Goal: Task Accomplishment & Management: Manage account settings

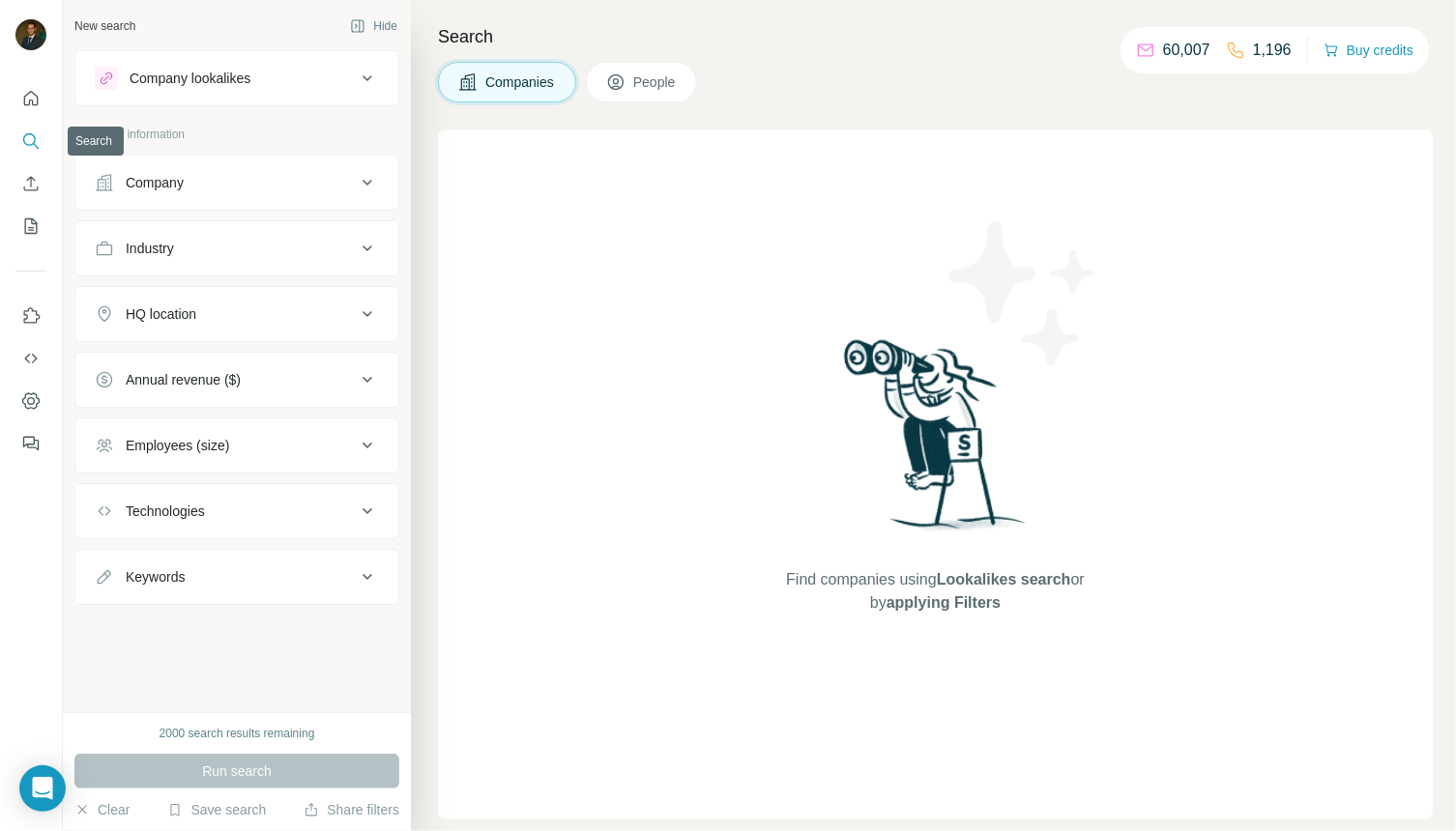
click at [25, 142] on icon "Search" at bounding box center [29, 139] width 13 height 13
click at [31, 105] on icon "Quick start" at bounding box center [32, 99] width 20 height 20
click at [358, 193] on button "Company" at bounding box center [236, 182] width 323 height 46
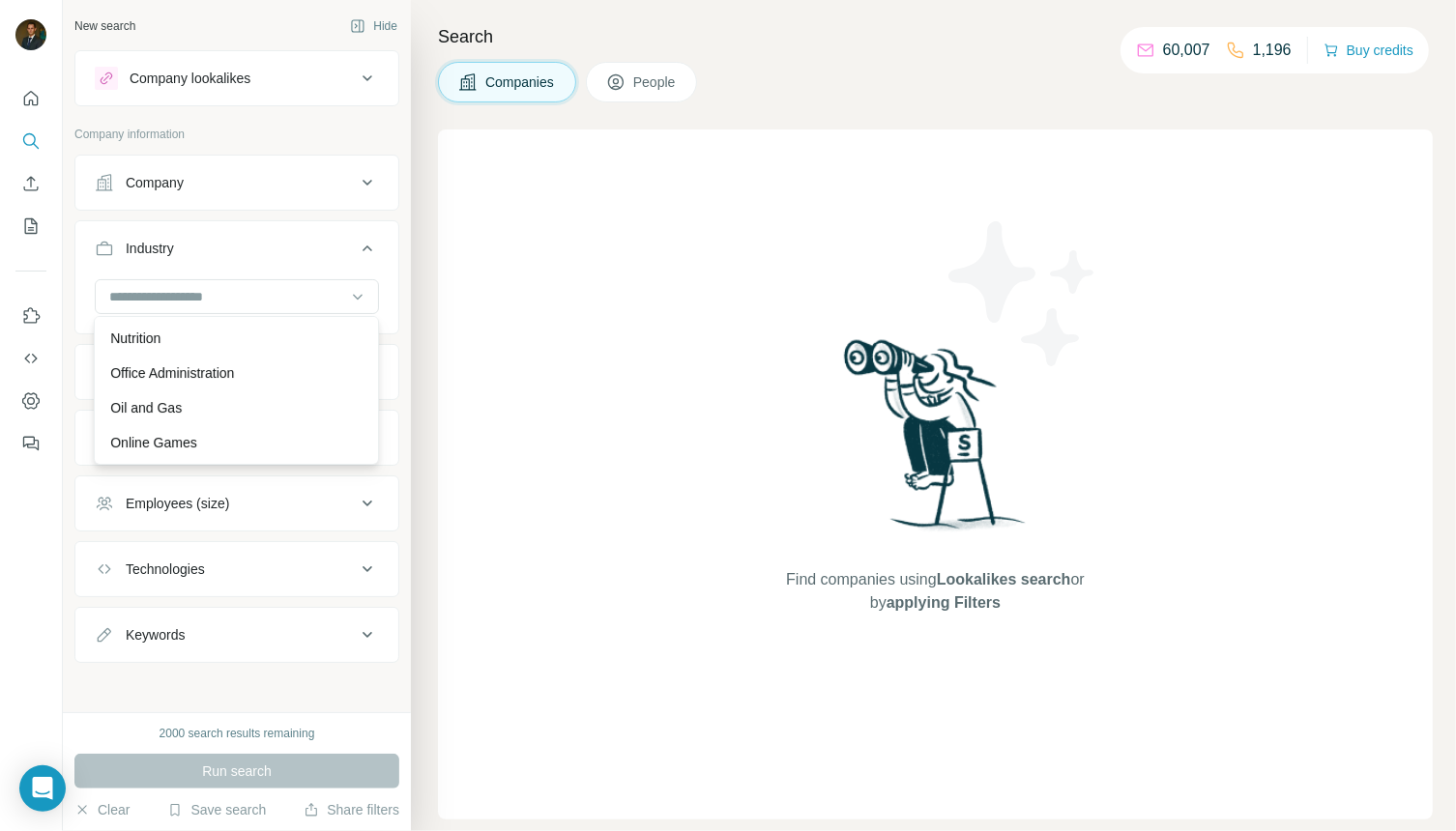
scroll to position [13828, 0]
click at [159, 410] on p "Oil and Gas" at bounding box center [146, 414] width 71 height 20
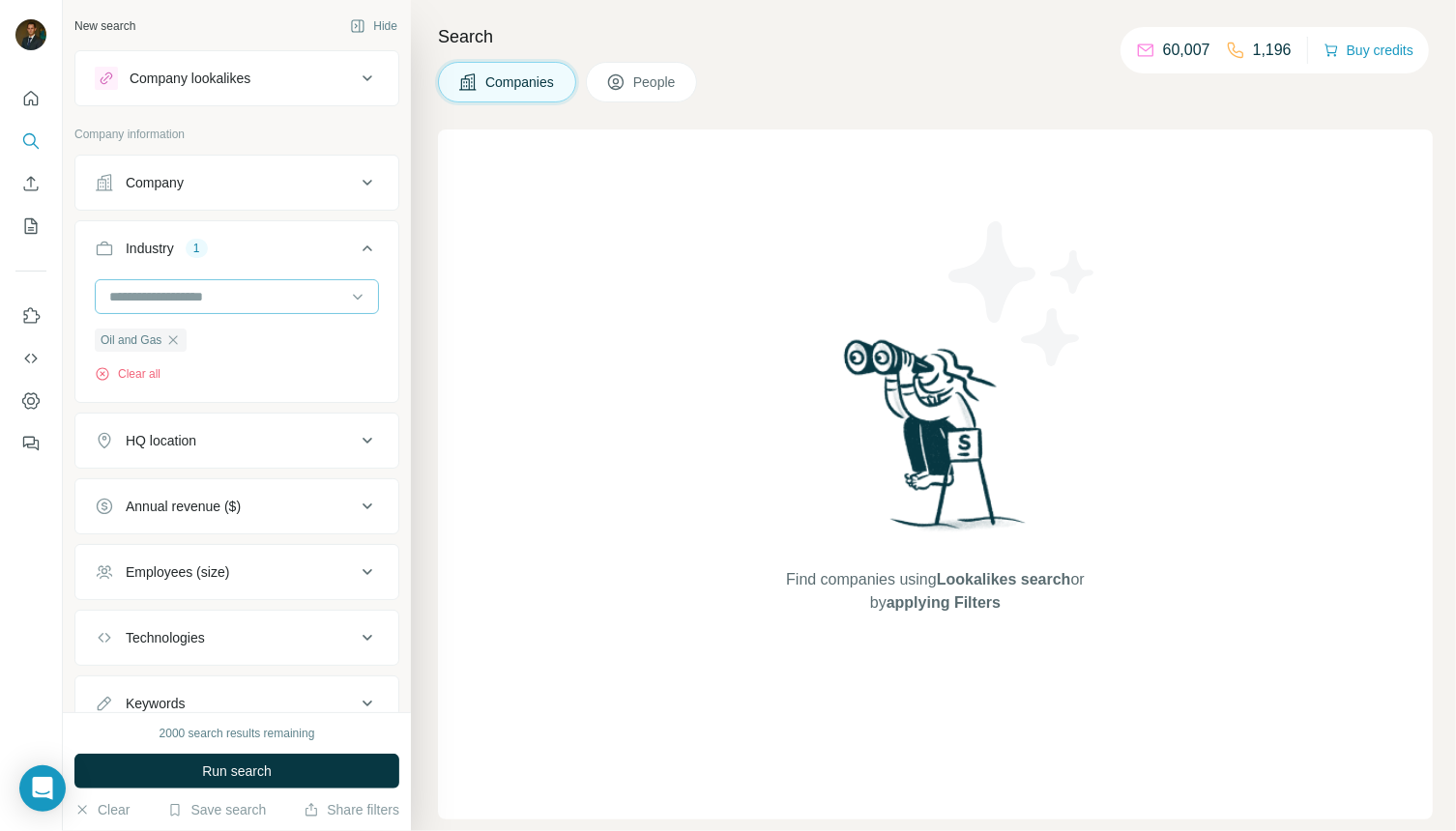
click at [297, 303] on input at bounding box center [227, 297] width 239 height 22
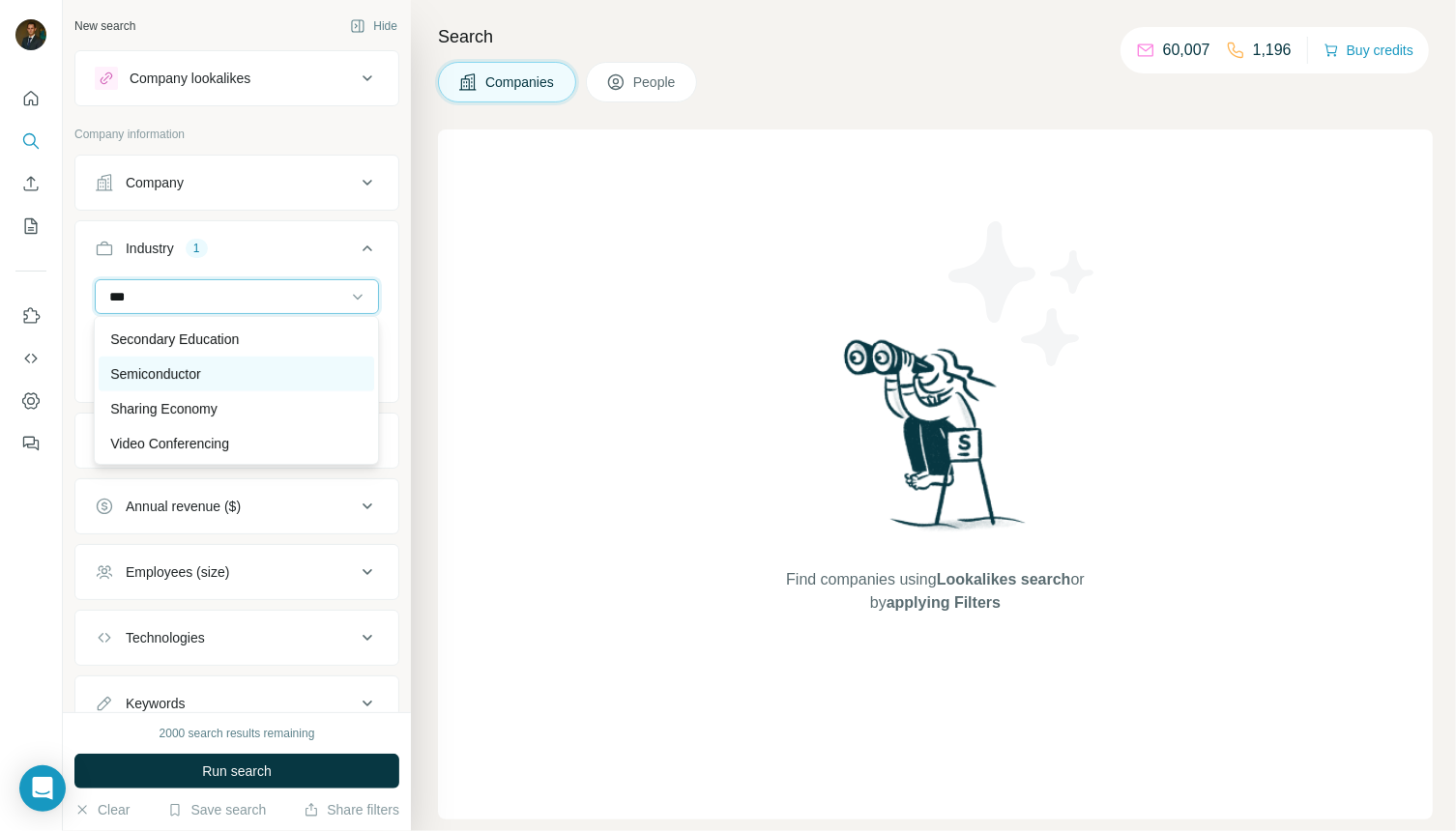
type input "***"
click at [240, 375] on div "Semiconductor" at bounding box center [236, 374] width 252 height 20
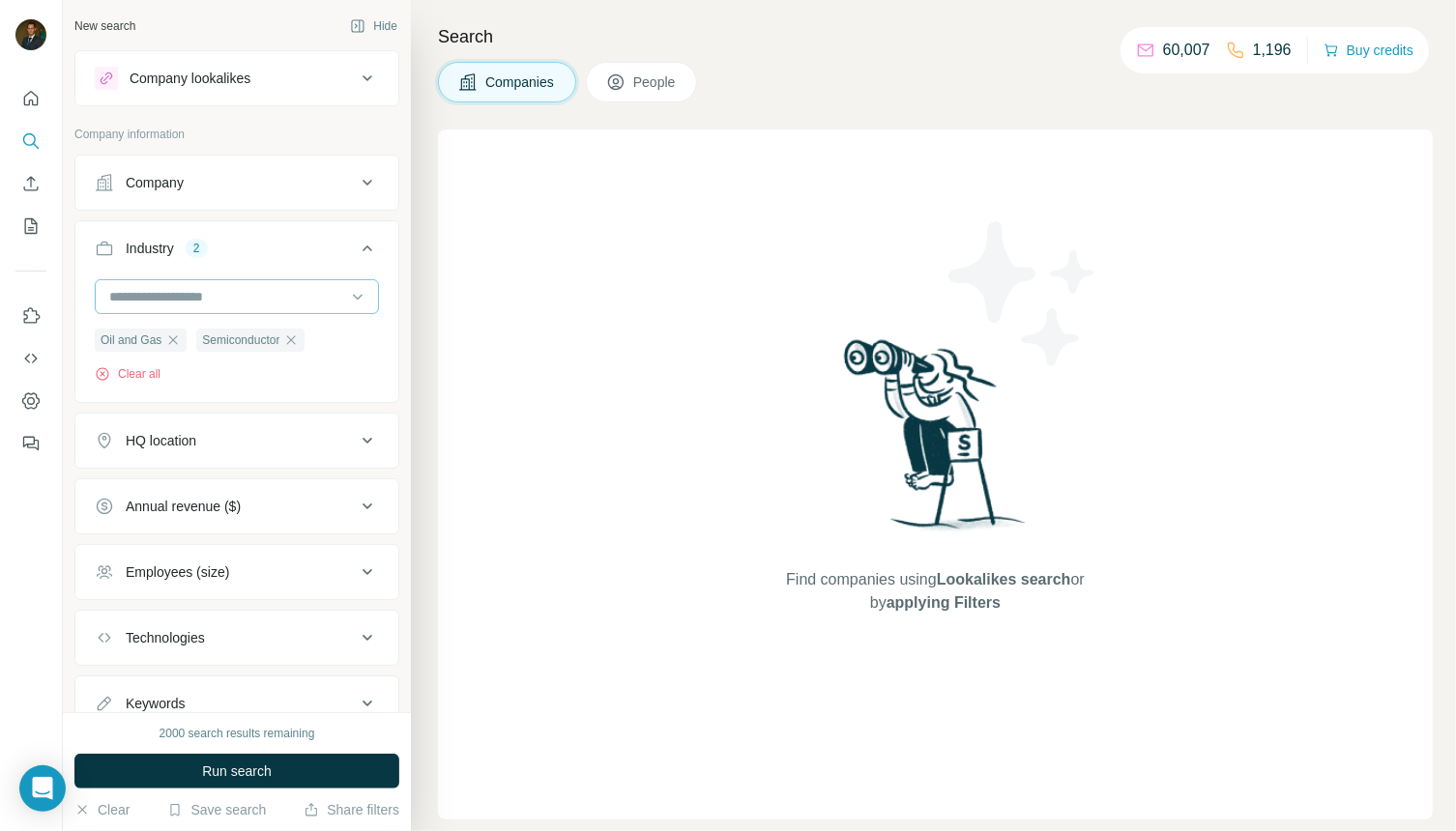
click at [243, 297] on input at bounding box center [227, 297] width 239 height 22
type input "****"
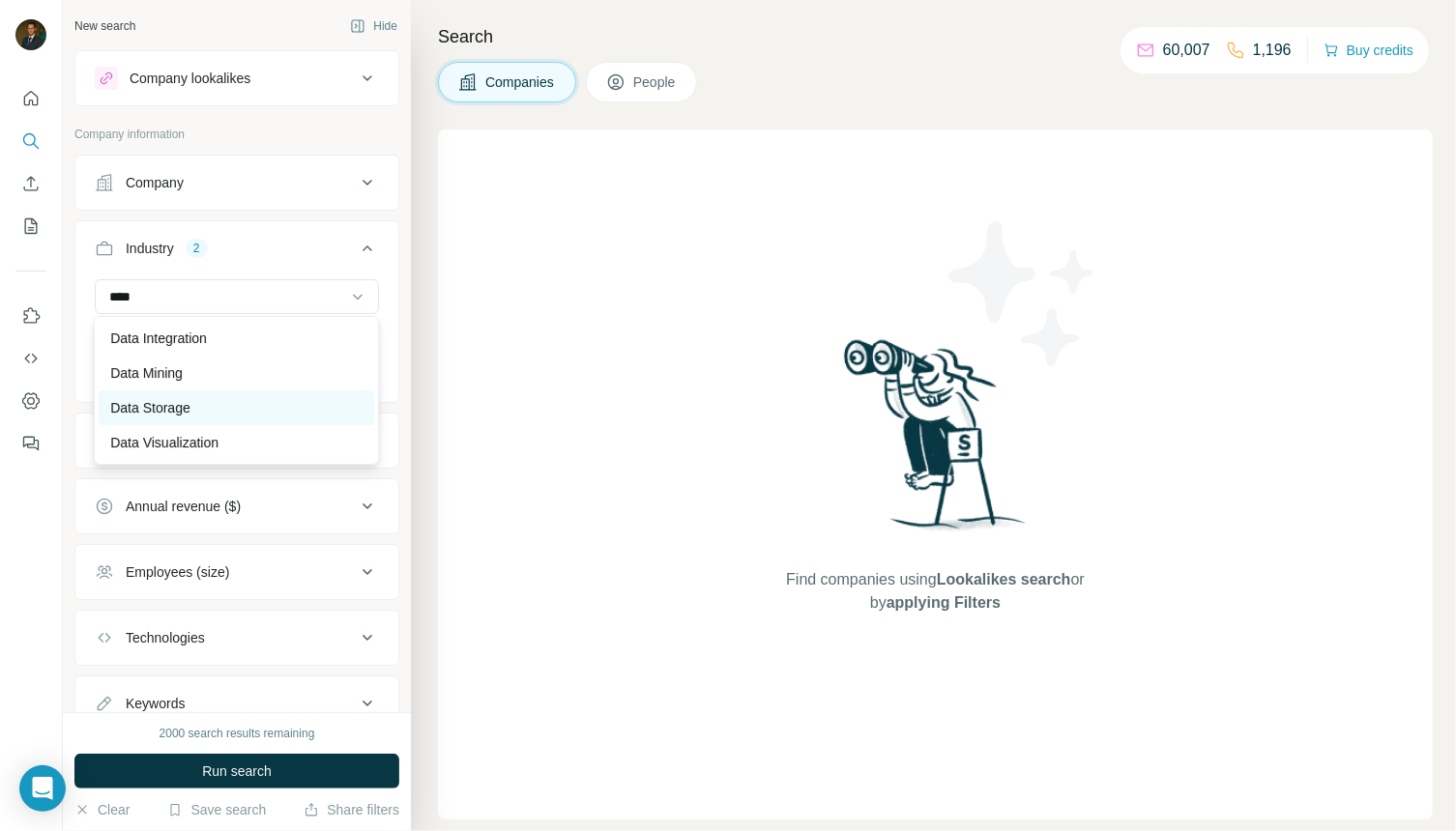
click at [200, 410] on div "Data Storage" at bounding box center [236, 408] width 252 height 20
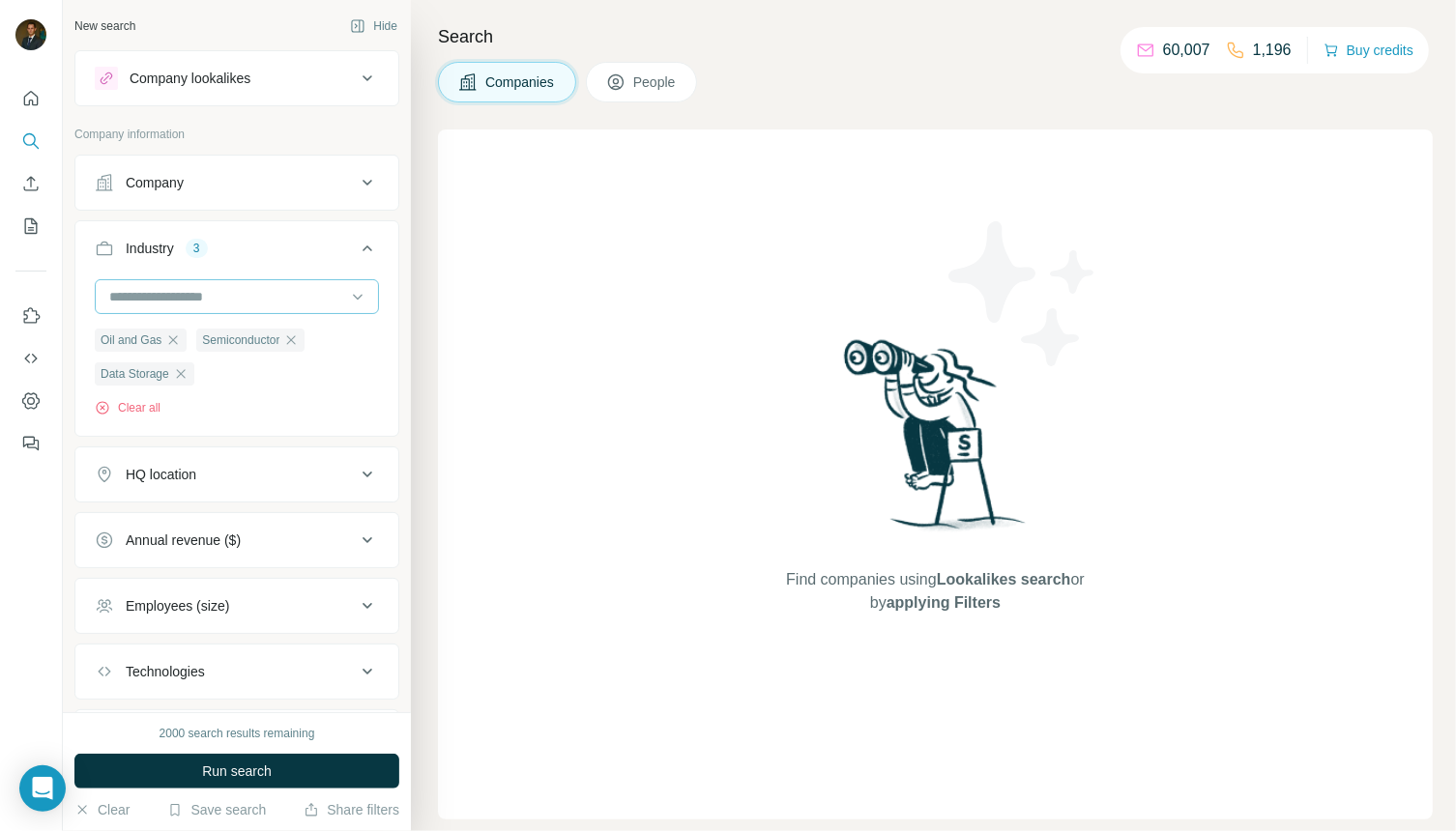
click at [228, 301] on input at bounding box center [227, 297] width 239 height 22
type input "******"
click at [217, 332] on div "Construction" at bounding box center [236, 339] width 252 height 20
click at [211, 301] on input at bounding box center [227, 297] width 239 height 22
type input "*"
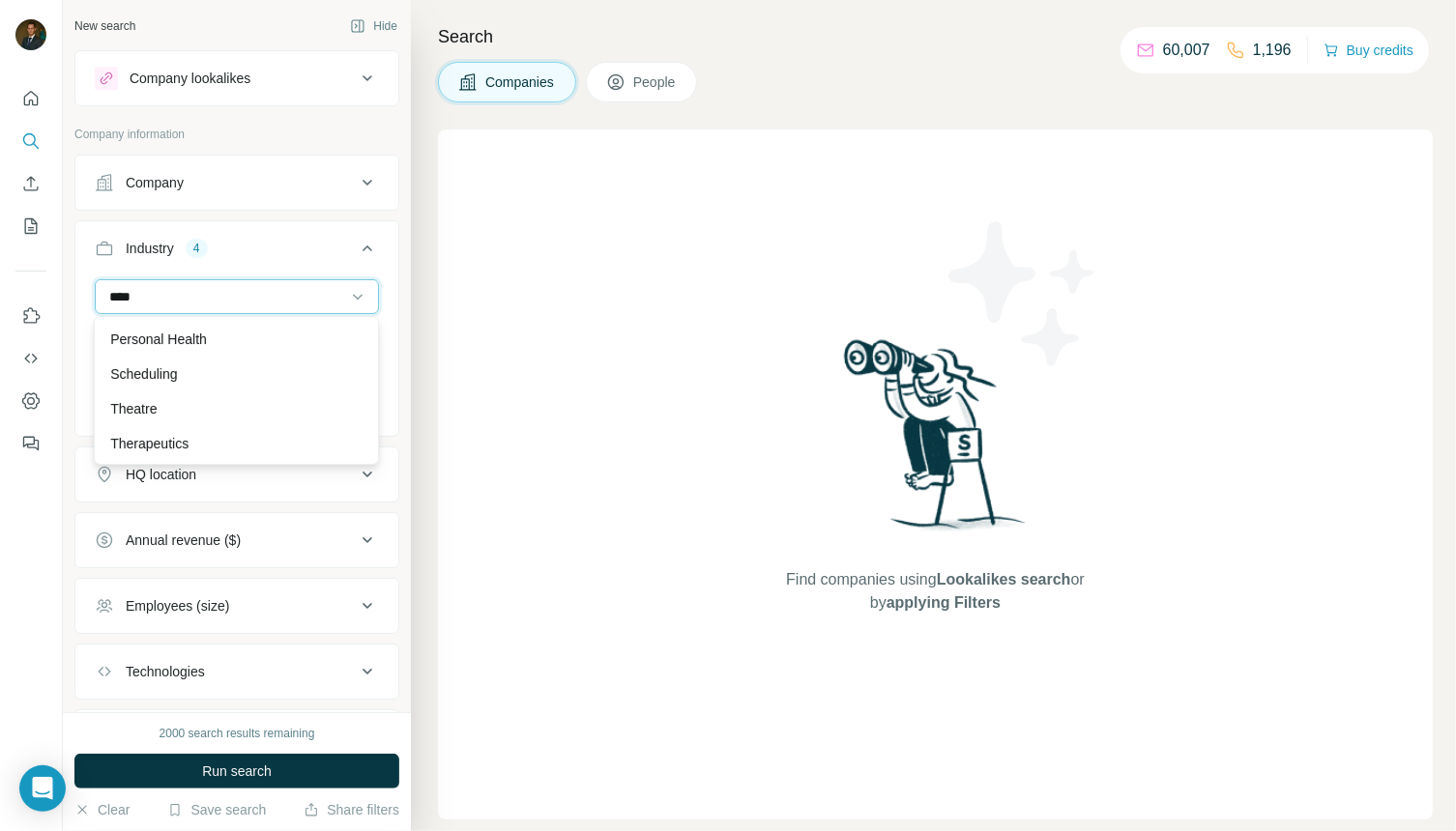
scroll to position [105, 0]
type input "******"
click at [200, 376] on p "Home Health Care" at bounding box center [166, 374] width 112 height 20
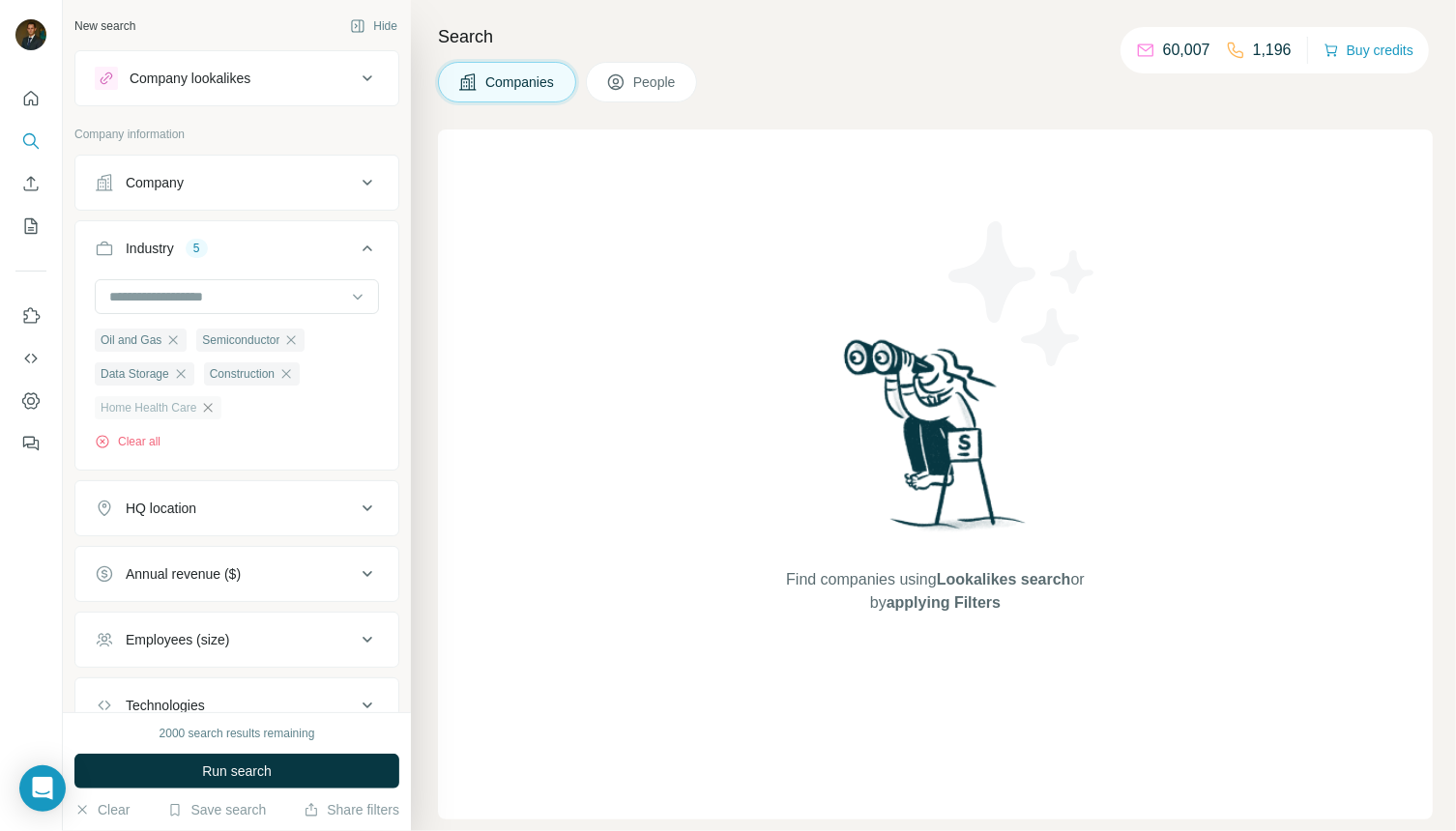
click at [214, 406] on icon "button" at bounding box center [208, 408] width 16 height 16
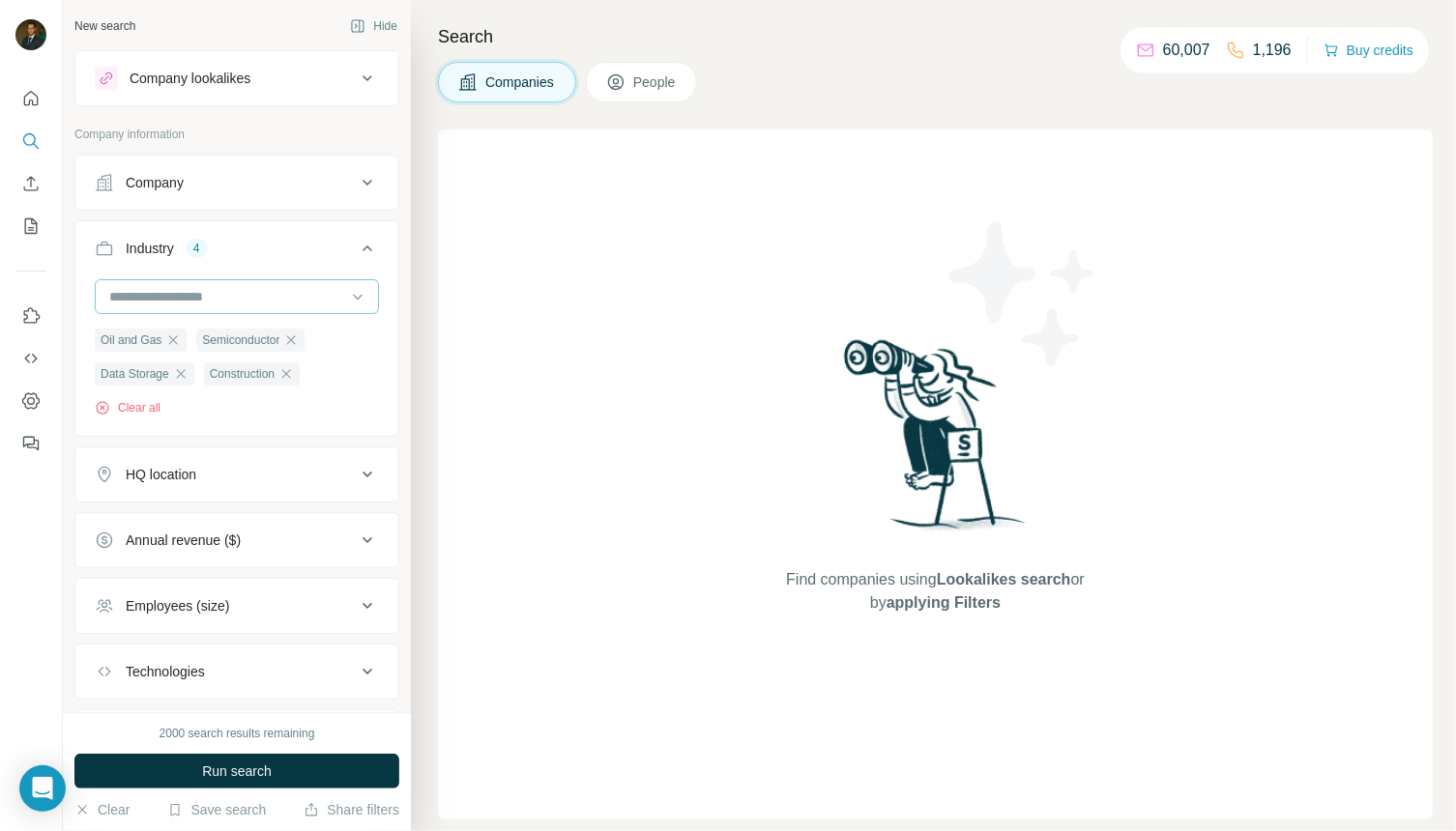
click at [200, 293] on input at bounding box center [227, 297] width 239 height 22
type input "****"
click at [172, 331] on div "Hospital" at bounding box center [236, 339] width 252 height 20
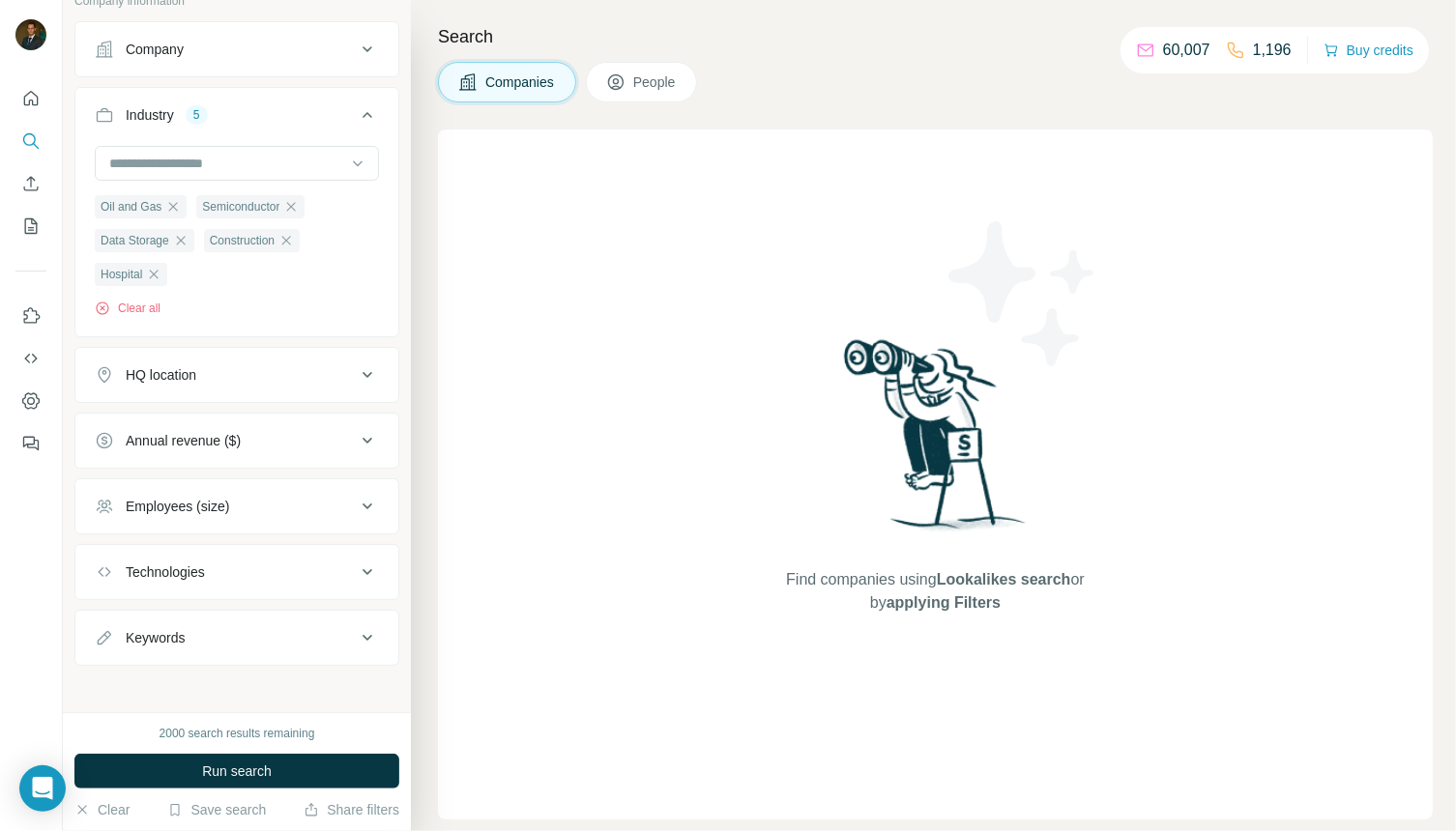
scroll to position [135, 0]
click at [361, 375] on icon at bounding box center [367, 373] width 23 height 23
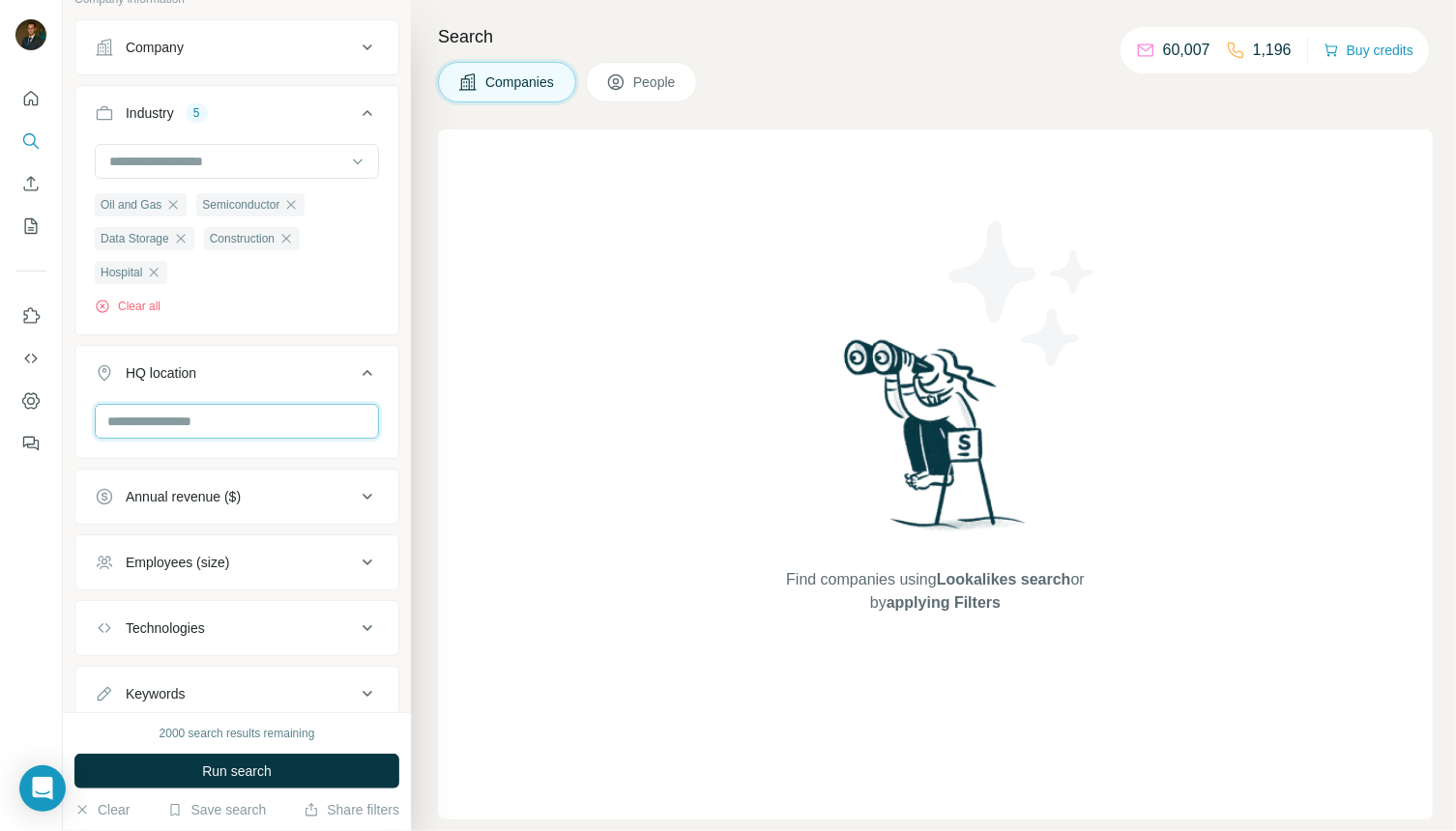
click at [256, 415] on input "text" at bounding box center [237, 421] width 285 height 35
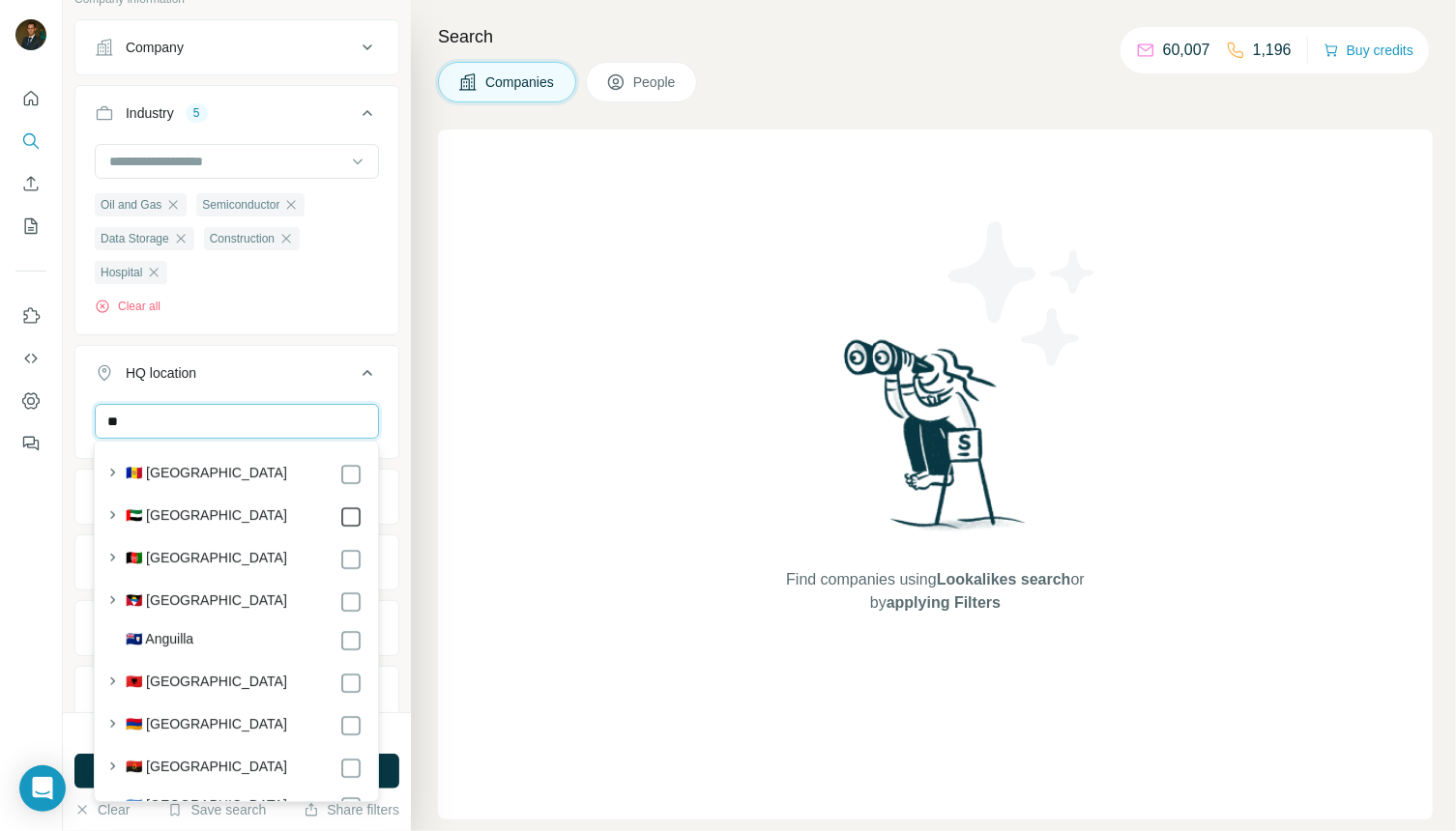
type input "**"
click at [294, 379] on div "HQ location 1" at bounding box center [225, 374] width 261 height 20
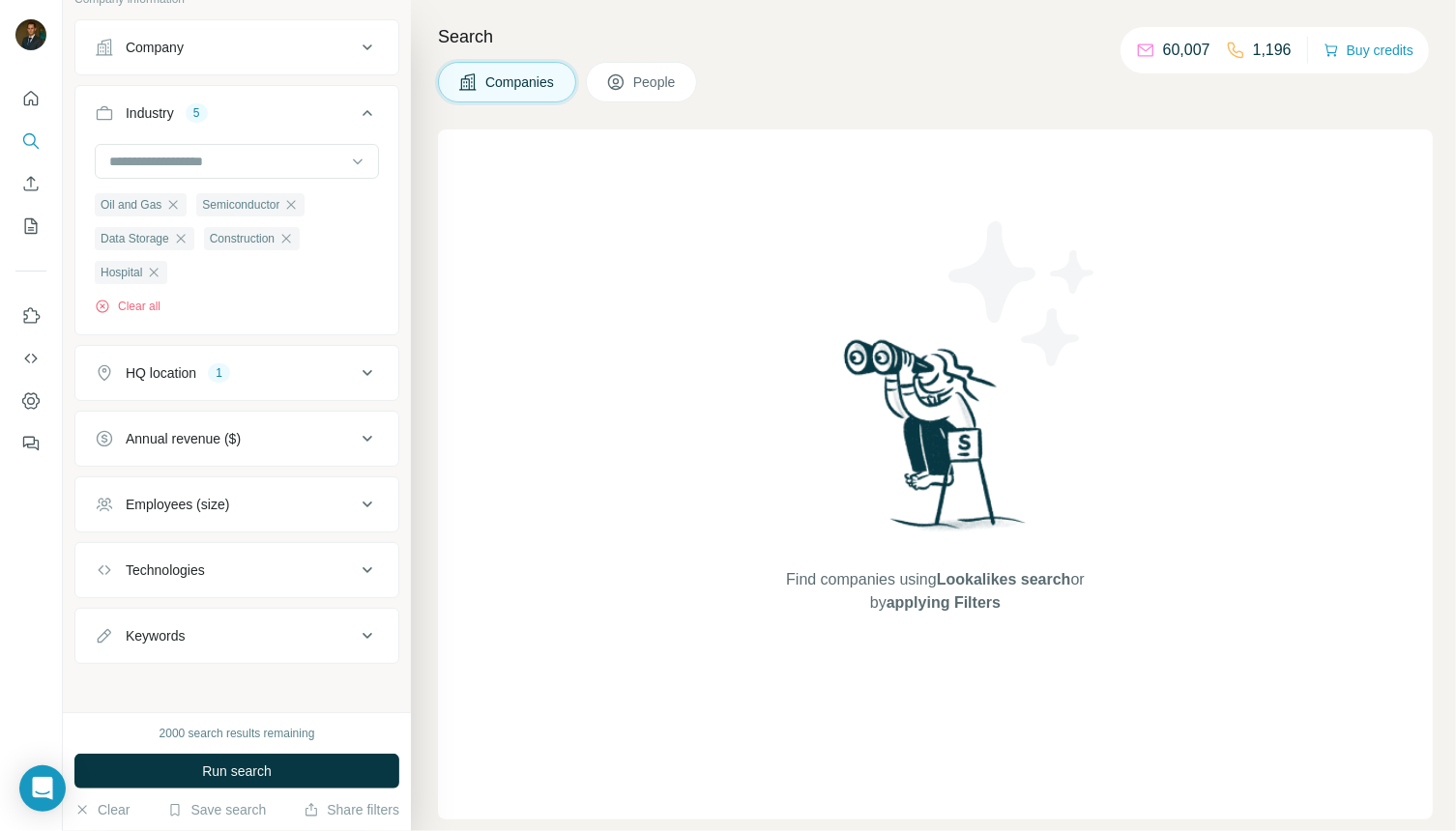
click at [293, 380] on button "HQ location 1" at bounding box center [236, 373] width 323 height 46
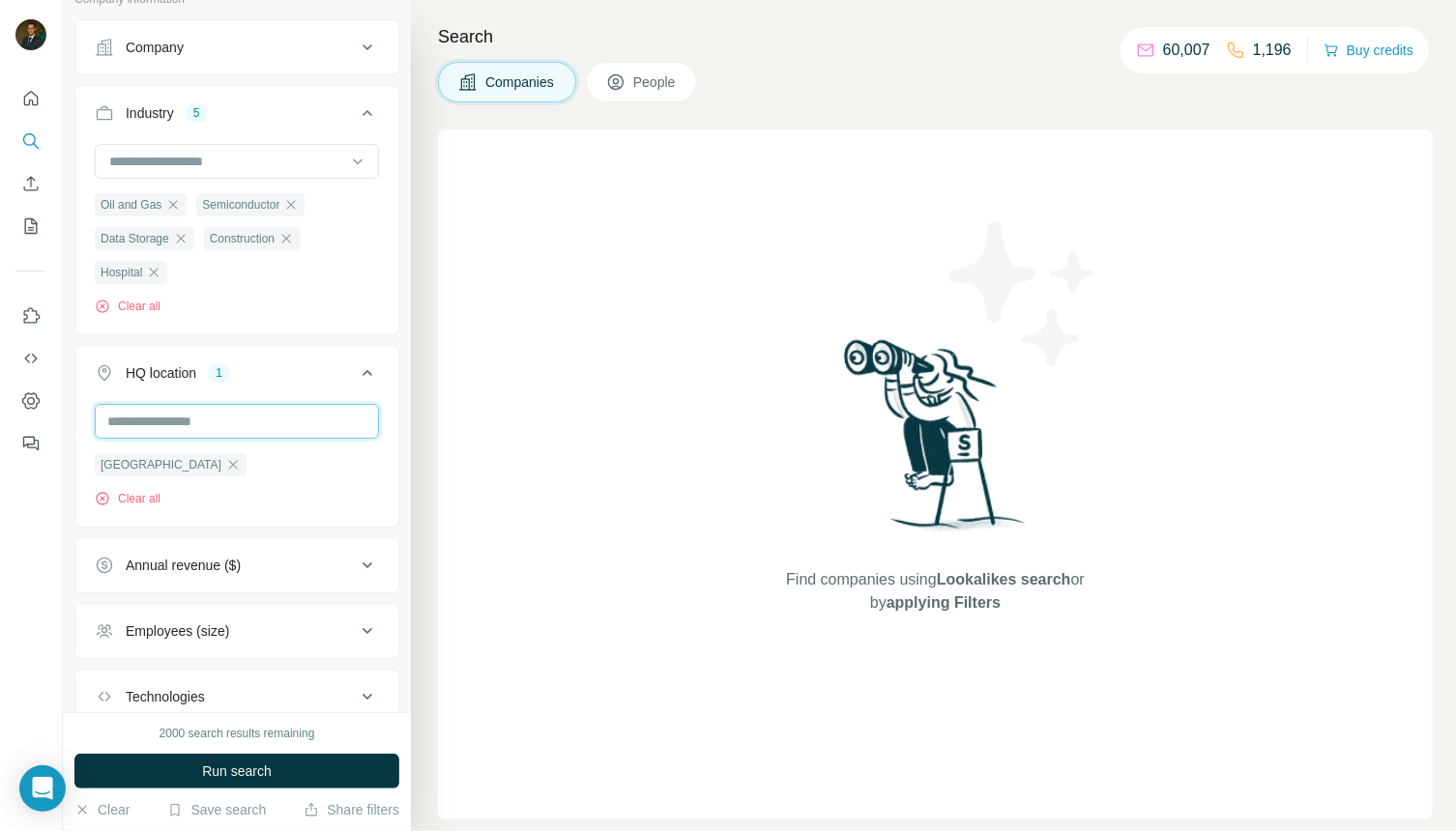
click at [253, 418] on input "text" at bounding box center [237, 421] width 285 height 35
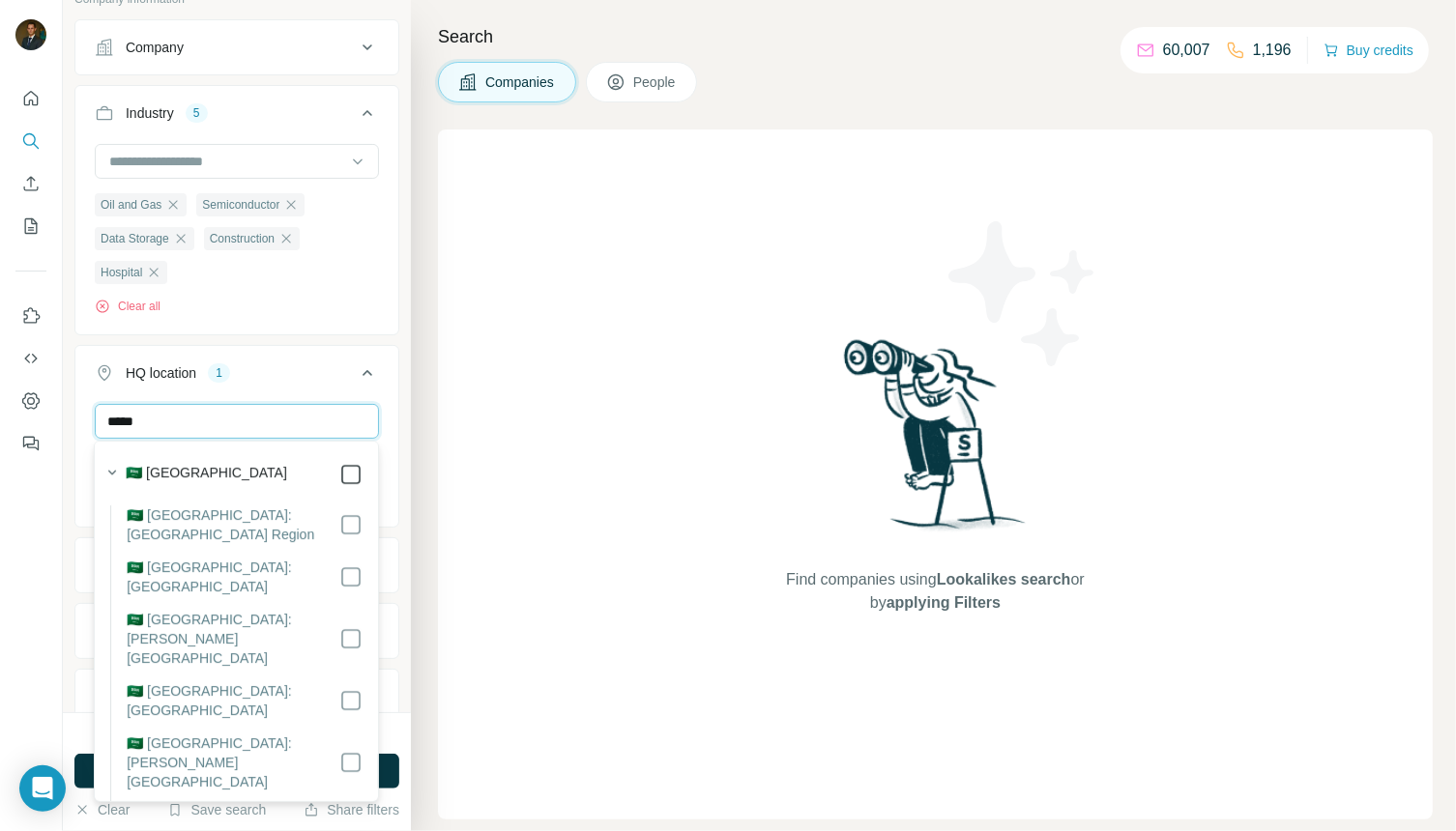
type input "*****"
click at [299, 368] on div "HQ location 2" at bounding box center [225, 374] width 261 height 20
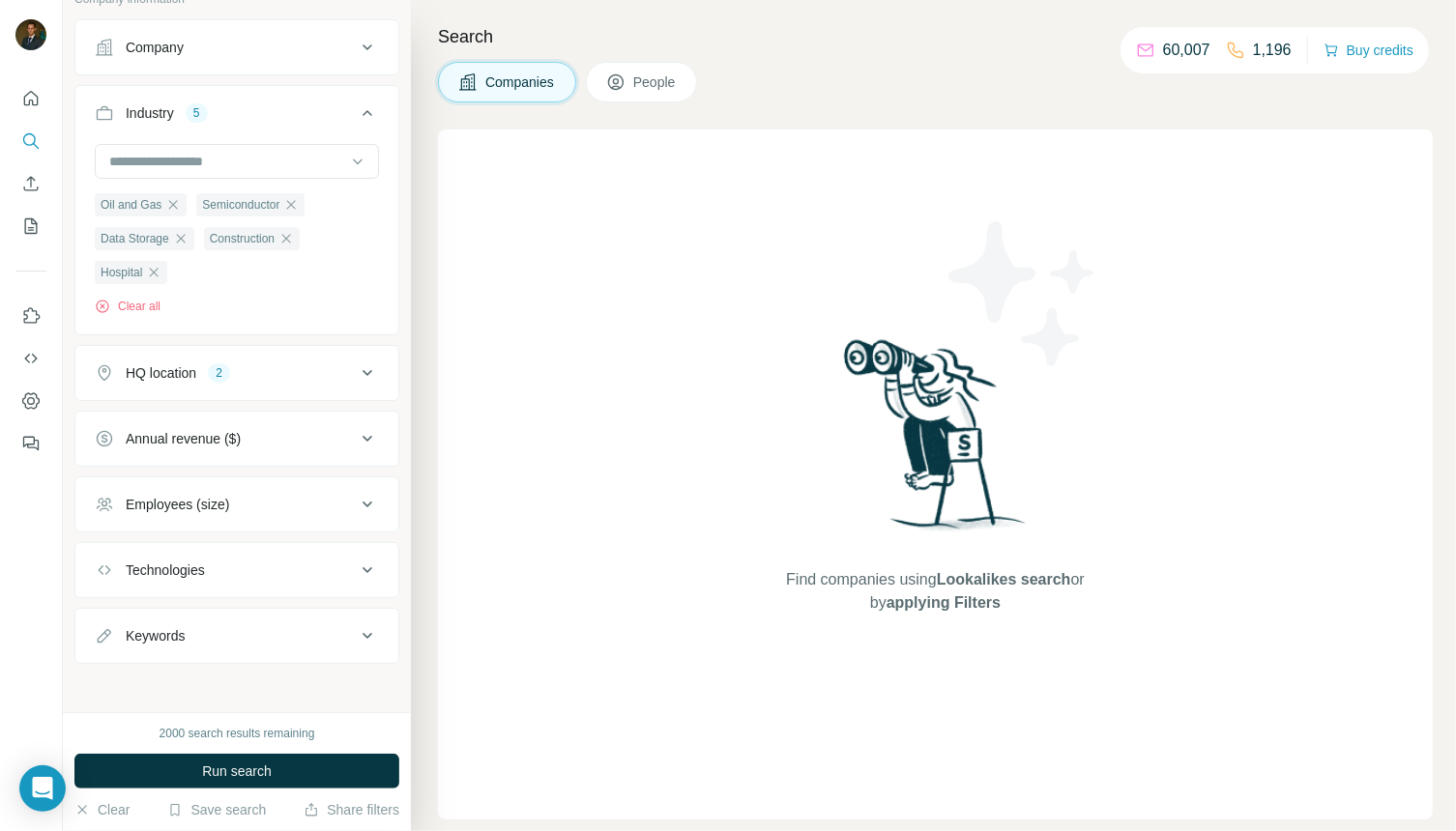
click at [339, 497] on div "Employees (size)" at bounding box center [225, 505] width 261 height 20
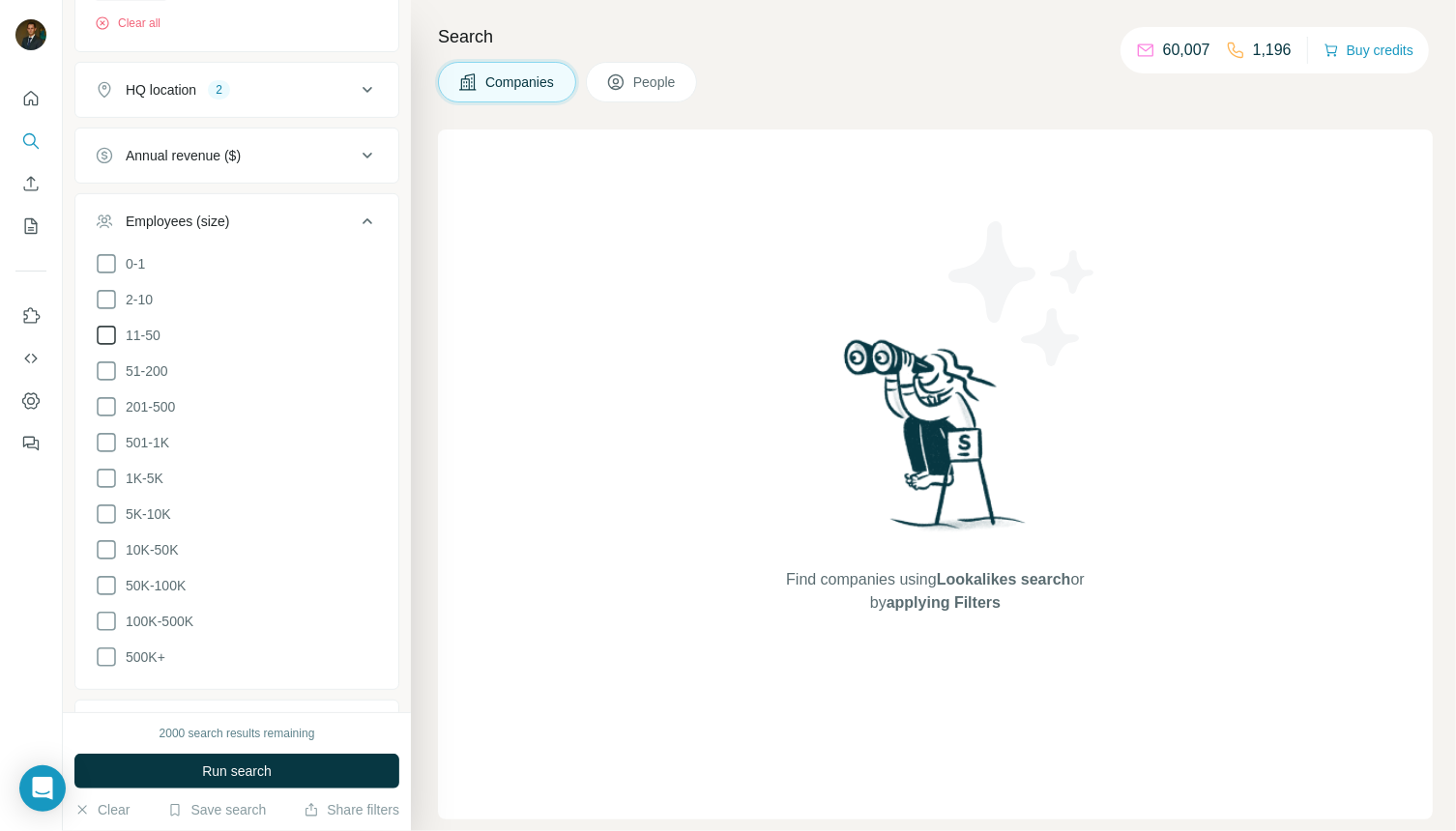
scroll to position [422, 0]
click at [105, 326] on icon at bounding box center [106, 331] width 23 height 23
click at [108, 362] on icon at bounding box center [106, 367] width 23 height 23
click at [108, 395] on icon at bounding box center [106, 402] width 23 height 23
click at [105, 434] on icon at bounding box center [106, 438] width 23 height 23
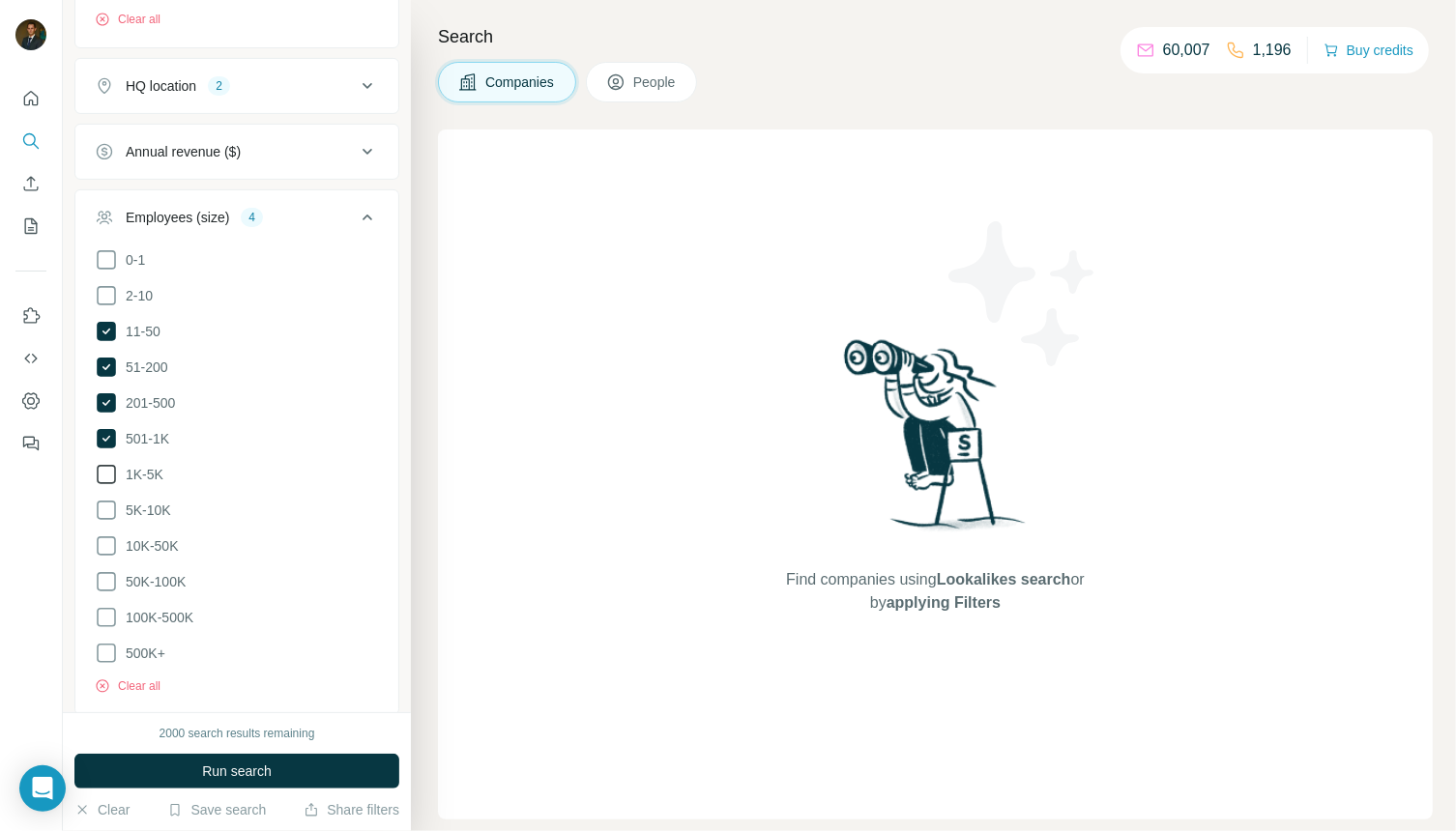
click at [105, 468] on icon at bounding box center [106, 474] width 23 height 23
click at [106, 503] on icon at bounding box center [106, 510] width 23 height 23
click at [105, 536] on icon at bounding box center [106, 545] width 23 height 23
click at [363, 213] on icon at bounding box center [367, 216] width 23 height 23
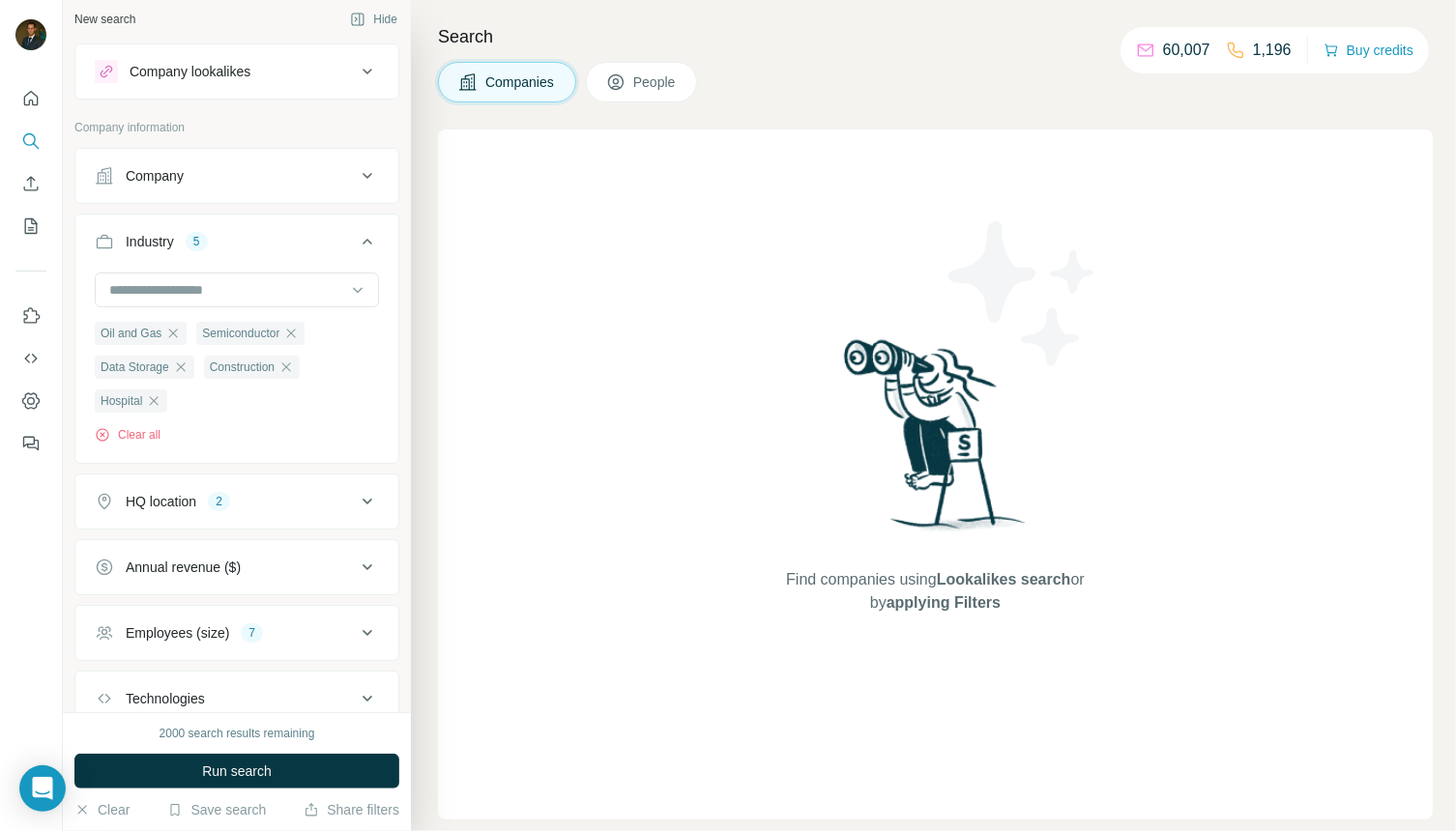
scroll to position [0, 0]
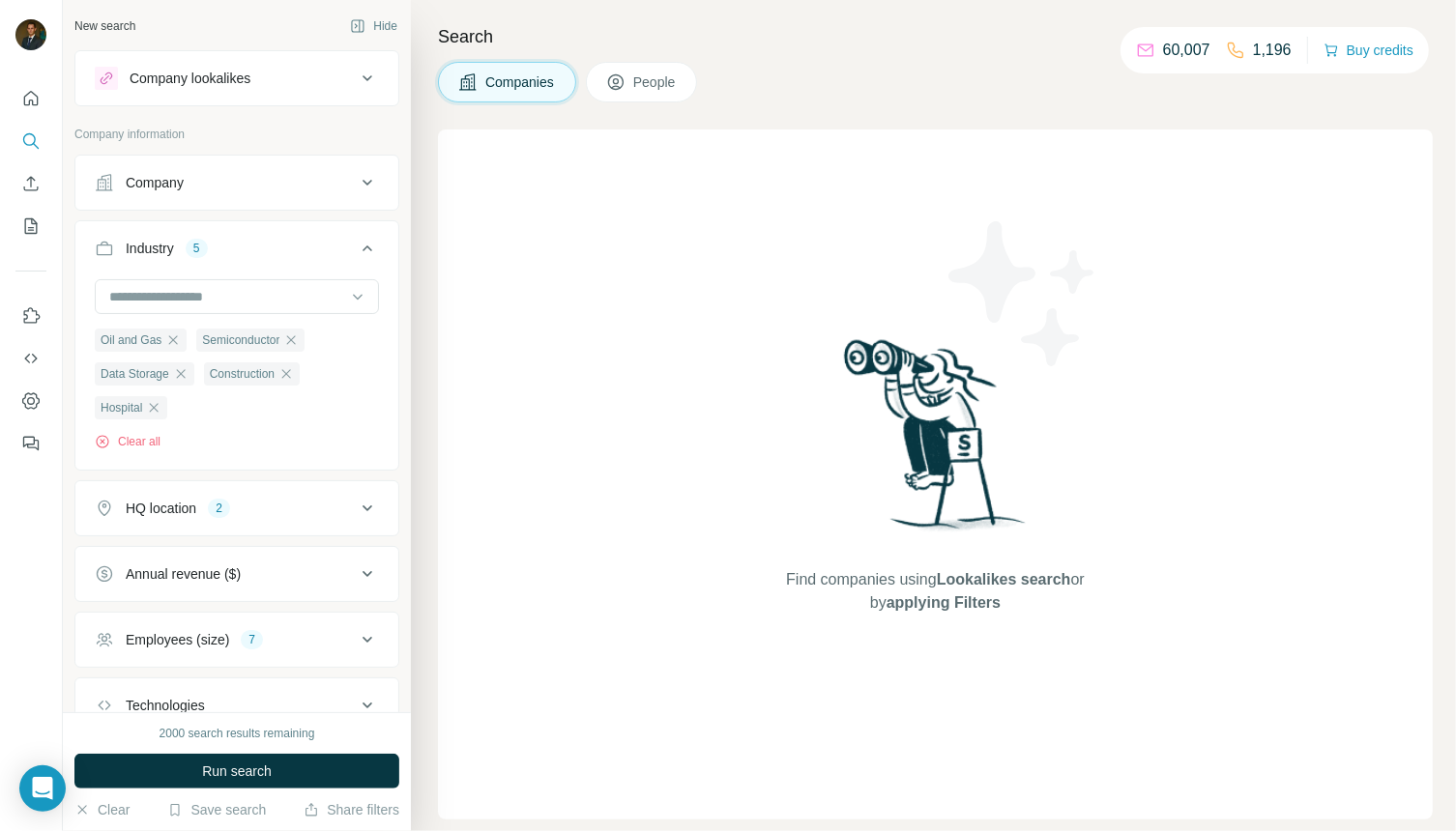
click at [634, 88] on button "People" at bounding box center [642, 82] width 112 height 41
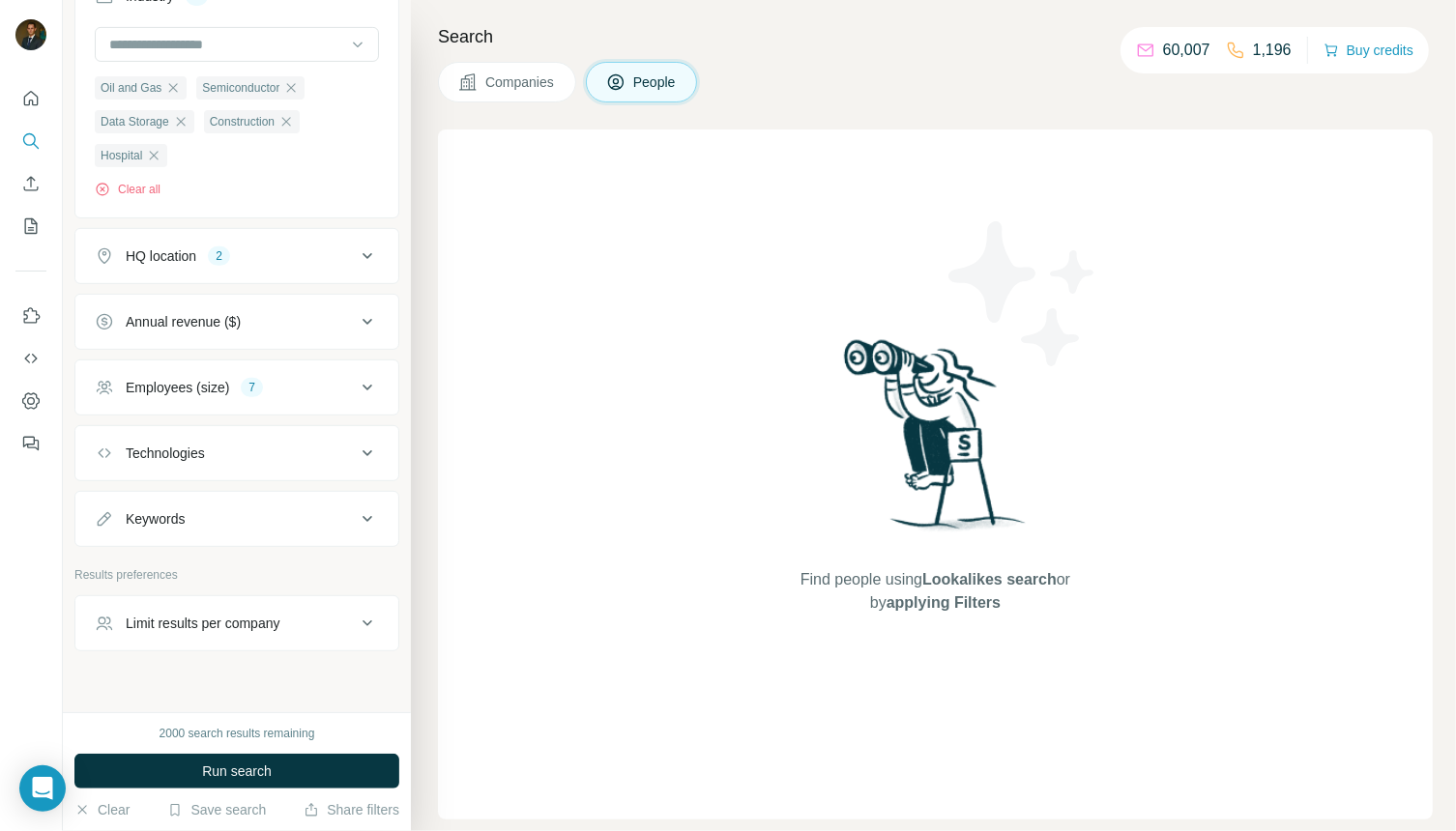
scroll to position [553, 0]
click at [370, 613] on icon at bounding box center [367, 623] width 23 height 23
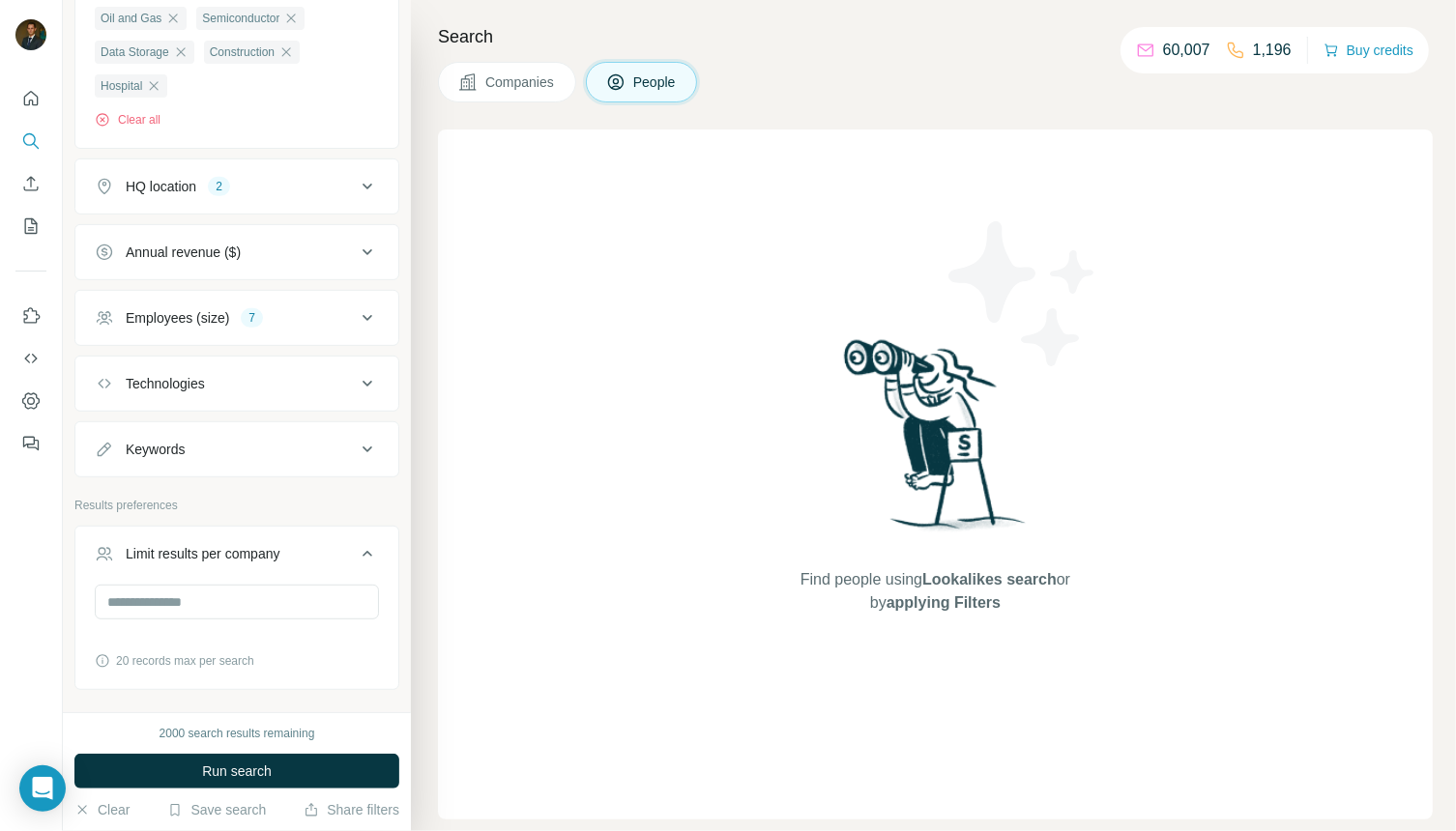
scroll to position [681, 0]
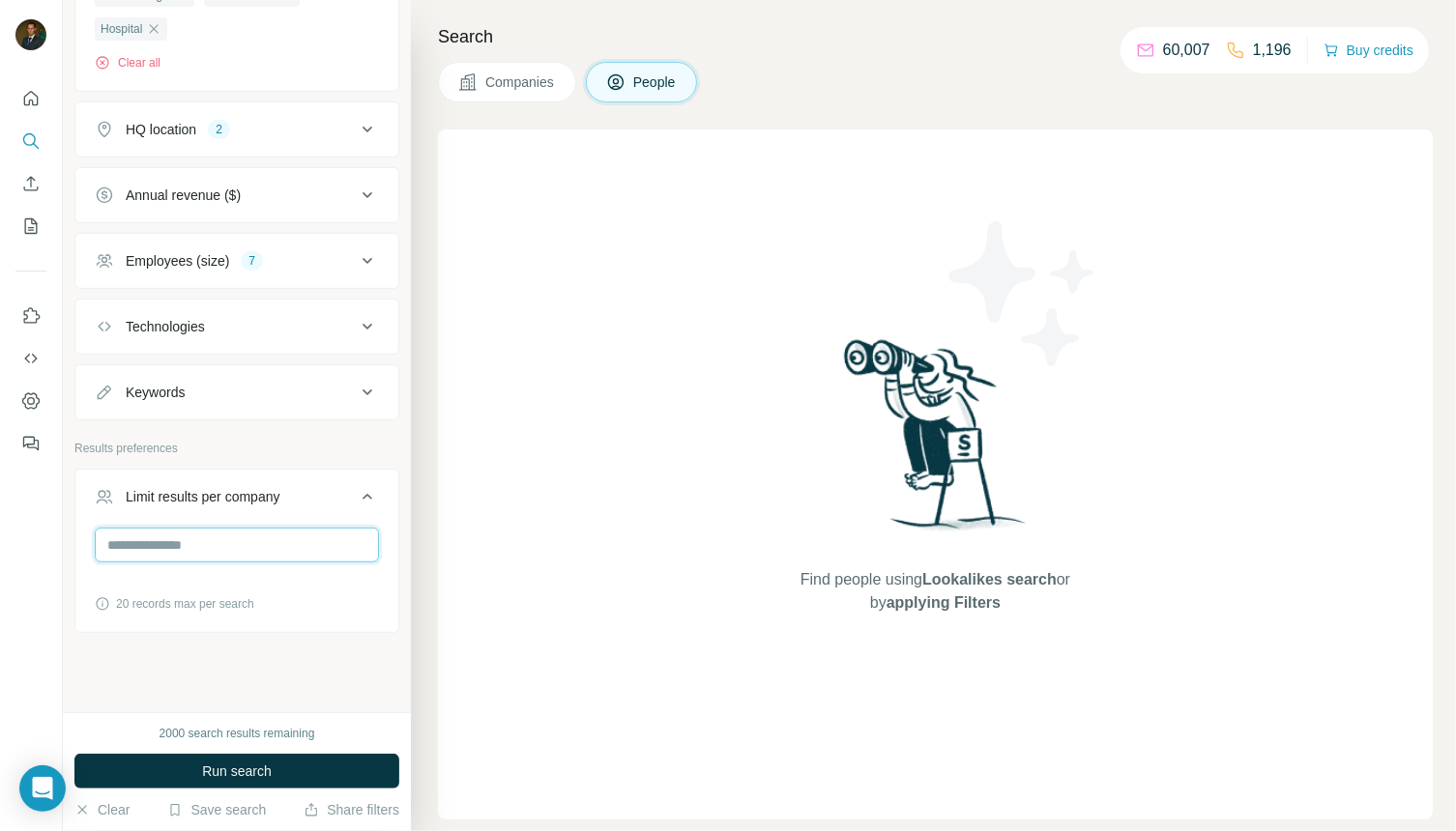
click at [233, 536] on input "number" at bounding box center [237, 544] width 285 height 35
type input "*"
click at [230, 628] on div "New search Hide Company lookalikes Personal information Job title Seniority Dep…" at bounding box center [237, 356] width 348 height 712
click at [178, 541] on input "*" at bounding box center [237, 544] width 285 height 35
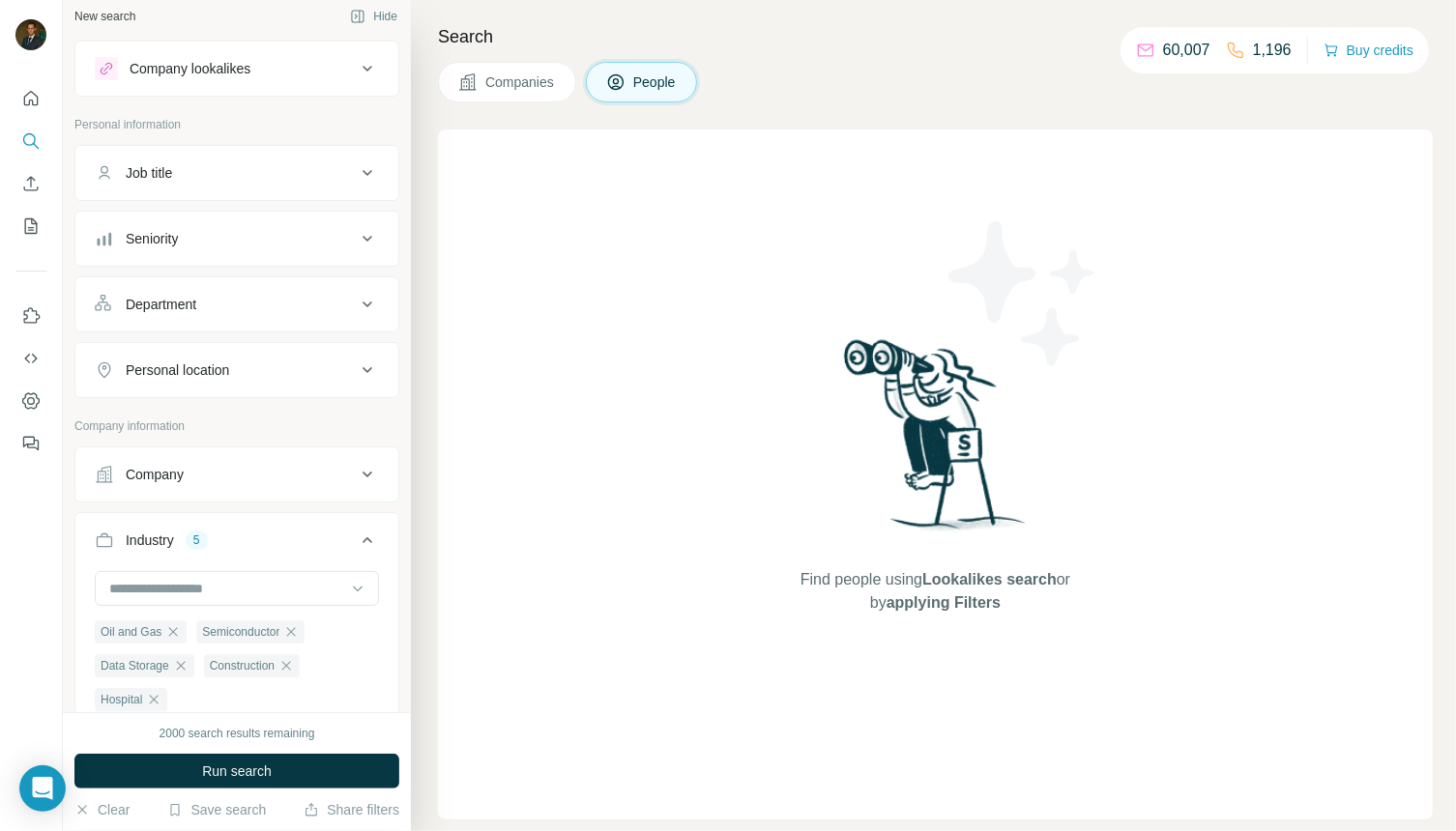
scroll to position [0, 0]
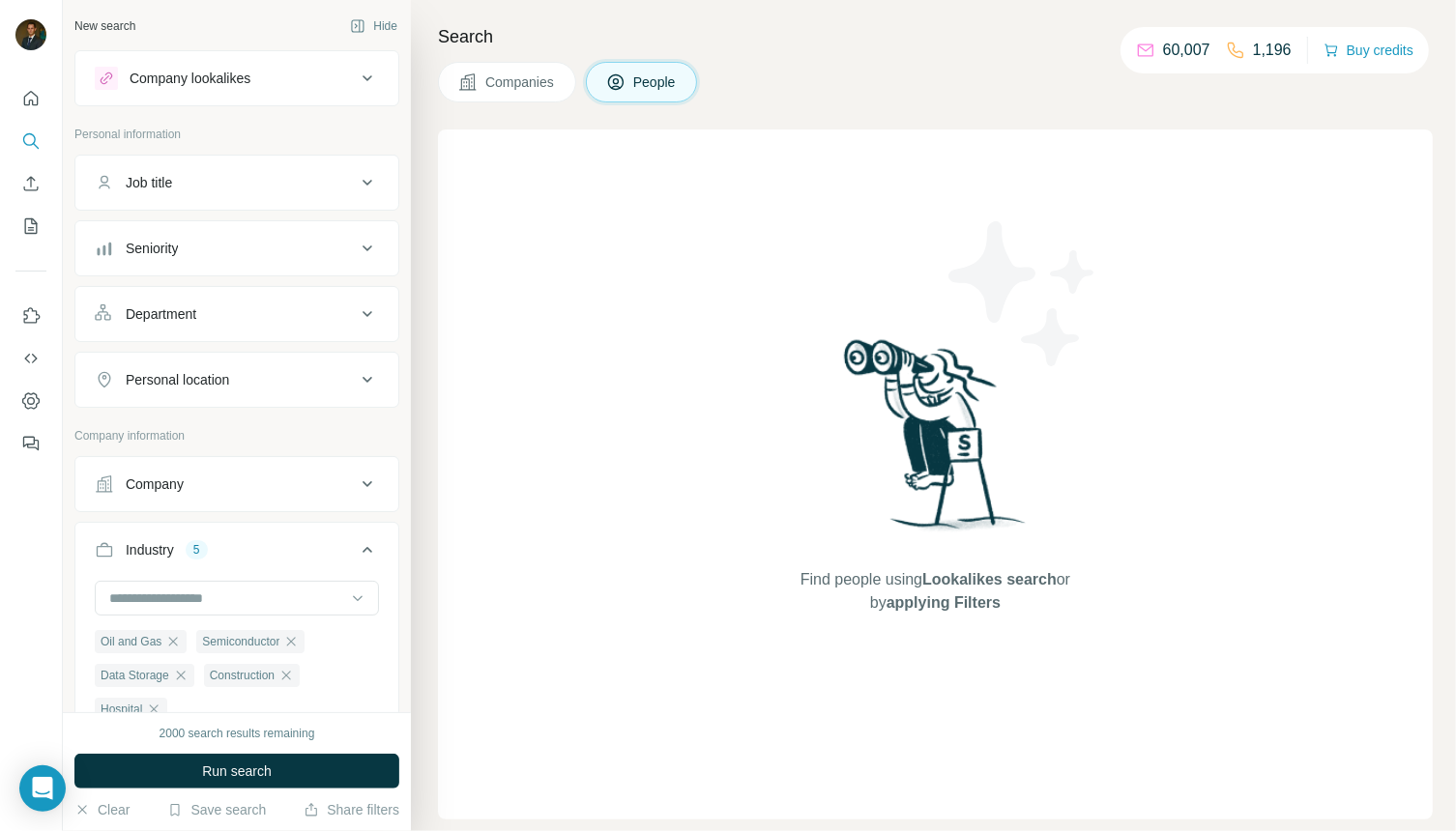
click at [370, 313] on icon at bounding box center [367, 313] width 23 height 23
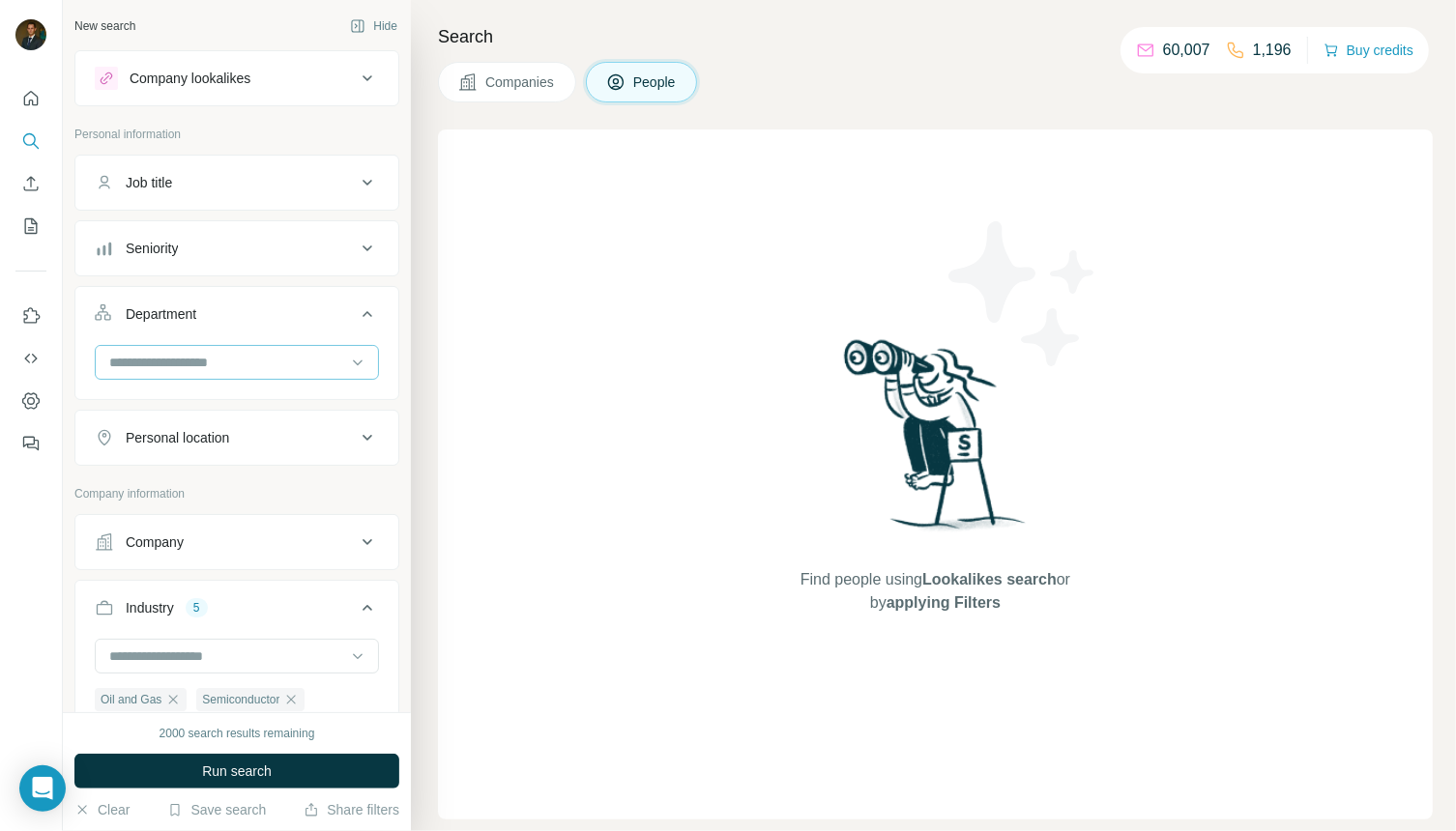
click at [244, 352] on input at bounding box center [227, 363] width 239 height 22
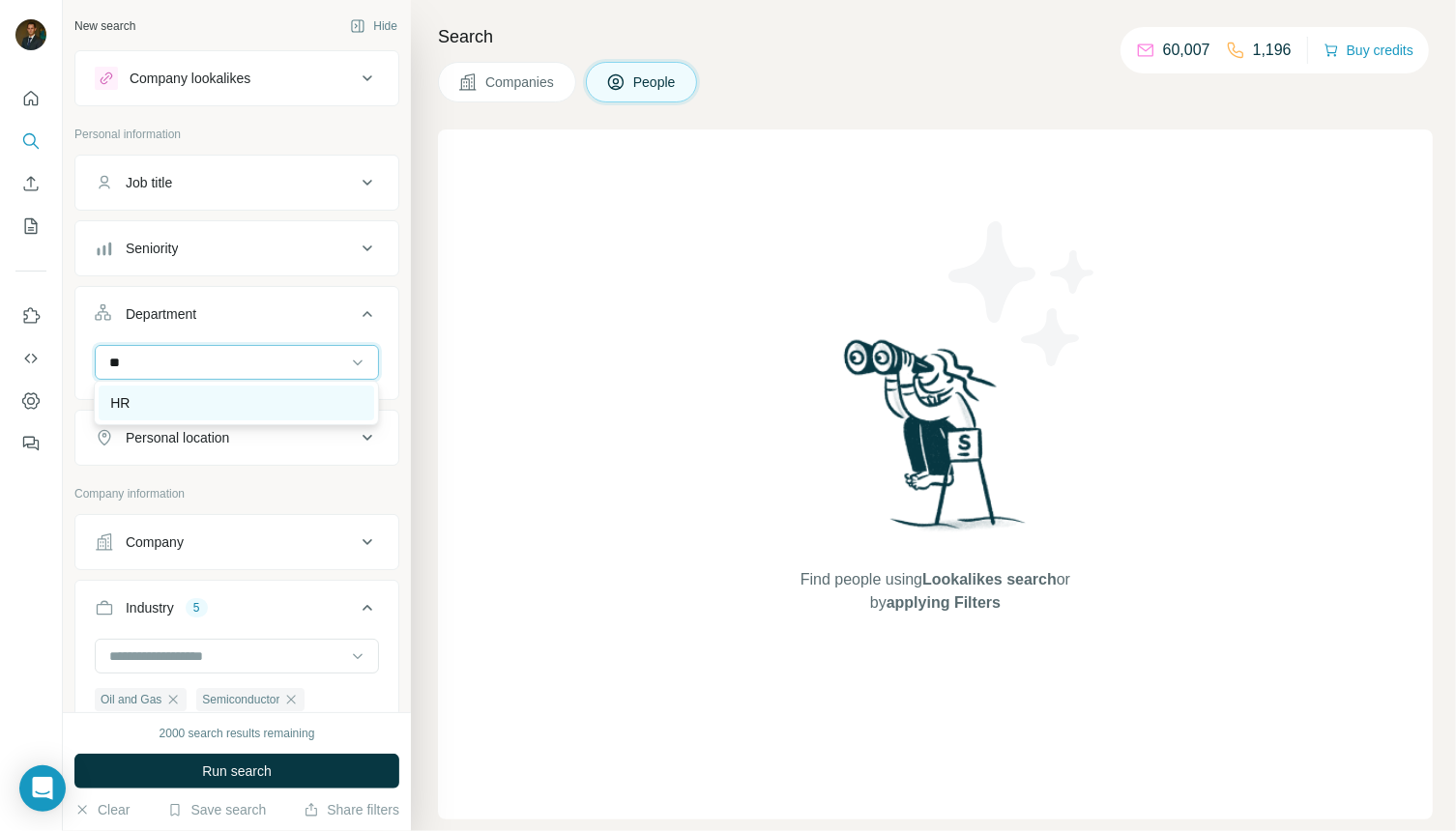
type input "**"
click at [172, 397] on div "HR" at bounding box center [236, 403] width 252 height 20
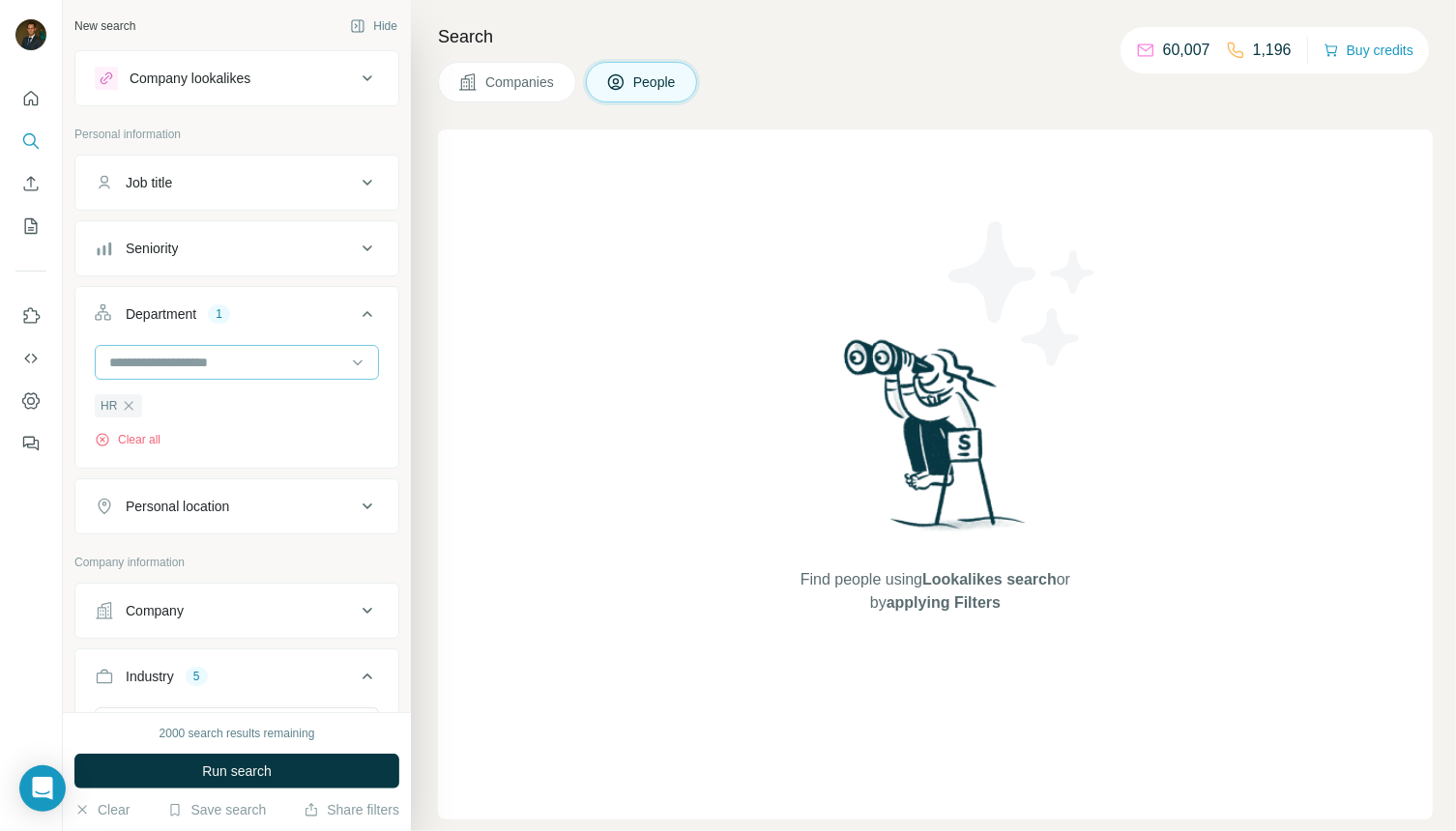
click at [173, 367] on input at bounding box center [227, 363] width 239 height 22
type input "*******"
click at [173, 363] on input "*******" at bounding box center [227, 363] width 239 height 22
click at [173, 363] on input at bounding box center [227, 363] width 239 height 22
type input "**"
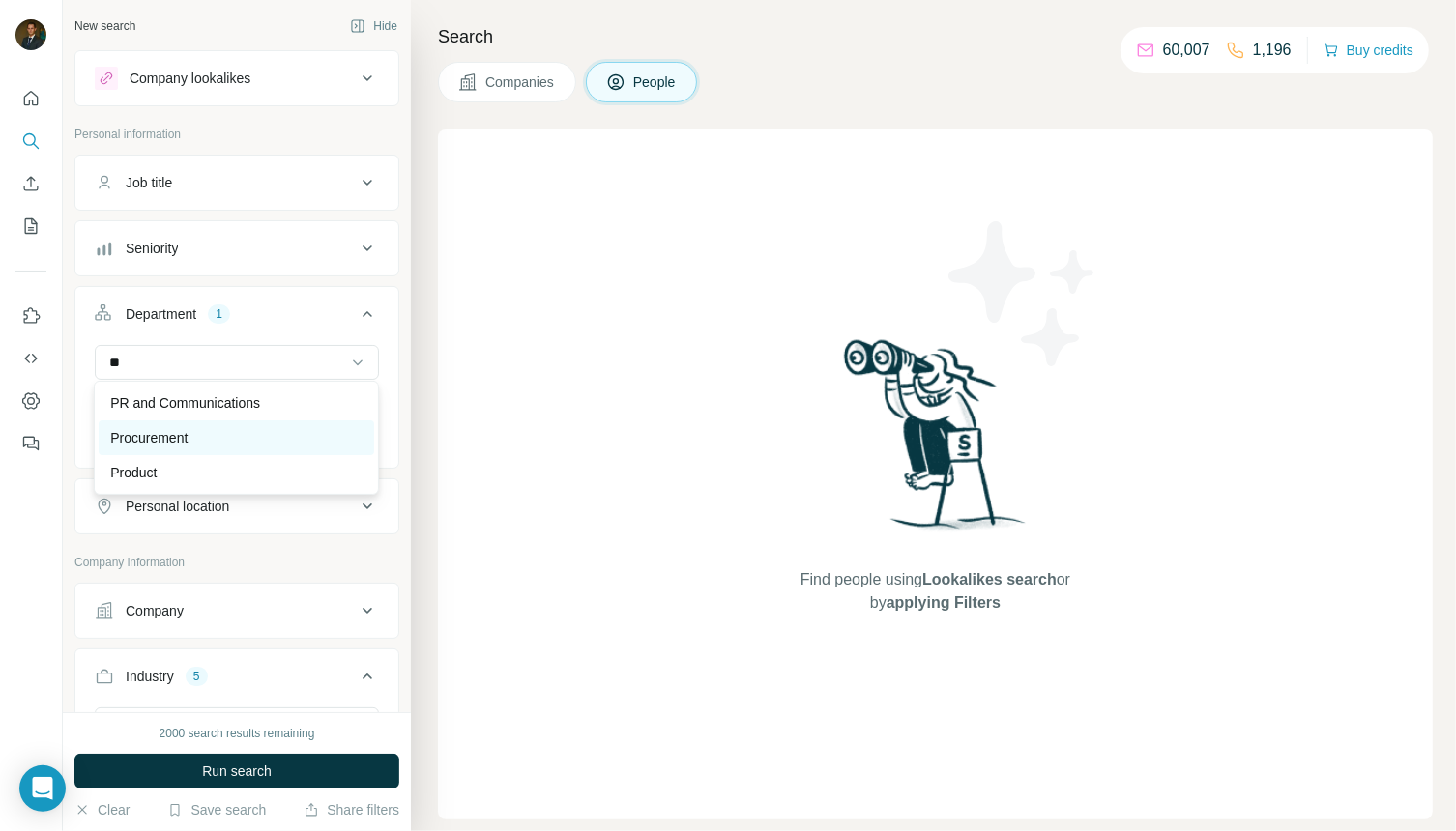
click at [168, 433] on p "Procurement" at bounding box center [149, 438] width 77 height 20
click at [225, 360] on input at bounding box center [227, 363] width 239 height 22
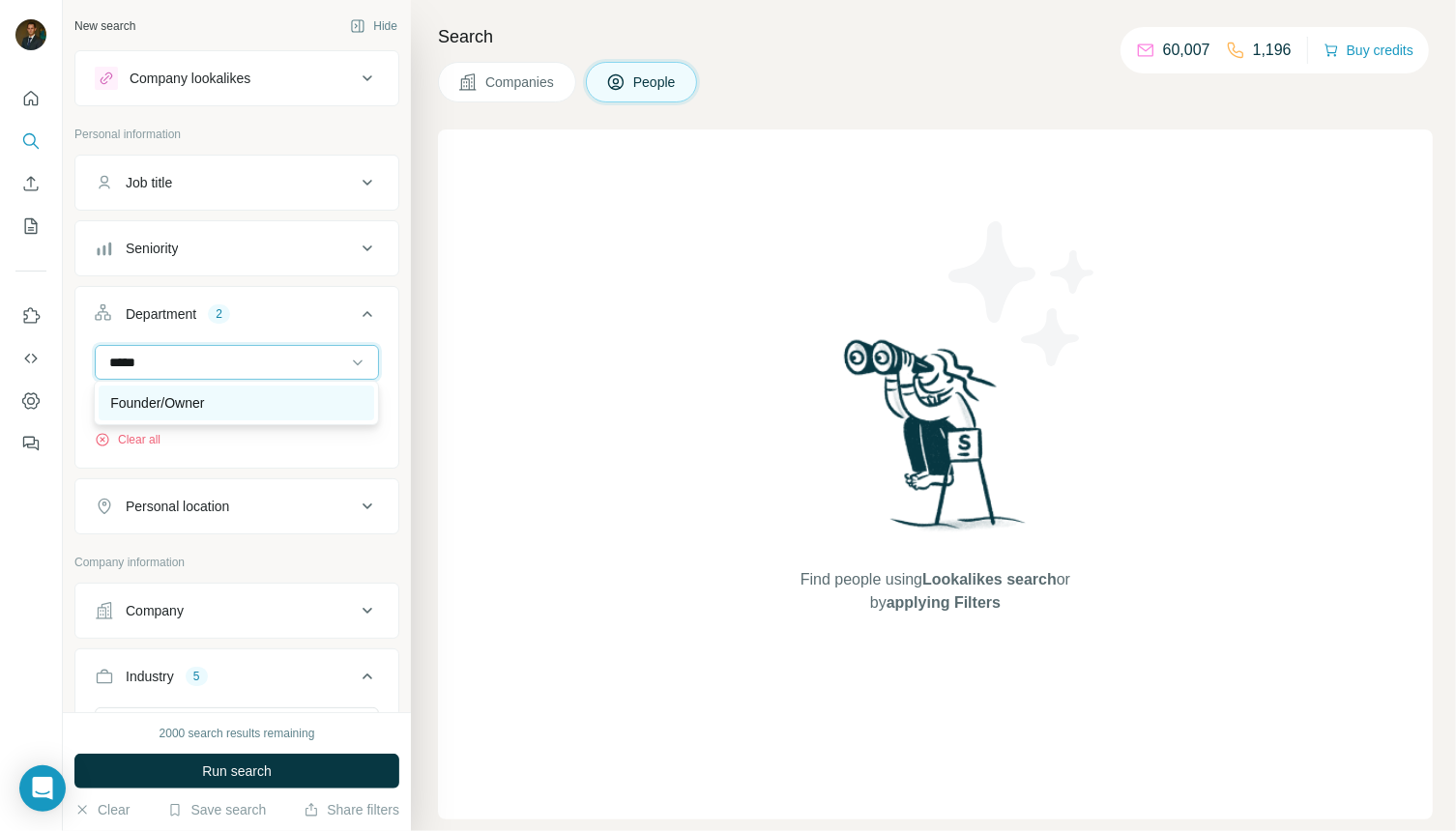
type input "*****"
click at [227, 400] on div "Founder/Owner" at bounding box center [236, 403] width 252 height 20
click at [225, 361] on input at bounding box center [227, 363] width 239 height 22
type input "*"
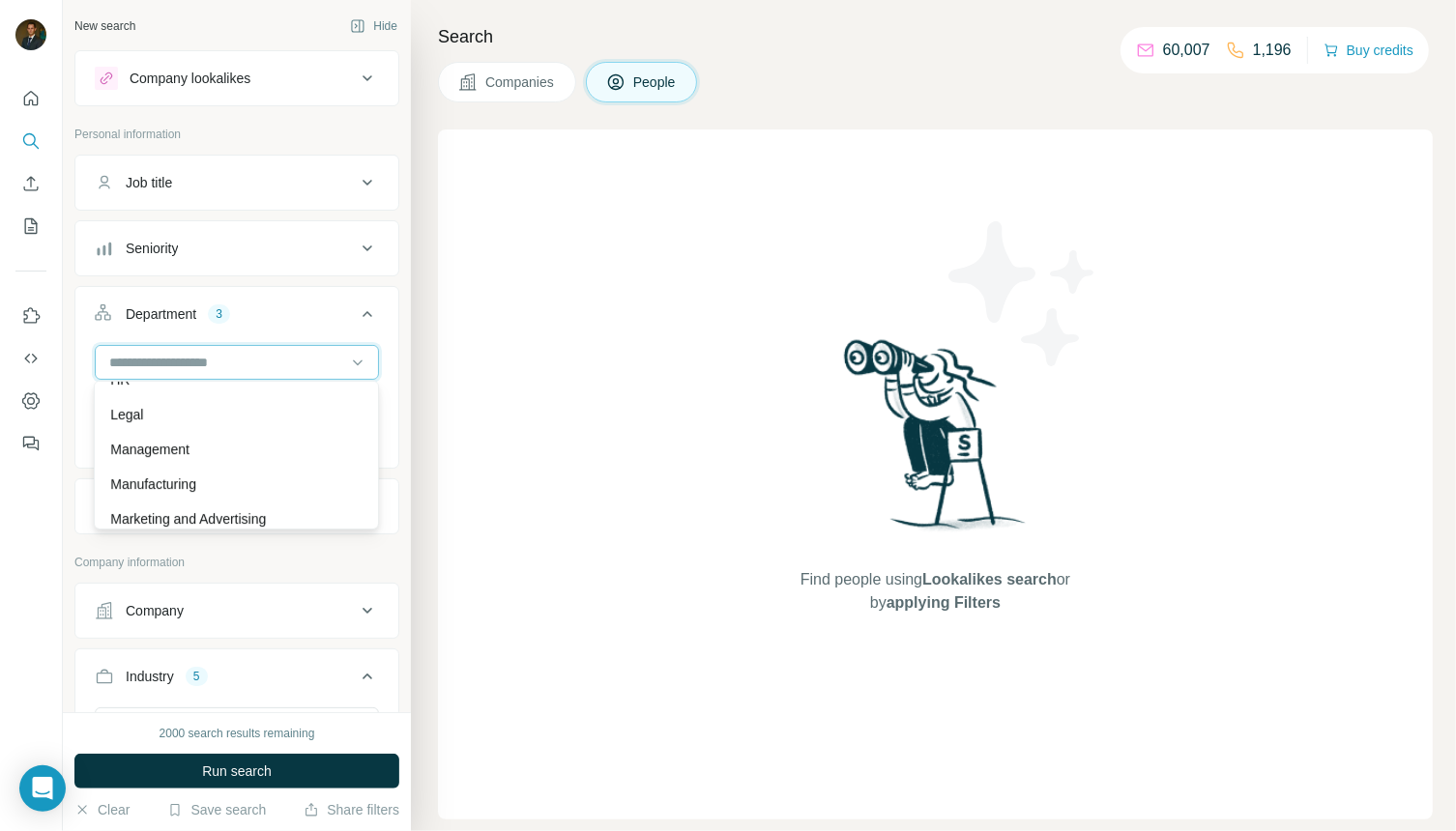
scroll to position [339, 0]
click at [198, 449] on div "Management" at bounding box center [236, 447] width 252 height 20
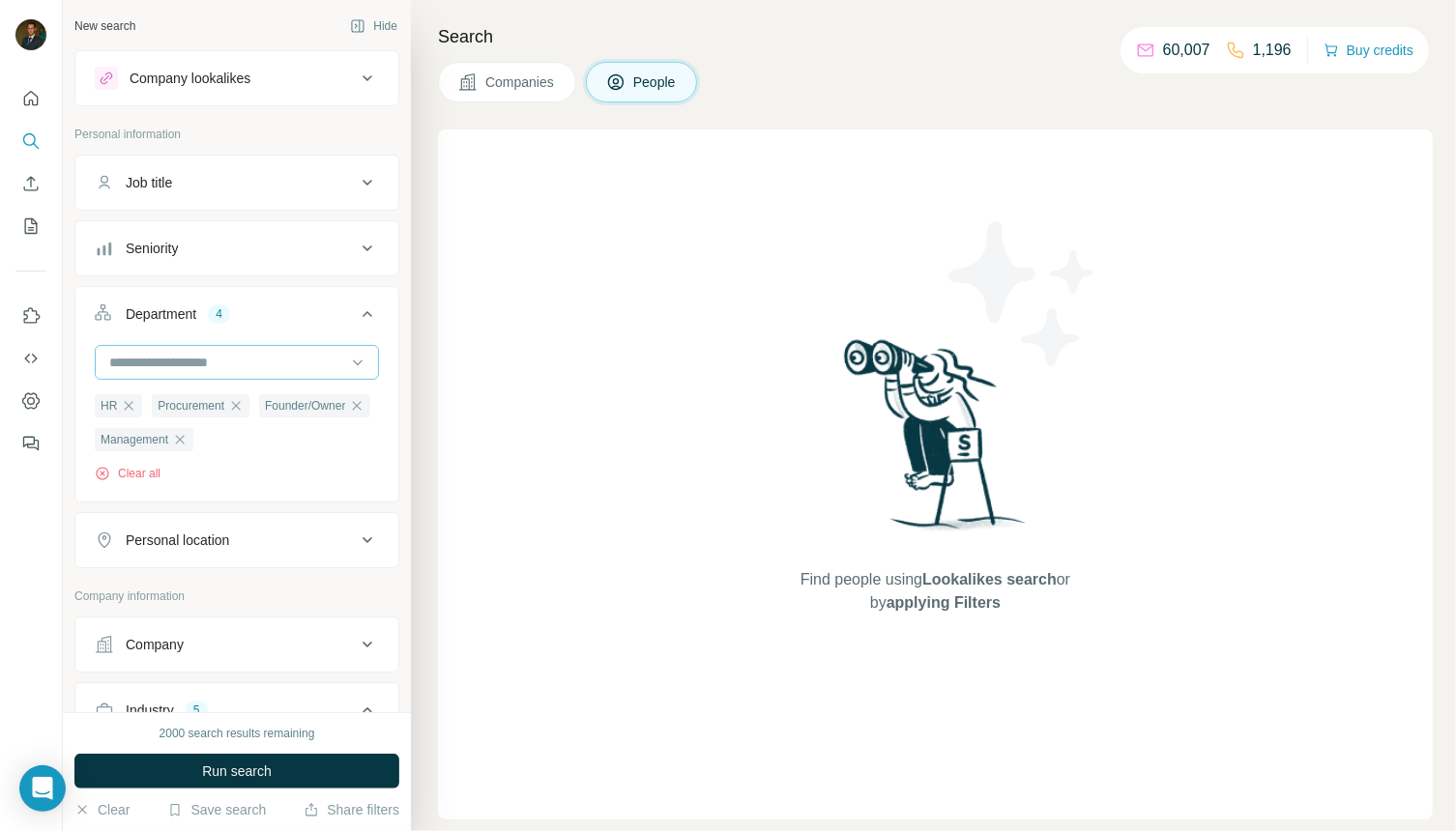
click at [232, 353] on input at bounding box center [227, 363] width 239 height 22
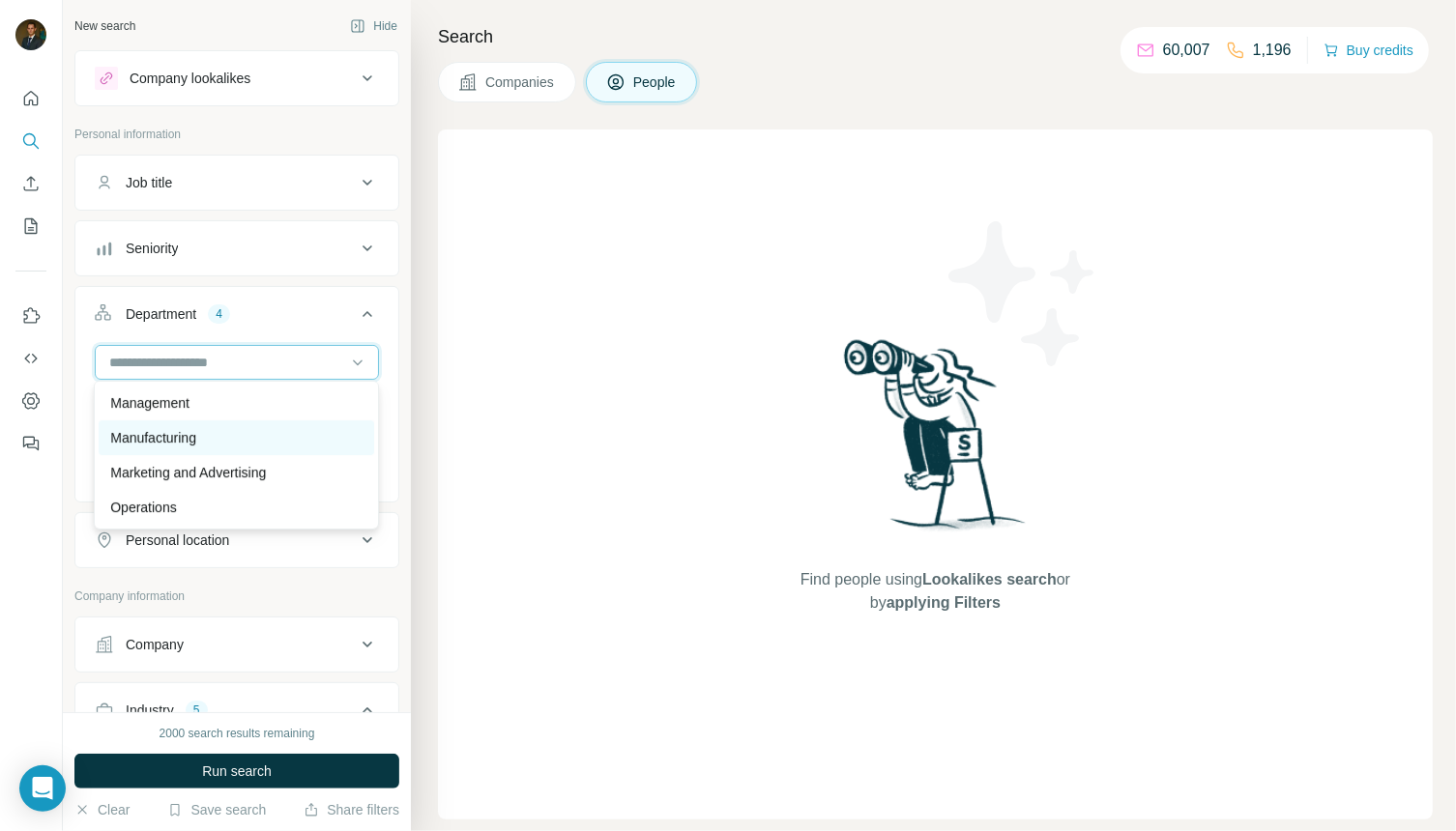
scroll to position [411, 0]
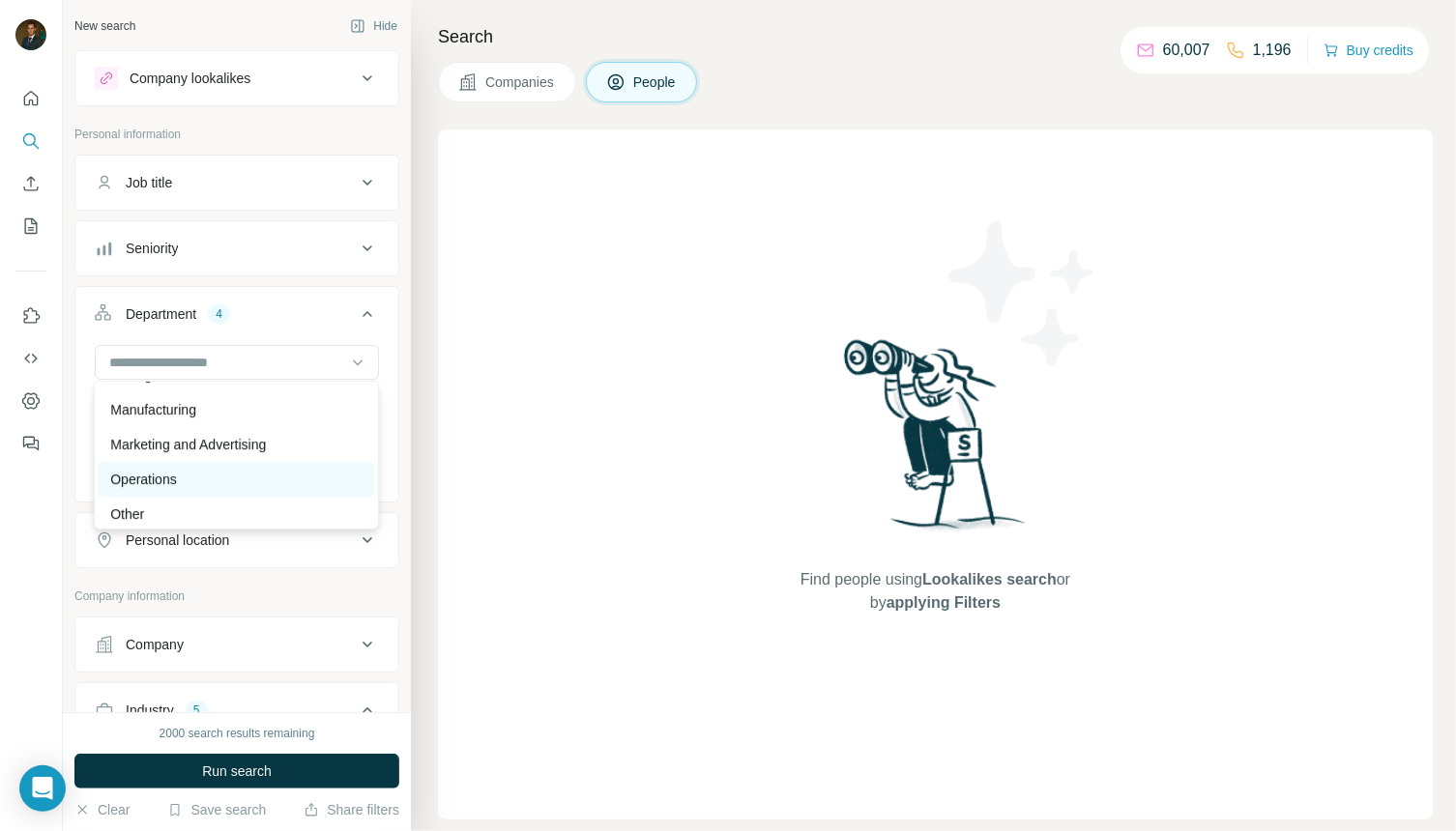
click at [225, 479] on div "Operations" at bounding box center [236, 479] width 252 height 20
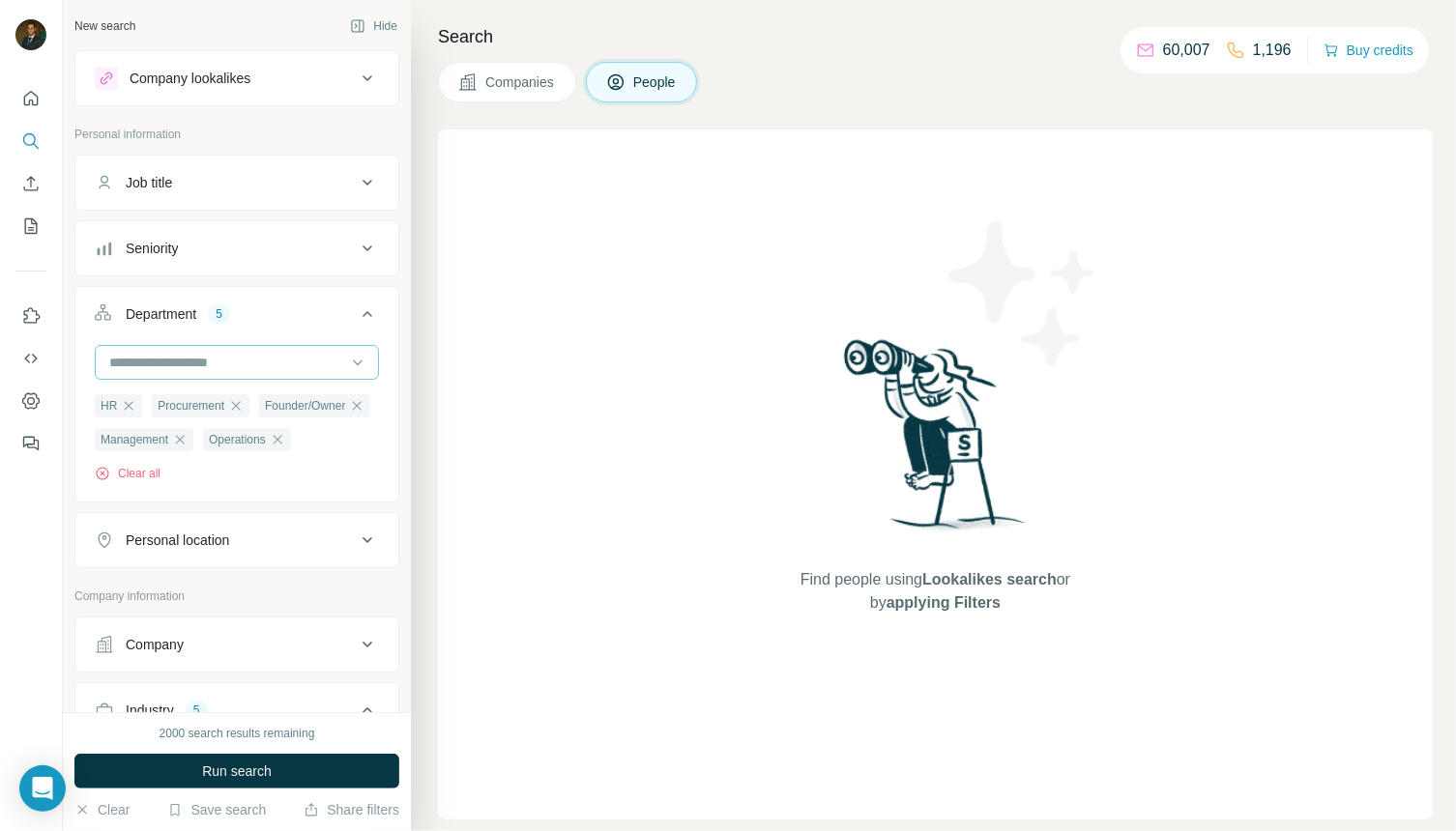
click at [263, 358] on input at bounding box center [227, 363] width 239 height 22
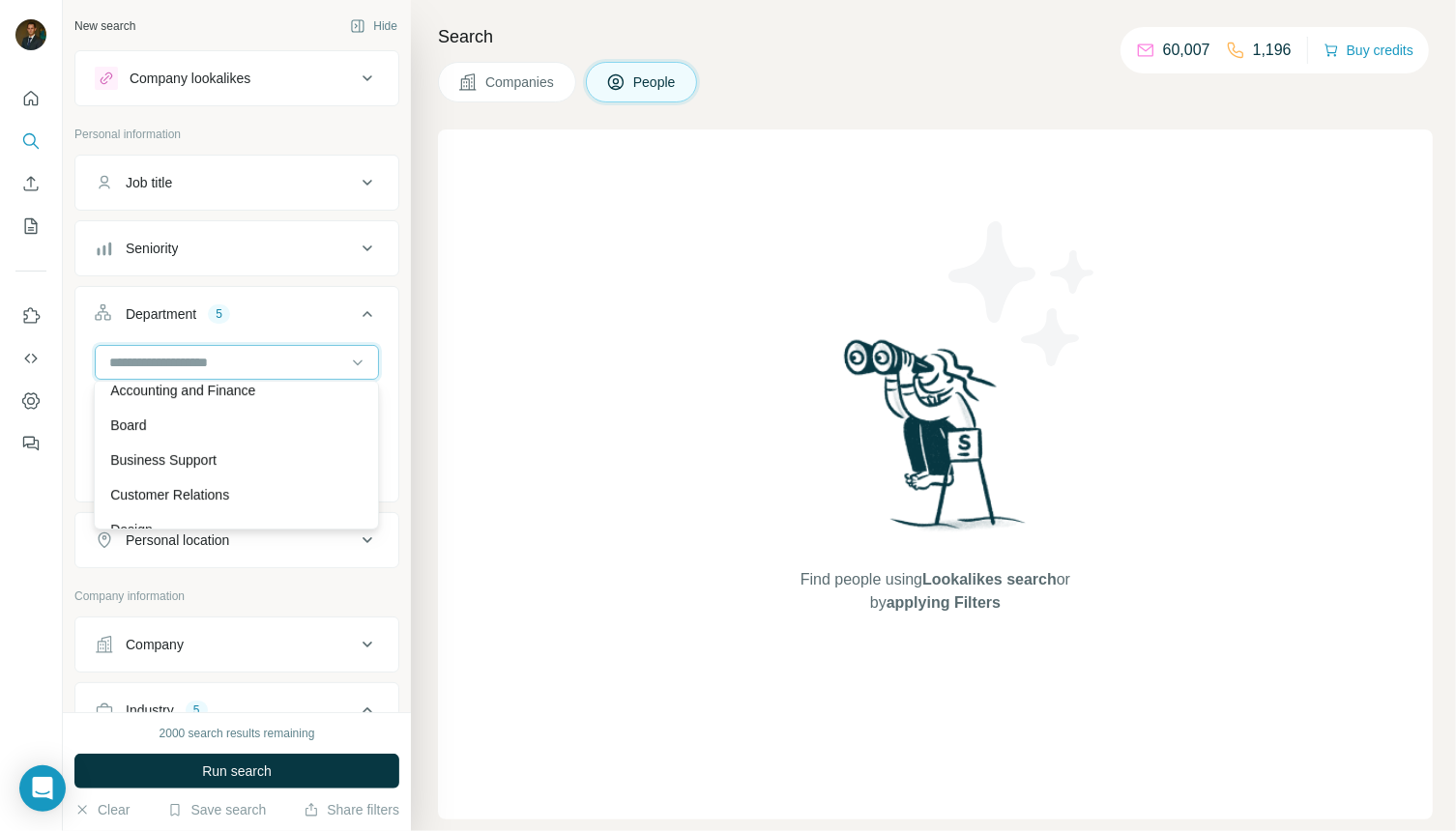
scroll to position [0, 0]
click at [392, 323] on button "Department 5" at bounding box center [236, 317] width 323 height 54
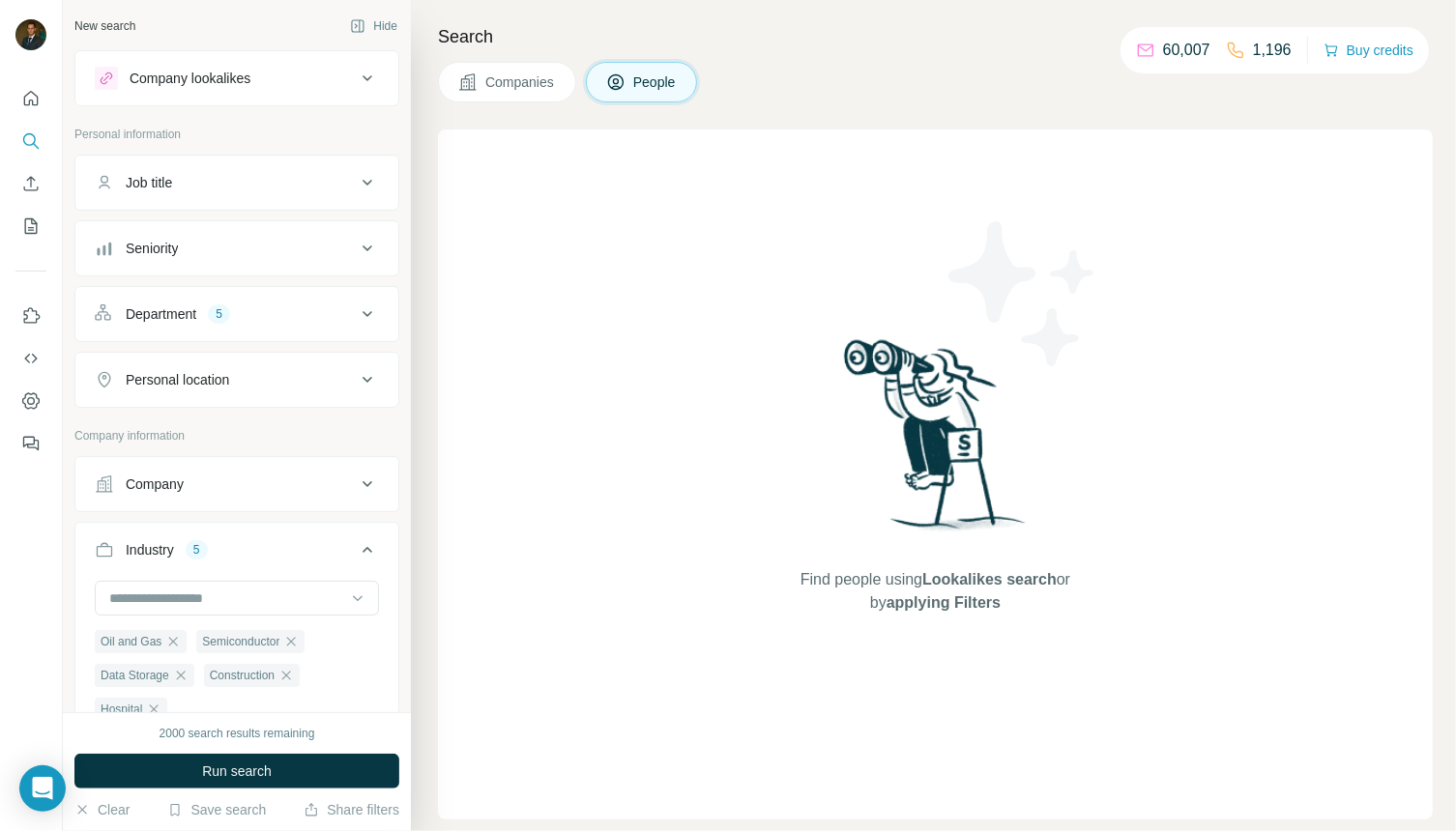
click at [358, 242] on icon at bounding box center [367, 248] width 23 height 23
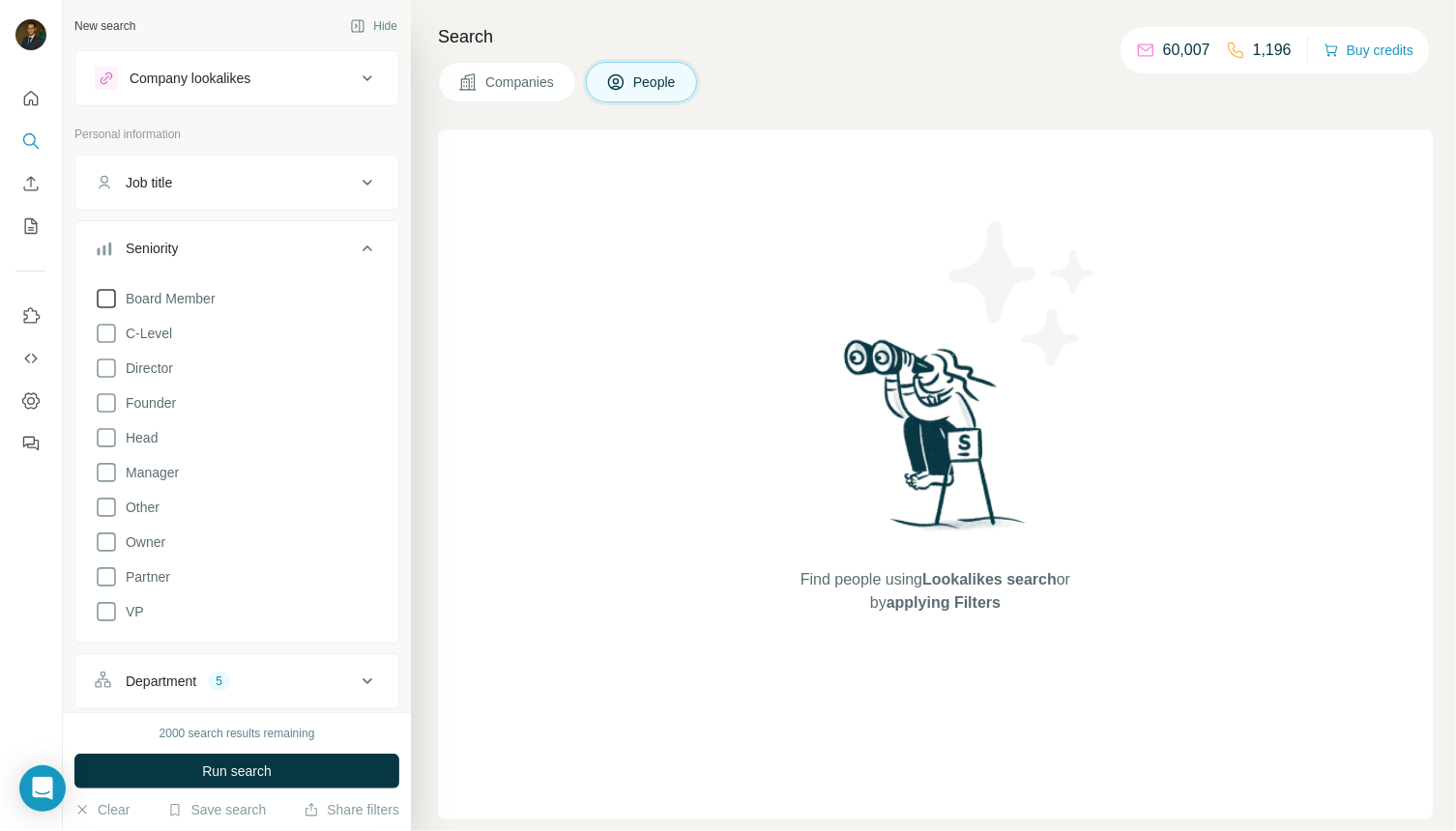
click at [114, 292] on icon at bounding box center [107, 298] width 20 height 20
click at [111, 331] on icon at bounding box center [106, 333] width 23 height 23
click at [108, 370] on icon at bounding box center [106, 368] width 23 height 23
click at [108, 577] on icon at bounding box center [106, 576] width 23 height 23
click at [105, 610] on icon at bounding box center [106, 611] width 23 height 23
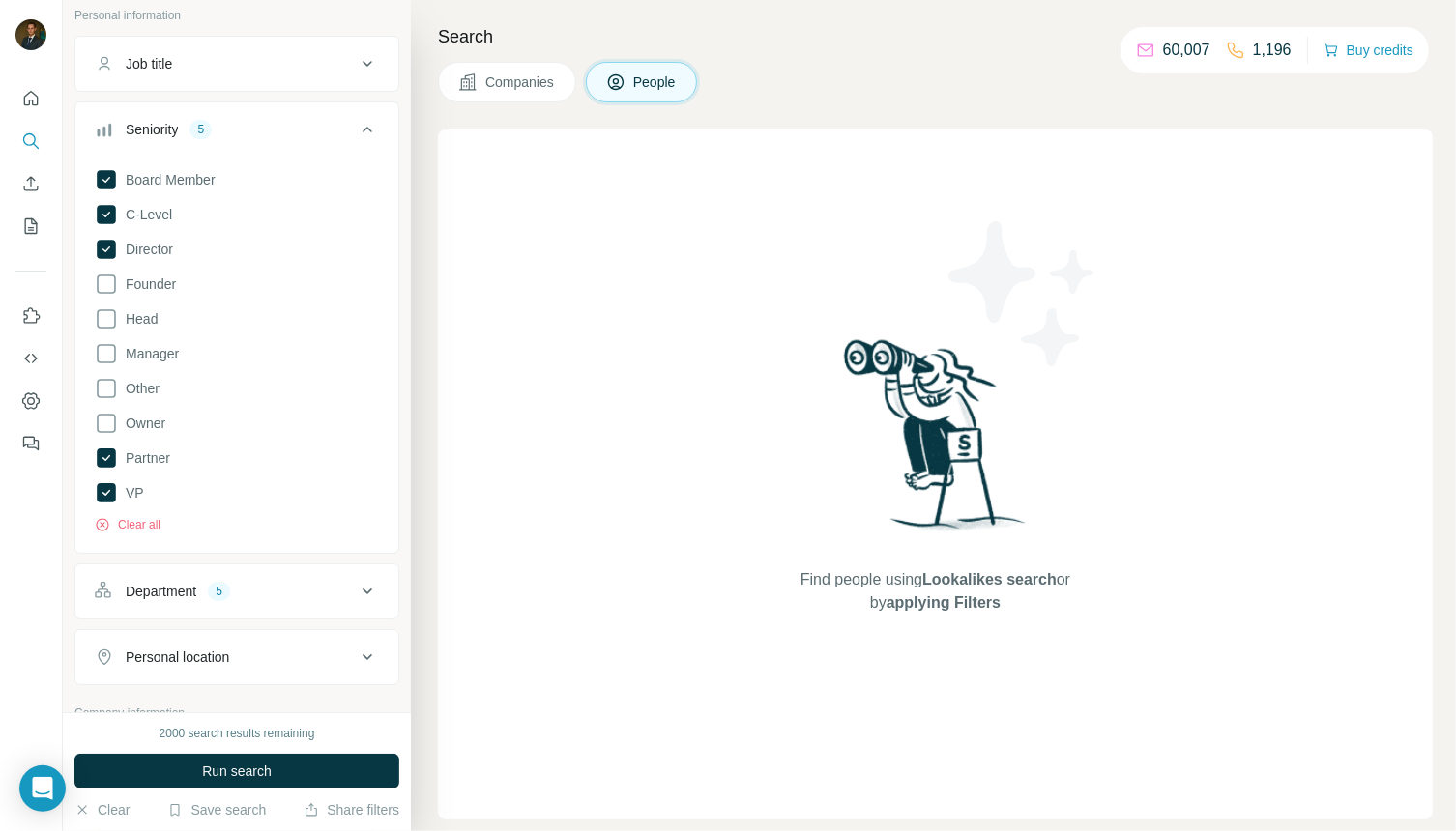
scroll to position [160, 0]
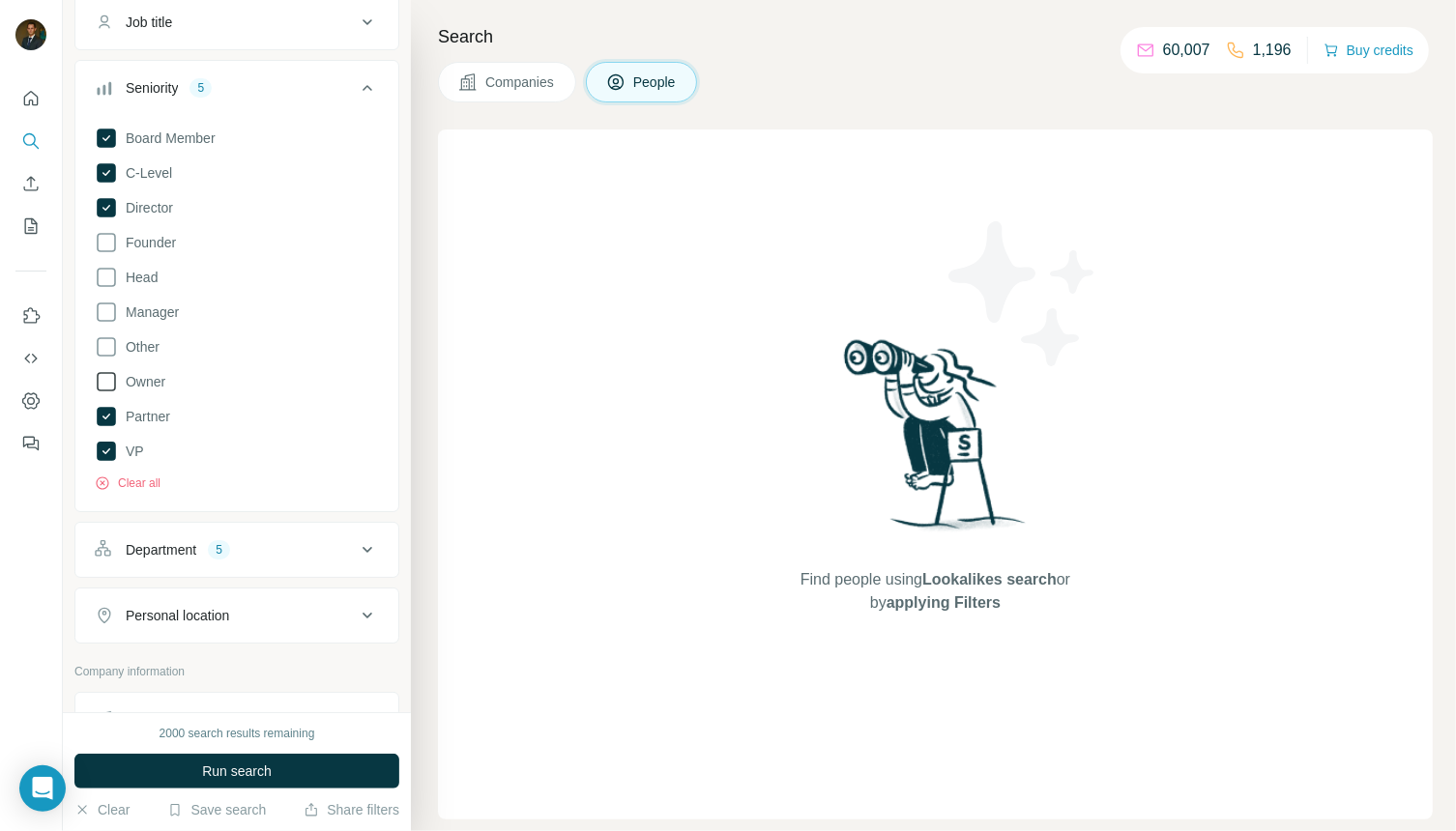
click at [111, 380] on icon at bounding box center [106, 381] width 23 height 23
click at [109, 245] on icon at bounding box center [106, 242] width 23 height 23
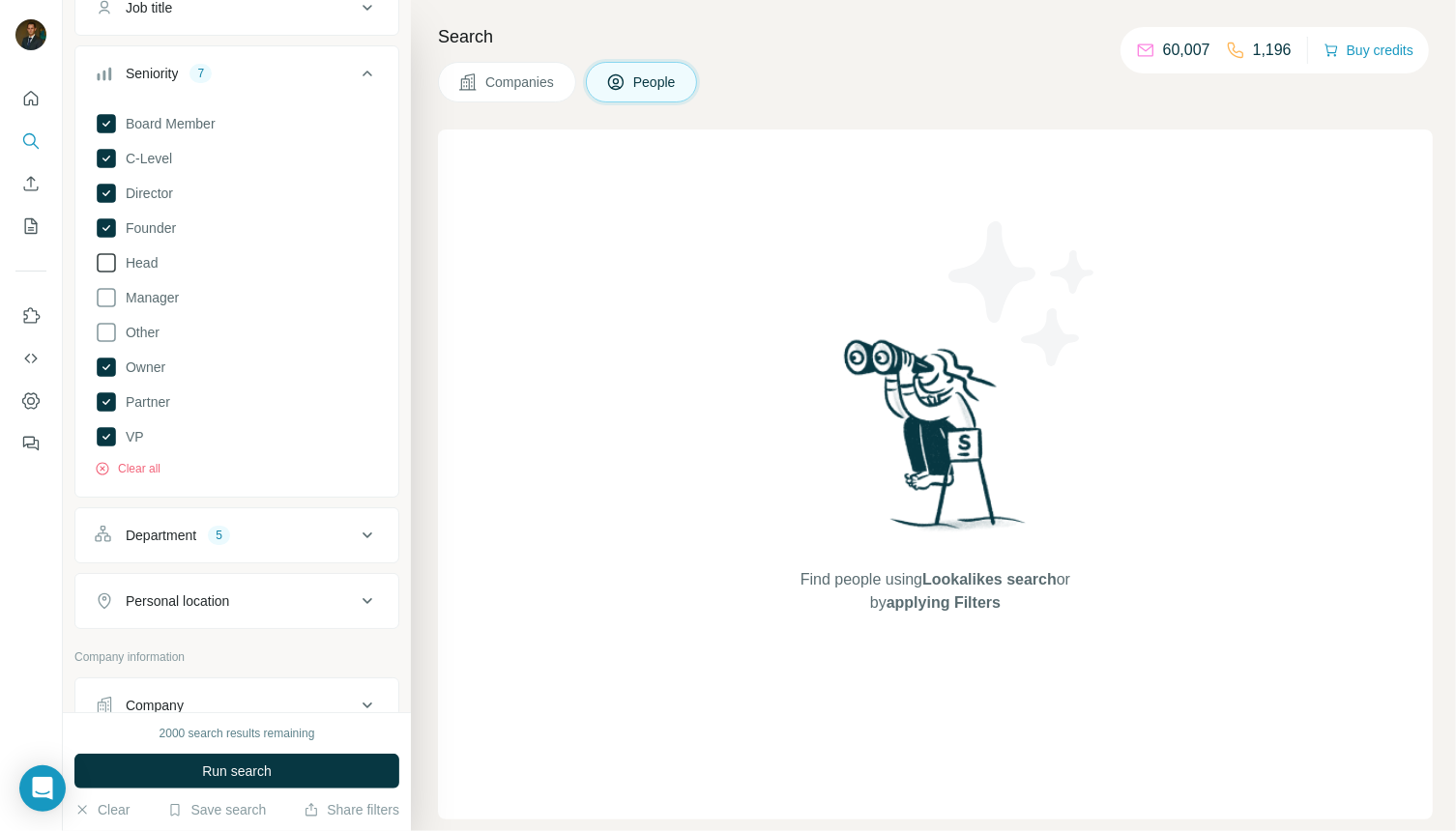
click at [107, 262] on icon at bounding box center [106, 262] width 23 height 23
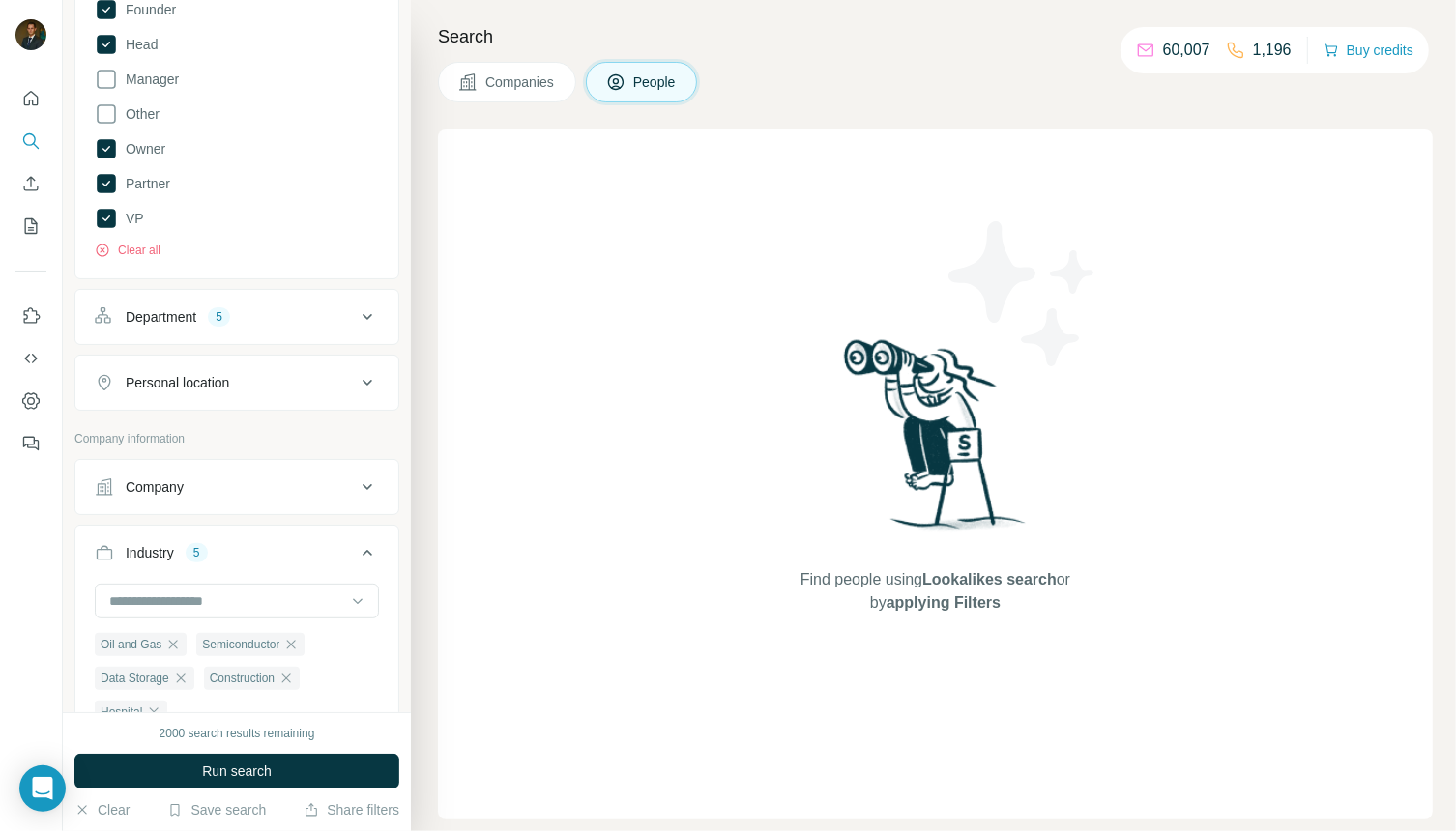
scroll to position [397, 0]
click at [357, 383] on icon at bounding box center [367, 378] width 23 height 23
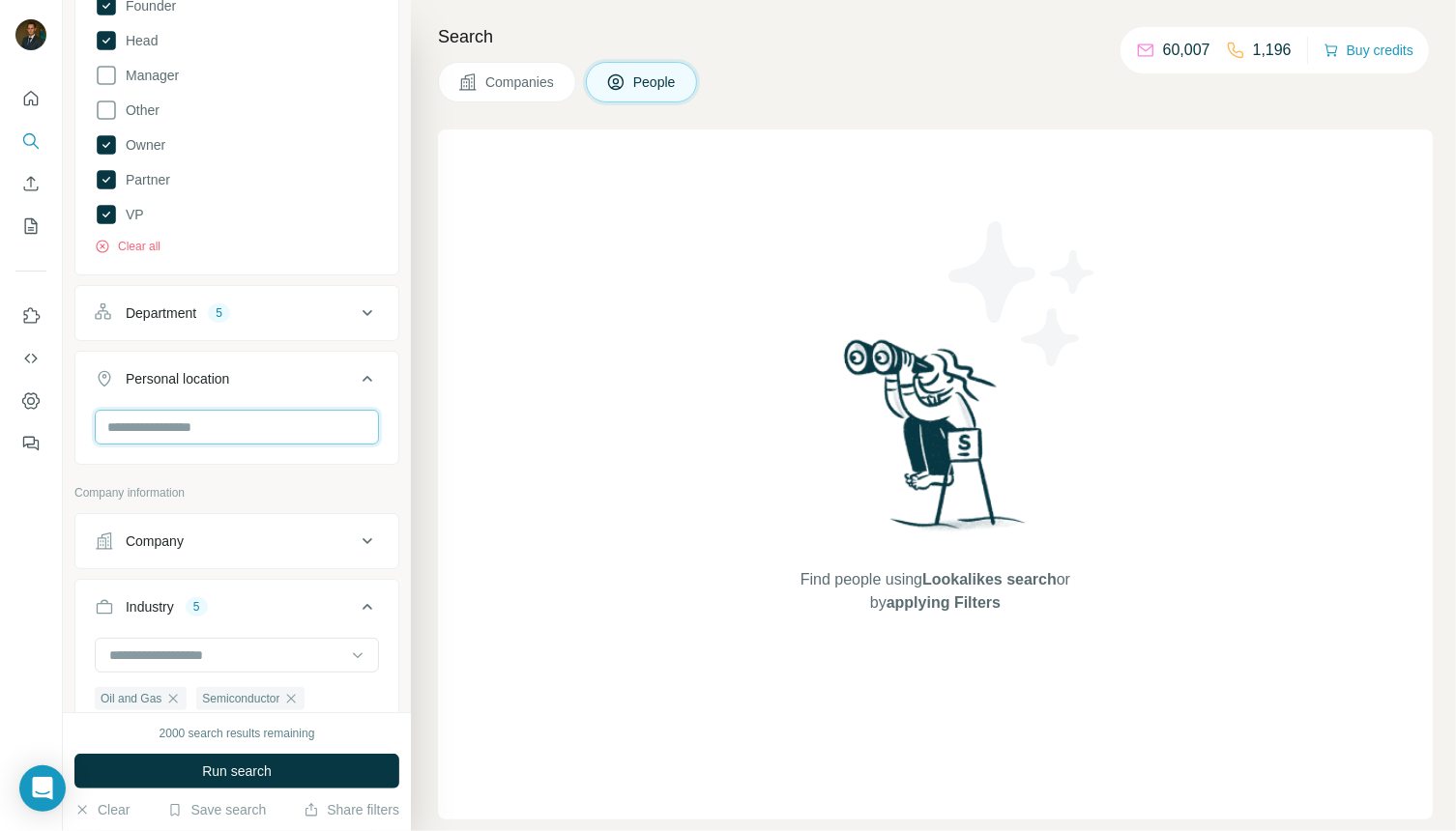
click at [261, 418] on input "text" at bounding box center [237, 427] width 285 height 35
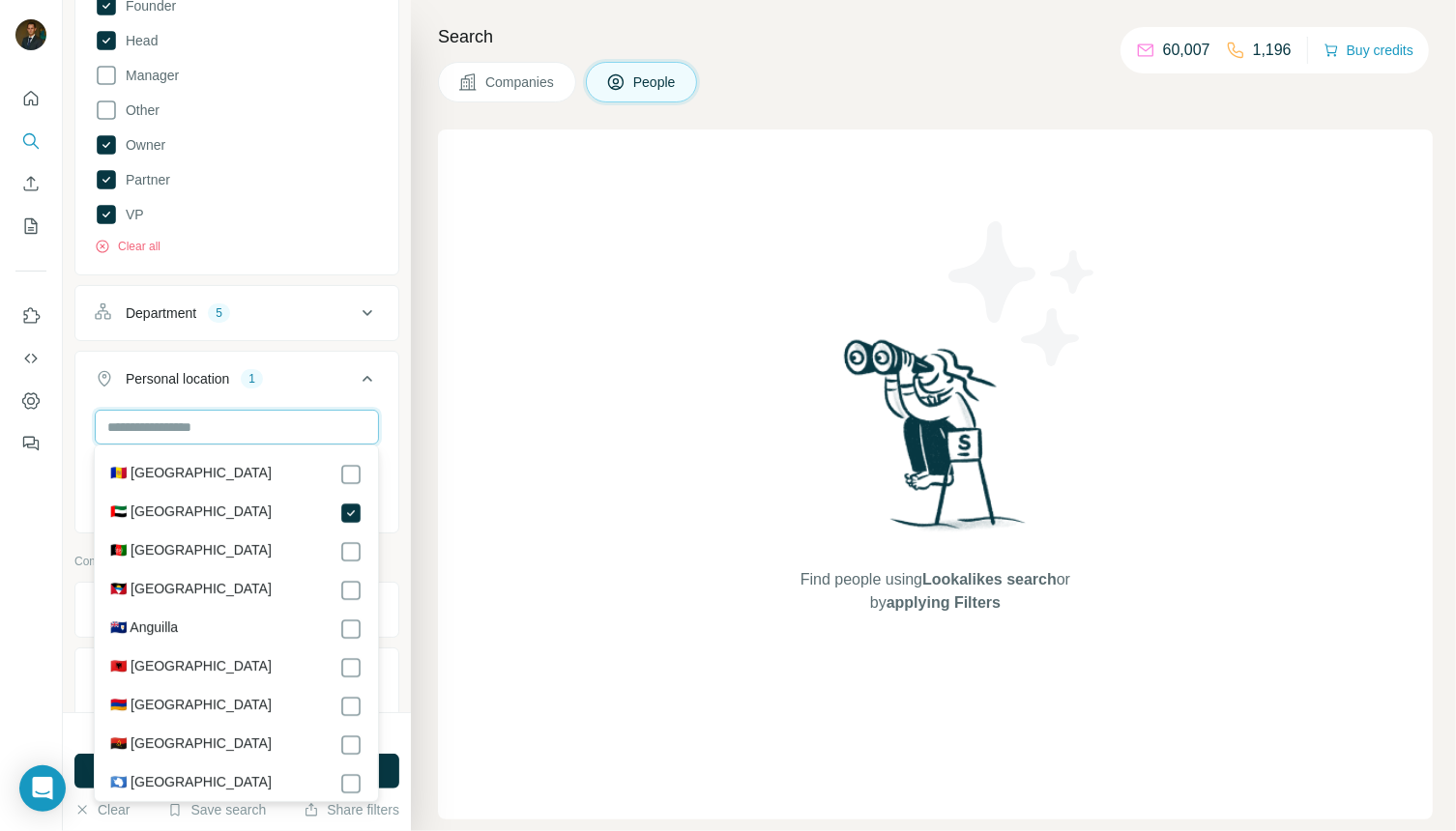
click at [279, 428] on input "text" at bounding box center [237, 427] width 285 height 35
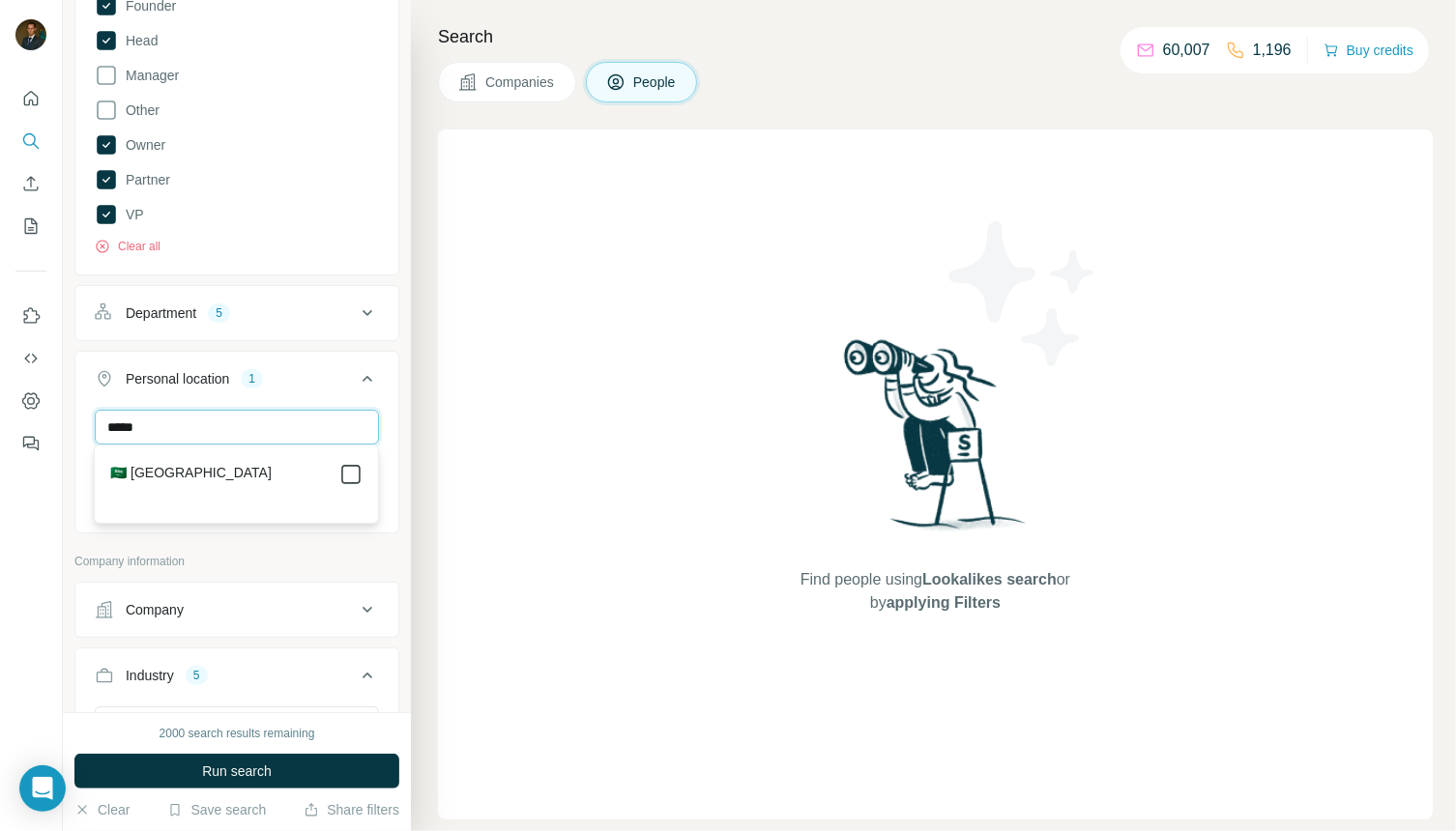
type input "*****"
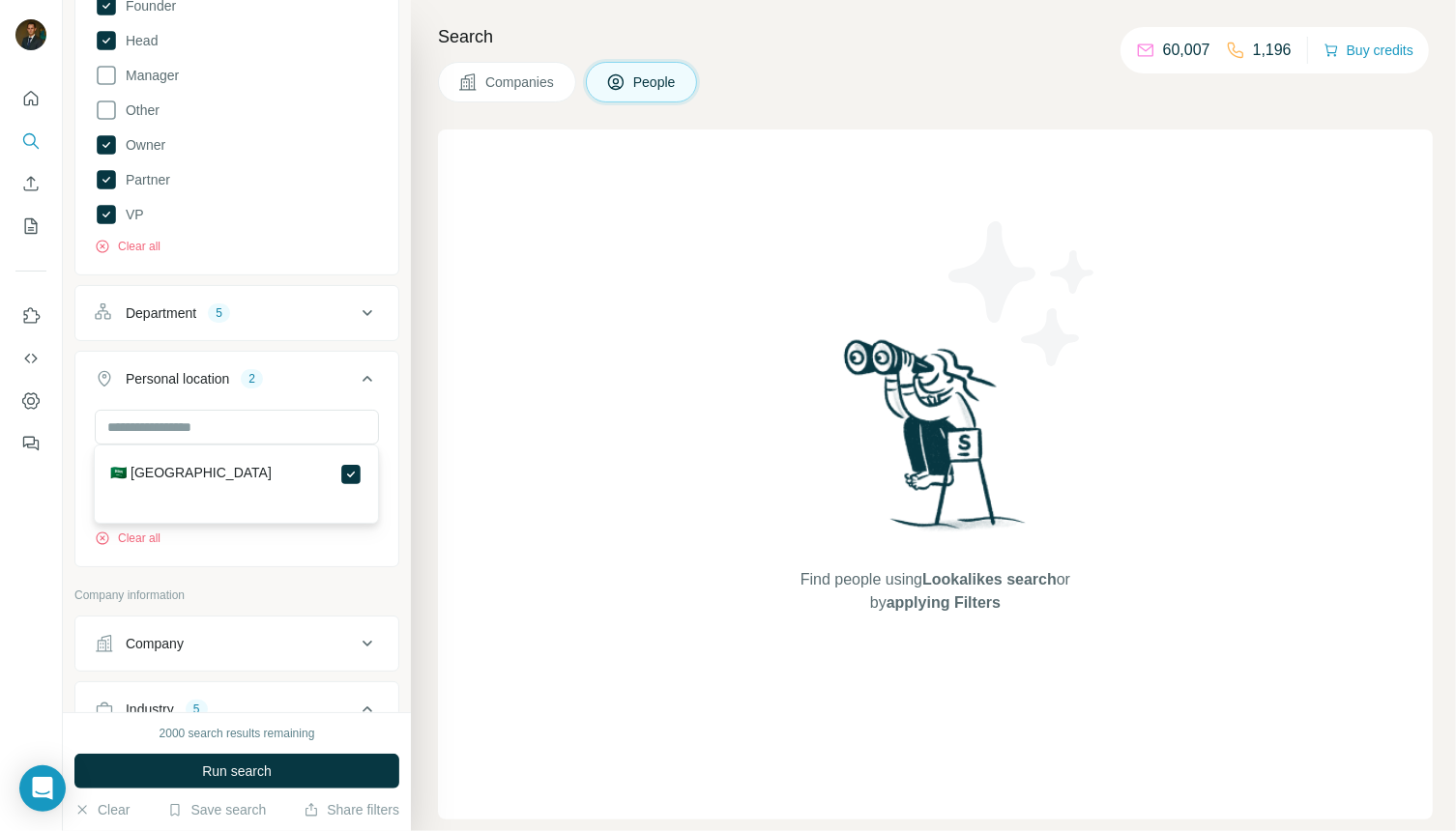
click at [396, 464] on div "United Arab Emirates Saudi Arabia Clear all" at bounding box center [236, 486] width 323 height 153
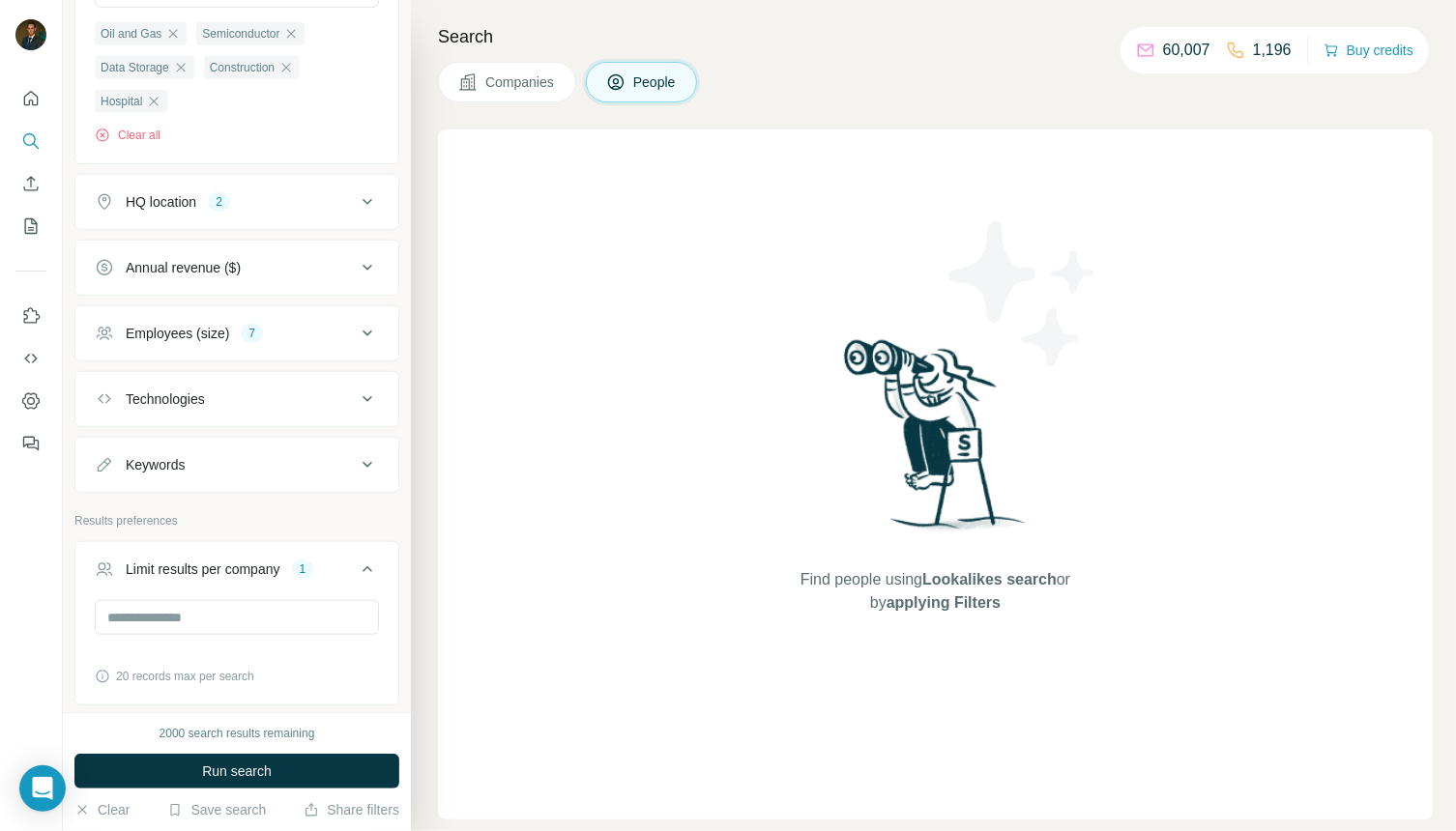
scroll to position [1167, 0]
click at [240, 767] on span "Run search" at bounding box center [236, 772] width 69 height 20
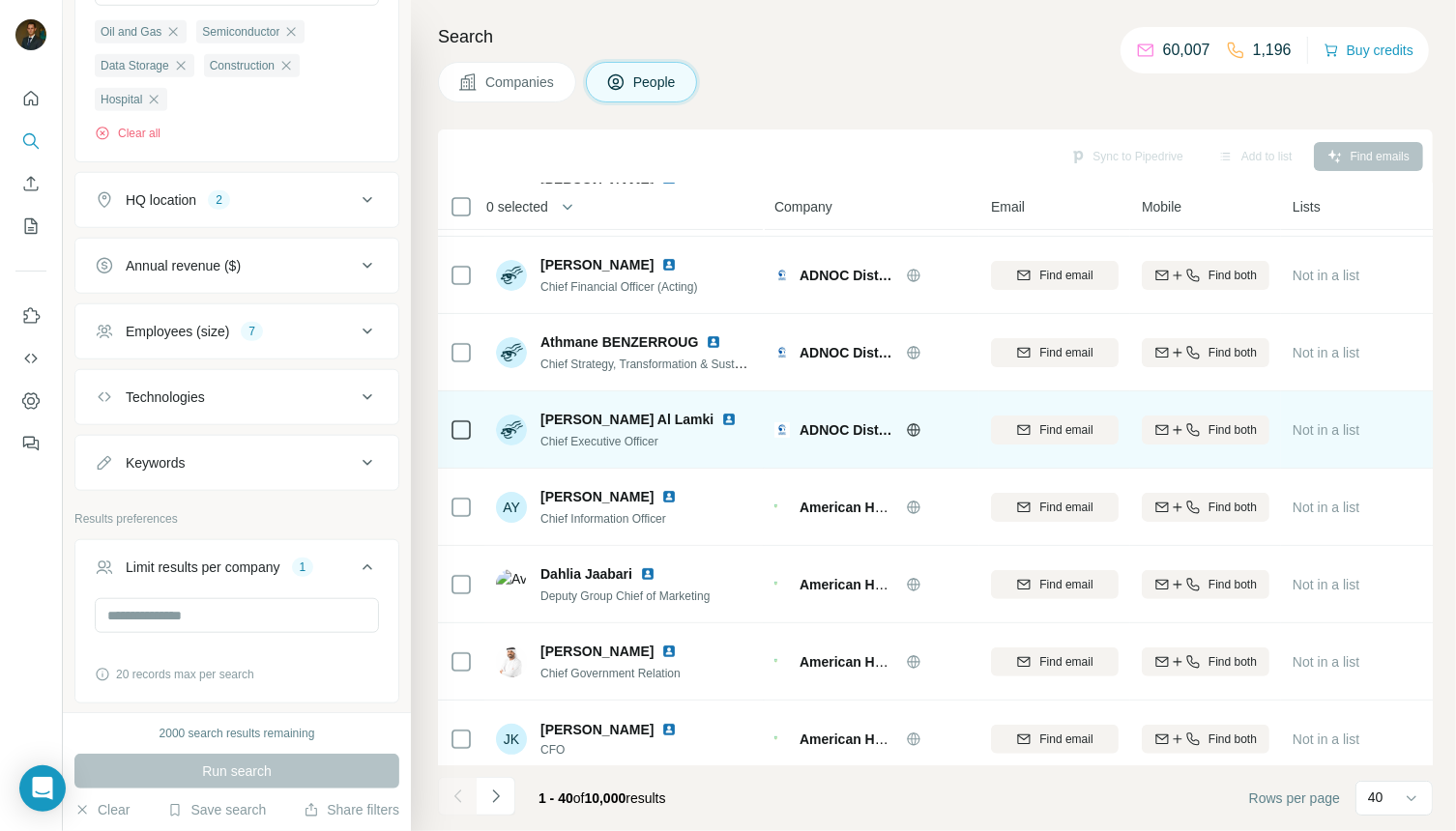
scroll to position [384, 0]
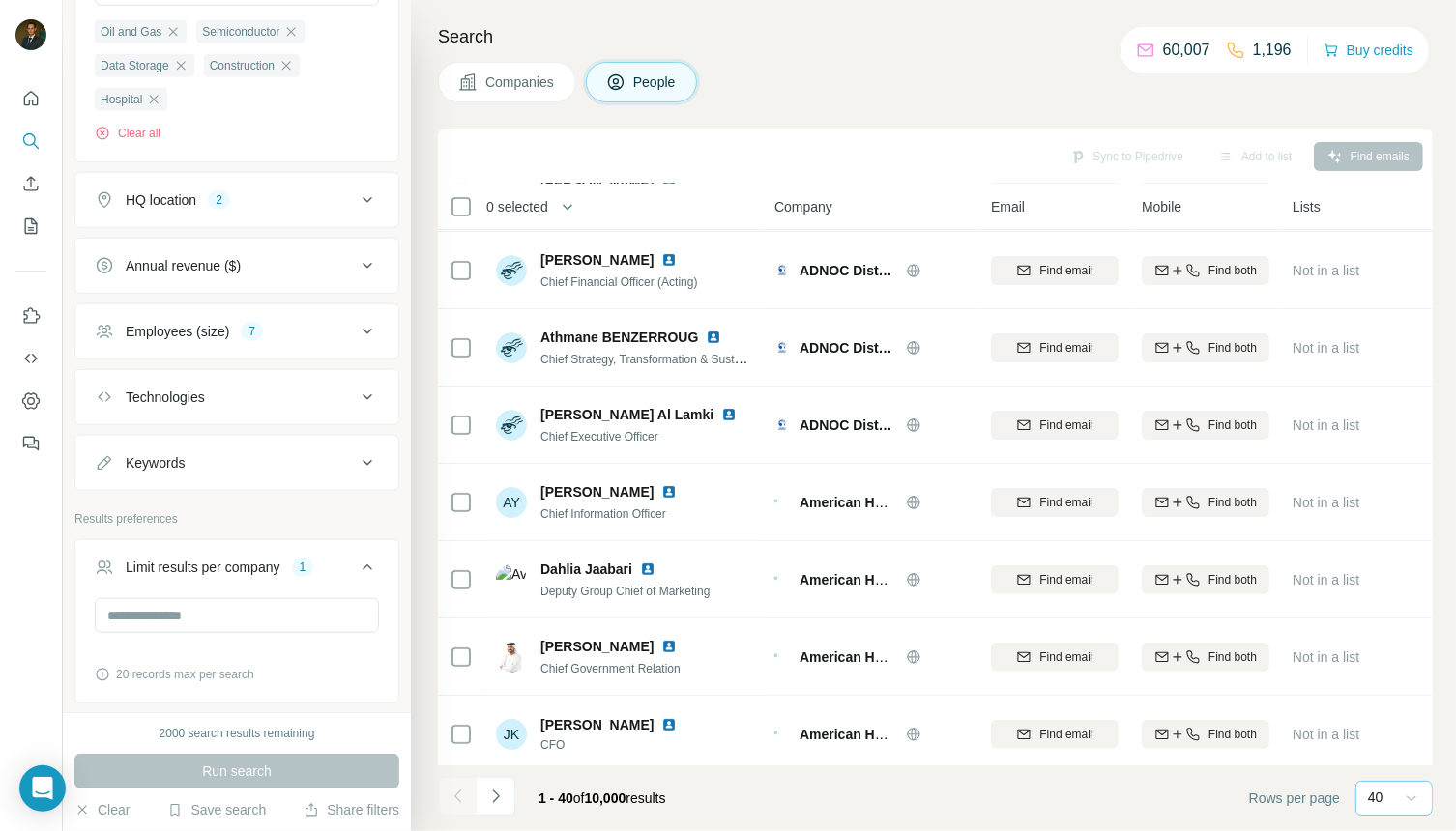
click at [1409, 791] on icon at bounding box center [1412, 798] width 20 height 20
click at [1392, 658] on div "60" at bounding box center [1394, 651] width 44 height 20
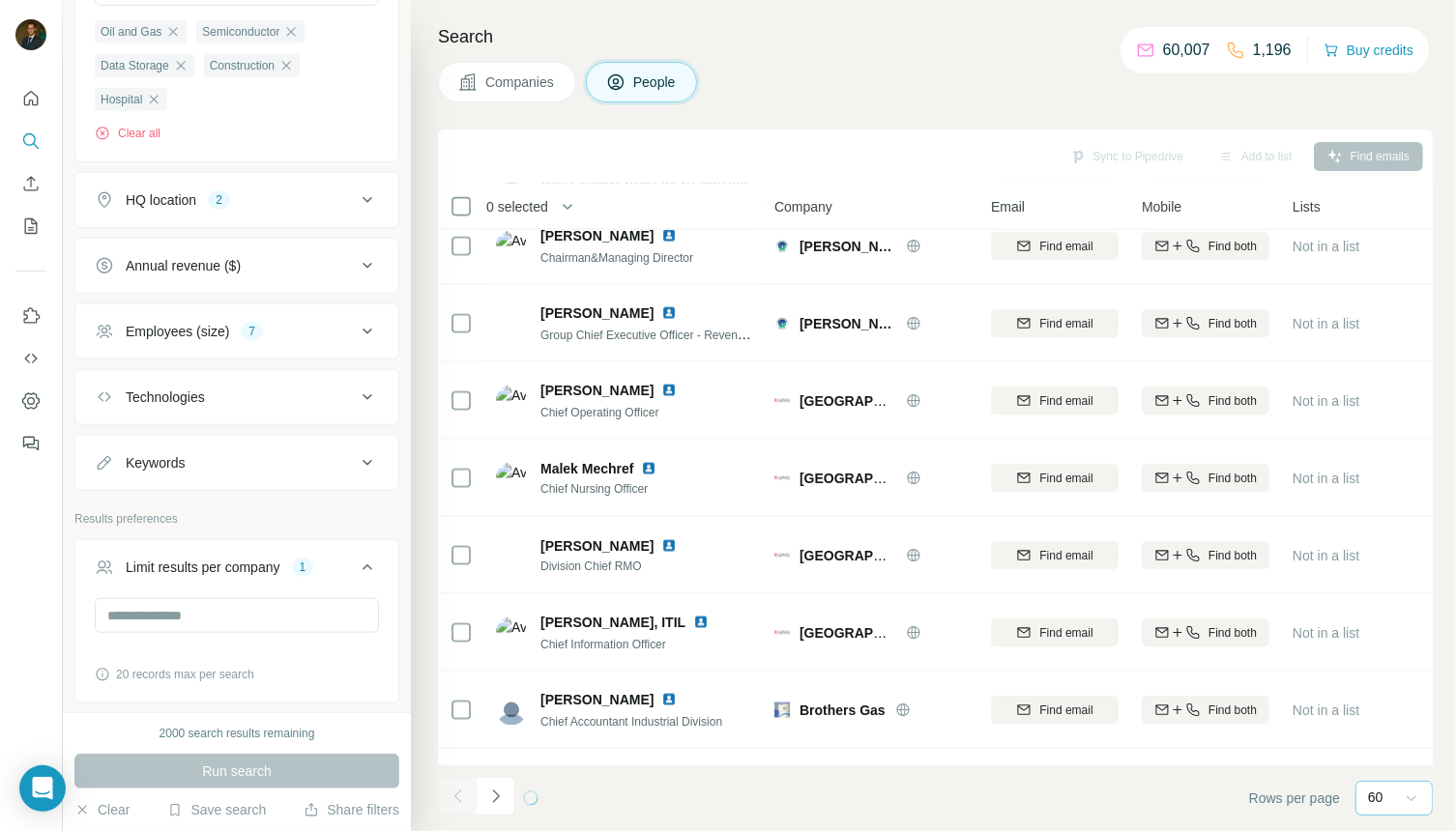
scroll to position [2556, 0]
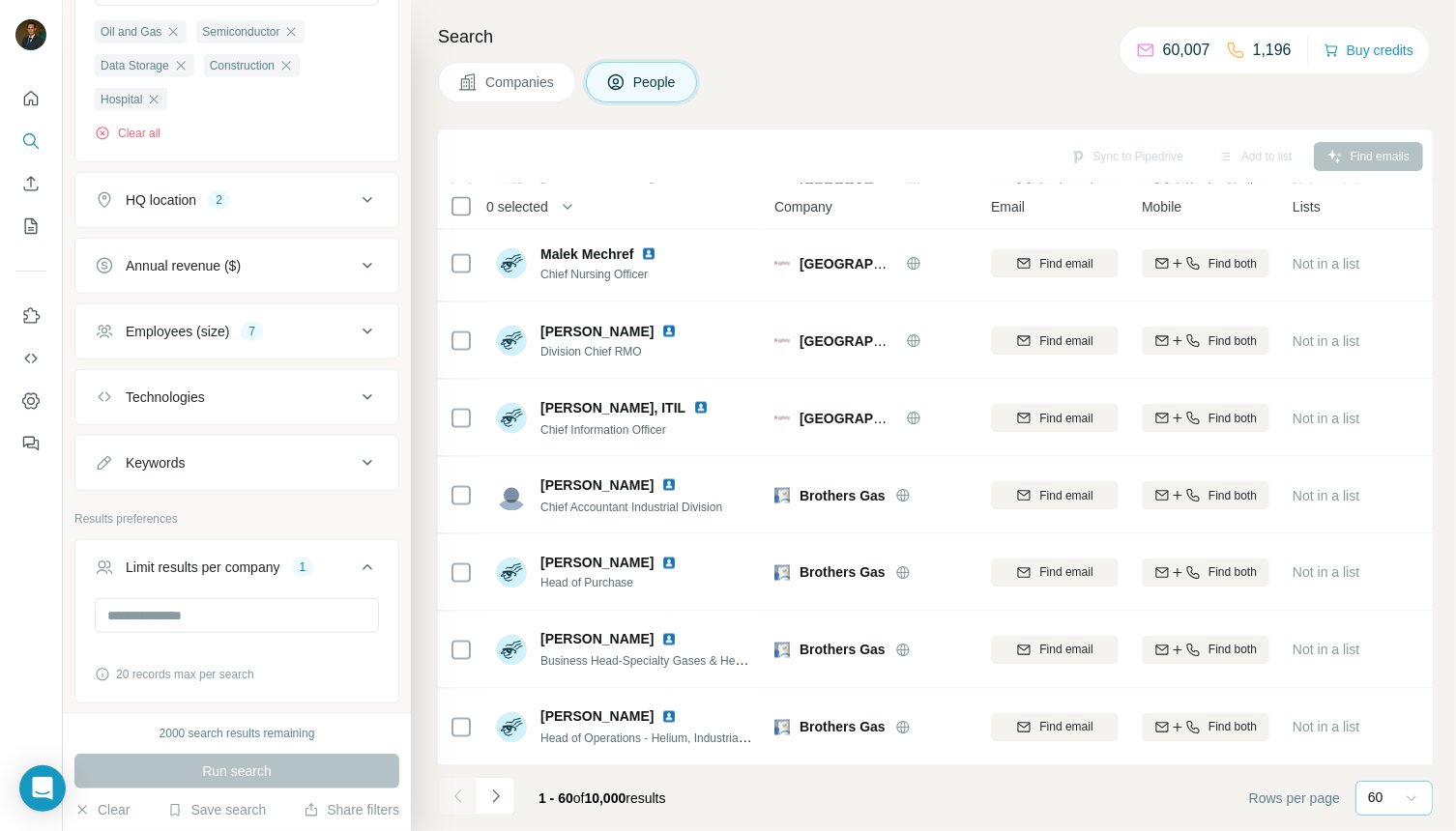
click at [367, 460] on icon at bounding box center [368, 463] width 10 height 6
click at [230, 494] on input "text" at bounding box center [217, 511] width 245 height 35
type input "******"
click at [269, 494] on input "******" at bounding box center [217, 511] width 245 height 35
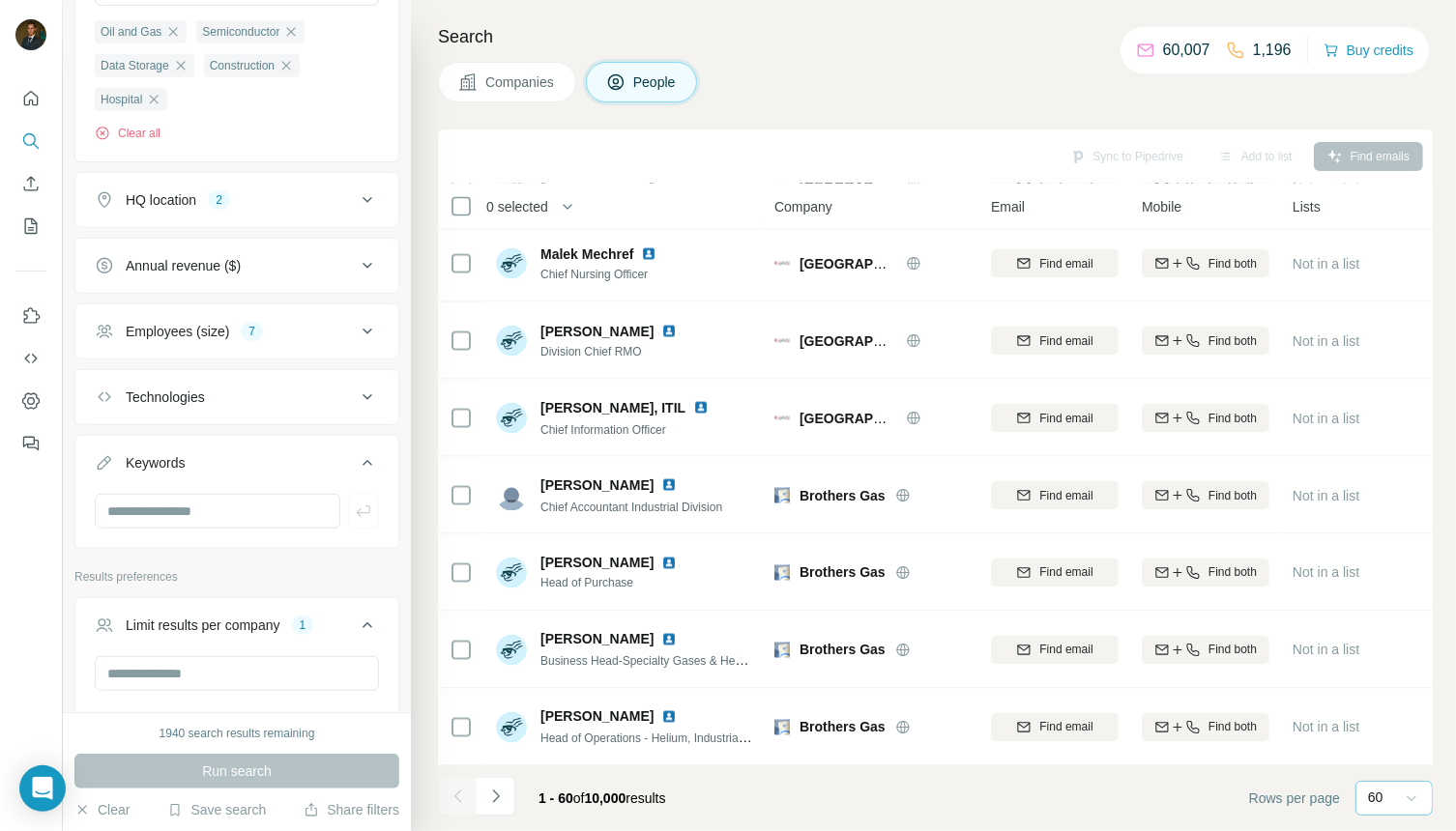
click at [403, 418] on div "New search Hide Company lookalikes Personal information Job title Seniority 8 B…" at bounding box center [237, 356] width 348 height 712
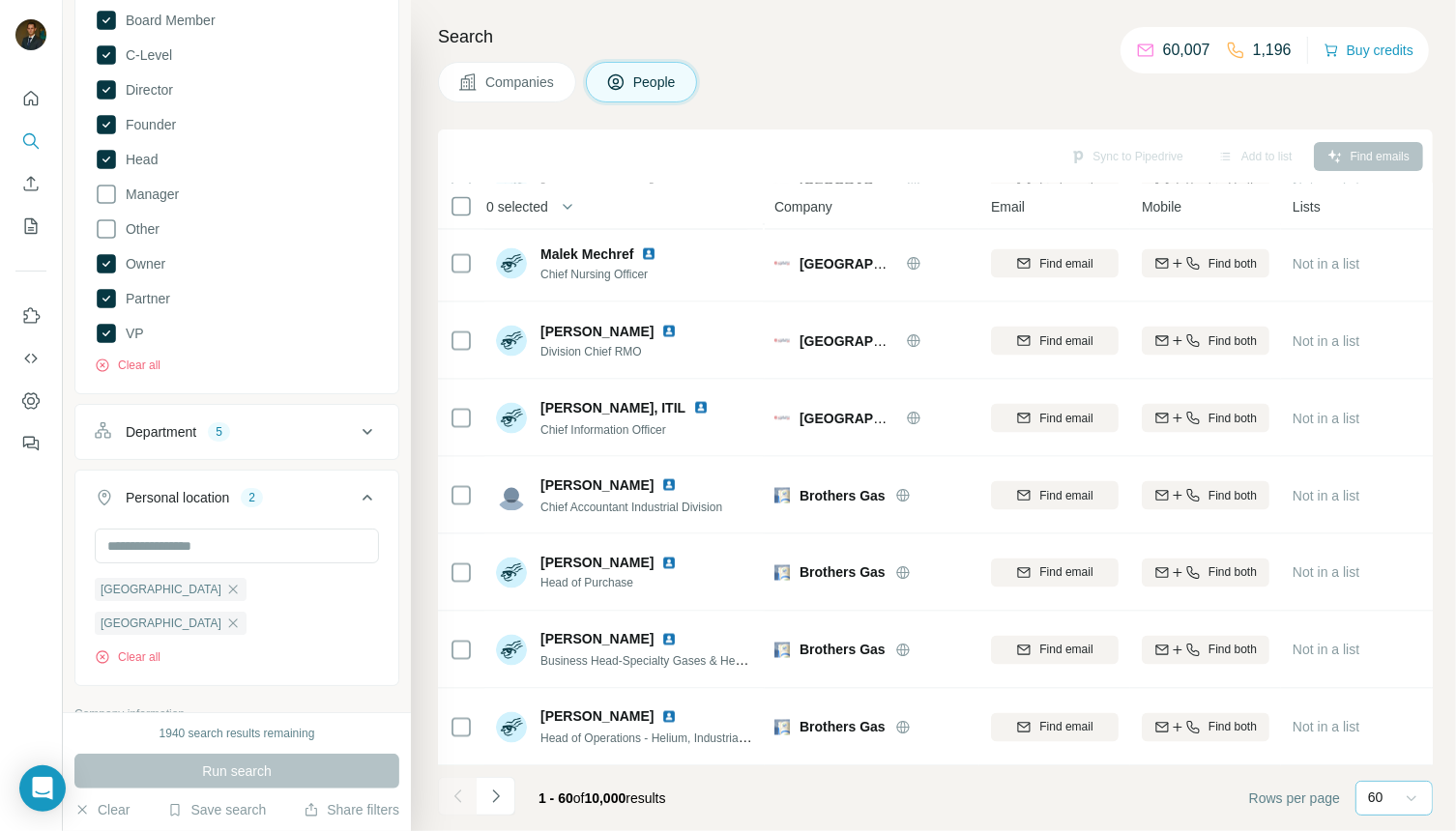
scroll to position [253, 0]
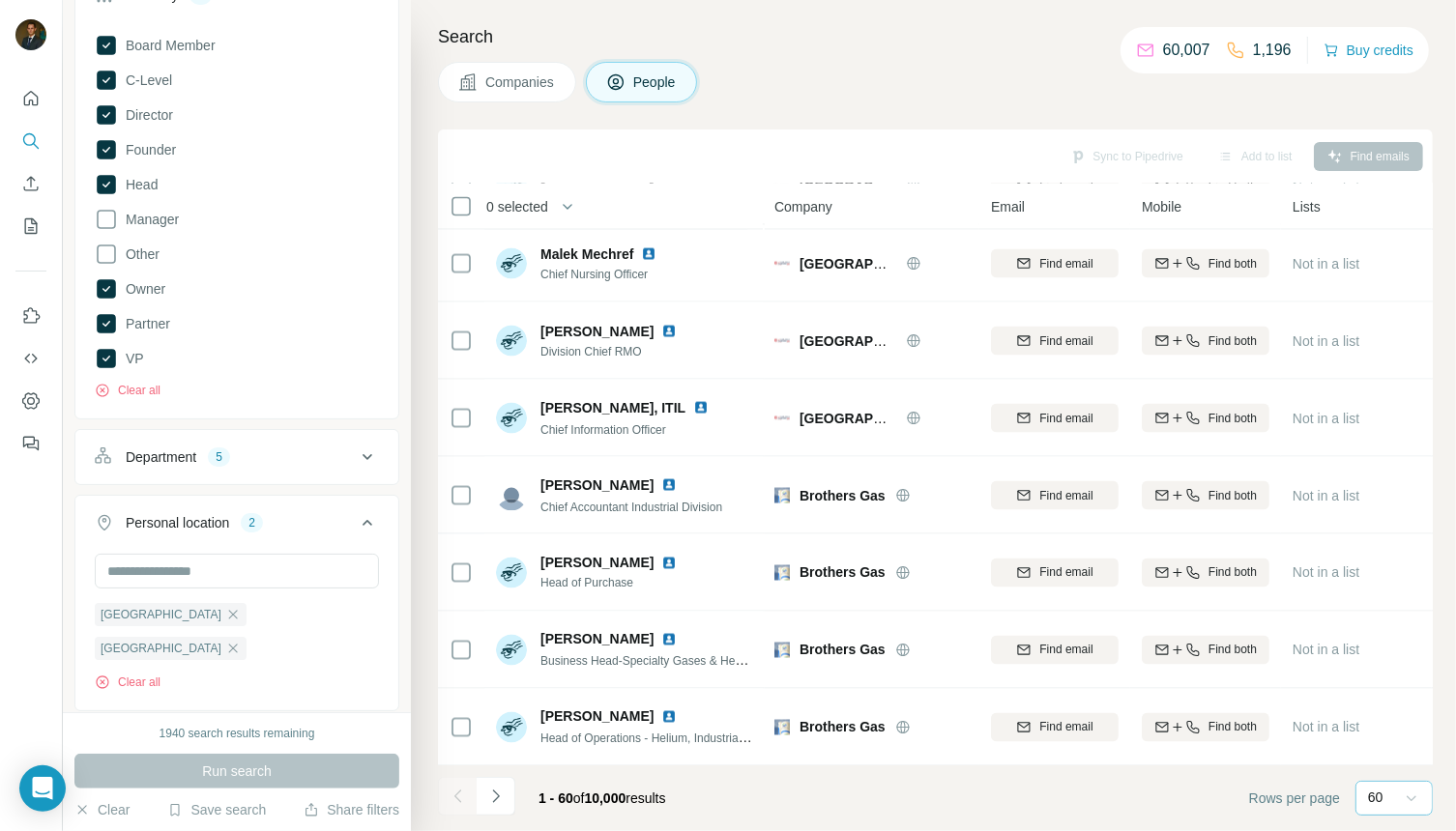
click at [363, 453] on icon at bounding box center [367, 457] width 23 height 23
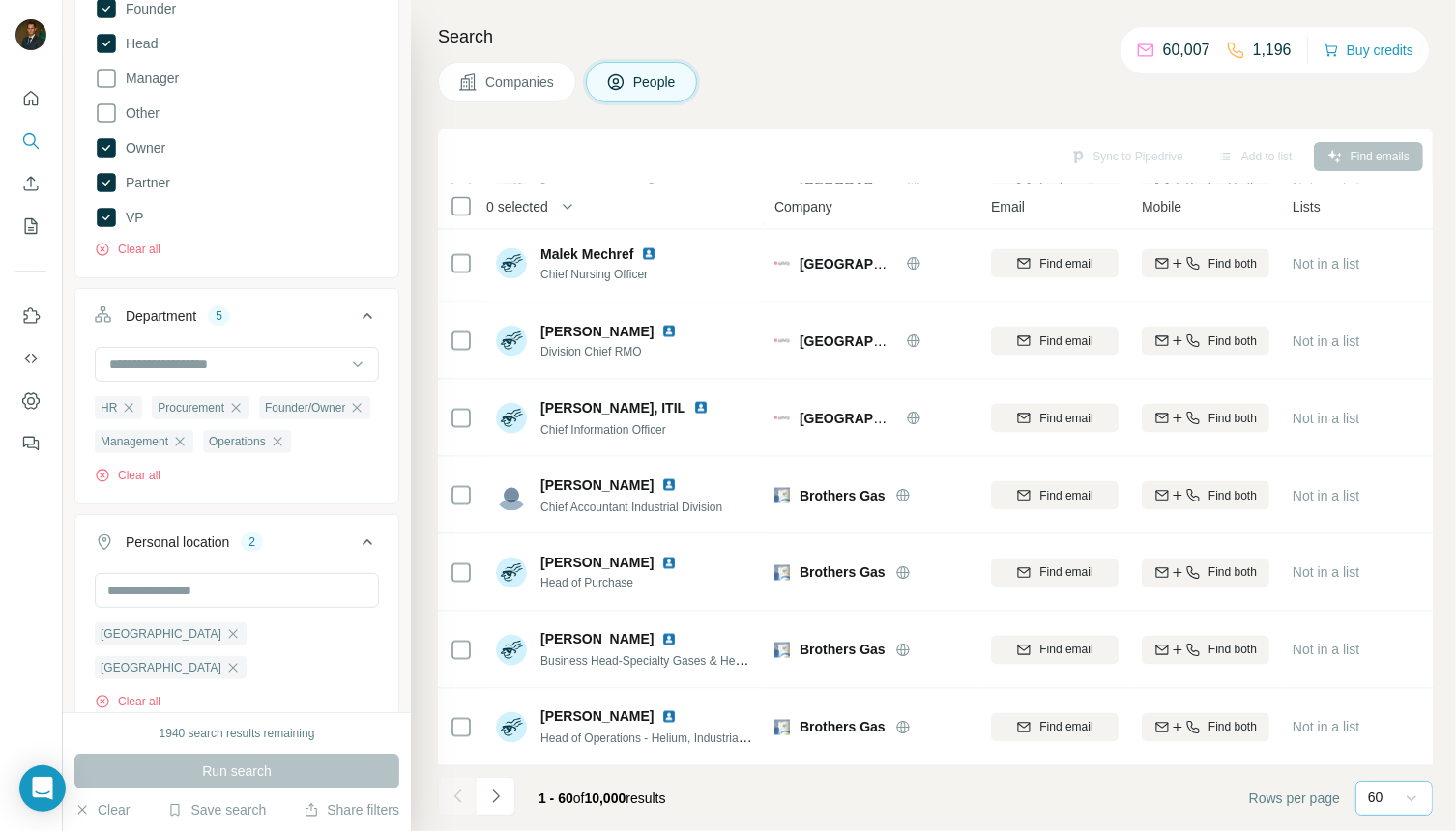
scroll to position [397, 0]
click at [181, 436] on icon "button" at bounding box center [180, 439] width 16 height 16
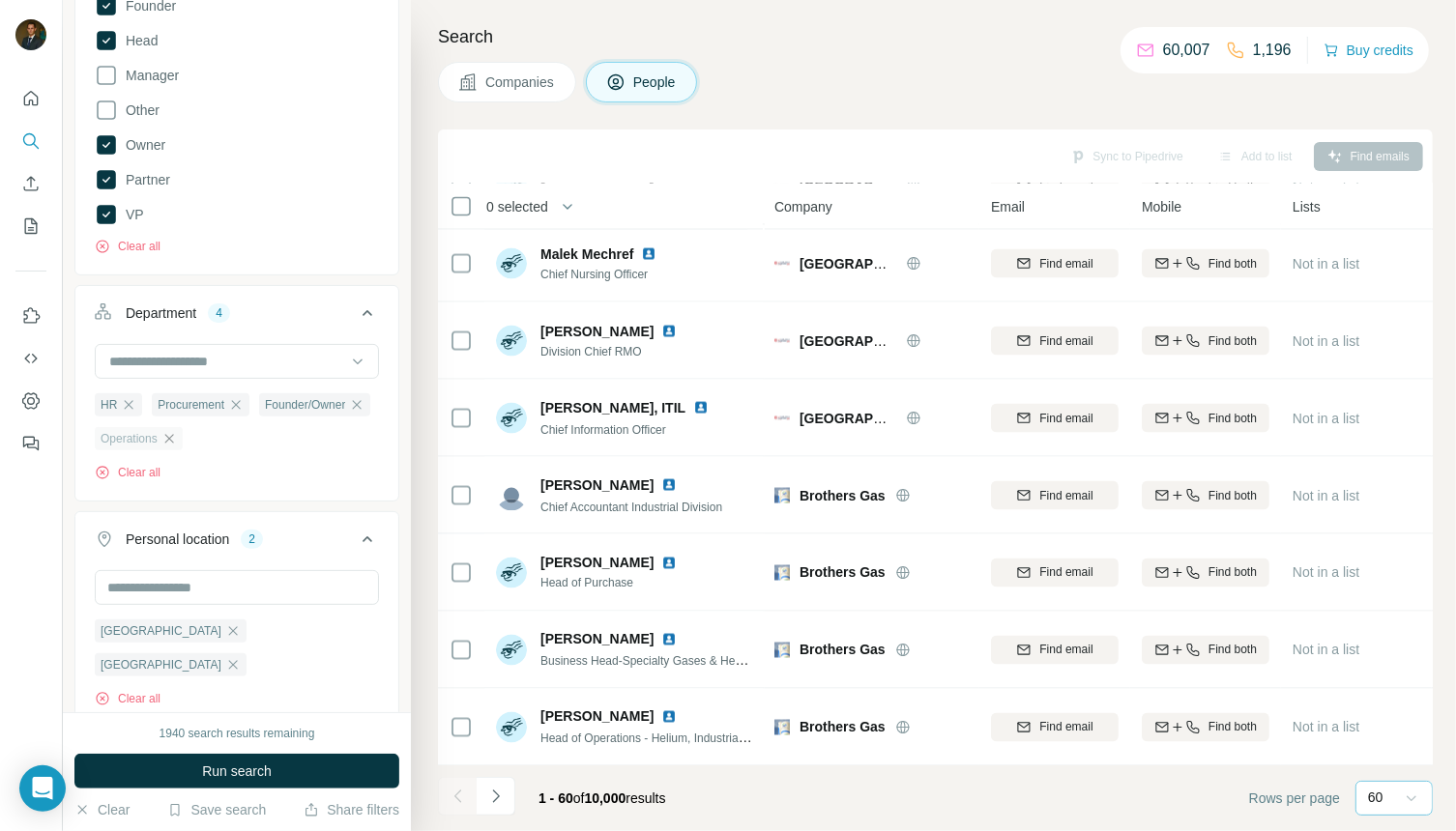
click at [172, 437] on icon "button" at bounding box center [168, 438] width 9 height 9
click at [244, 359] on input at bounding box center [227, 362] width 239 height 22
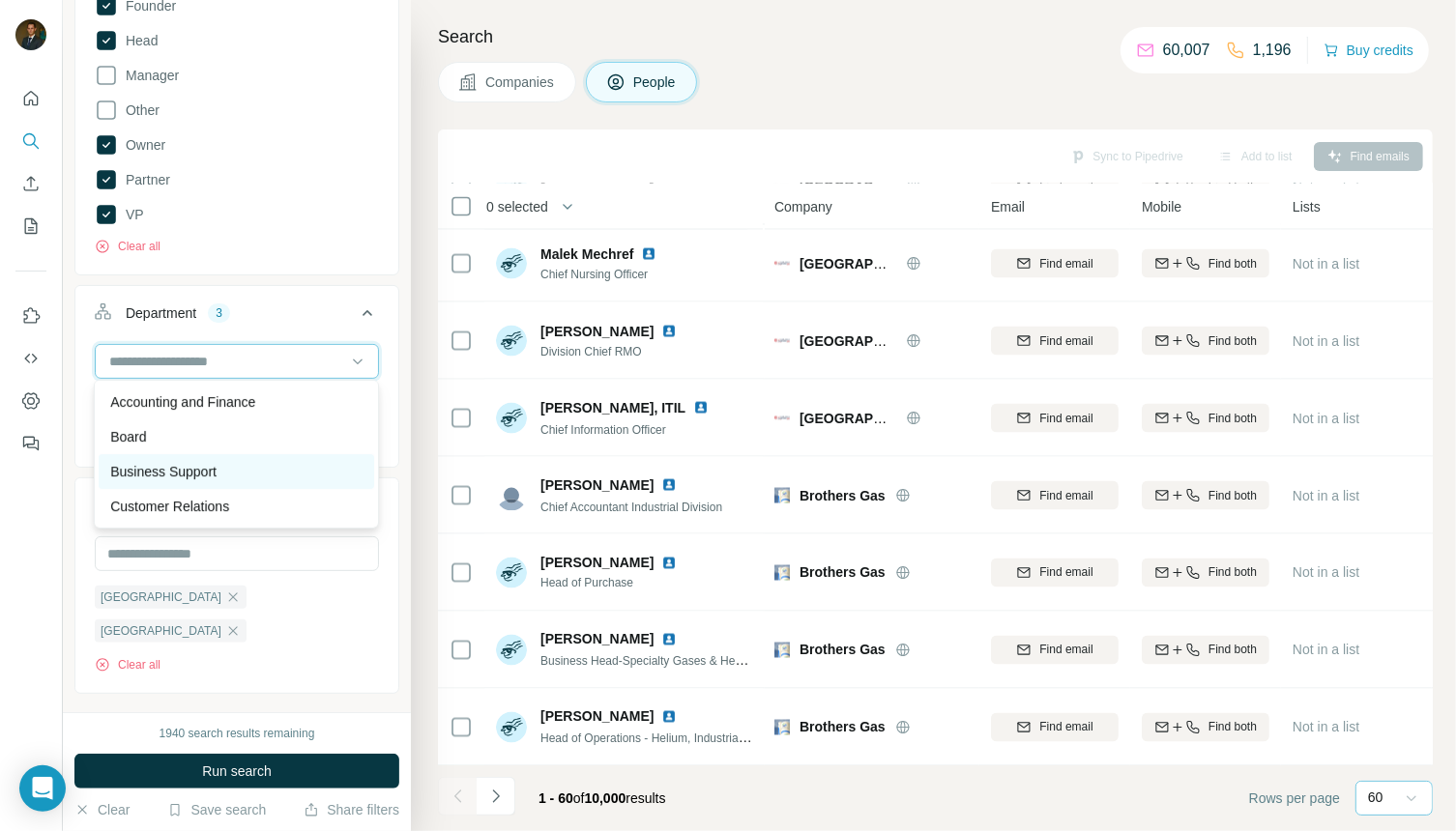
scroll to position [41, 0]
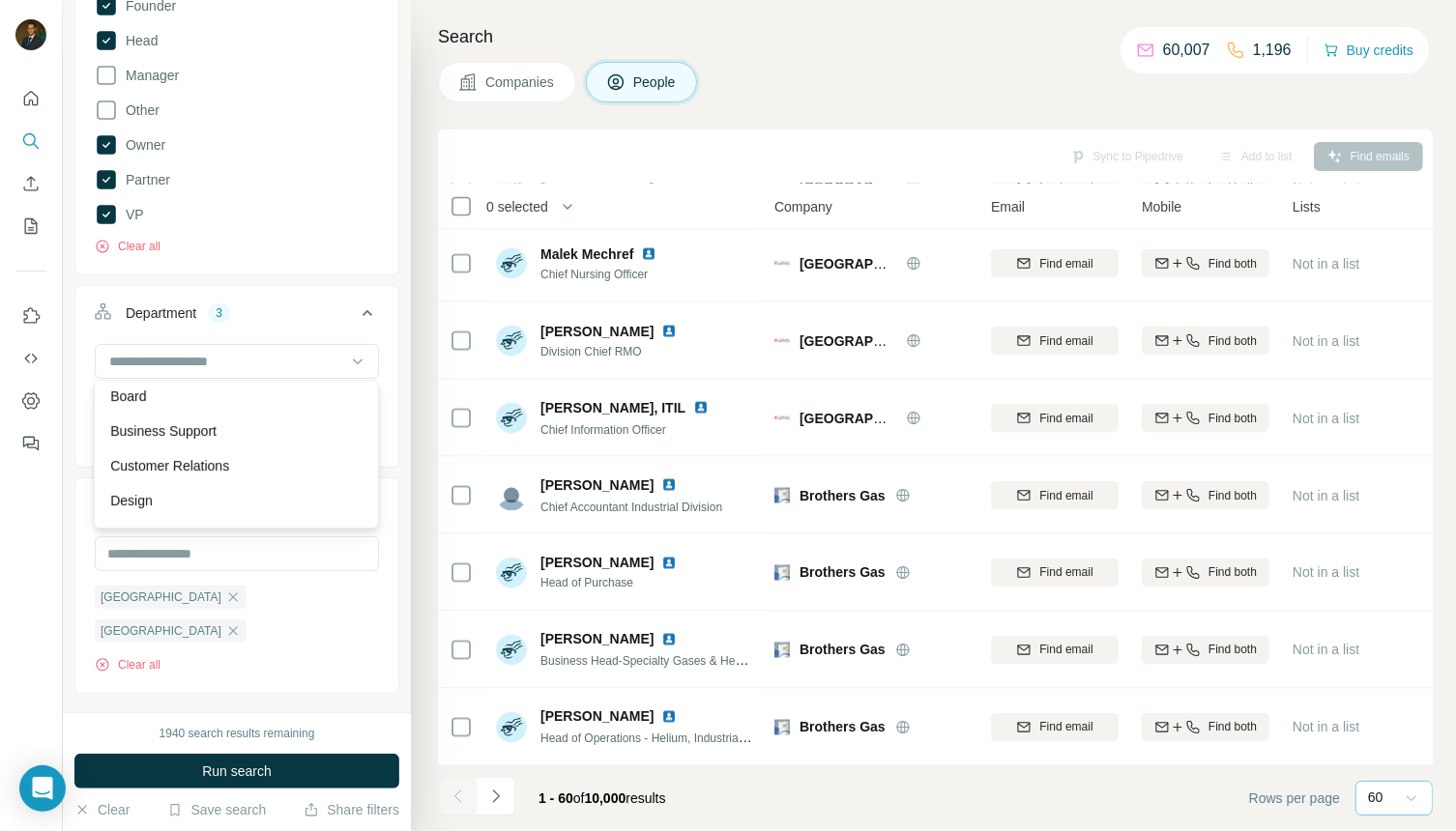
click at [395, 477] on div "Personal location 2 United Arab Emirates Saudi Arabia Clear all" at bounding box center [236, 585] width 325 height 216
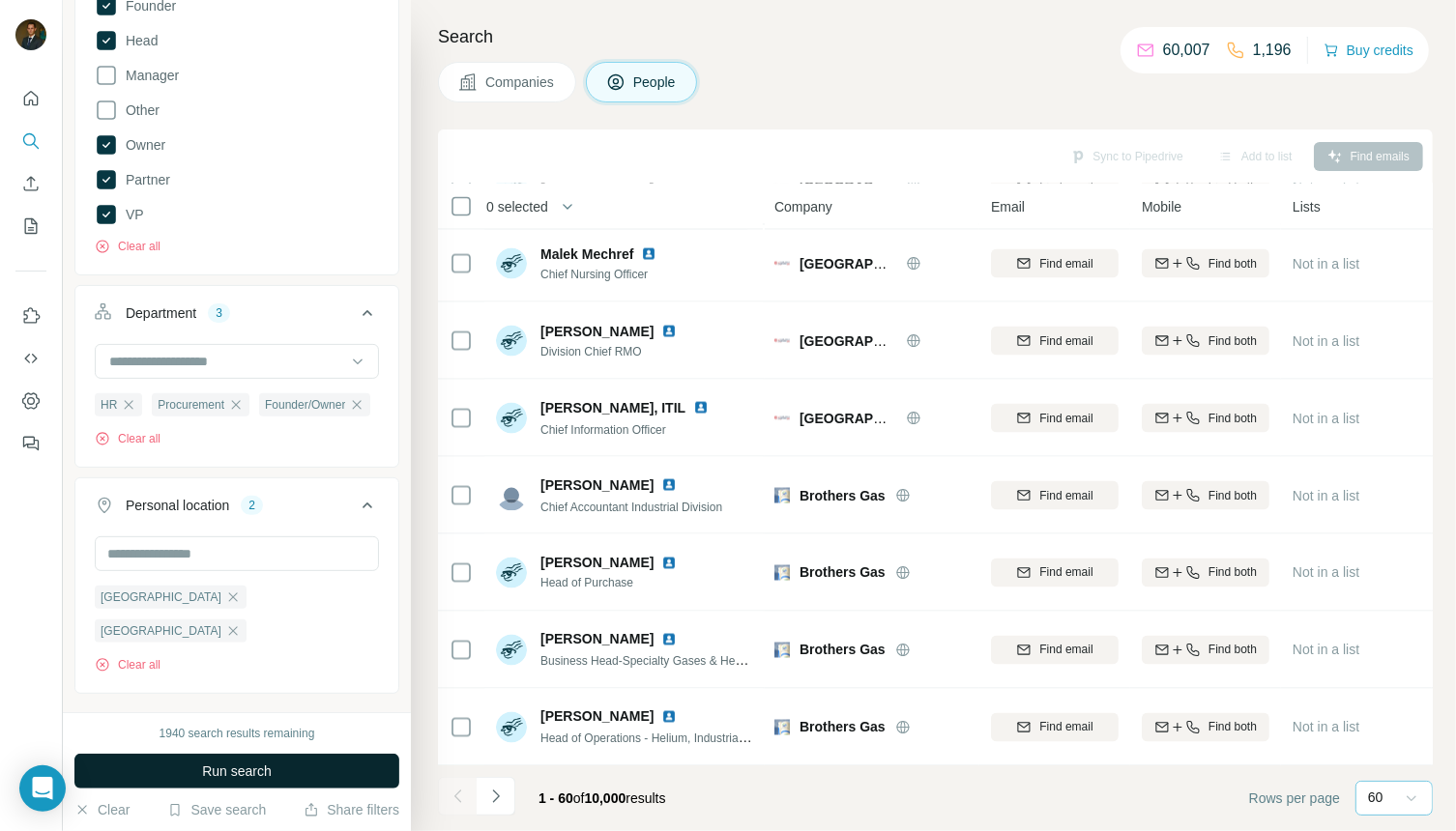
click at [223, 775] on span "Run search" at bounding box center [236, 772] width 69 height 20
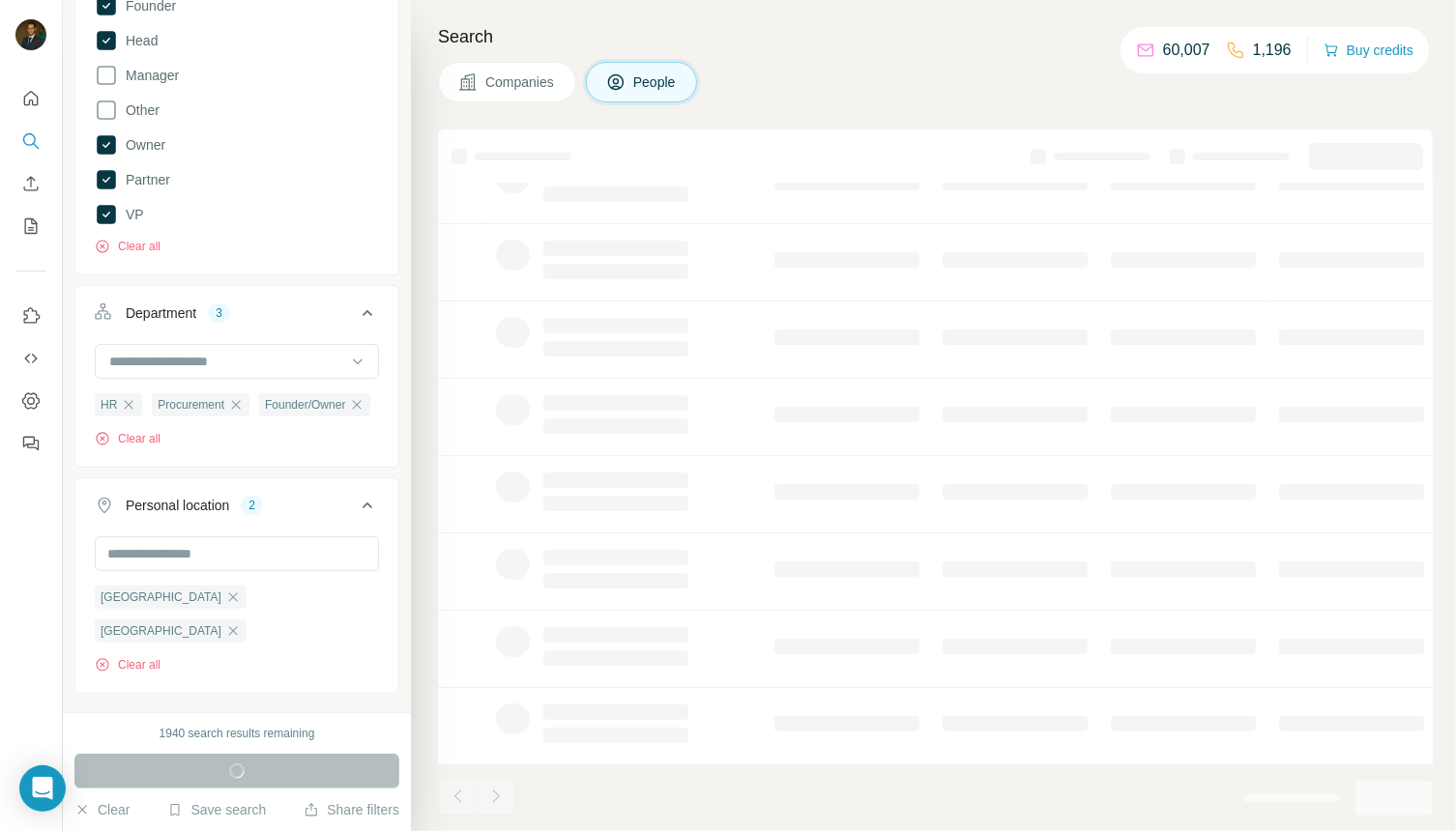
scroll to position [237, 0]
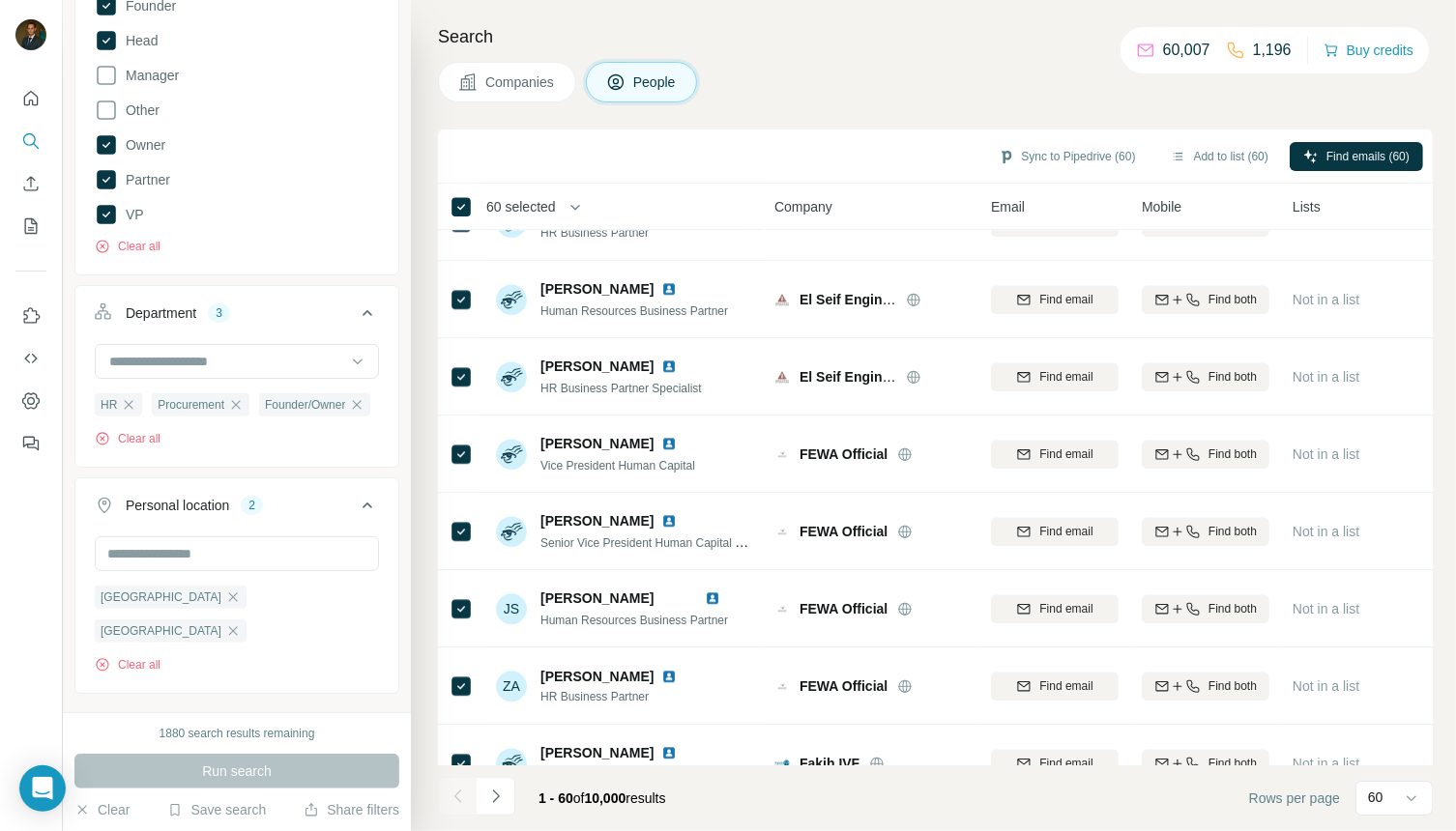
scroll to position [4103, 0]
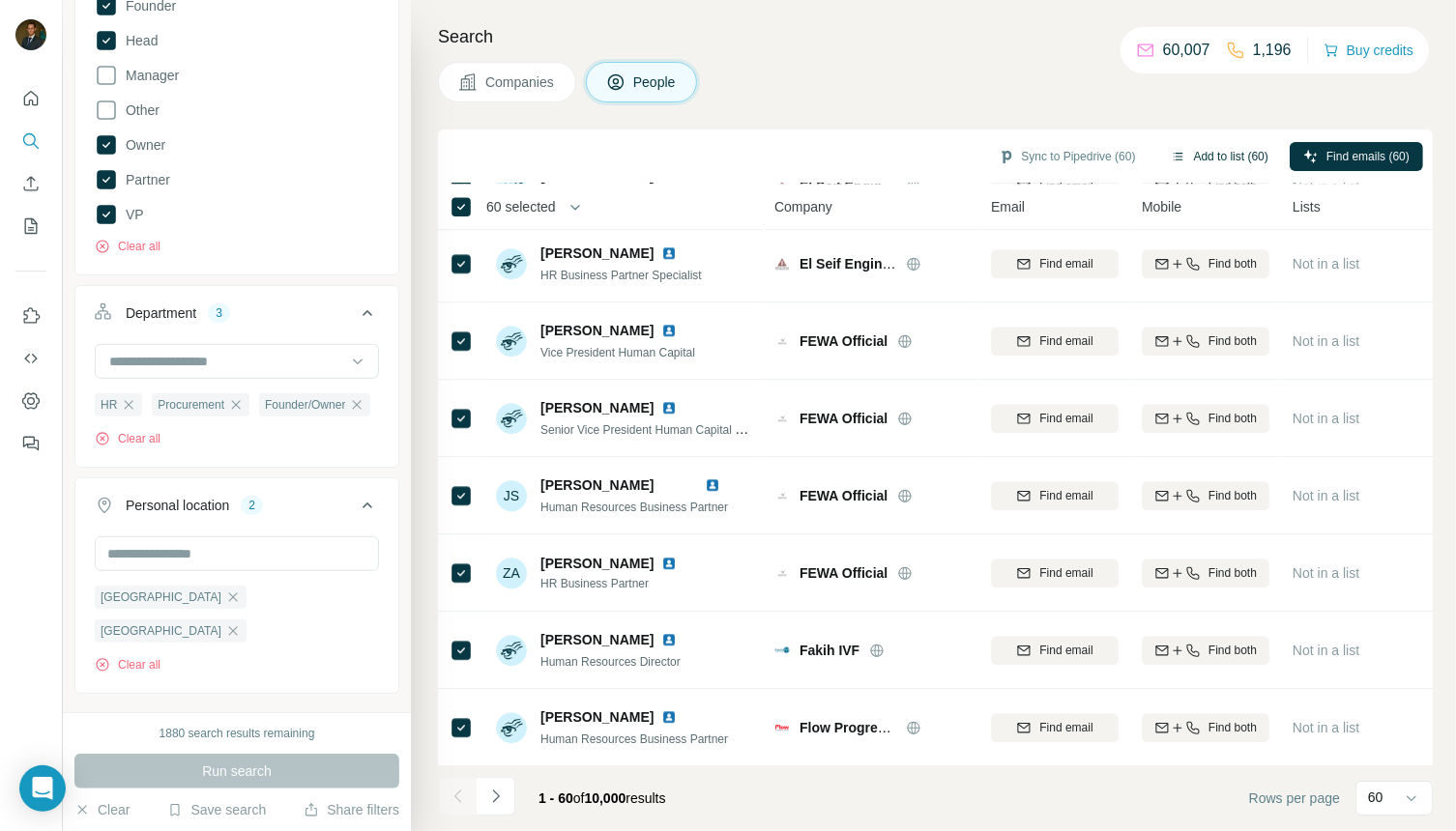
click at [1175, 155] on button "Add to list (60)" at bounding box center [1220, 156] width 125 height 29
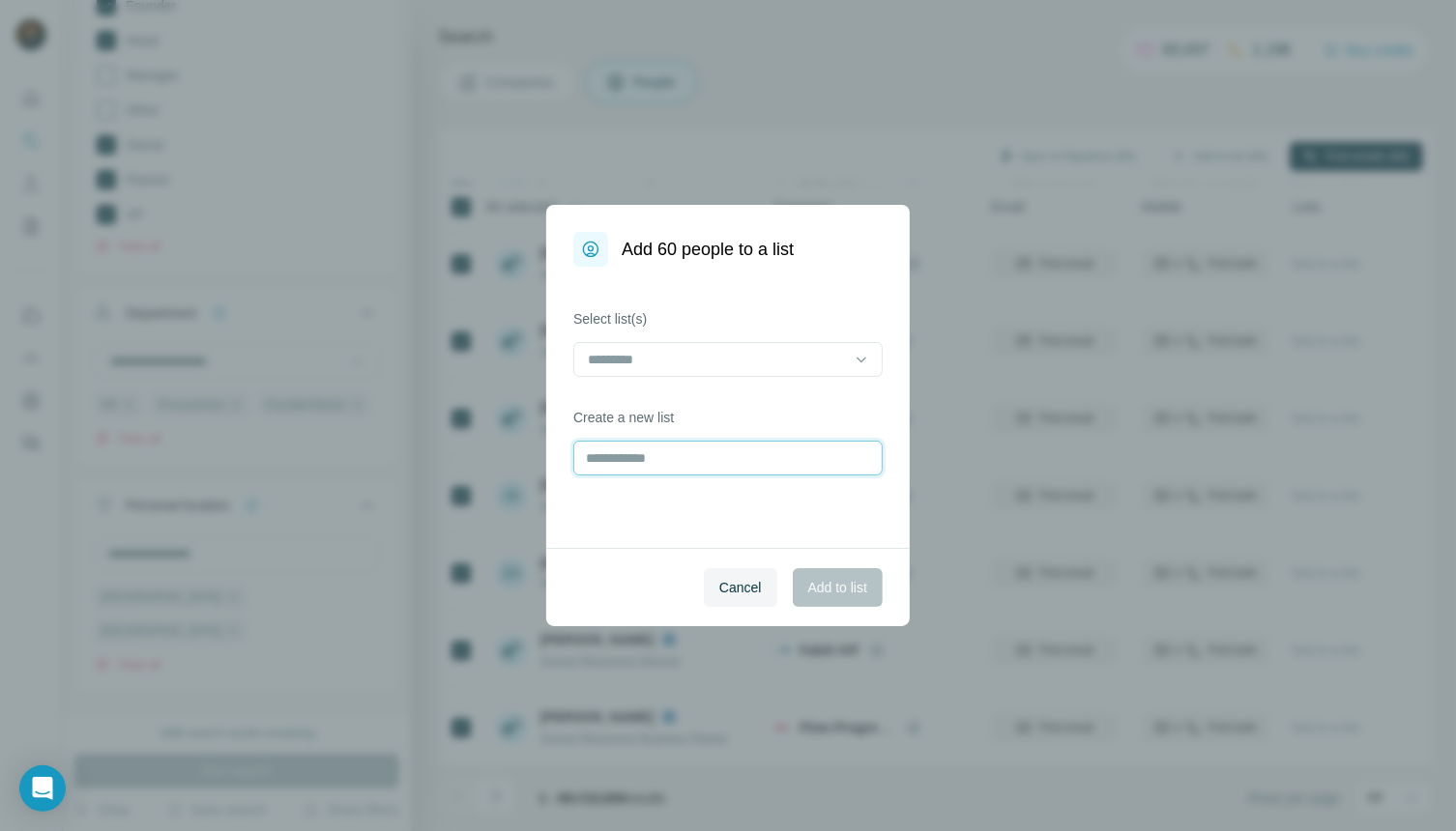
click at [686, 464] on input "text" at bounding box center [728, 457] width 309 height 35
type input "**********"
click at [820, 582] on span "Add to list" at bounding box center [838, 588] width 59 height 20
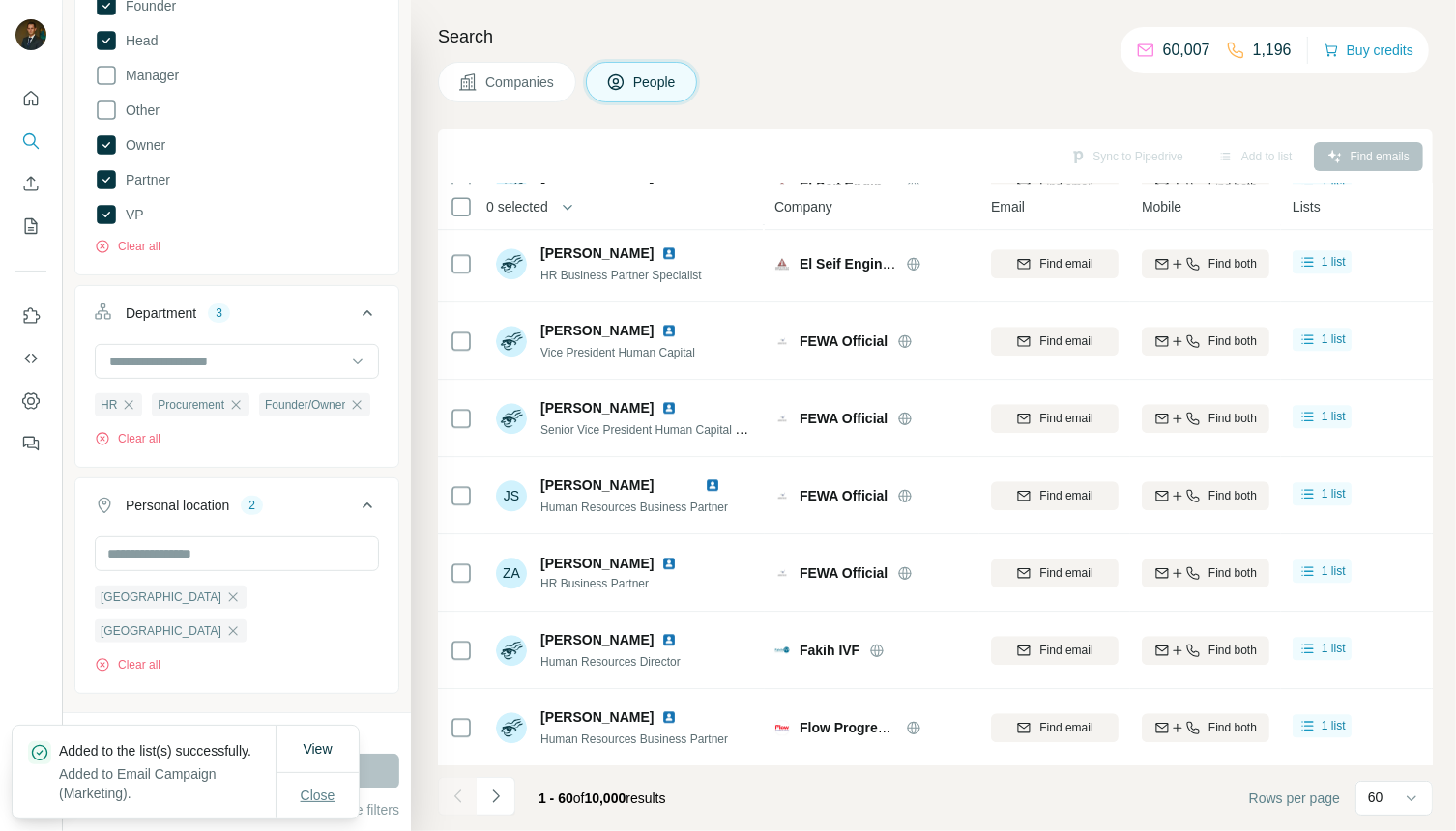
click at [307, 791] on span "Close" at bounding box center [317, 795] width 35 height 20
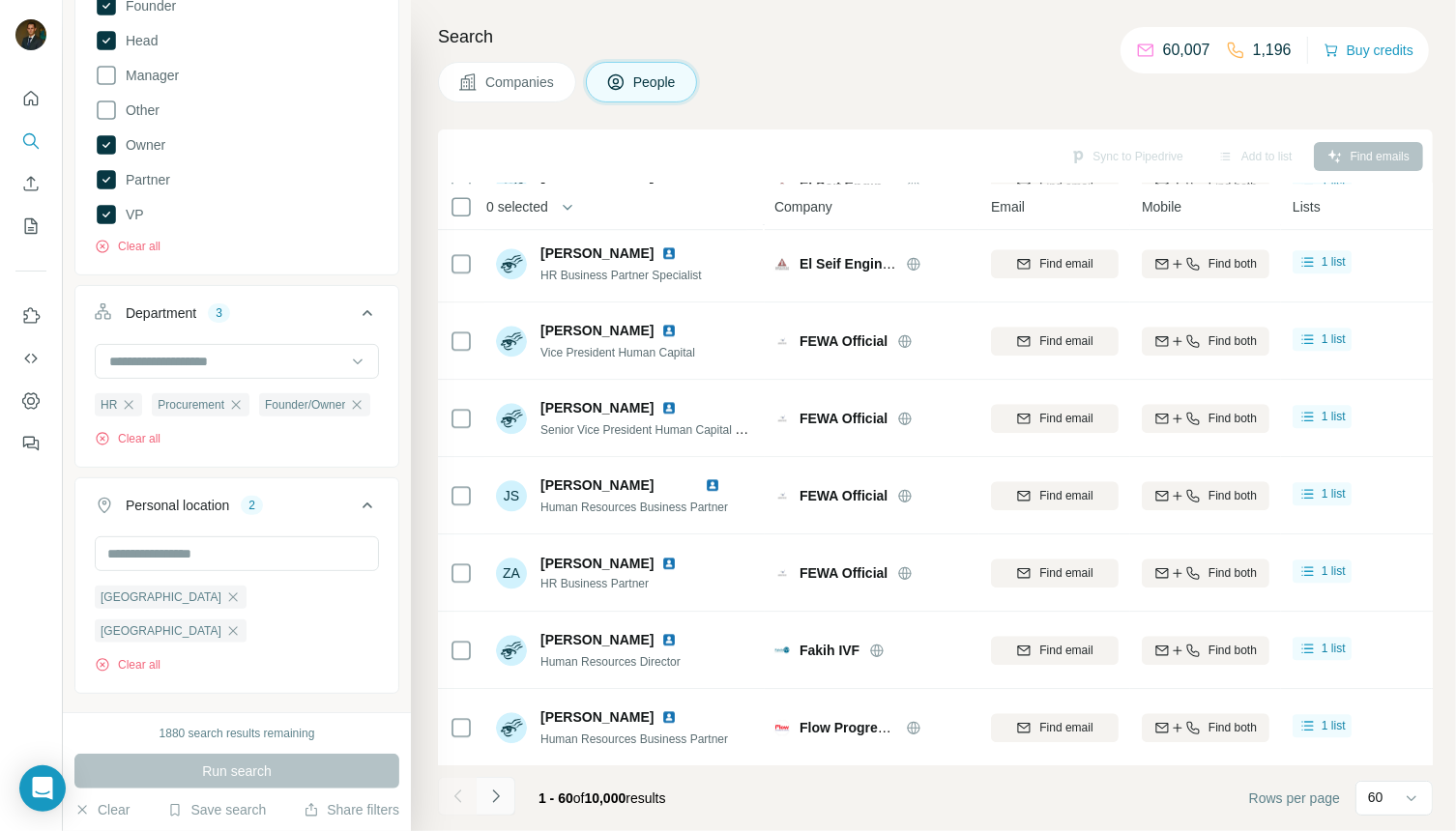
click at [502, 794] on icon "Navigate to next page" at bounding box center [496, 796] width 20 height 20
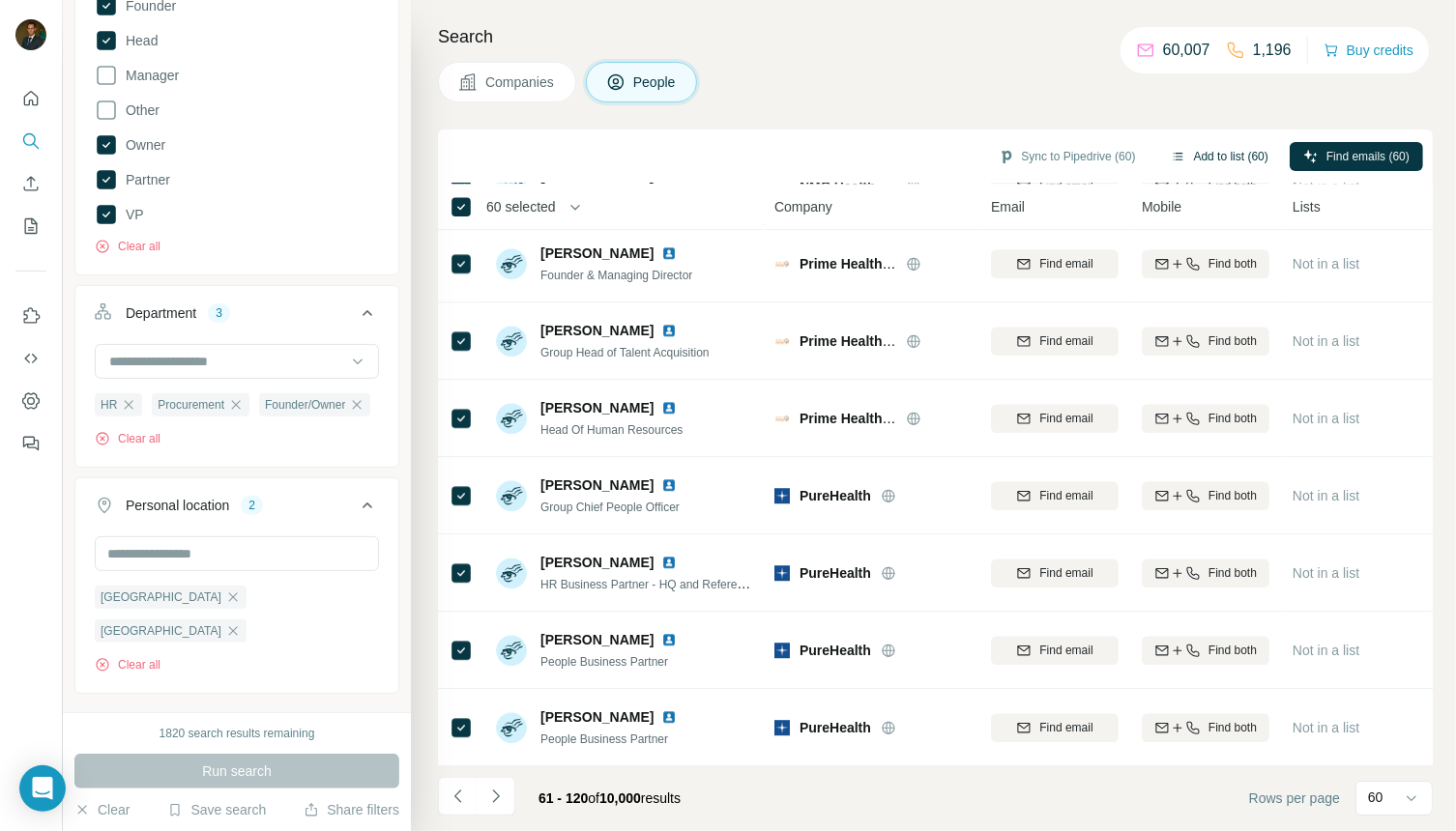
click at [1215, 157] on button "Add to list (60)" at bounding box center [1220, 156] width 125 height 29
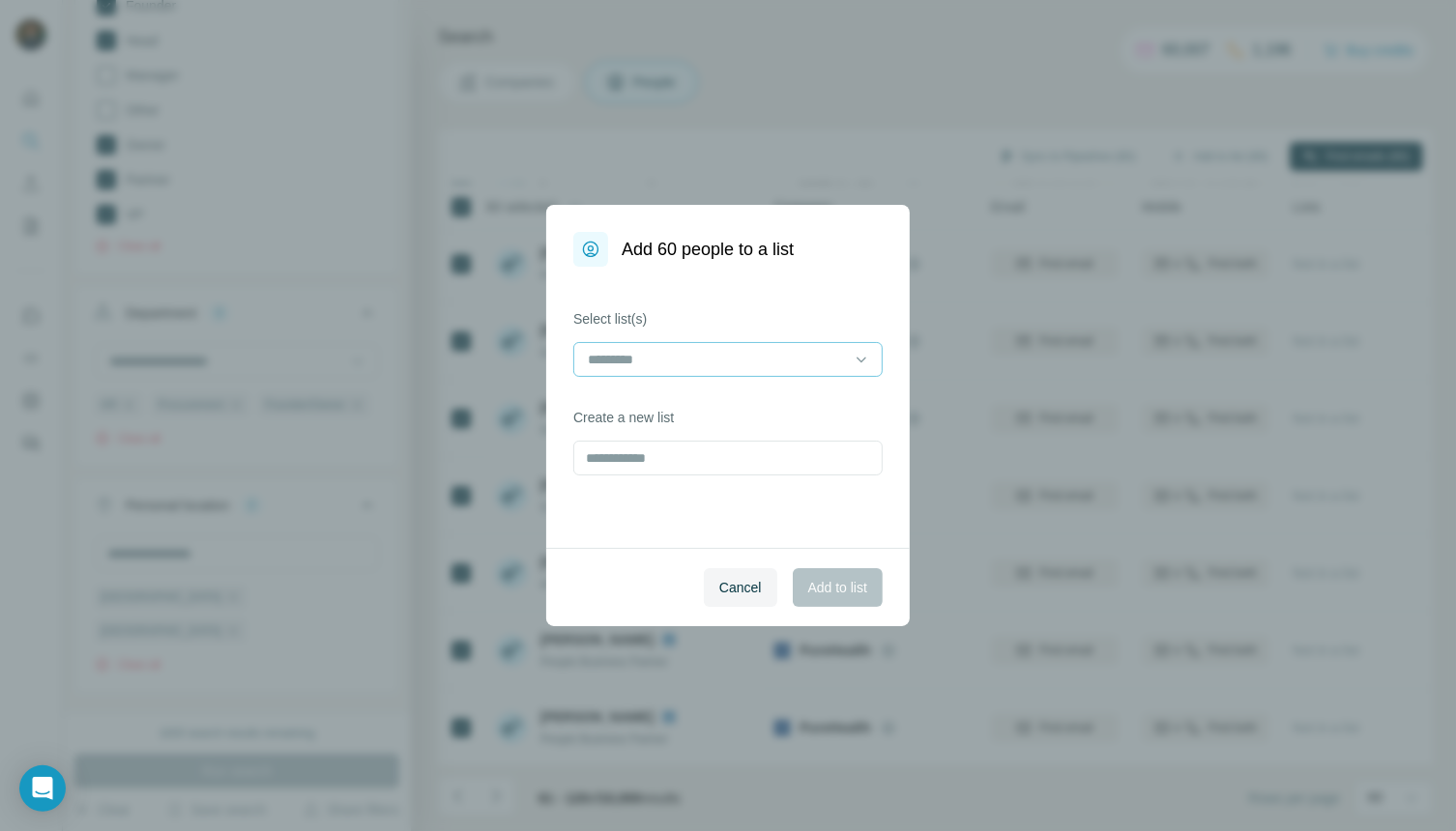
click at [776, 365] on input at bounding box center [717, 360] width 261 height 22
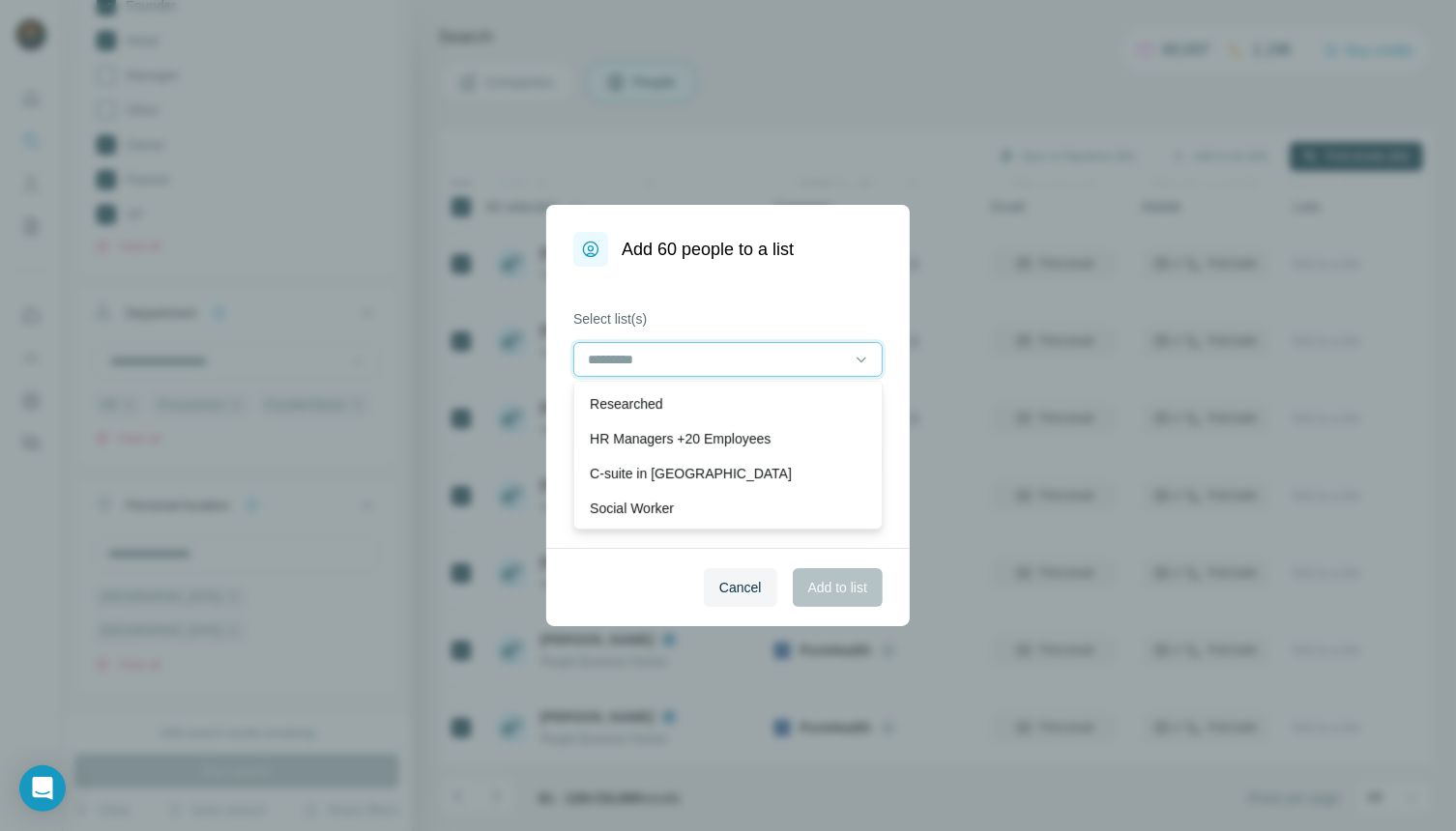
scroll to position [0, 0]
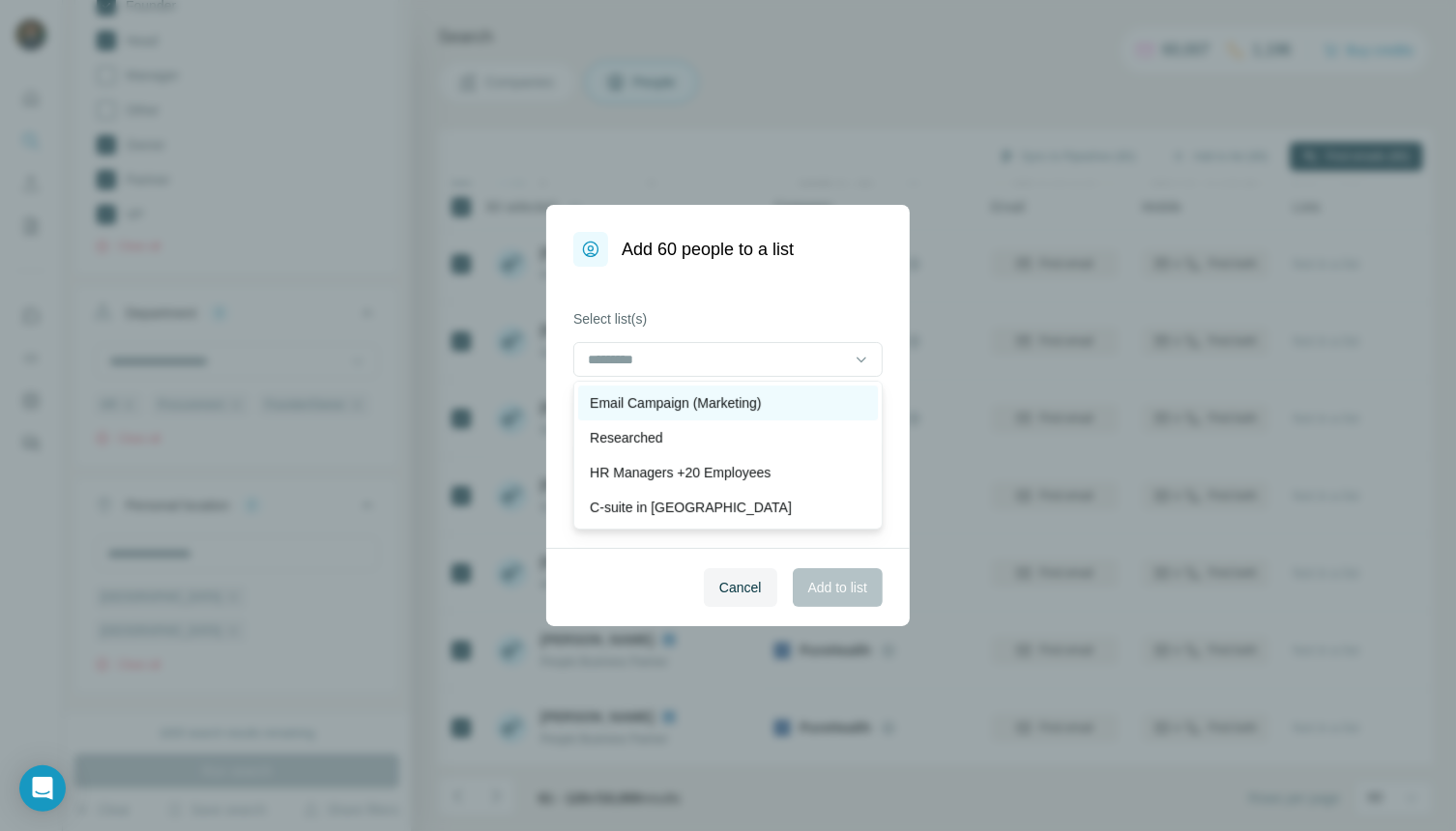
click at [709, 398] on p "Email Campaign (Marketing)" at bounding box center [675, 403] width 171 height 20
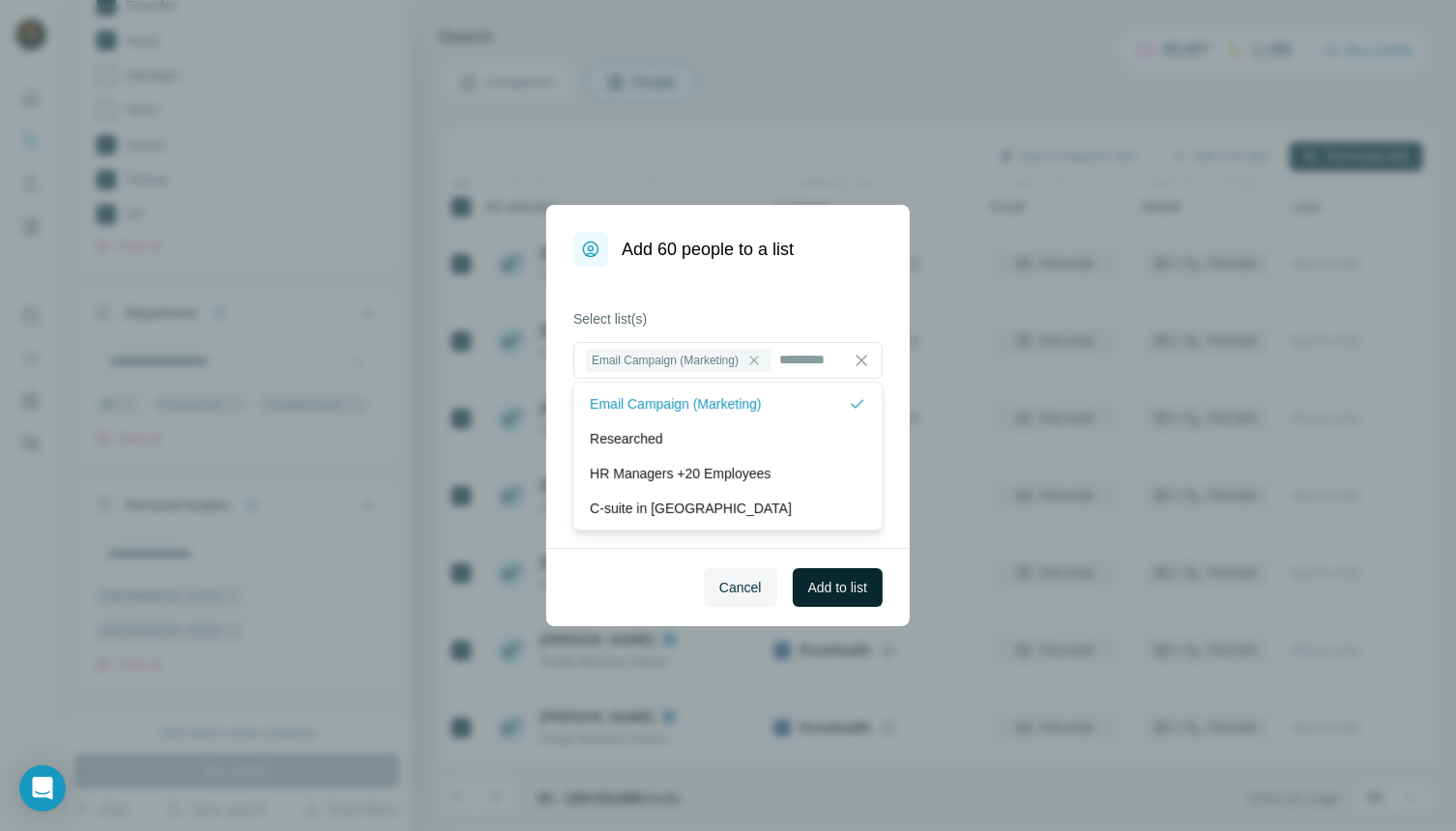
click at [827, 584] on span "Add to list" at bounding box center [838, 588] width 59 height 20
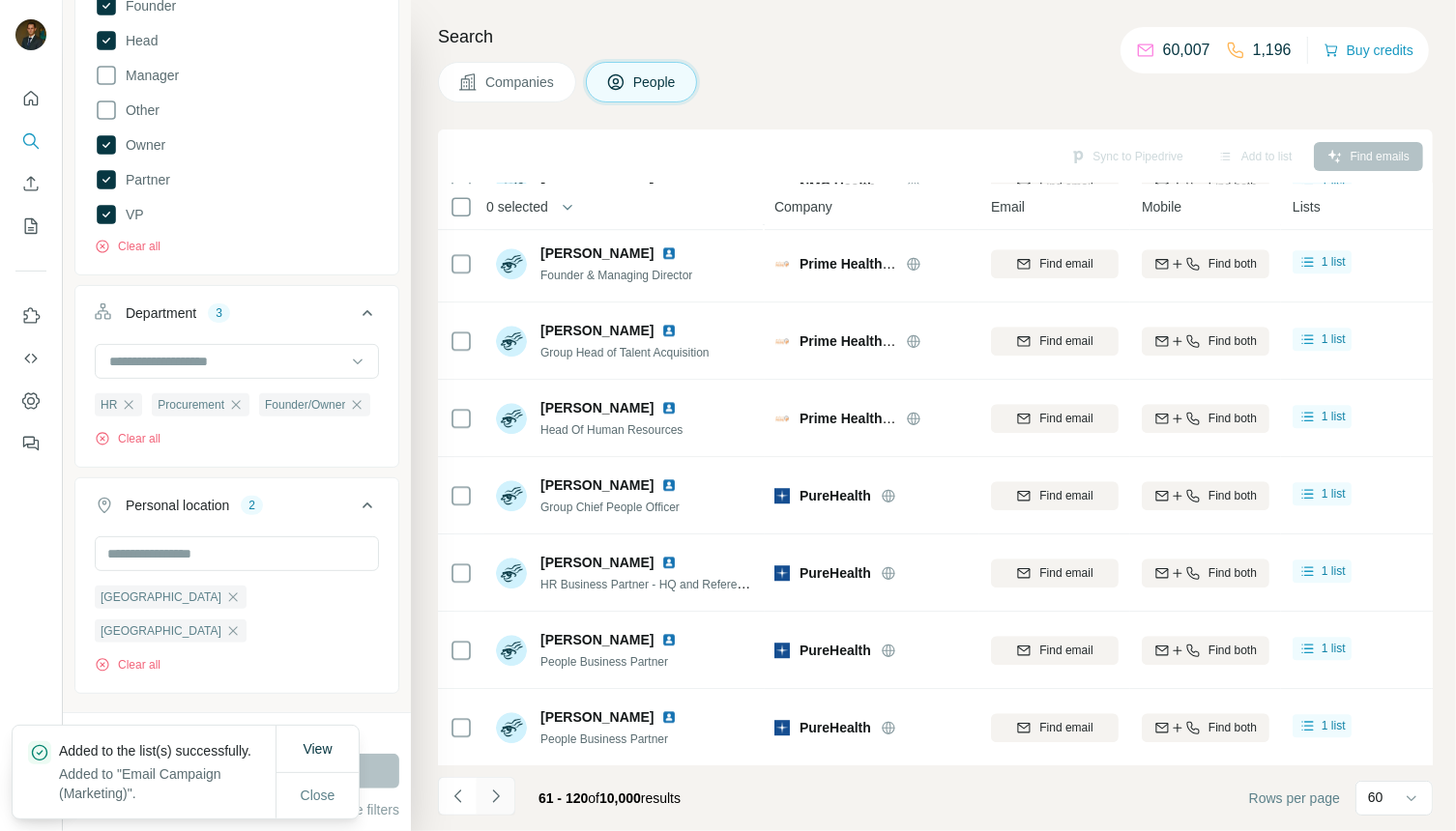
click at [491, 792] on icon "Navigate to next page" at bounding box center [496, 796] width 20 height 20
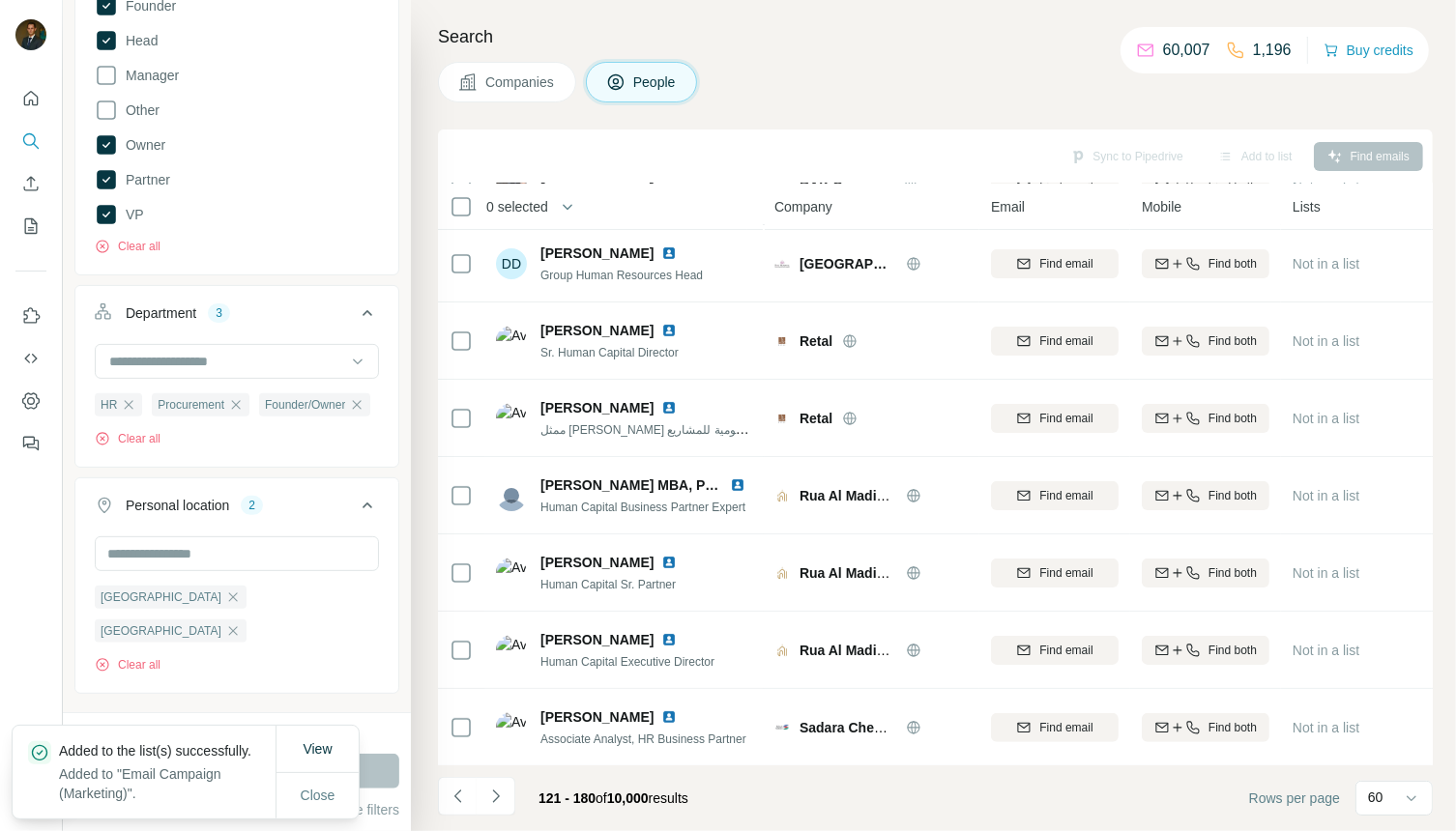
scroll to position [4103, 0]
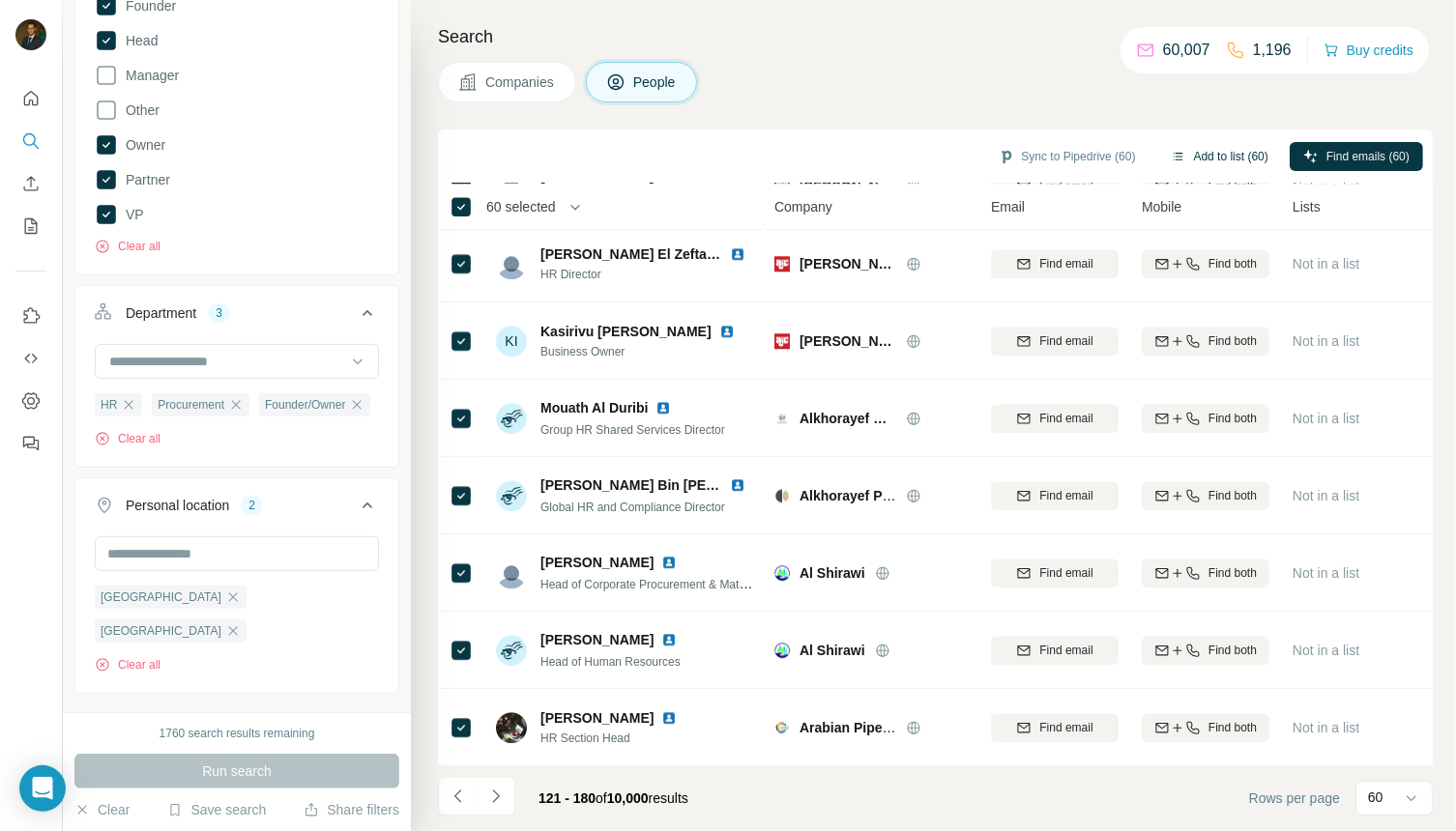
click at [1180, 159] on button "Add to list (60)" at bounding box center [1220, 156] width 125 height 29
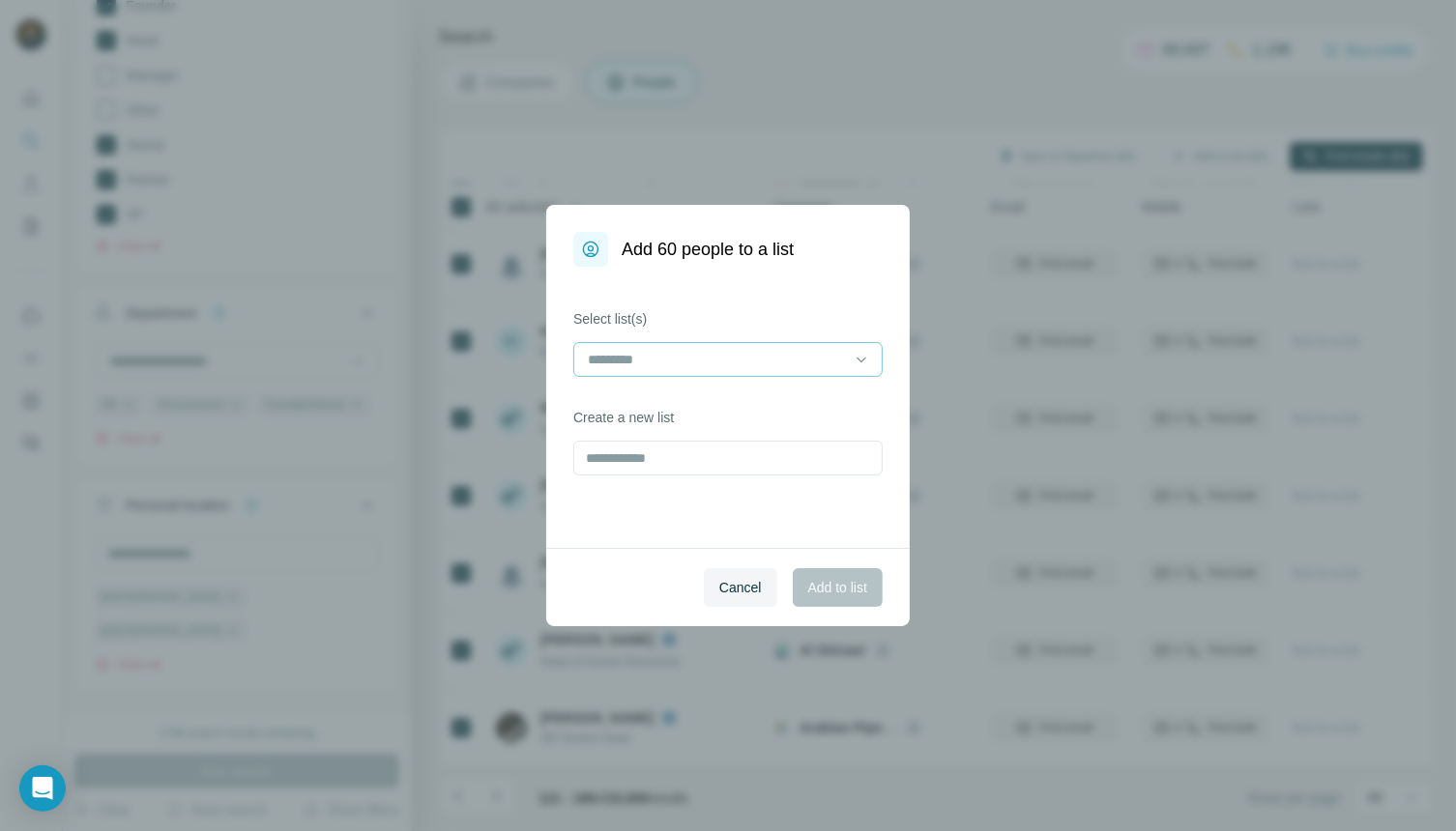
click at [802, 369] on input at bounding box center [717, 360] width 261 height 22
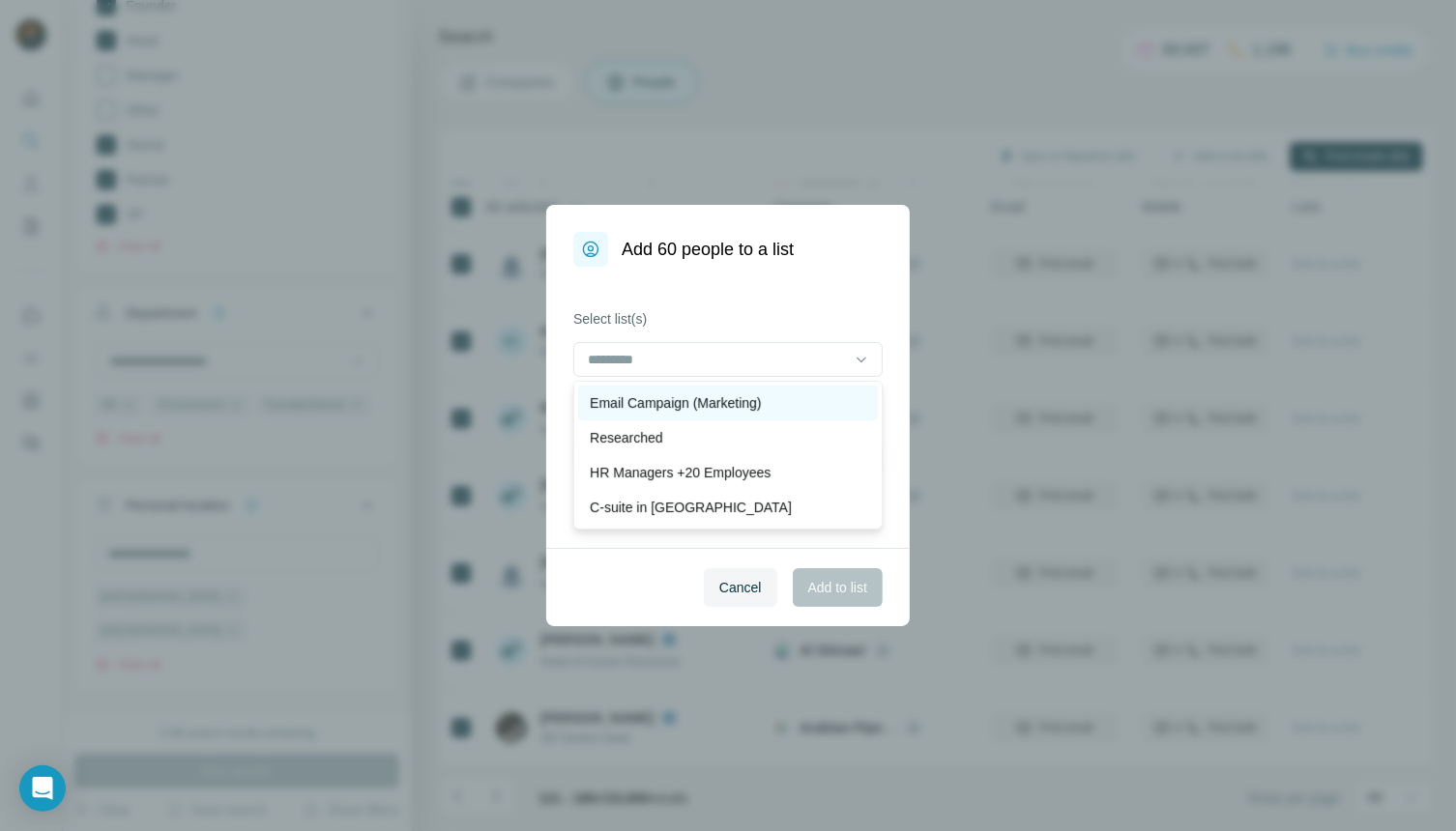
click at [733, 403] on p "Email Campaign (Marketing)" at bounding box center [675, 403] width 171 height 20
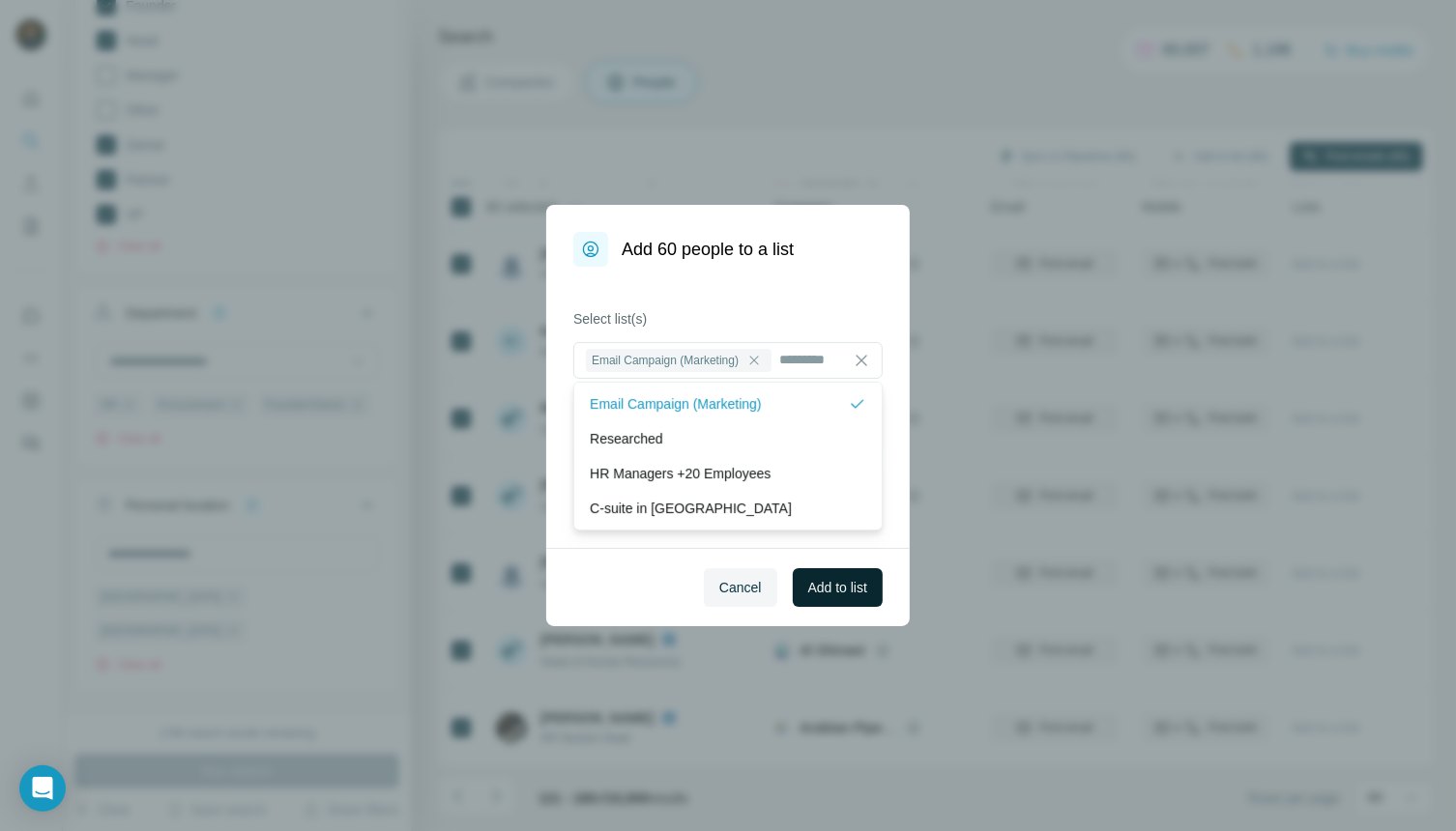
click at [814, 580] on span "Add to list" at bounding box center [838, 588] width 59 height 20
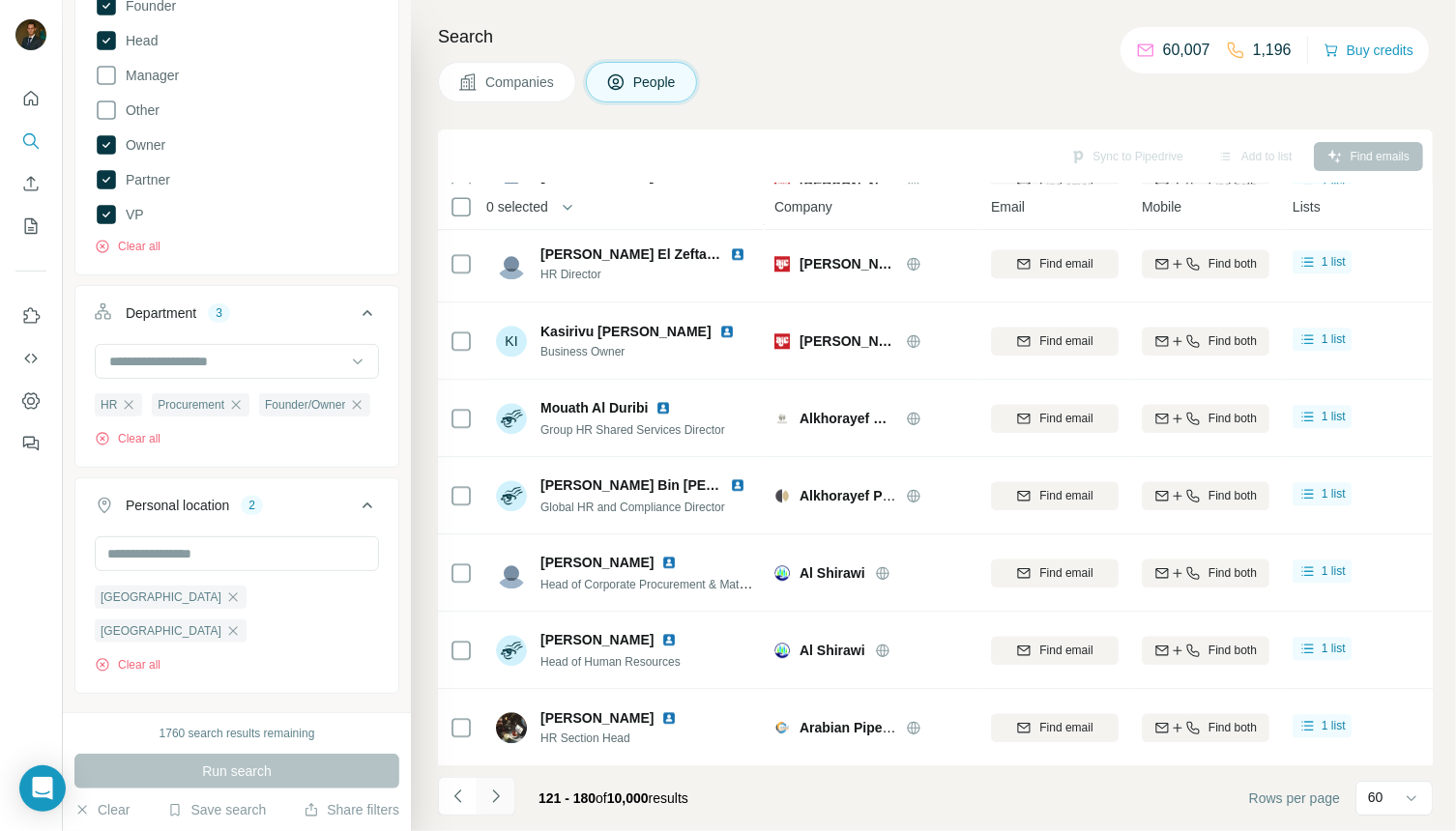
click at [490, 798] on icon "Navigate to next page" at bounding box center [496, 796] width 20 height 20
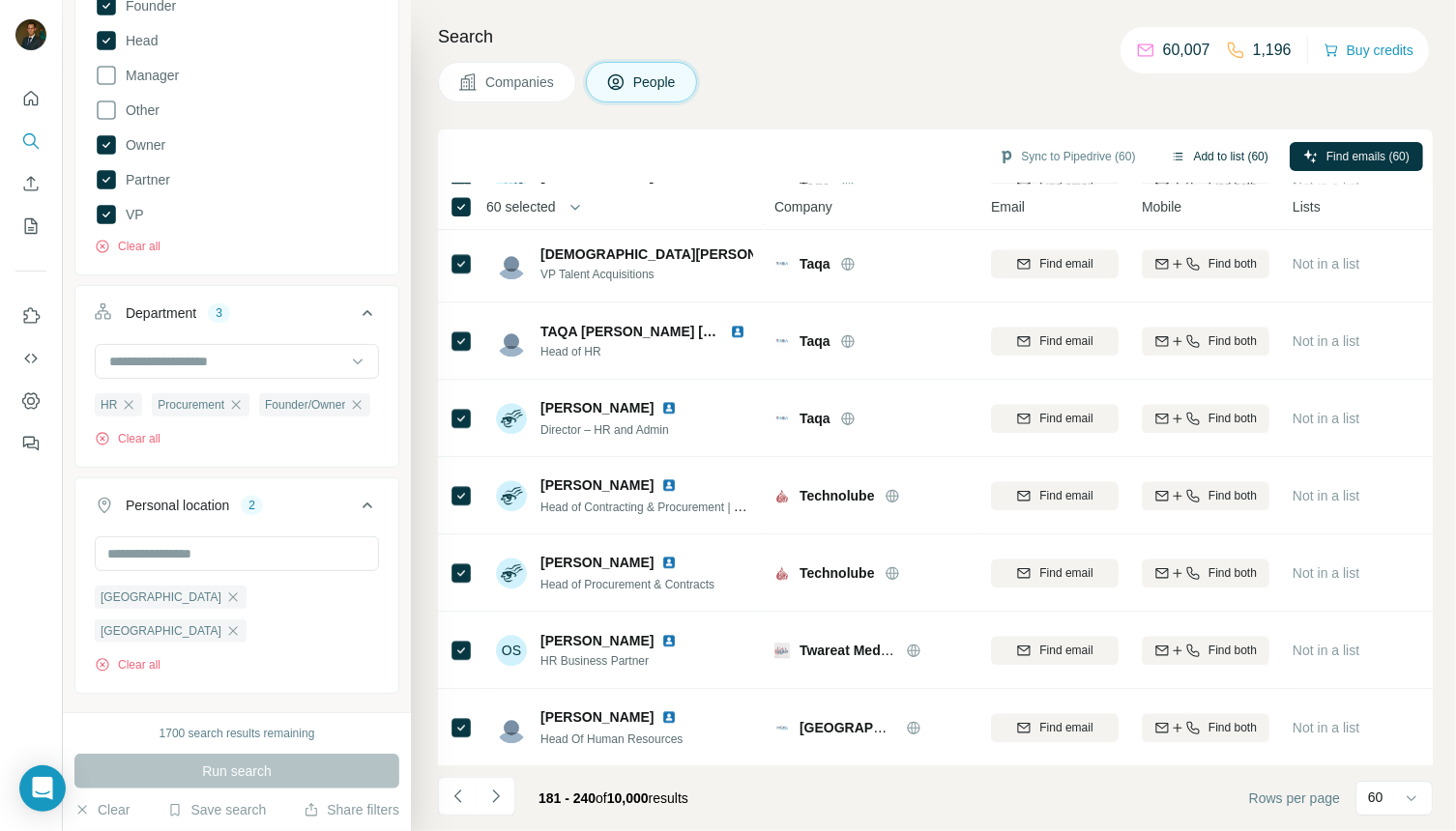
click at [1203, 155] on button "Add to list (60)" at bounding box center [1220, 156] width 125 height 29
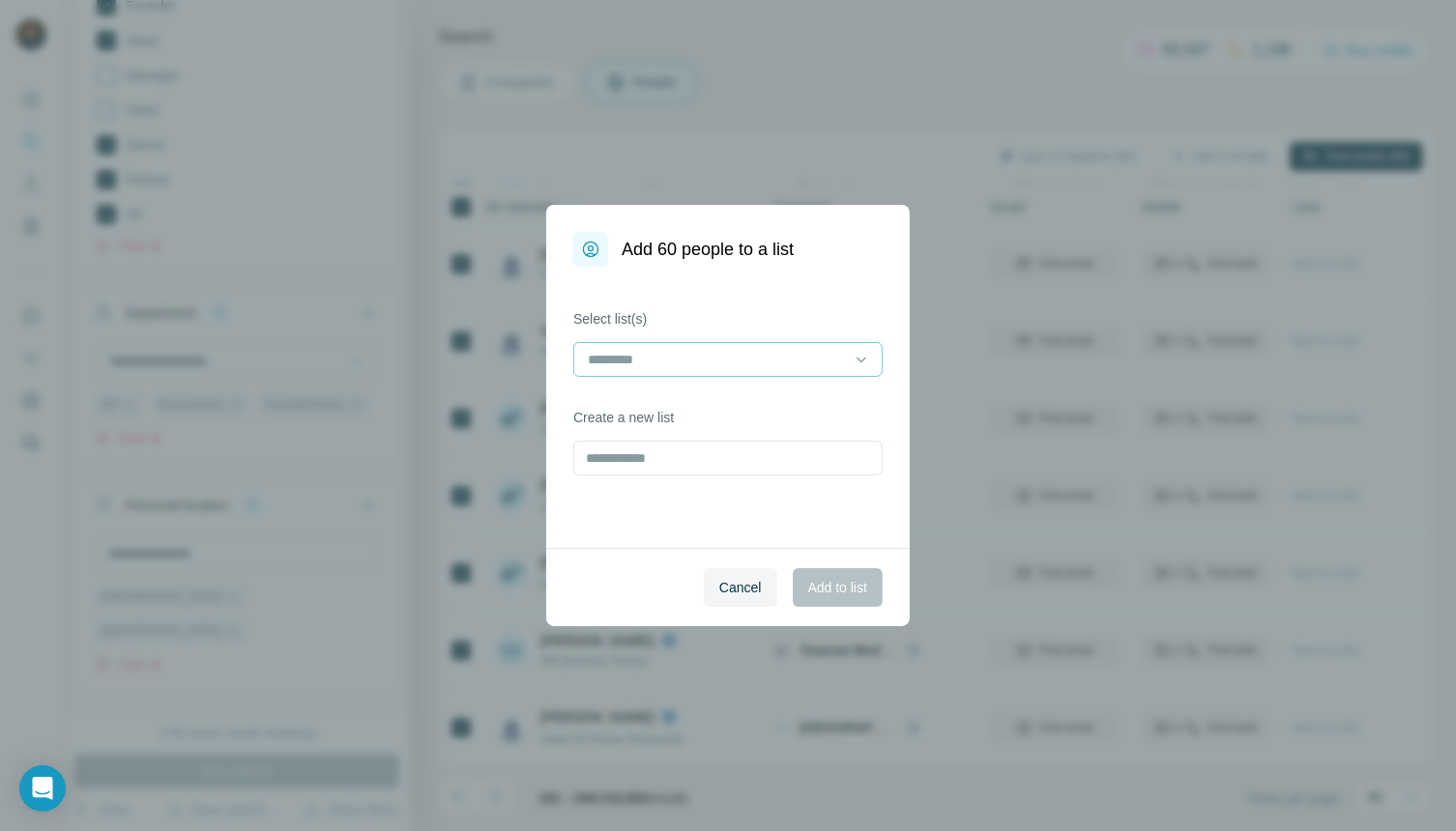
click at [780, 362] on input at bounding box center [717, 360] width 261 height 22
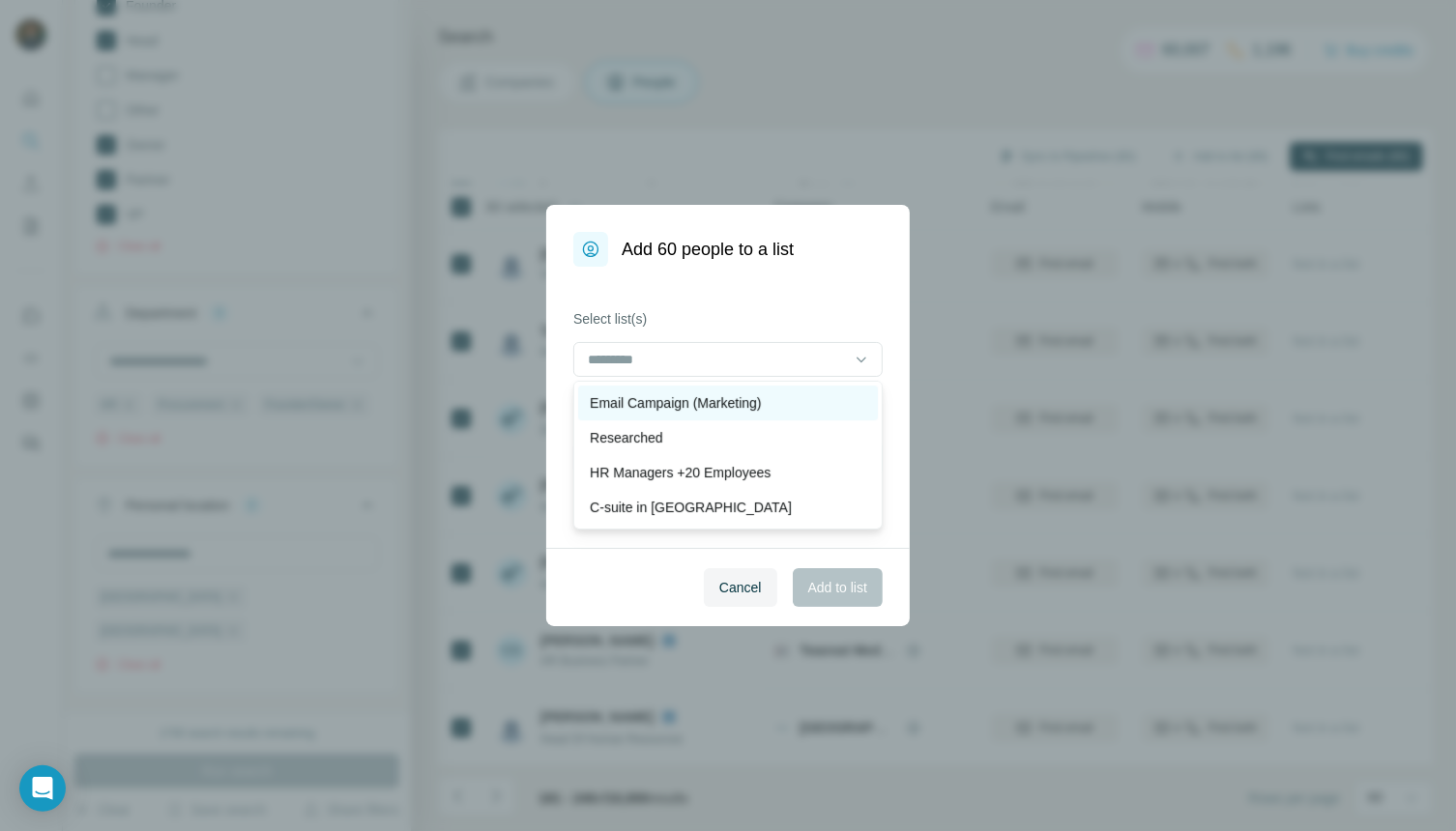
click at [731, 407] on p "Email Campaign (Marketing)" at bounding box center [675, 403] width 171 height 20
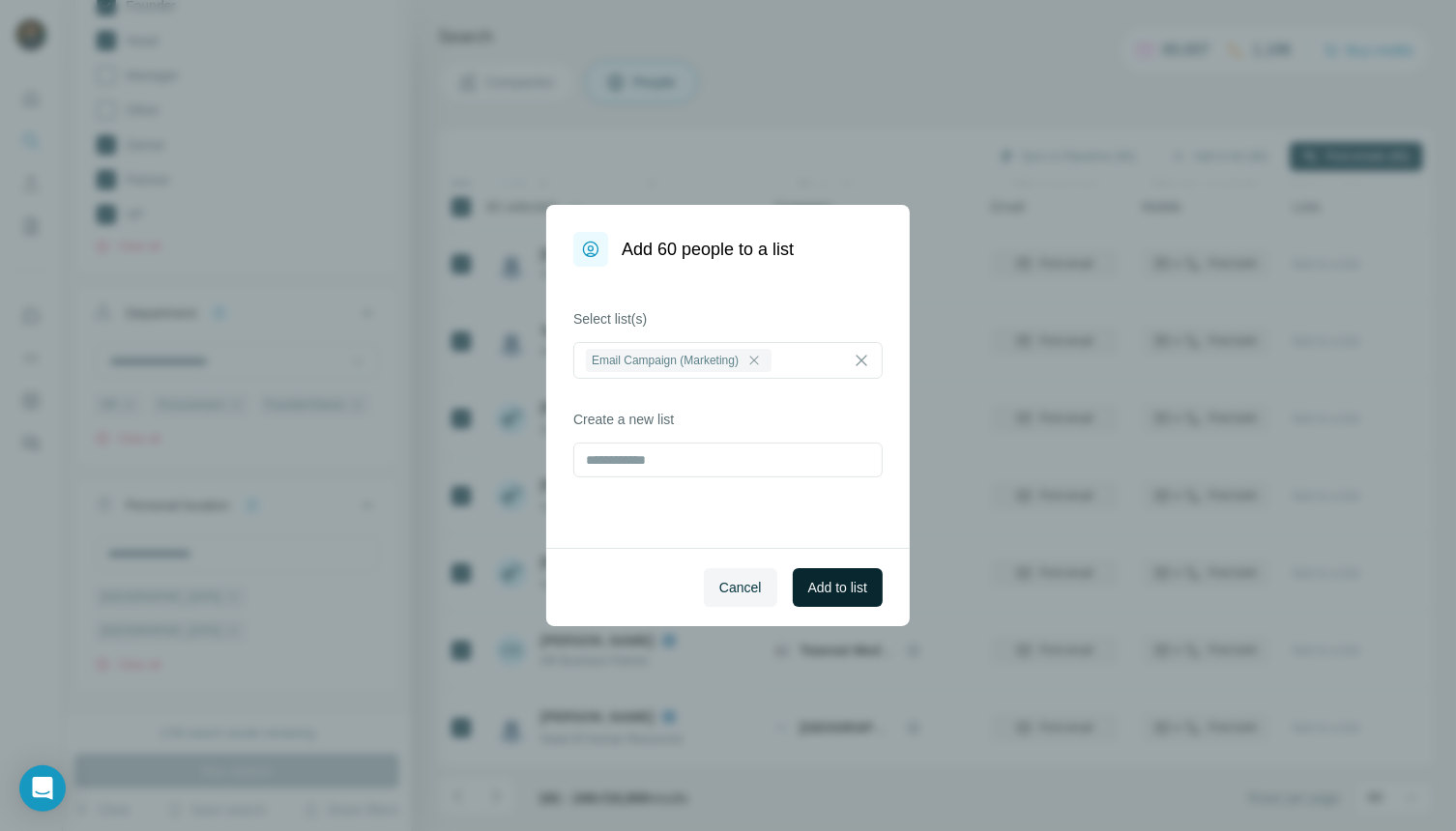
click at [847, 586] on span "Add to list" at bounding box center [838, 588] width 59 height 20
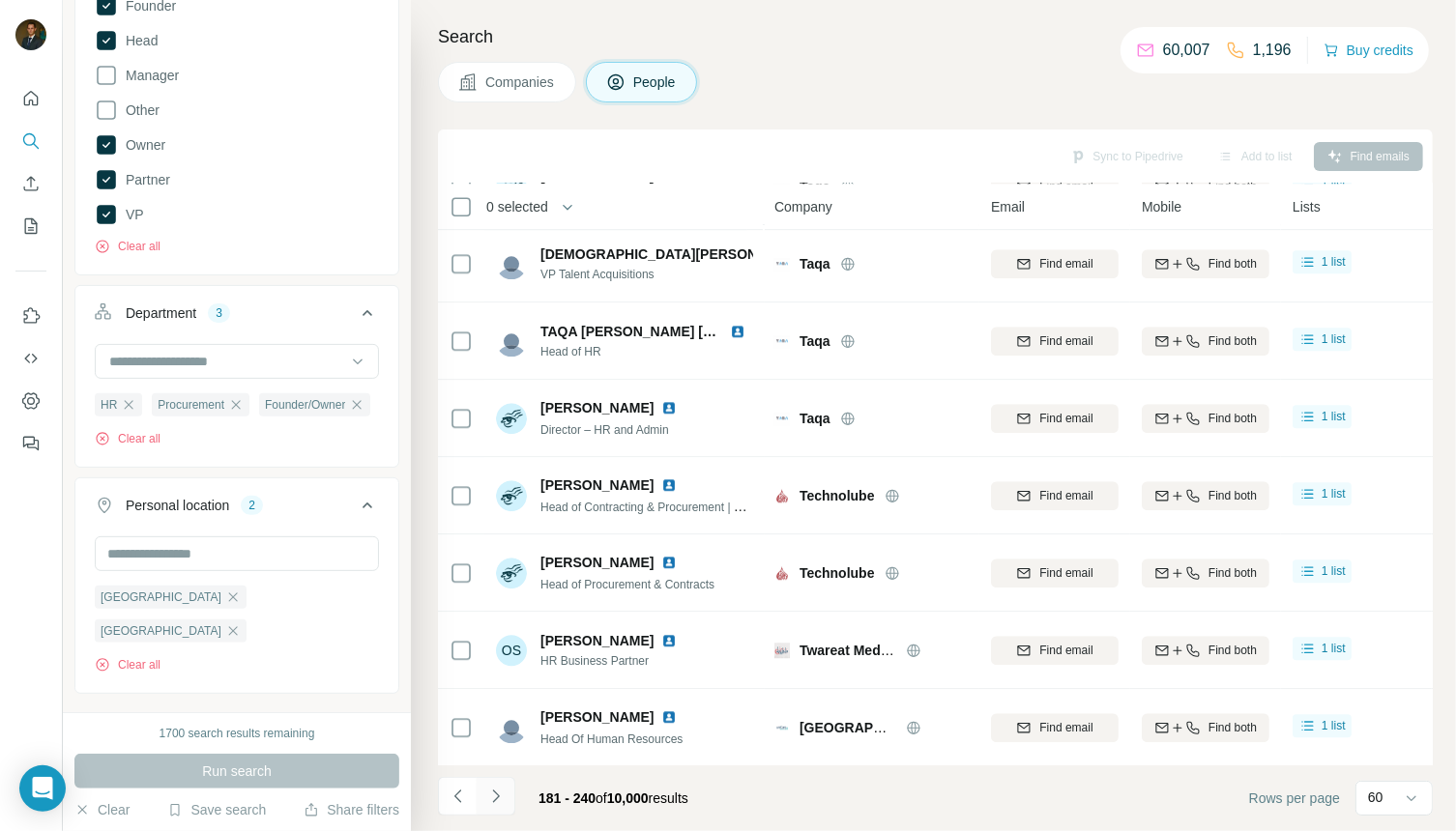
click at [503, 799] on icon "Navigate to next page" at bounding box center [496, 796] width 20 height 20
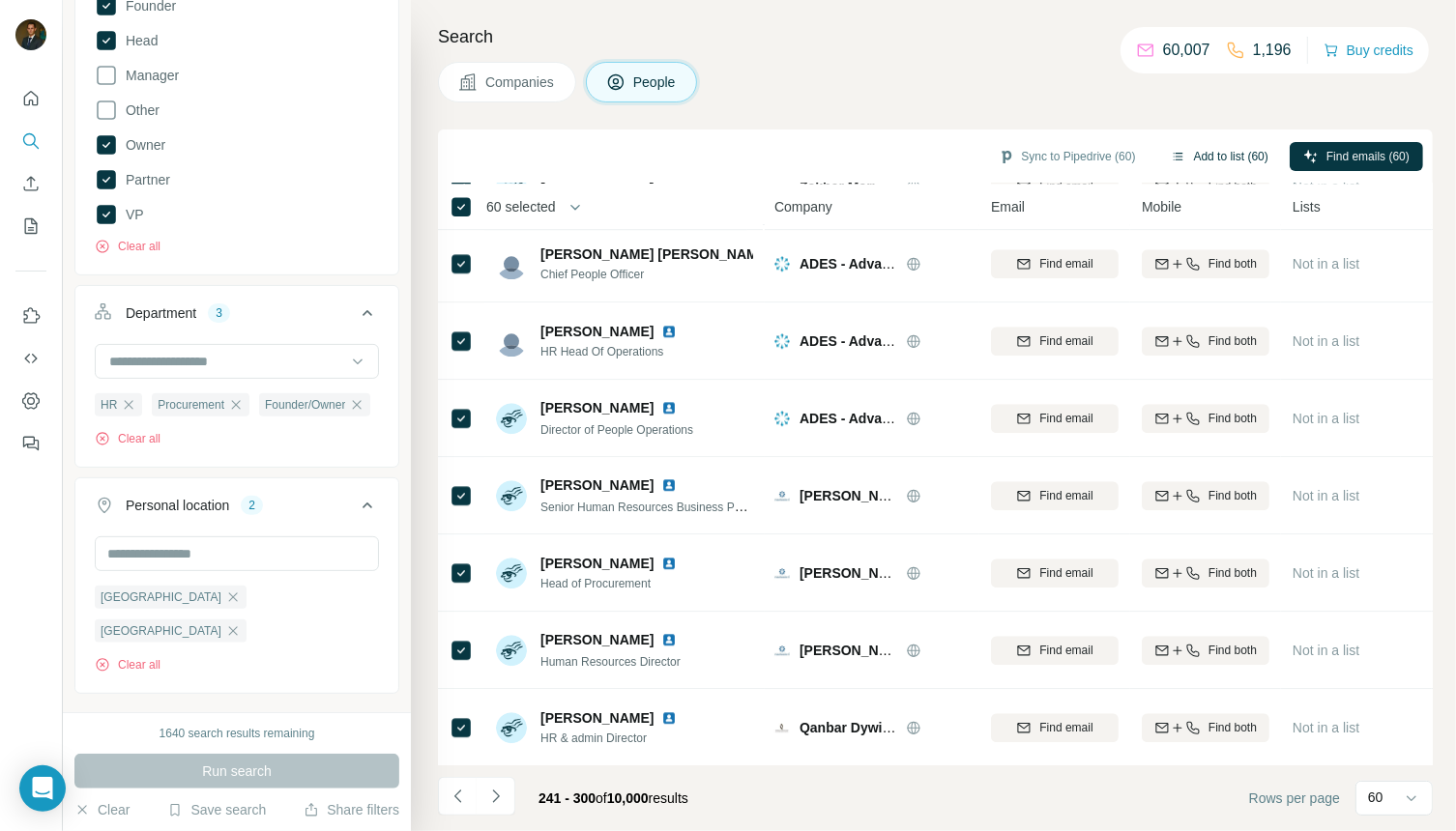
click at [1210, 160] on button "Add to list (60)" at bounding box center [1220, 156] width 125 height 29
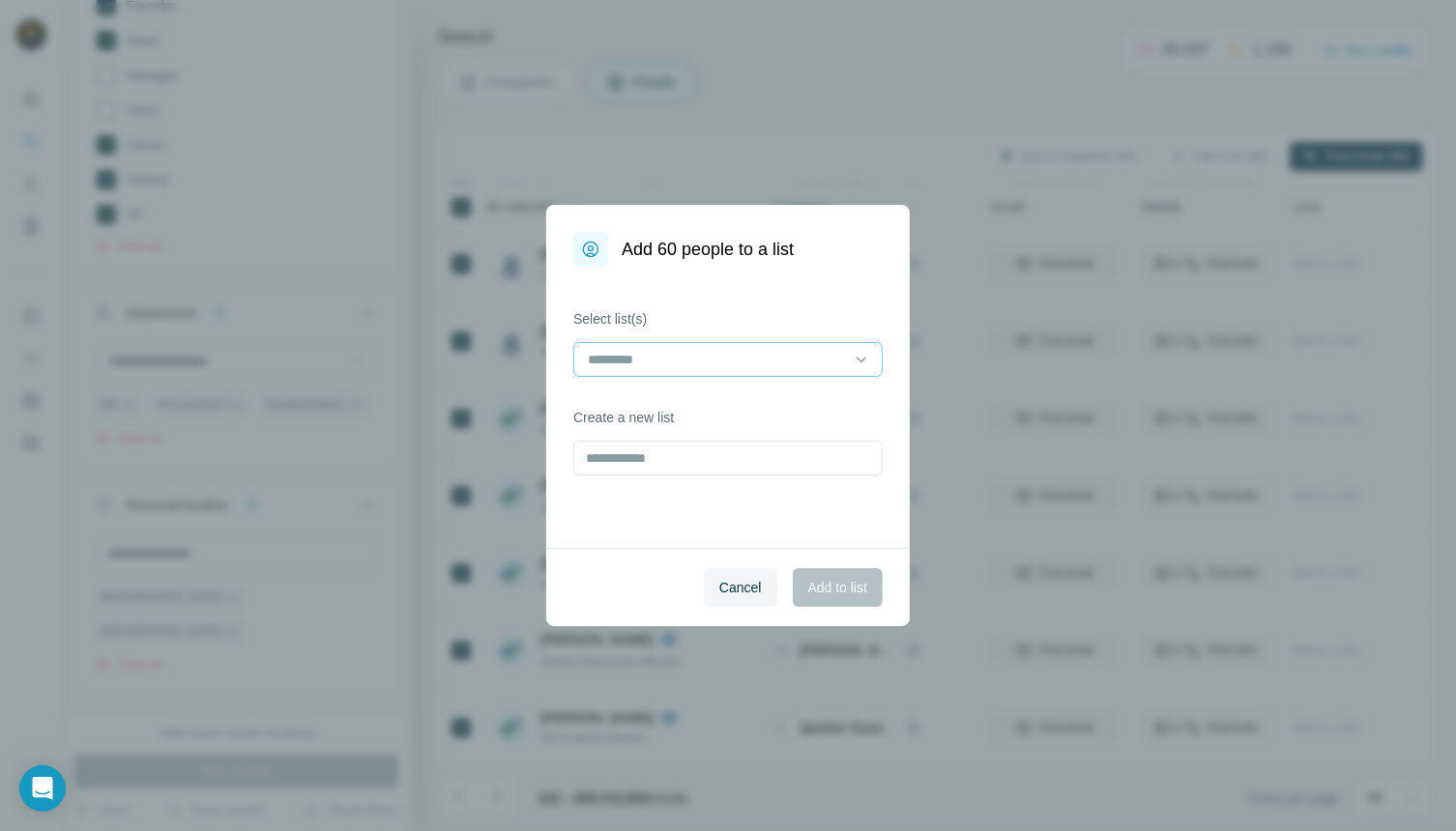
click at [708, 366] on input at bounding box center [717, 360] width 261 height 22
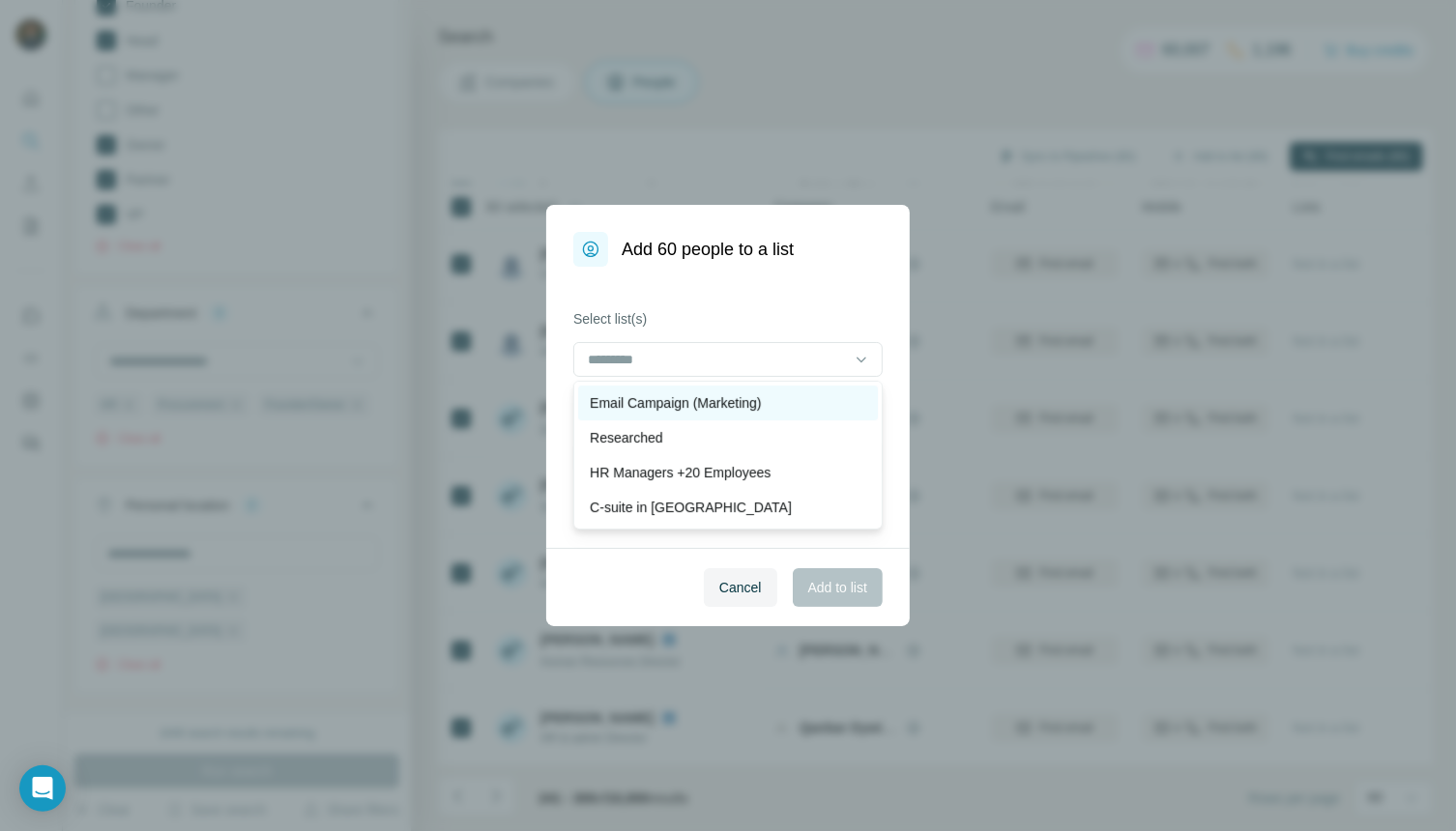
click at [708, 396] on p "Email Campaign (Marketing)" at bounding box center [675, 403] width 171 height 20
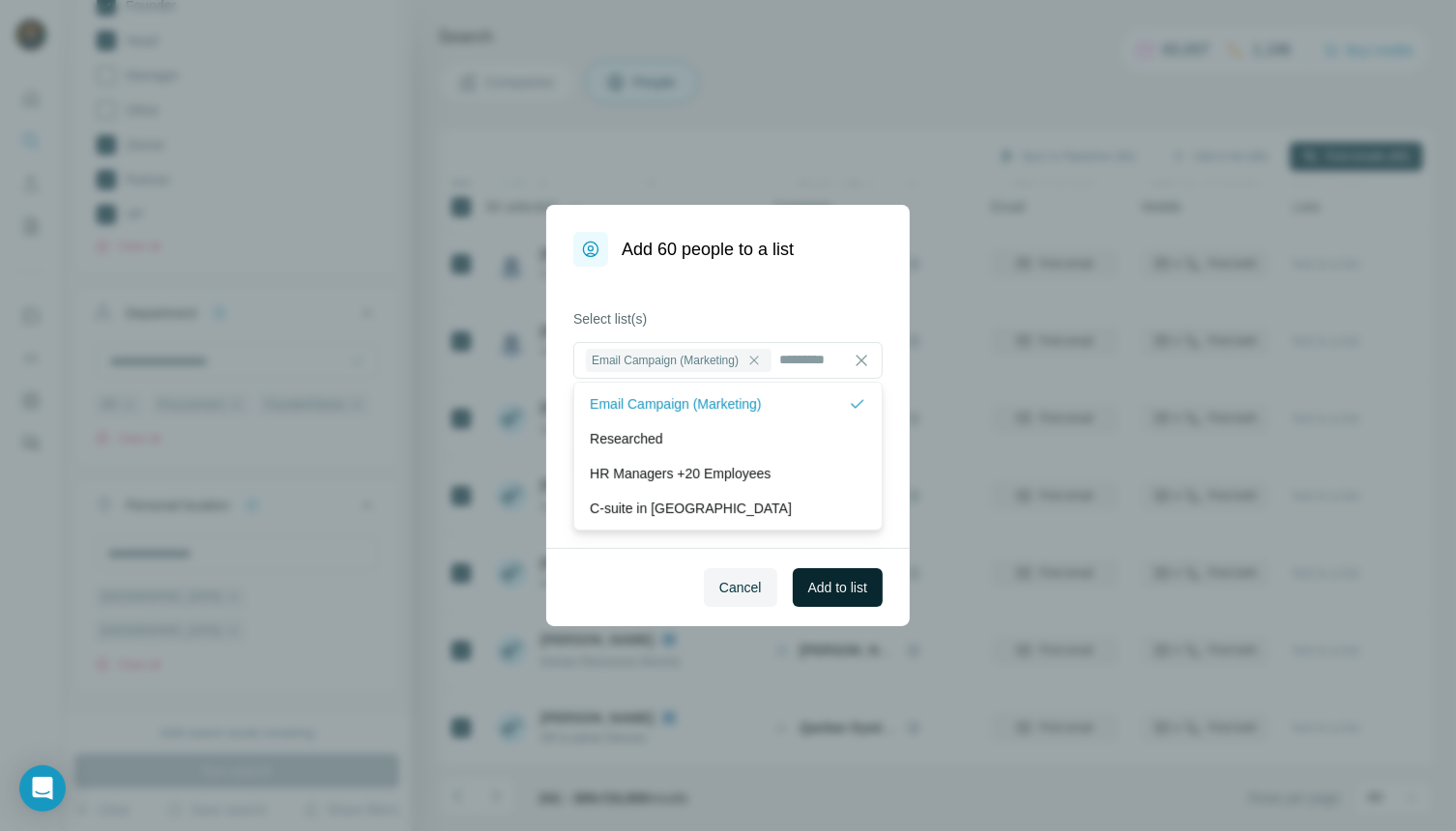
click at [825, 588] on span "Add to list" at bounding box center [838, 588] width 59 height 20
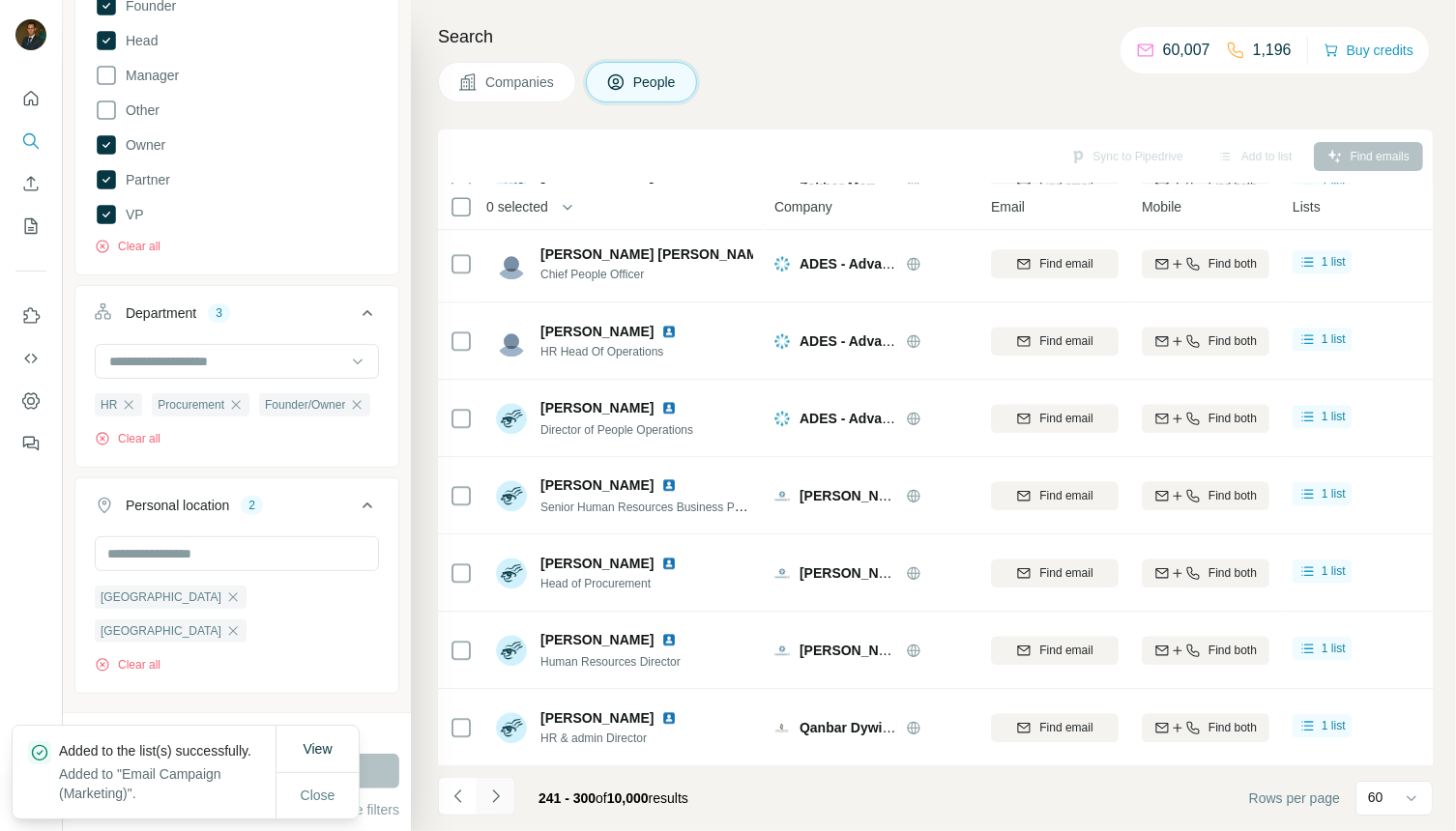
click at [503, 791] on icon "Navigate to next page" at bounding box center [496, 796] width 20 height 20
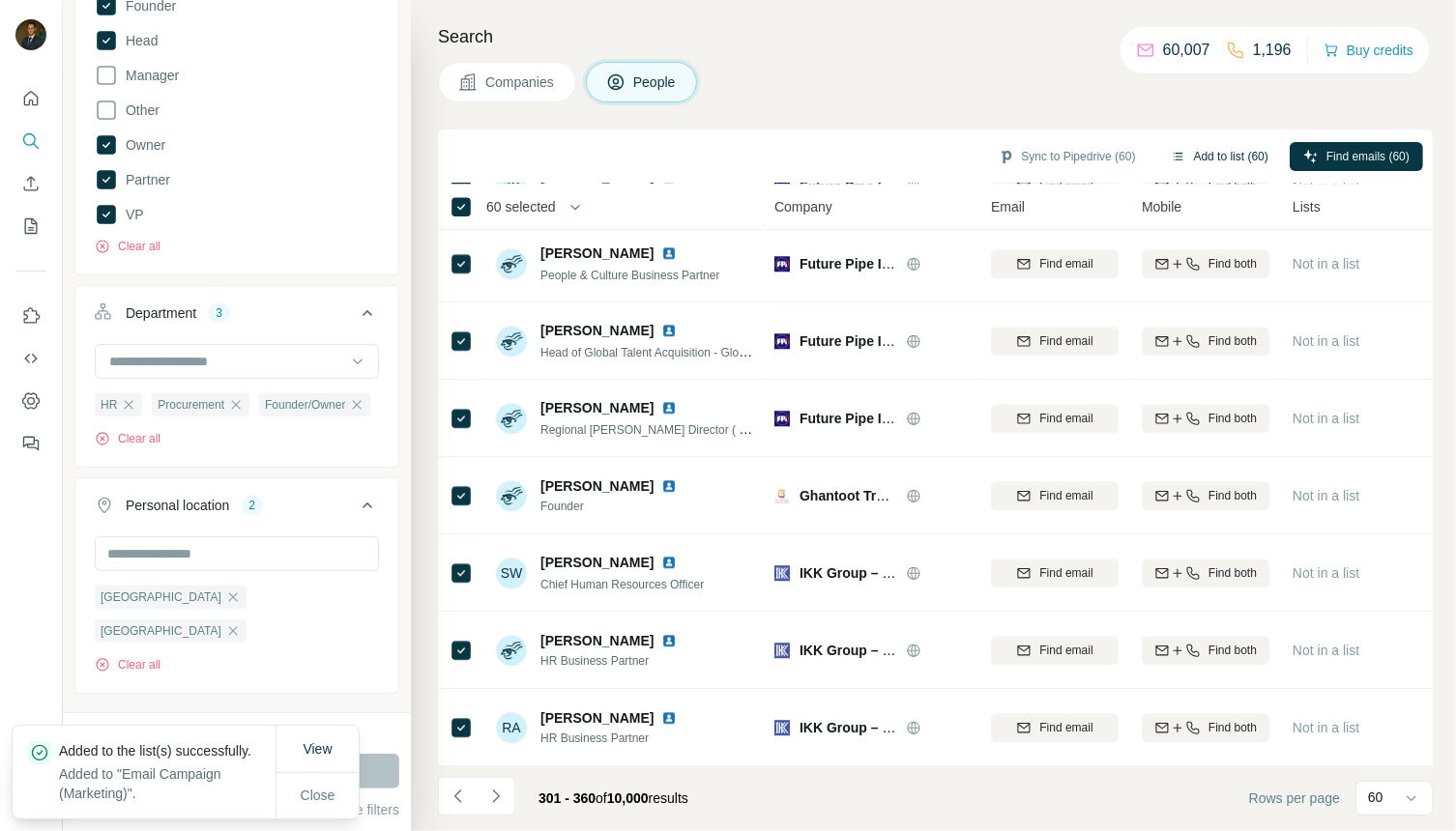
click at [1204, 152] on button "Add to list (60)" at bounding box center [1220, 156] width 125 height 29
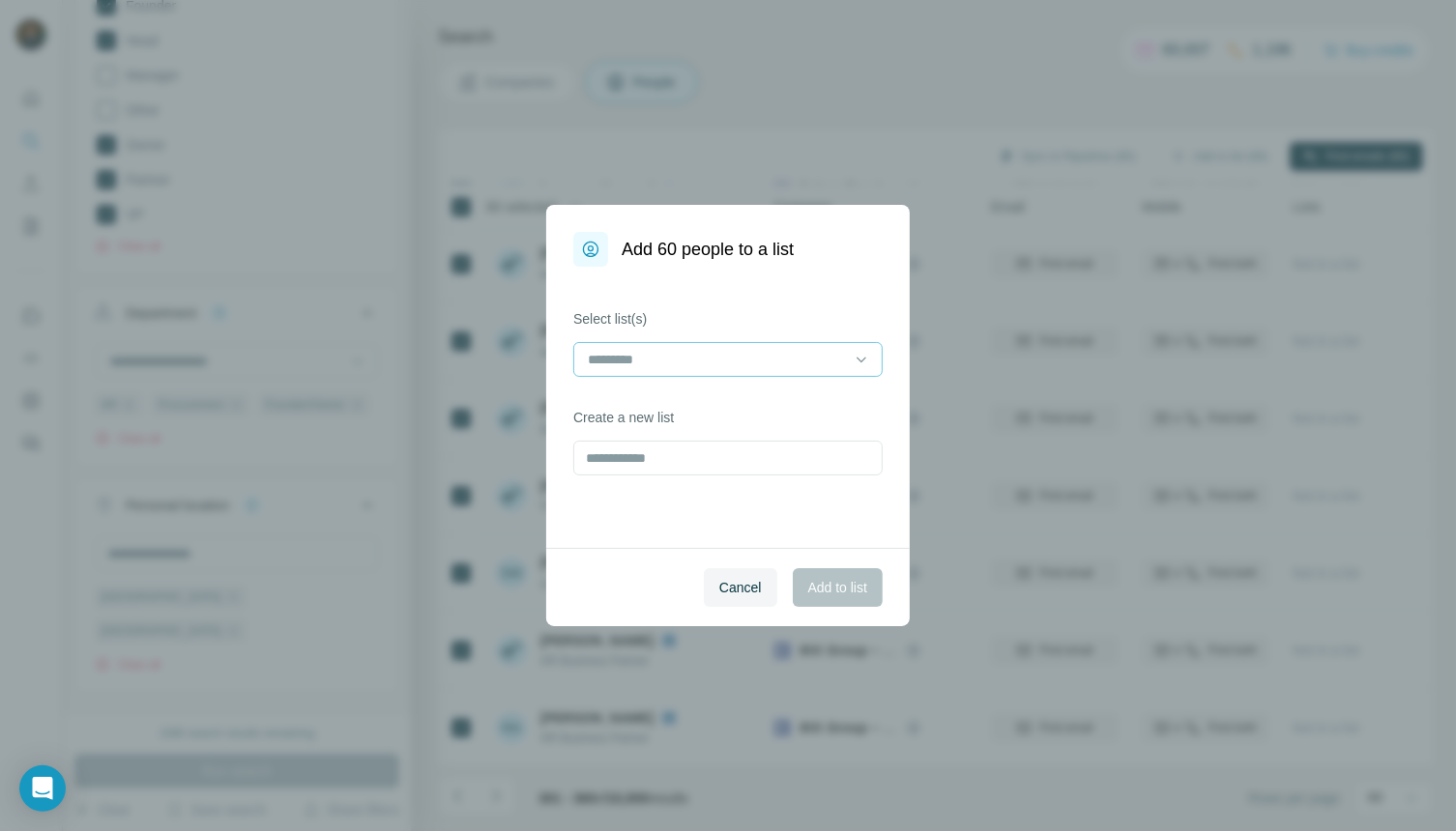
click at [747, 370] on div at bounding box center [717, 359] width 261 height 33
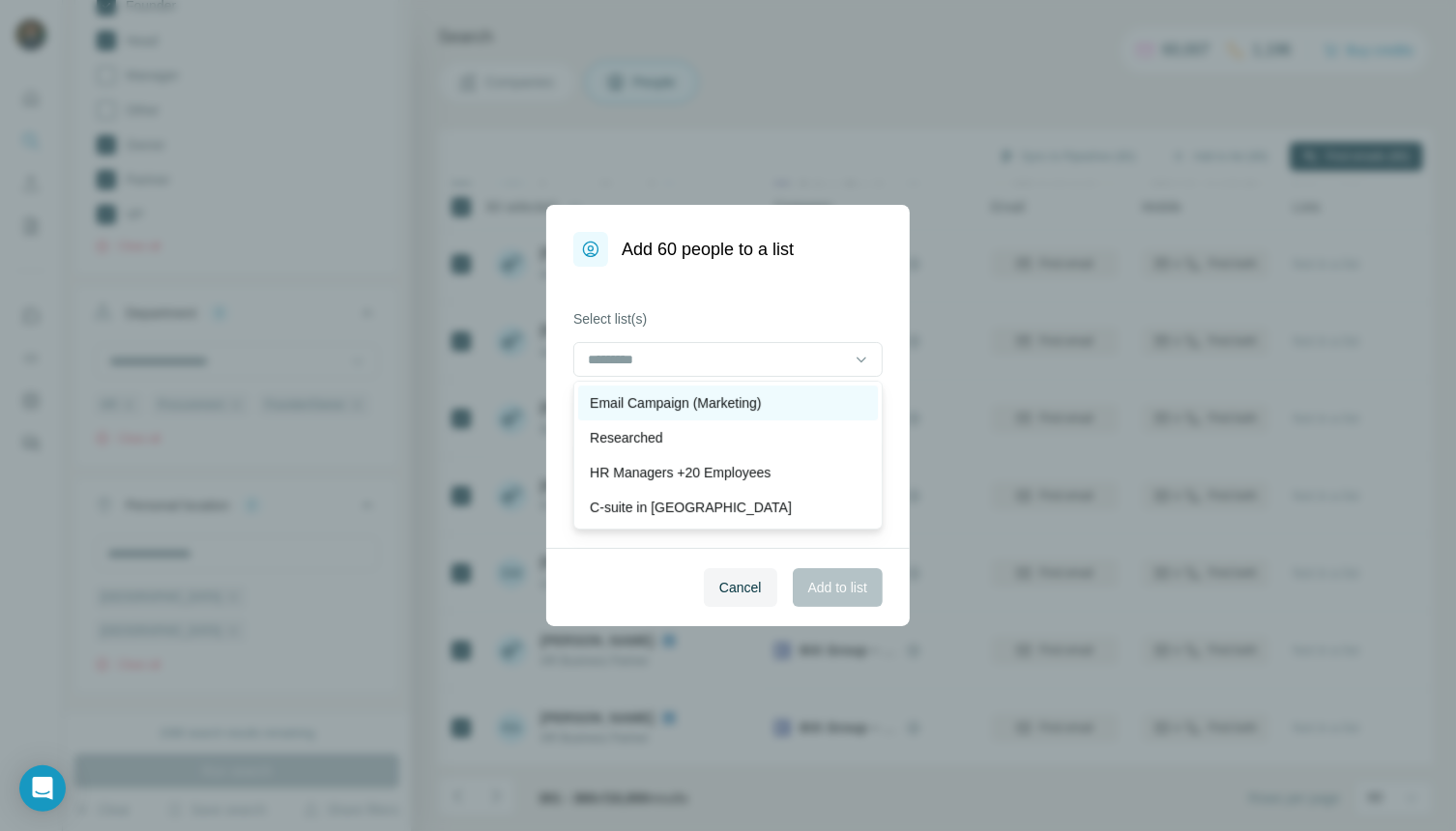
click at [729, 398] on p "Email Campaign (Marketing)" at bounding box center [675, 403] width 171 height 20
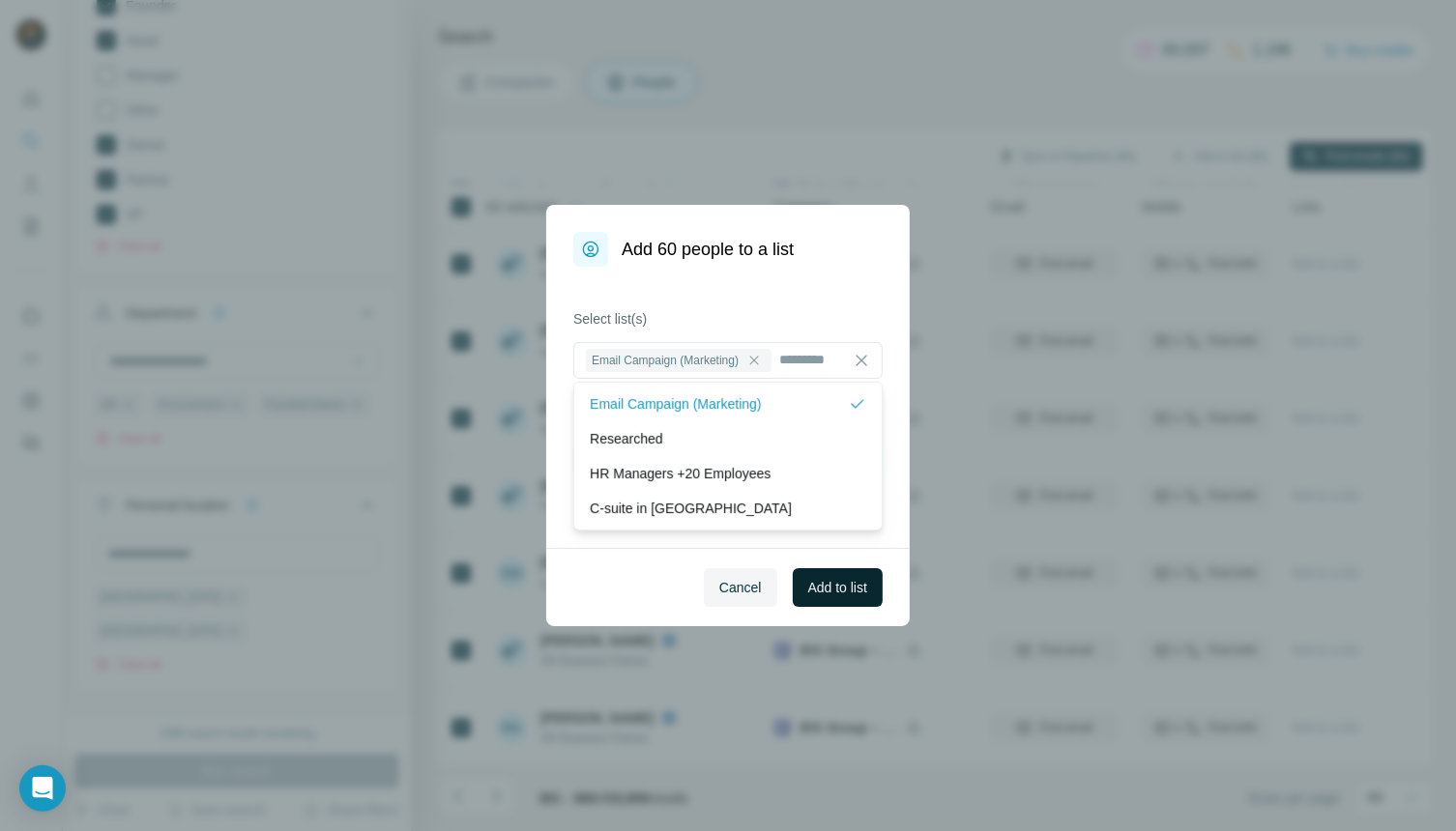
click at [832, 585] on span "Add to list" at bounding box center [838, 588] width 59 height 20
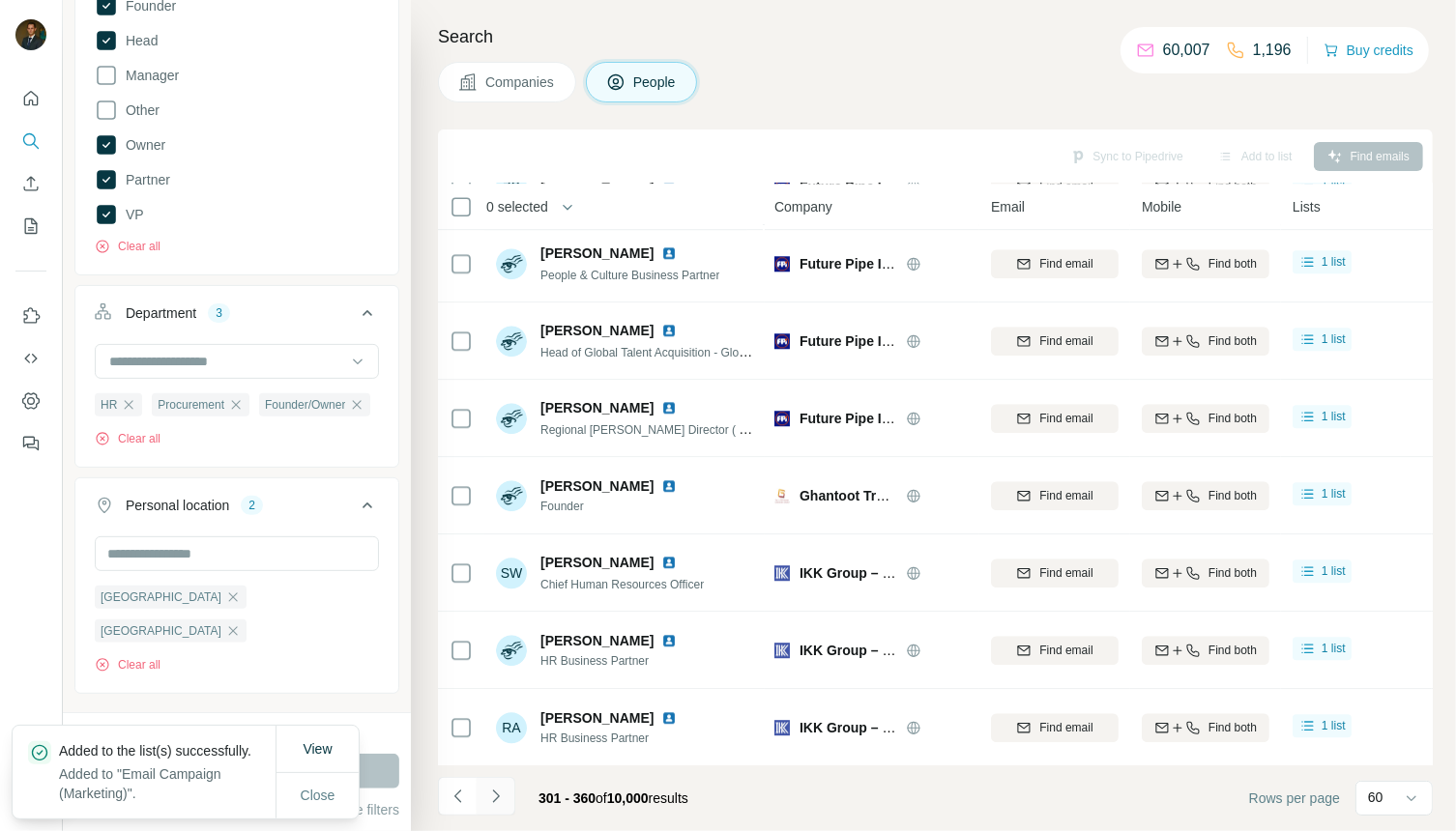
click at [498, 799] on icon "Navigate to next page" at bounding box center [496, 796] width 20 height 20
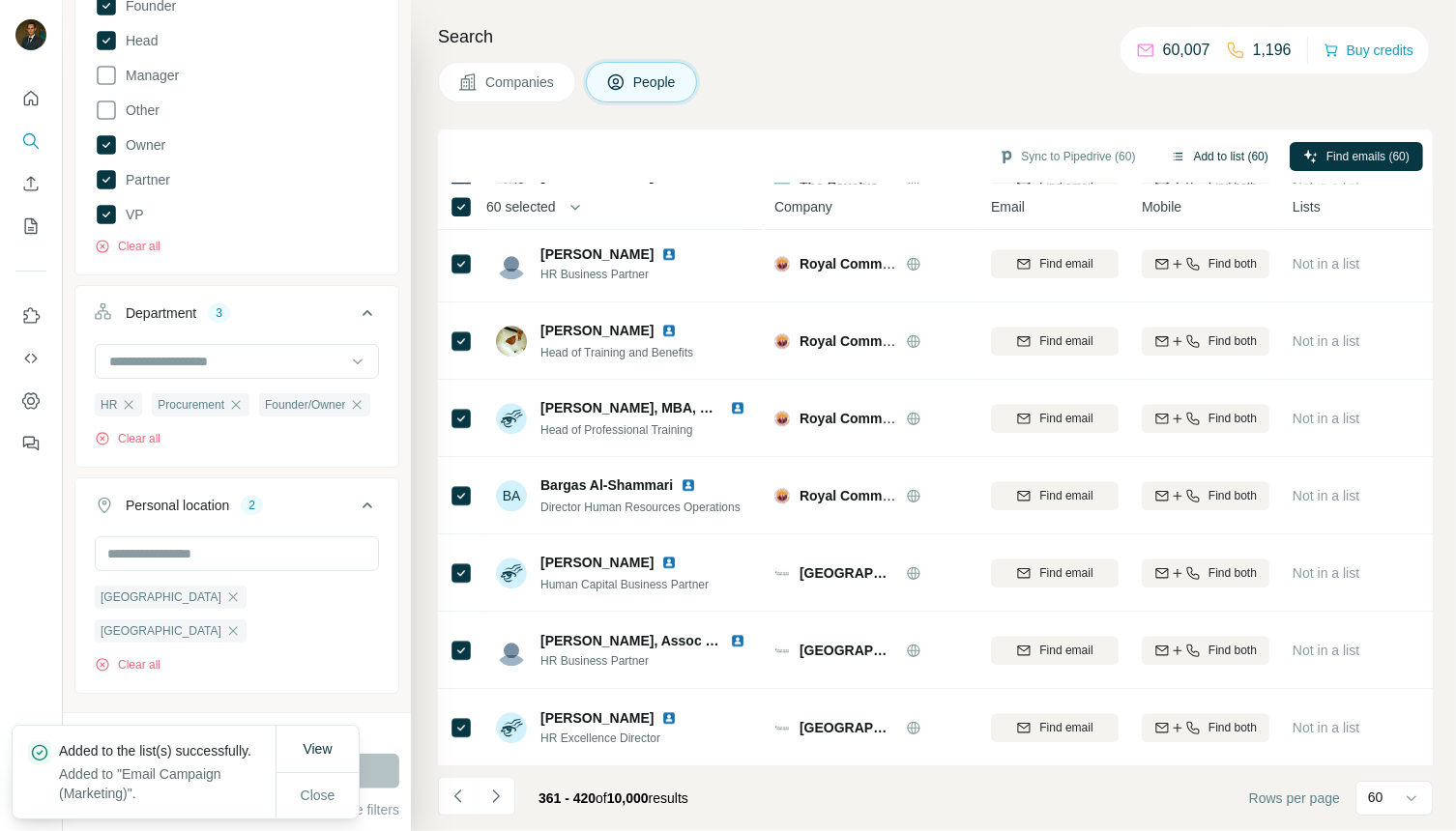
click at [1223, 149] on button "Add to list (60)" at bounding box center [1220, 156] width 125 height 29
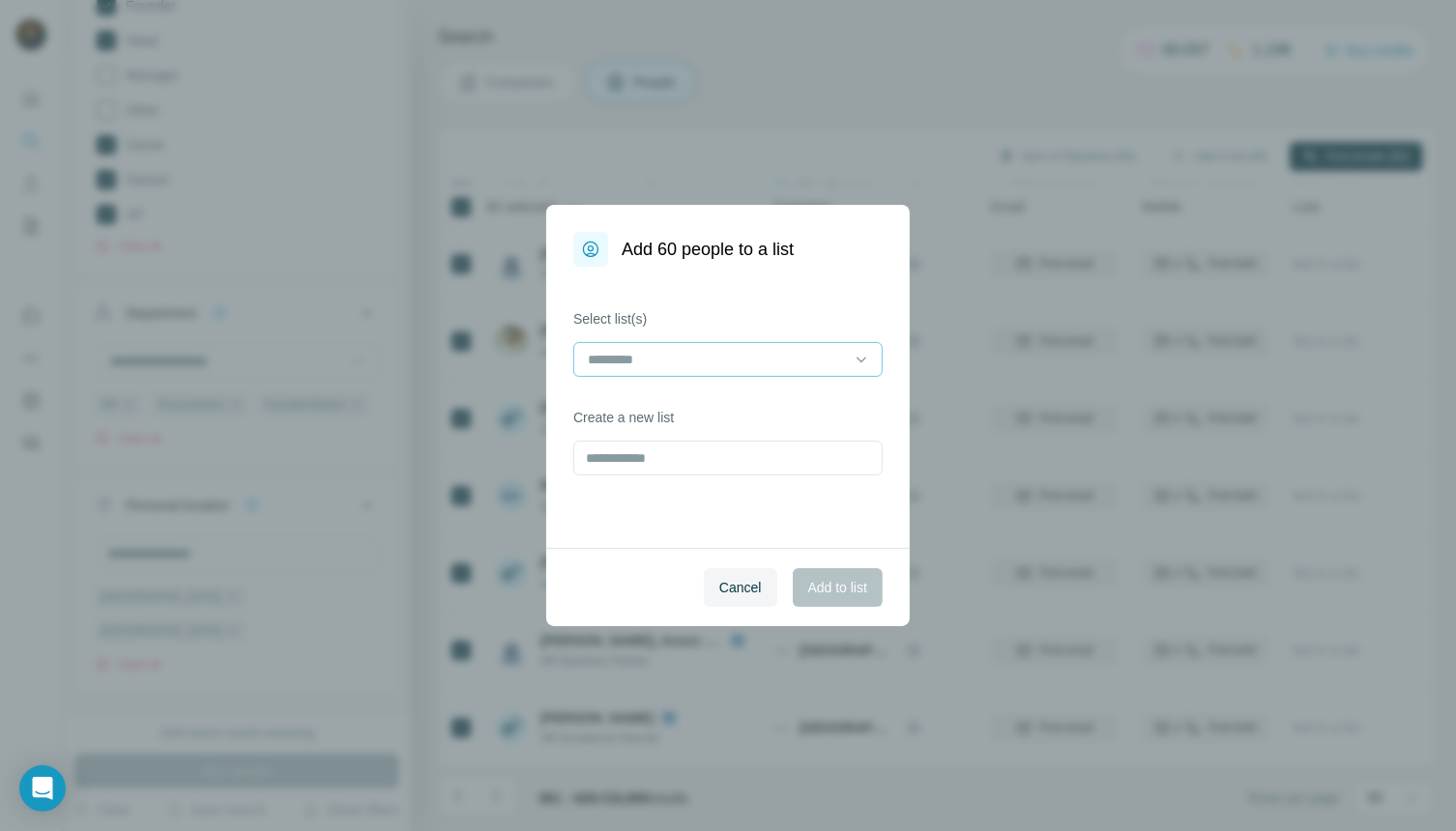
click at [762, 363] on input at bounding box center [717, 360] width 261 height 22
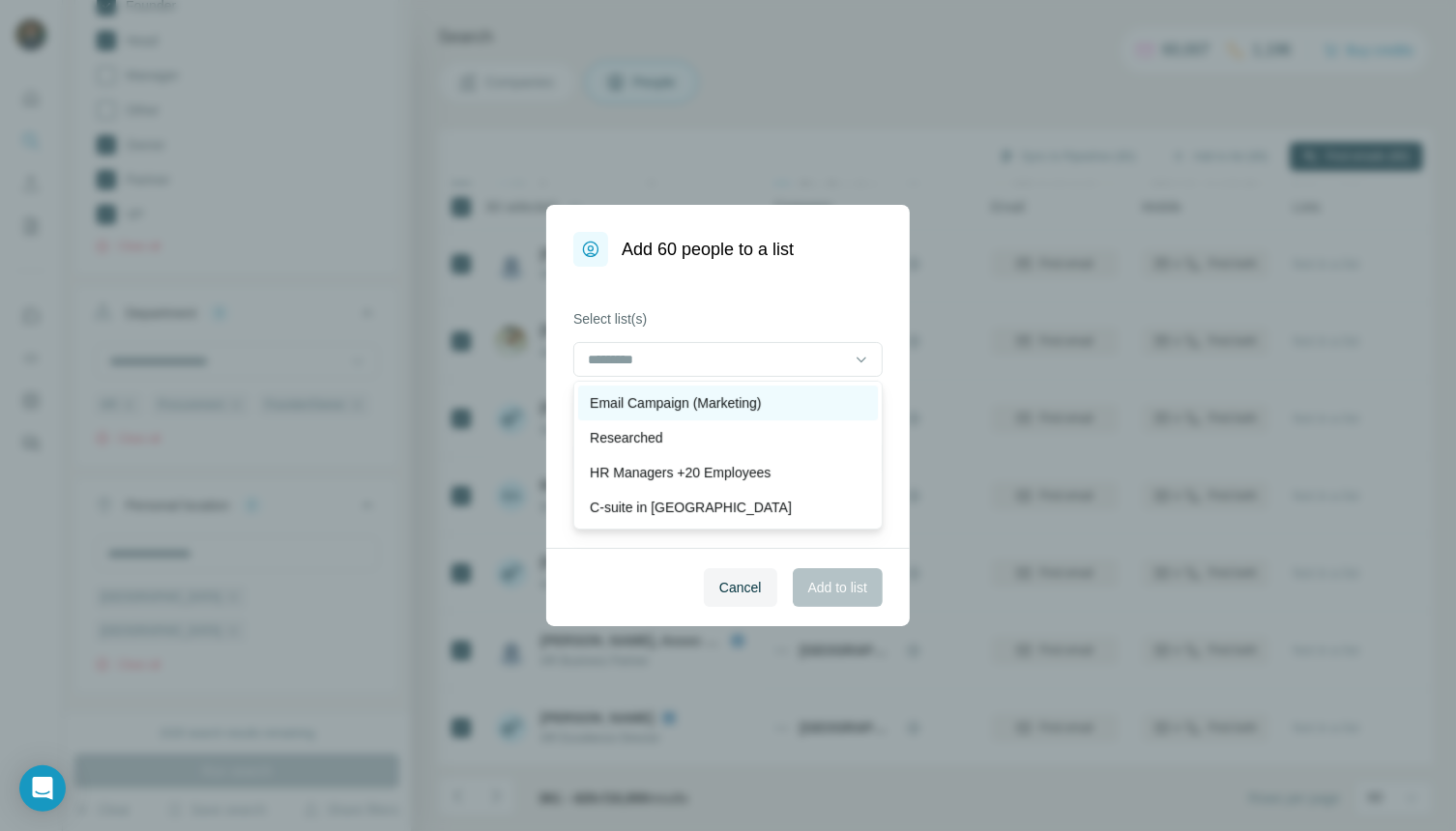
click at [717, 399] on p "Email Campaign (Marketing)" at bounding box center [675, 403] width 171 height 20
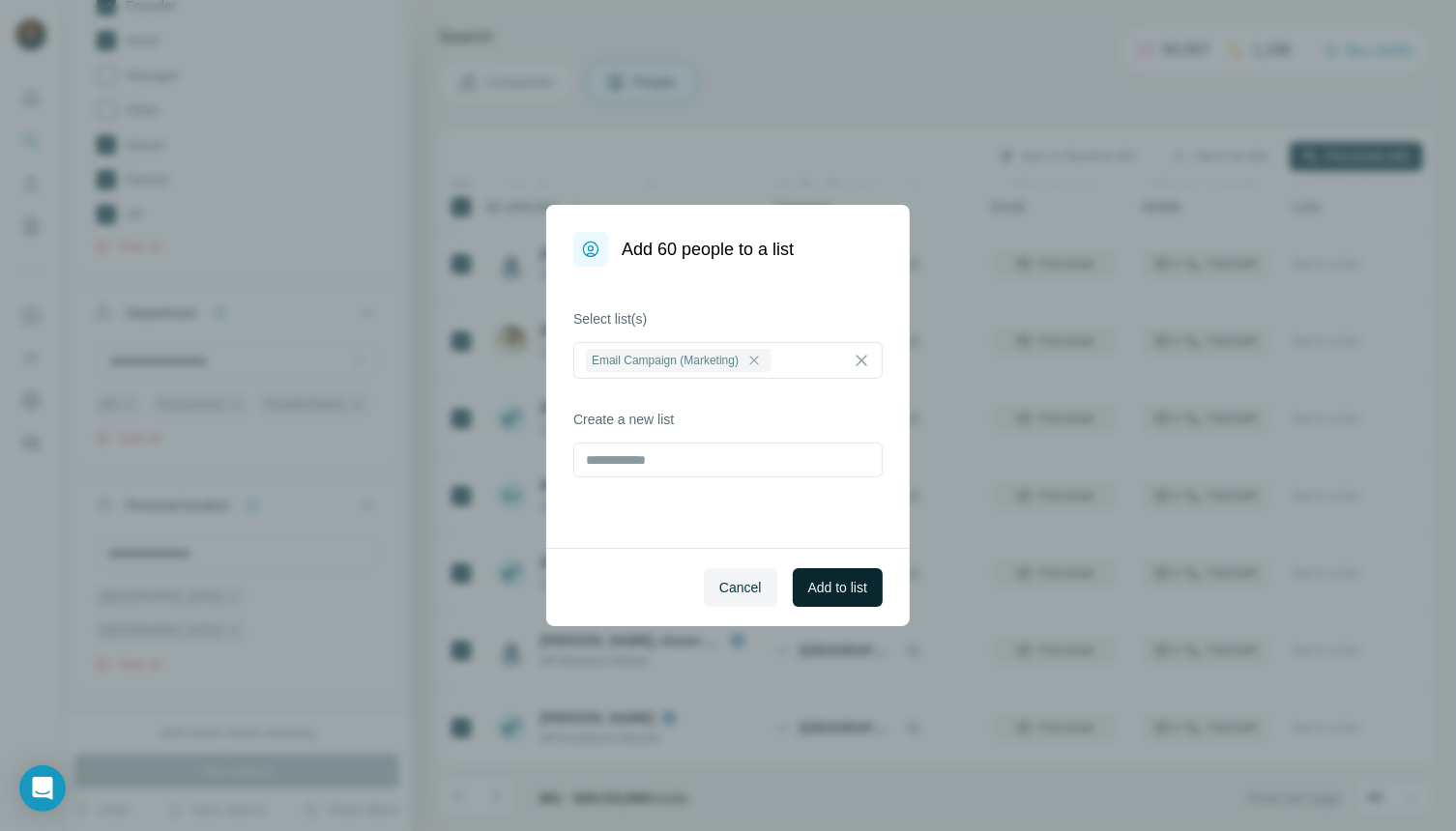
click at [820, 591] on span "Add to list" at bounding box center [838, 588] width 59 height 20
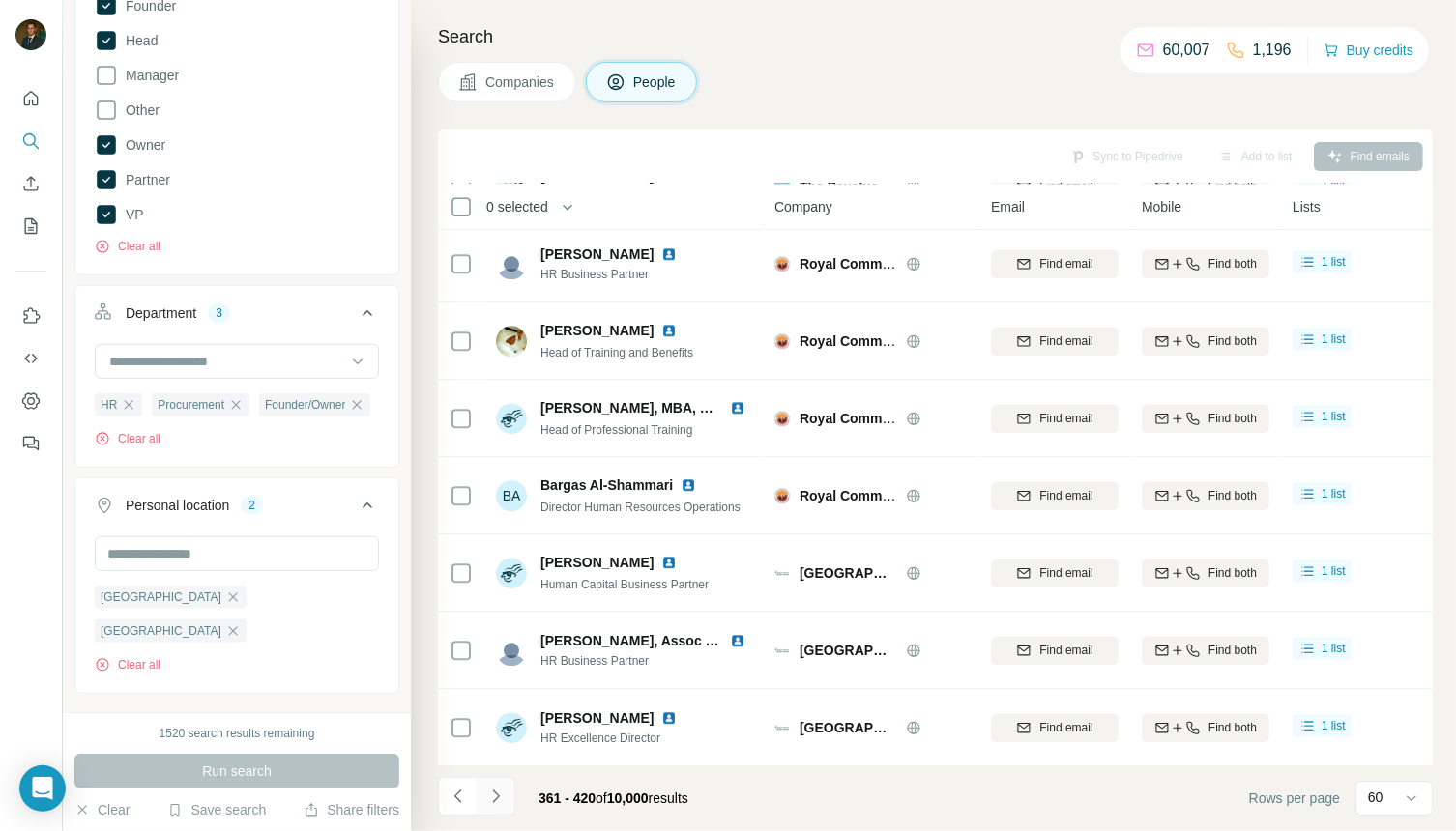
click at [502, 796] on icon "Navigate to next page" at bounding box center [496, 796] width 20 height 20
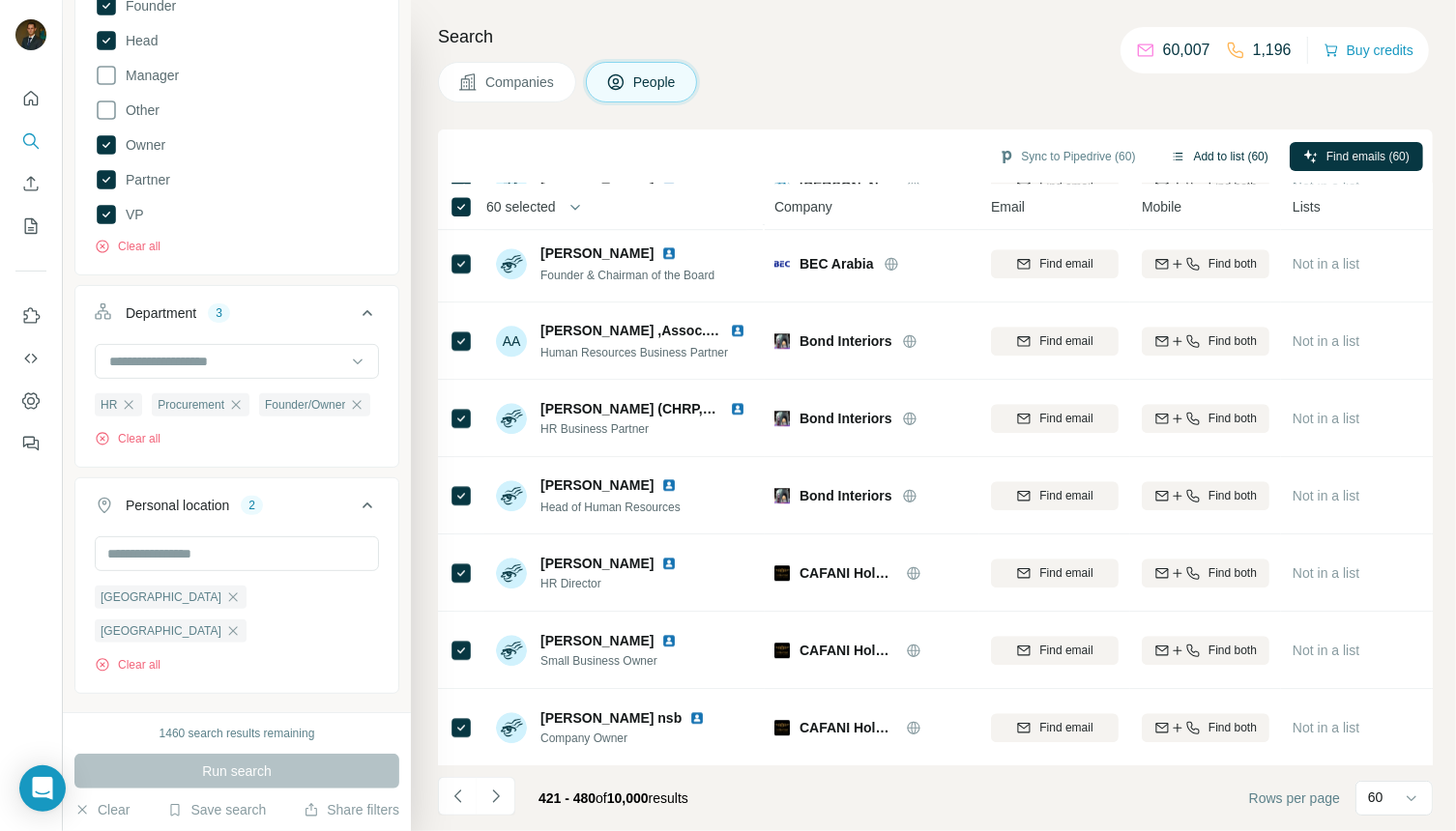
click at [1233, 150] on button "Add to list (60)" at bounding box center [1220, 156] width 125 height 29
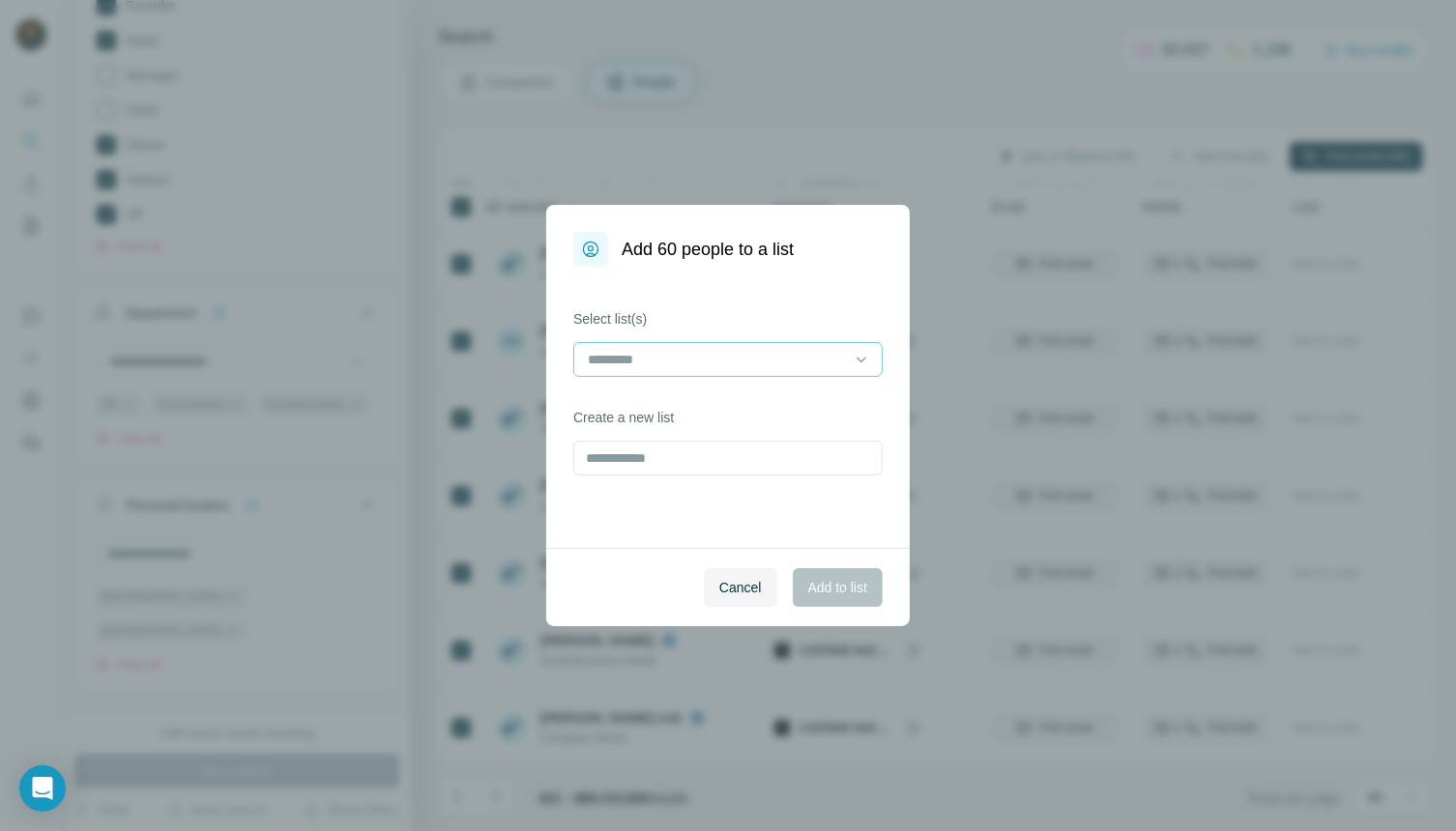
click at [807, 364] on input at bounding box center [717, 360] width 261 height 22
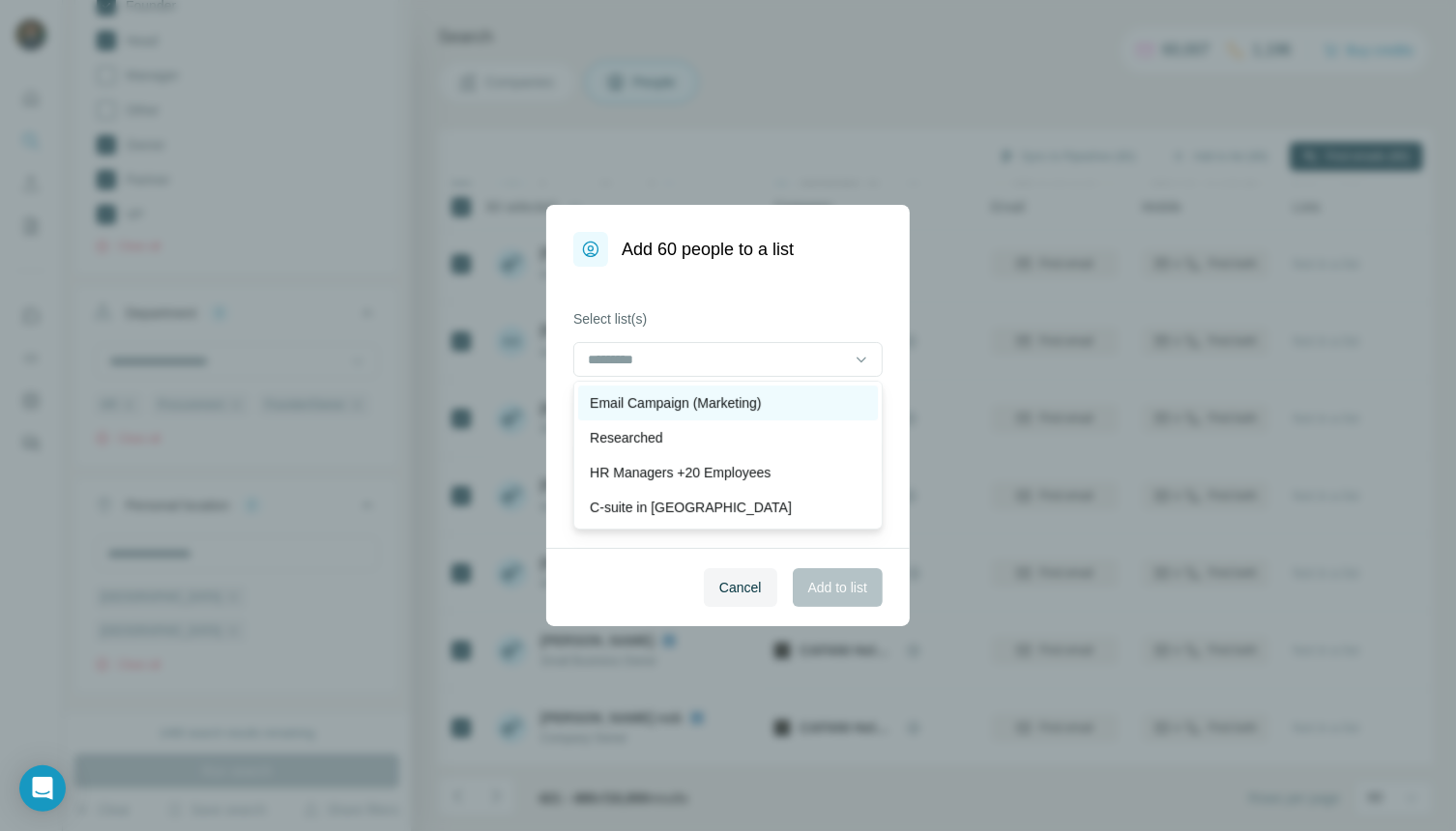
click at [695, 405] on p "Email Campaign (Marketing)" at bounding box center [675, 403] width 171 height 20
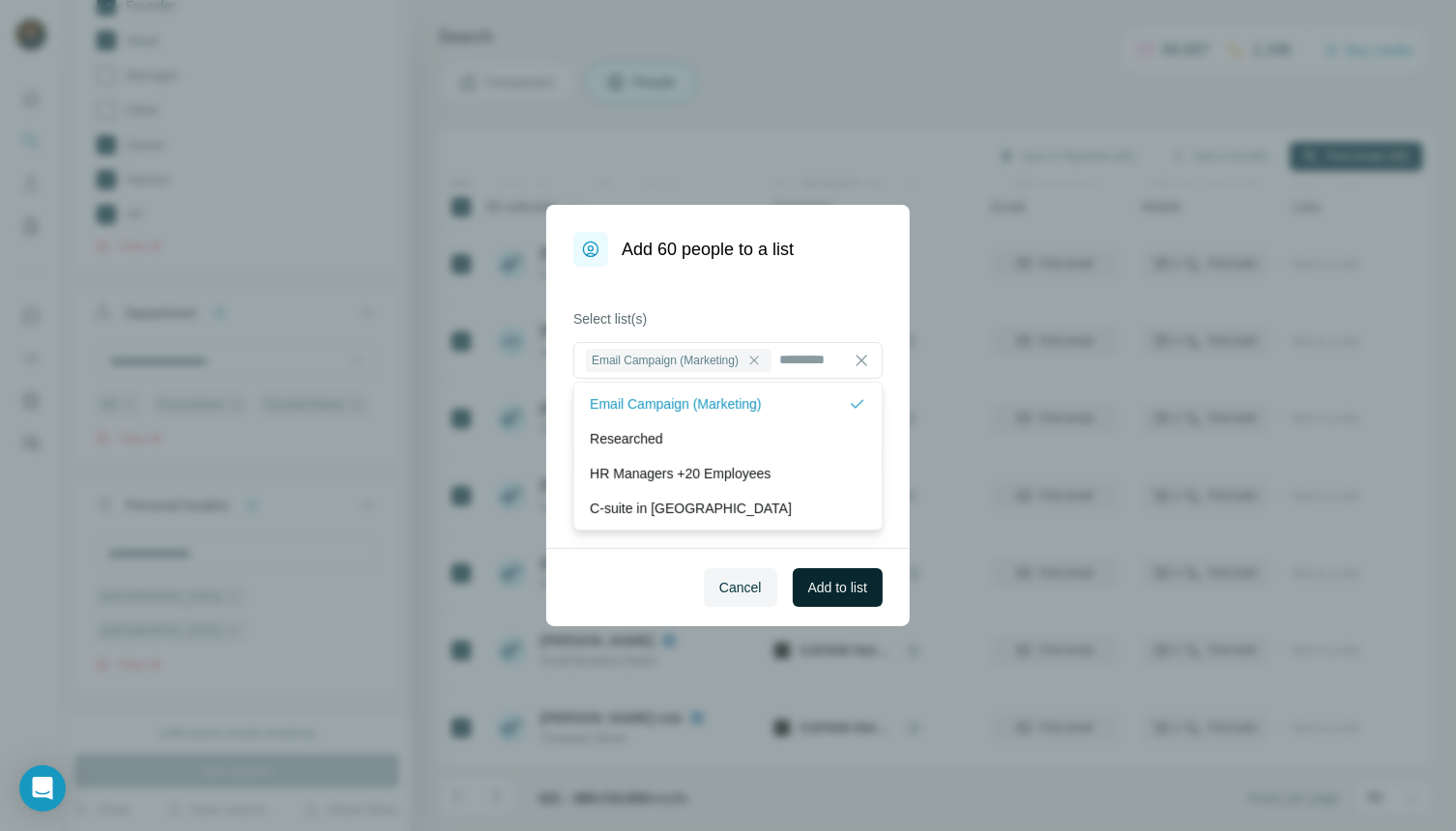
click at [816, 589] on span "Add to list" at bounding box center [838, 588] width 59 height 20
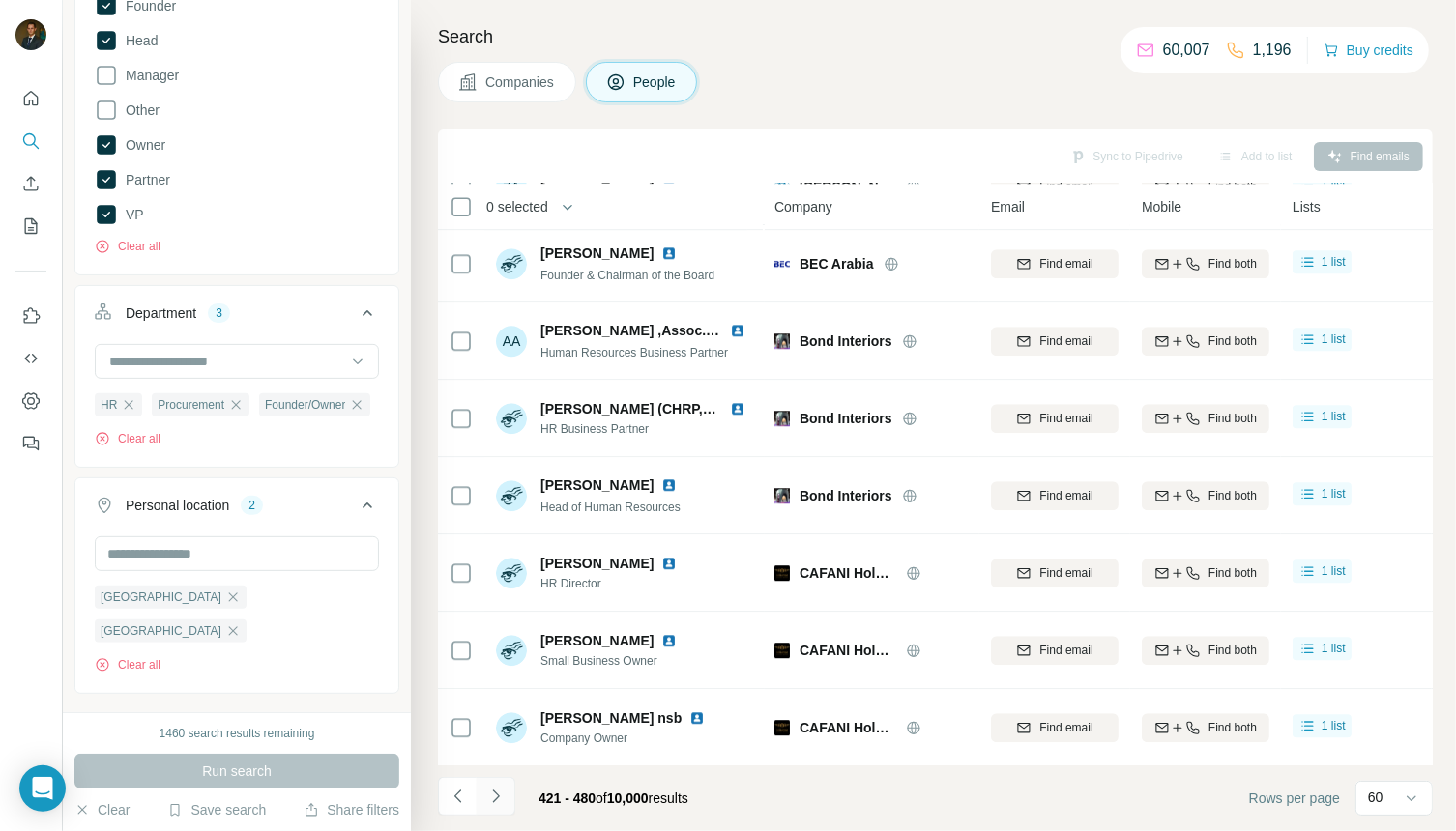
click at [495, 791] on icon "Navigate to next page" at bounding box center [496, 796] width 20 height 20
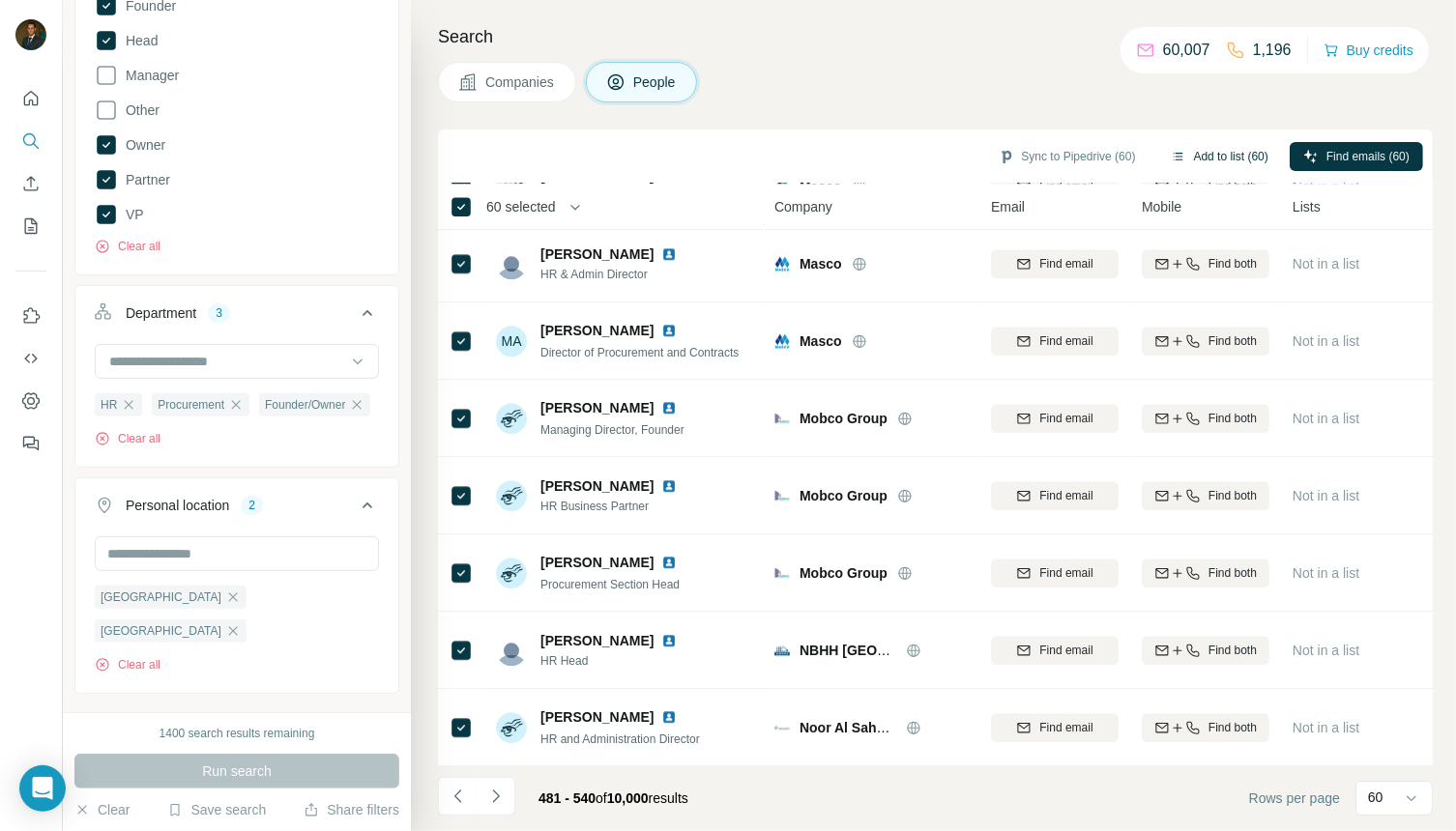
click at [1213, 153] on button "Add to list (60)" at bounding box center [1220, 156] width 125 height 29
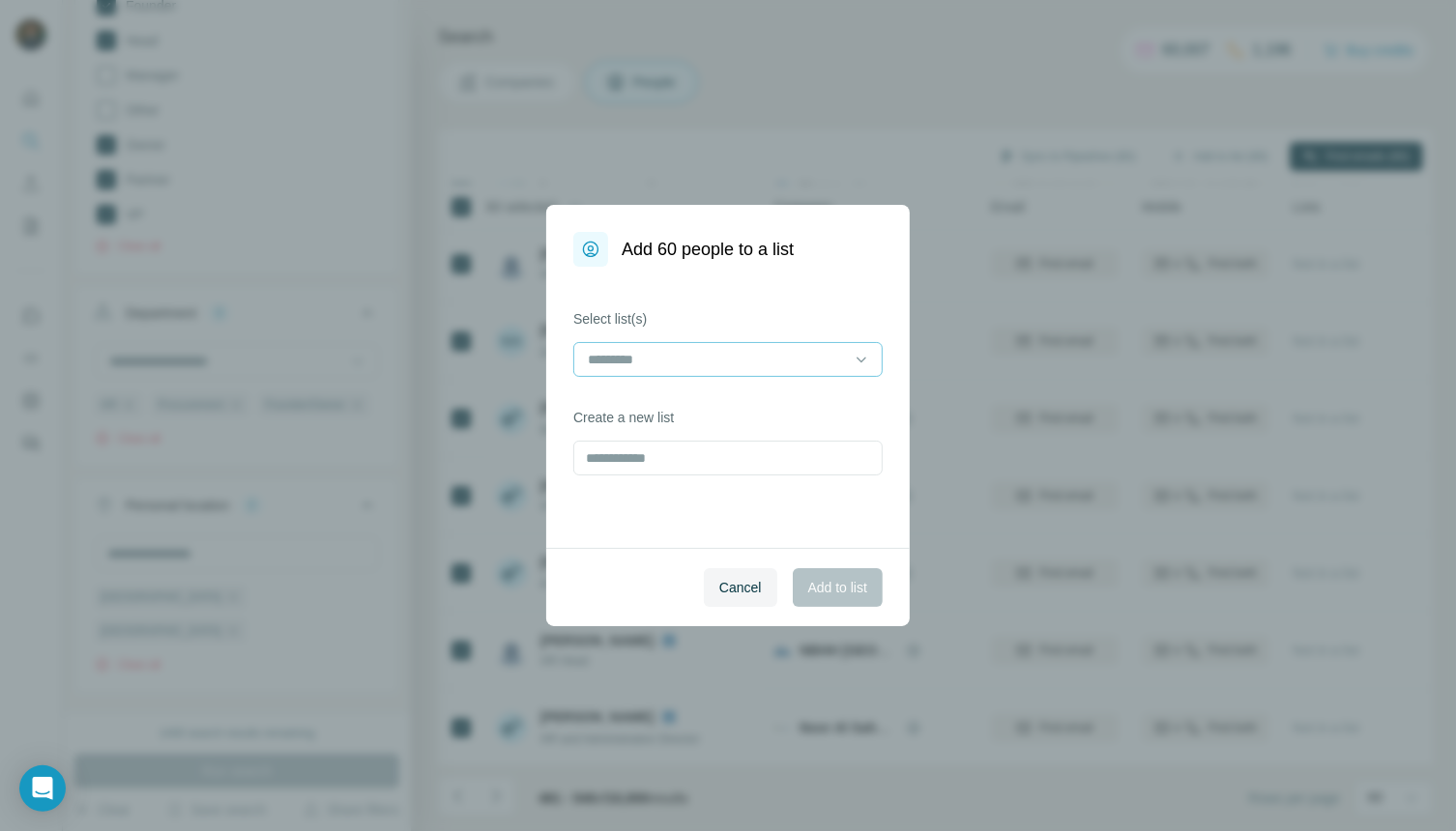
click at [848, 354] on div at bounding box center [728, 359] width 309 height 35
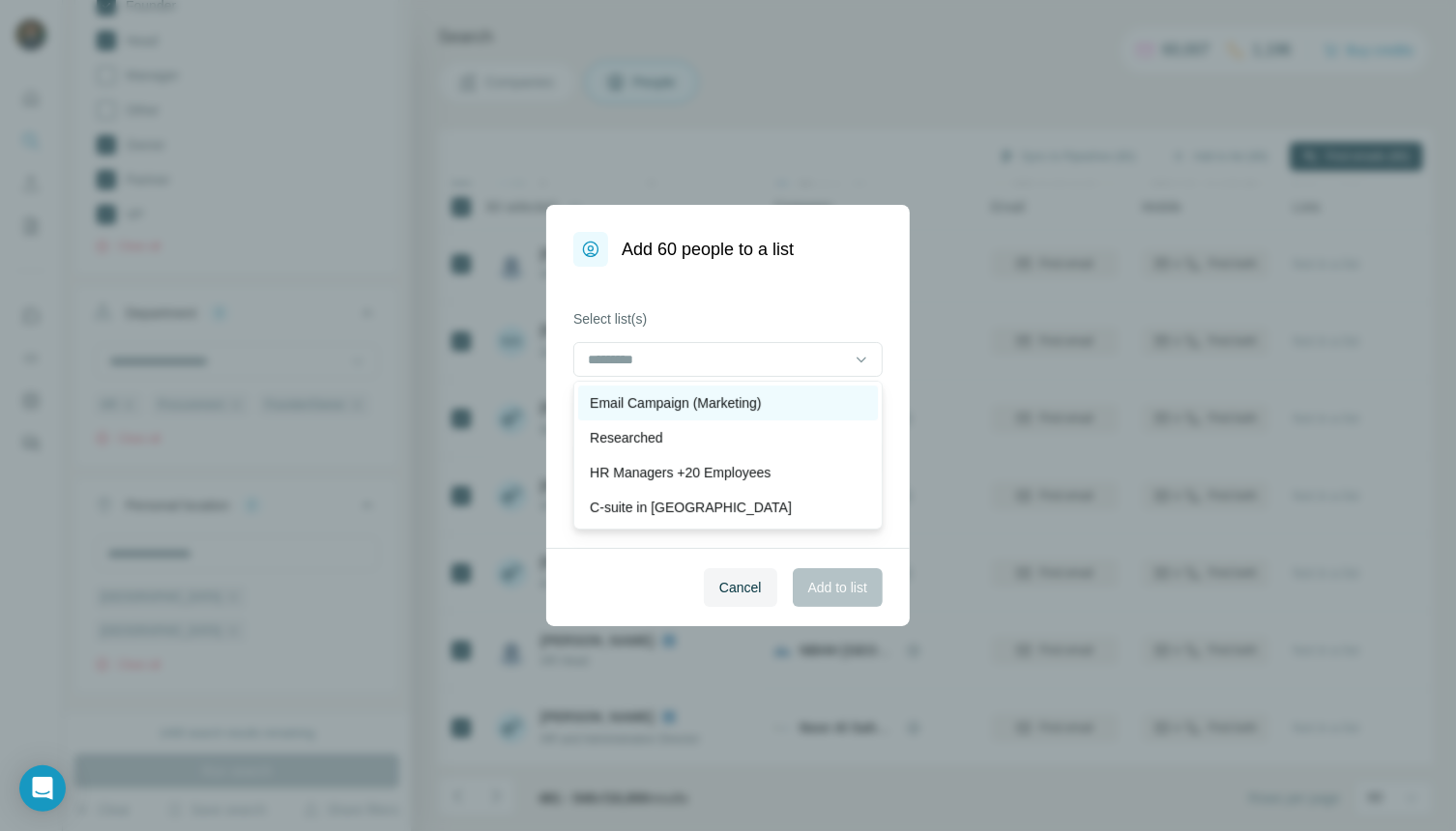
click at [771, 396] on div "Email Campaign (Marketing)" at bounding box center [728, 403] width 277 height 20
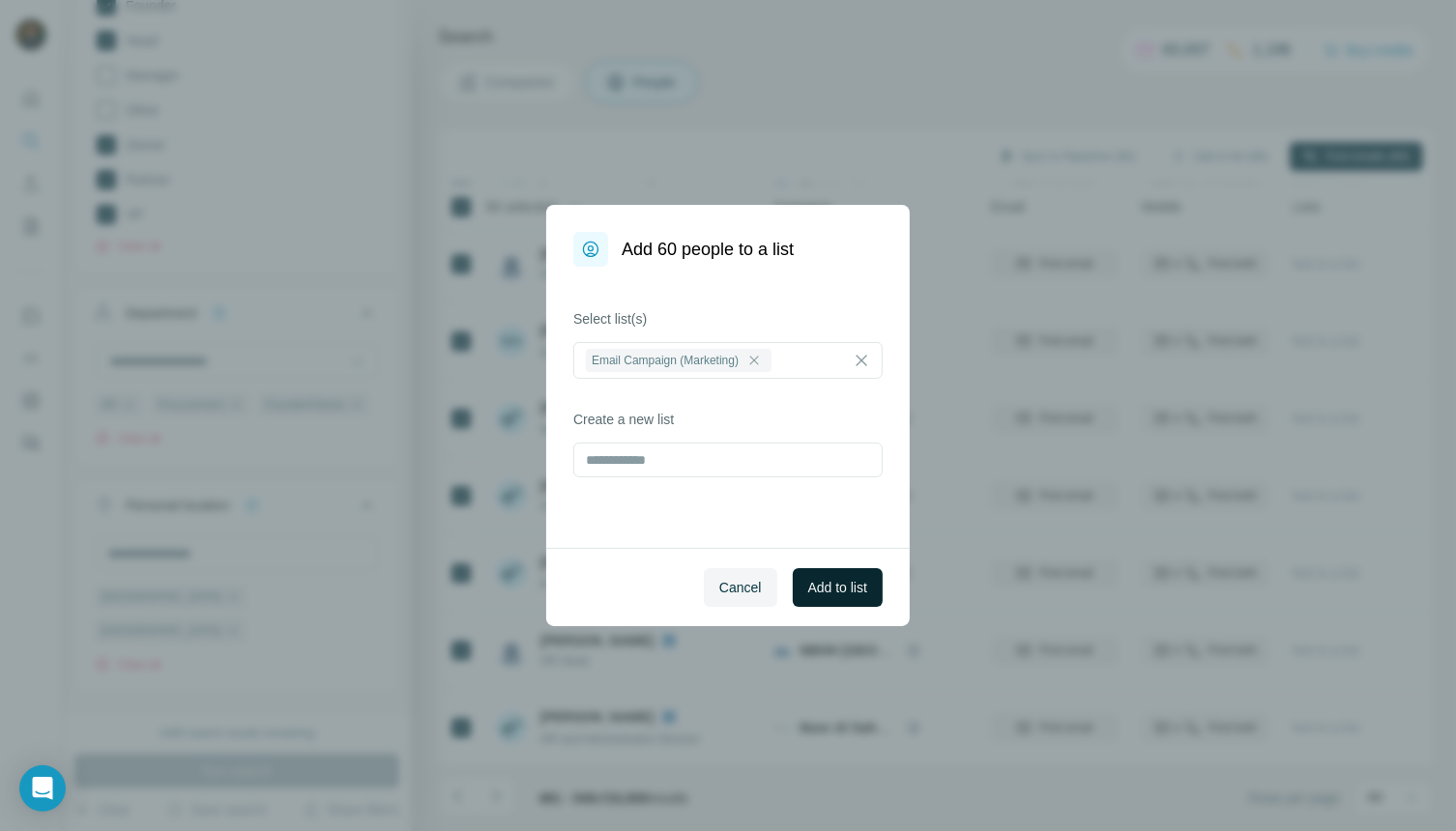
click at [856, 583] on span "Add to list" at bounding box center [838, 588] width 59 height 20
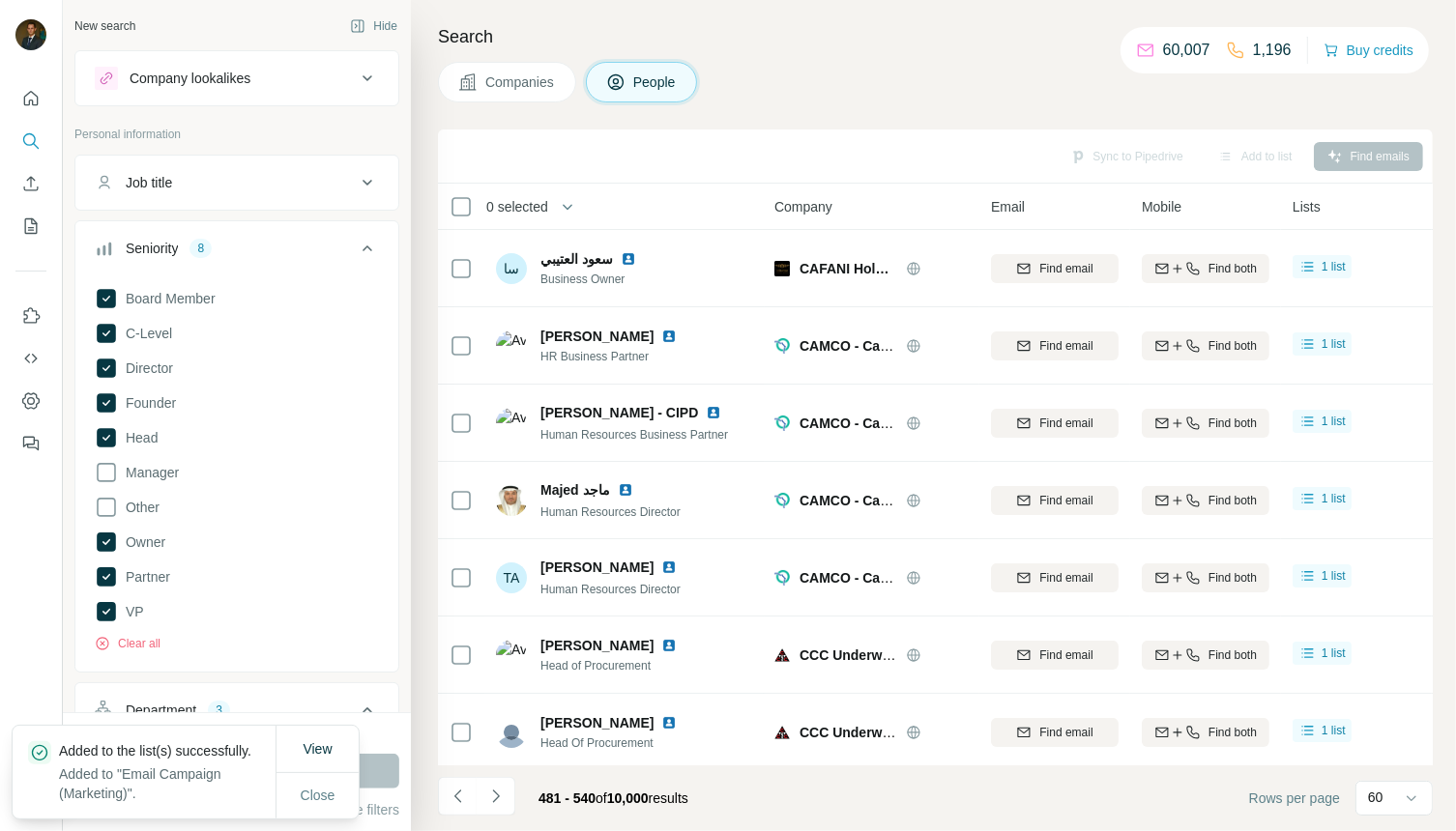
scroll to position [41, 0]
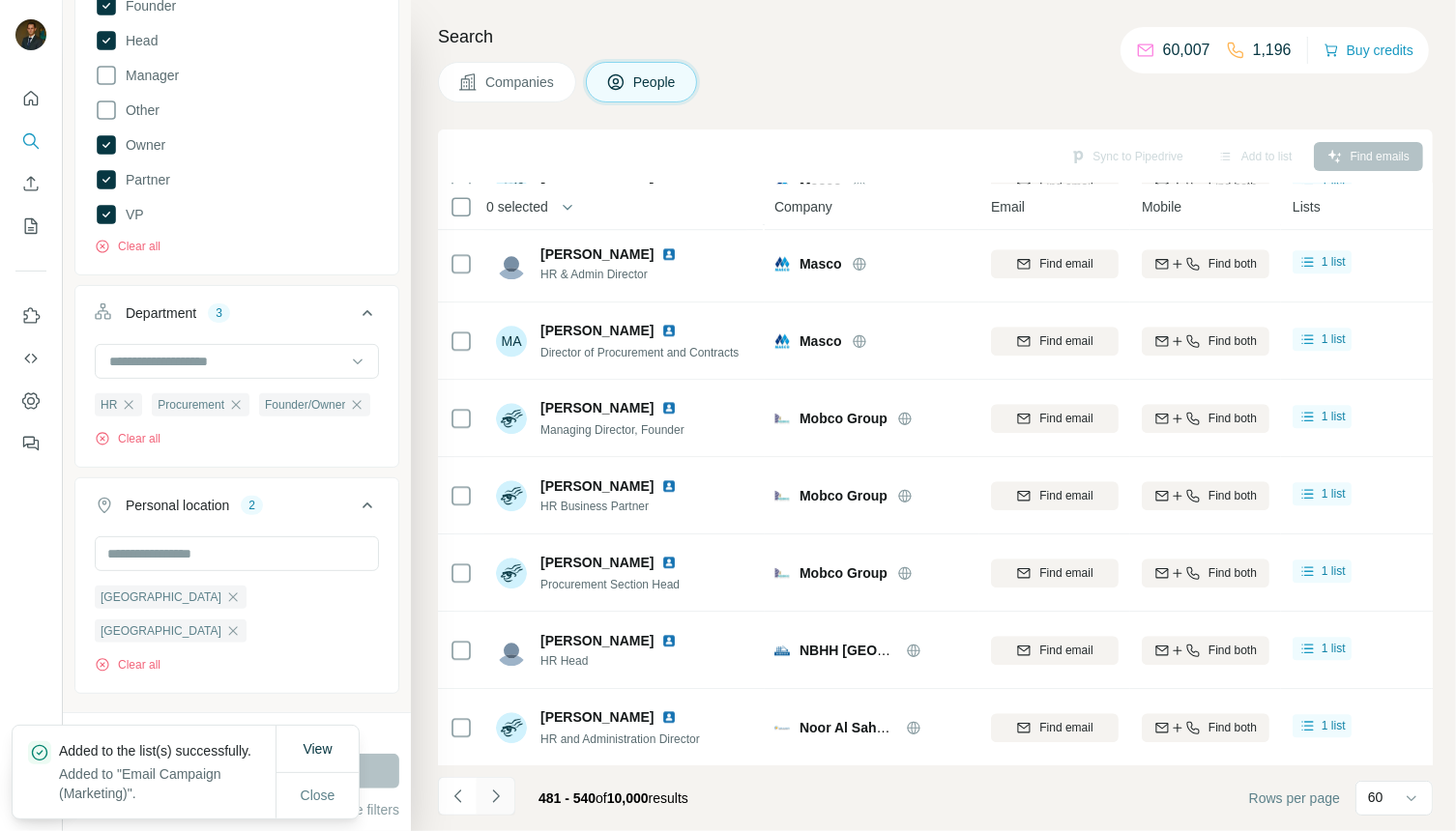
click at [496, 799] on icon "Navigate to next page" at bounding box center [496, 796] width 20 height 20
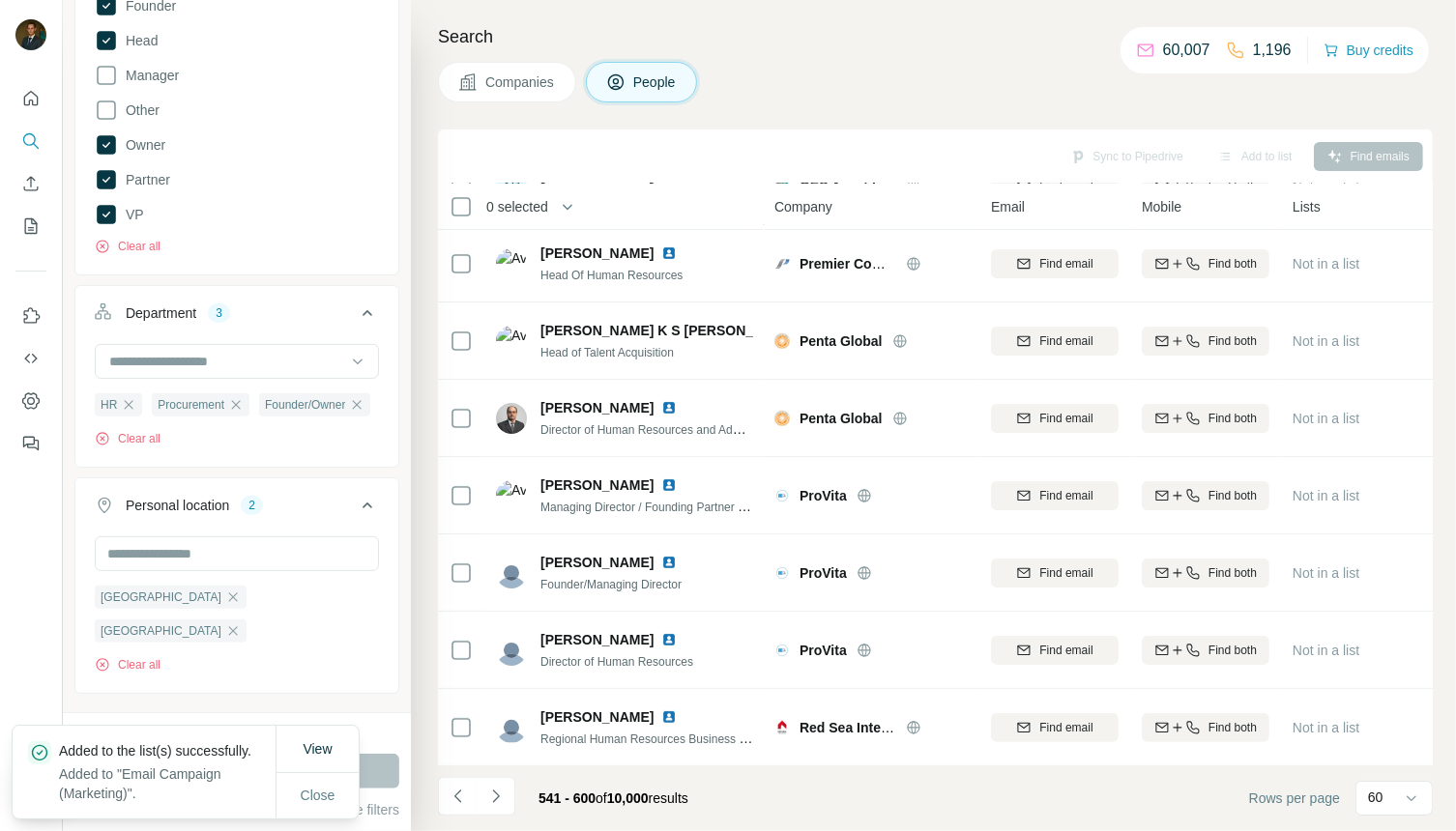
scroll to position [4103, 0]
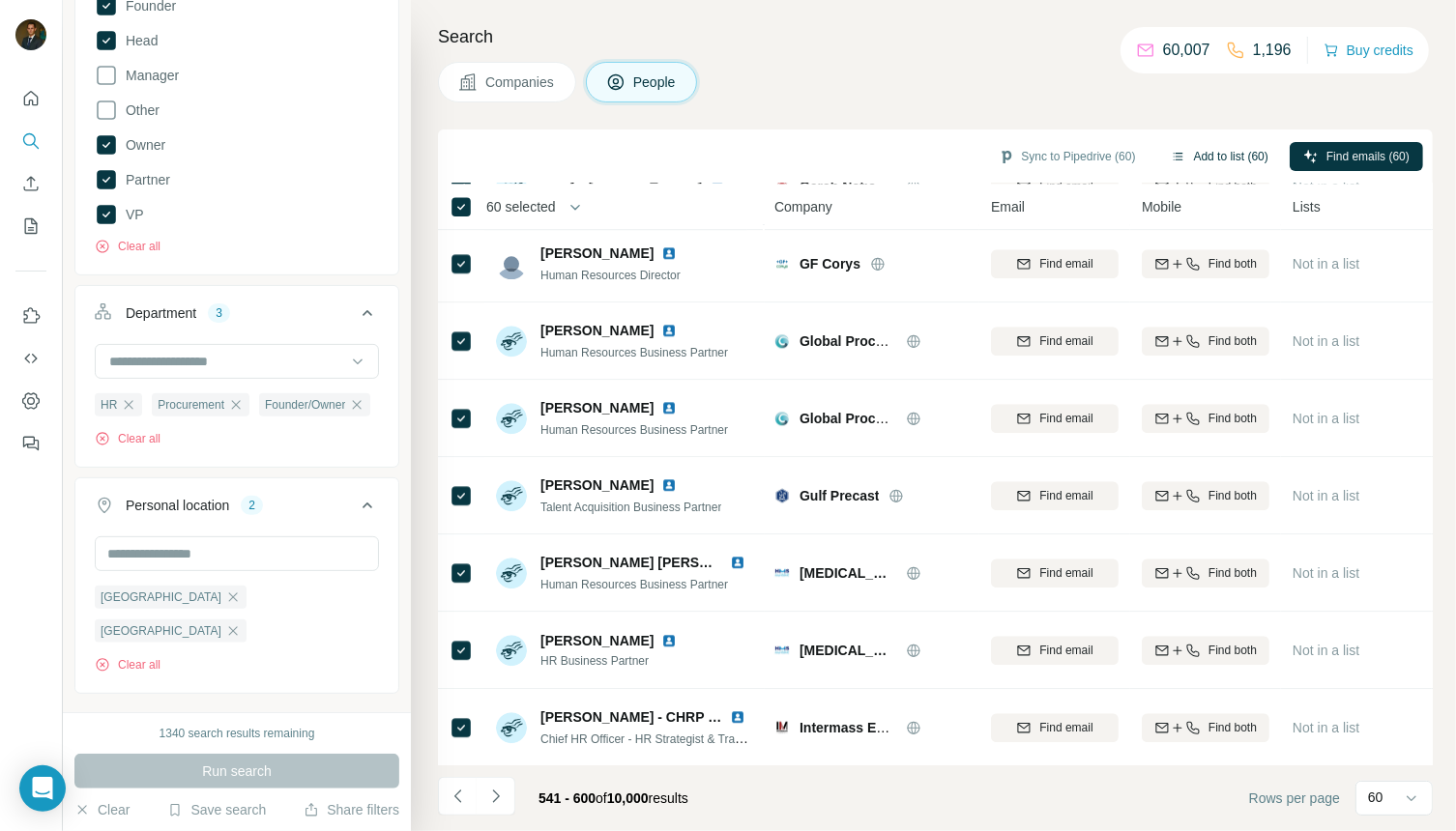
click at [1205, 154] on button "Add to list (60)" at bounding box center [1220, 156] width 125 height 29
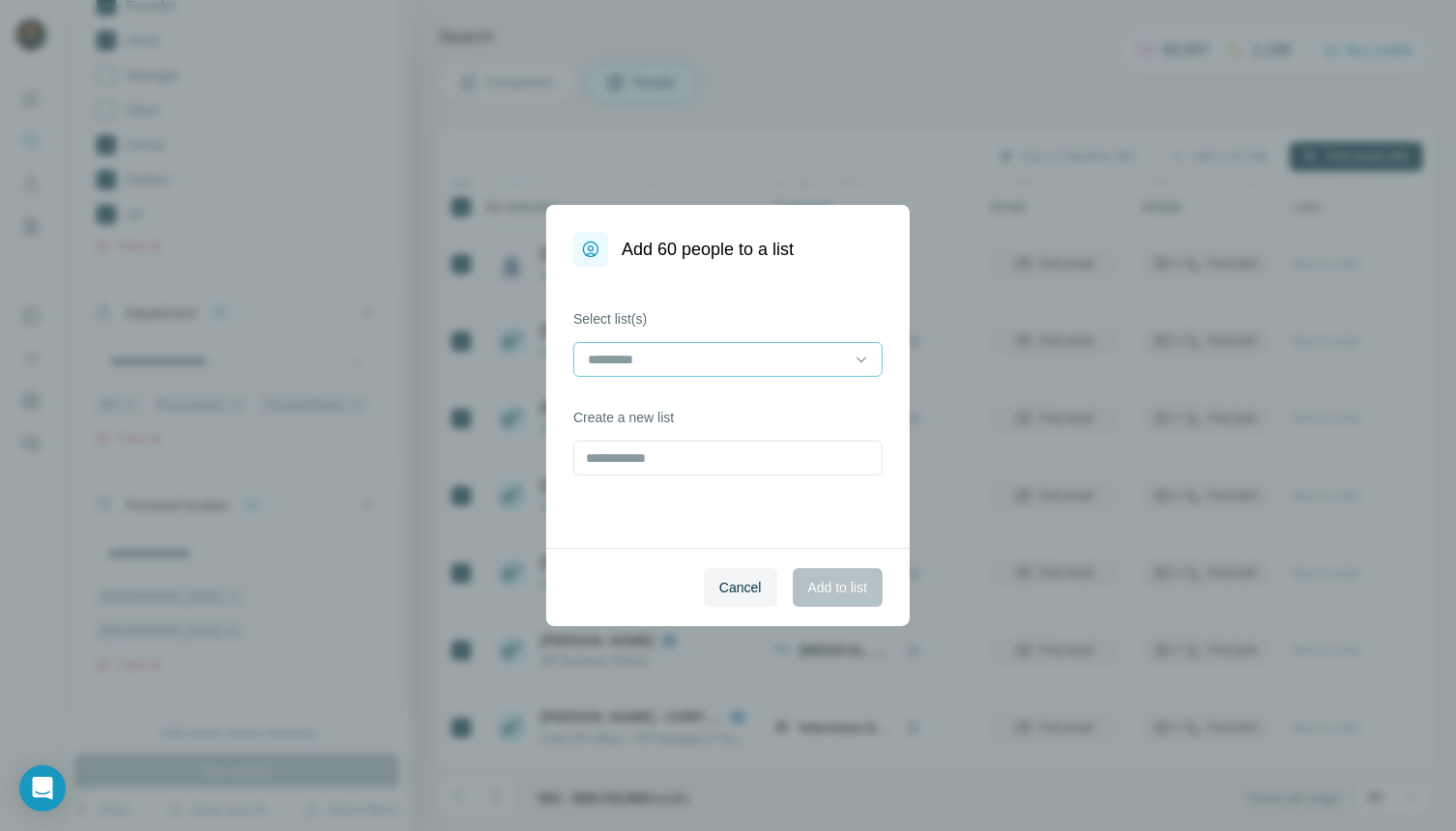
click at [750, 360] on input at bounding box center [717, 360] width 261 height 22
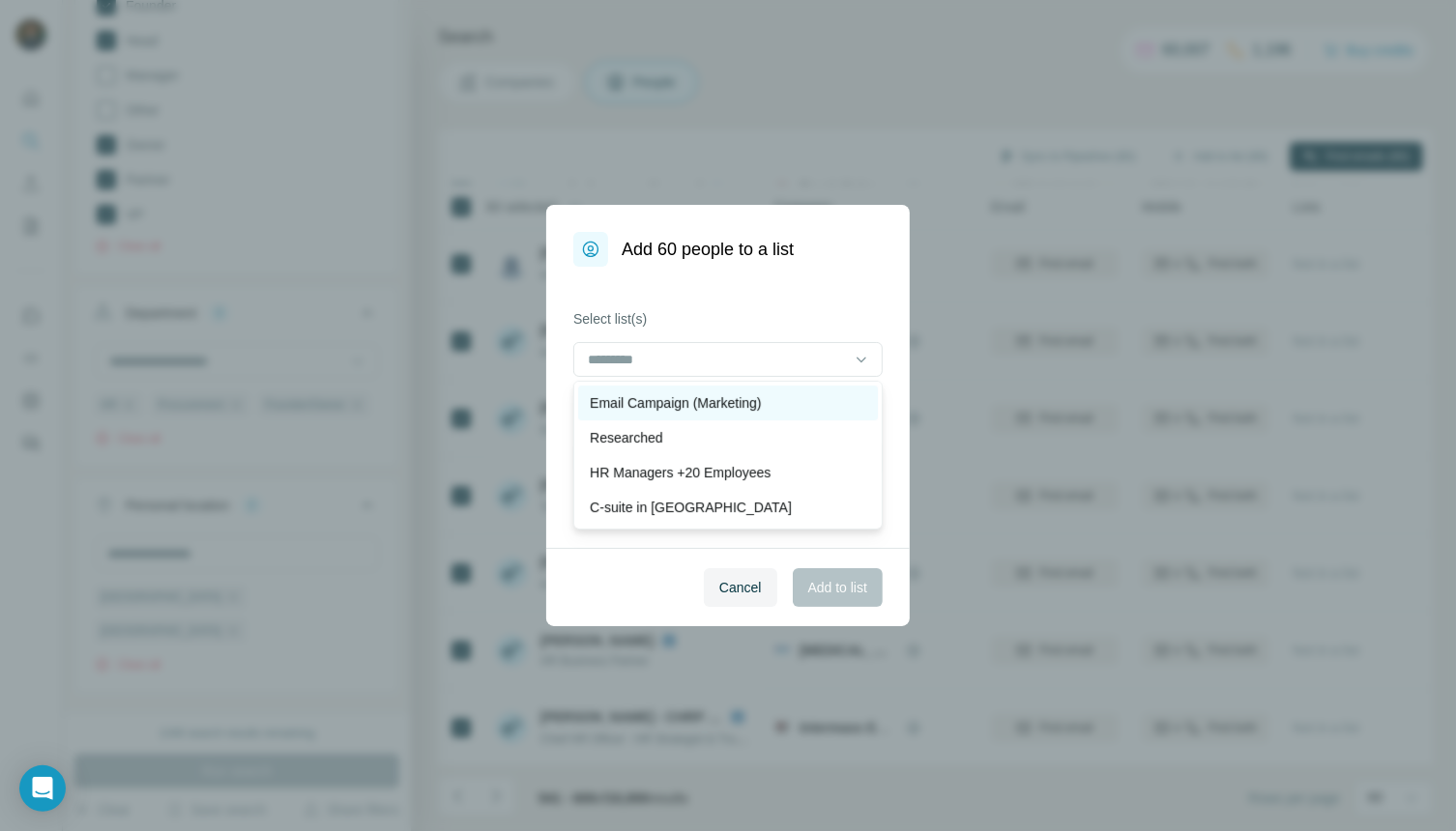
click at [727, 408] on p "Email Campaign (Marketing)" at bounding box center [675, 403] width 171 height 20
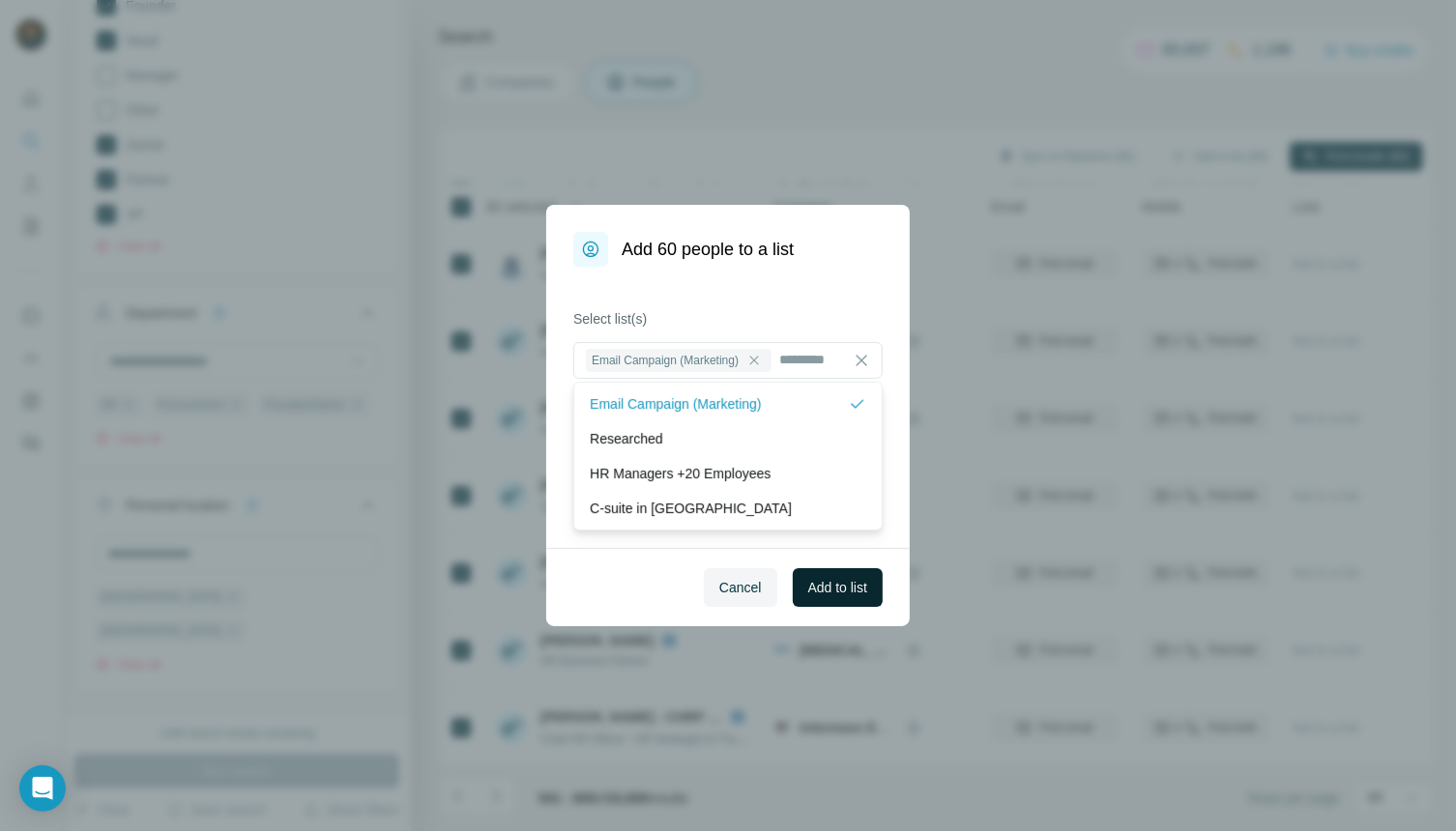
click at [820, 591] on span "Add to list" at bounding box center [838, 588] width 59 height 20
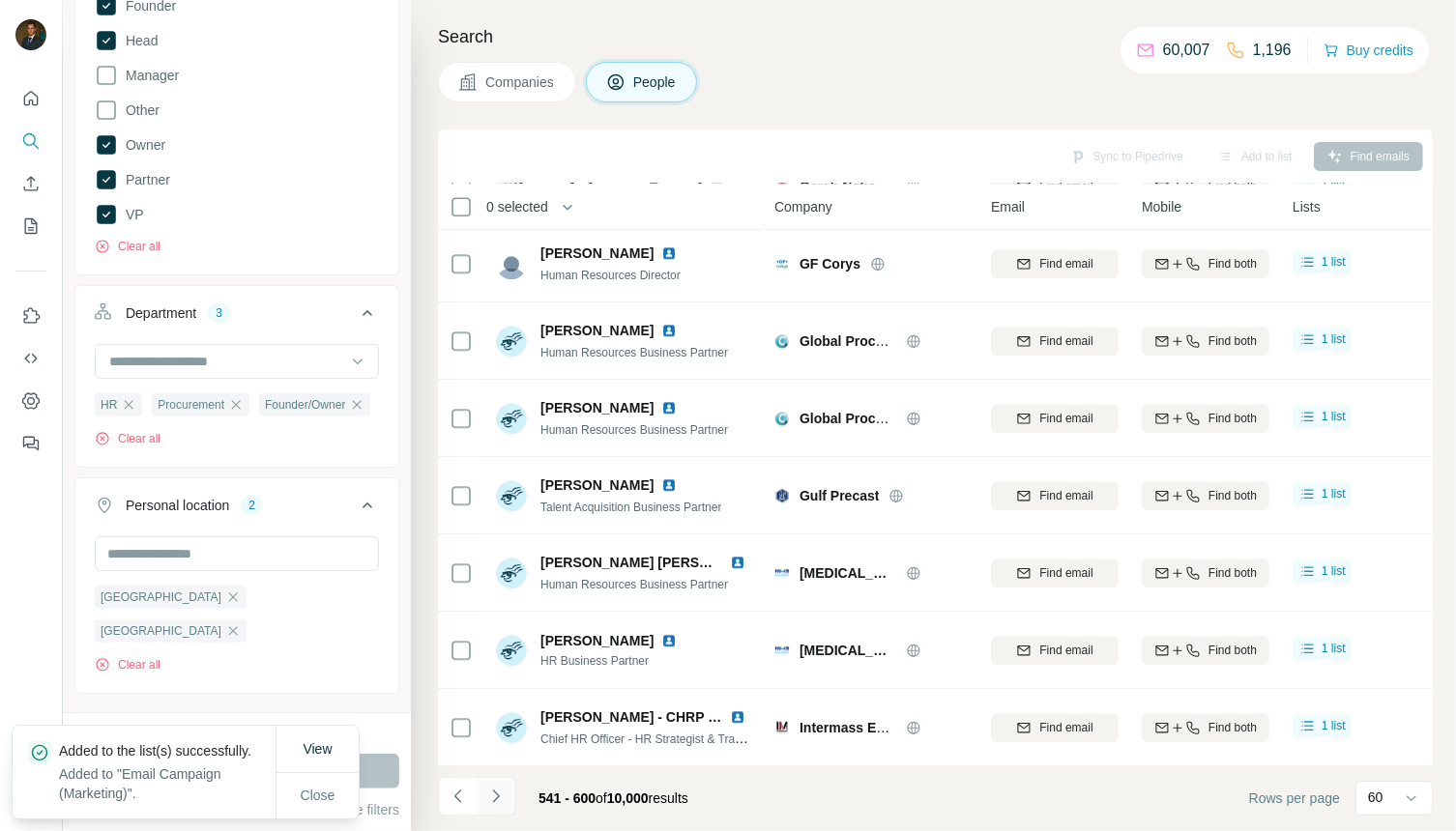
click at [494, 795] on icon "Navigate to next page" at bounding box center [496, 796] width 20 height 20
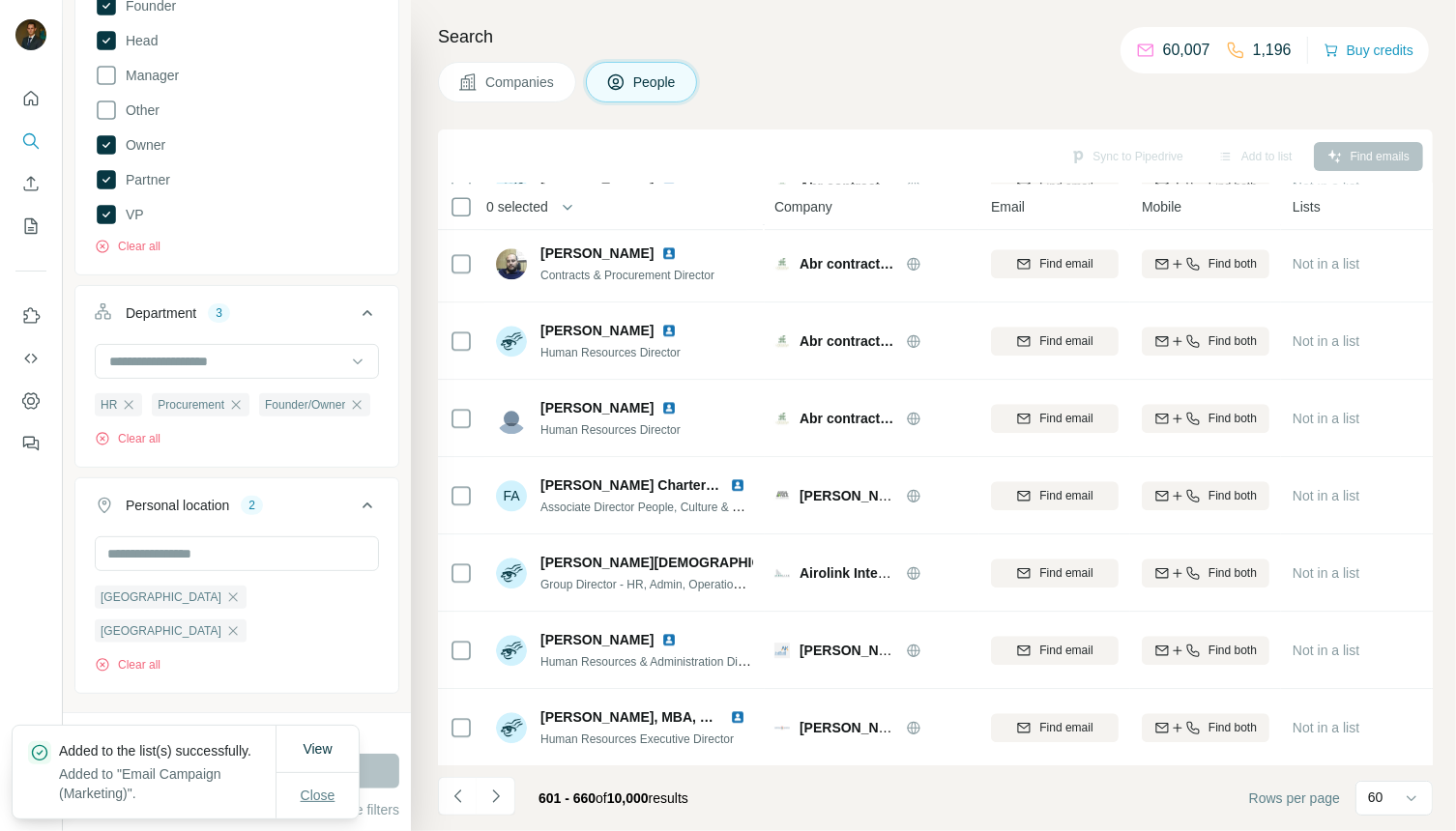
click at [317, 793] on span "Close" at bounding box center [317, 795] width 35 height 20
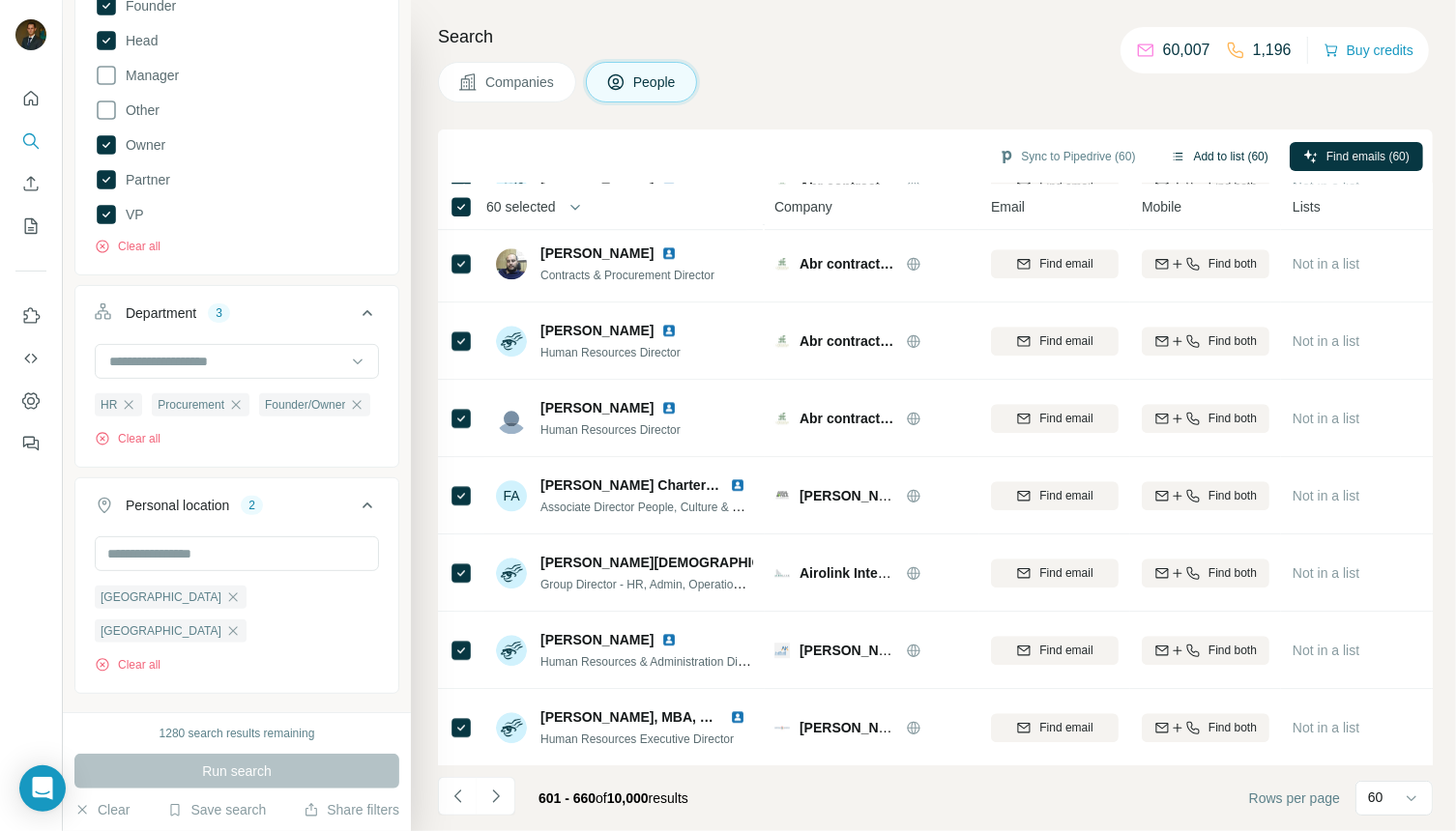
click at [1200, 155] on button "Add to list (60)" at bounding box center [1220, 156] width 125 height 29
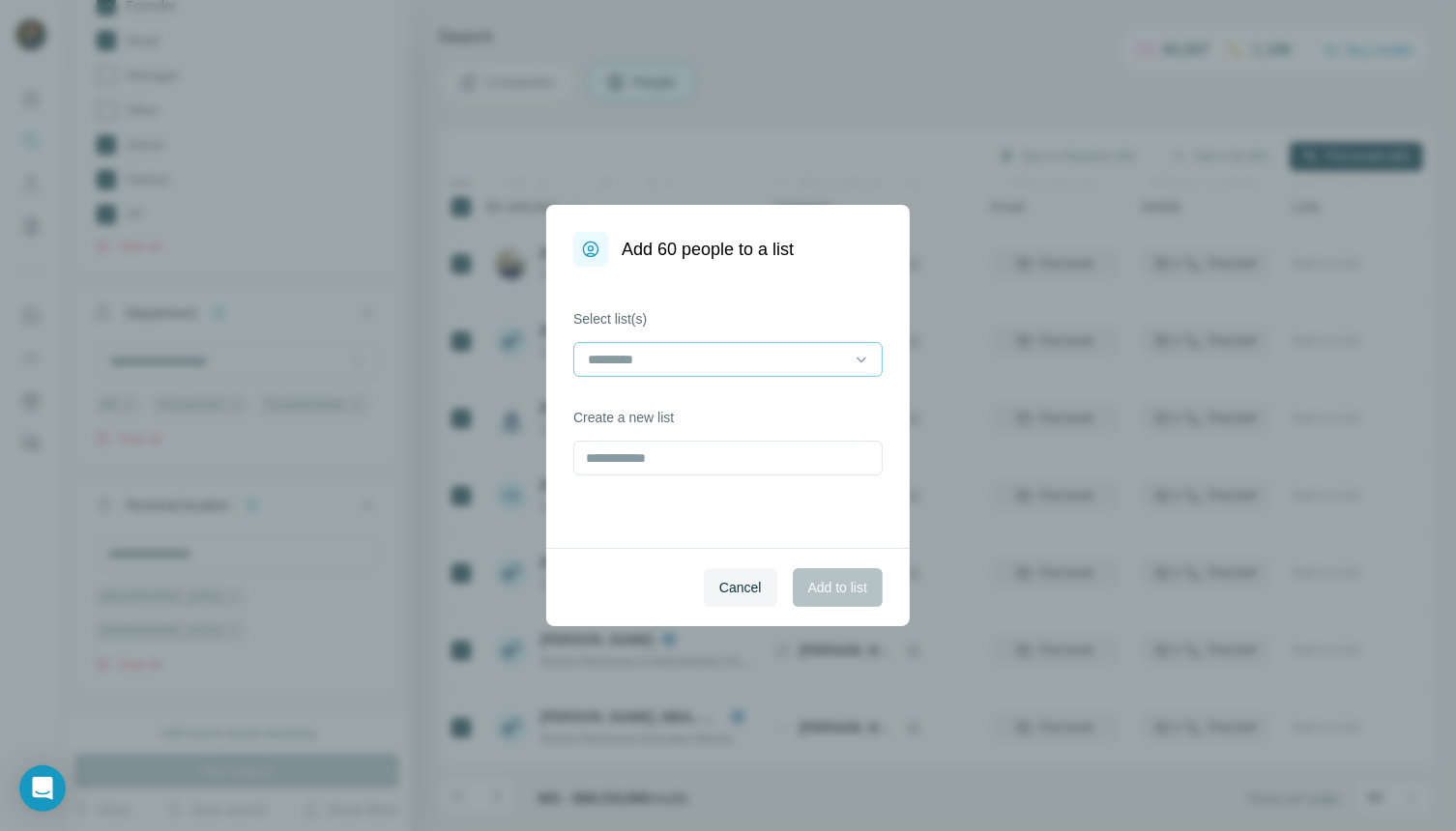
click at [850, 356] on div at bounding box center [728, 359] width 309 height 35
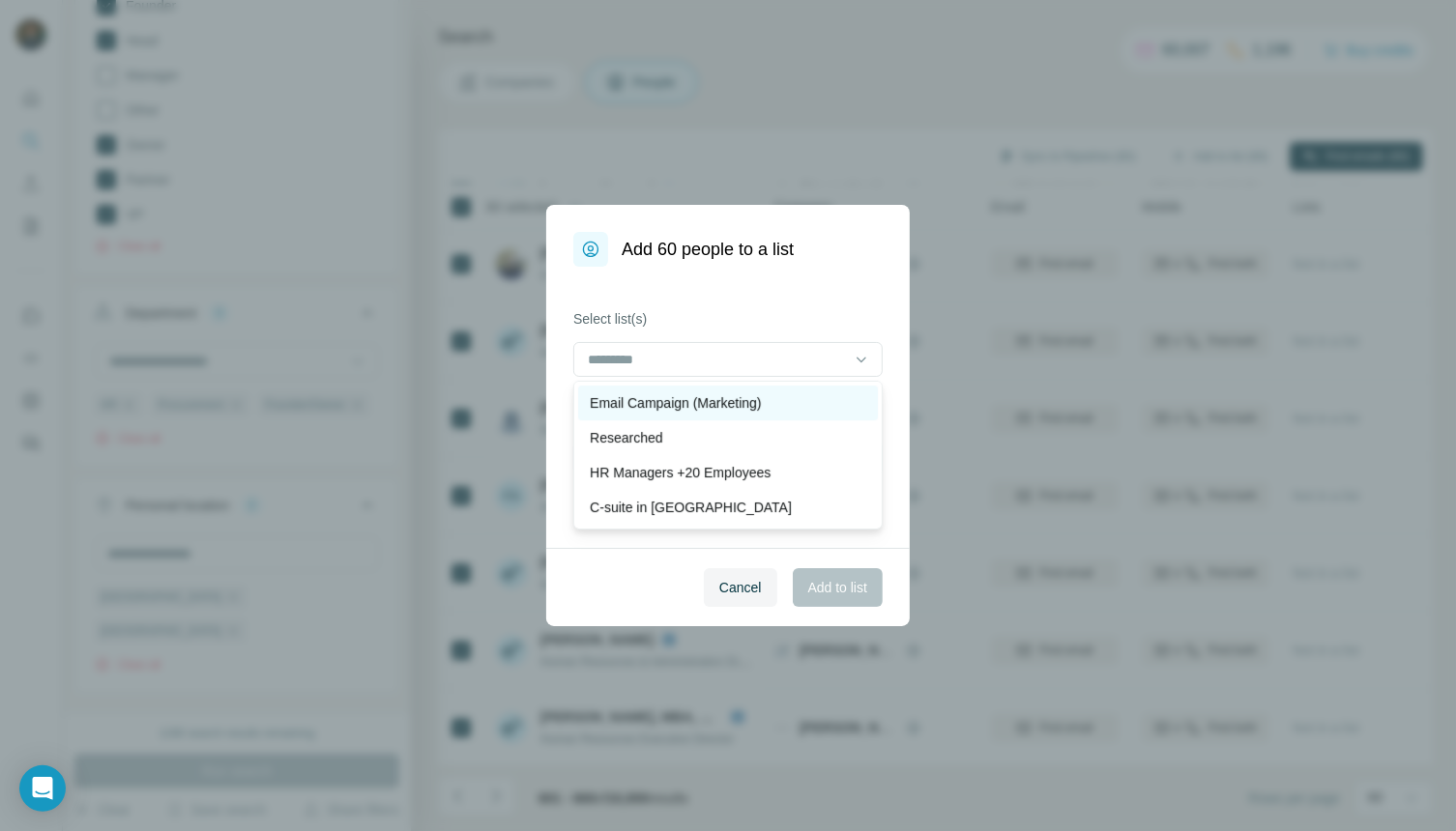
click at [717, 404] on p "Email Campaign (Marketing)" at bounding box center [675, 403] width 171 height 20
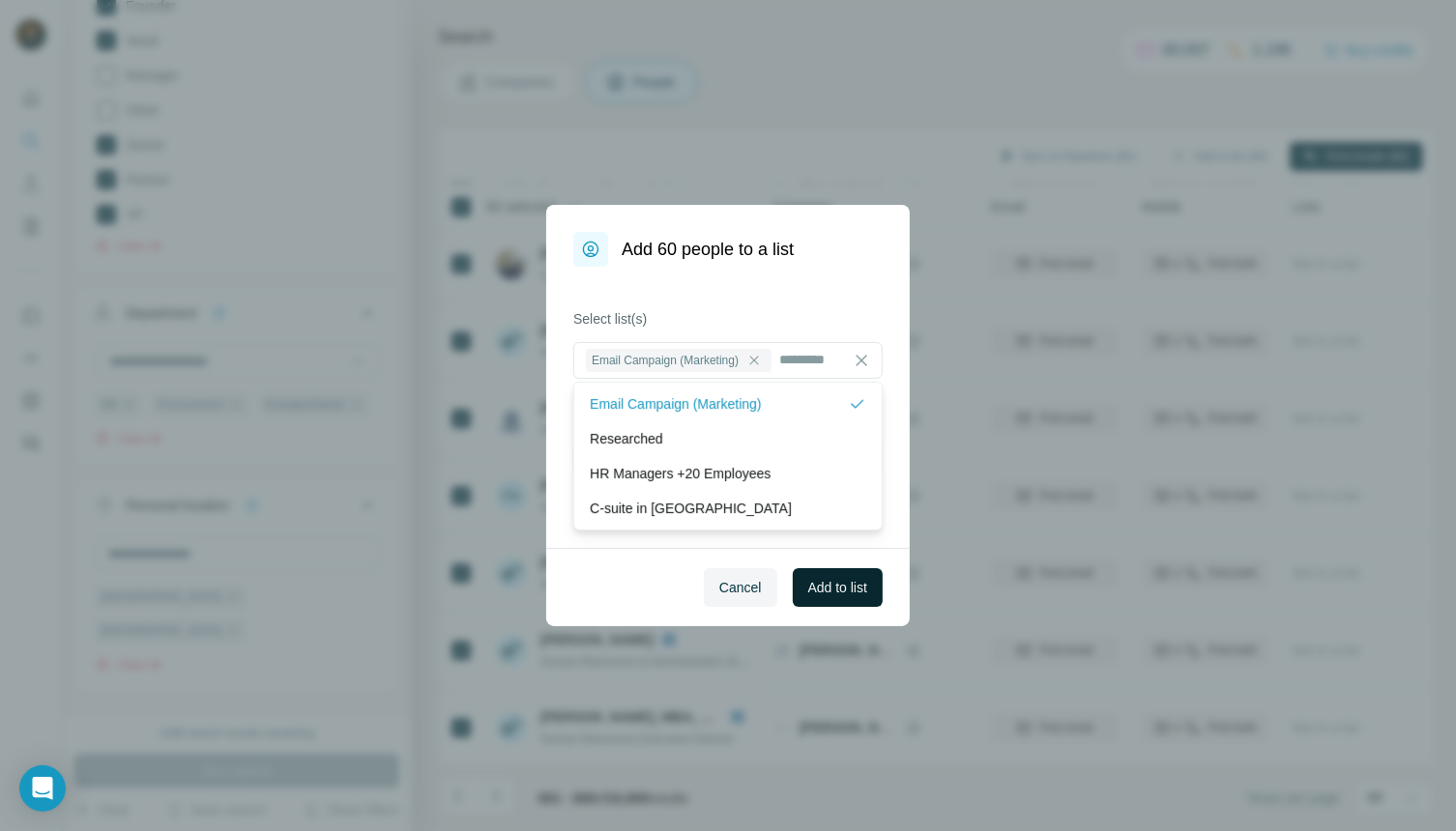
click at [825, 593] on span "Add to list" at bounding box center [838, 588] width 59 height 20
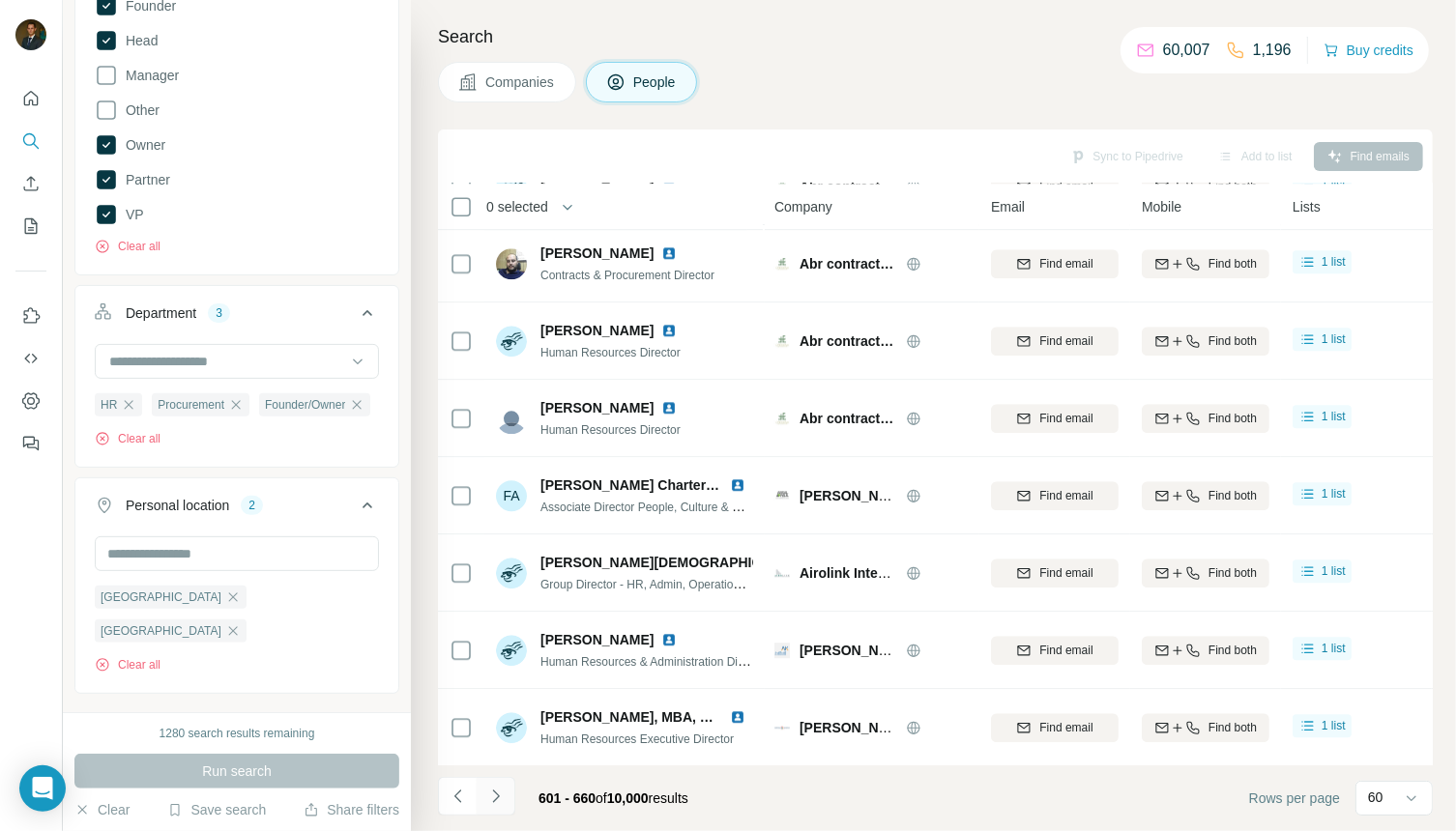
click at [499, 796] on icon "Navigate to next page" at bounding box center [496, 796] width 20 height 20
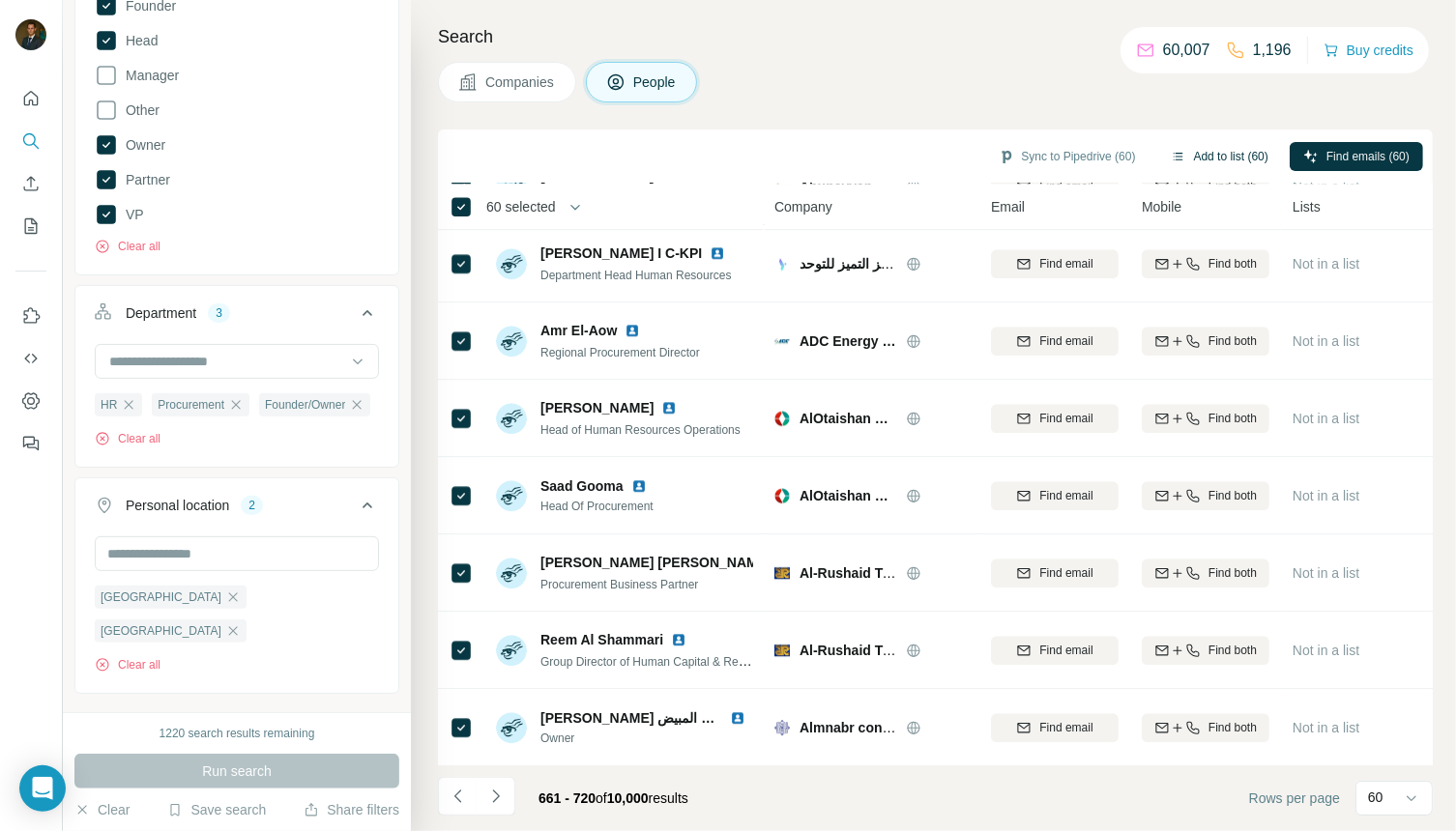
click at [1186, 159] on button "Add to list (60)" at bounding box center [1220, 156] width 125 height 29
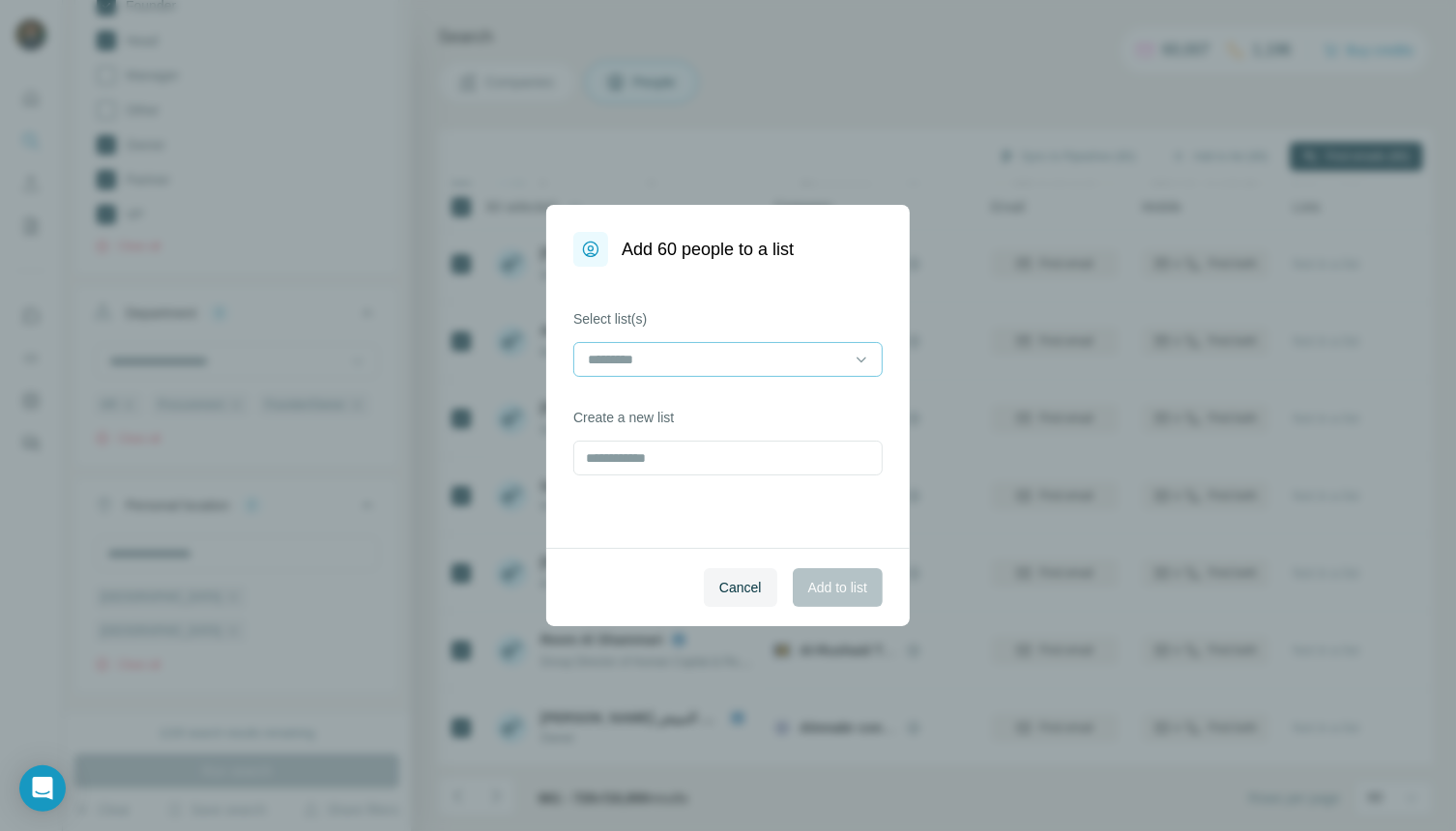
click at [735, 365] on input at bounding box center [717, 360] width 261 height 22
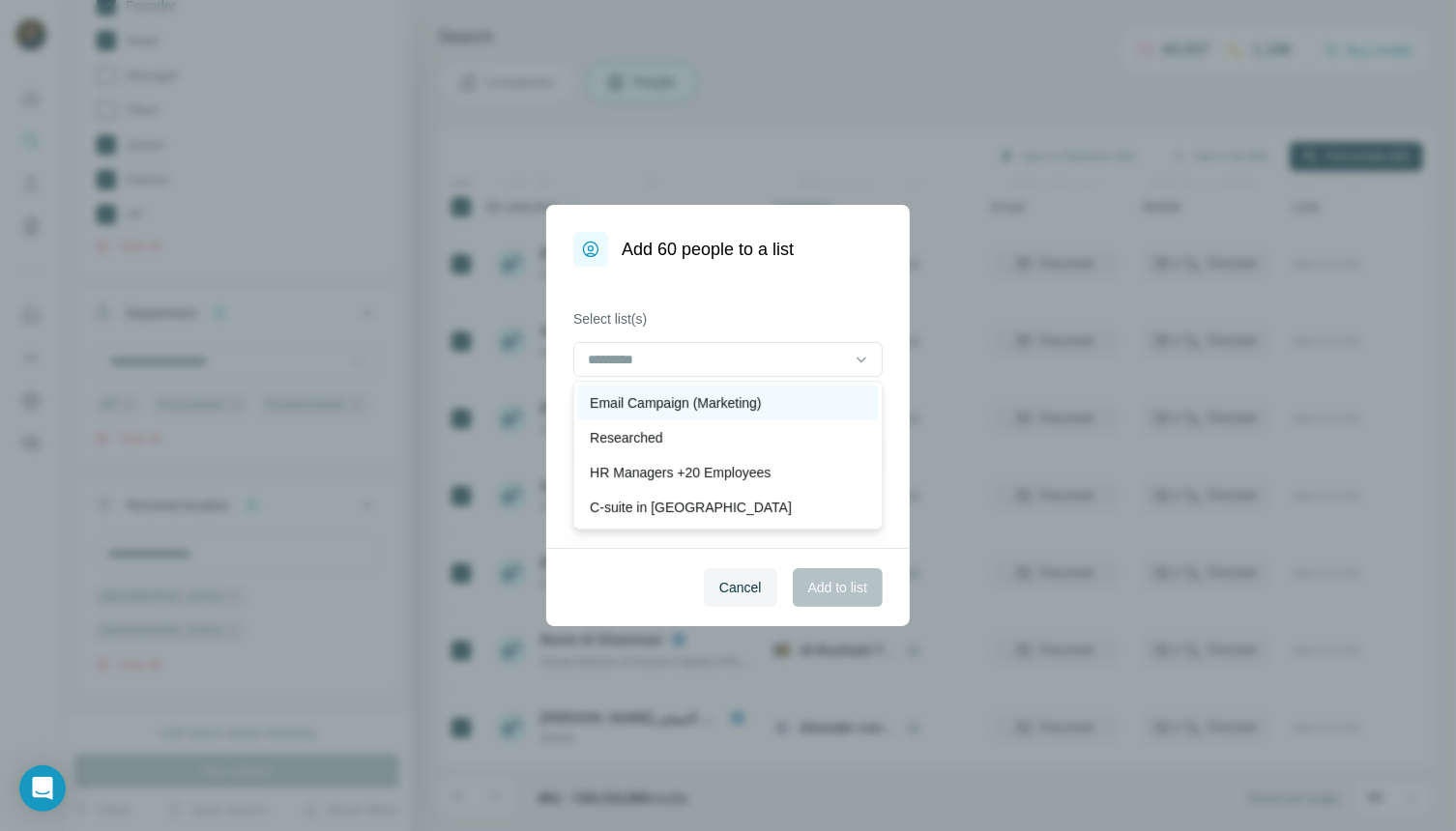
click at [698, 405] on p "Email Campaign (Marketing)" at bounding box center [675, 403] width 171 height 20
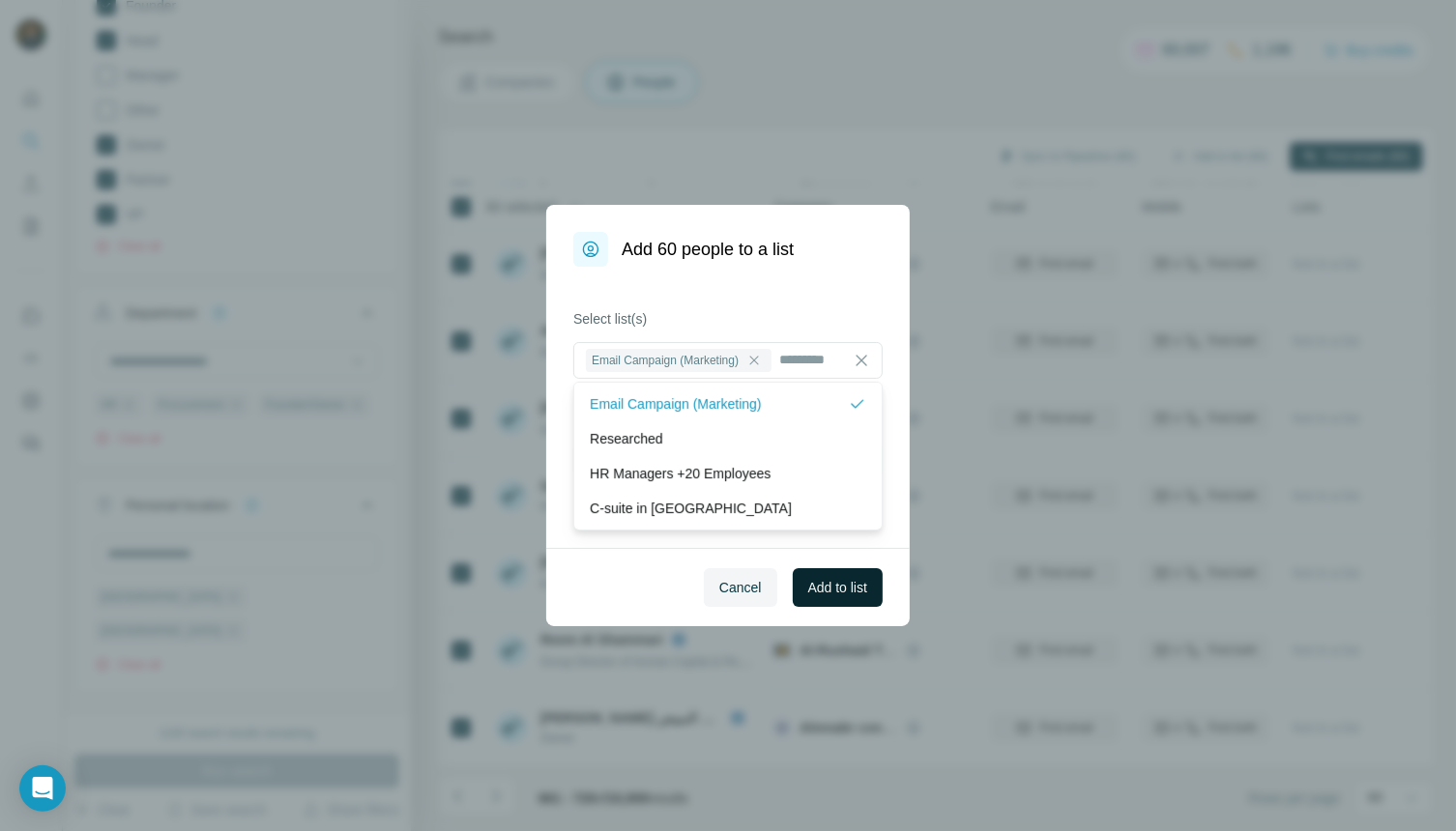
click at [821, 594] on span "Add to list" at bounding box center [838, 588] width 59 height 20
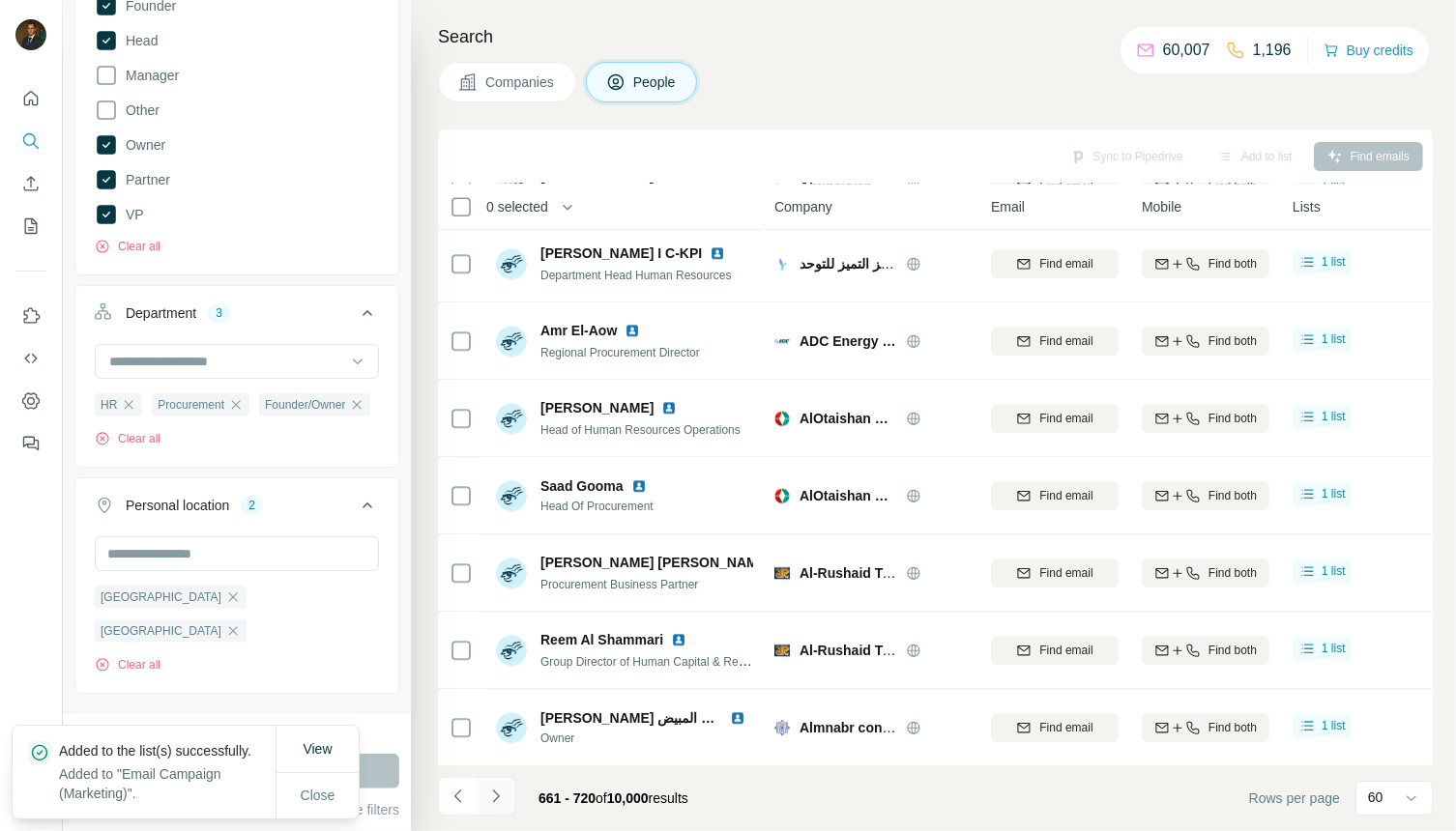
click at [498, 795] on icon "Navigate to next page" at bounding box center [495, 795] width 7 height 13
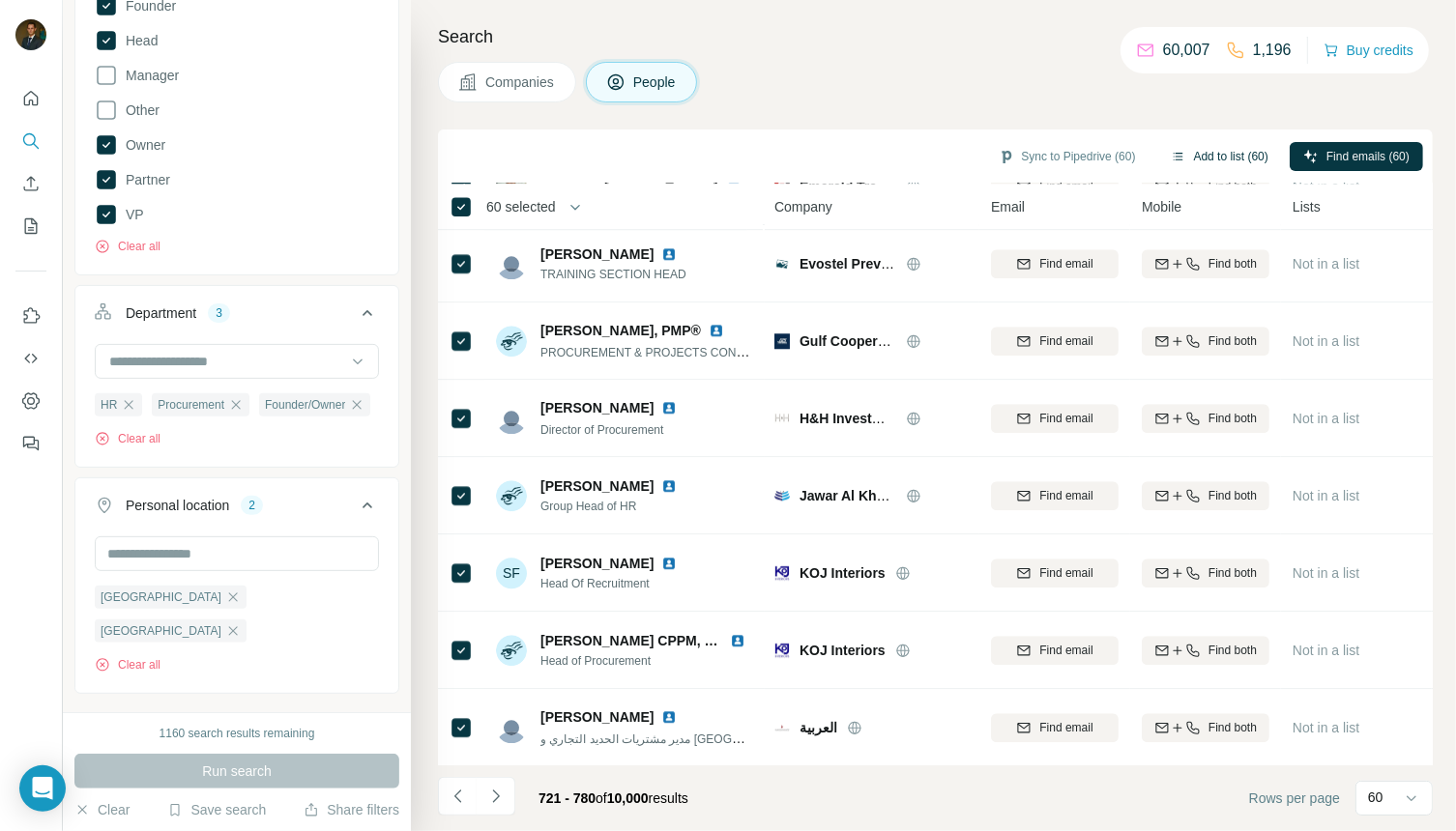
click at [1210, 146] on button "Add to list (60)" at bounding box center [1220, 156] width 125 height 29
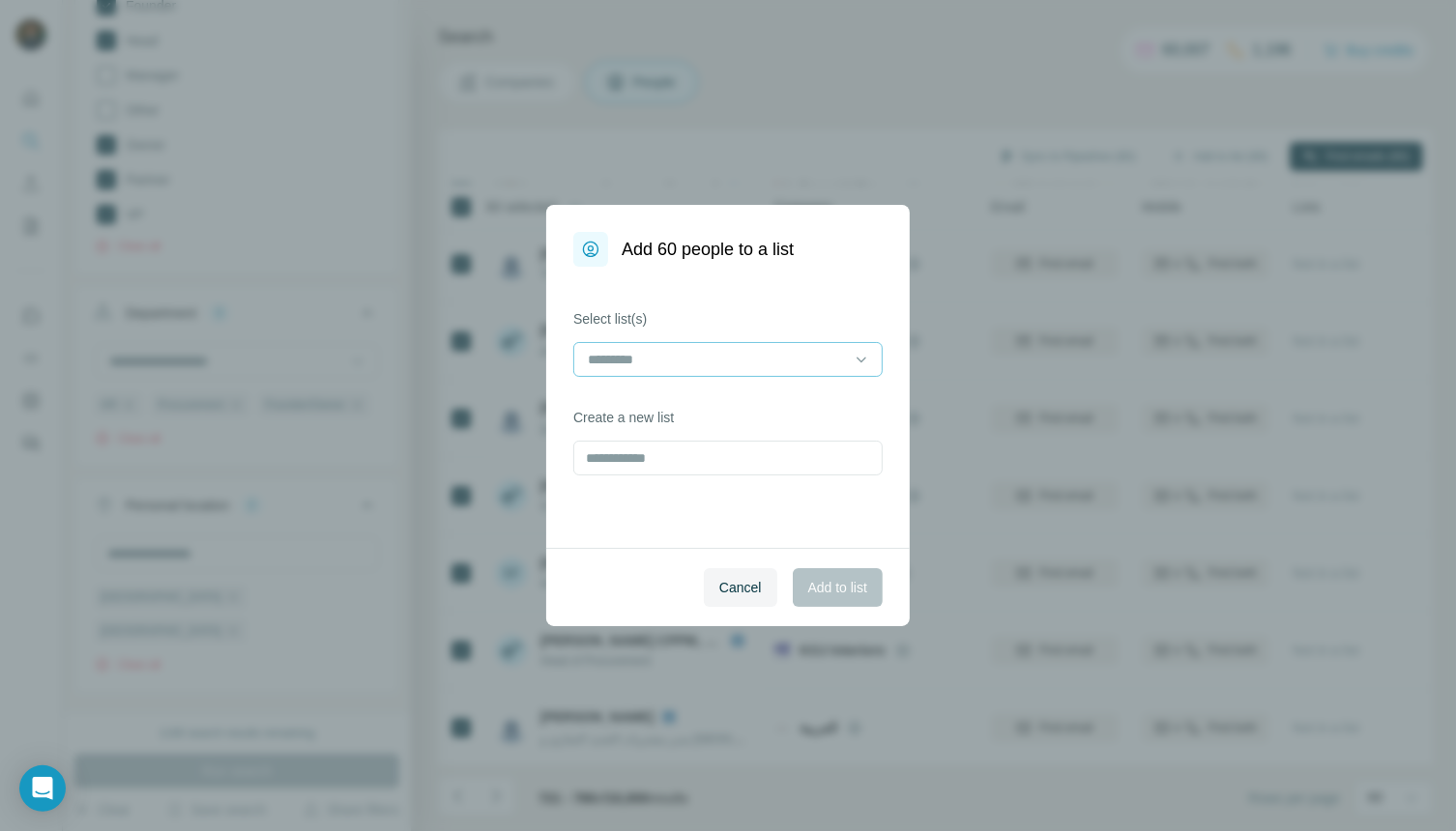
click at [836, 356] on input at bounding box center [717, 360] width 261 height 22
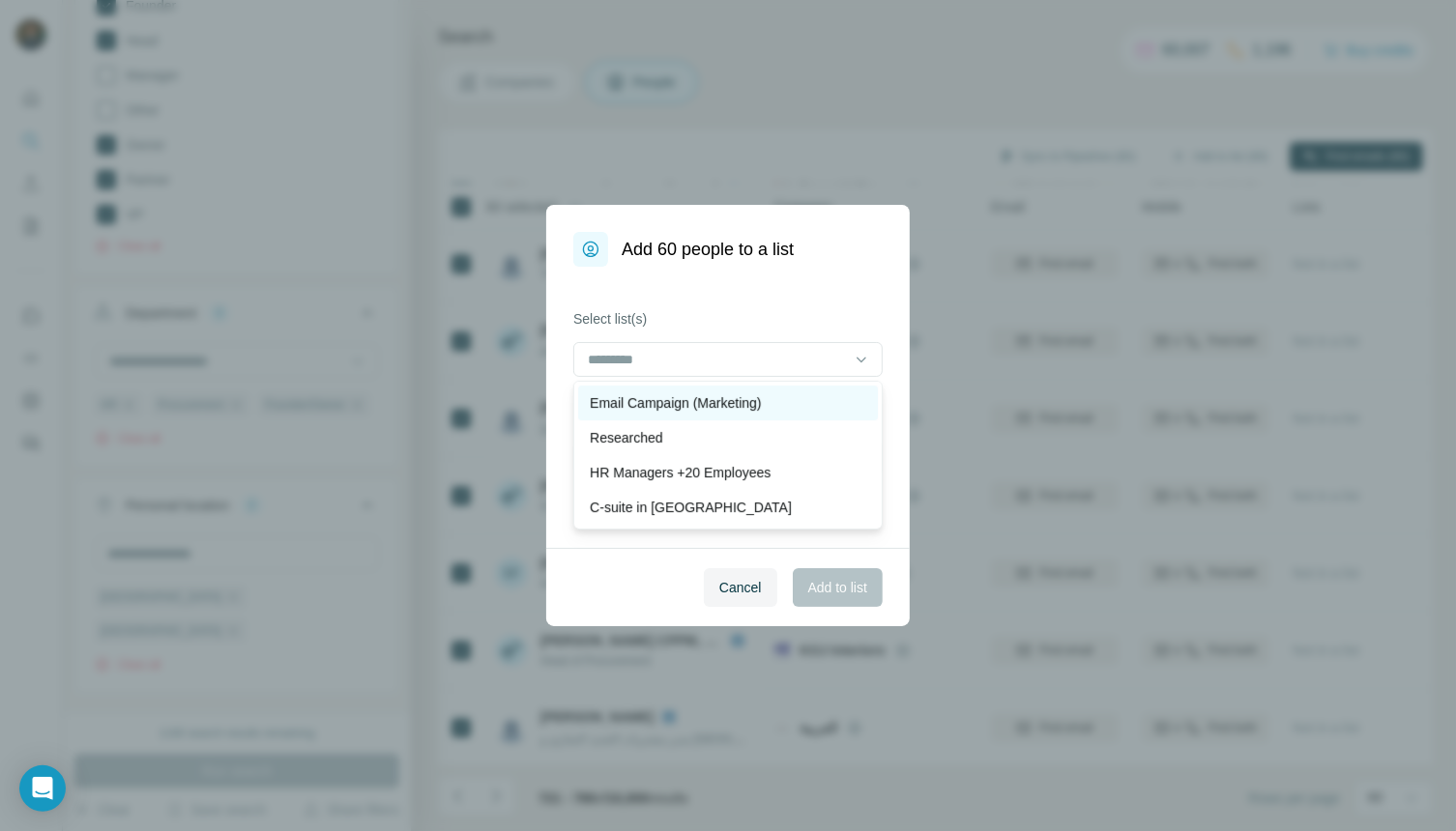
click at [753, 408] on p "Email Campaign (Marketing)" at bounding box center [675, 403] width 171 height 20
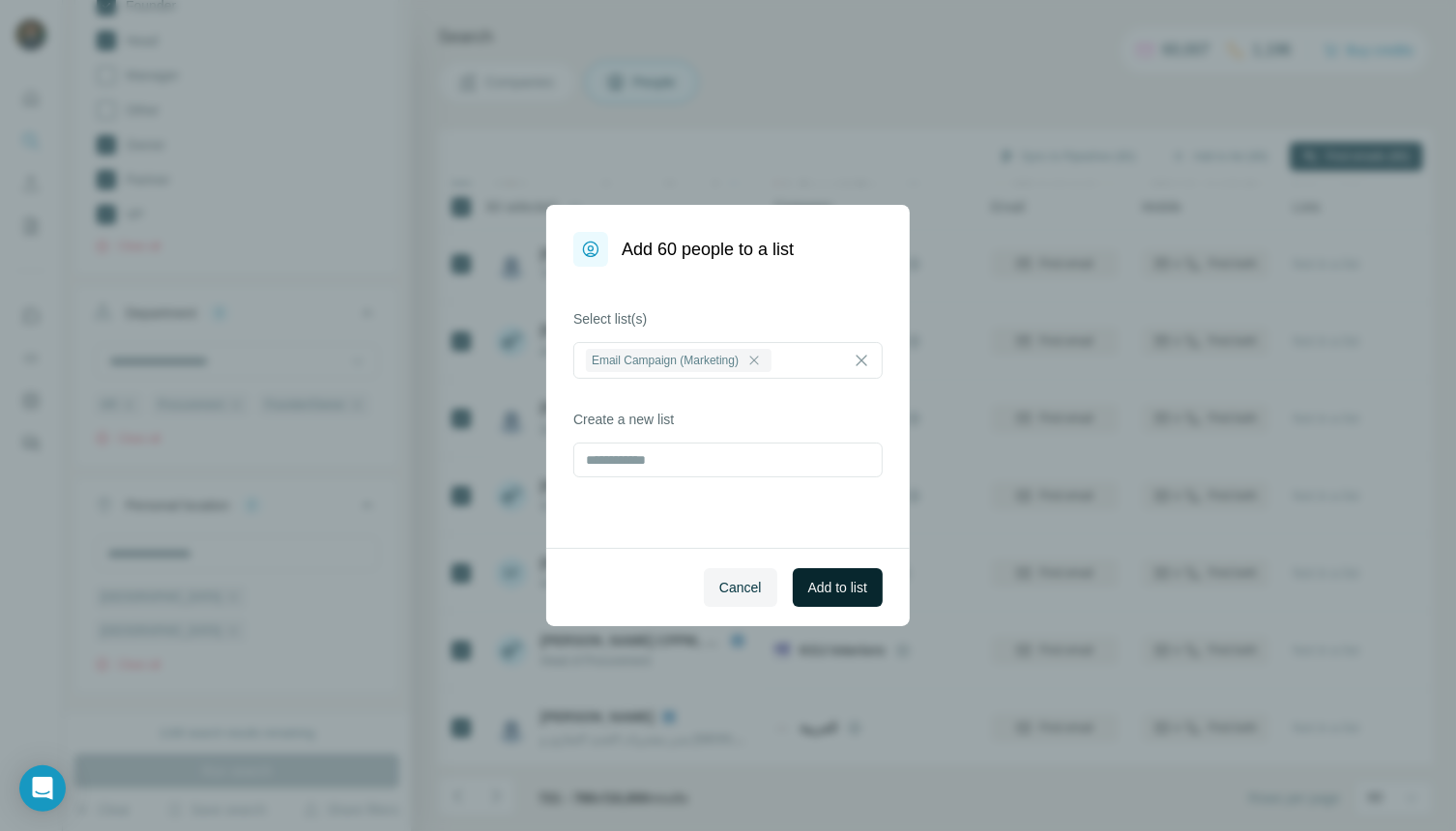
click at [831, 586] on span "Add to list" at bounding box center [838, 588] width 59 height 20
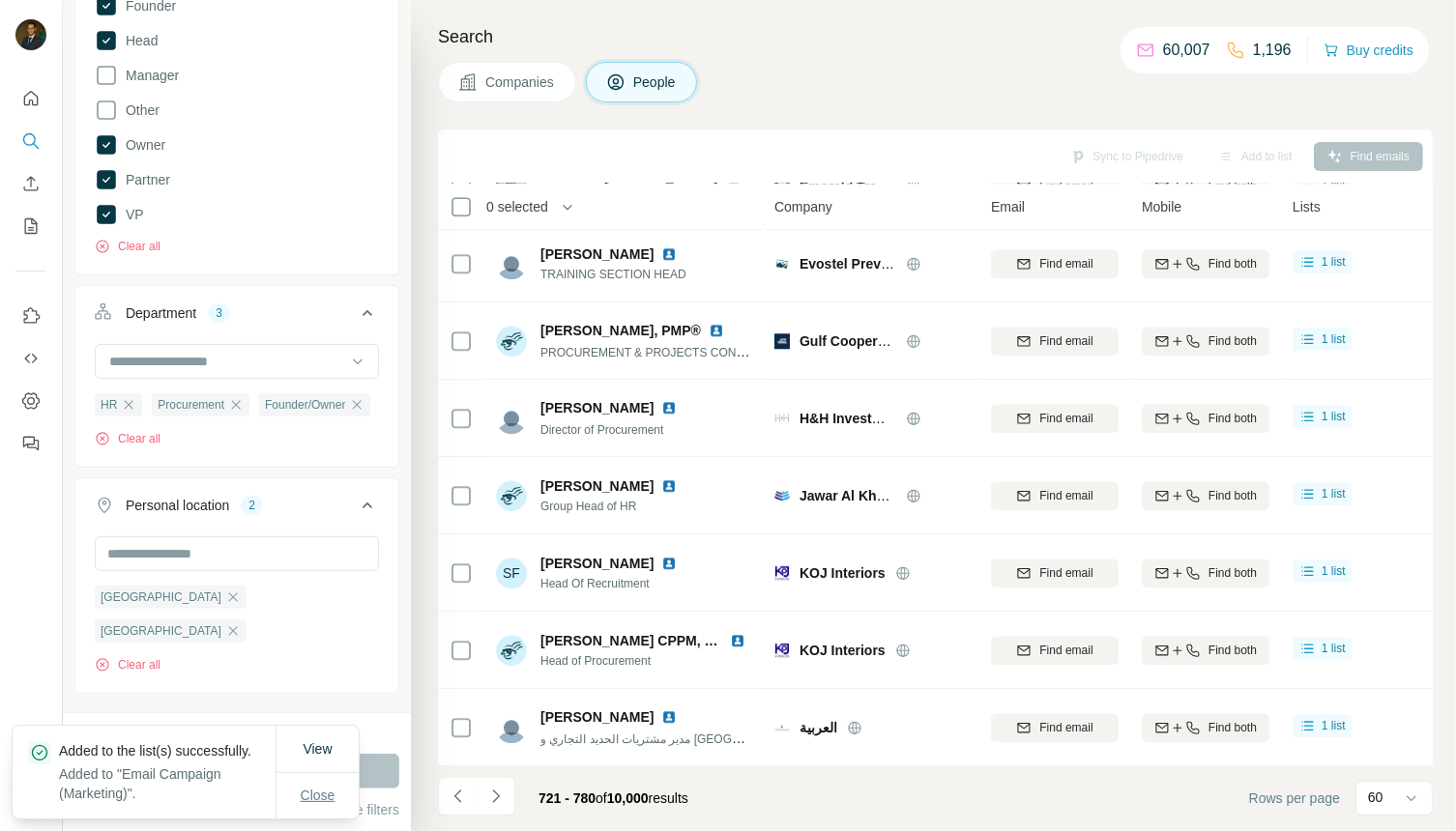
click at [319, 786] on span "Close" at bounding box center [317, 795] width 35 height 20
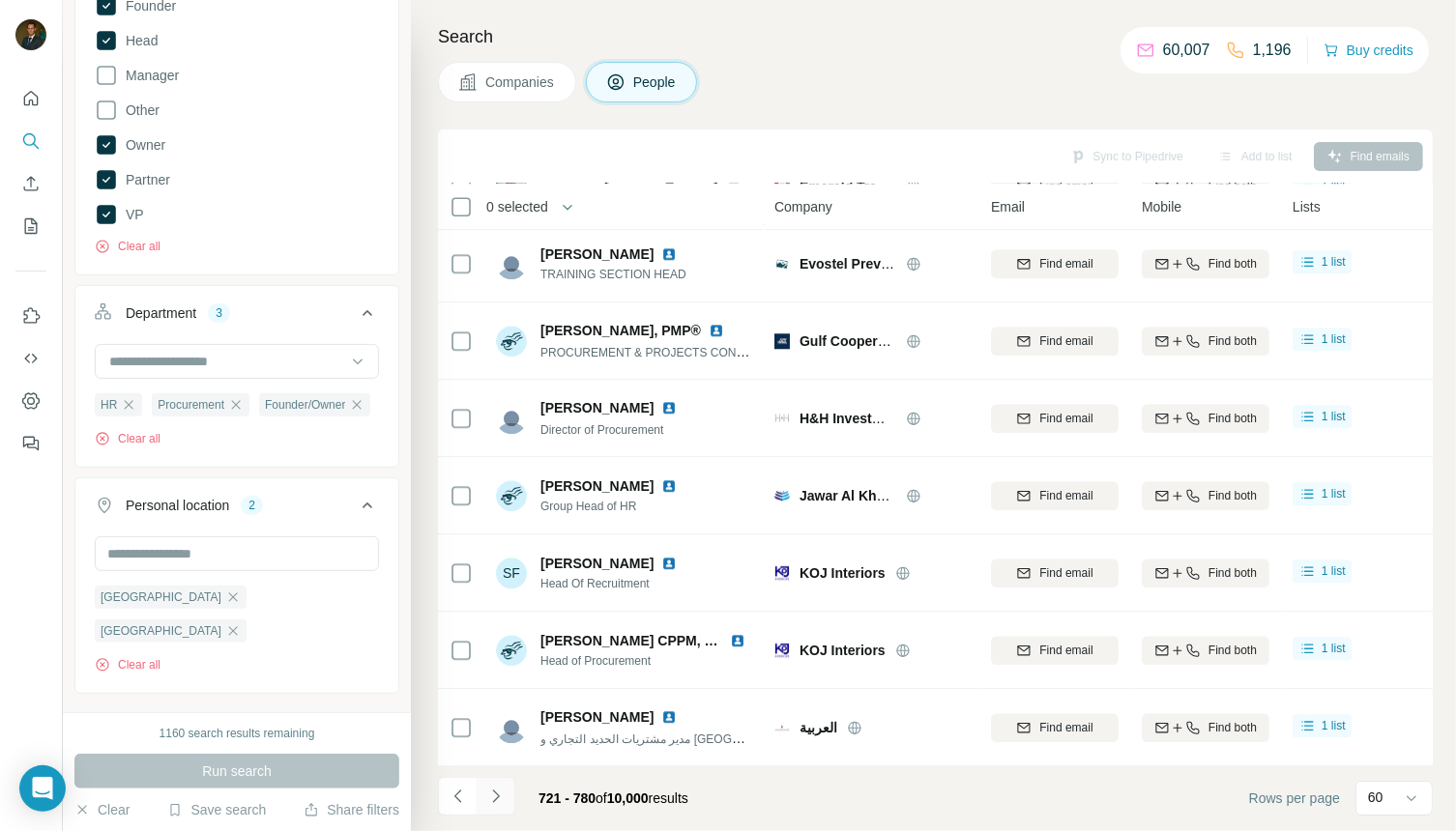
click at [499, 802] on icon "Navigate to next page" at bounding box center [496, 796] width 20 height 20
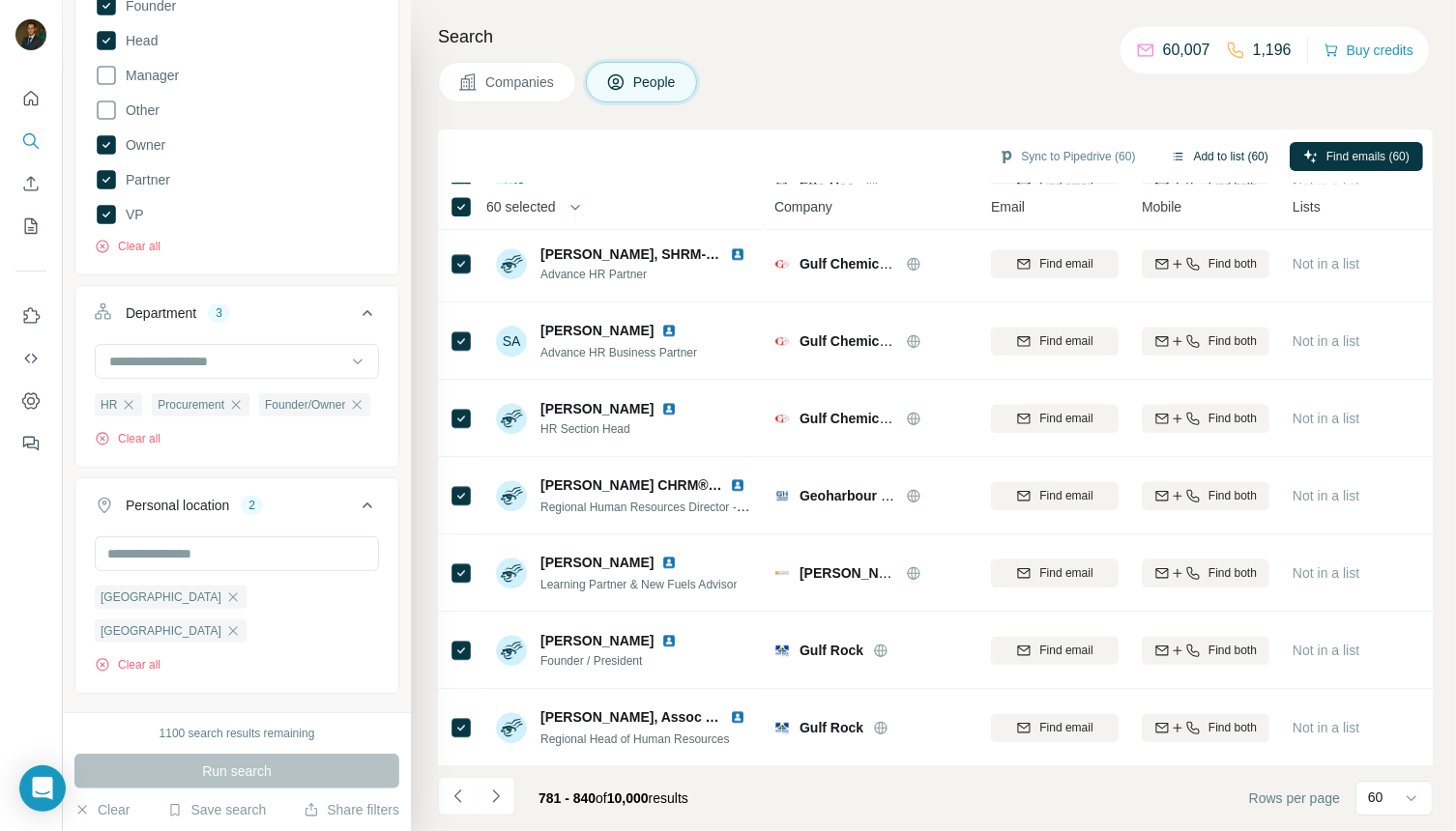
click at [1195, 147] on button "Add to list (60)" at bounding box center [1220, 156] width 125 height 29
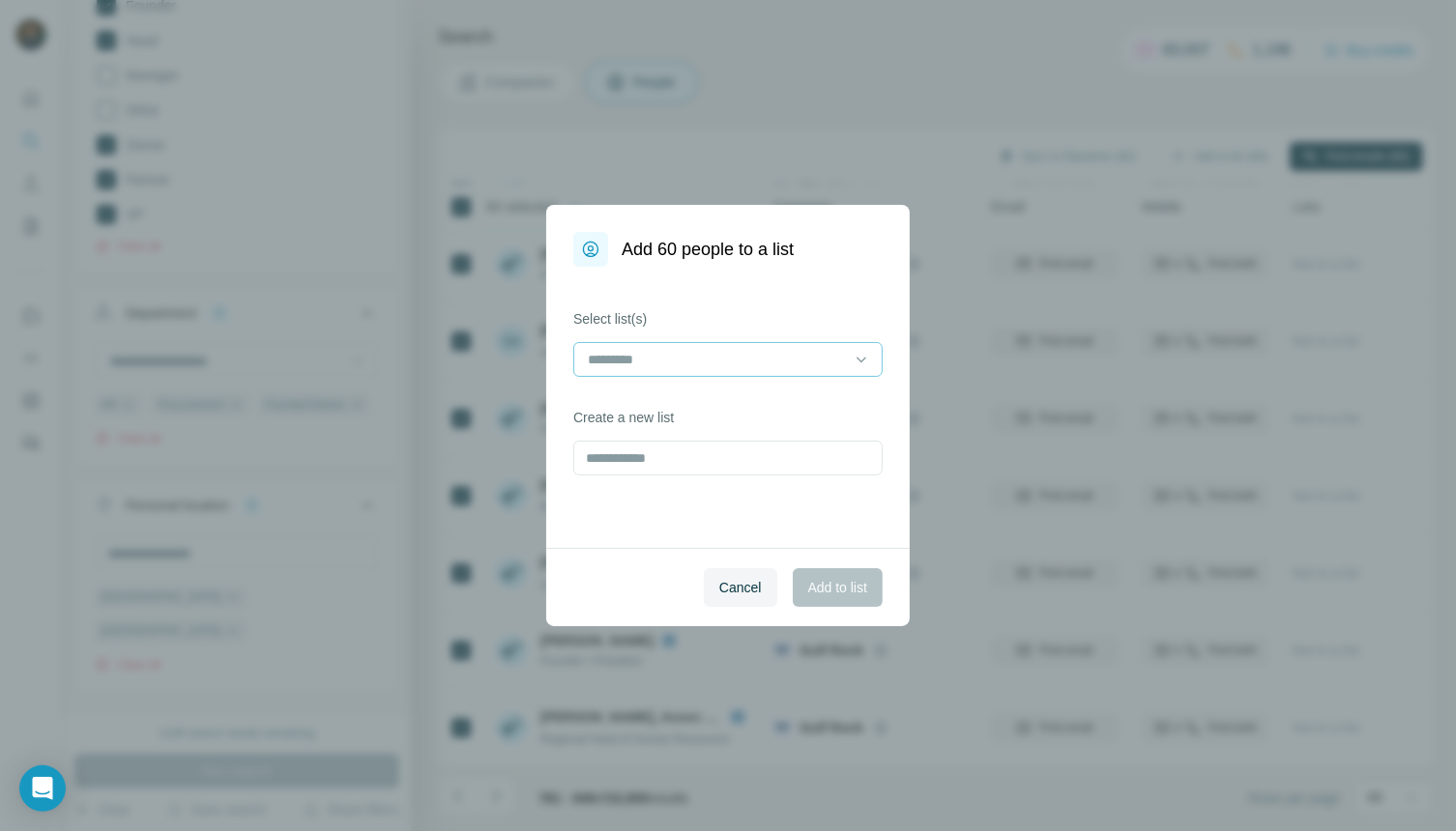
click at [776, 354] on input at bounding box center [717, 360] width 261 height 22
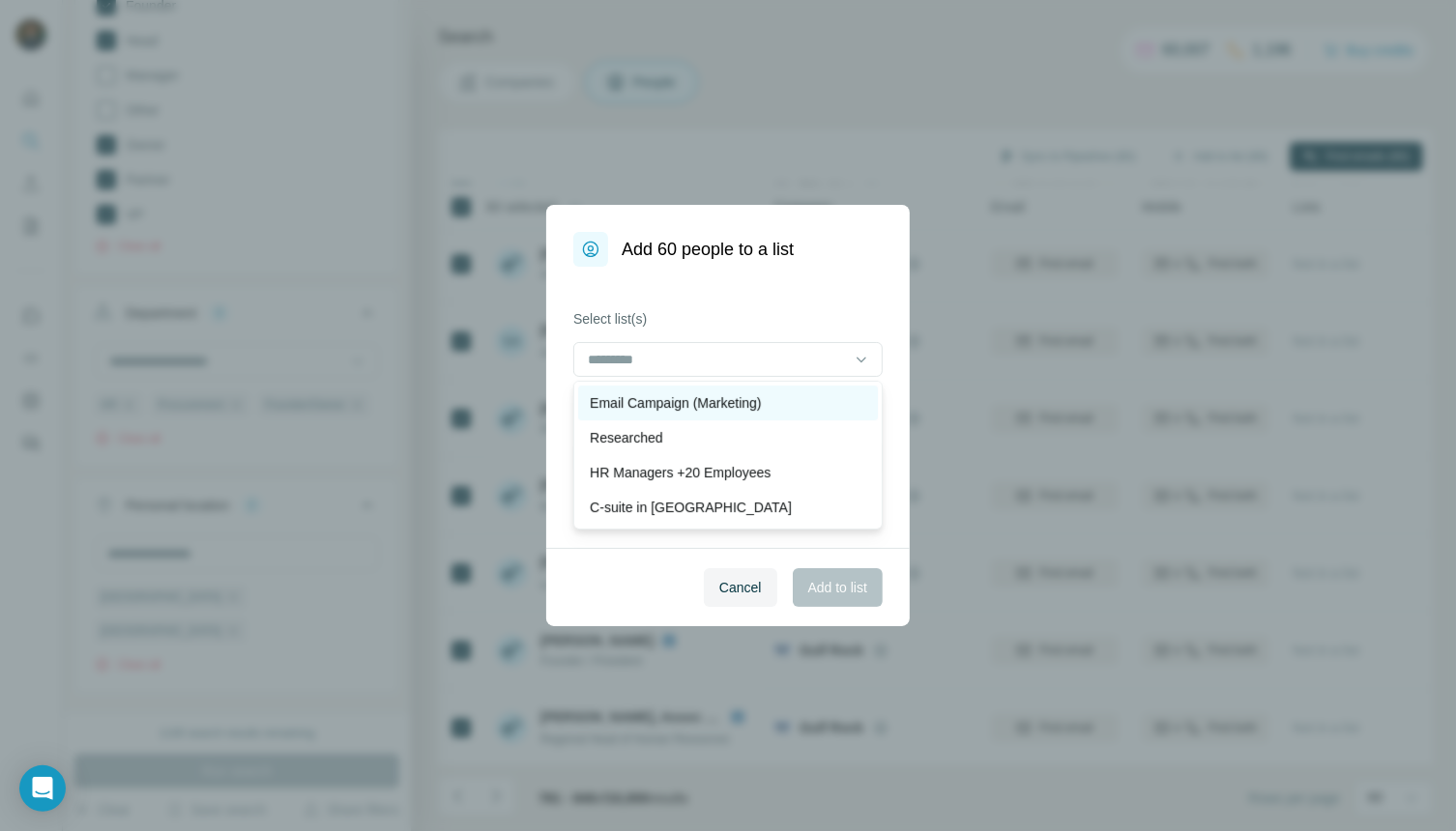
click at [714, 402] on p "Email Campaign (Marketing)" at bounding box center [675, 403] width 171 height 20
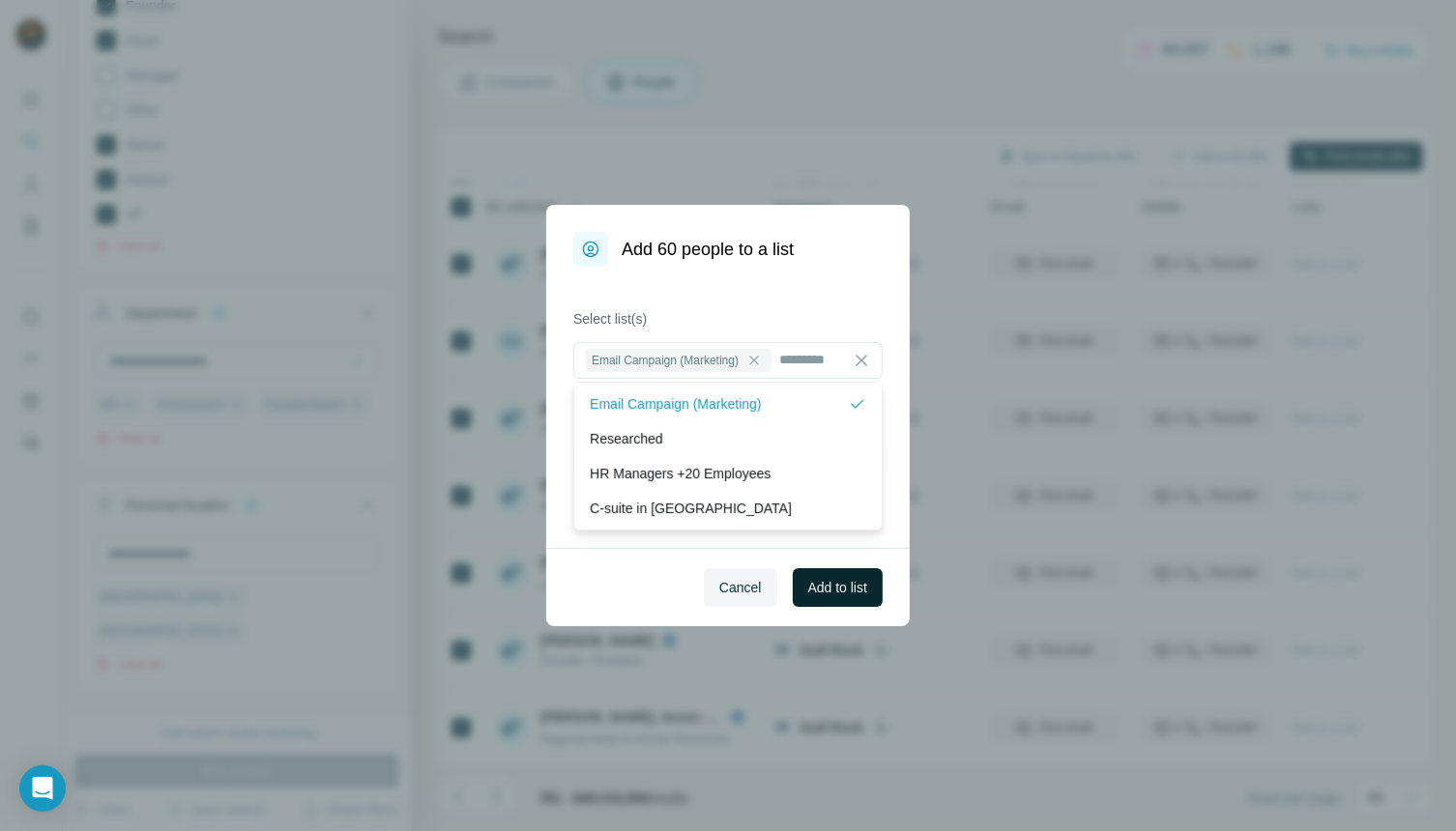
click at [831, 589] on span "Add to list" at bounding box center [838, 588] width 59 height 20
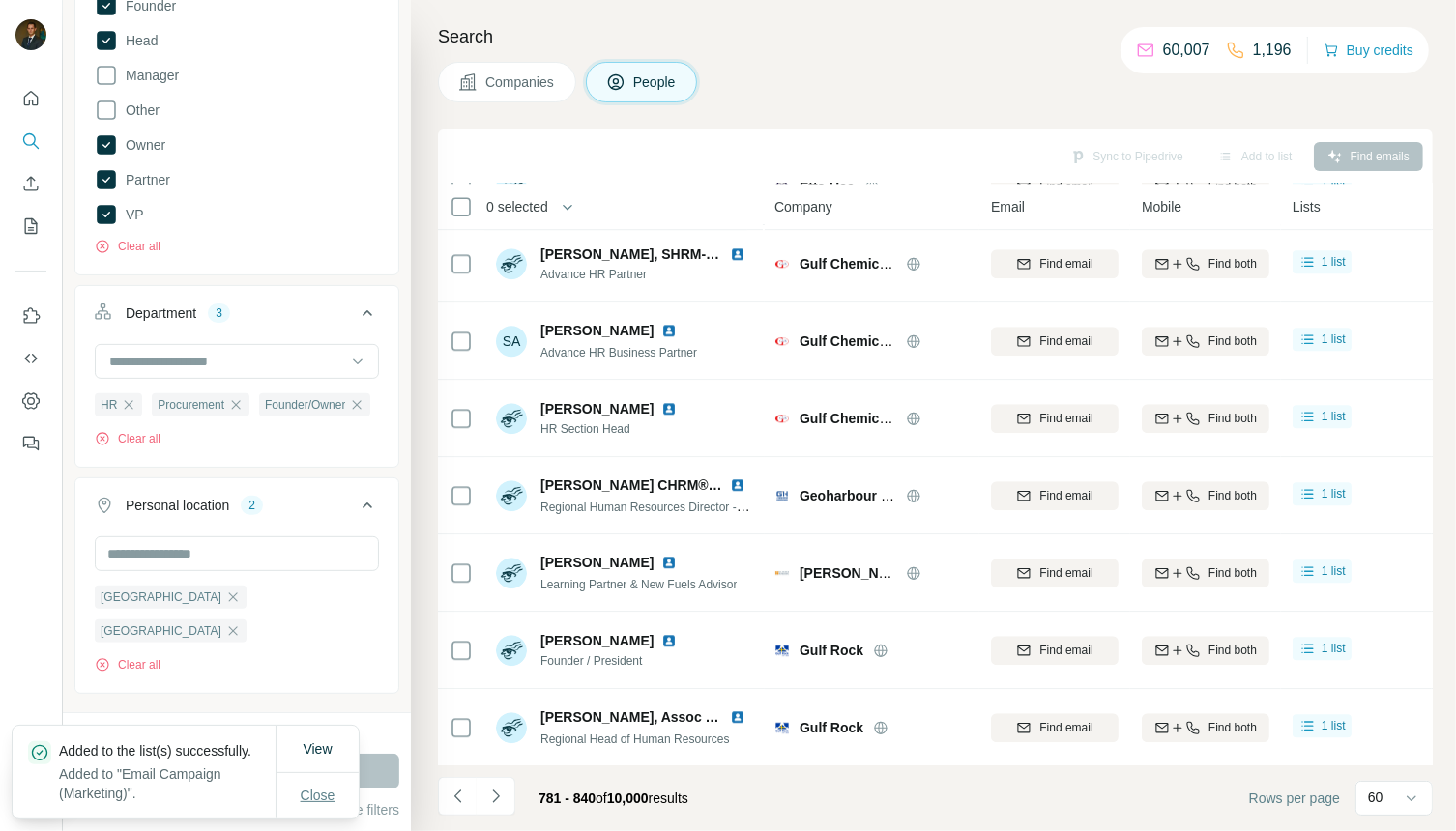
click at [300, 789] on span "Close" at bounding box center [317, 795] width 35 height 20
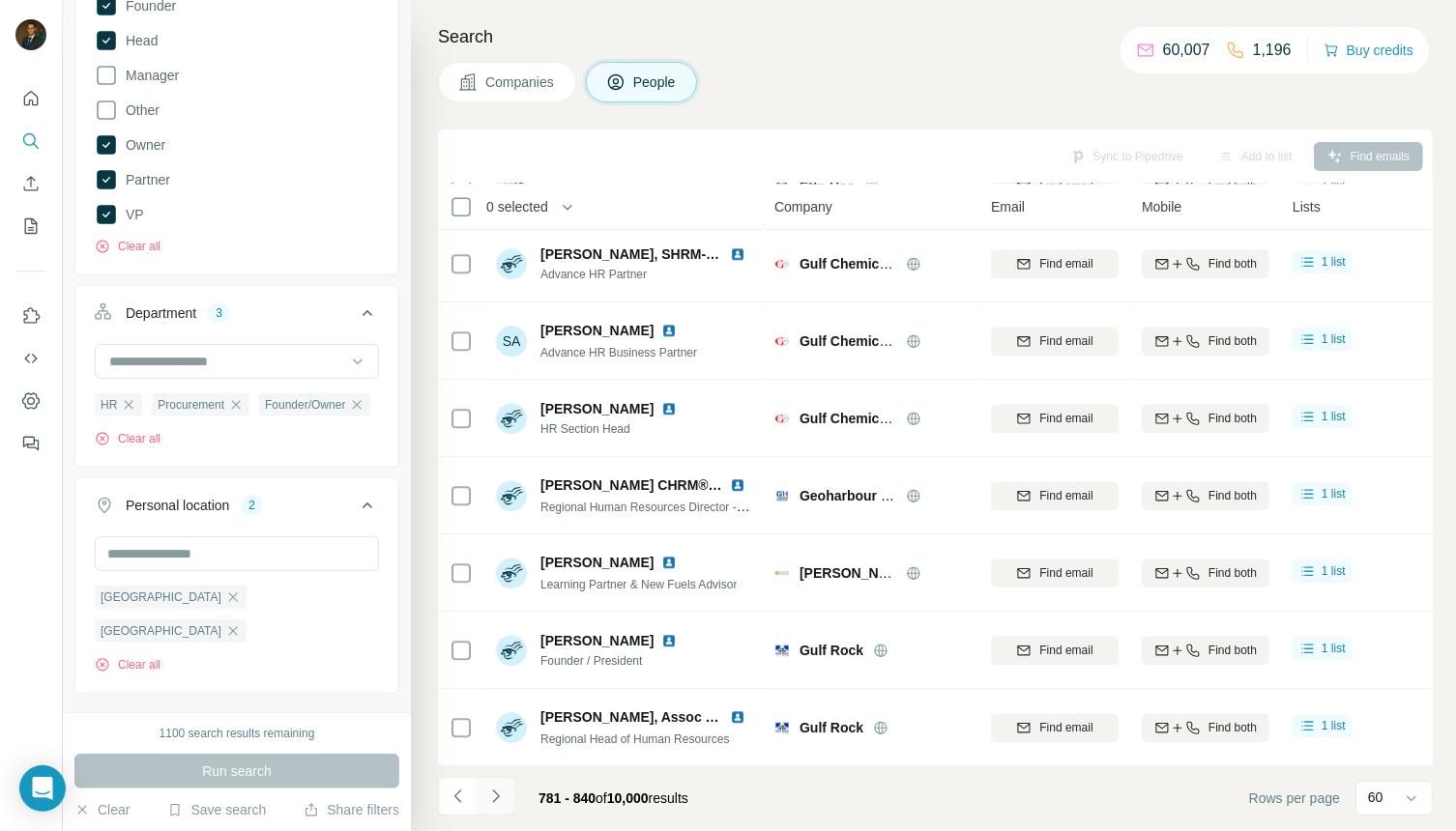
click at [493, 792] on icon "Navigate to next page" at bounding box center [496, 796] width 20 height 20
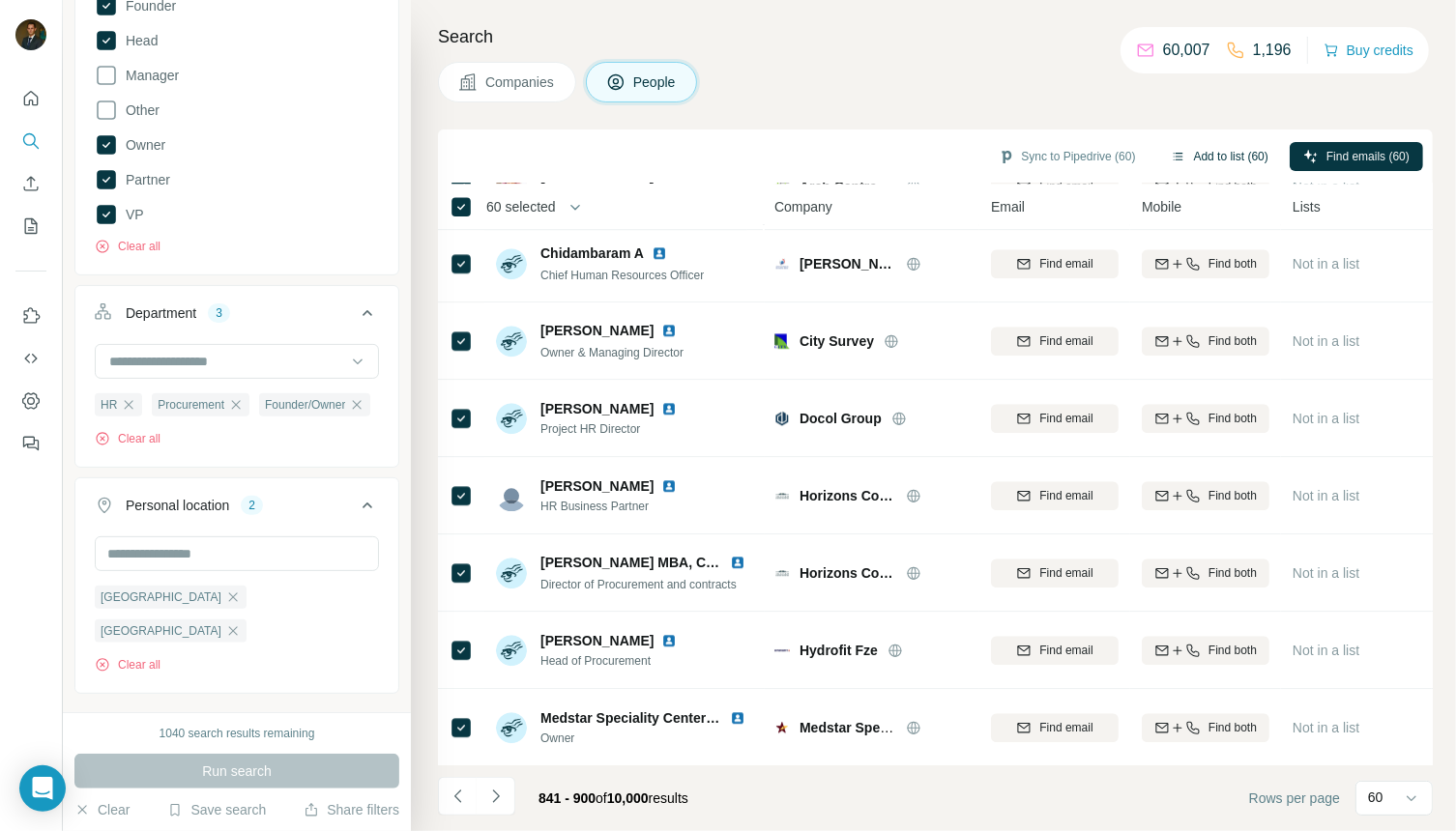
click at [1191, 155] on button "Add to list (60)" at bounding box center [1220, 156] width 125 height 29
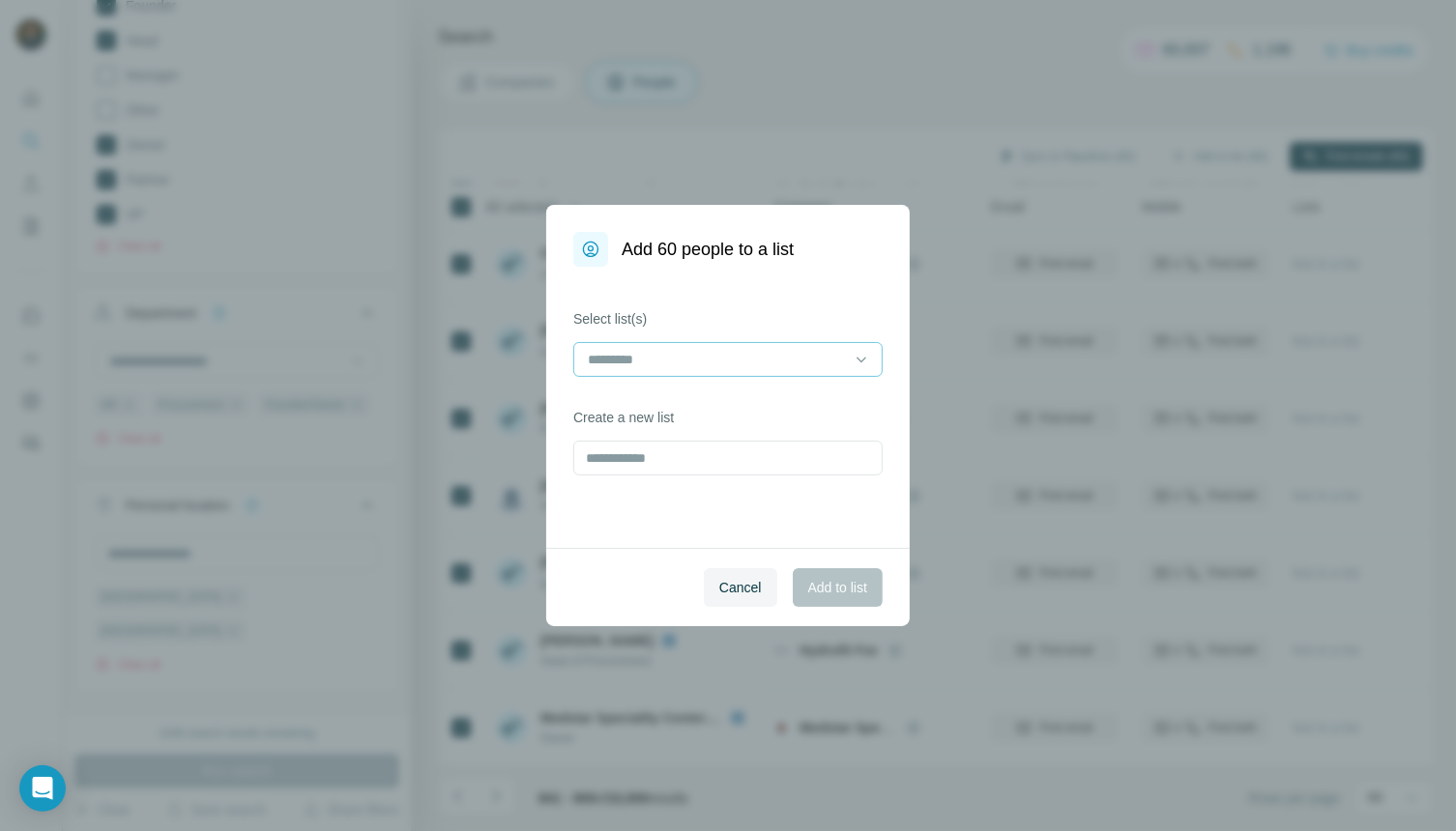
click at [783, 365] on input at bounding box center [717, 360] width 261 height 22
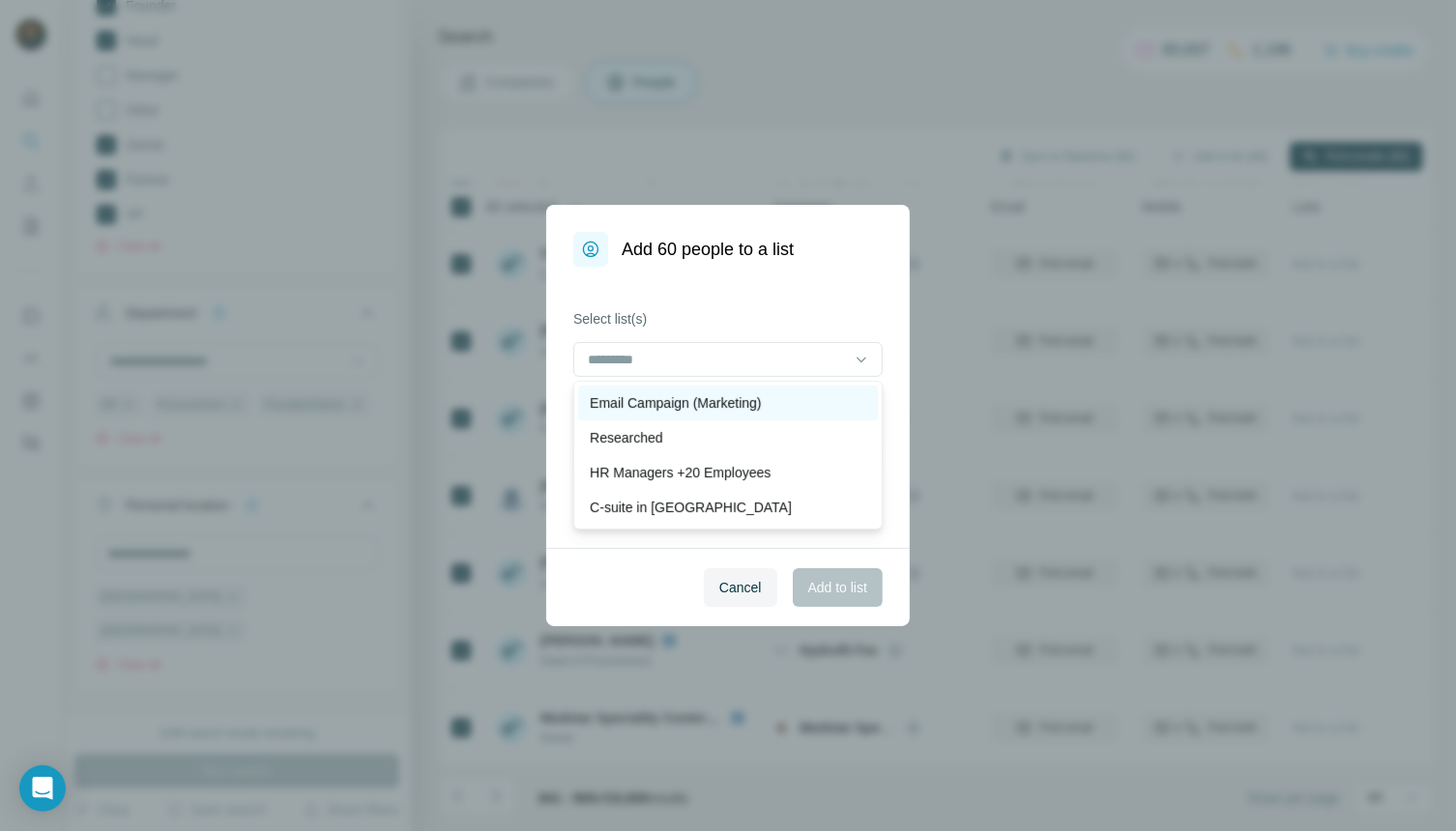
click at [744, 403] on p "Email Campaign (Marketing)" at bounding box center [675, 403] width 171 height 20
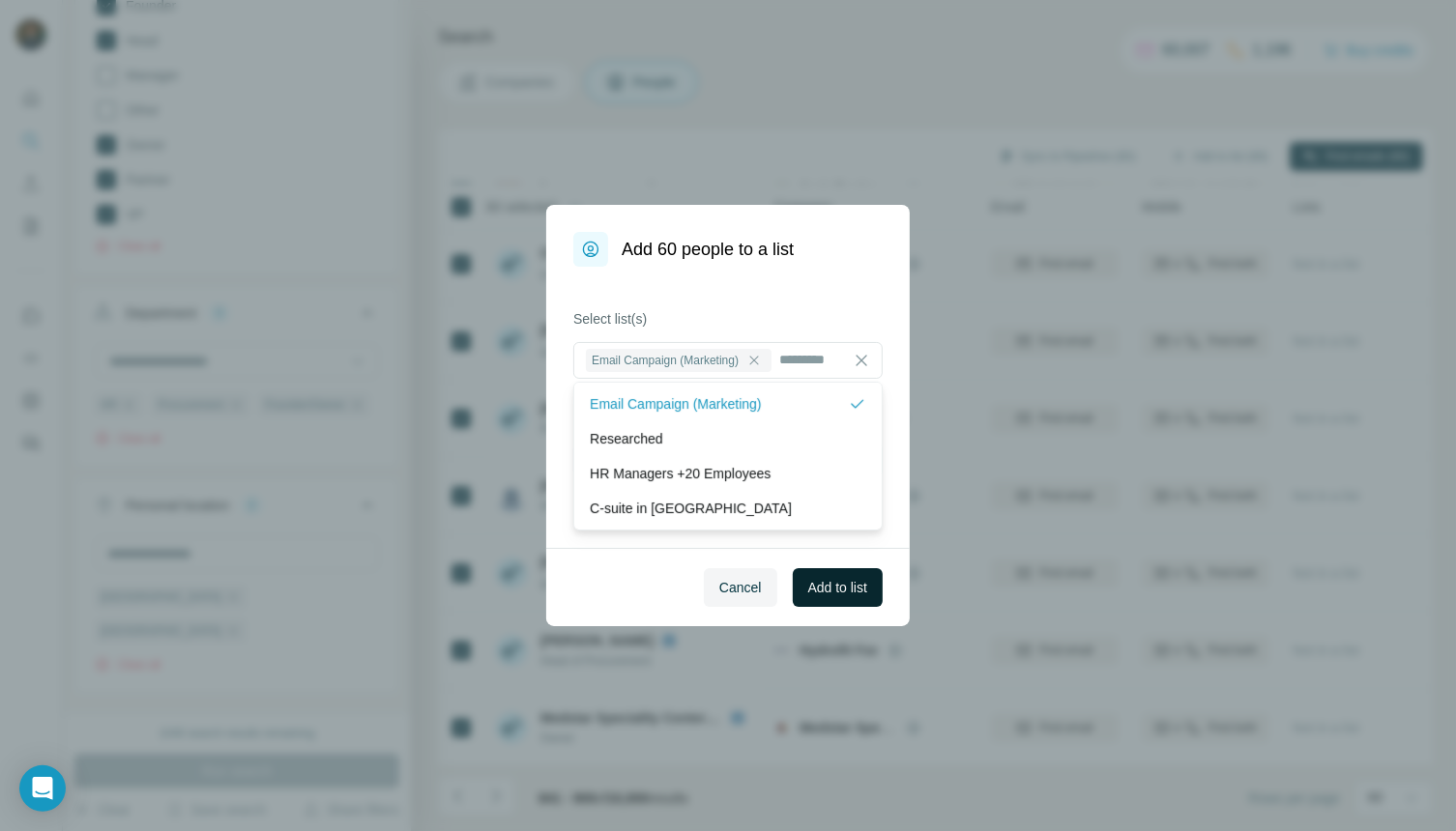
click at [825, 595] on span "Add to list" at bounding box center [838, 588] width 59 height 20
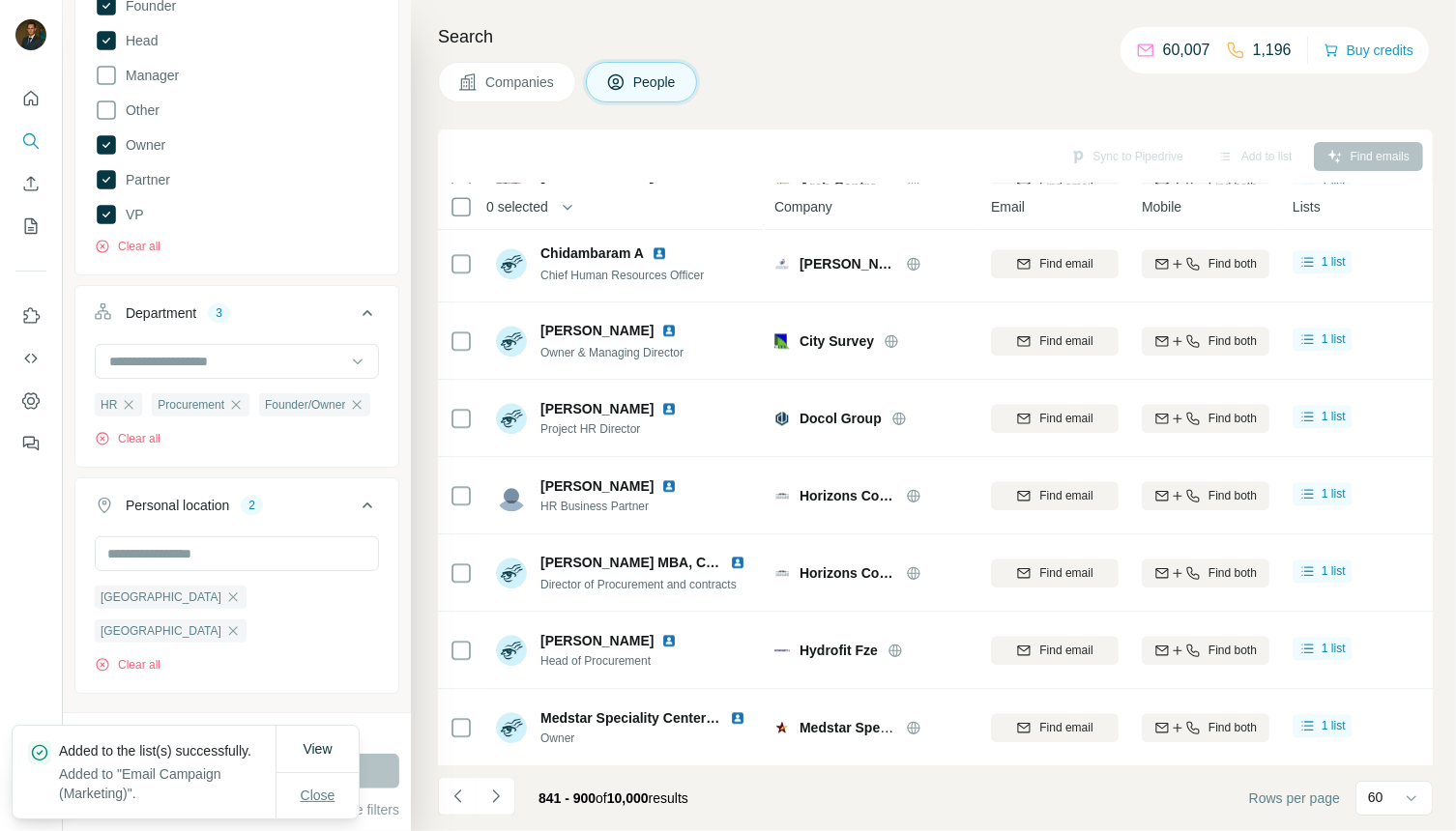
click at [319, 786] on span "Close" at bounding box center [317, 795] width 35 height 20
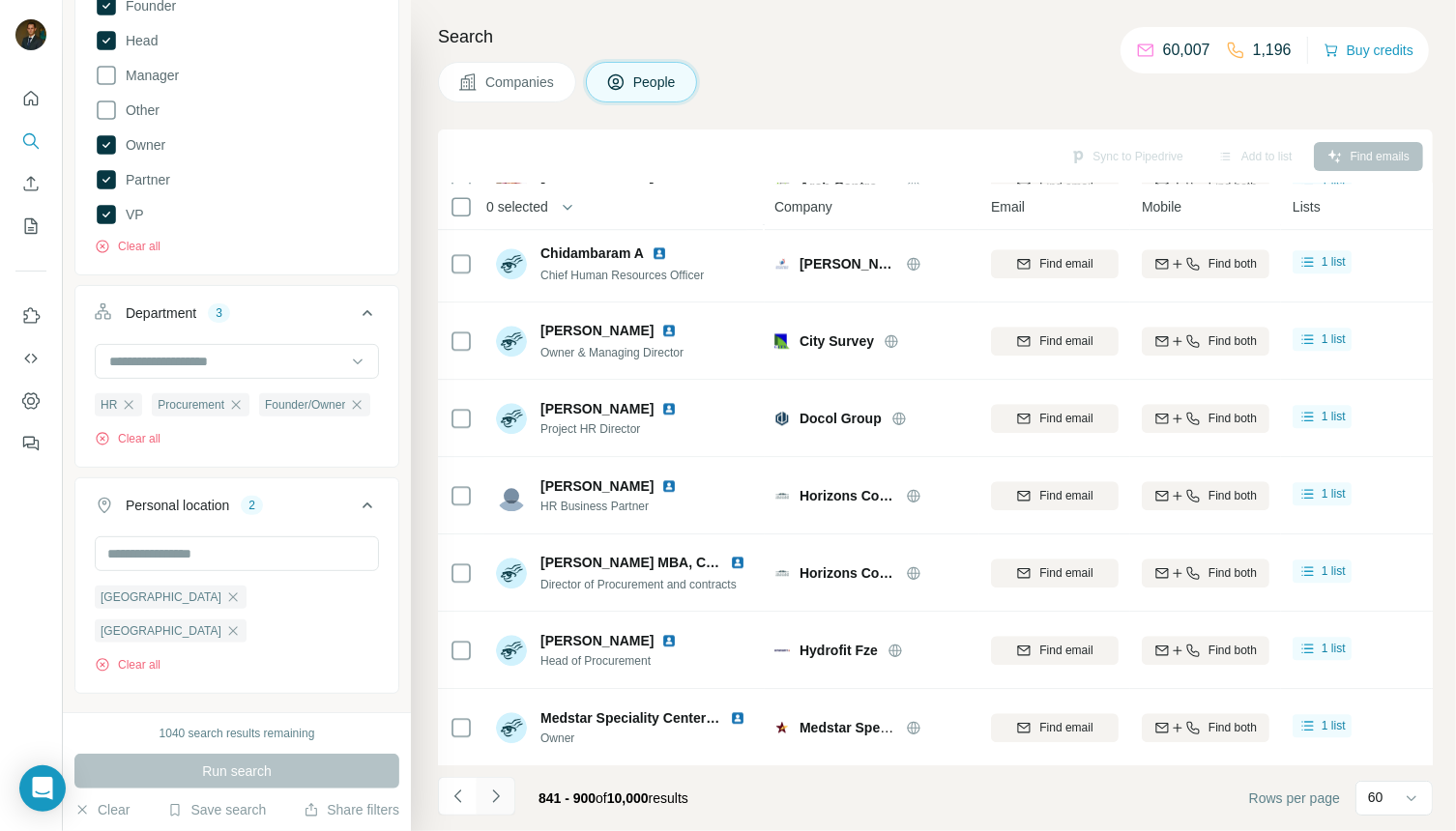
click at [497, 797] on icon "Navigate to next page" at bounding box center [495, 795] width 7 height 13
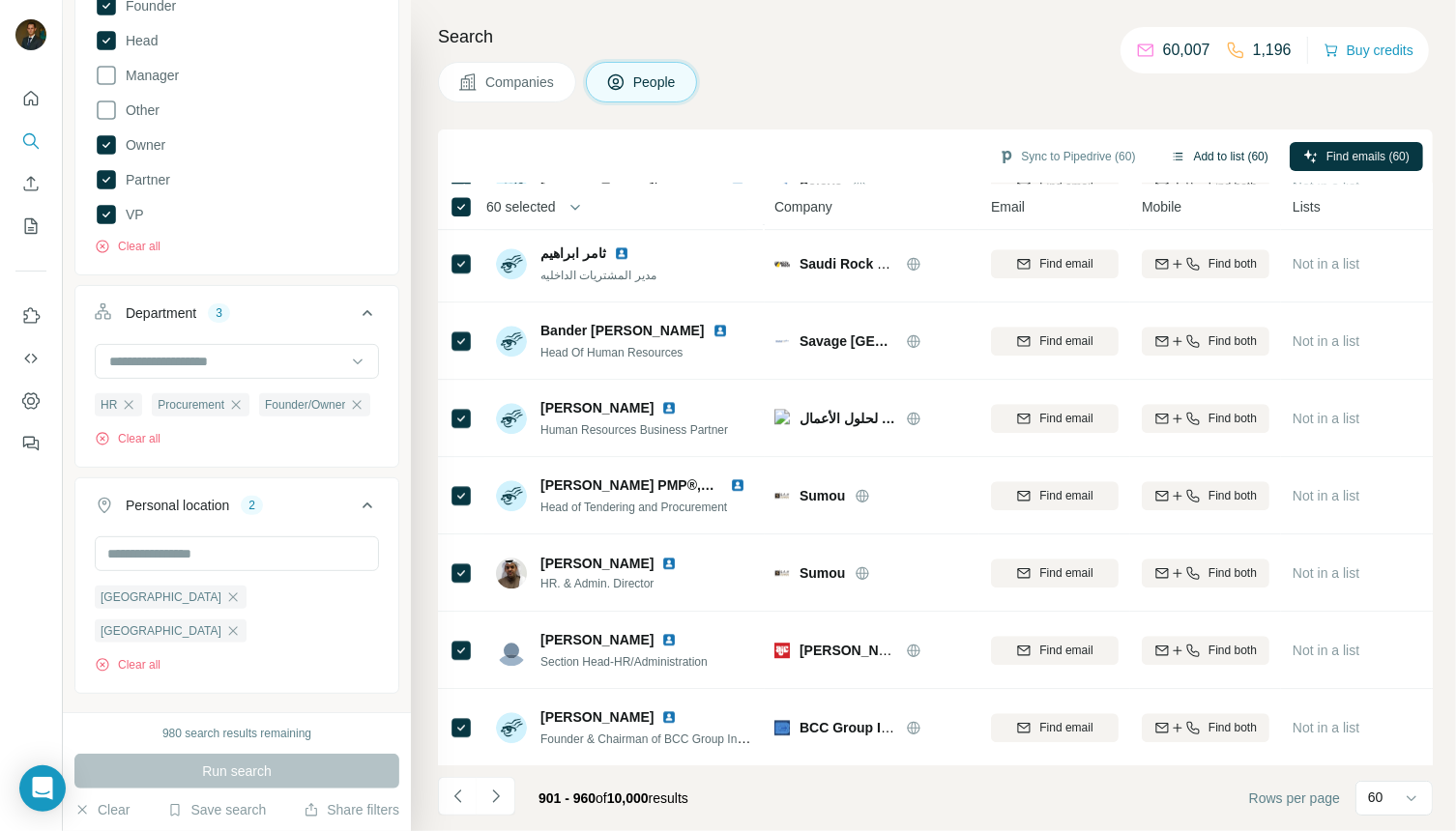
click at [1217, 149] on button "Add to list (60)" at bounding box center [1220, 156] width 125 height 29
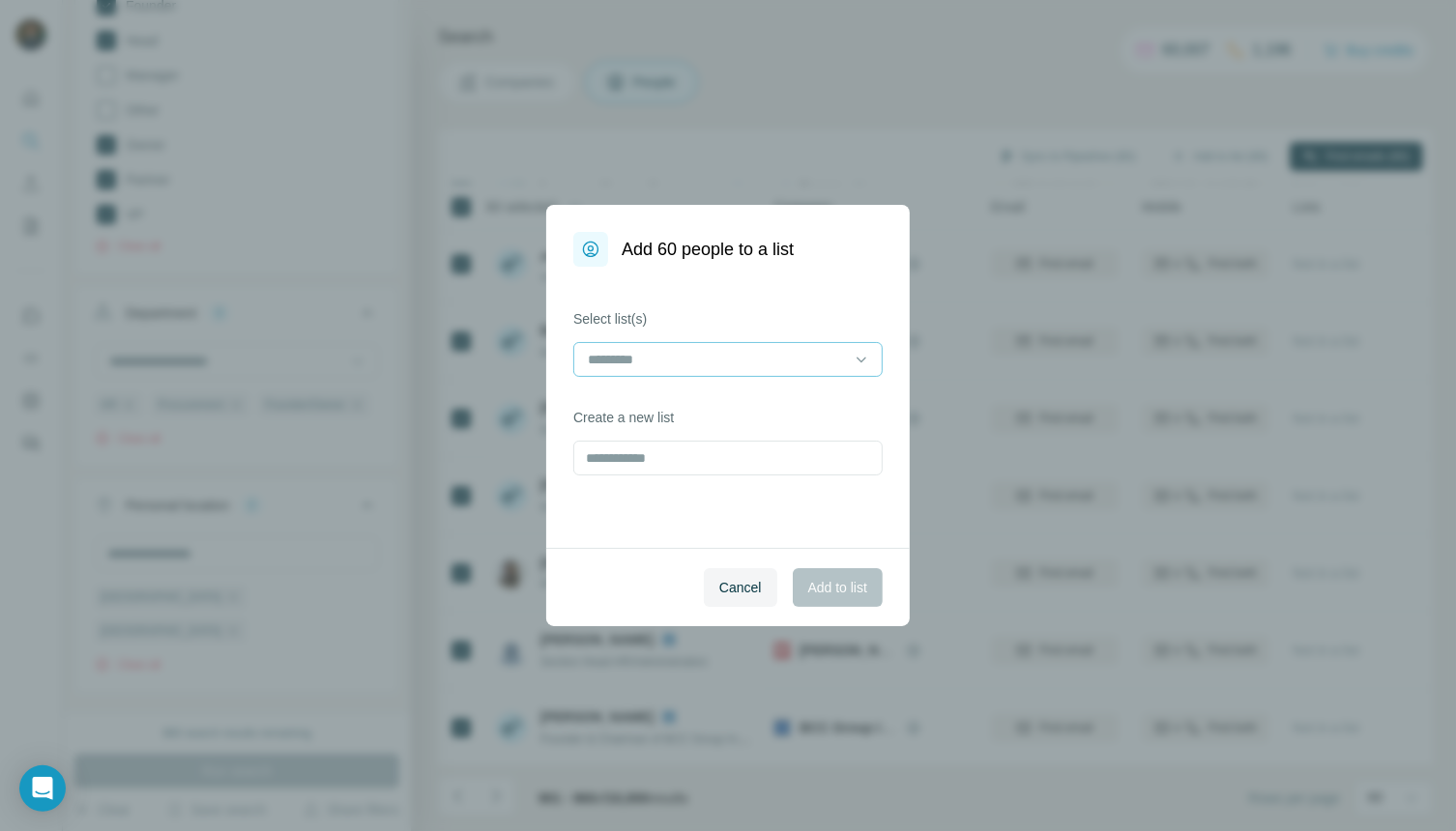
click at [809, 353] on input at bounding box center [717, 360] width 261 height 22
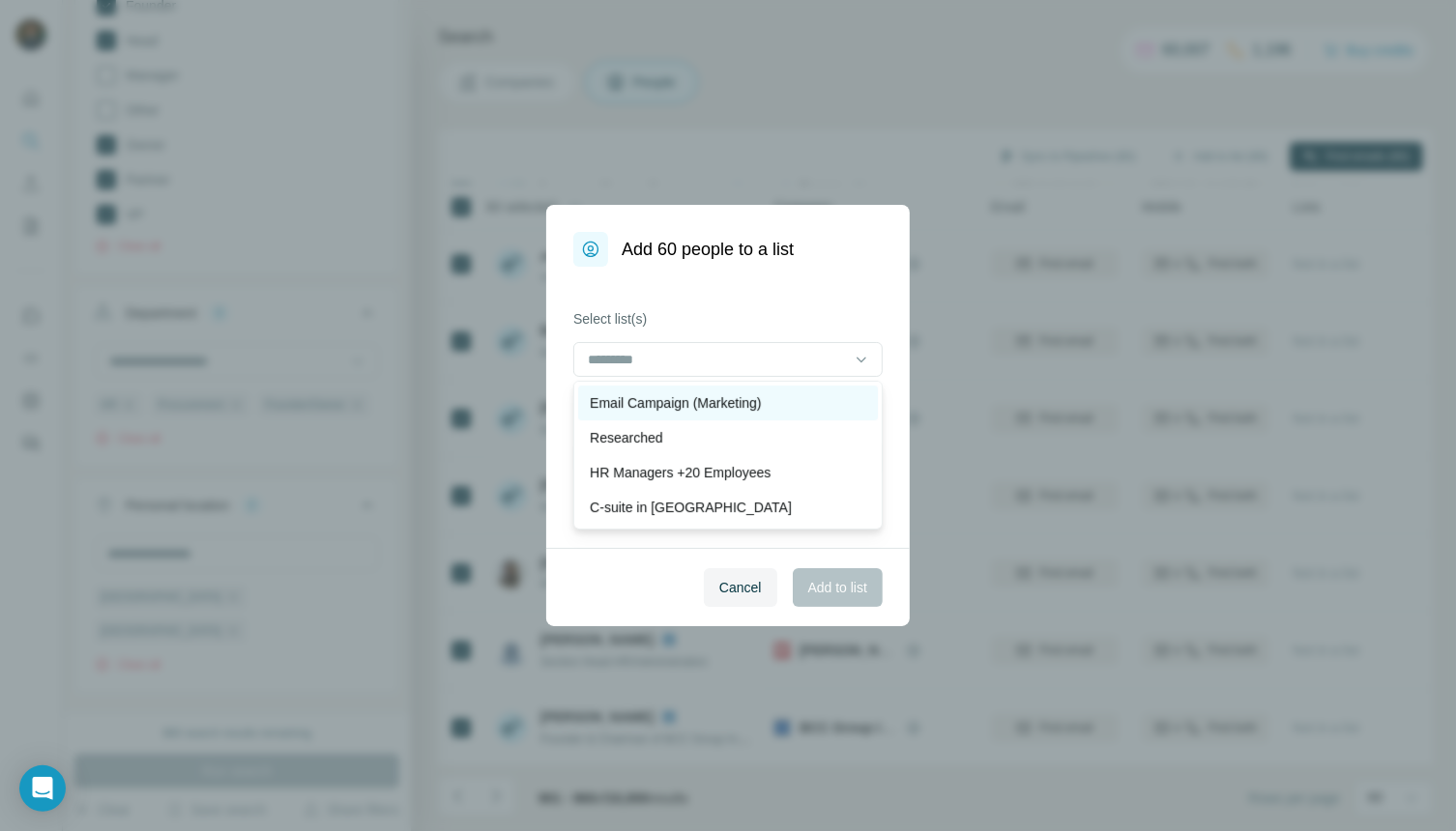
click at [706, 402] on p "Email Campaign (Marketing)" at bounding box center [675, 403] width 171 height 20
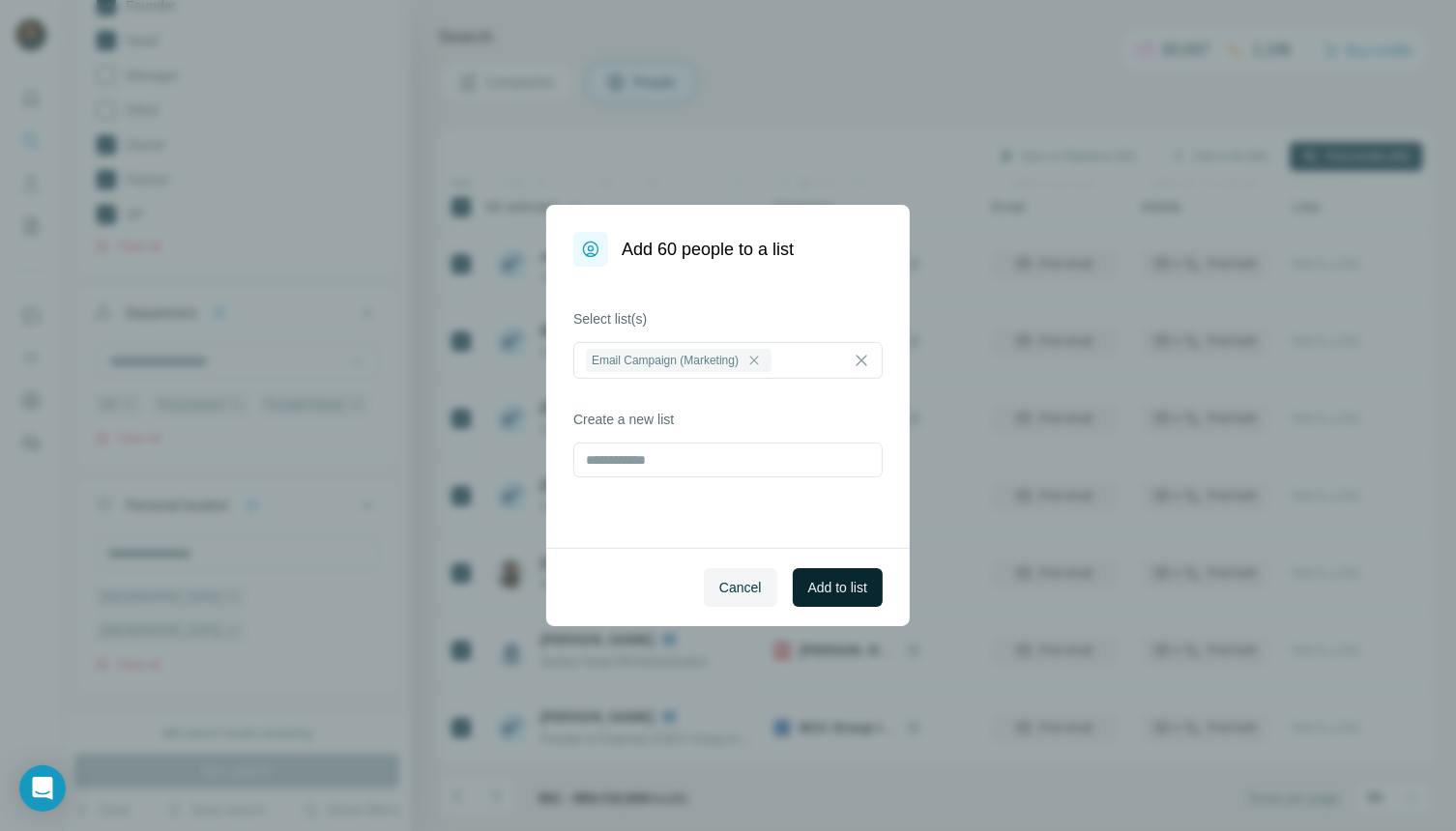
click at [822, 585] on span "Add to list" at bounding box center [838, 588] width 59 height 20
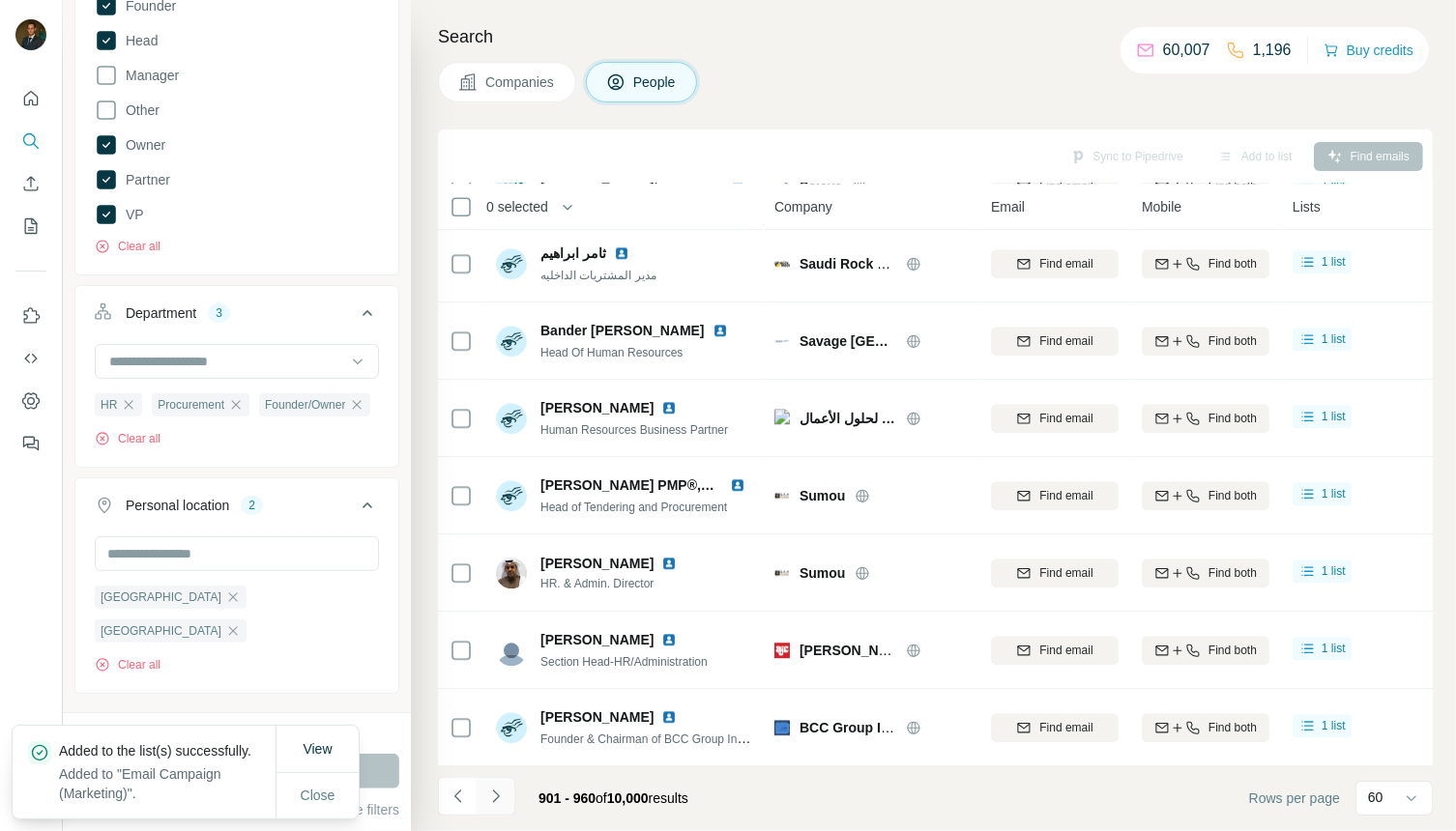
click at [495, 801] on icon "Navigate to next page" at bounding box center [496, 796] width 20 height 20
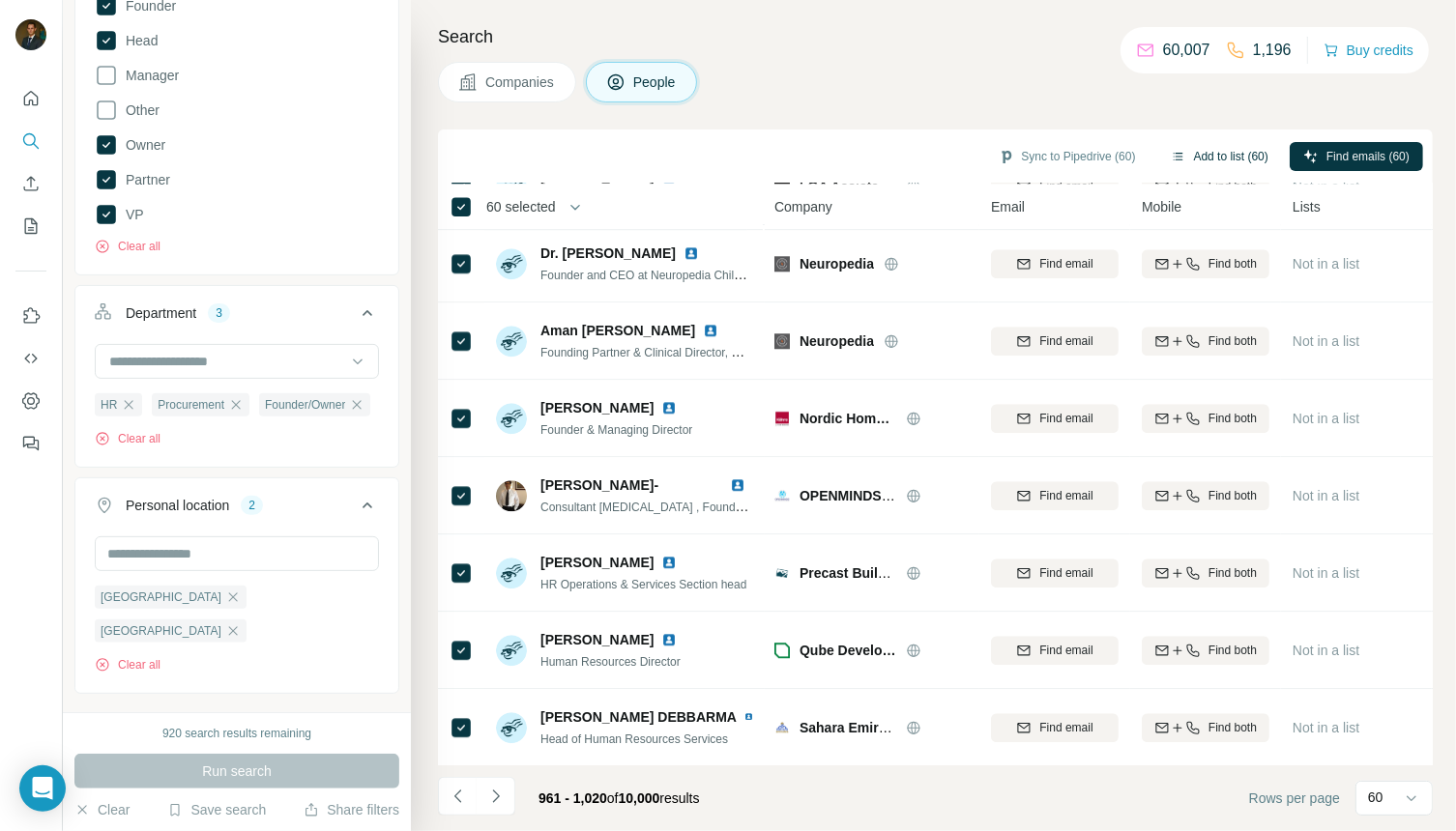
click at [1224, 152] on button "Add to list (60)" at bounding box center [1220, 156] width 125 height 29
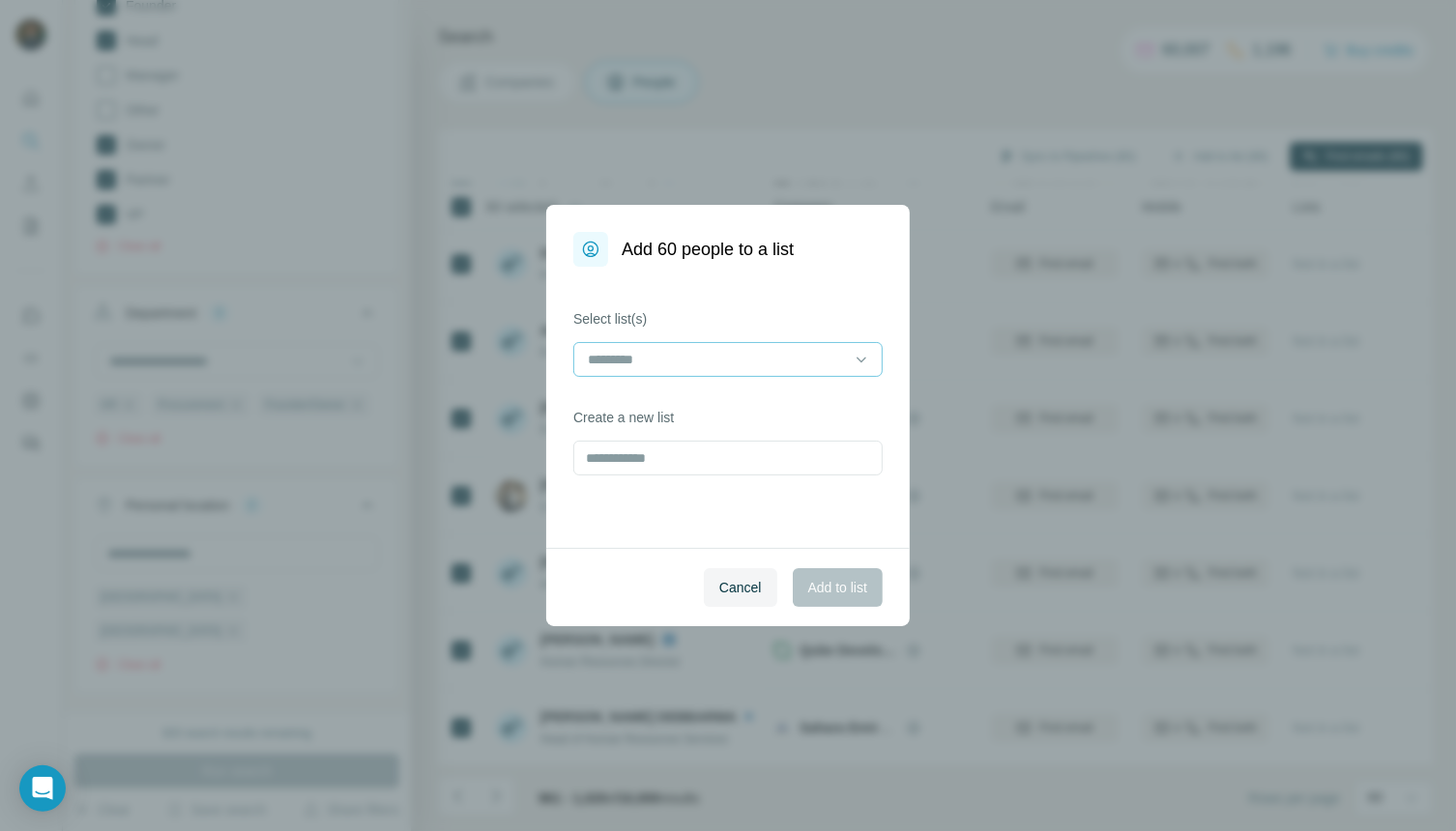
click at [835, 360] on input at bounding box center [717, 360] width 261 height 22
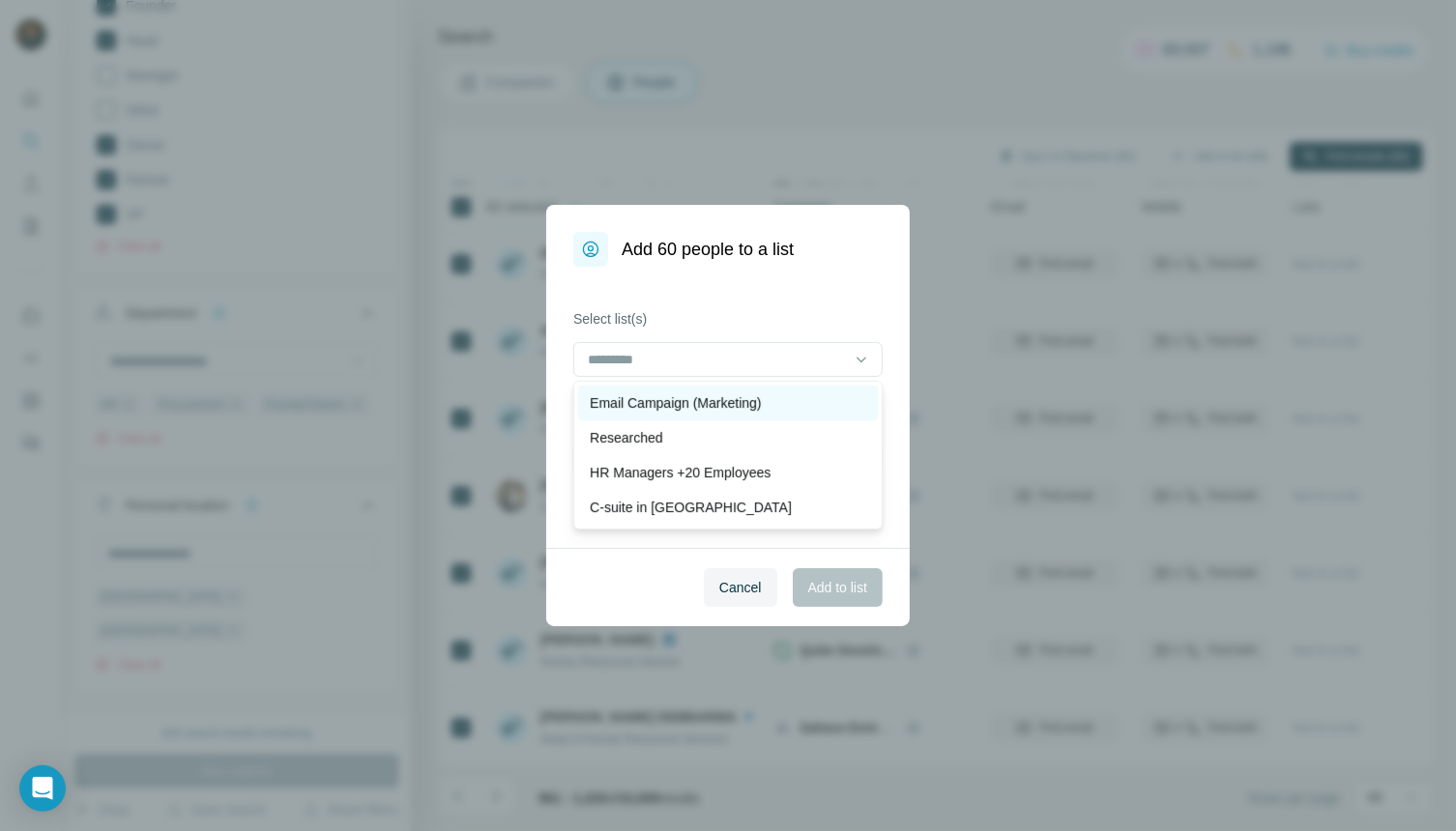
click at [761, 402] on p "Email Campaign (Marketing)" at bounding box center [675, 403] width 171 height 20
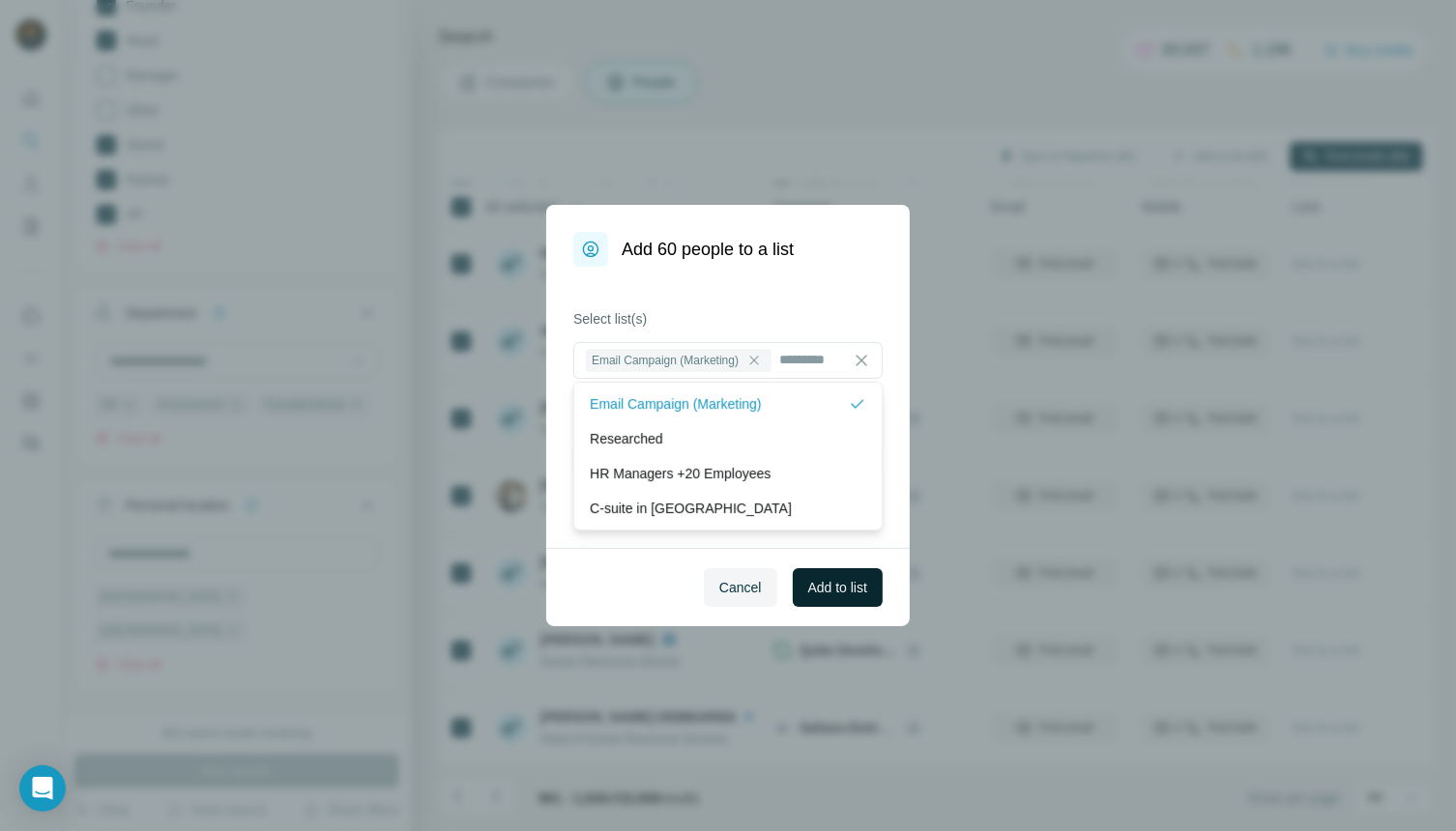
click at [830, 588] on span "Add to list" at bounding box center [838, 588] width 59 height 20
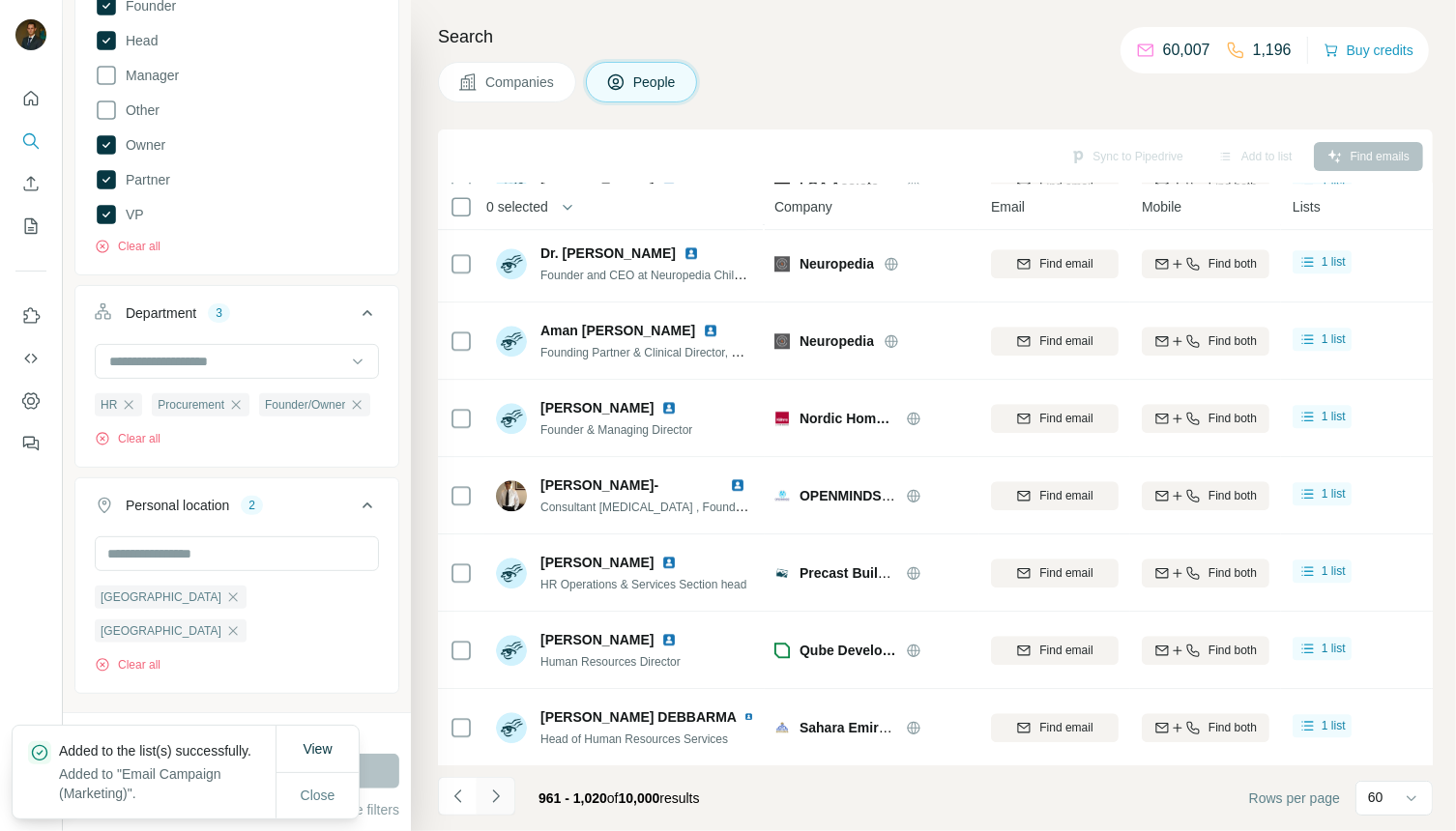
click at [504, 796] on icon "Navigate to next page" at bounding box center [496, 796] width 20 height 20
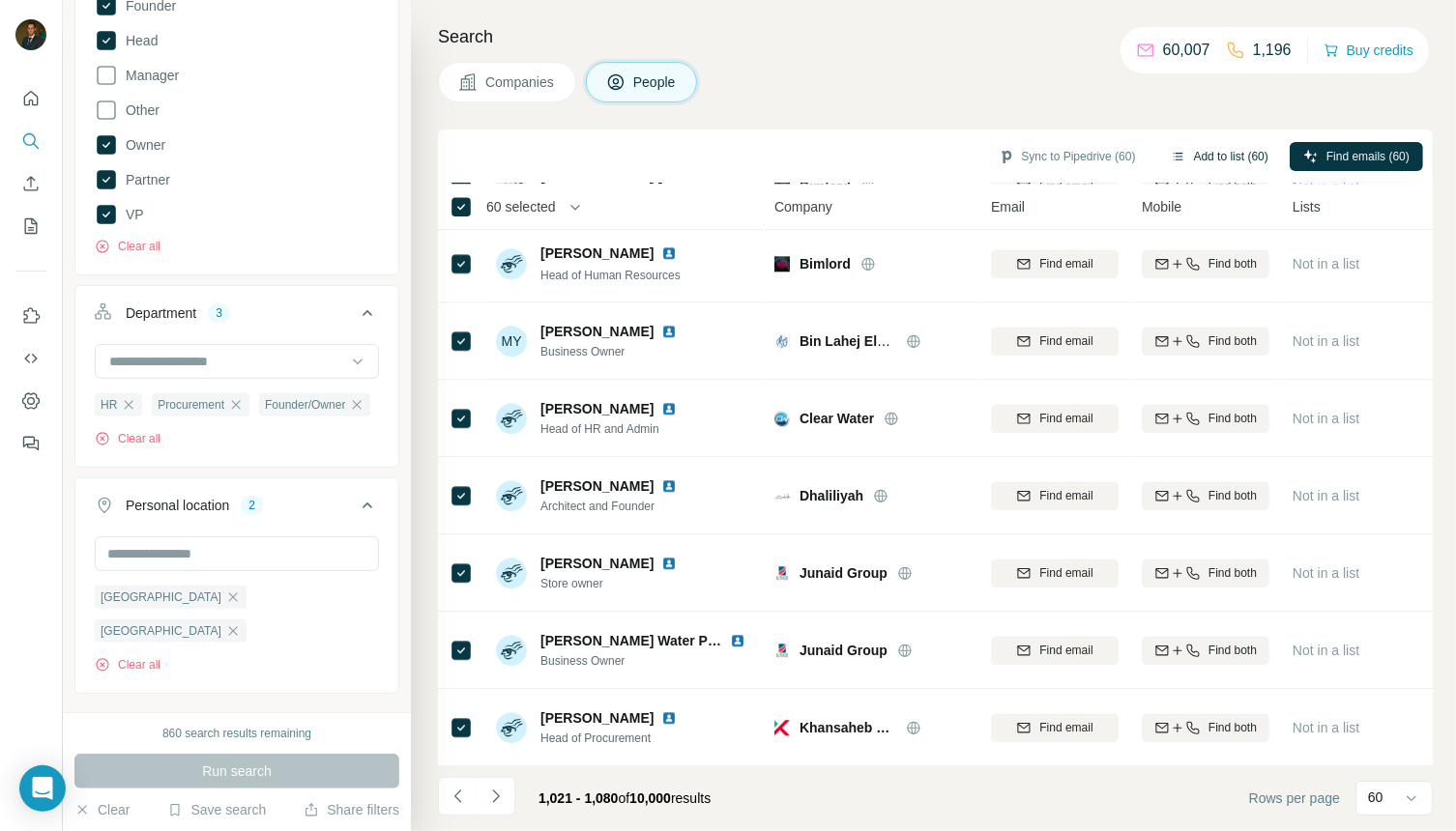
click at [1212, 158] on button "Add to list (60)" at bounding box center [1220, 156] width 125 height 29
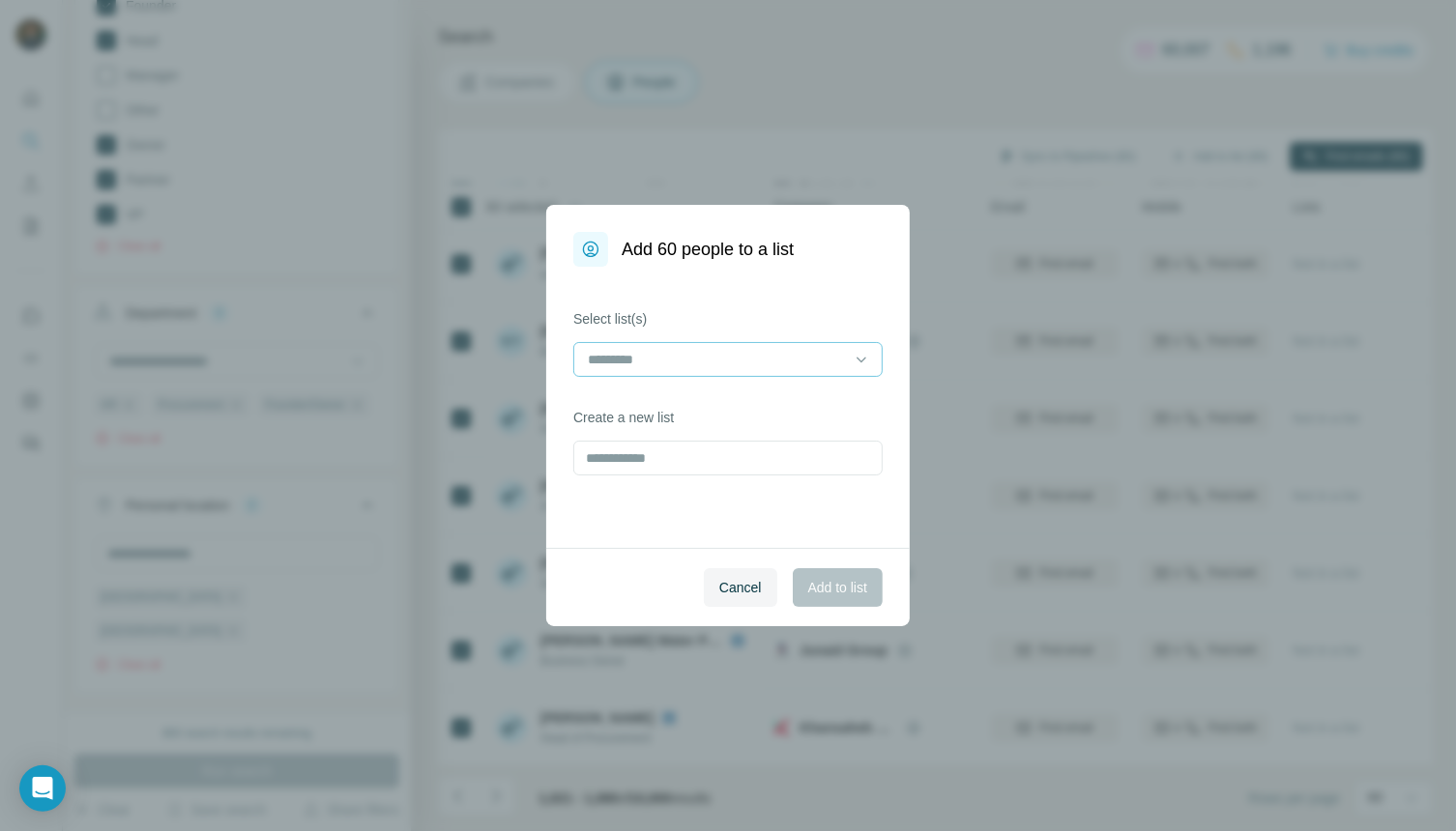
click at [777, 364] on input at bounding box center [717, 360] width 261 height 22
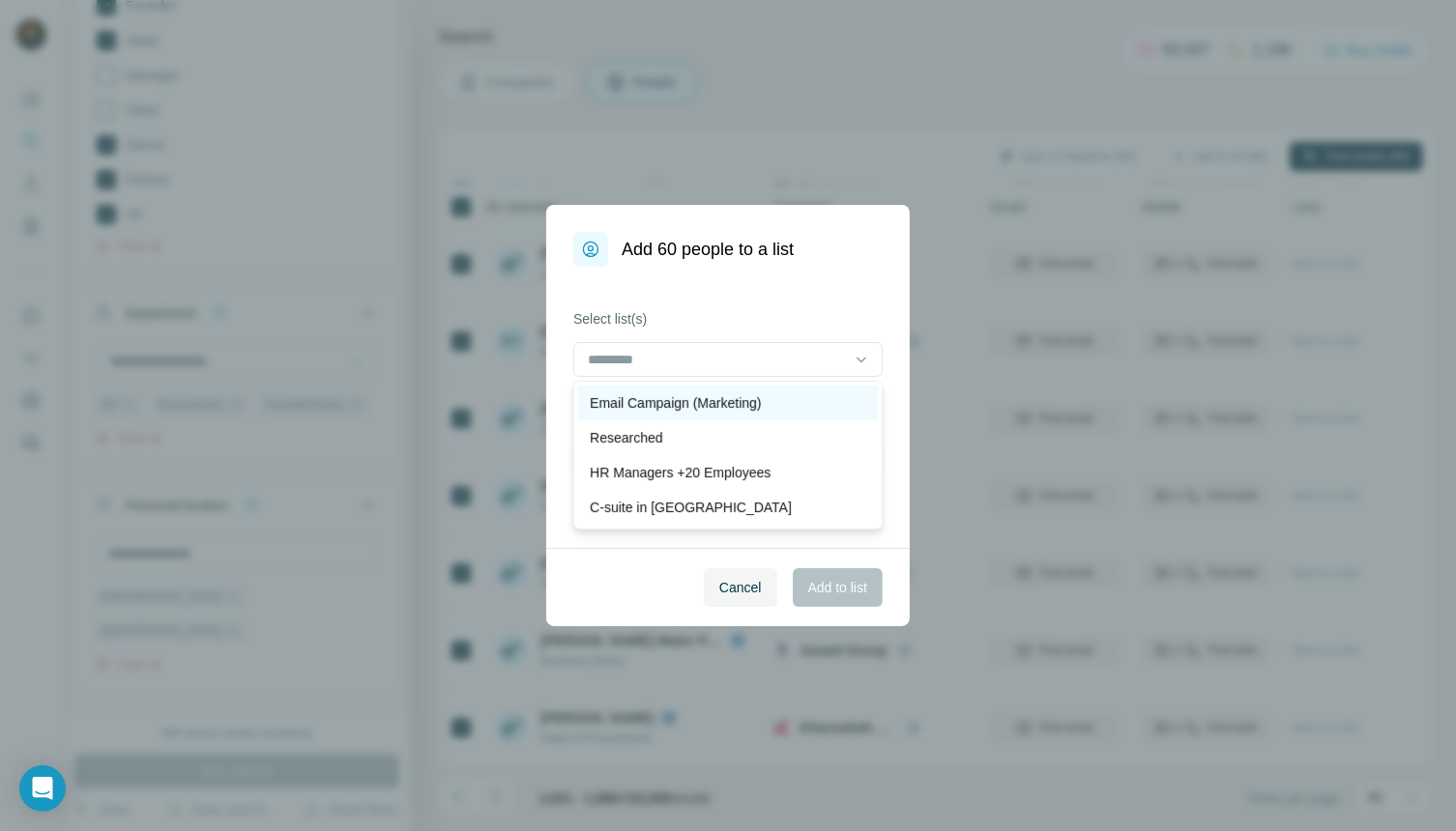
click at [727, 401] on p "Email Campaign (Marketing)" at bounding box center [675, 403] width 171 height 20
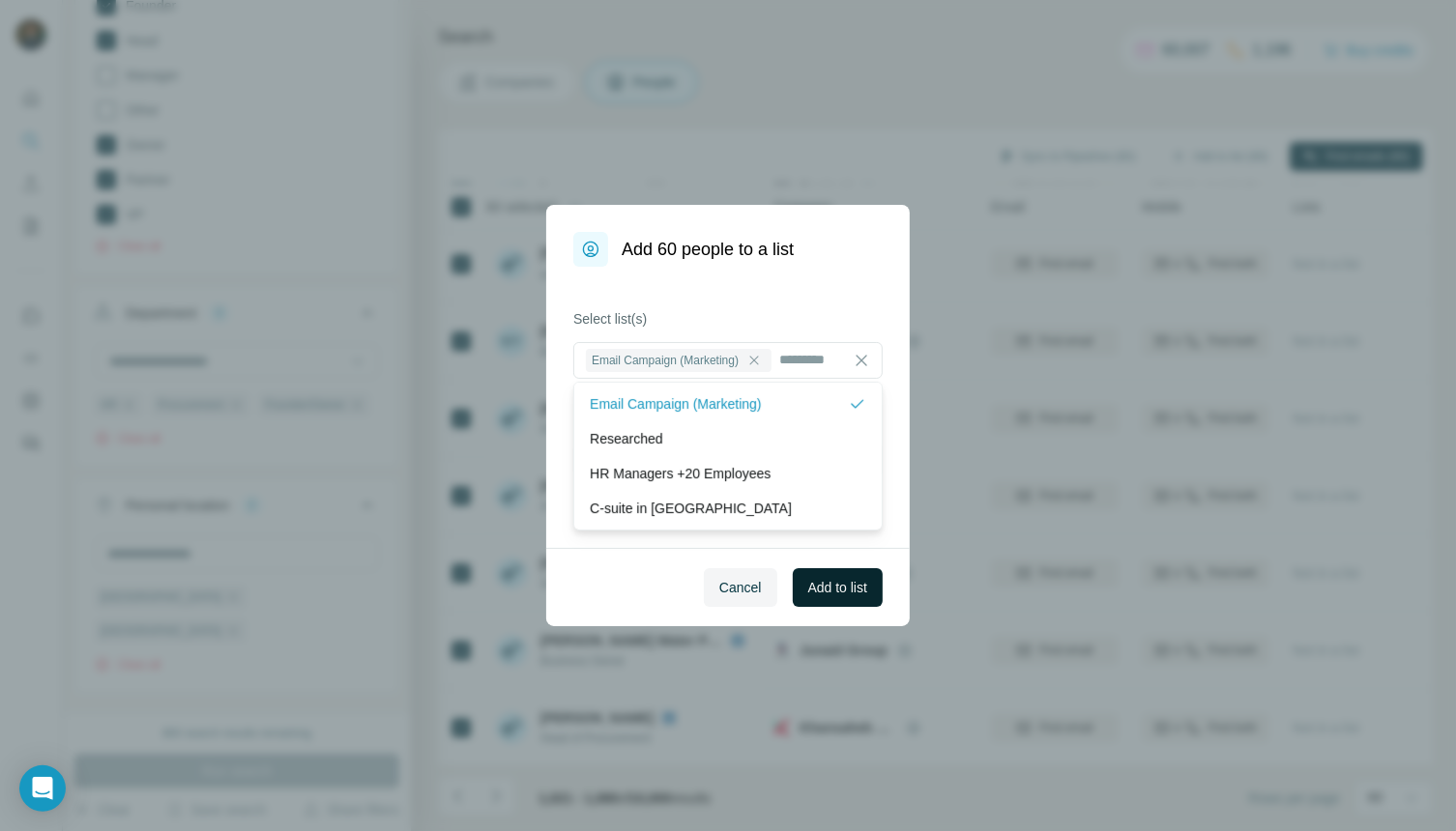
click at [848, 589] on span "Add to list" at bounding box center [838, 588] width 59 height 20
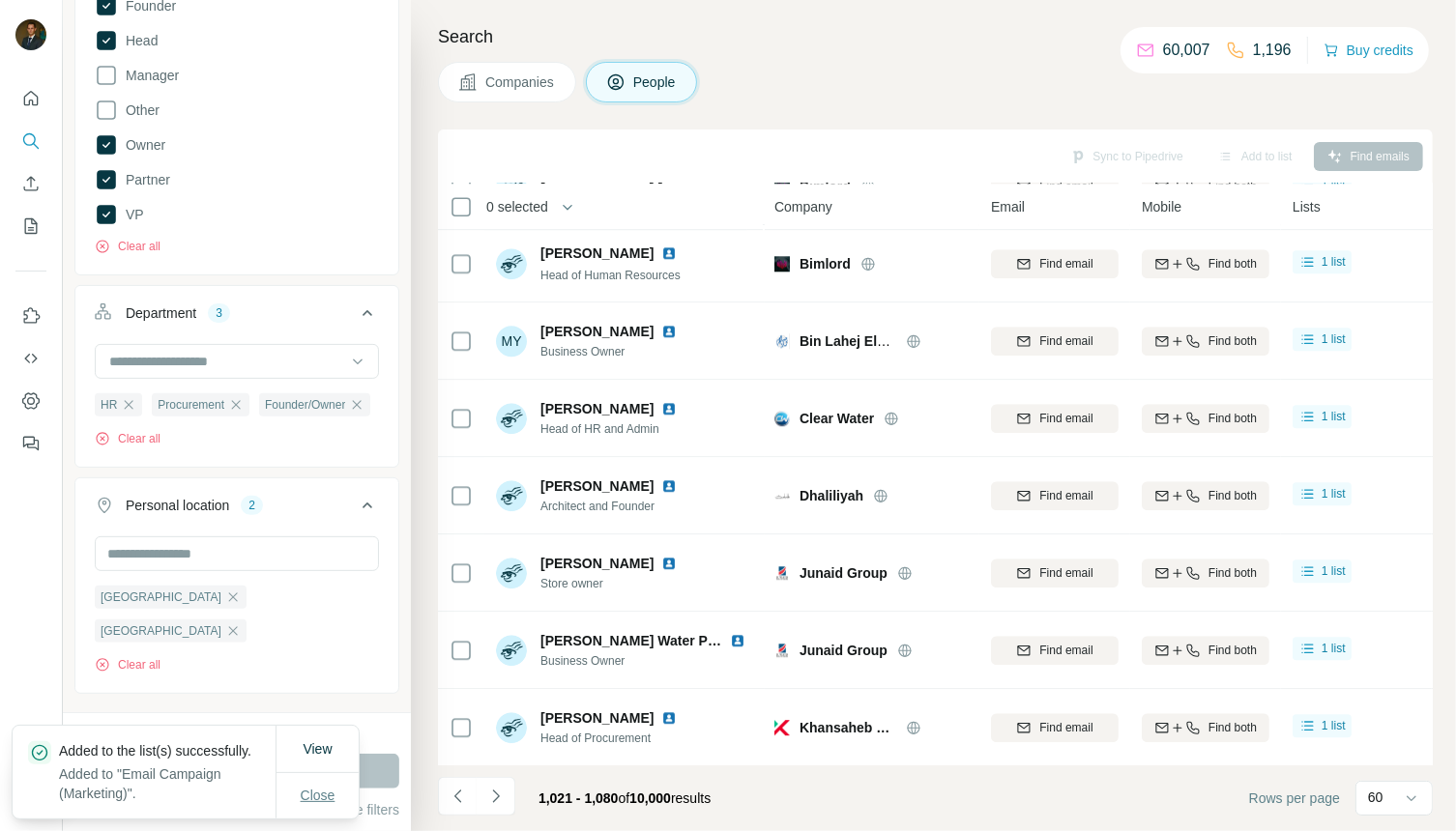
click at [319, 789] on span "Close" at bounding box center [317, 795] width 35 height 20
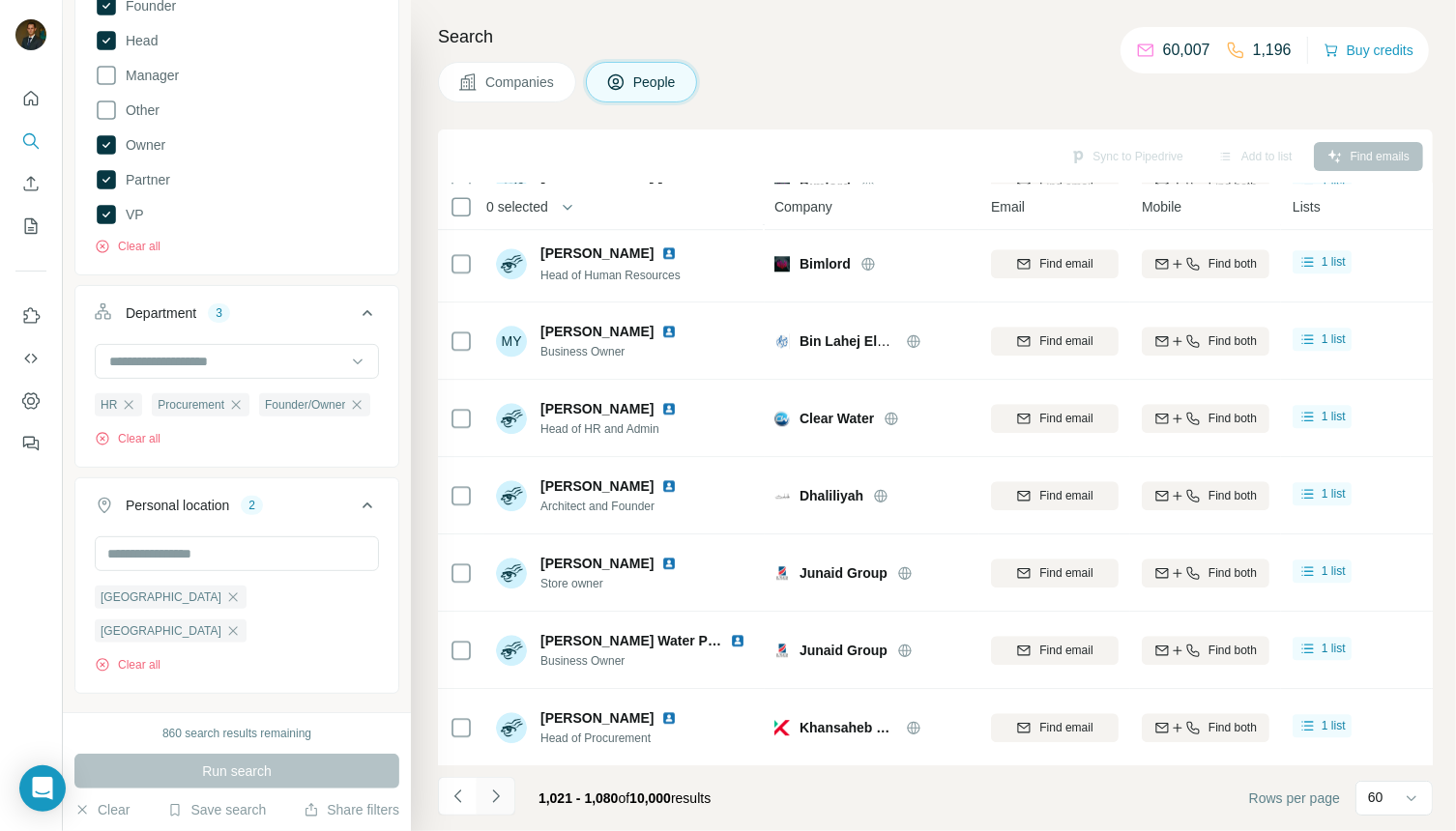
click at [502, 806] on button "Navigate to next page" at bounding box center [495, 795] width 39 height 39
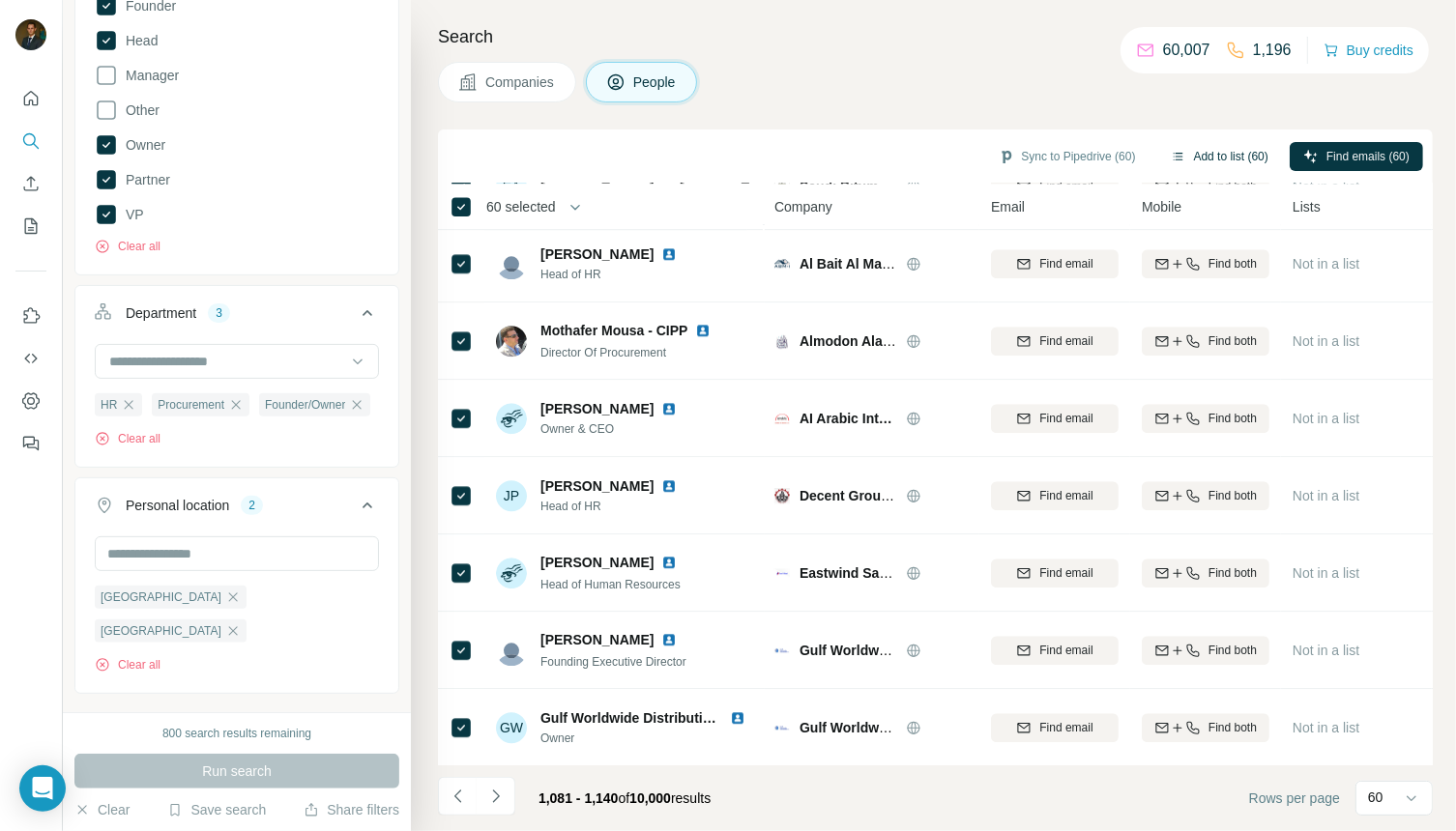
click at [1193, 150] on button "Add to list (60)" at bounding box center [1220, 156] width 125 height 29
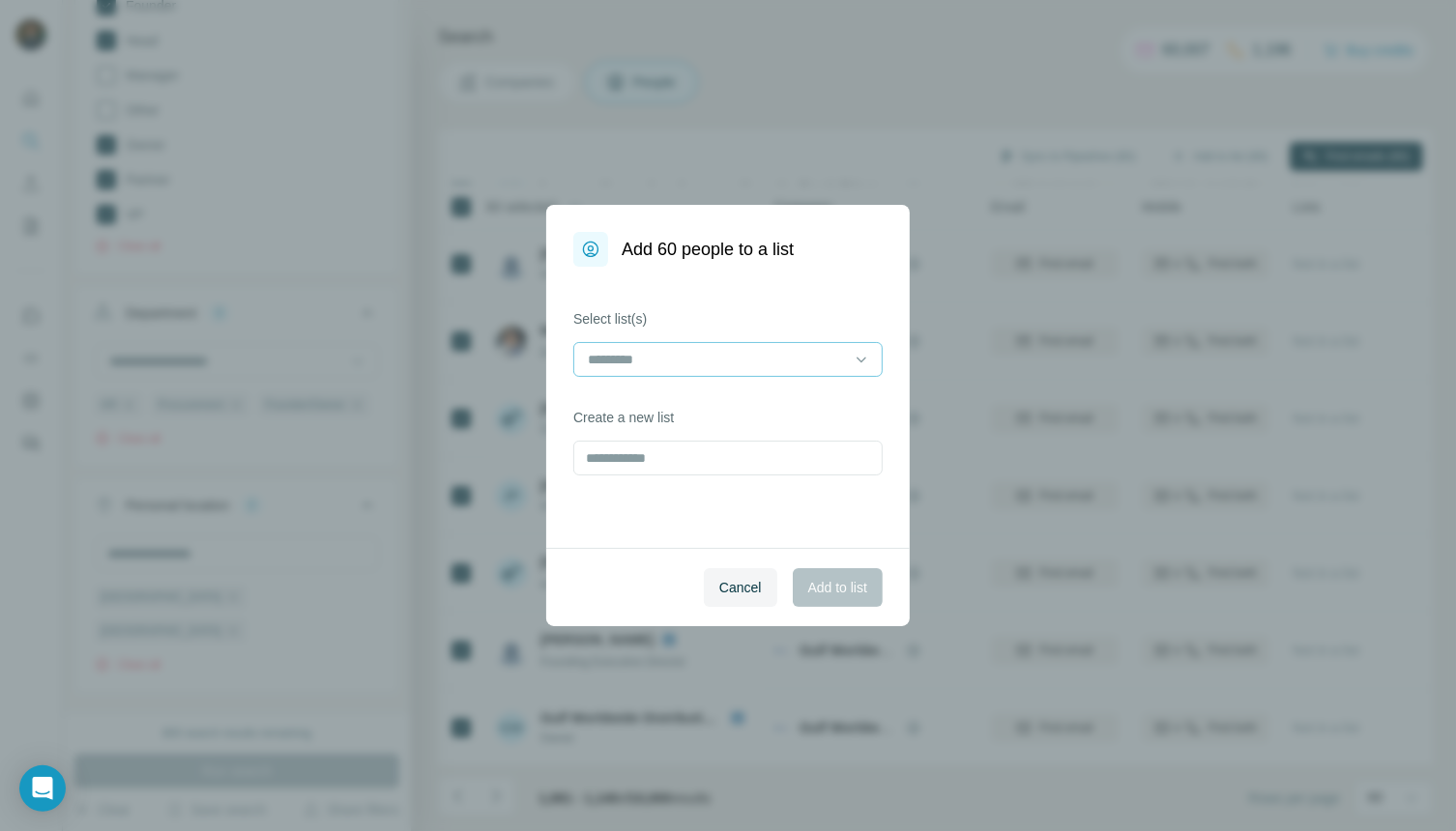
click at [834, 355] on input at bounding box center [717, 360] width 261 height 22
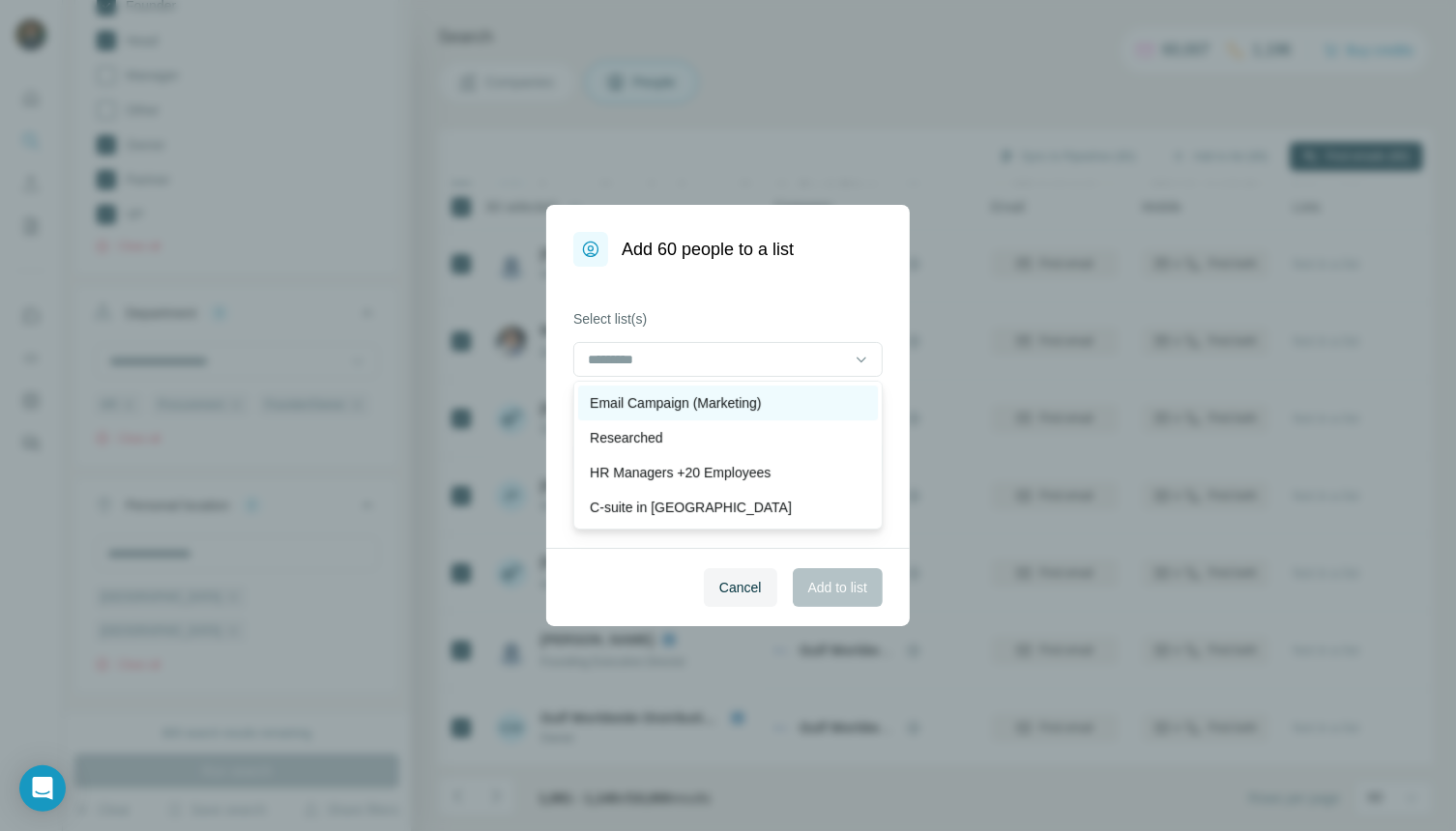
click at [736, 405] on p "Email Campaign (Marketing)" at bounding box center [675, 403] width 171 height 20
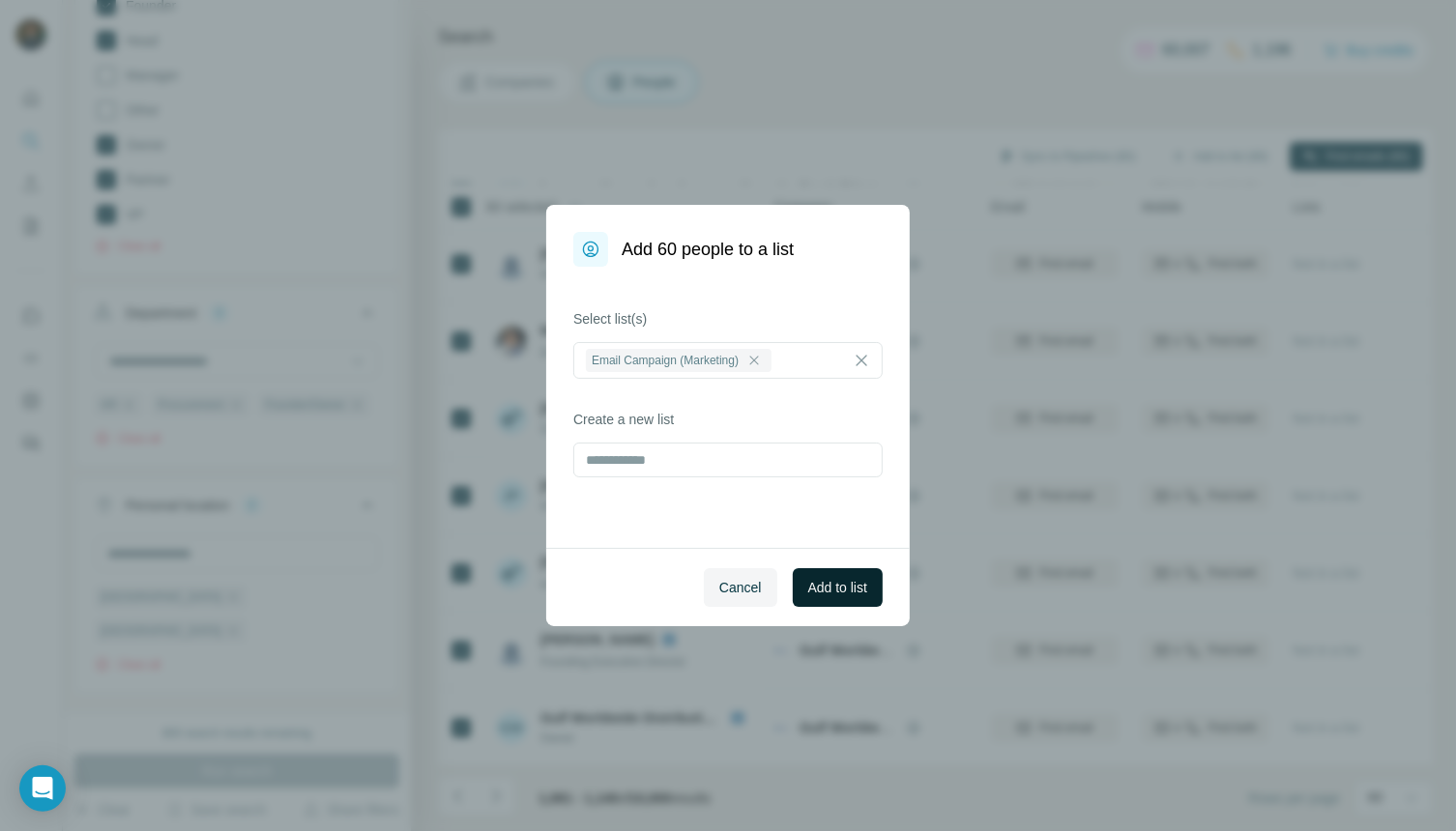
click at [842, 584] on span "Add to list" at bounding box center [838, 588] width 59 height 20
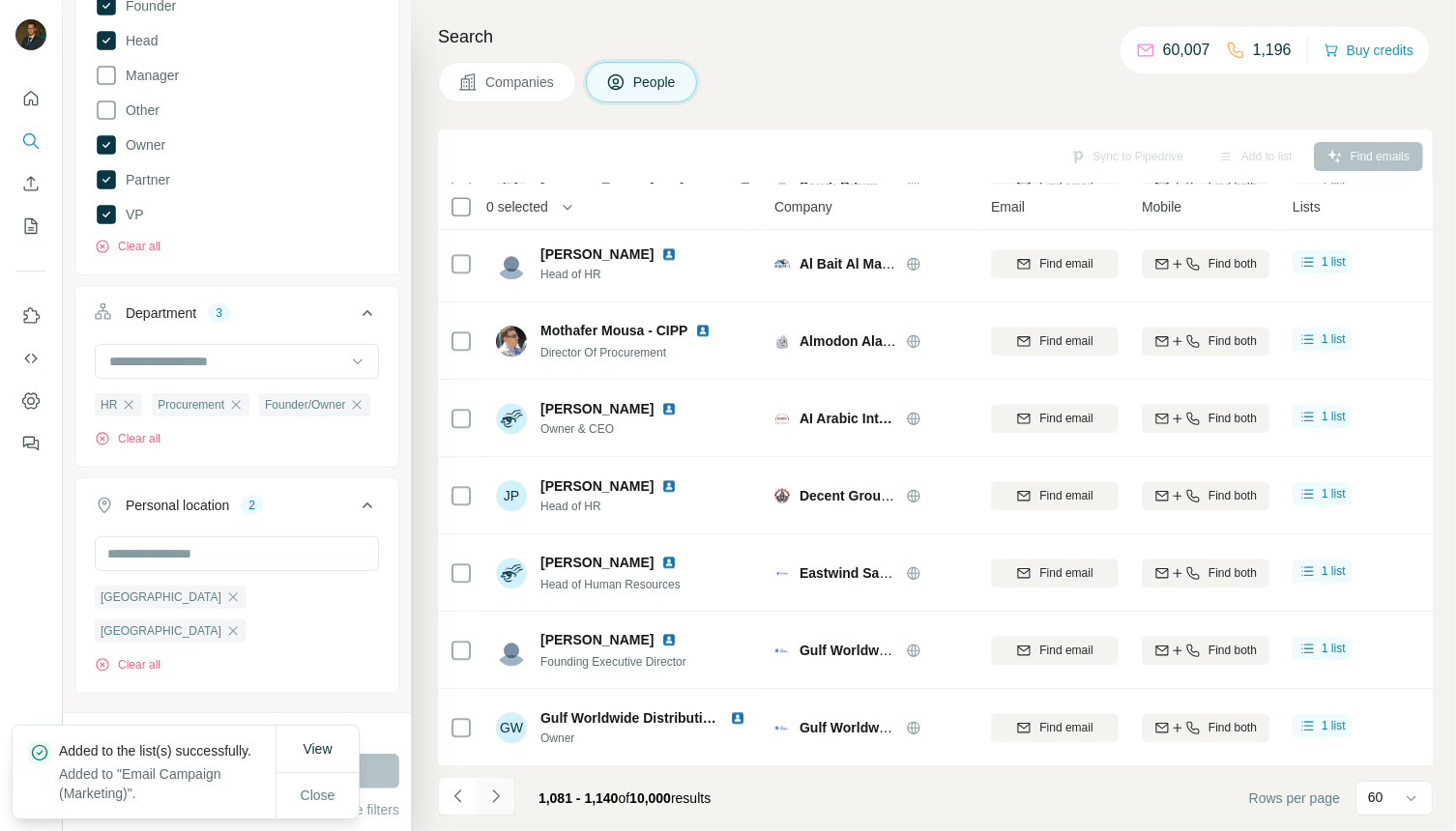
click at [500, 791] on icon "Navigate to next page" at bounding box center [496, 796] width 20 height 20
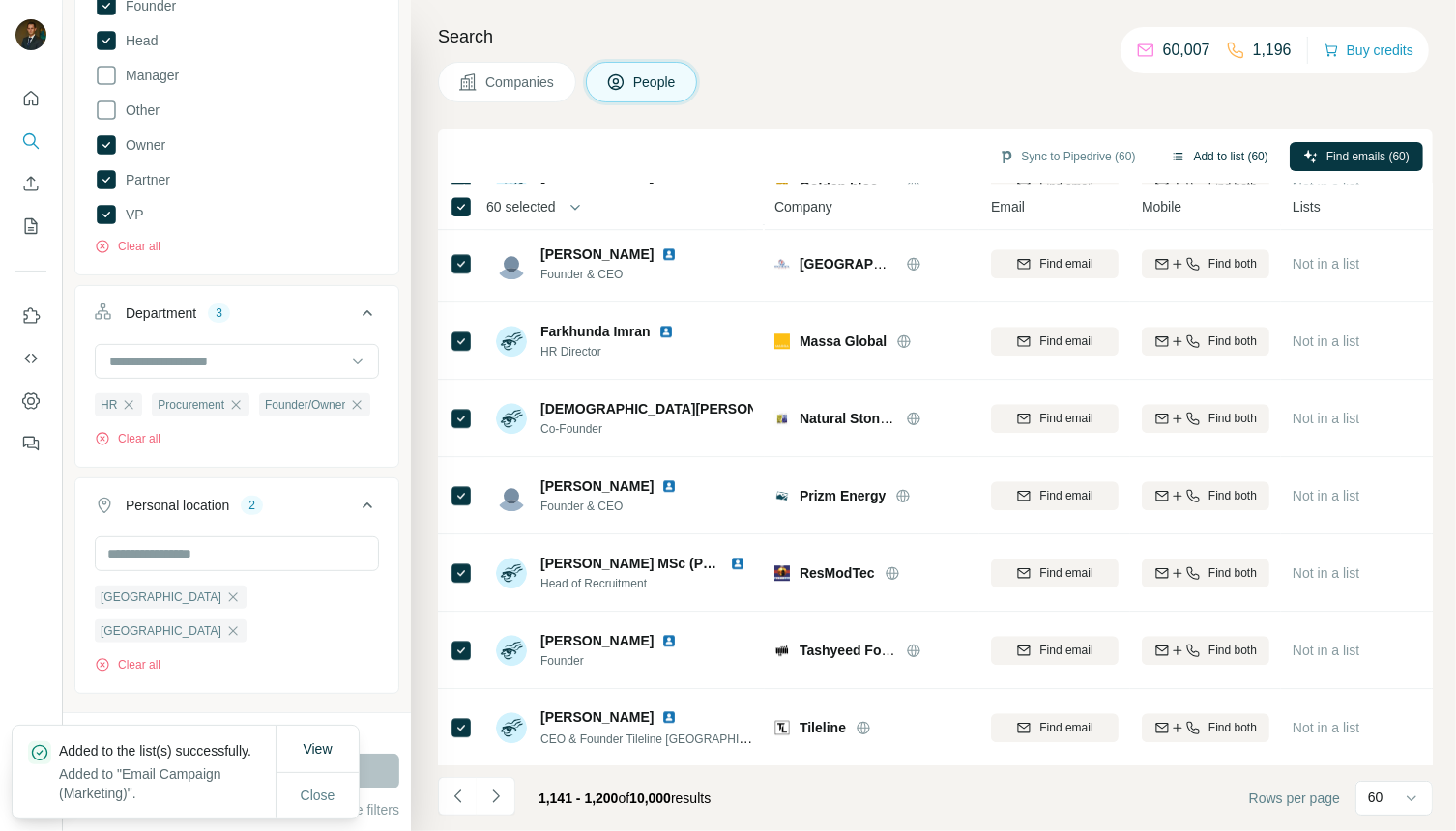
click at [1212, 152] on button "Add to list (60)" at bounding box center [1220, 156] width 125 height 29
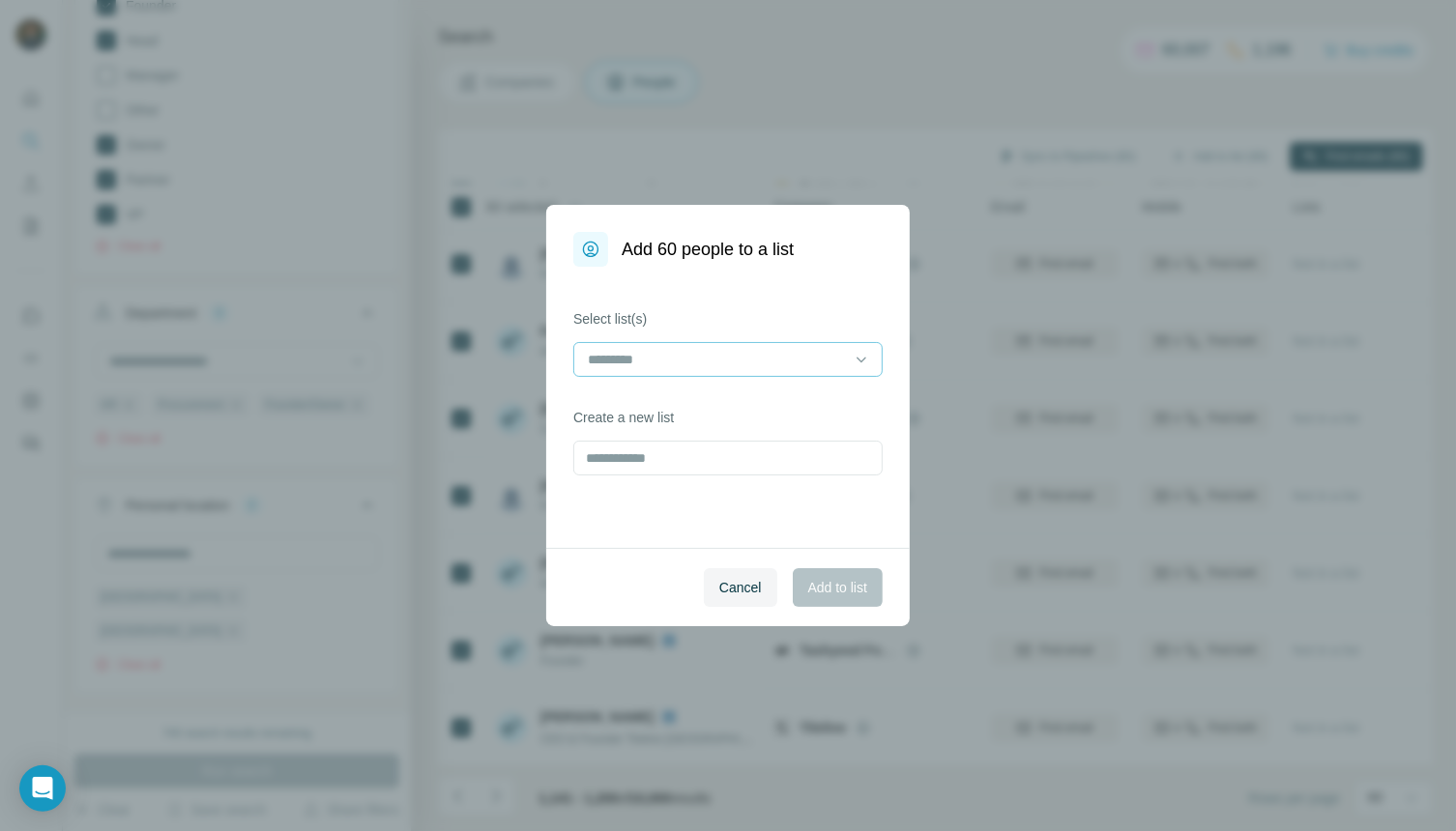
click at [749, 364] on input at bounding box center [717, 360] width 261 height 22
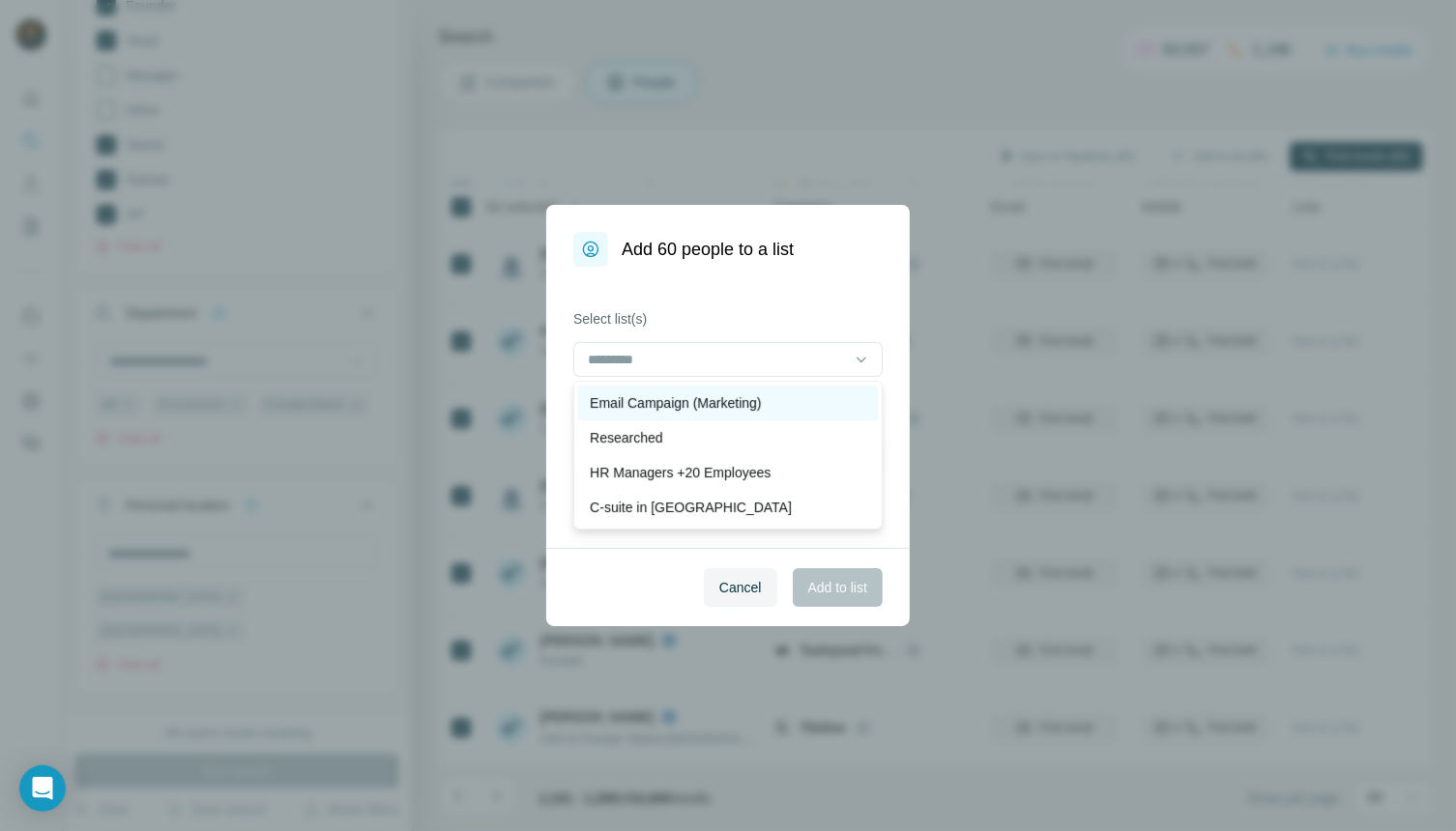
click at [729, 407] on p "Email Campaign (Marketing)" at bounding box center [675, 403] width 171 height 20
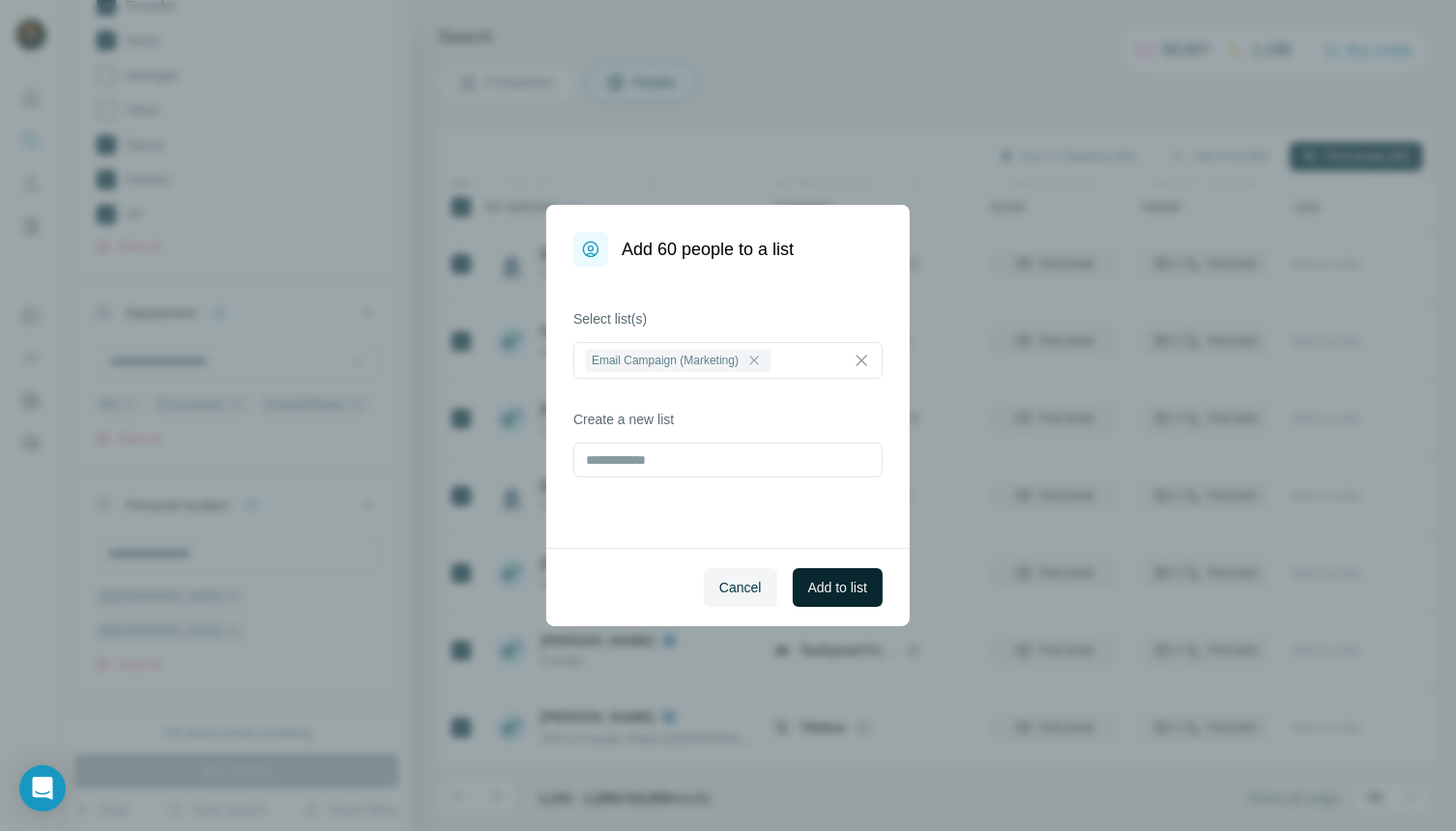
click at [827, 582] on span "Add to list" at bounding box center [838, 588] width 59 height 20
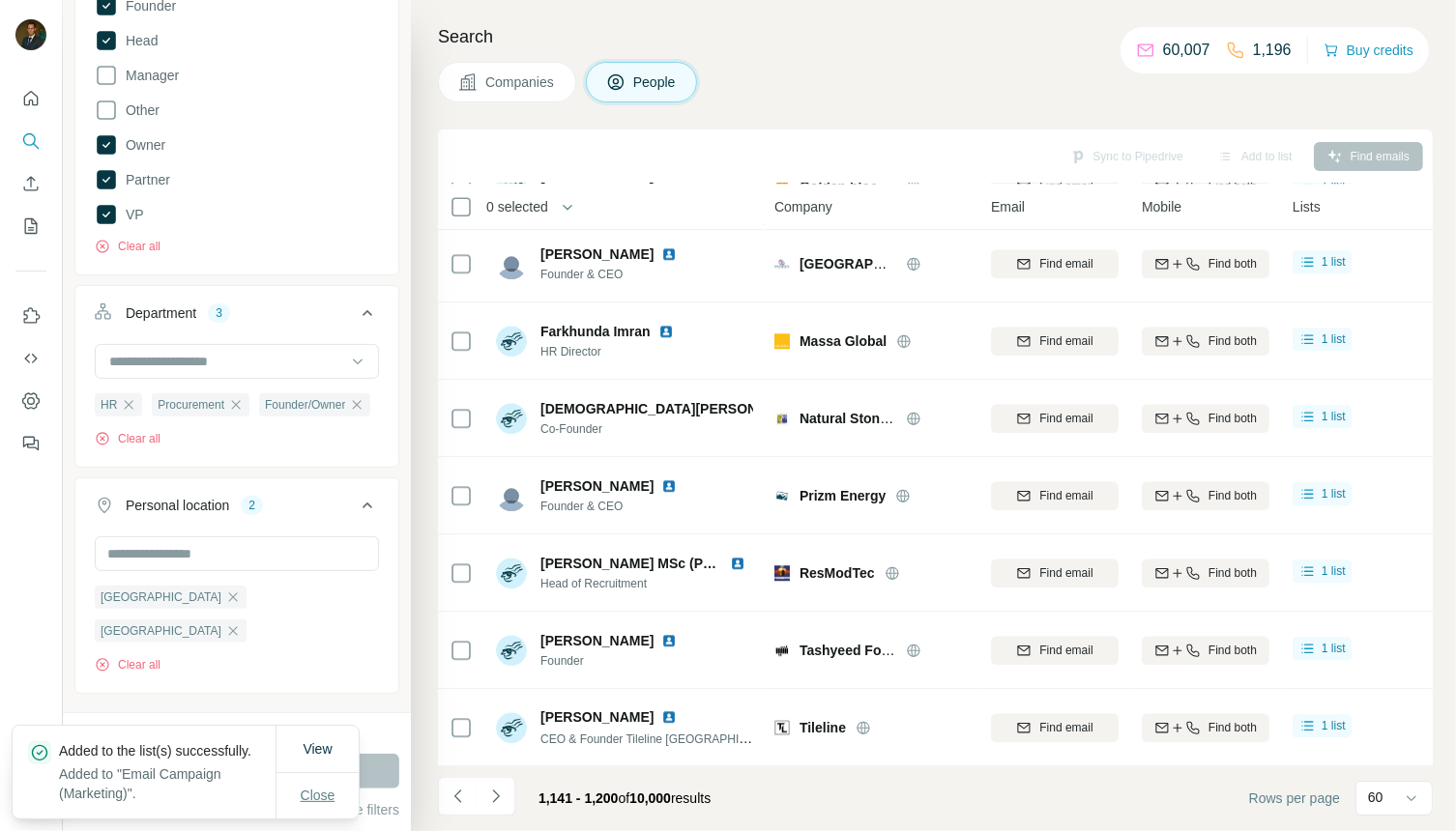
click at [322, 789] on span "Close" at bounding box center [317, 795] width 35 height 20
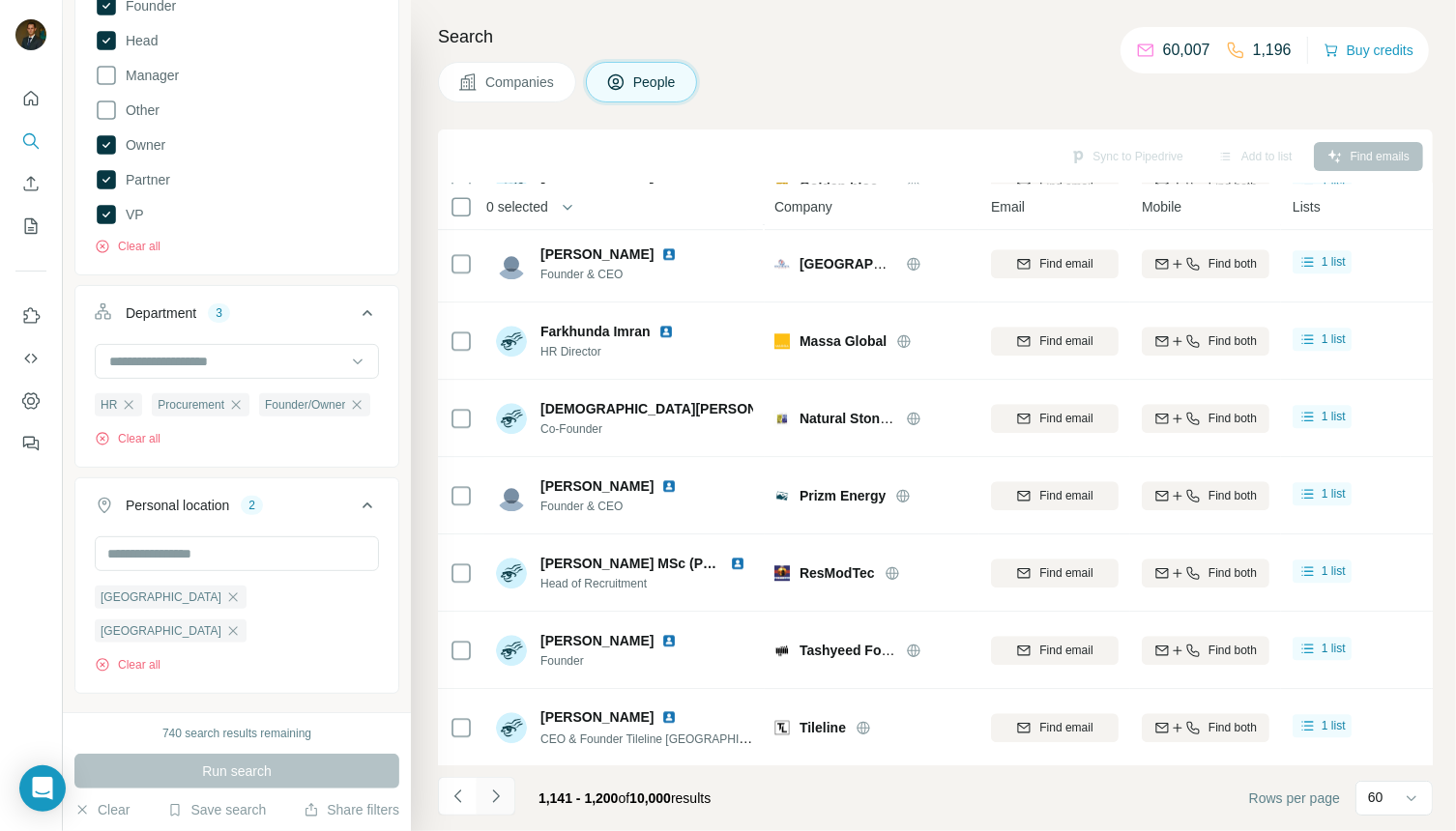
click at [506, 797] on button "Navigate to next page" at bounding box center [495, 795] width 39 height 39
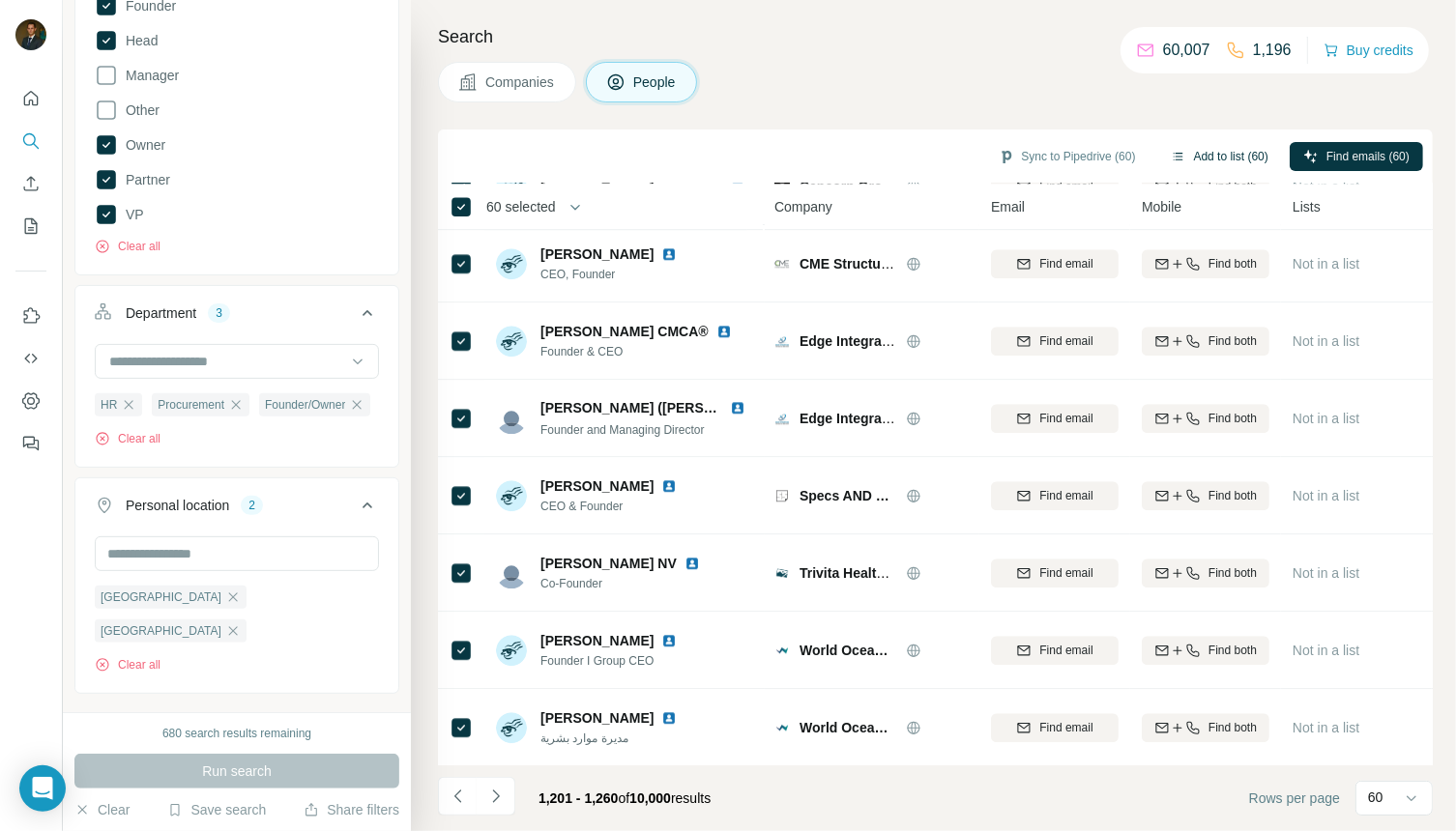
click at [1208, 155] on button "Add to list (60)" at bounding box center [1220, 156] width 125 height 29
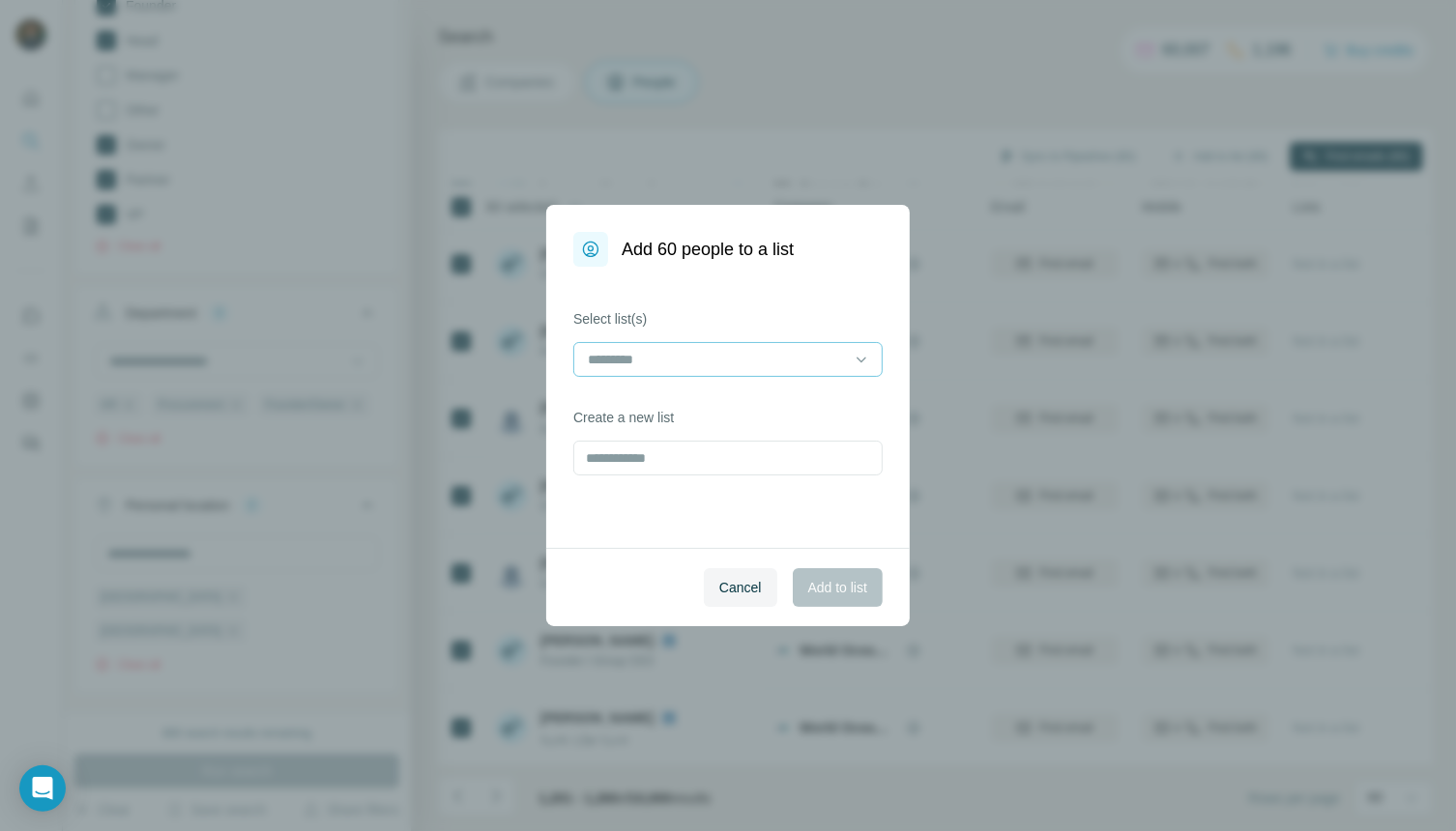
click at [755, 360] on input at bounding box center [717, 360] width 261 height 22
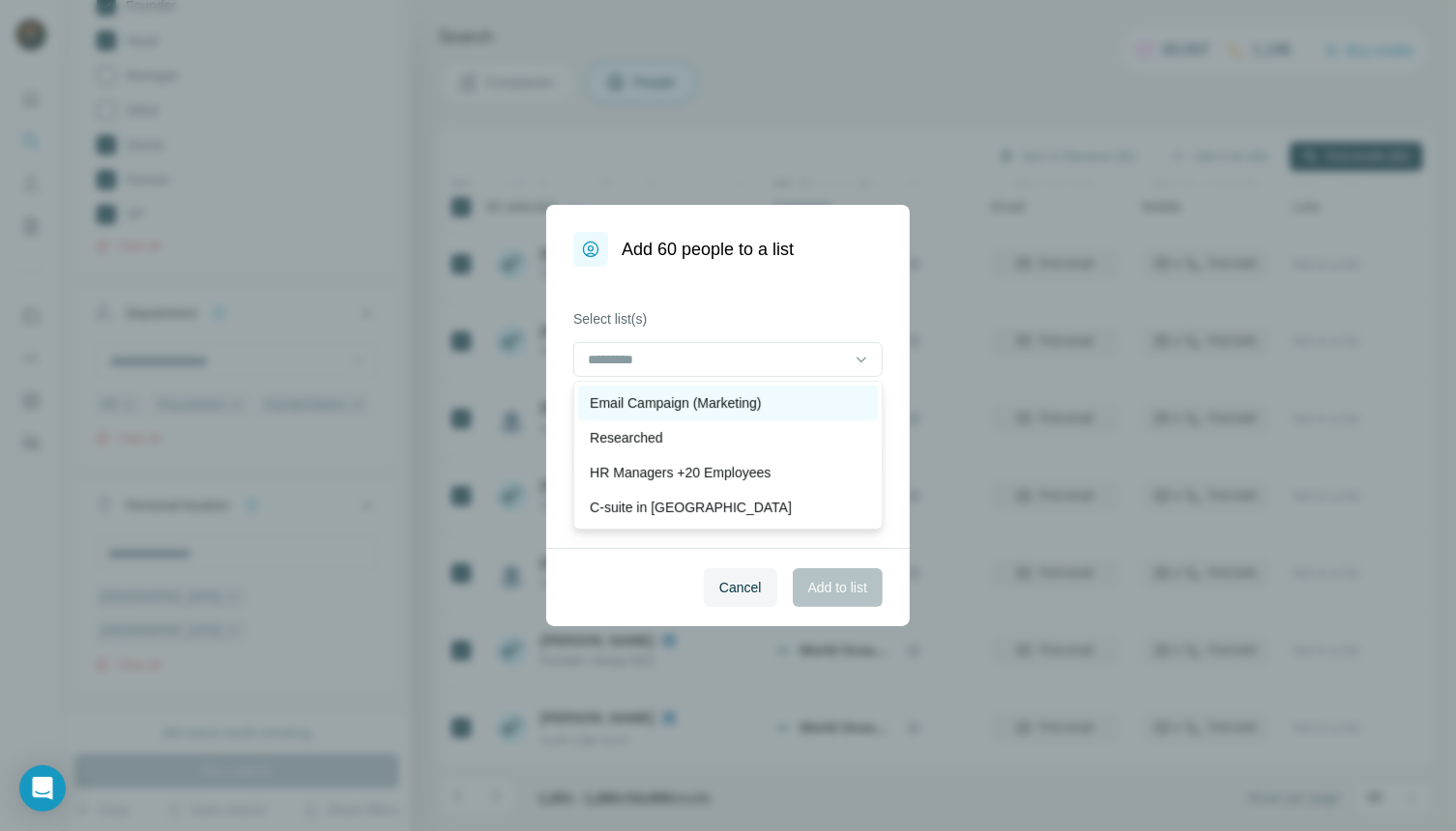
click at [722, 408] on p "Email Campaign (Marketing)" at bounding box center [675, 403] width 171 height 20
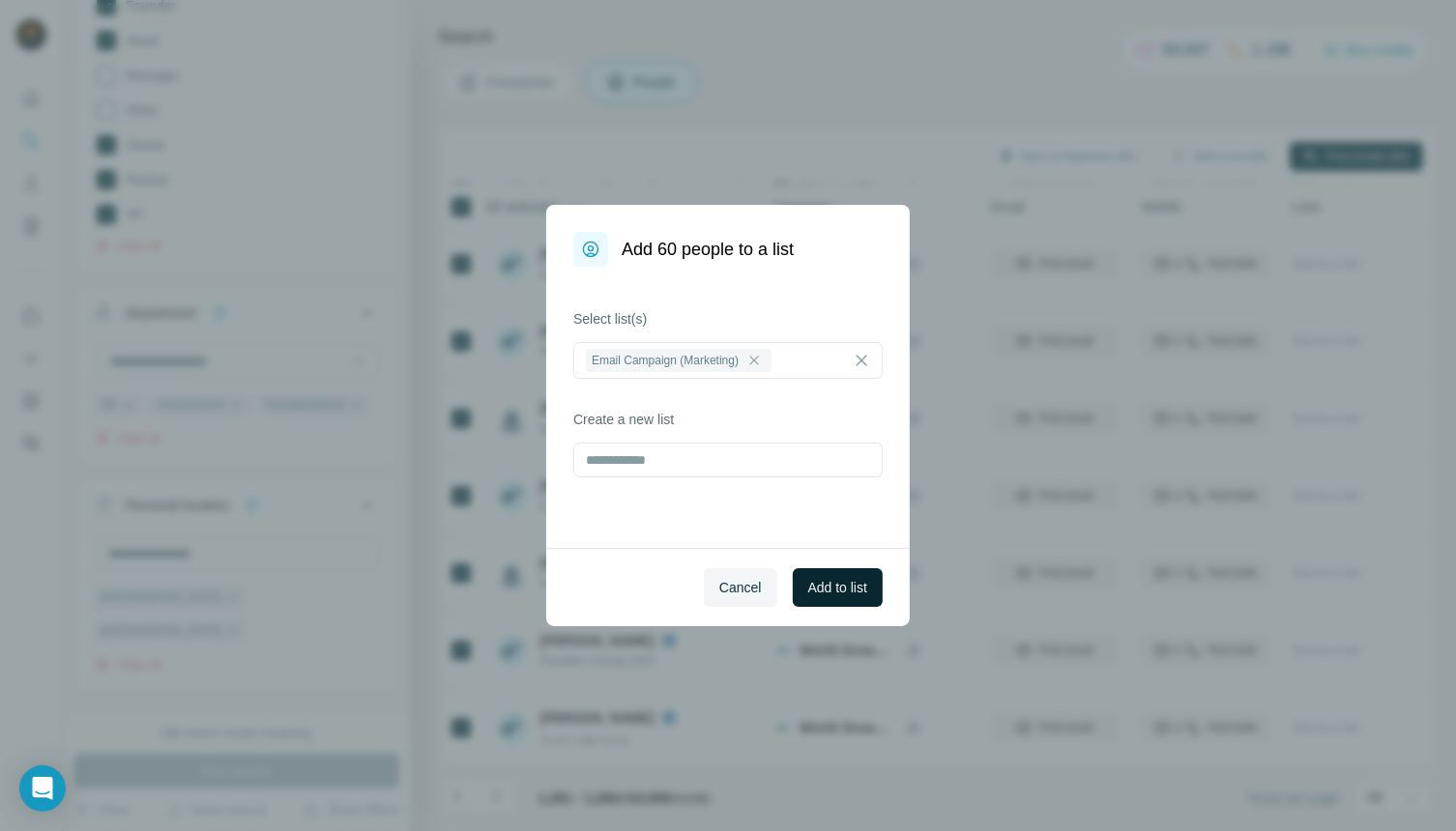
click at [839, 586] on span "Add to list" at bounding box center [838, 588] width 59 height 20
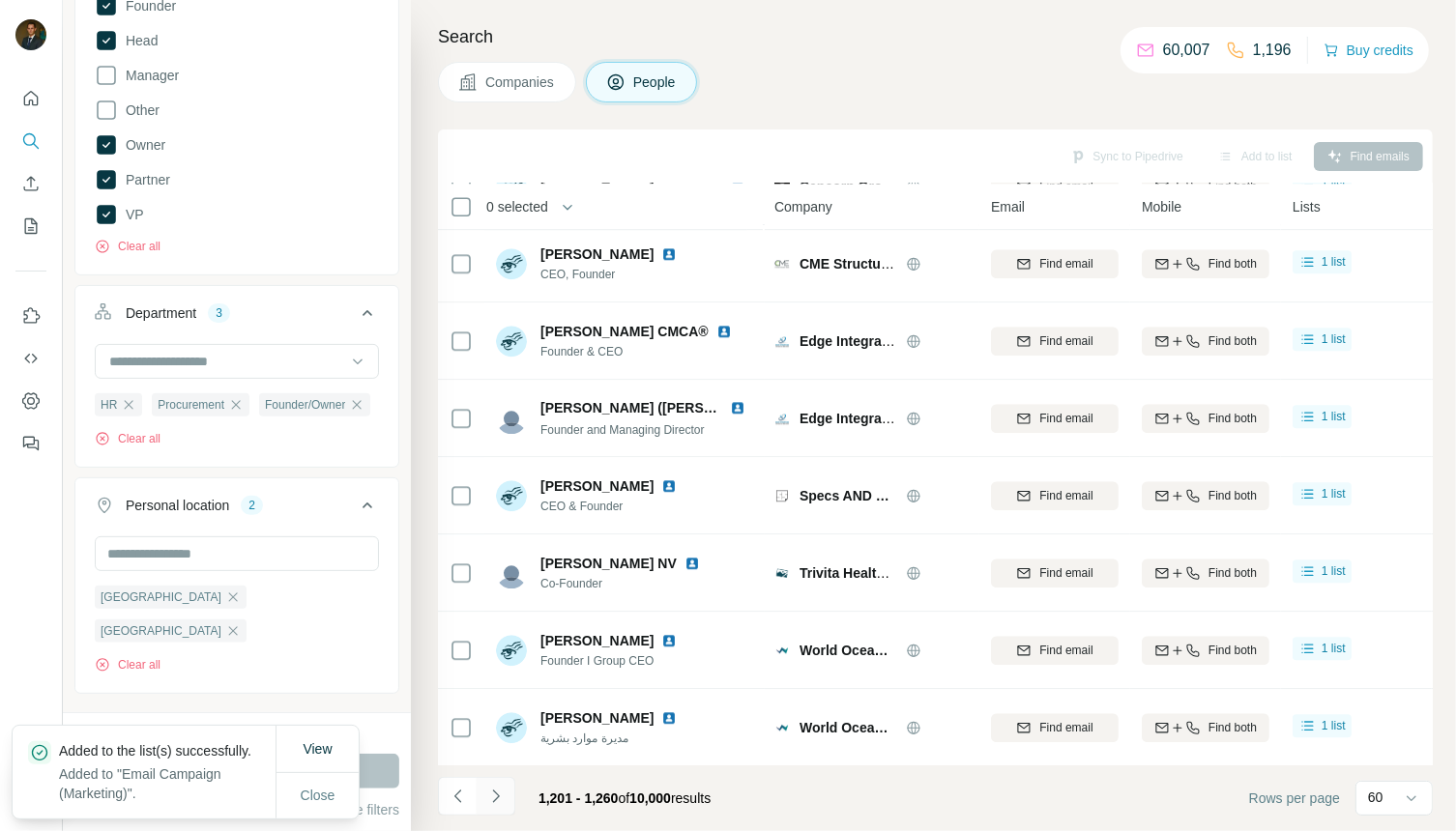
click at [502, 791] on icon "Navigate to next page" at bounding box center [496, 796] width 20 height 20
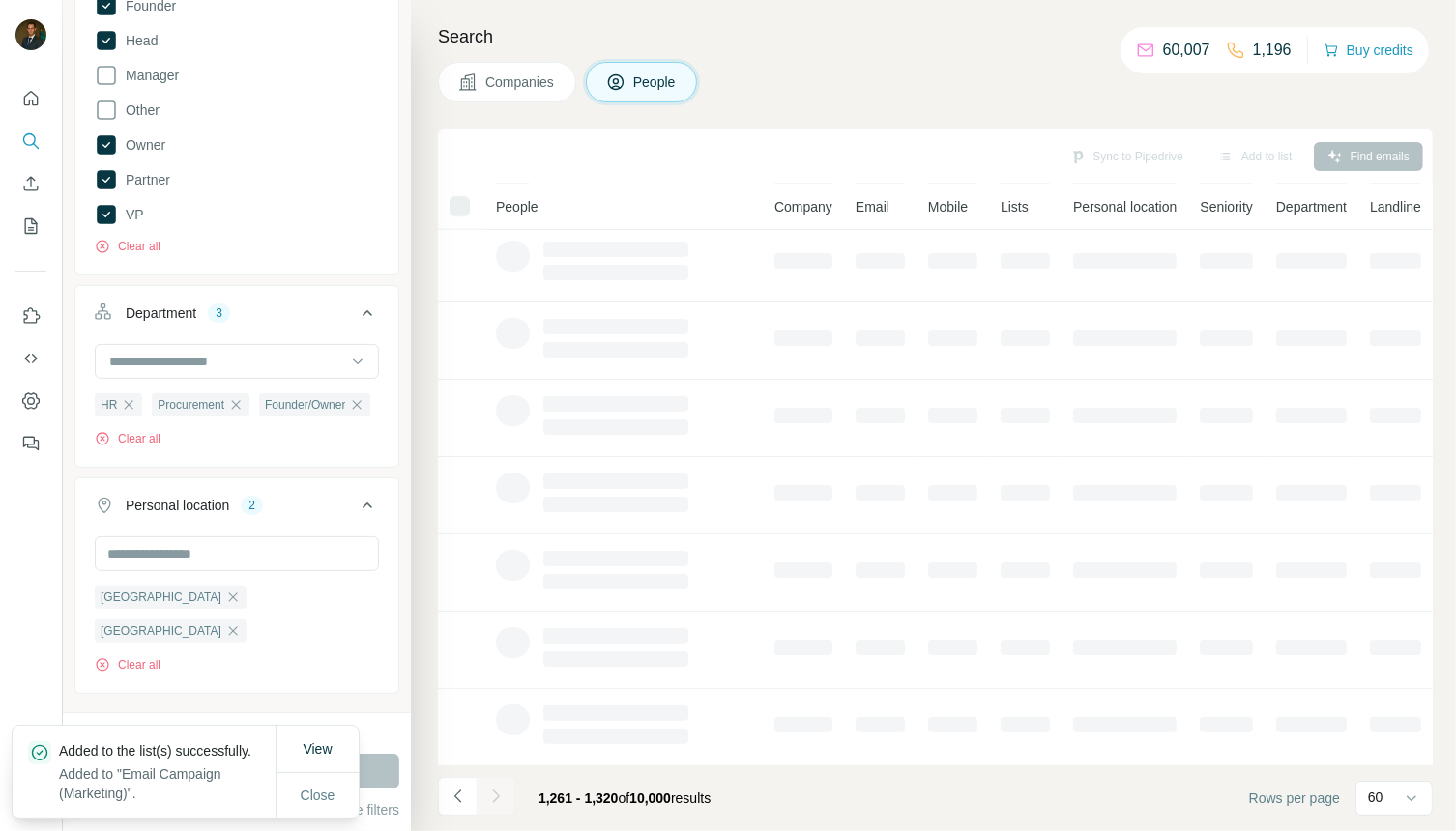
click at [455, 204] on div at bounding box center [460, 207] width 21 height 21
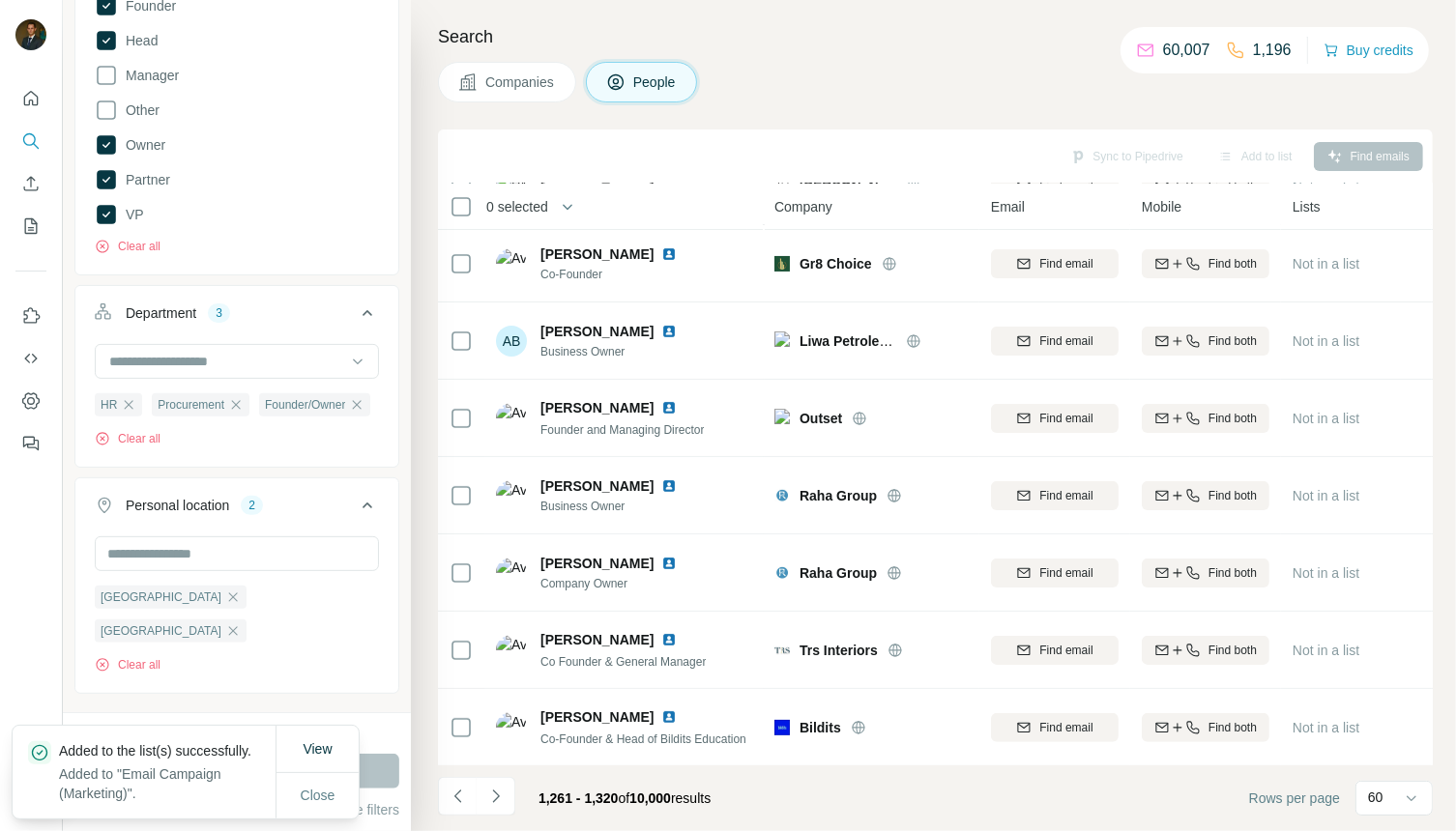
scroll to position [4103, 0]
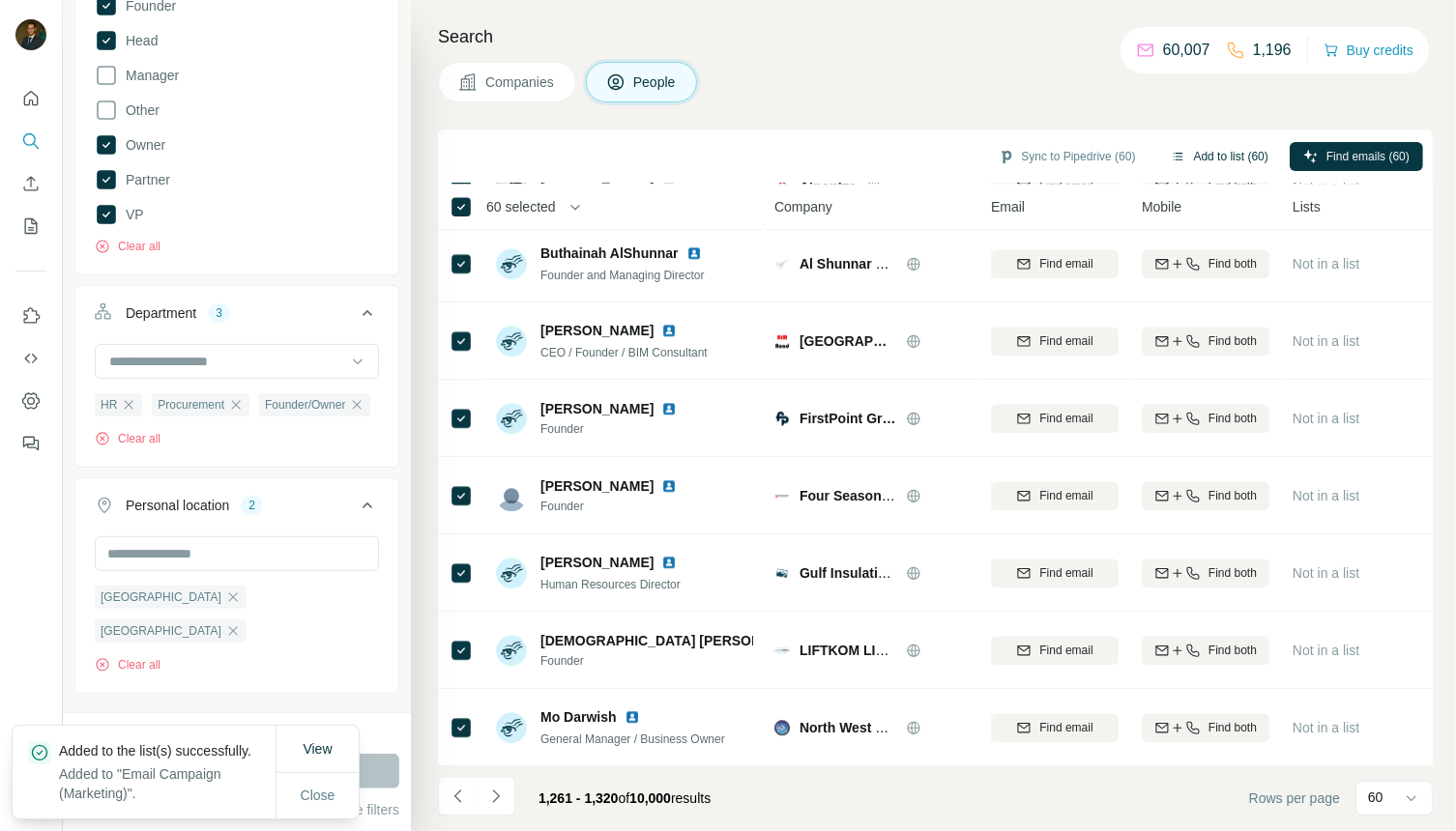
click at [1193, 148] on button "Add to list (60)" at bounding box center [1220, 156] width 125 height 29
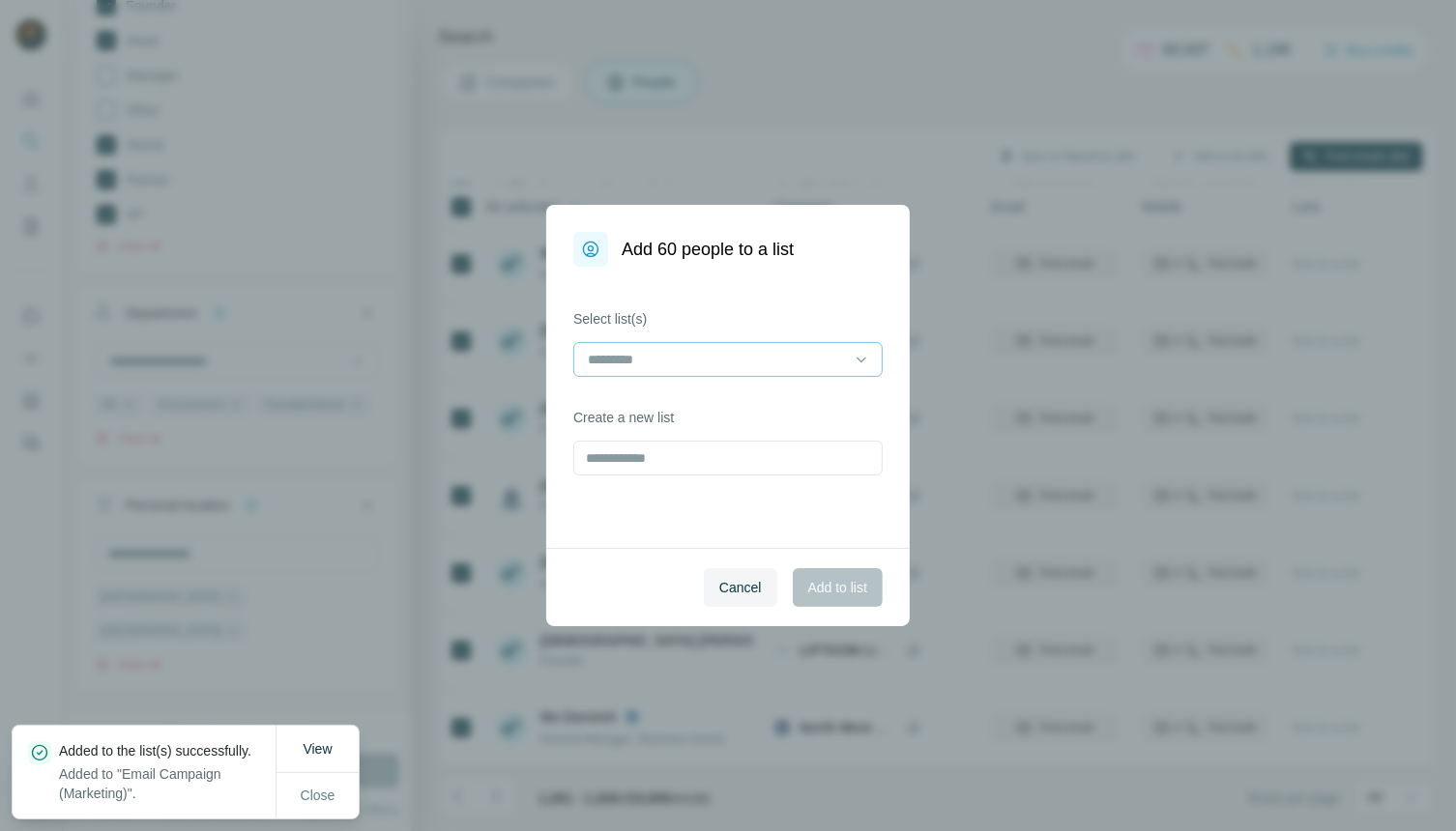
click at [847, 356] on input at bounding box center [717, 360] width 261 height 22
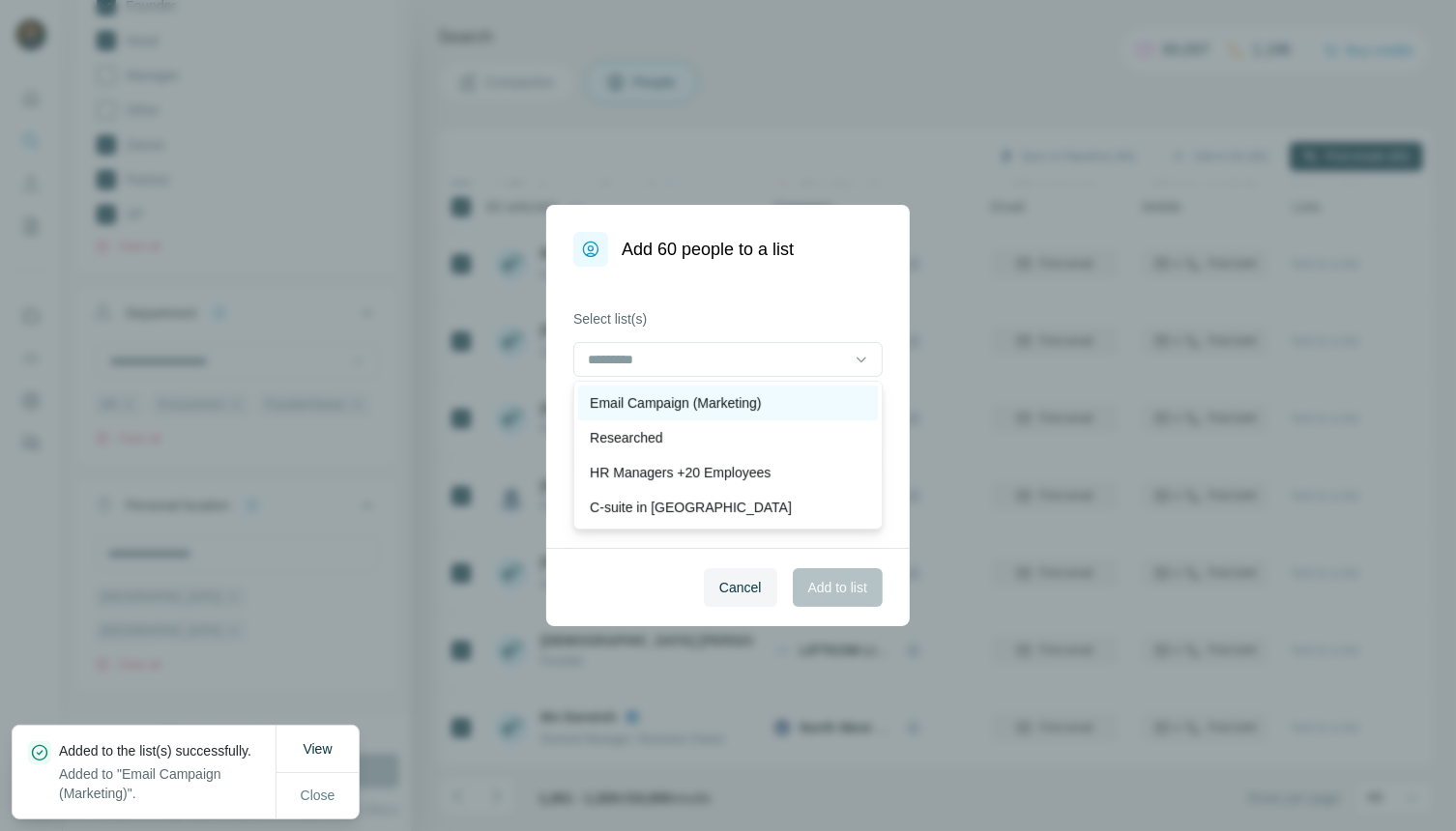
click at [725, 409] on p "Email Campaign (Marketing)" at bounding box center [675, 403] width 171 height 20
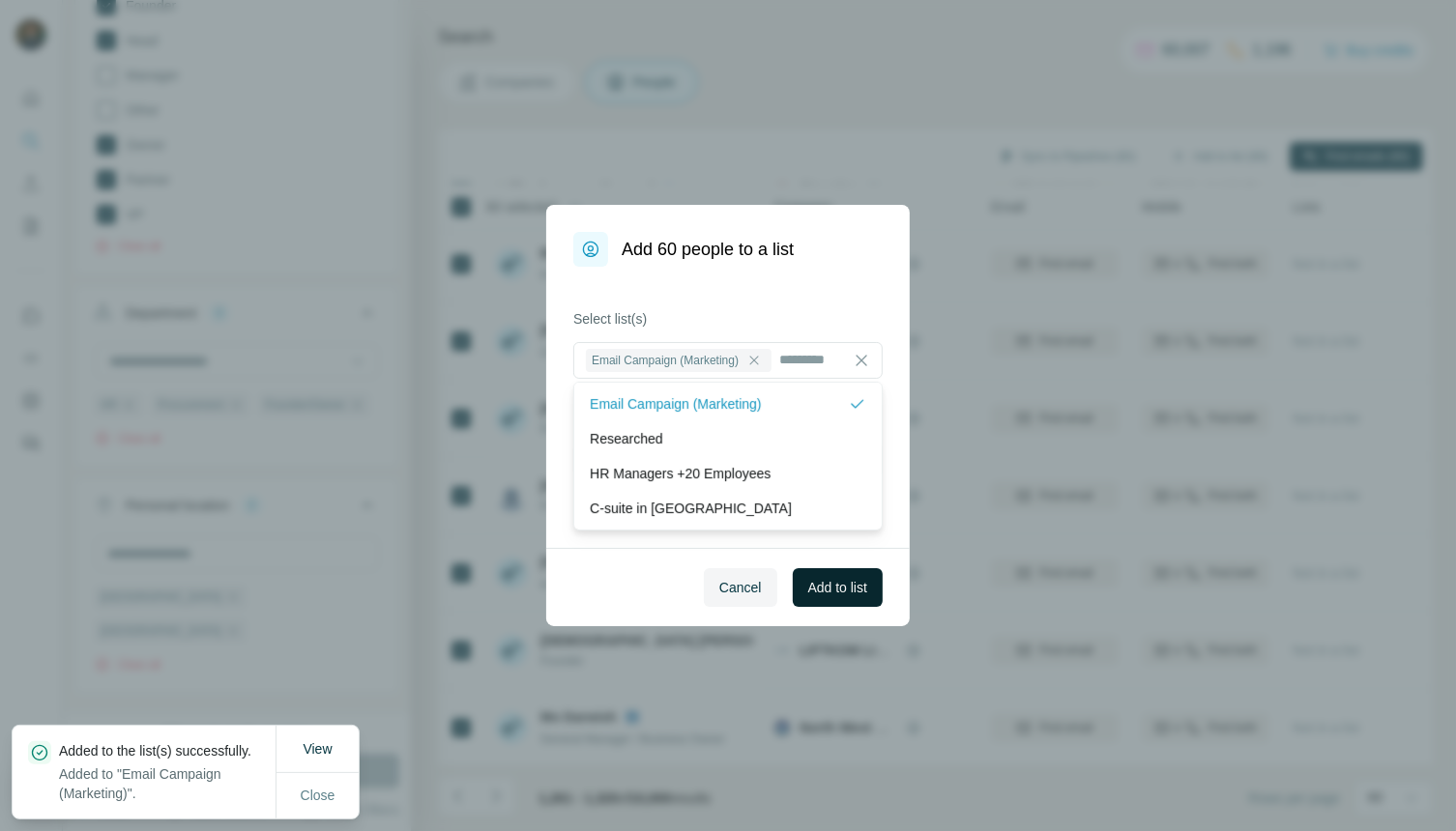
click at [826, 577] on button "Add to list" at bounding box center [837, 587] width 90 height 39
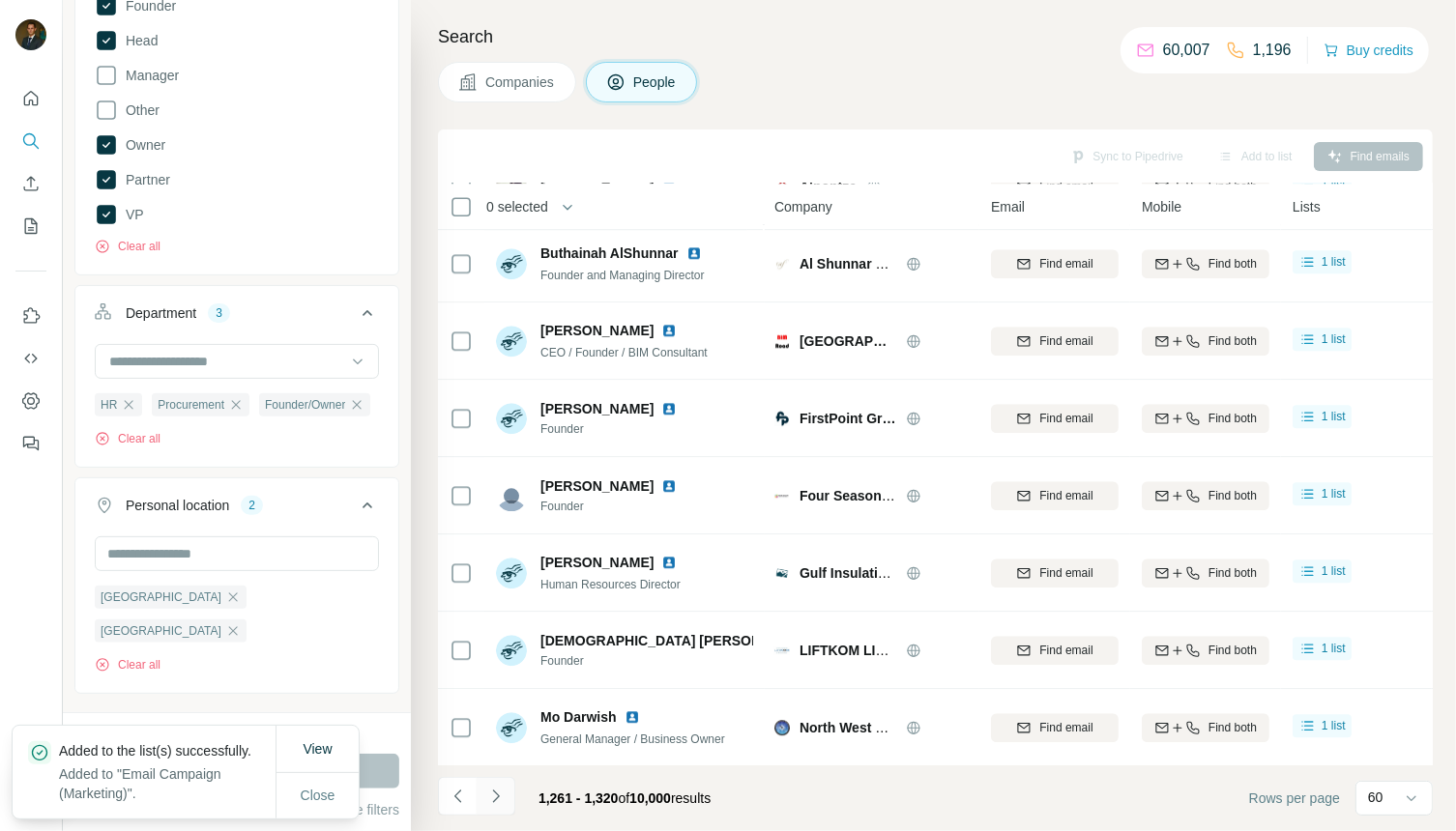
click at [495, 799] on icon "Navigate to next page" at bounding box center [495, 795] width 7 height 13
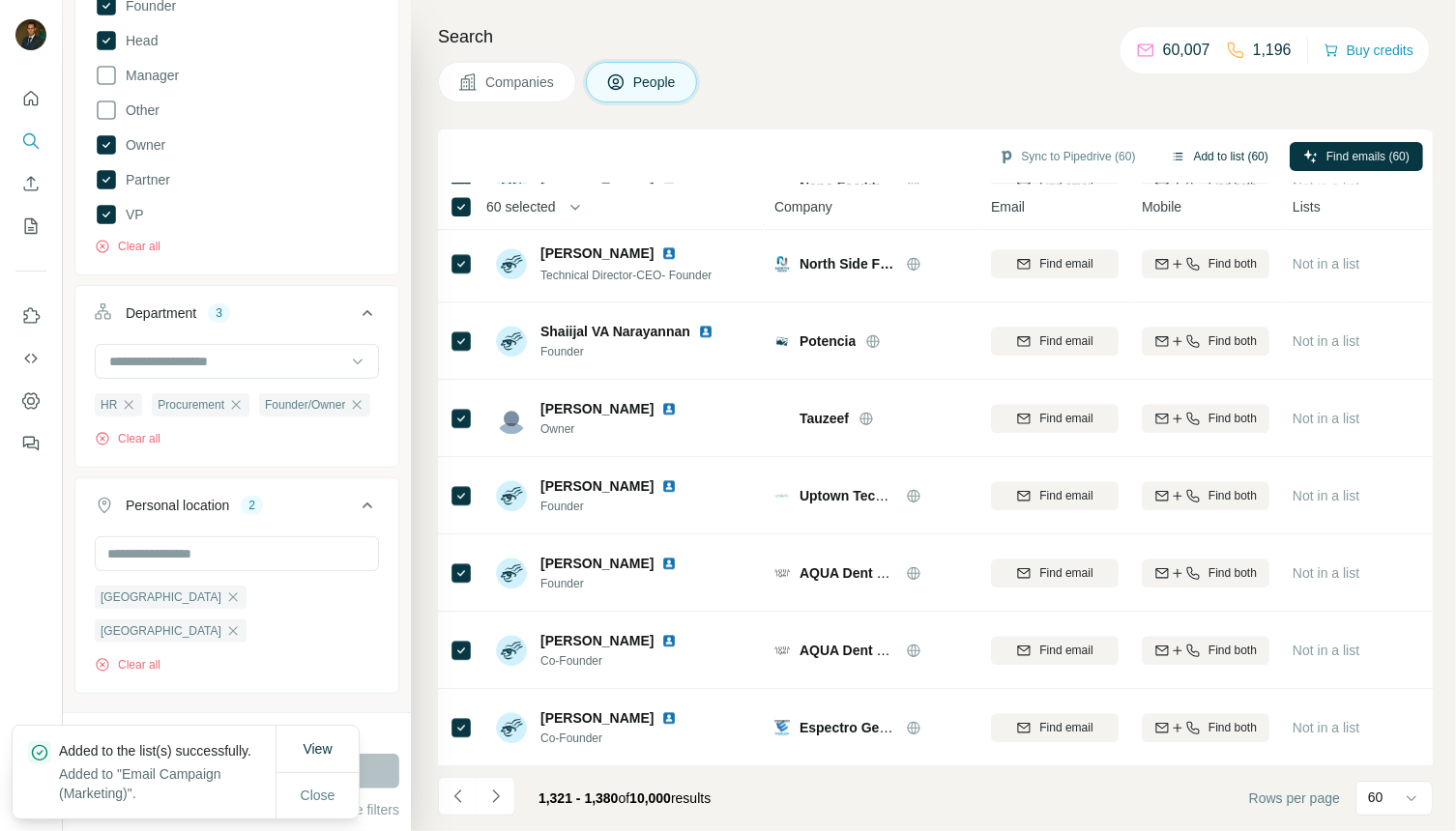
click at [1198, 158] on button "Add to list (60)" at bounding box center [1220, 156] width 125 height 29
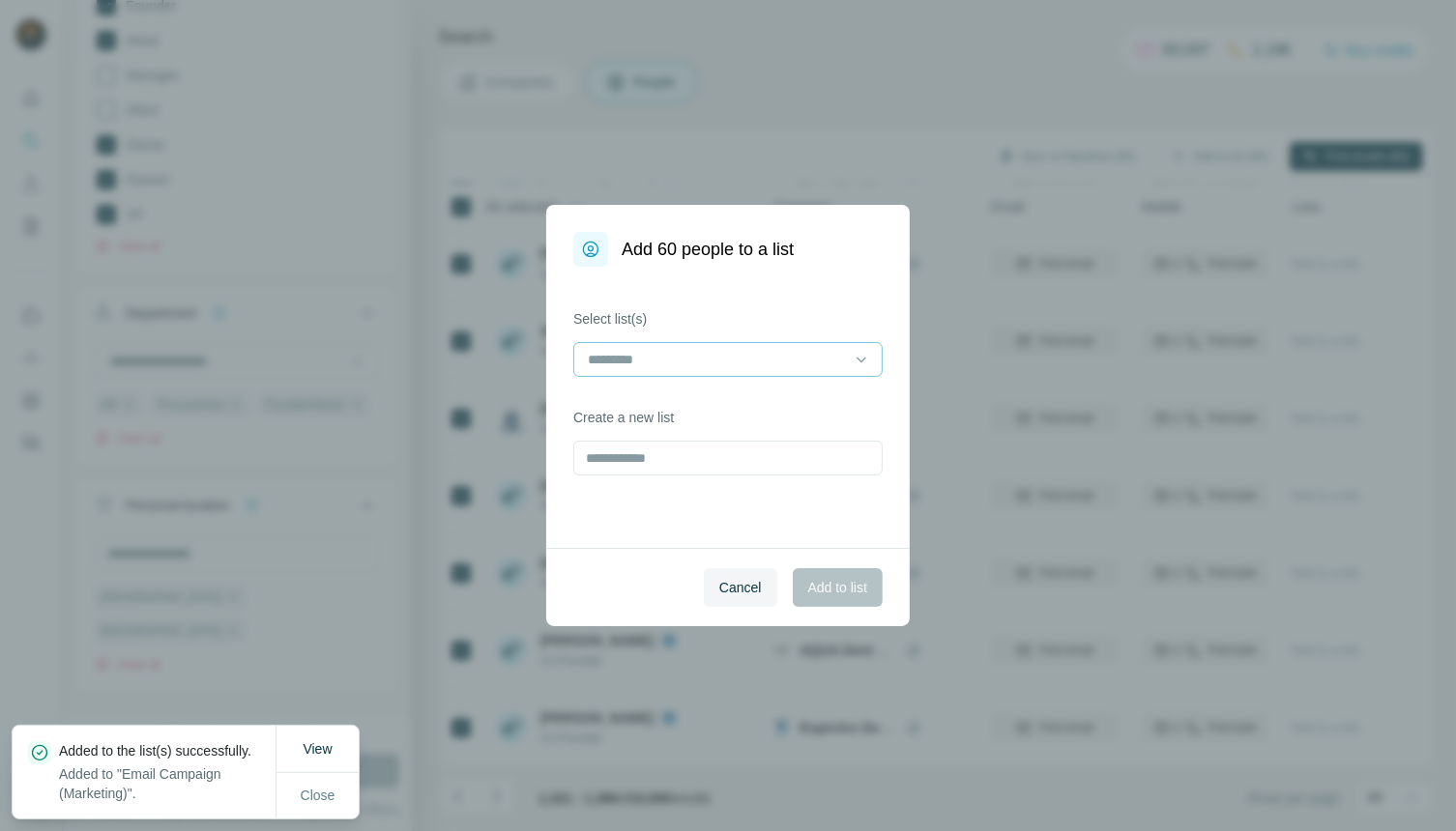
click at [842, 360] on input at bounding box center [717, 360] width 261 height 22
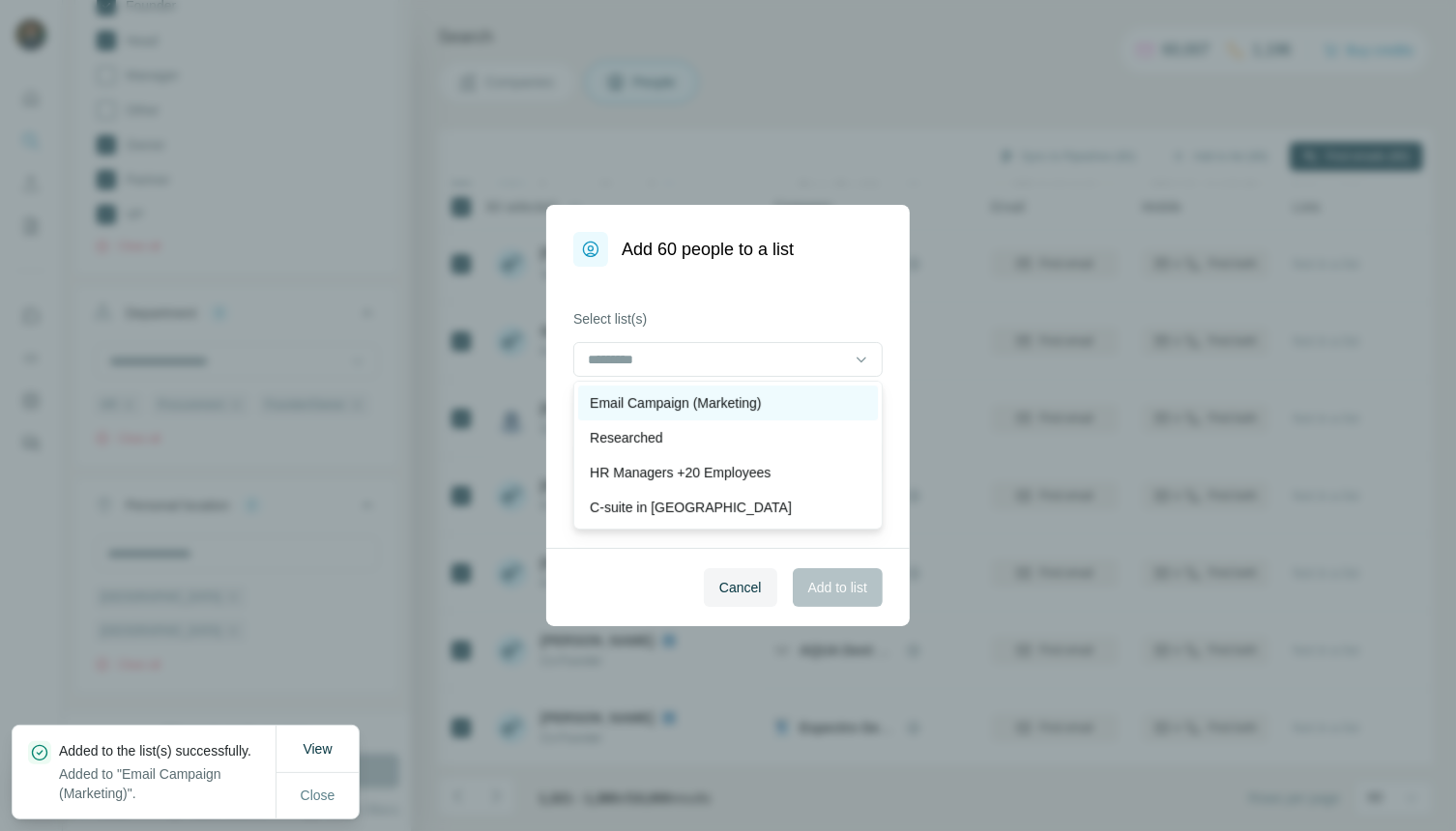
click at [735, 404] on p "Email Campaign (Marketing)" at bounding box center [675, 403] width 171 height 20
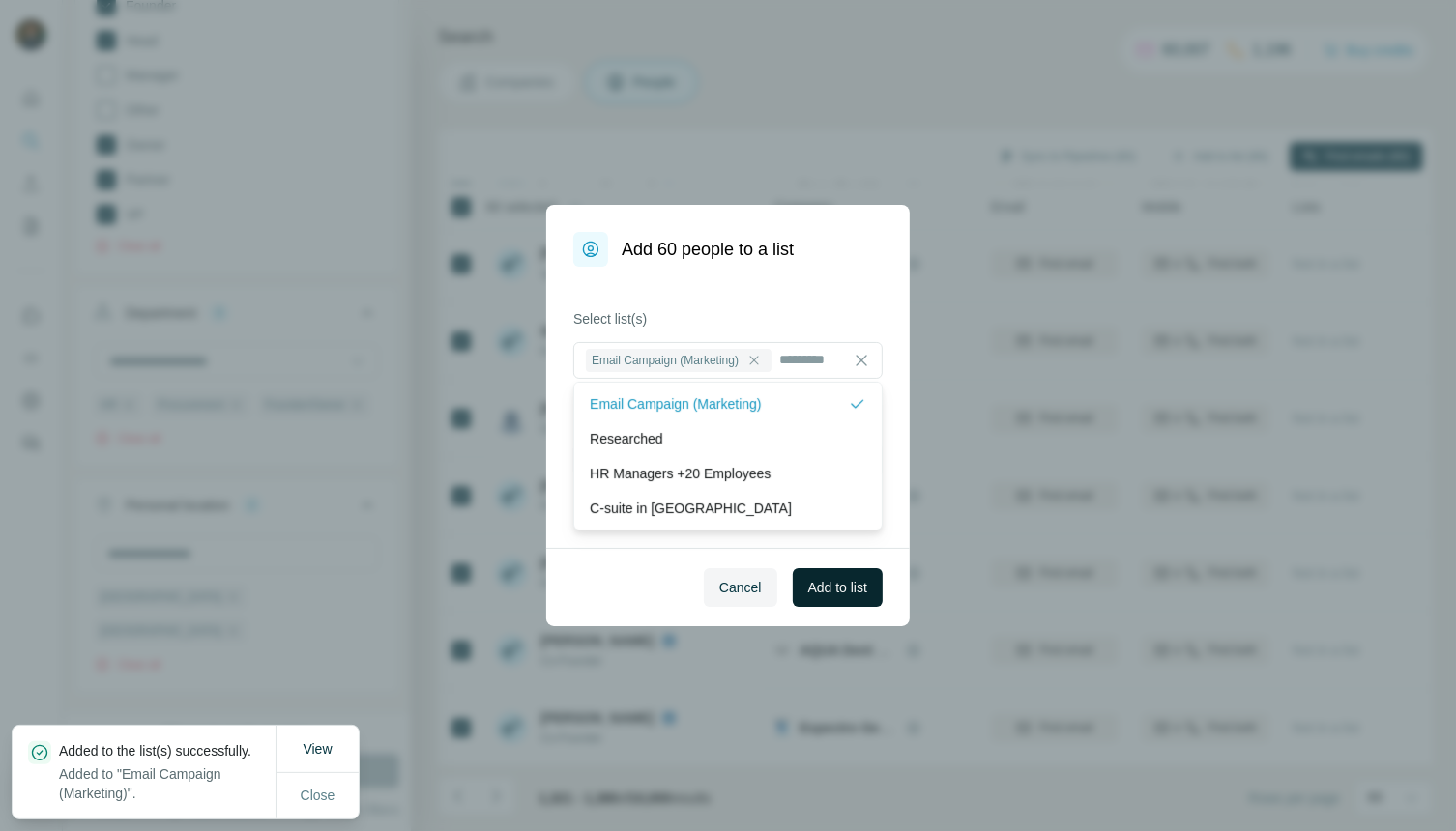
click at [830, 587] on span "Add to list" at bounding box center [838, 588] width 59 height 20
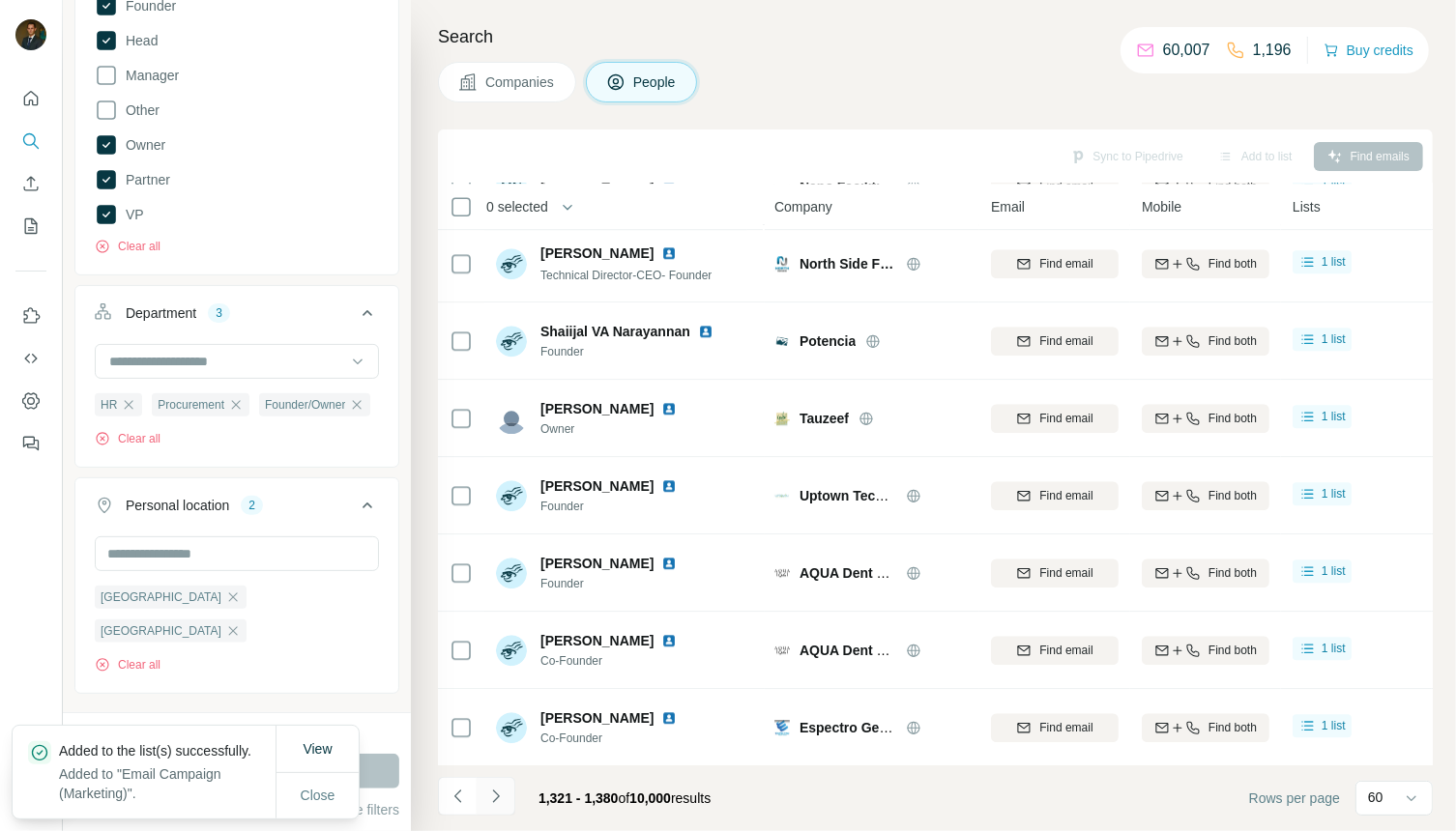
click at [501, 799] on icon "Navigate to next page" at bounding box center [496, 796] width 20 height 20
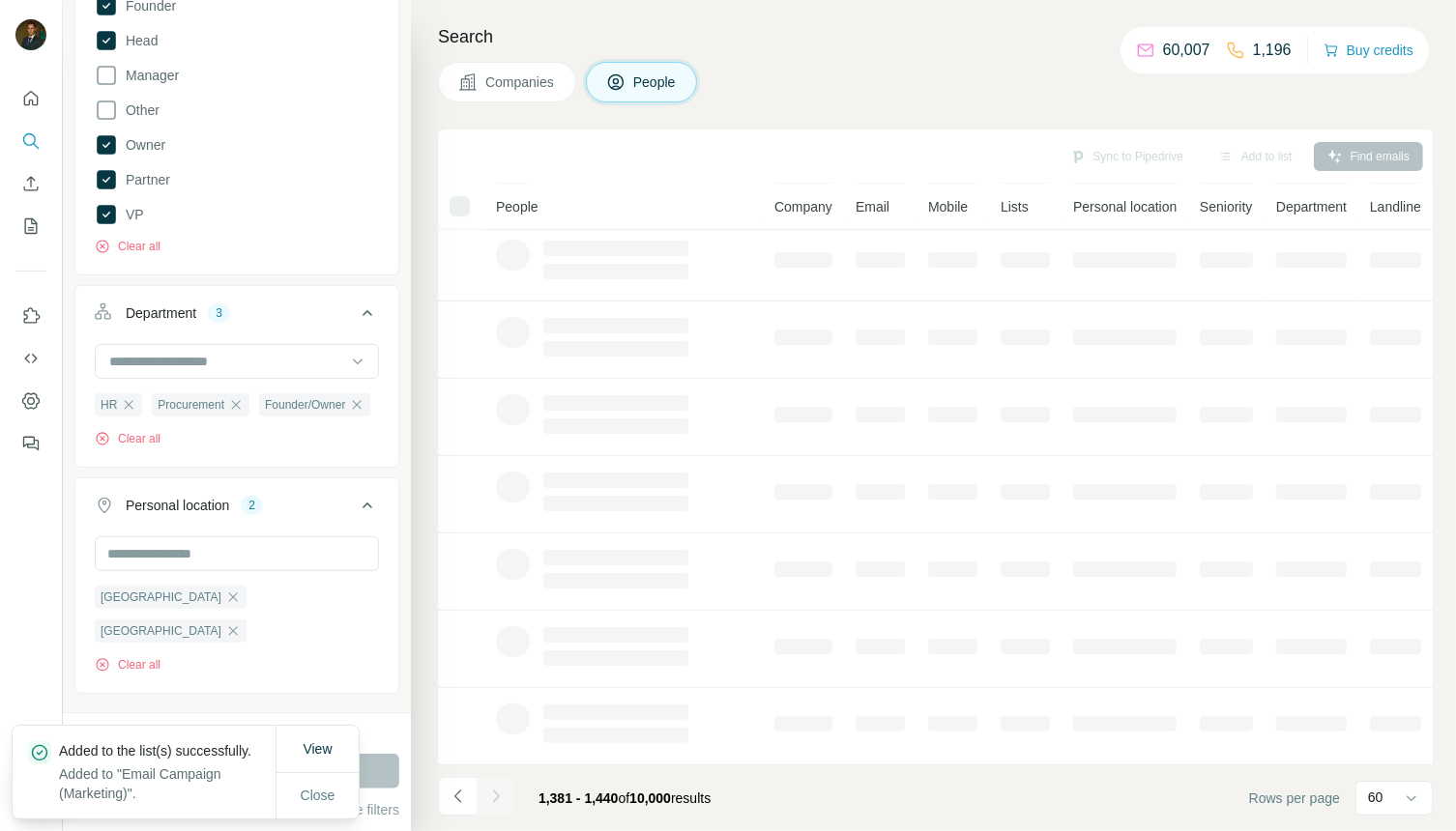
scroll to position [237, 0]
click at [321, 790] on span "Close" at bounding box center [317, 795] width 35 height 20
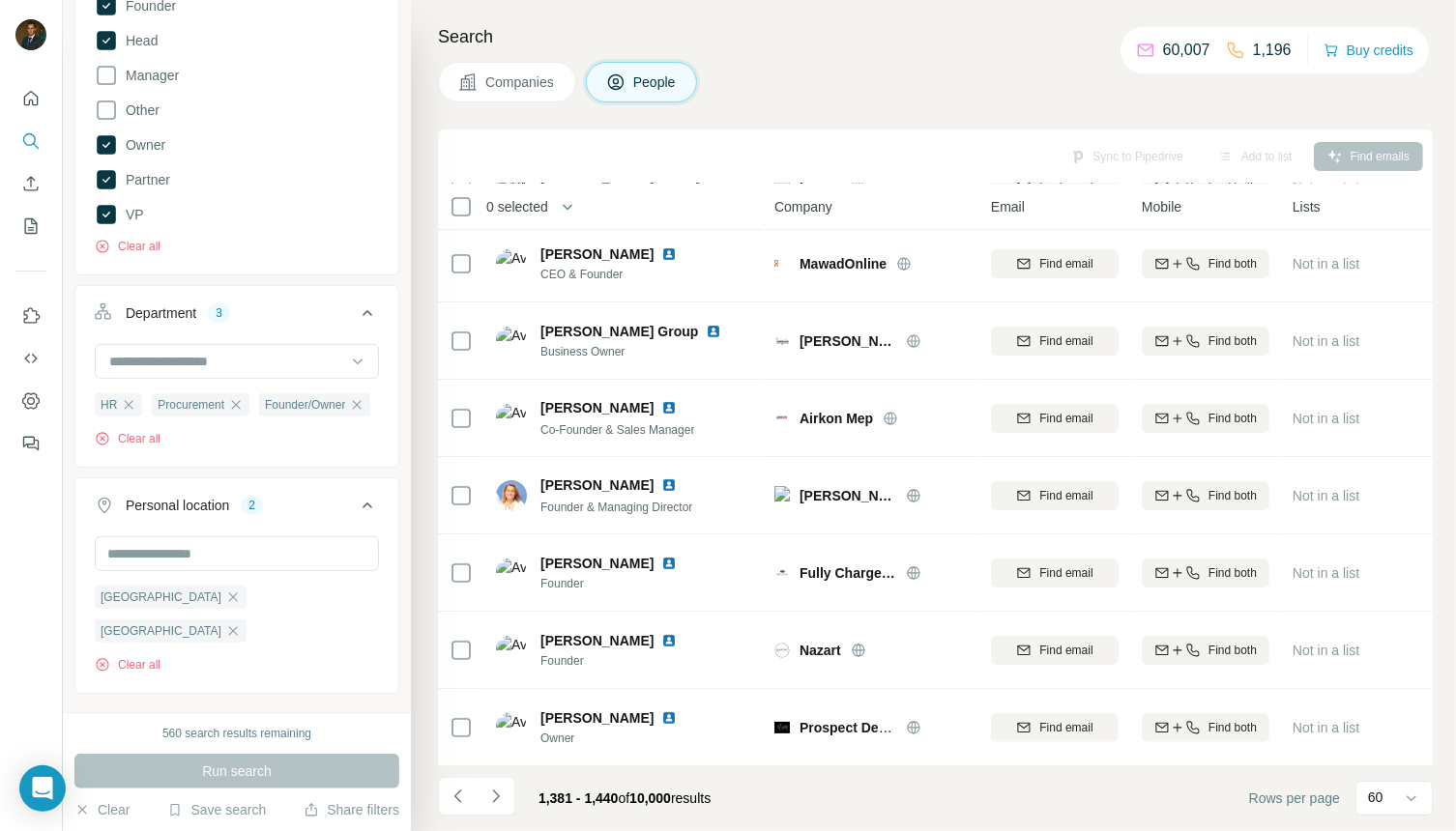
scroll to position [4103, 0]
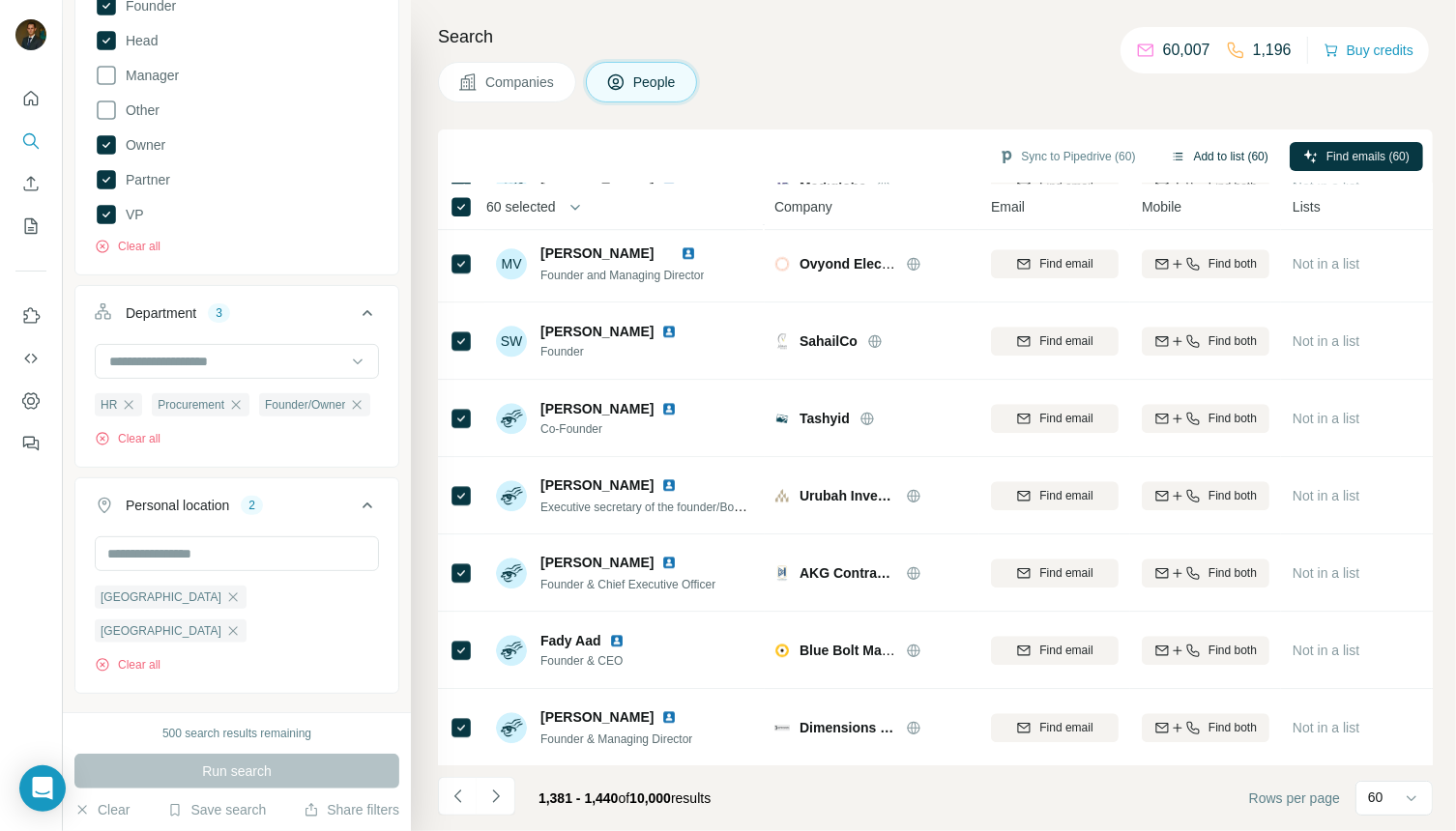
click at [1192, 152] on button "Add to list (60)" at bounding box center [1220, 156] width 125 height 29
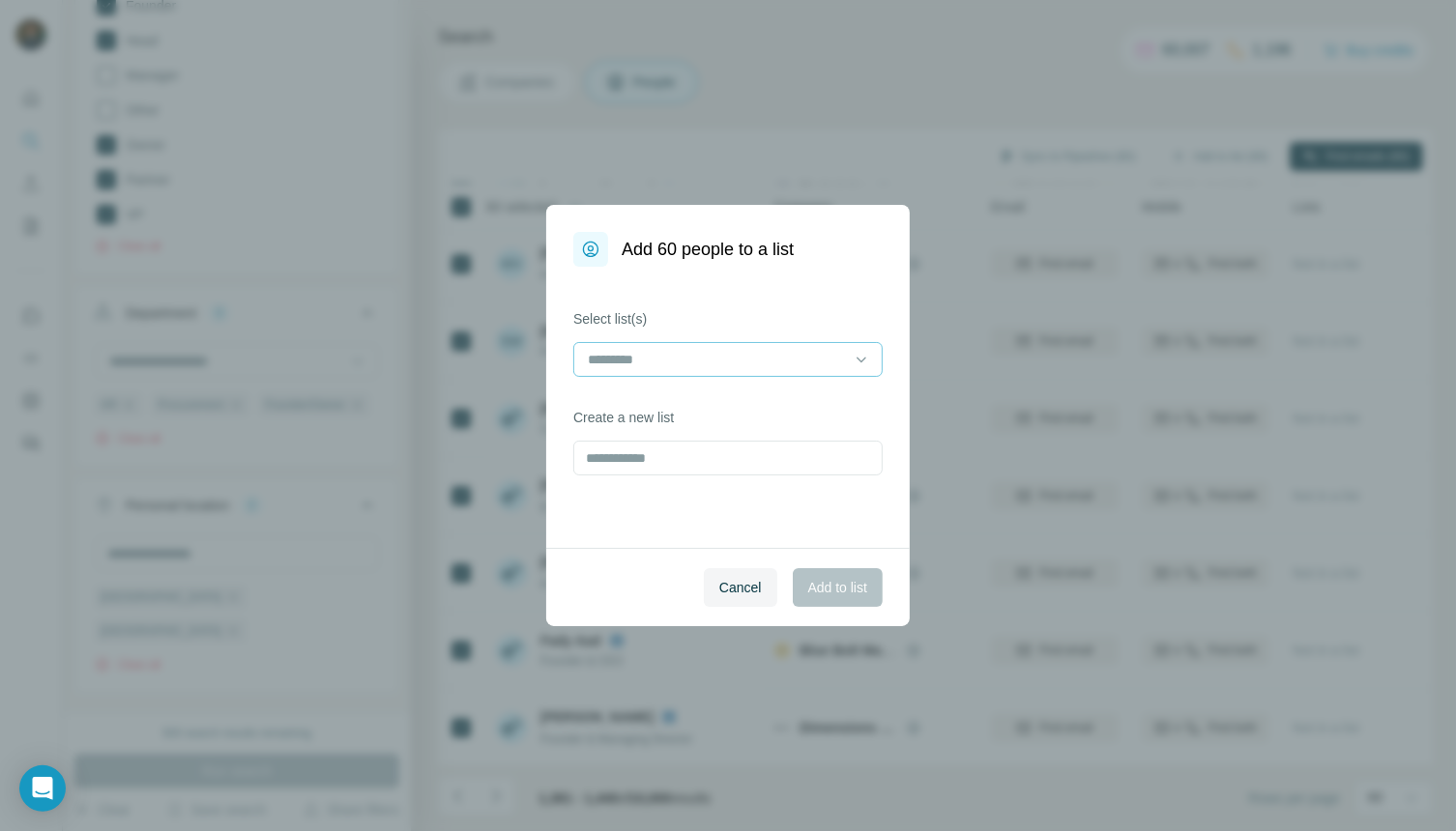
click at [838, 352] on input at bounding box center [717, 360] width 261 height 22
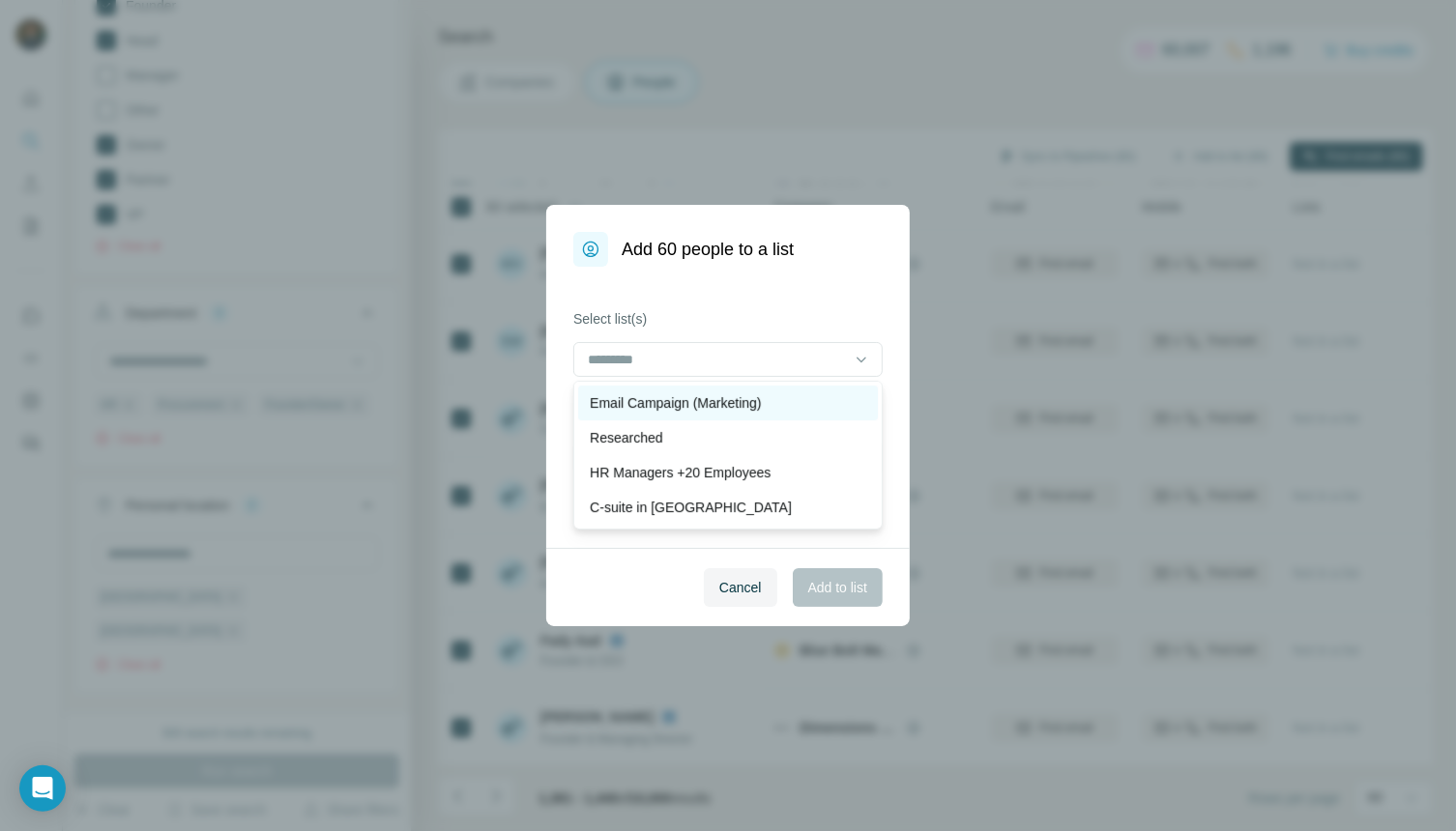
click at [714, 407] on p "Email Campaign (Marketing)" at bounding box center [675, 403] width 171 height 20
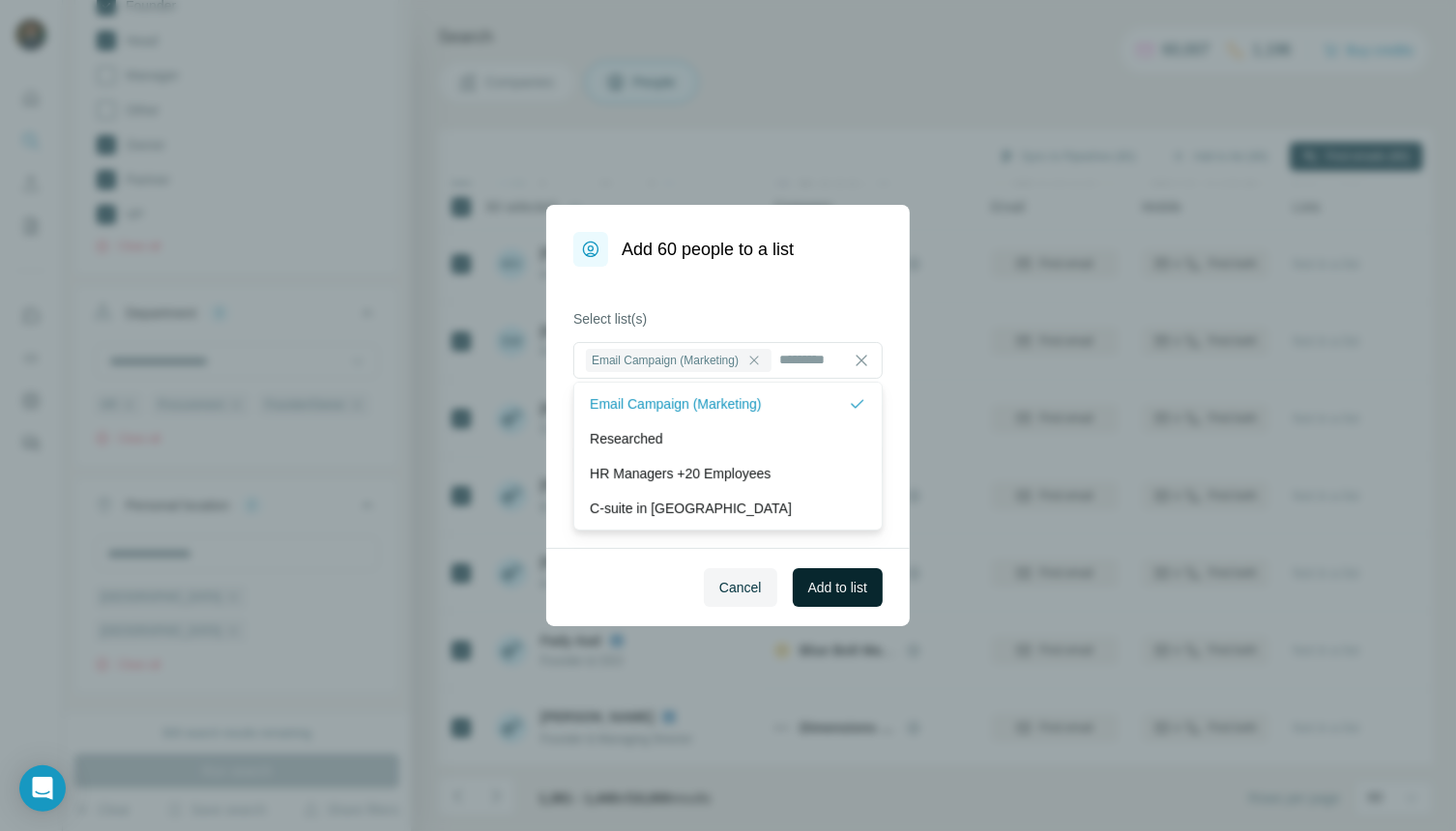
click at [815, 596] on span "Add to list" at bounding box center [838, 588] width 59 height 20
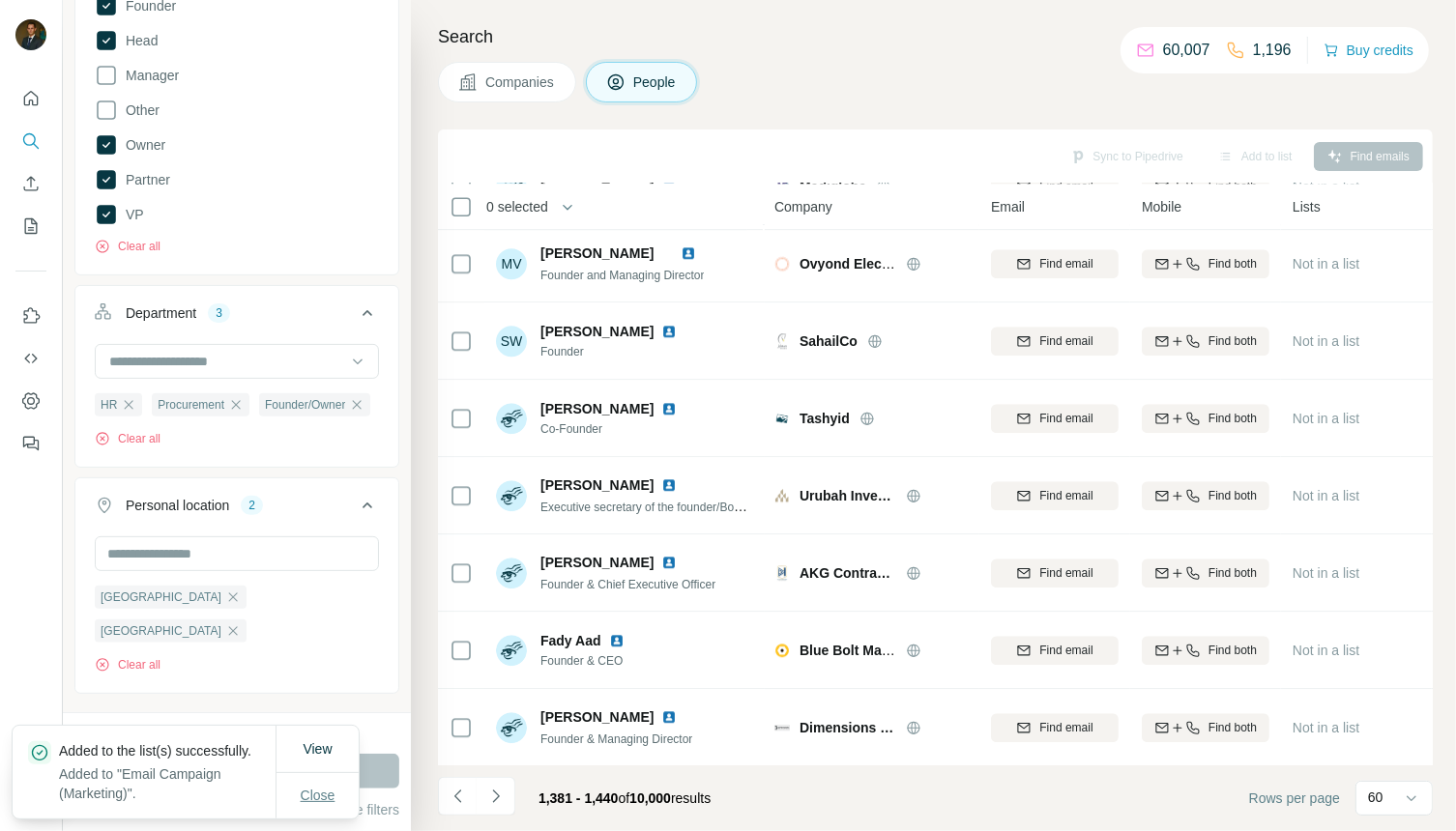
click at [320, 788] on span "Close" at bounding box center [317, 795] width 35 height 20
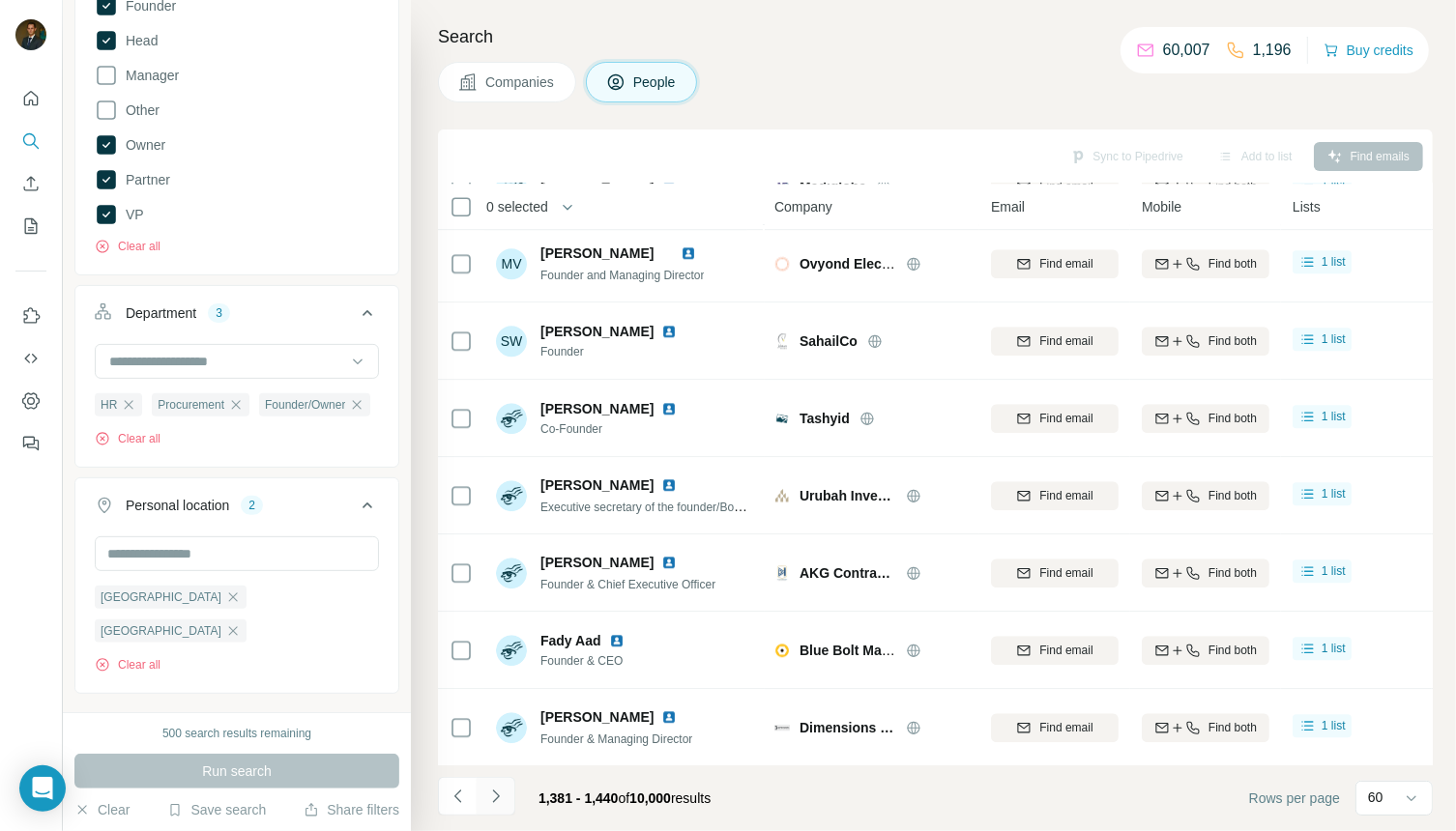
click at [494, 804] on icon "Navigate to next page" at bounding box center [496, 796] width 20 height 20
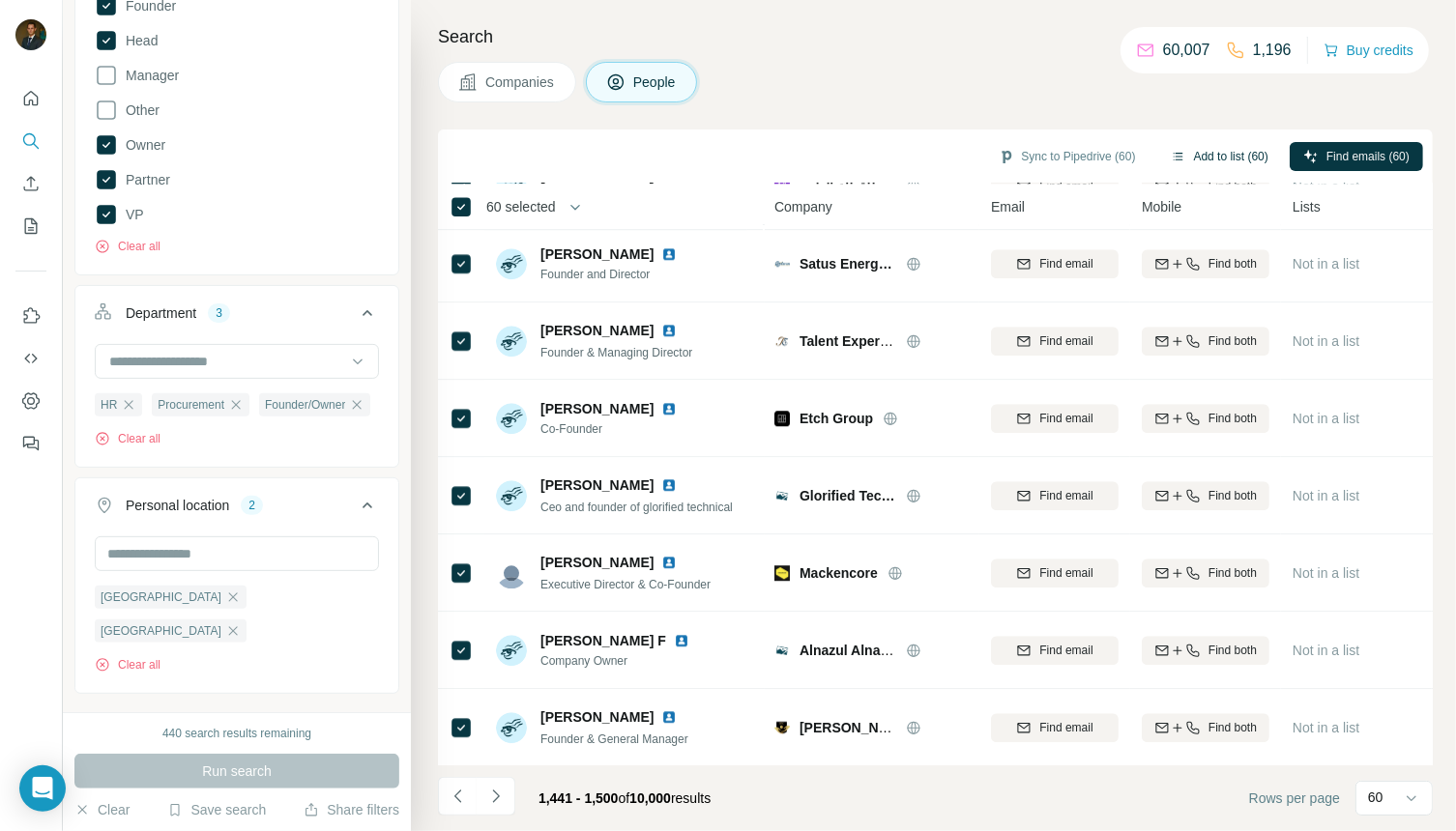
click at [1175, 154] on button "Add to list (60)" at bounding box center [1220, 156] width 125 height 29
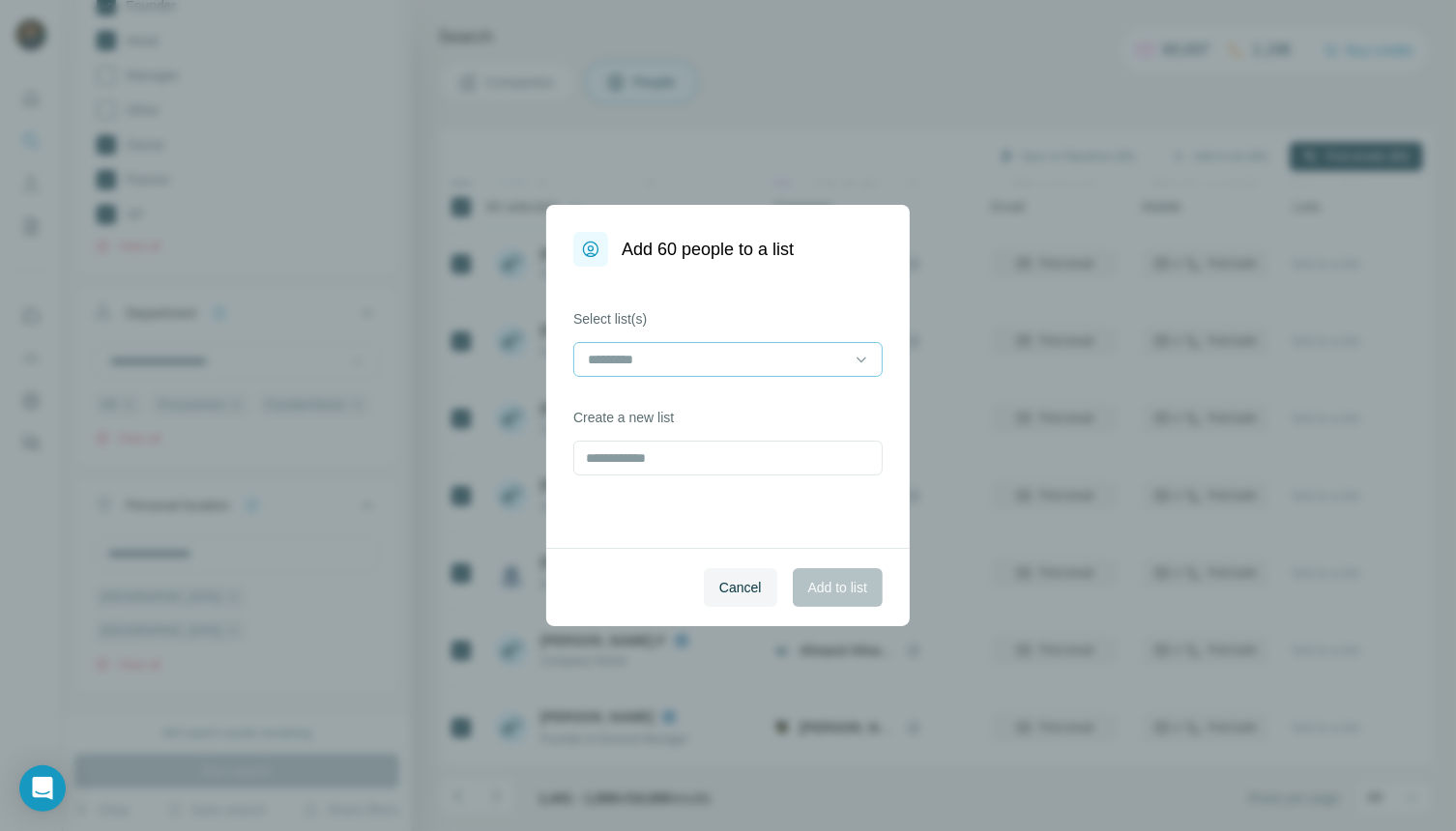
click at [814, 368] on input at bounding box center [717, 360] width 261 height 22
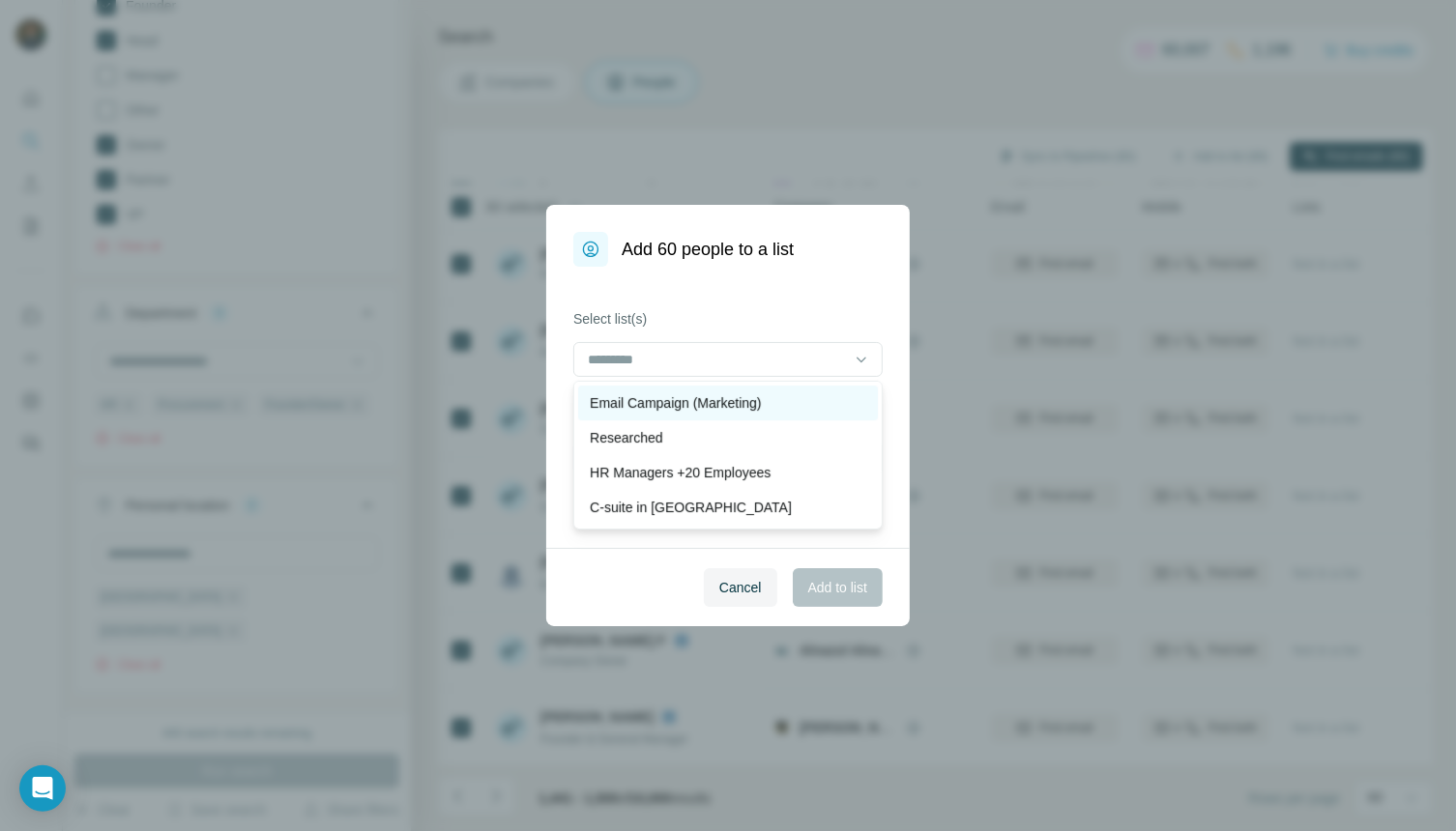
click at [758, 409] on p "Email Campaign (Marketing)" at bounding box center [675, 403] width 171 height 20
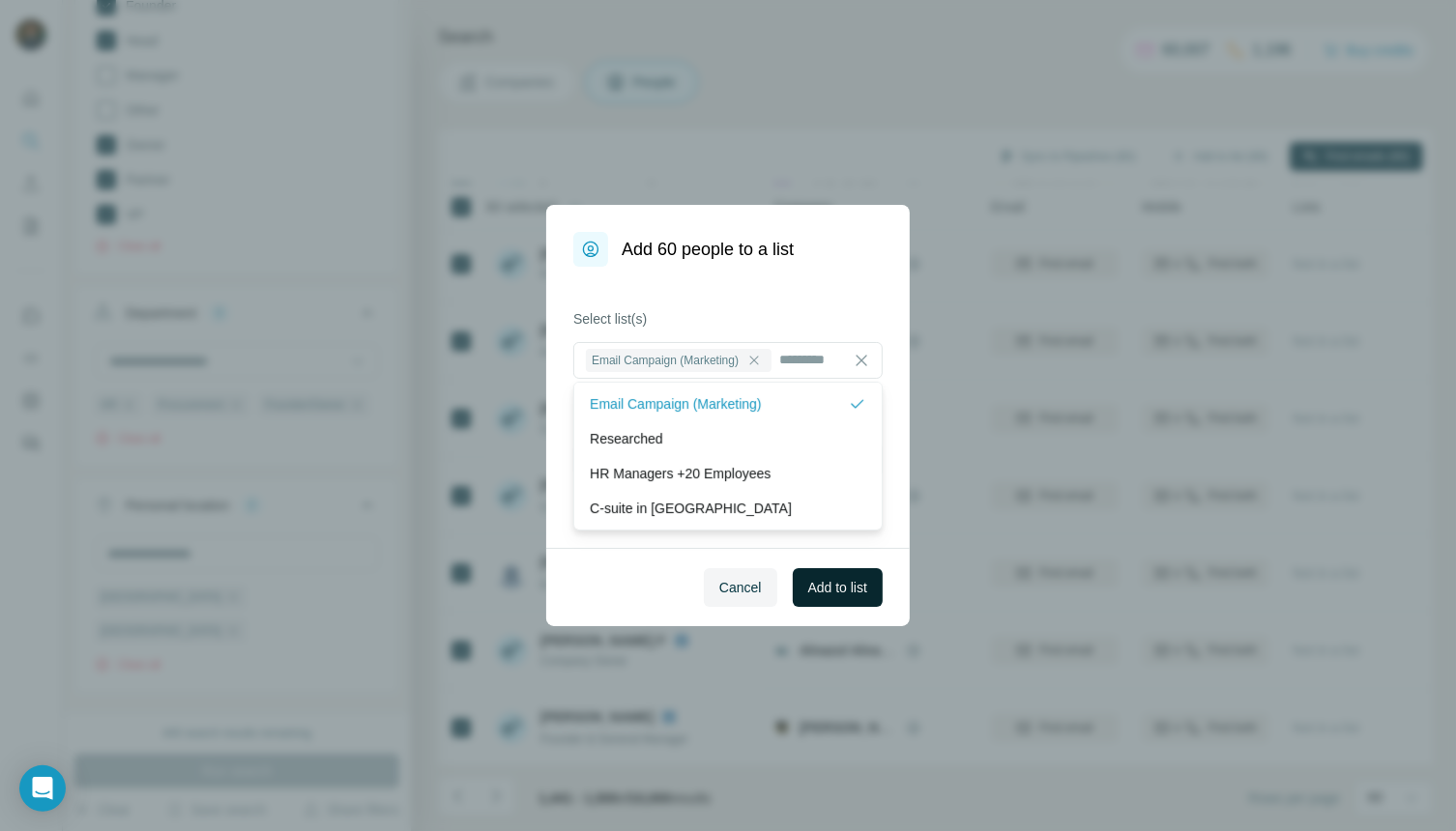
click at [831, 584] on span "Add to list" at bounding box center [838, 588] width 59 height 20
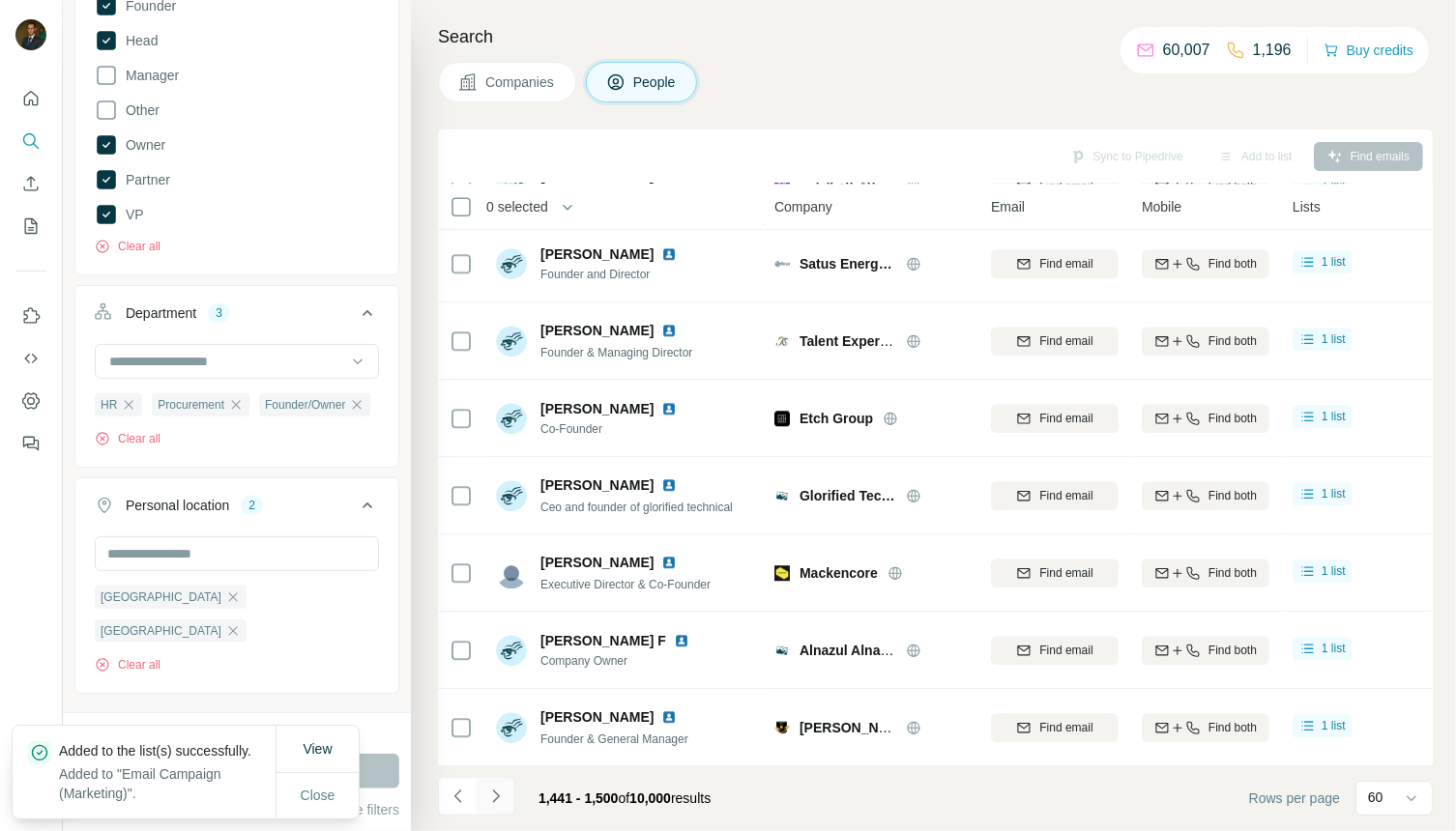
click at [498, 801] on icon "Navigate to next page" at bounding box center [496, 796] width 20 height 20
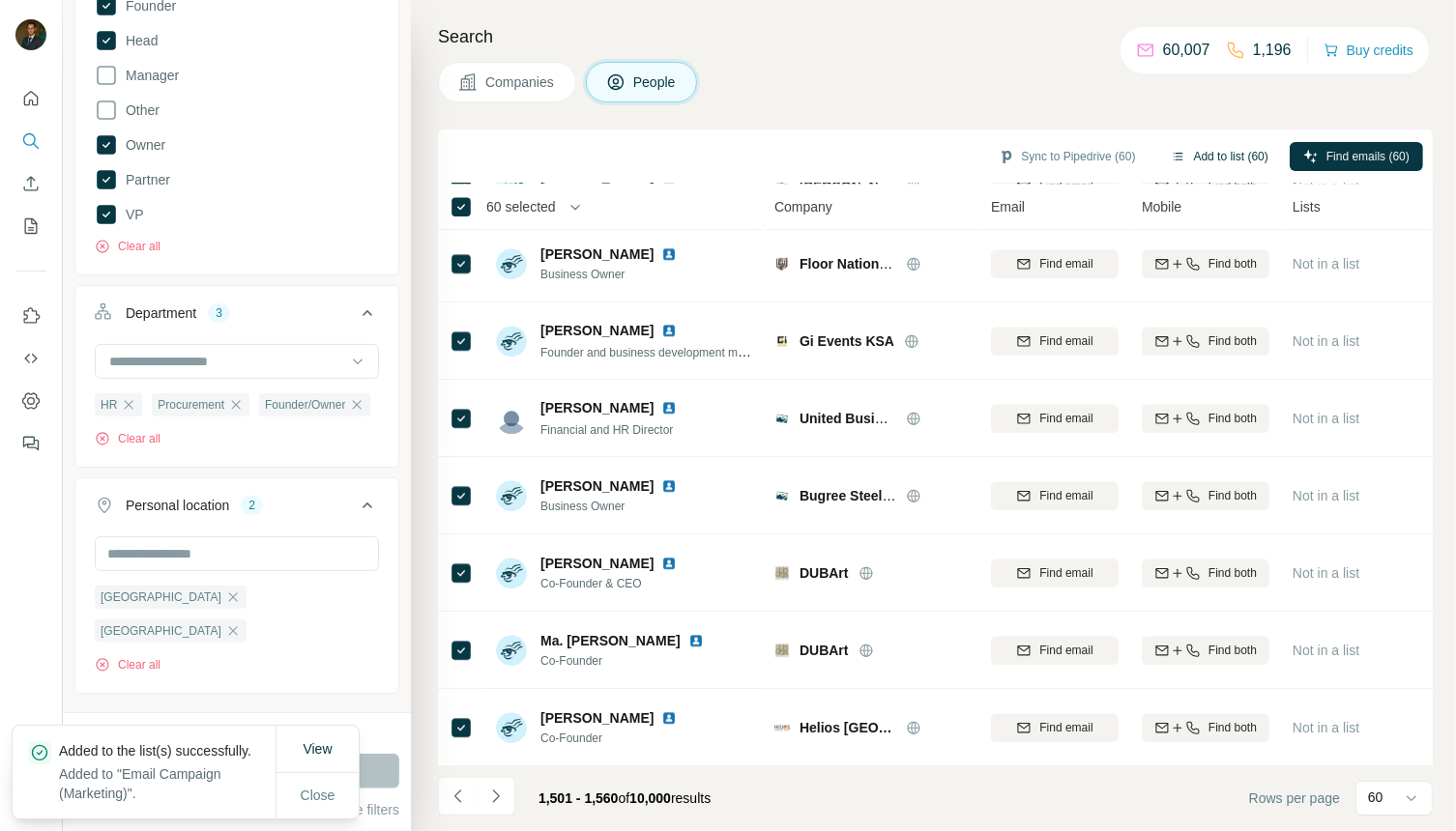
click at [1198, 150] on button "Add to list (60)" at bounding box center [1220, 156] width 125 height 29
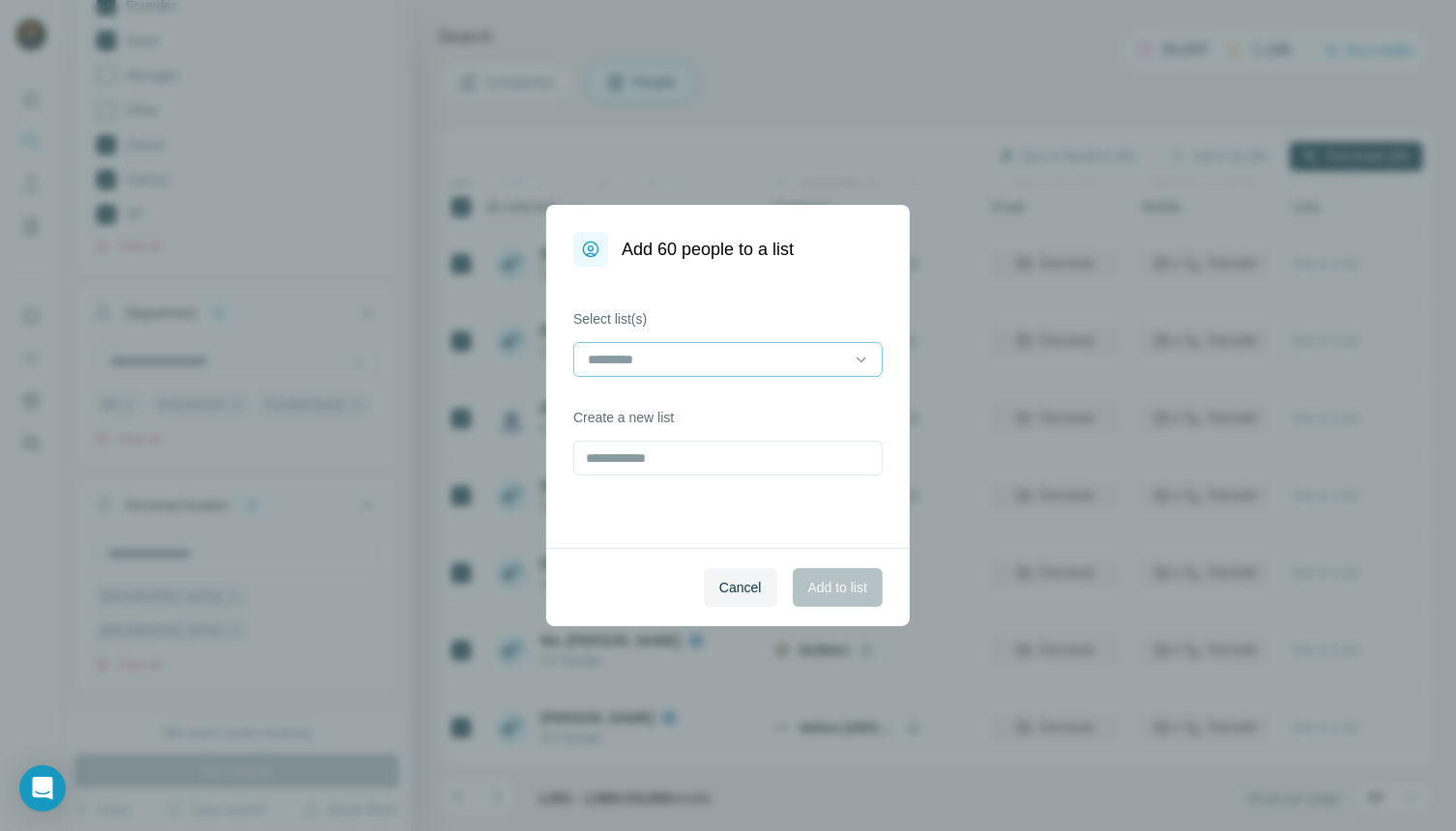
click at [788, 361] on input at bounding box center [717, 360] width 261 height 22
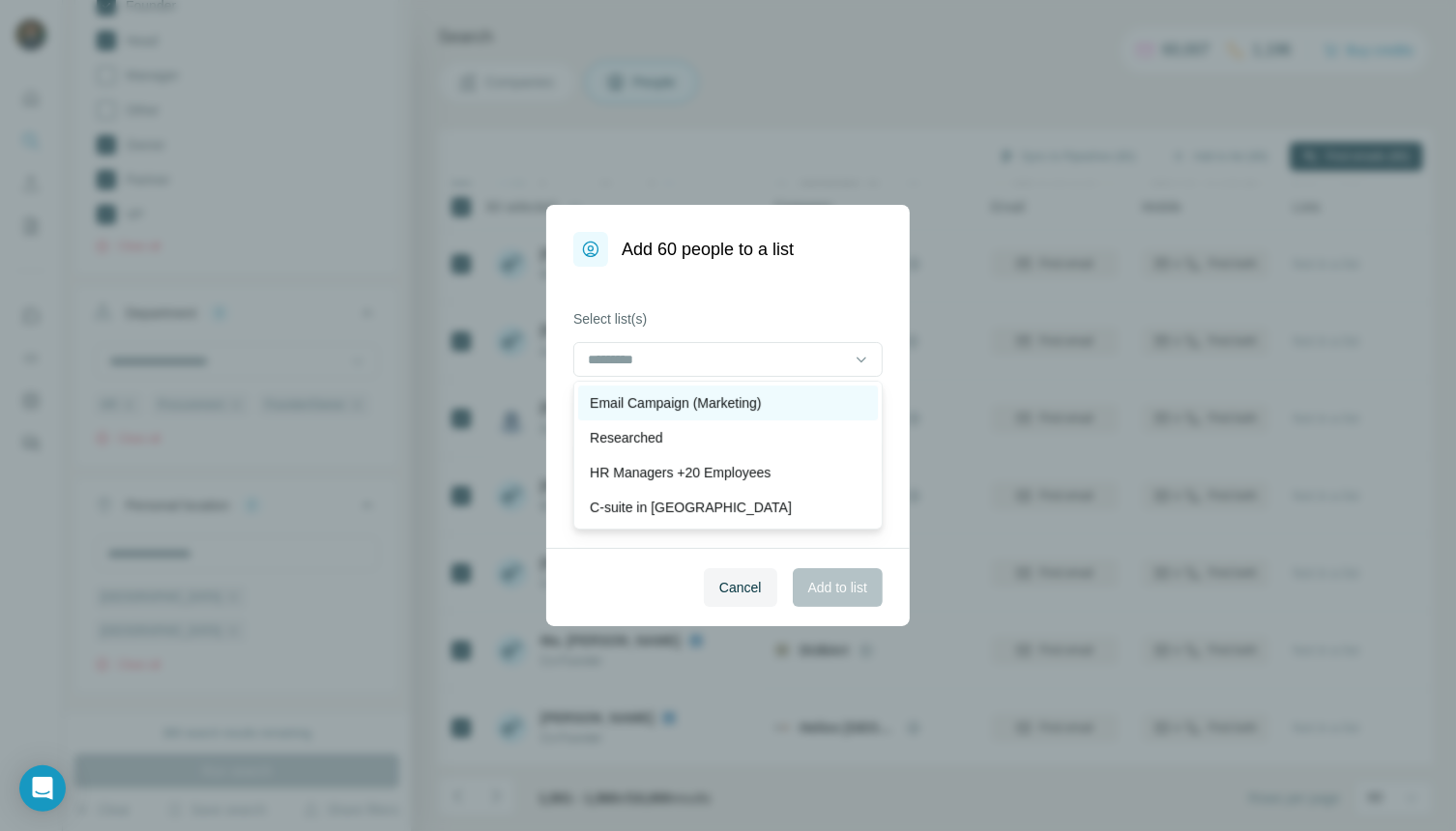
click at [758, 396] on p "Email Campaign (Marketing)" at bounding box center [675, 403] width 171 height 20
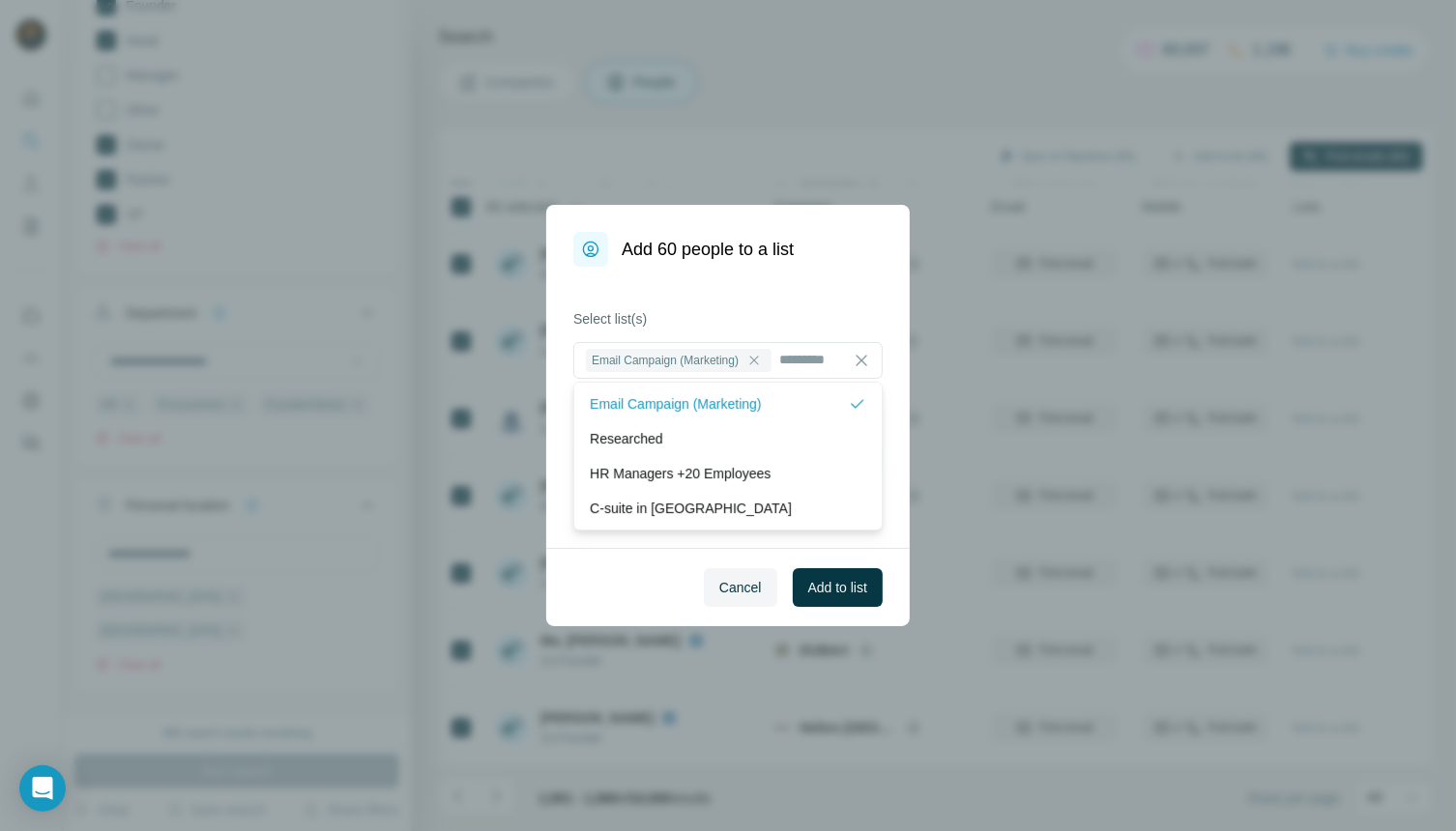
click at [837, 594] on span "Add to list" at bounding box center [838, 588] width 59 height 20
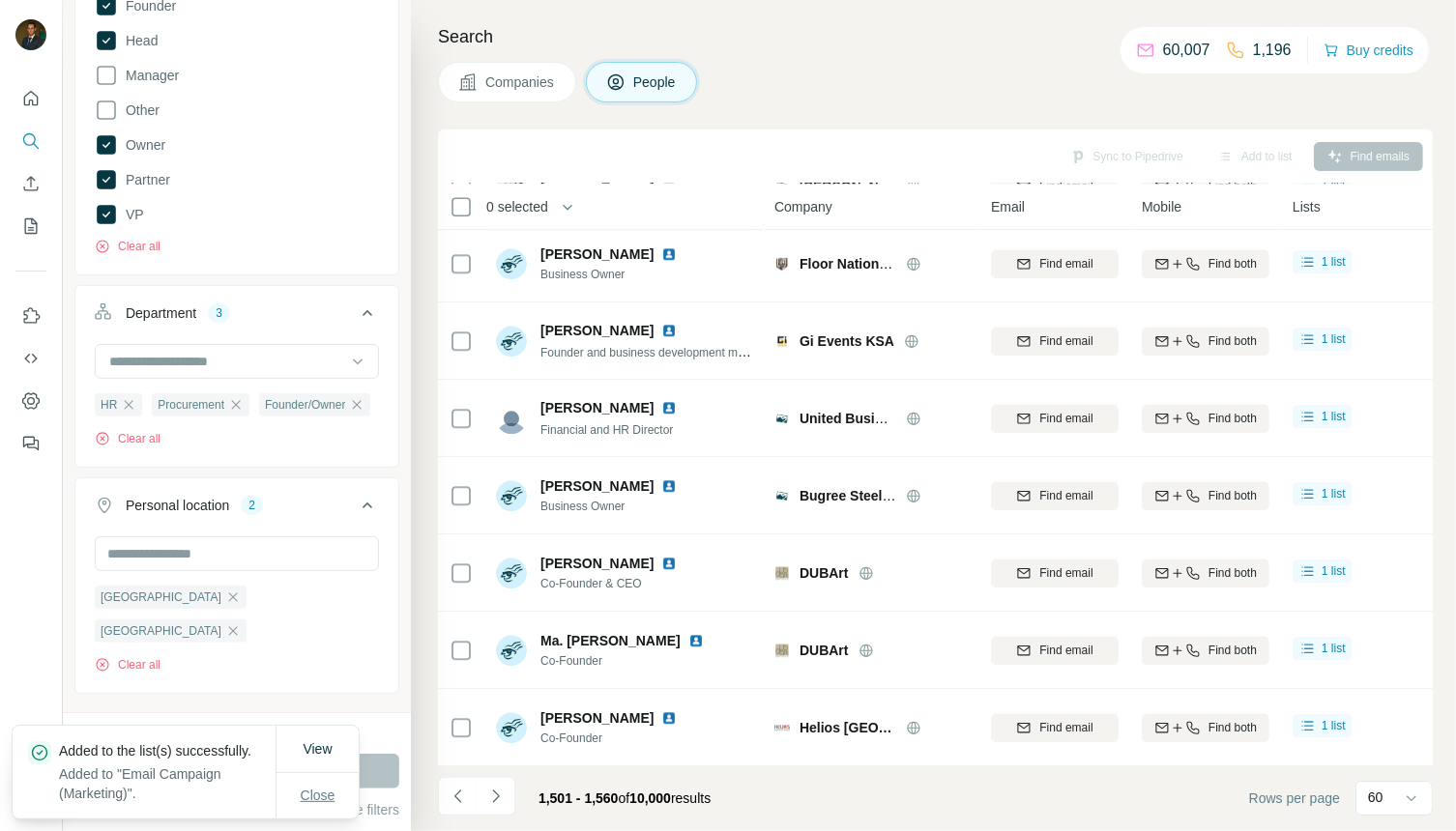
click at [310, 787] on span "Close" at bounding box center [317, 795] width 35 height 20
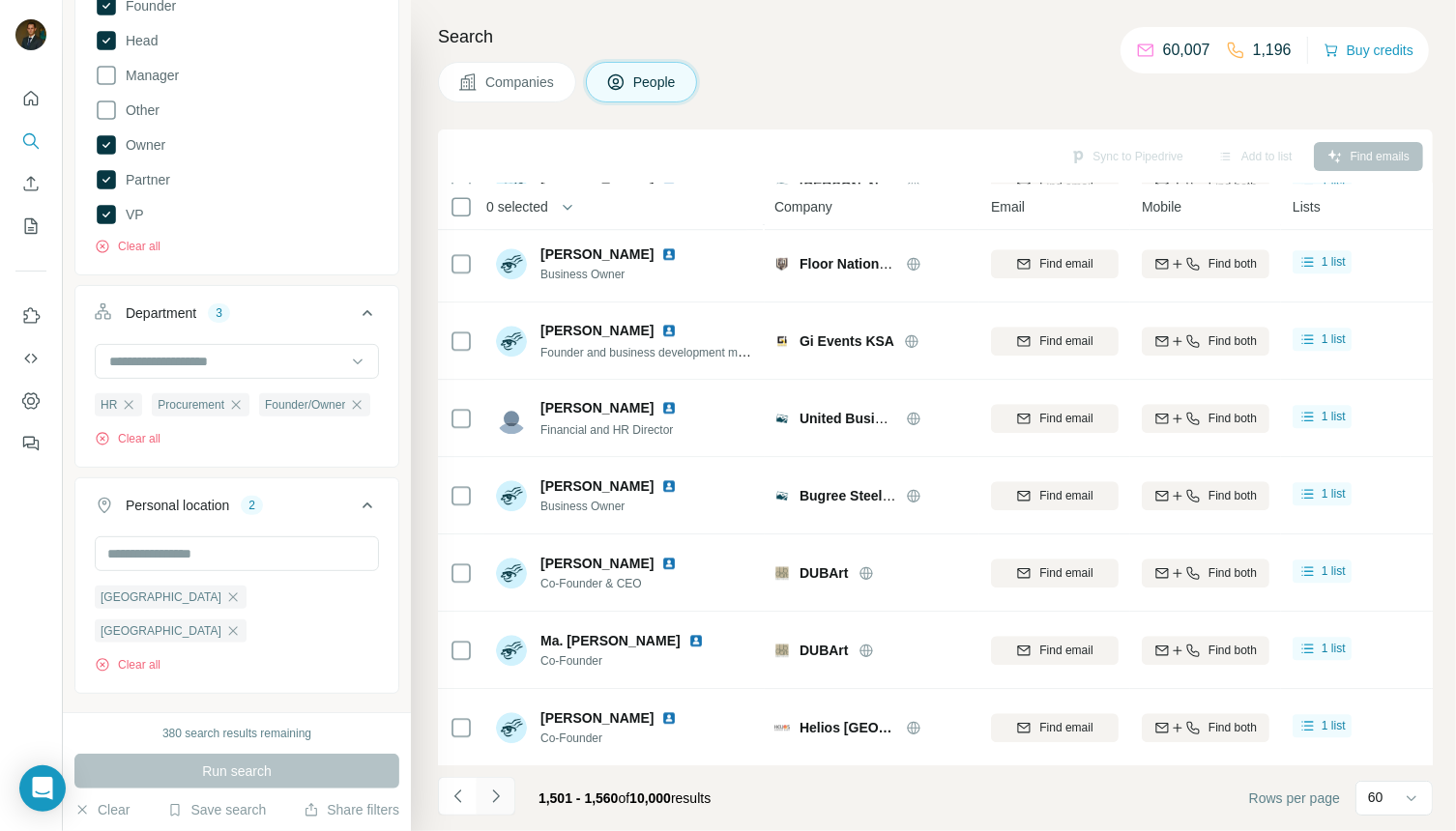
click at [498, 800] on icon "Navigate to next page" at bounding box center [496, 796] width 20 height 20
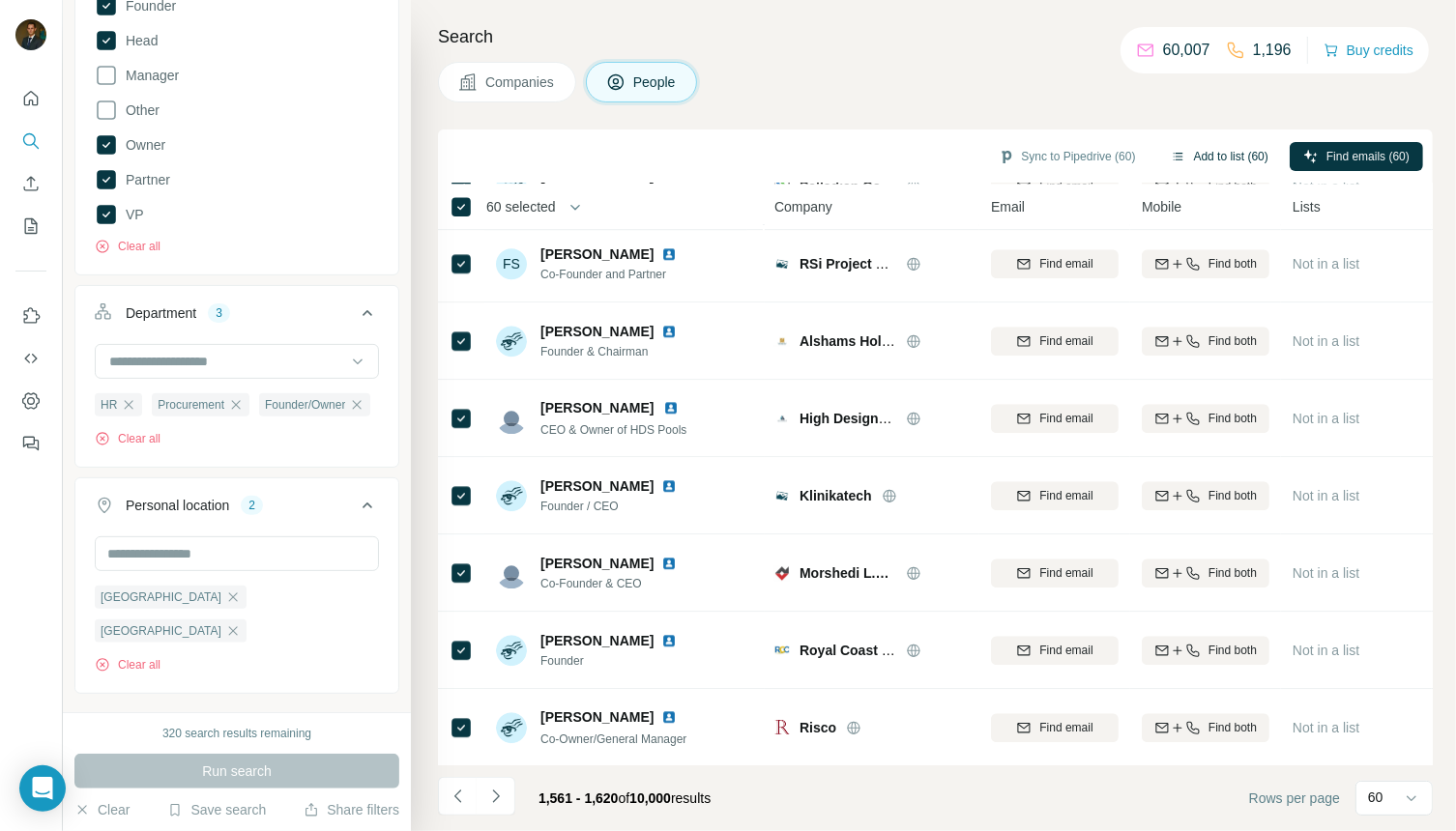
click at [1205, 152] on button "Add to list (60)" at bounding box center [1220, 156] width 125 height 29
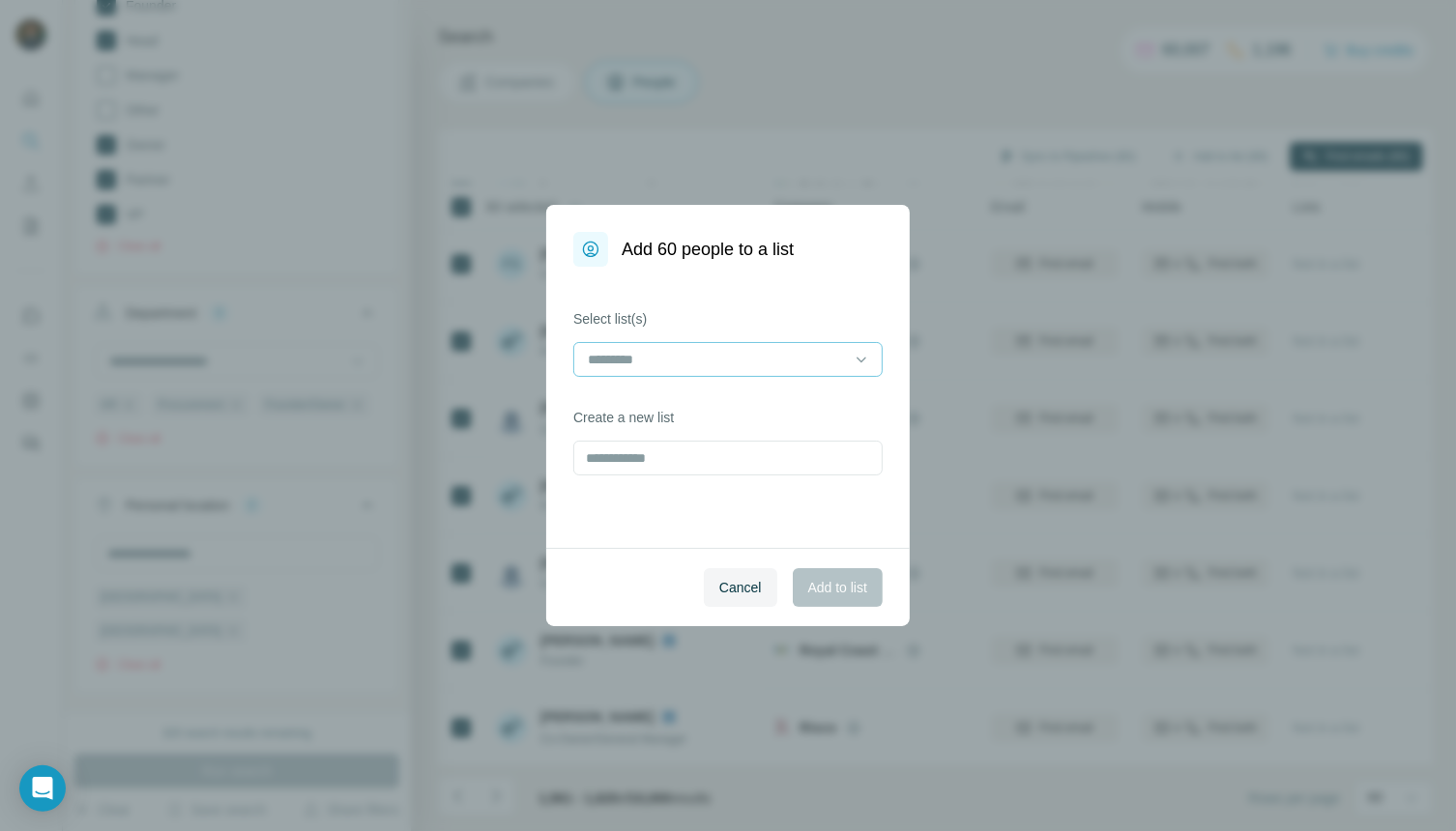
click at [685, 373] on div at bounding box center [717, 359] width 261 height 33
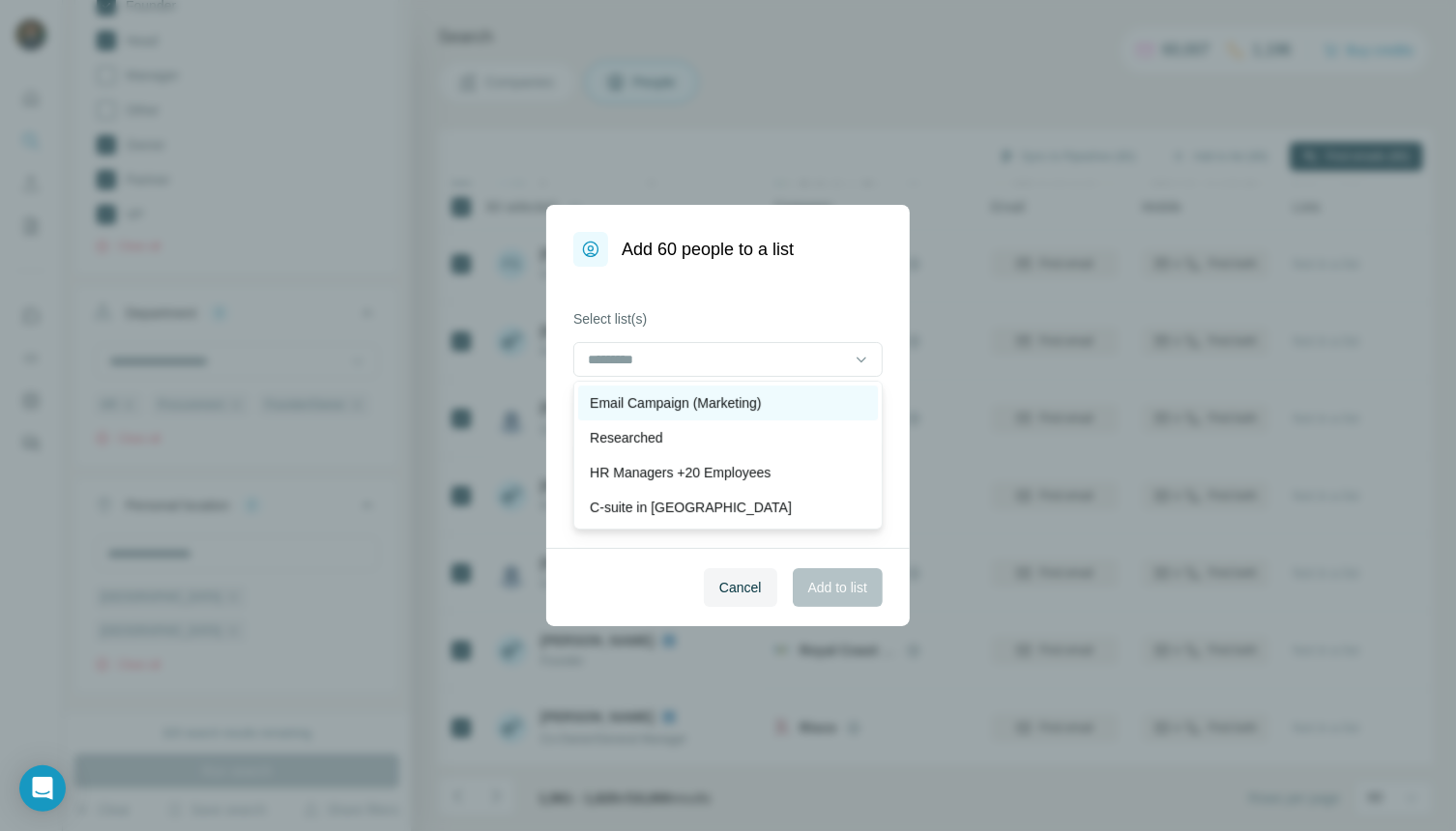
click at [679, 403] on p "Email Campaign (Marketing)" at bounding box center [675, 403] width 171 height 20
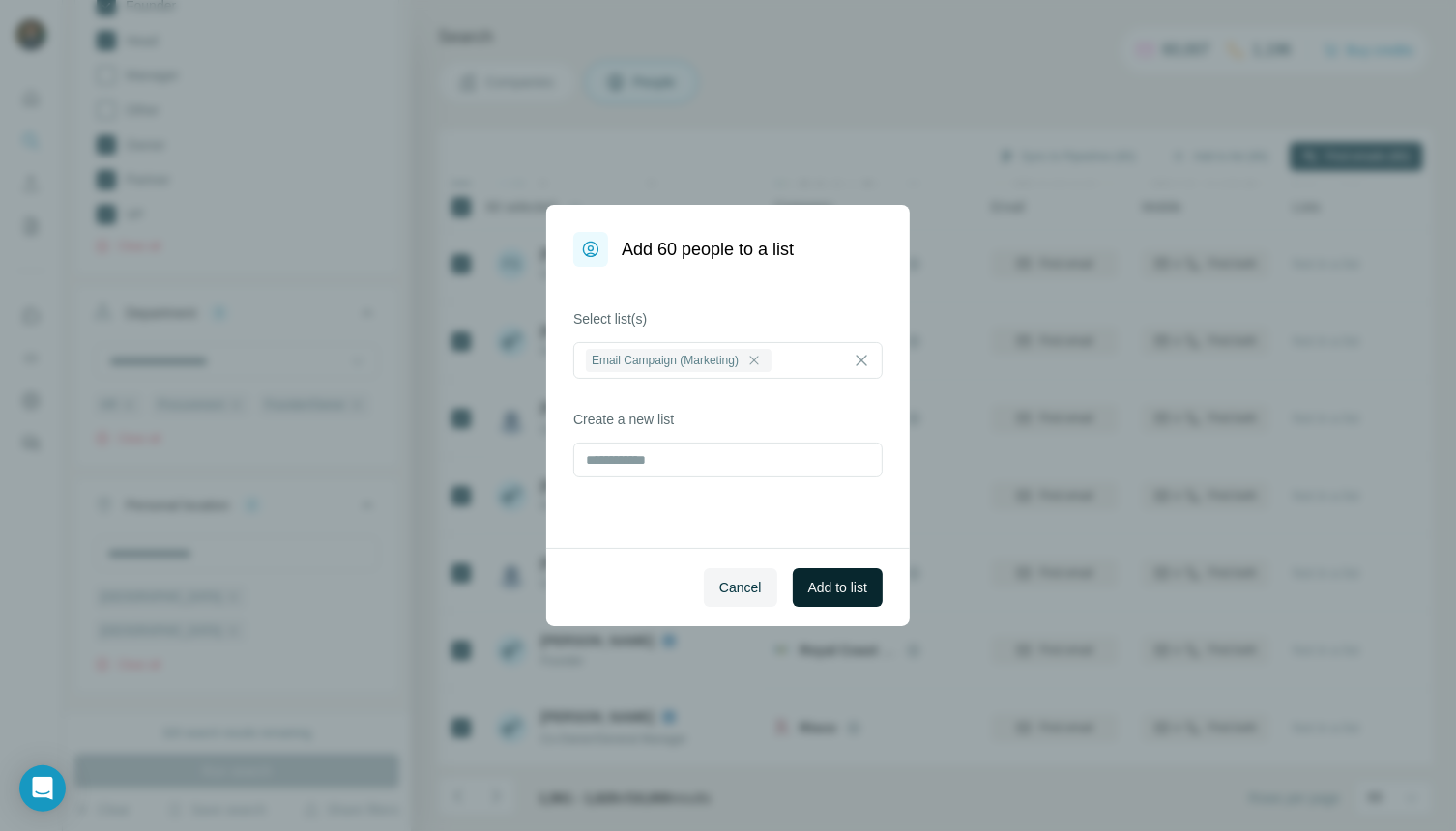
click at [829, 584] on span "Add to list" at bounding box center [838, 588] width 59 height 20
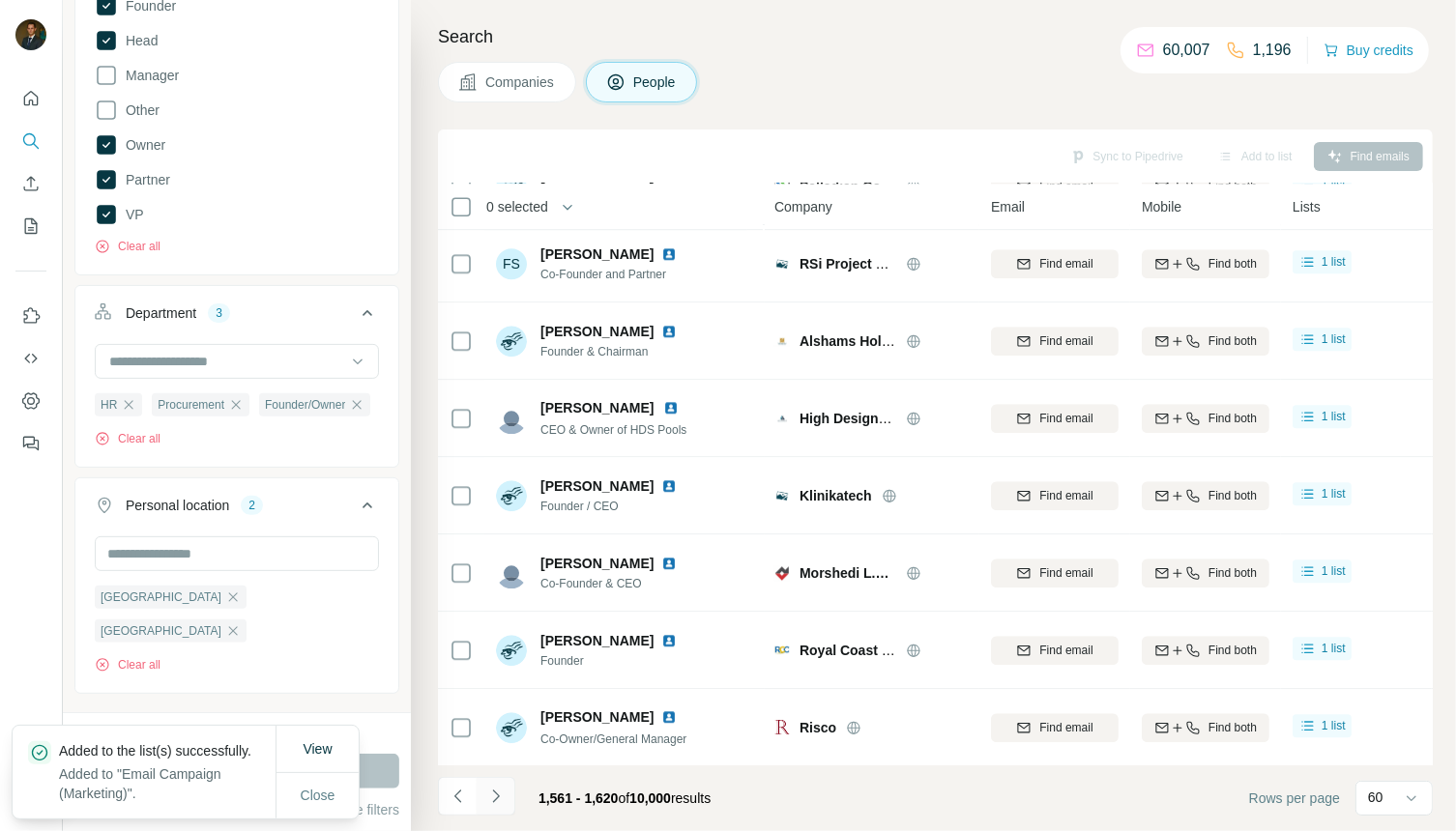
click at [494, 794] on icon "Navigate to next page" at bounding box center [496, 796] width 20 height 20
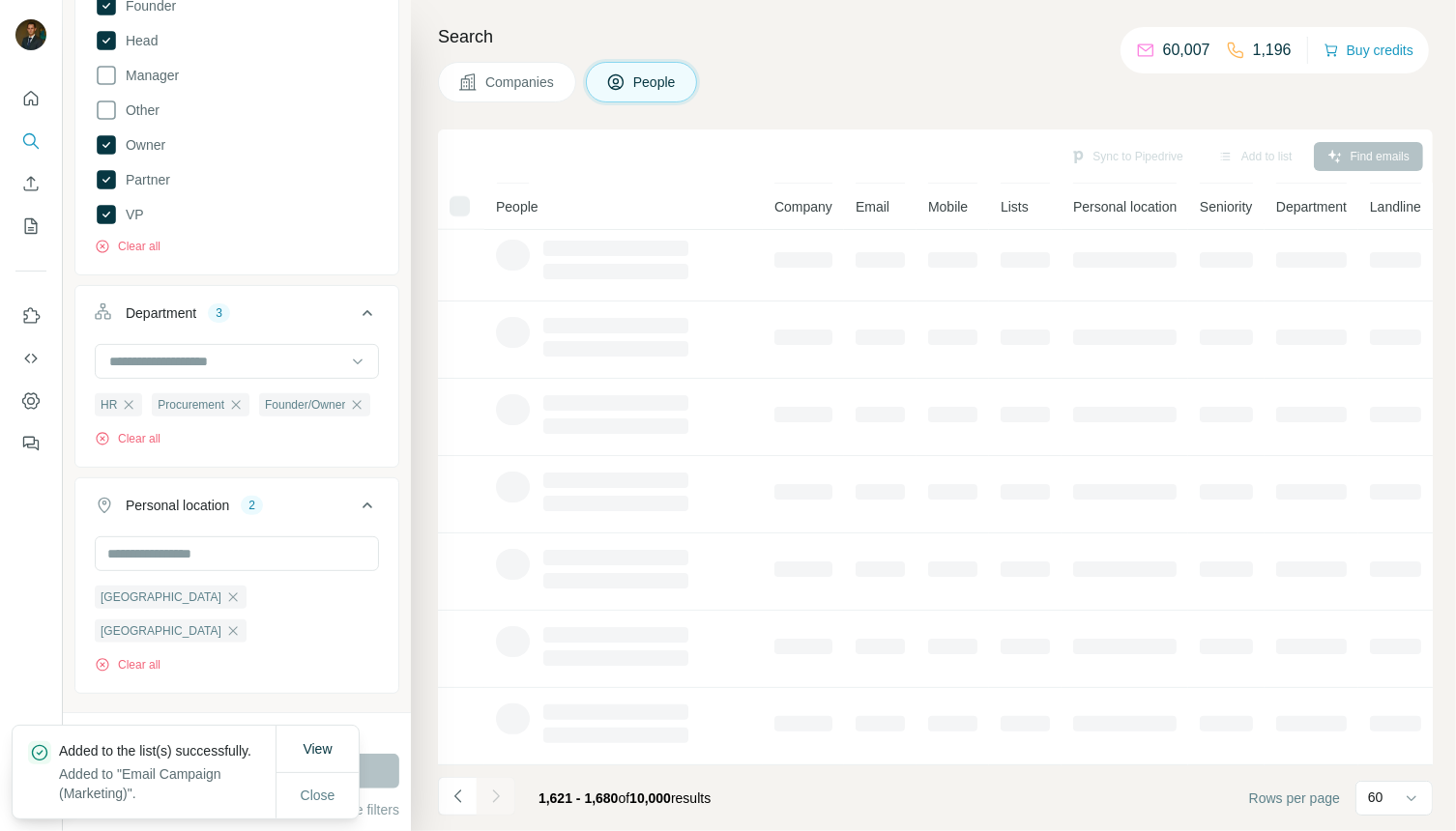
scroll to position [237, 0]
click at [309, 793] on span "Close" at bounding box center [317, 795] width 35 height 20
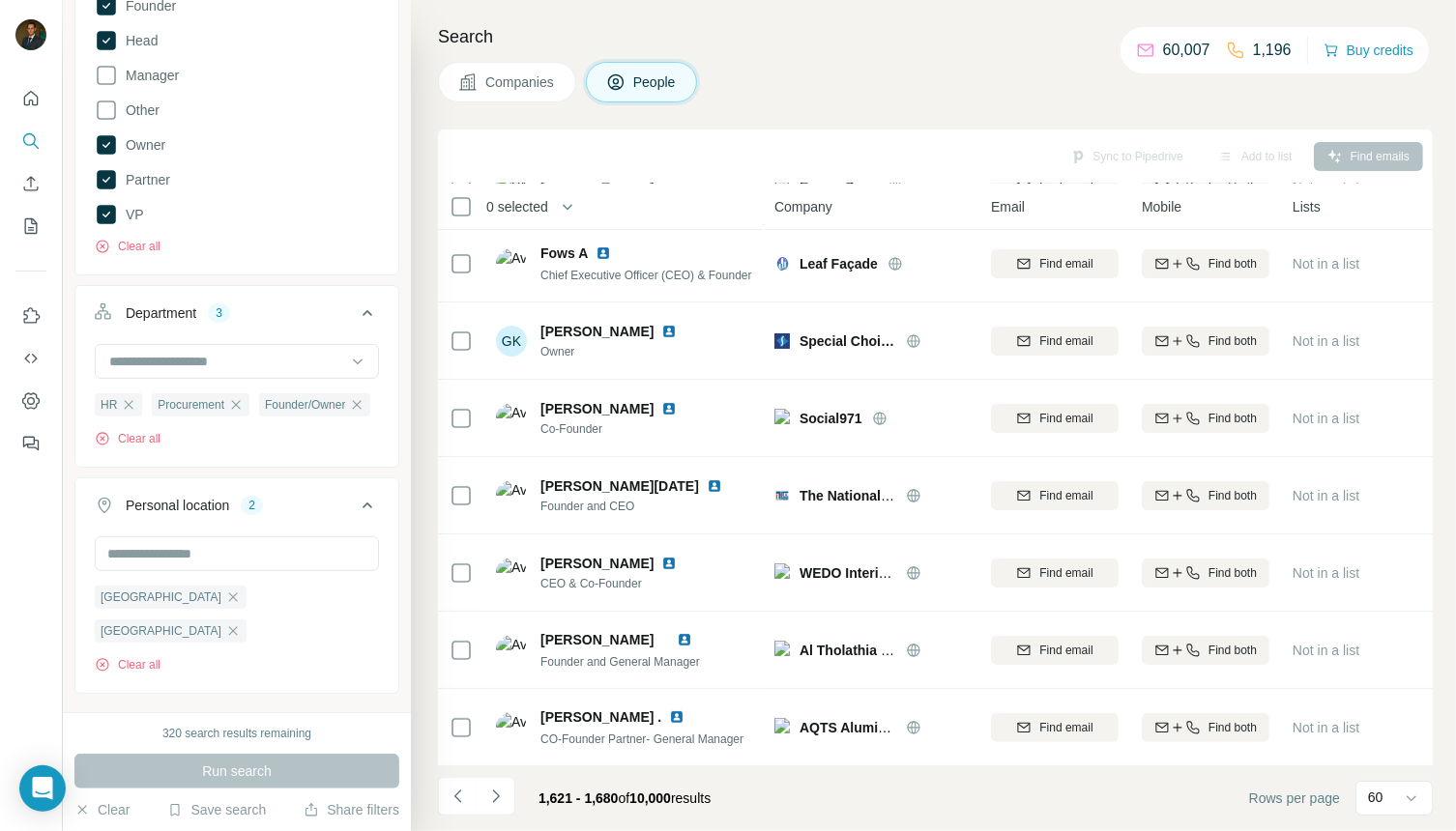
scroll to position [4103, 0]
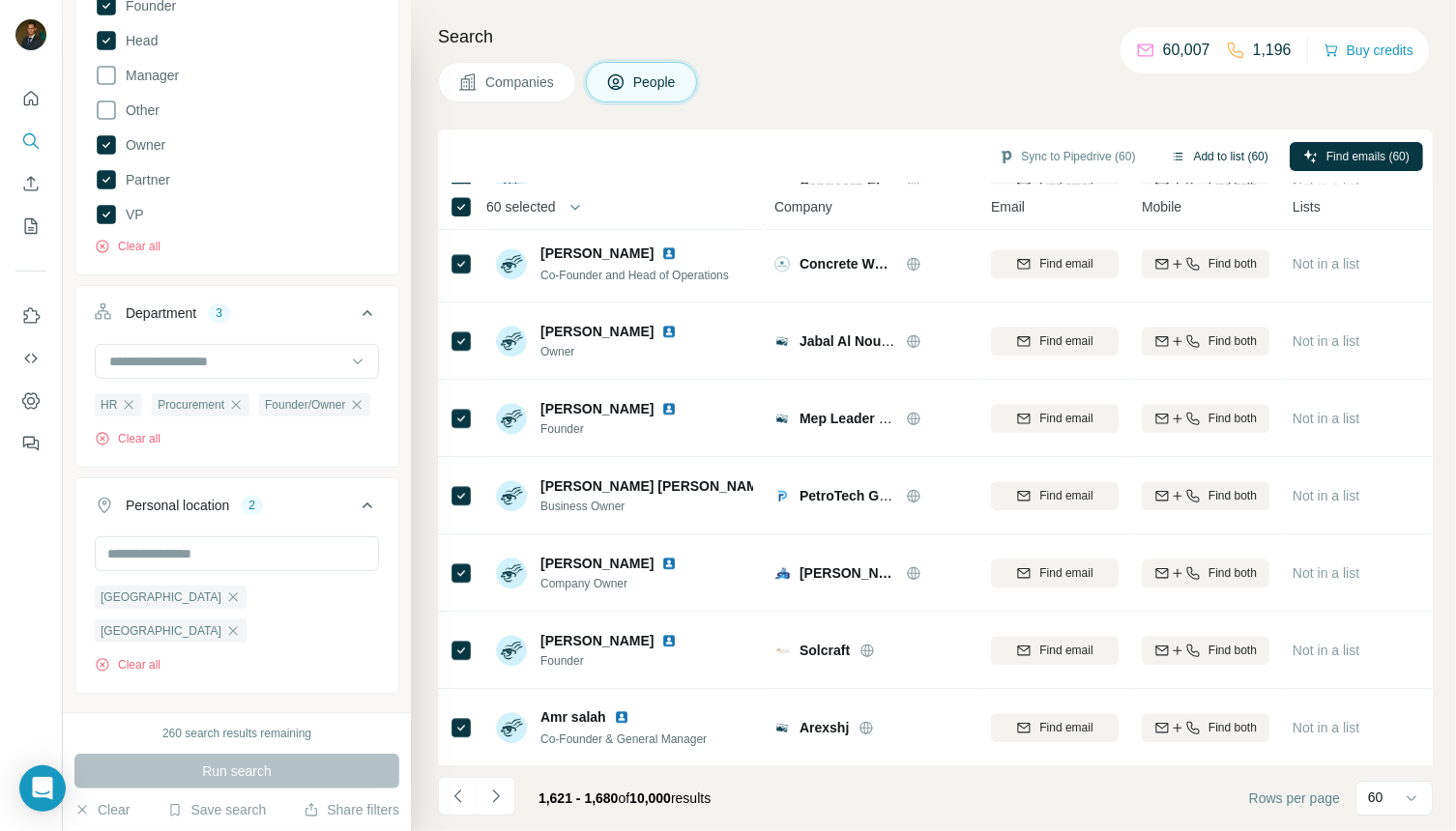
click at [1194, 148] on button "Add to list (60)" at bounding box center [1220, 156] width 125 height 29
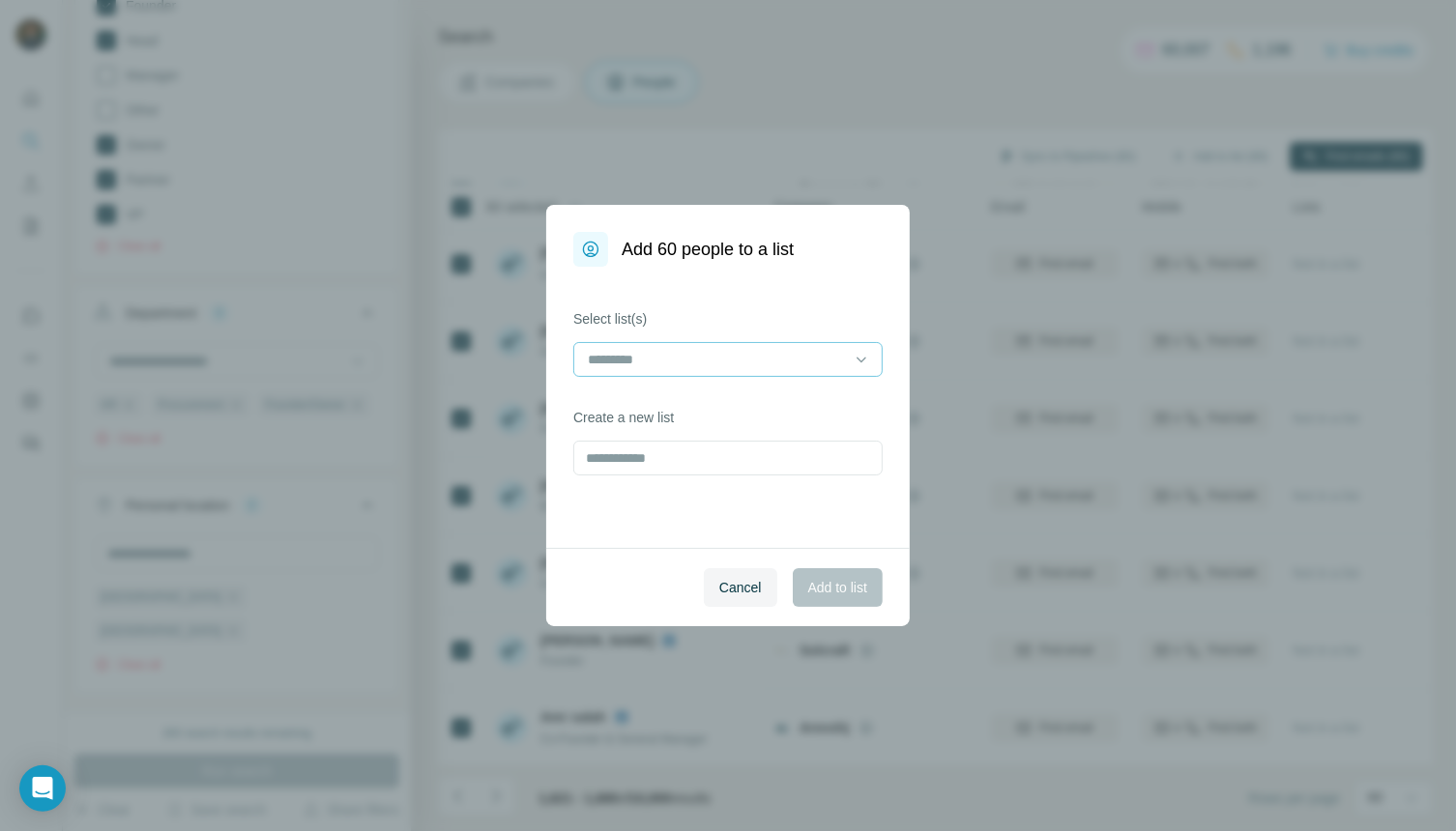
click at [795, 357] on input at bounding box center [717, 360] width 261 height 22
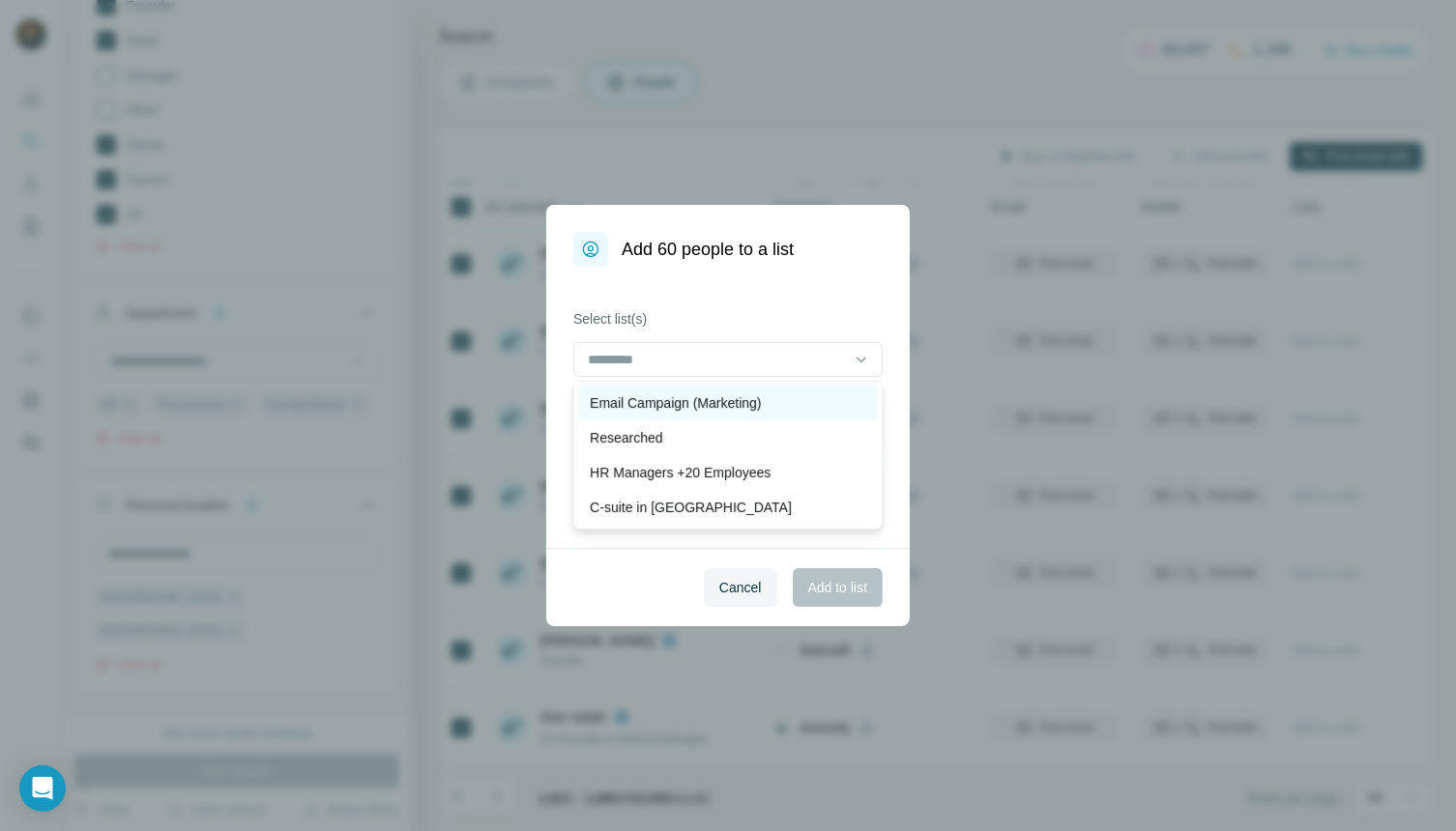
click at [714, 406] on p "Email Campaign (Marketing)" at bounding box center [675, 403] width 171 height 20
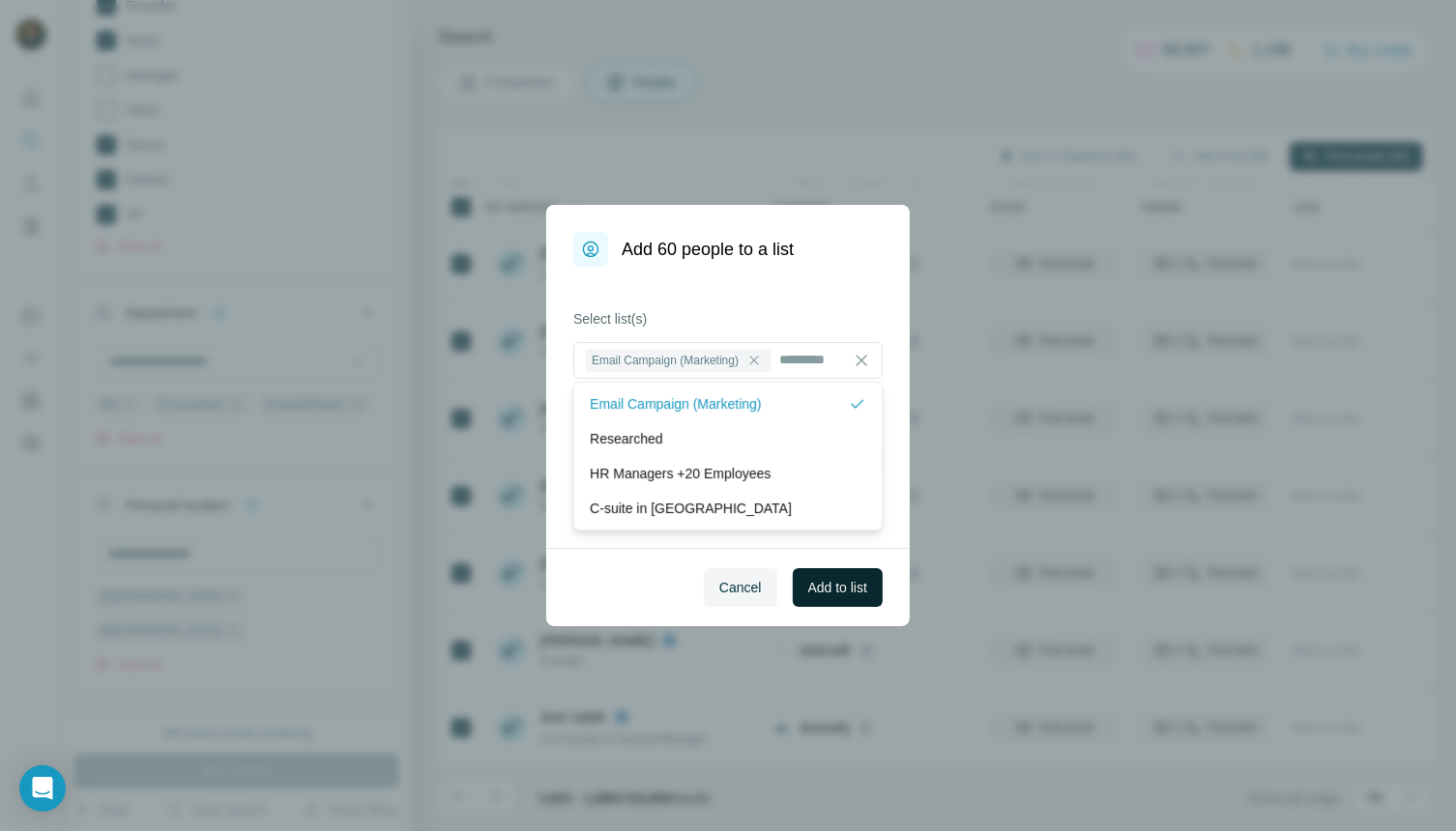
click at [816, 593] on span "Add to list" at bounding box center [838, 588] width 59 height 20
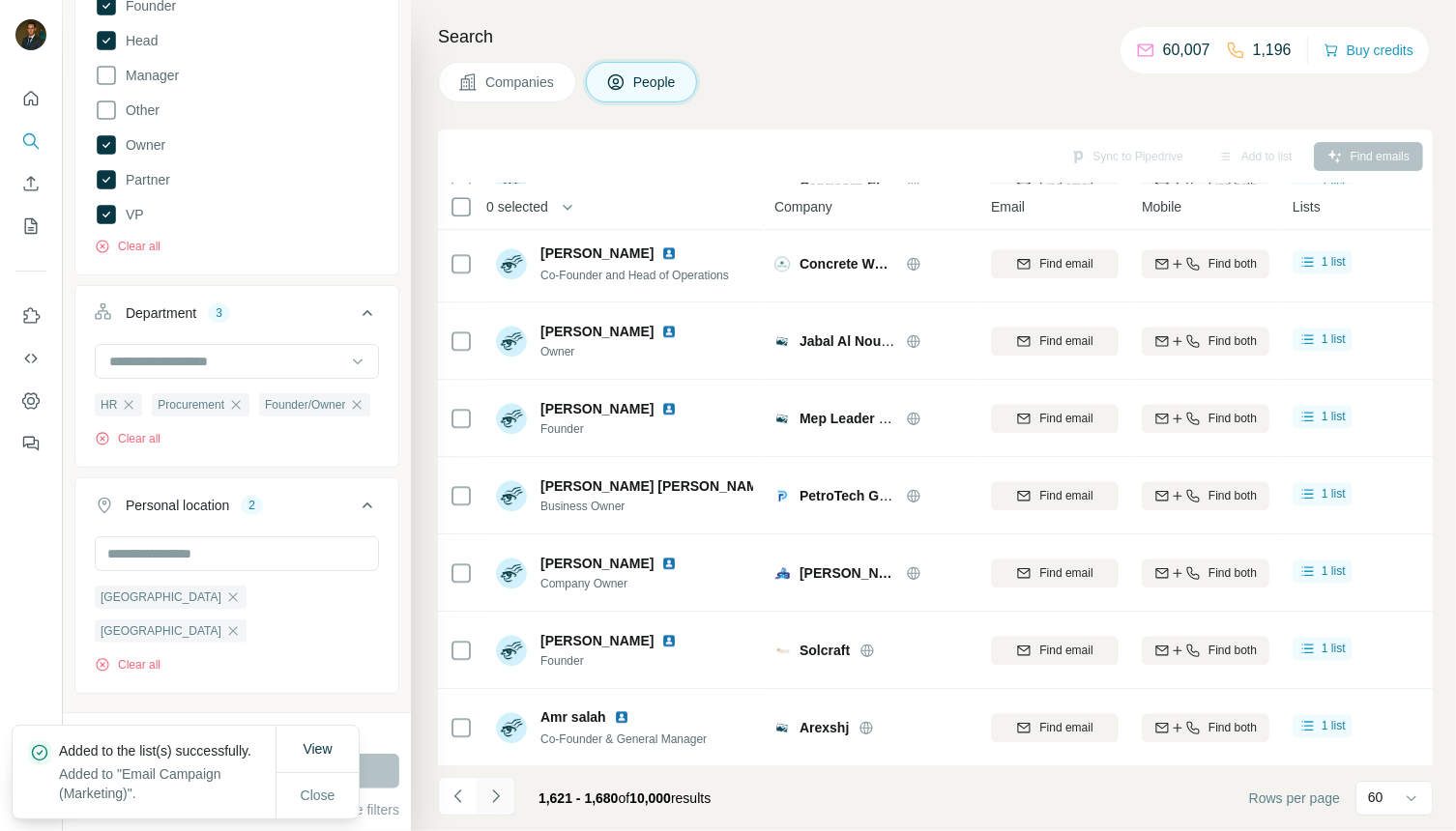
click at [497, 787] on icon "Navigate to next page" at bounding box center [496, 796] width 20 height 20
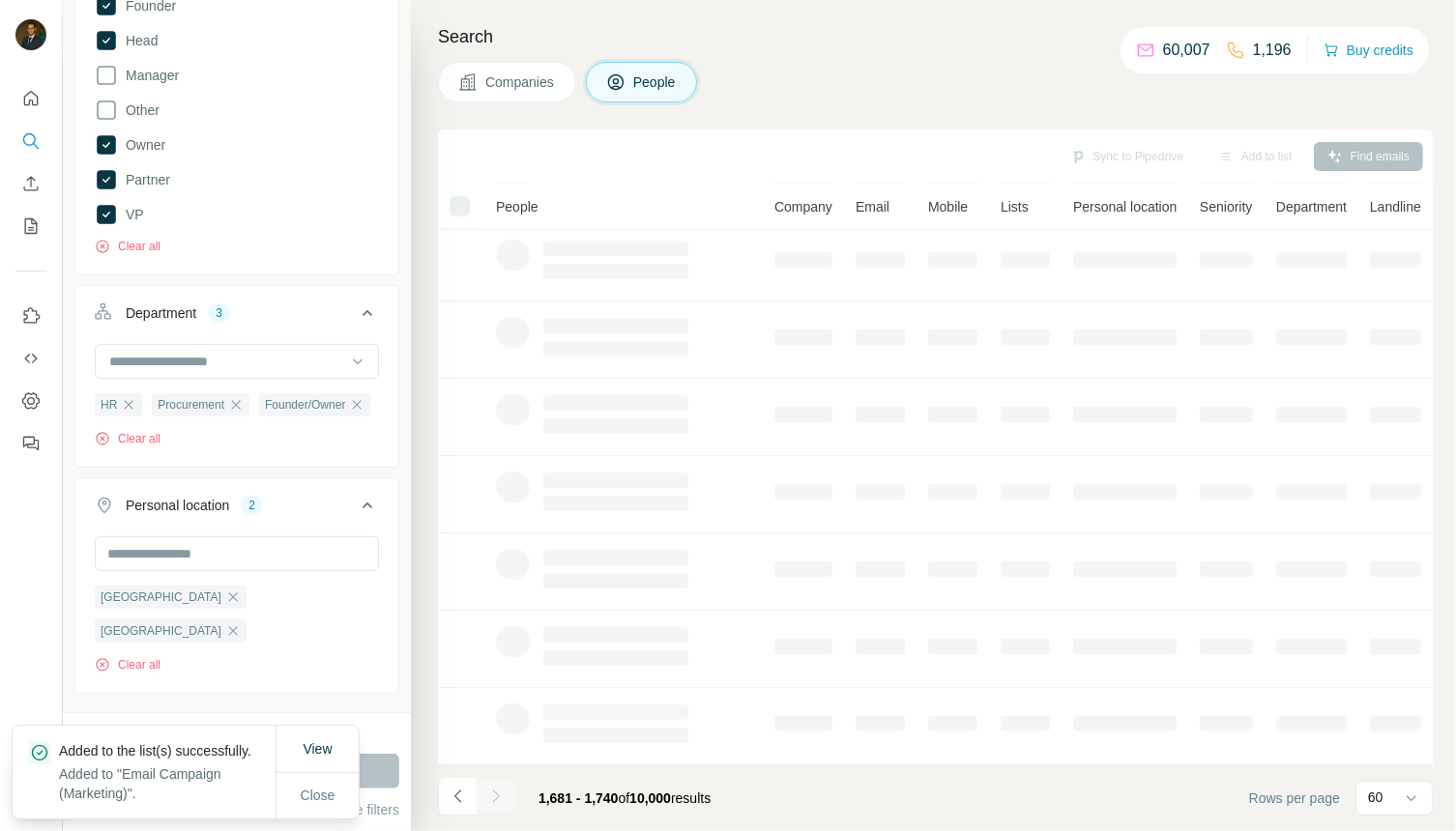
scroll to position [237, 0]
click at [312, 789] on span "Close" at bounding box center [317, 795] width 35 height 20
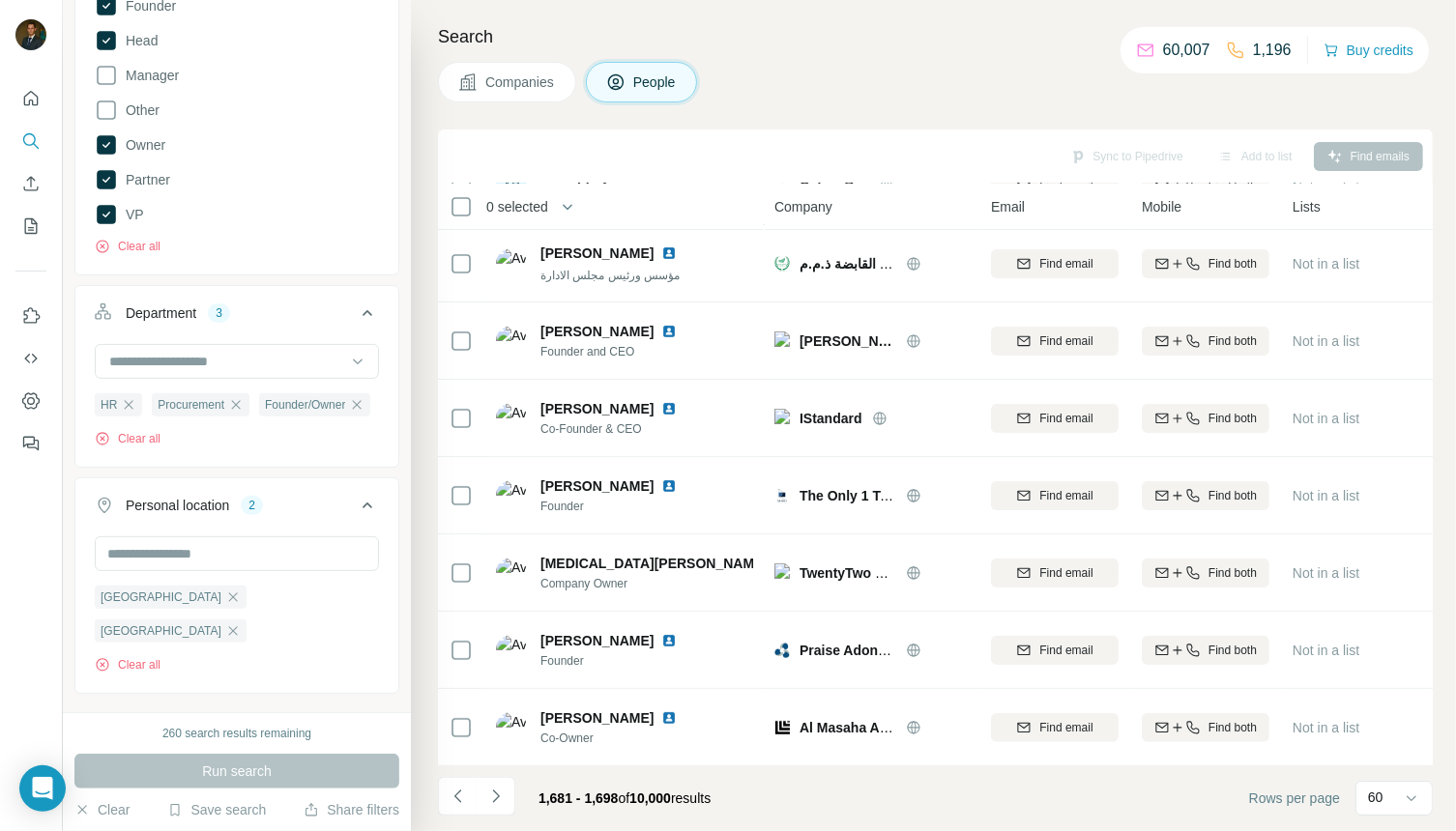
scroll to position [856, 0]
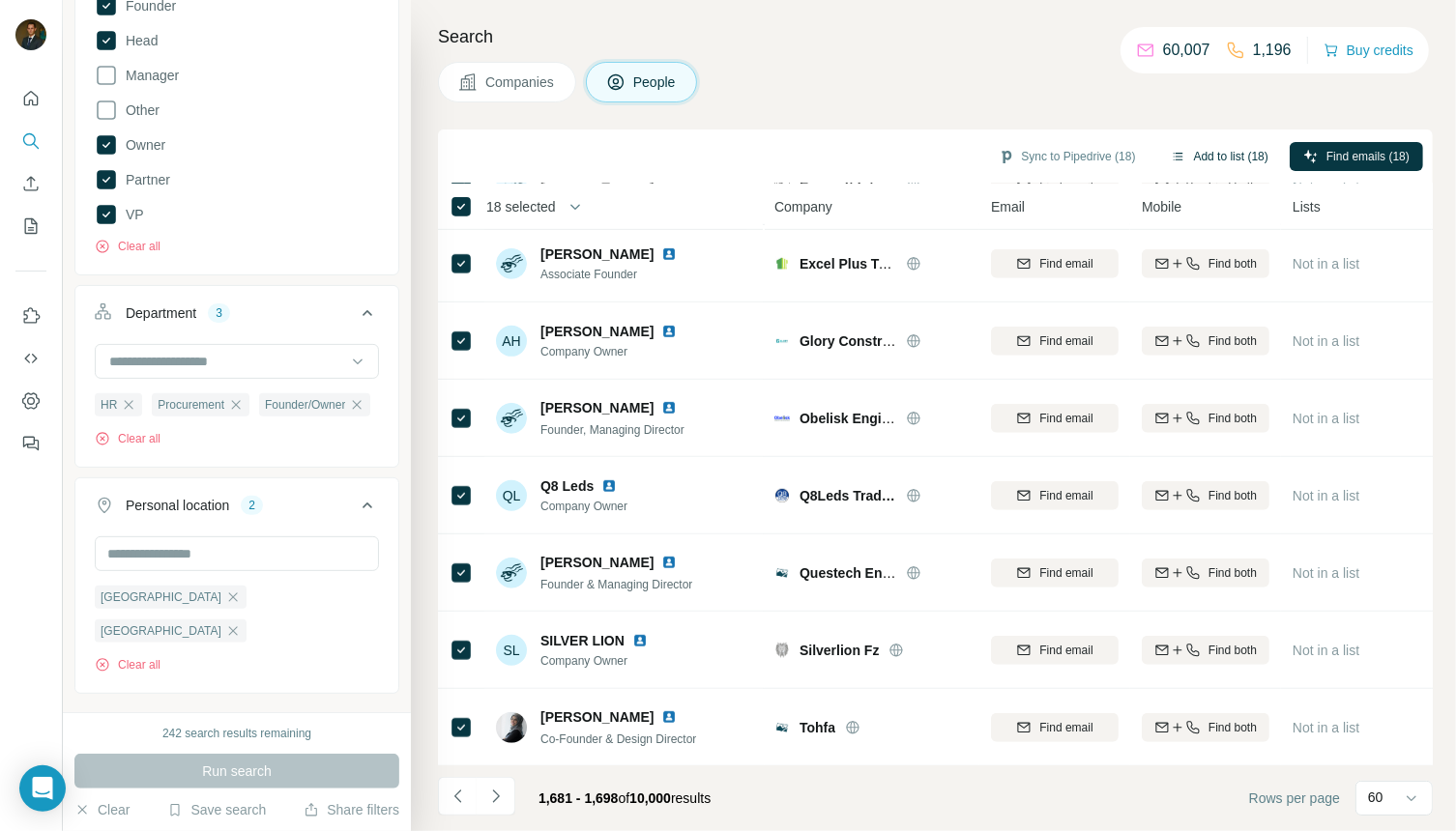
click at [1217, 158] on button "Add to list (18)" at bounding box center [1220, 156] width 125 height 29
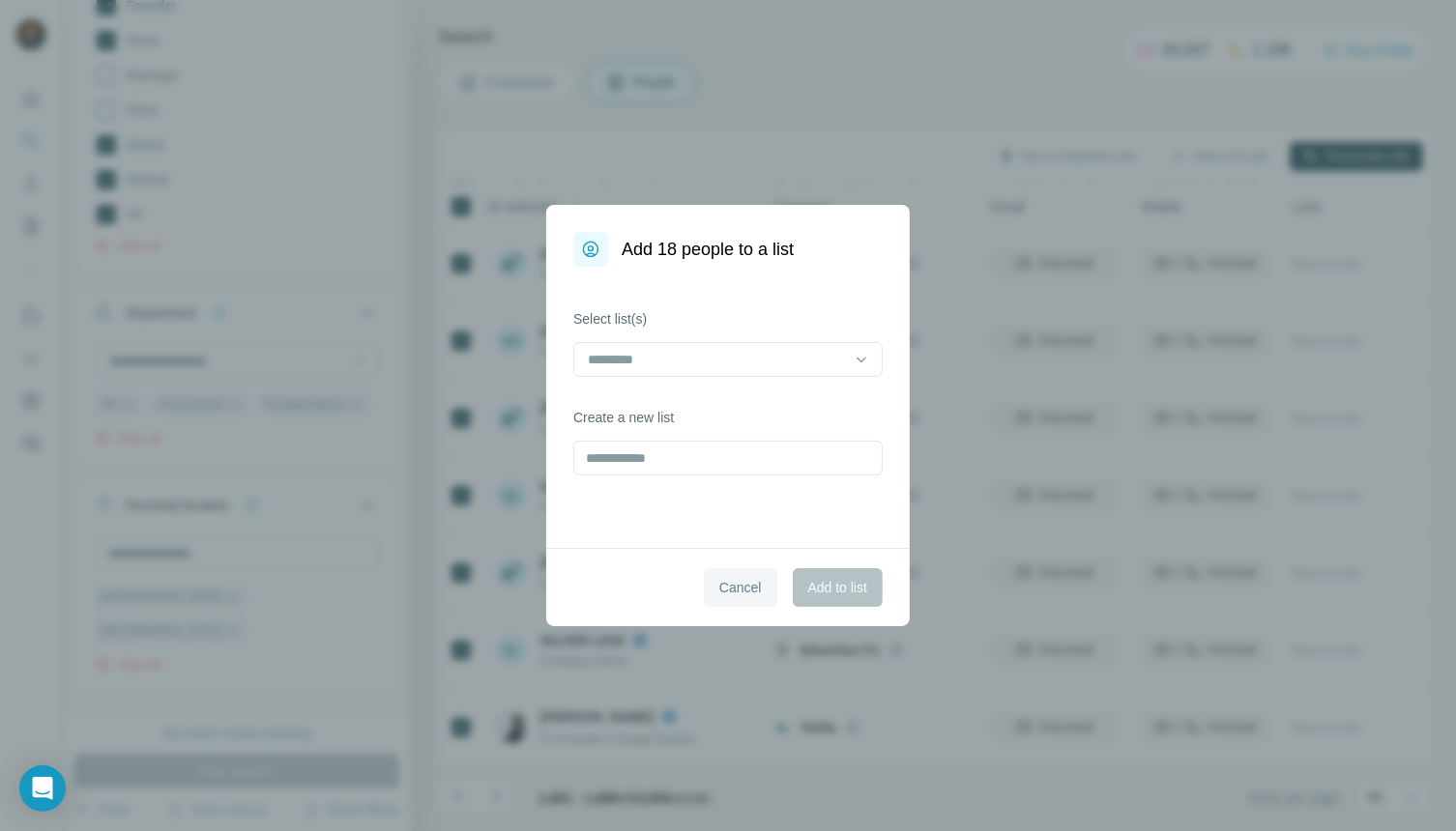
click at [754, 580] on span "Cancel" at bounding box center [740, 588] width 43 height 20
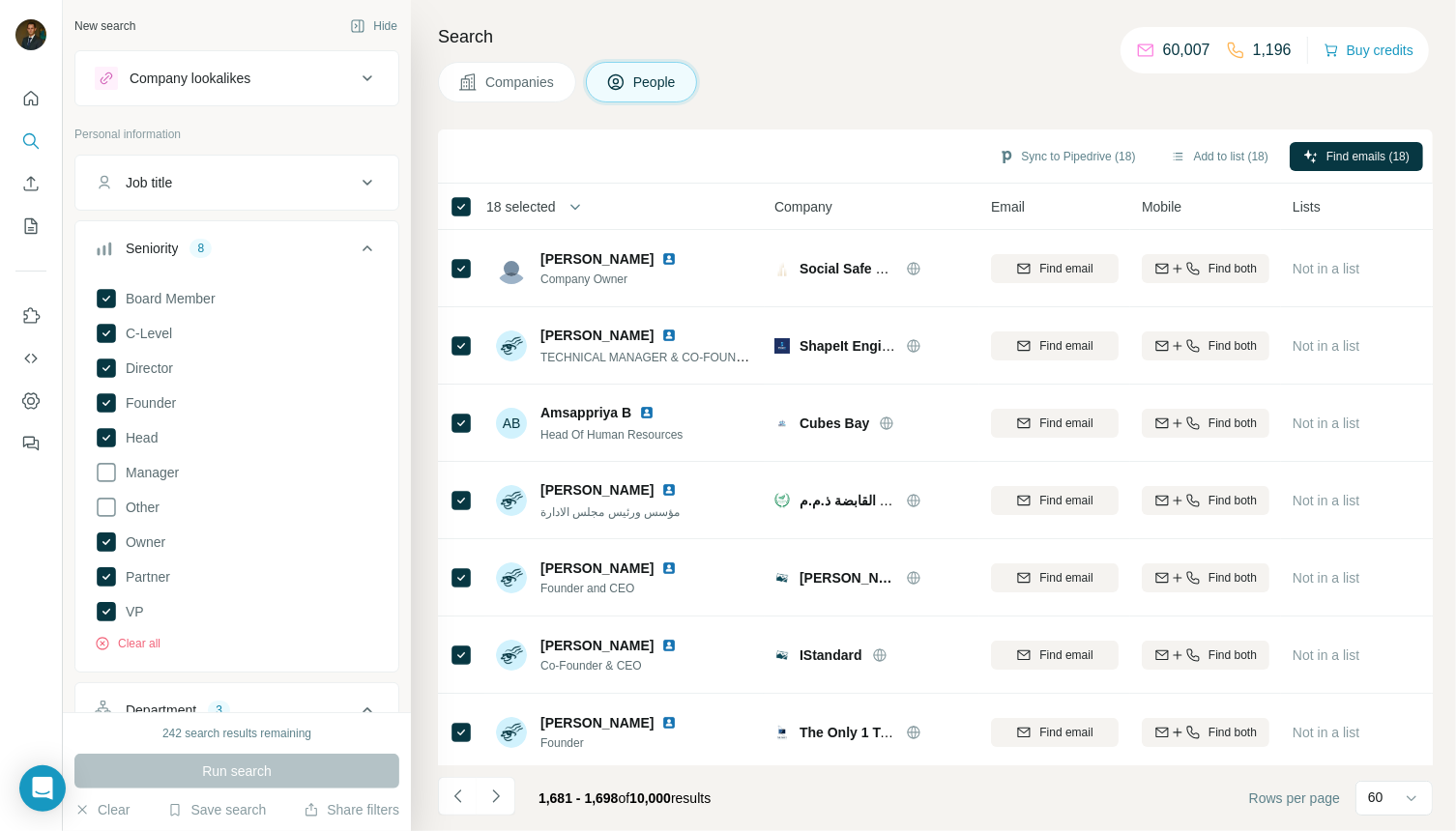
scroll to position [41, 0]
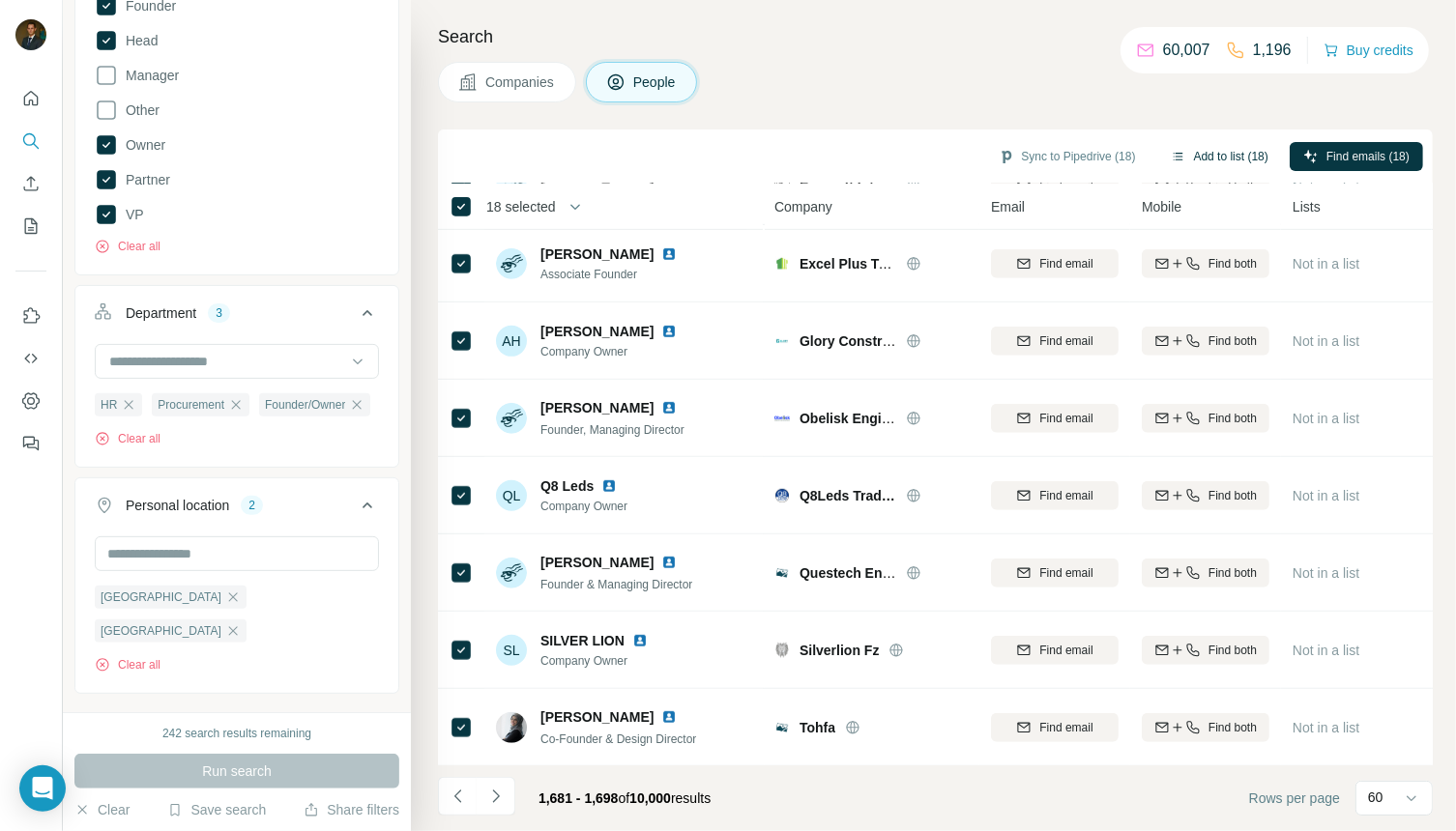
click at [1191, 157] on button "Add to list (18)" at bounding box center [1220, 156] width 125 height 29
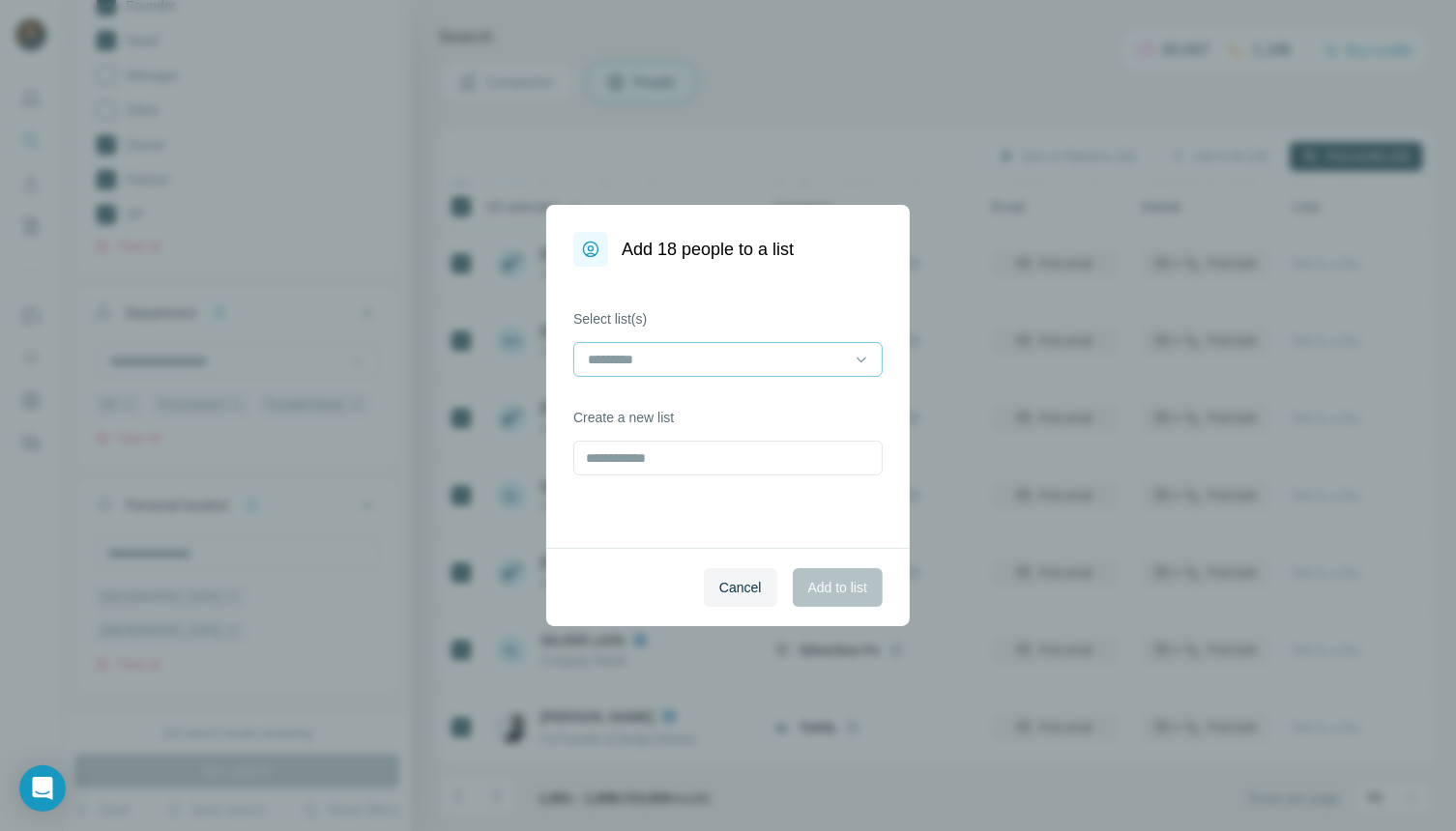
click at [678, 367] on input at bounding box center [717, 360] width 261 height 22
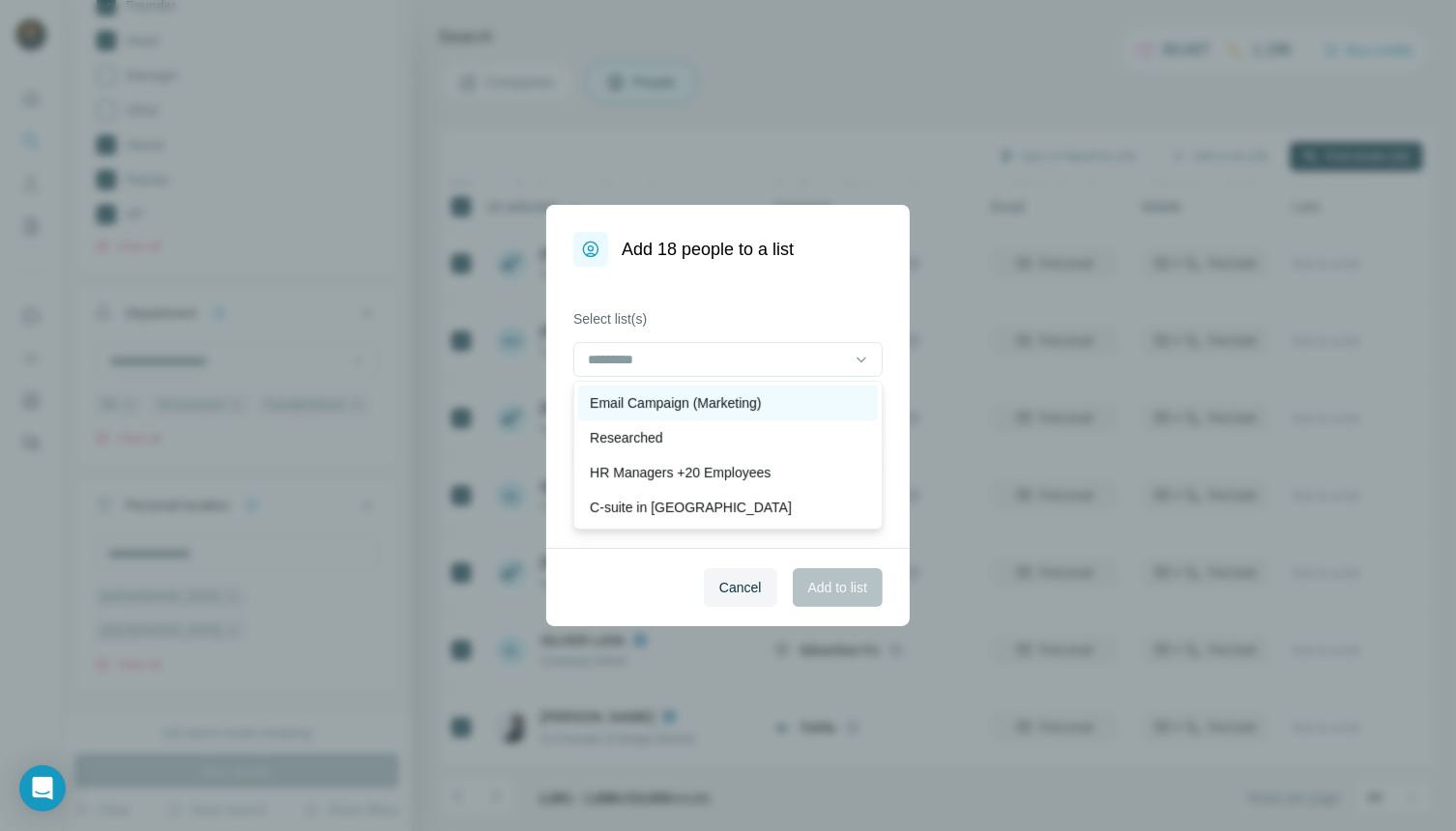
click at [657, 403] on p "Email Campaign (Marketing)" at bounding box center [675, 403] width 171 height 20
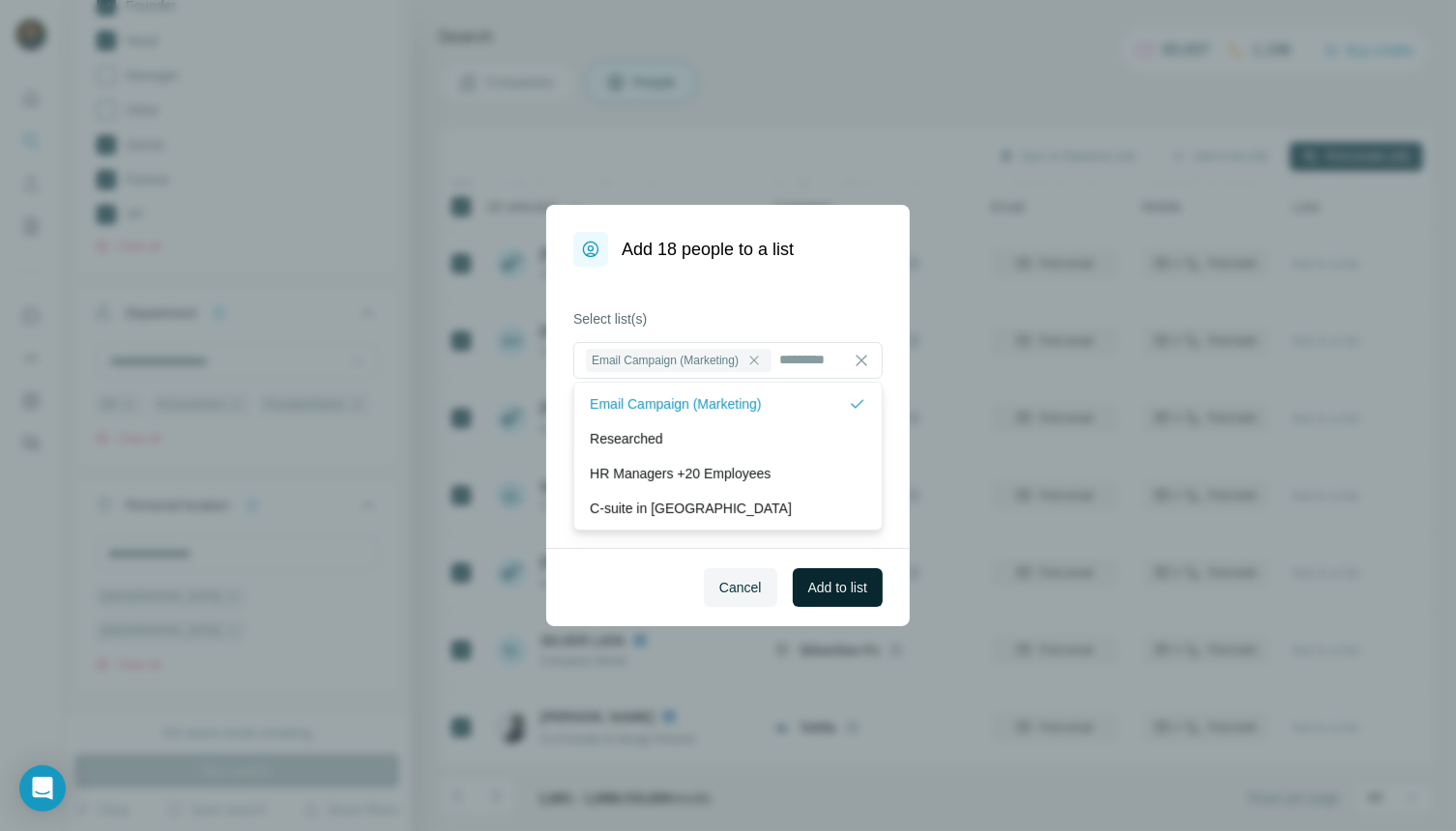
click at [846, 591] on span "Add to list" at bounding box center [838, 588] width 59 height 20
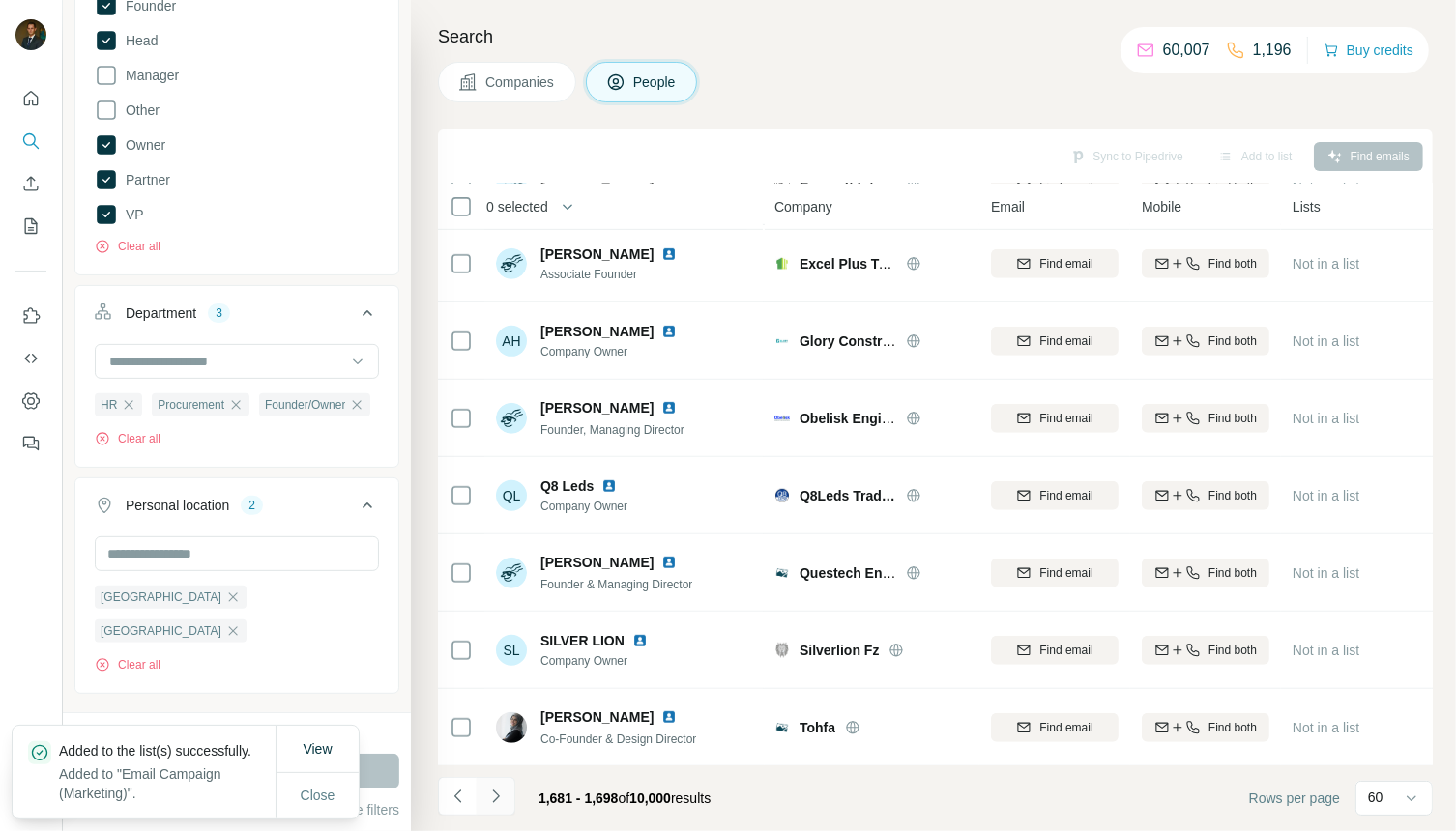
click at [502, 792] on icon "Navigate to next page" at bounding box center [496, 796] width 20 height 20
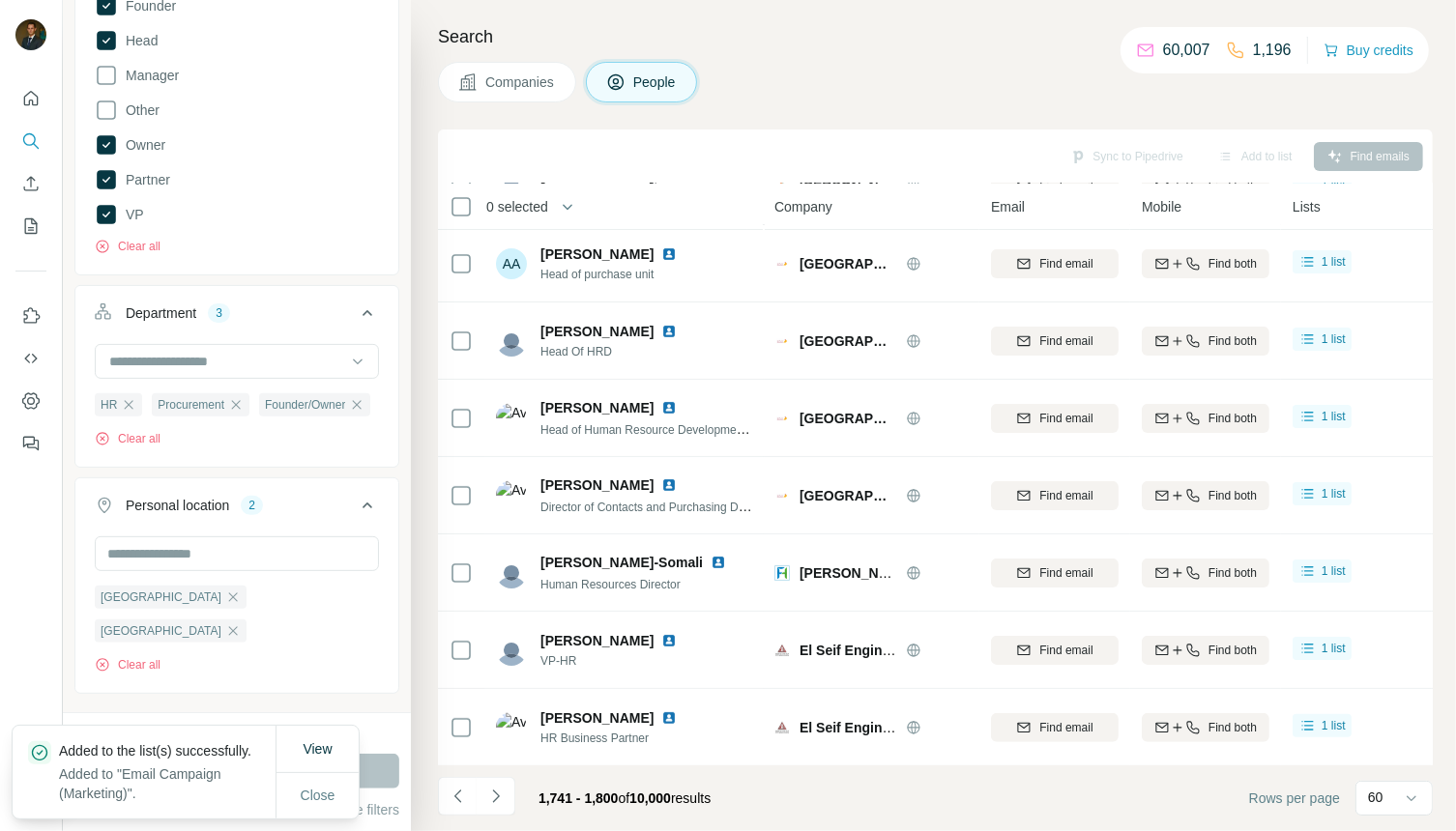
scroll to position [856, 0]
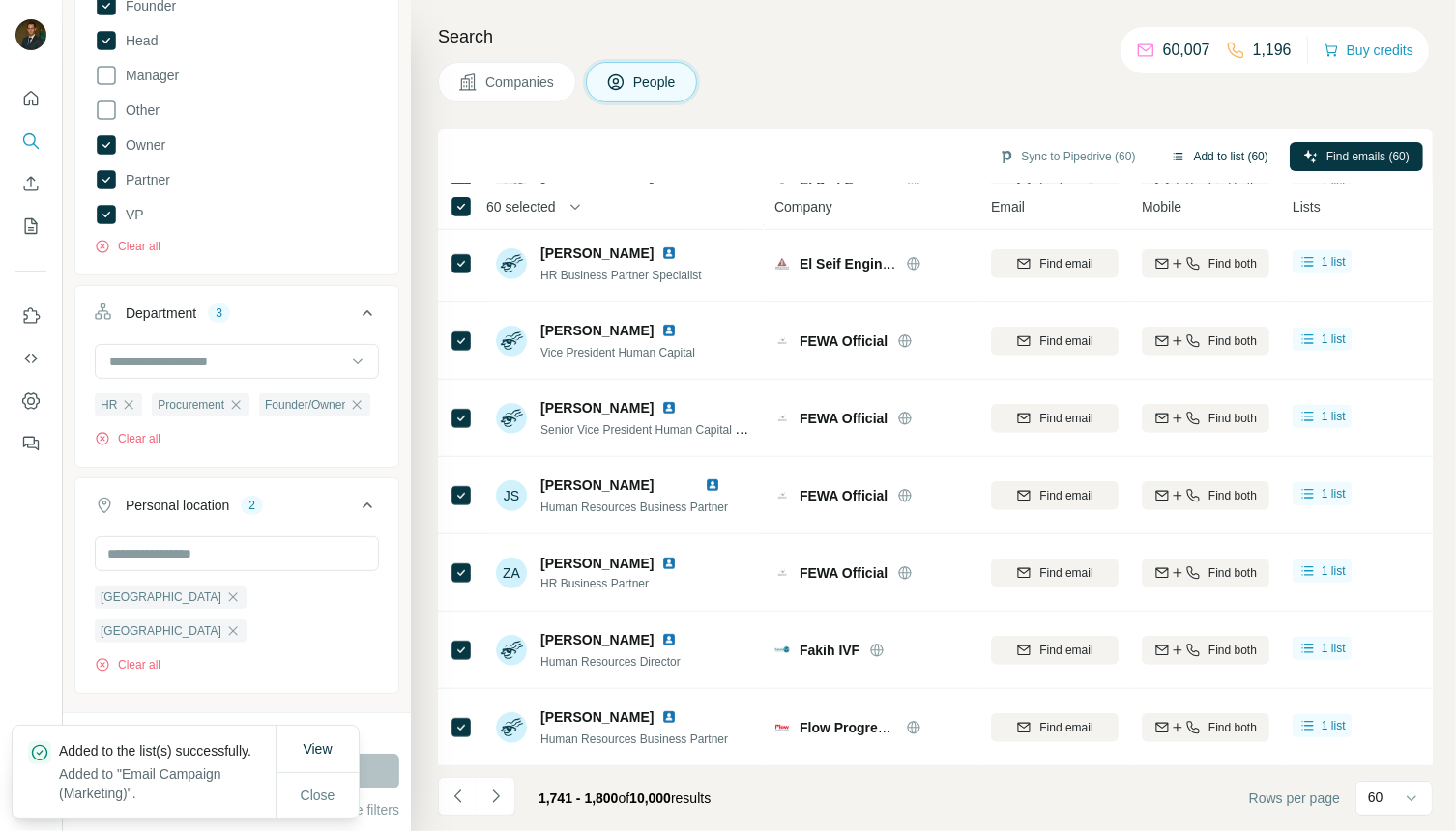
click at [1215, 157] on button "Add to list (60)" at bounding box center [1220, 156] width 125 height 29
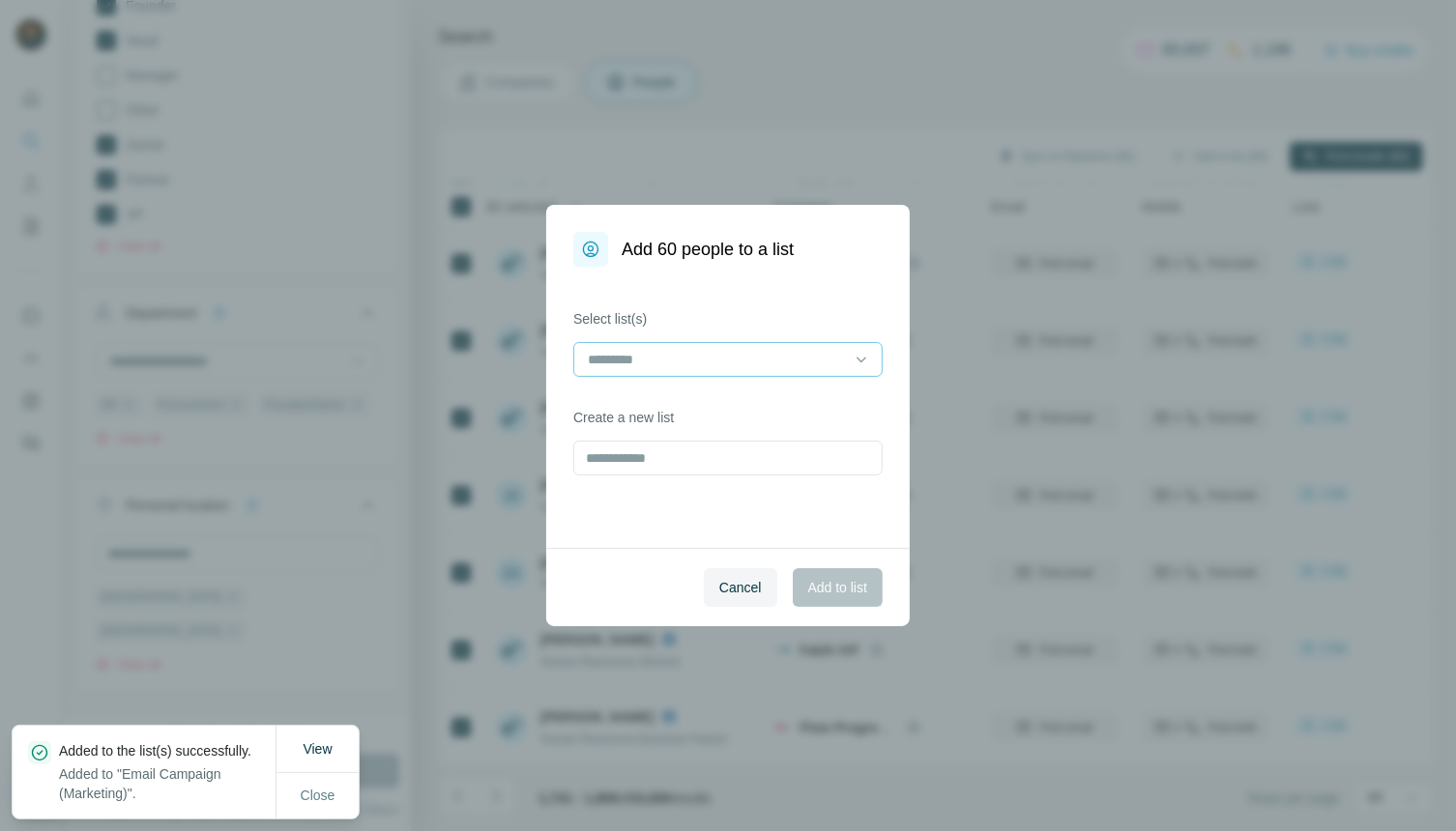
click at [786, 367] on input at bounding box center [717, 360] width 261 height 22
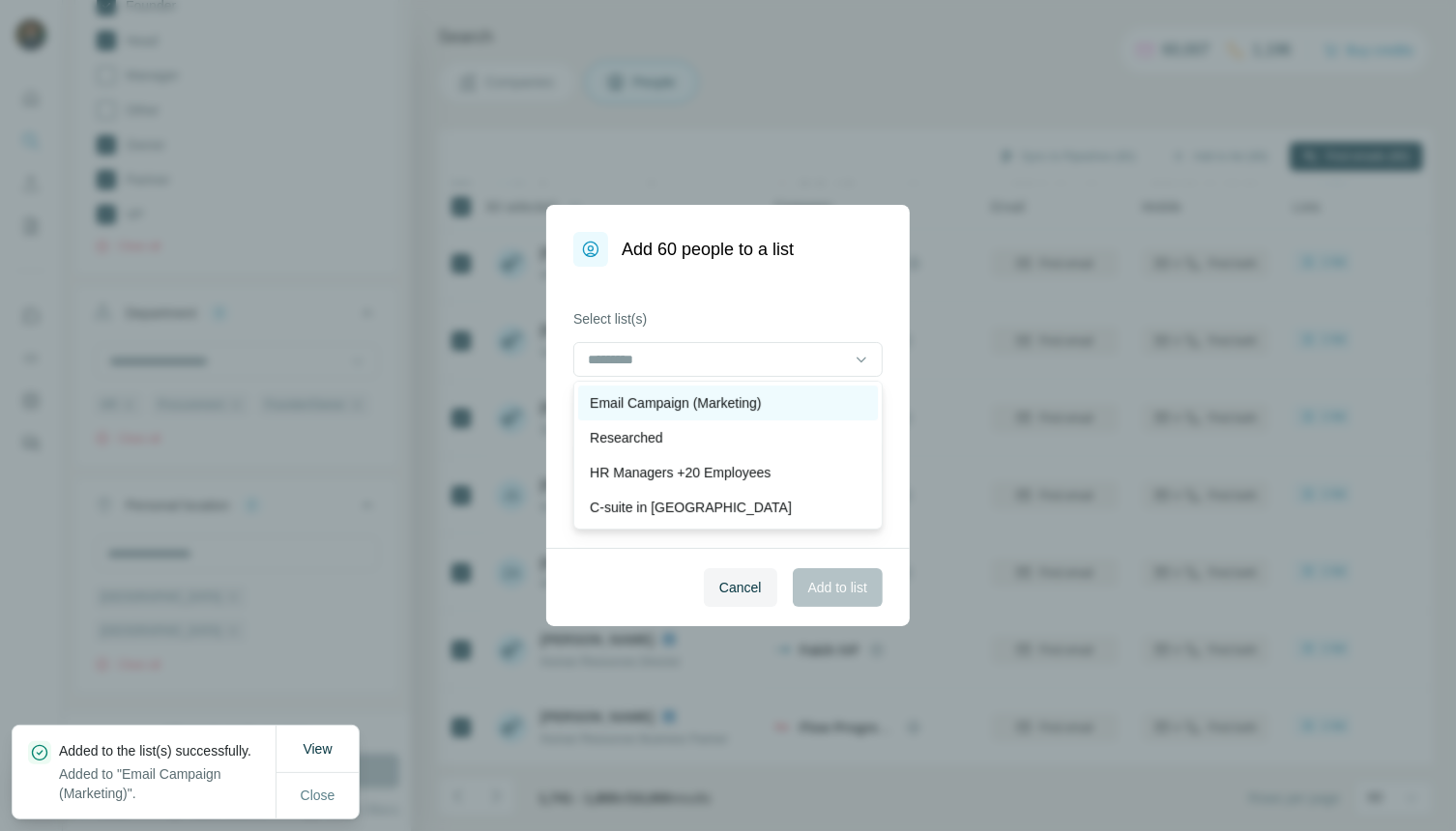
click at [734, 398] on p "Email Campaign (Marketing)" at bounding box center [675, 403] width 171 height 20
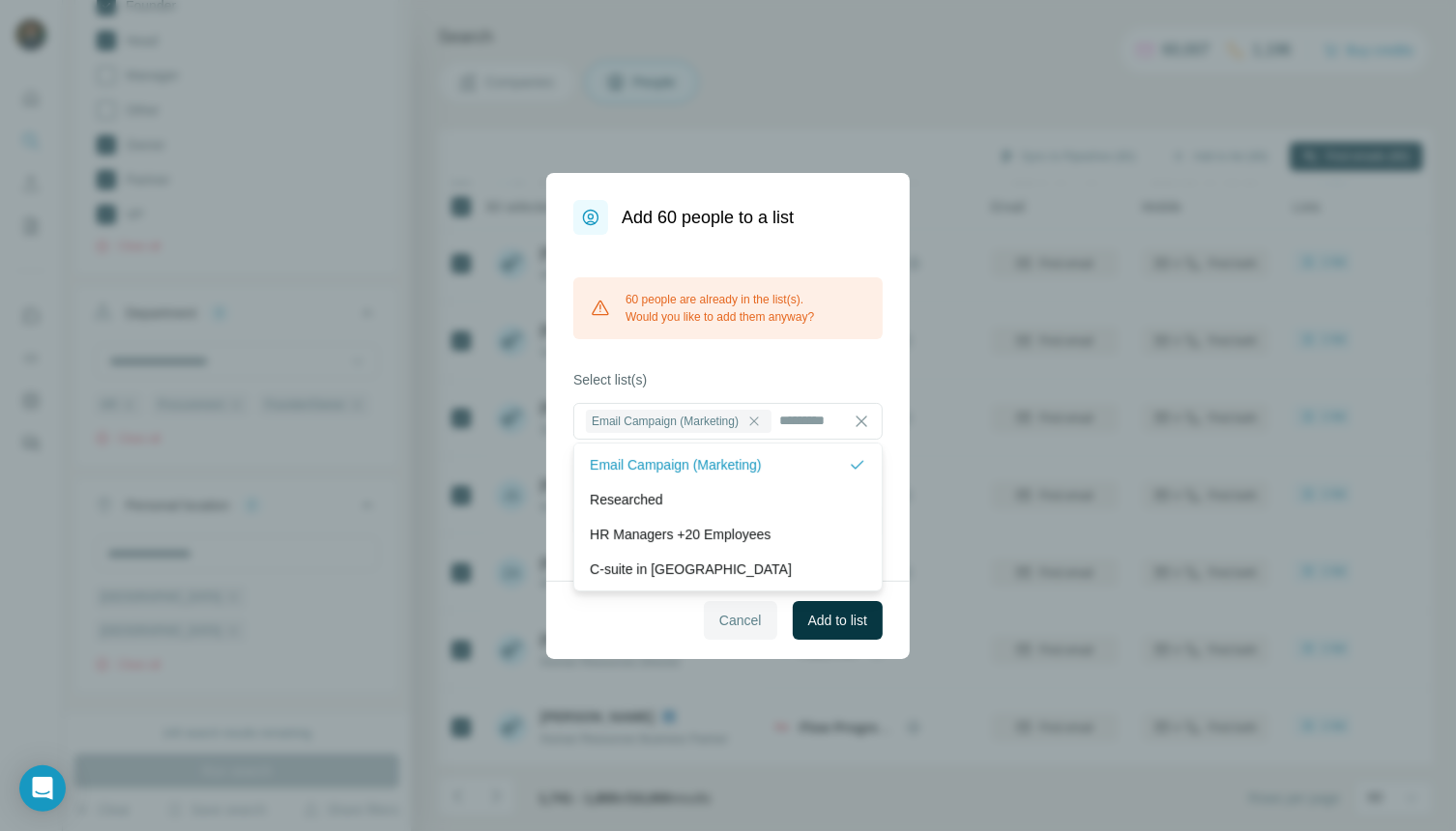
click at [746, 621] on span "Cancel" at bounding box center [740, 621] width 43 height 20
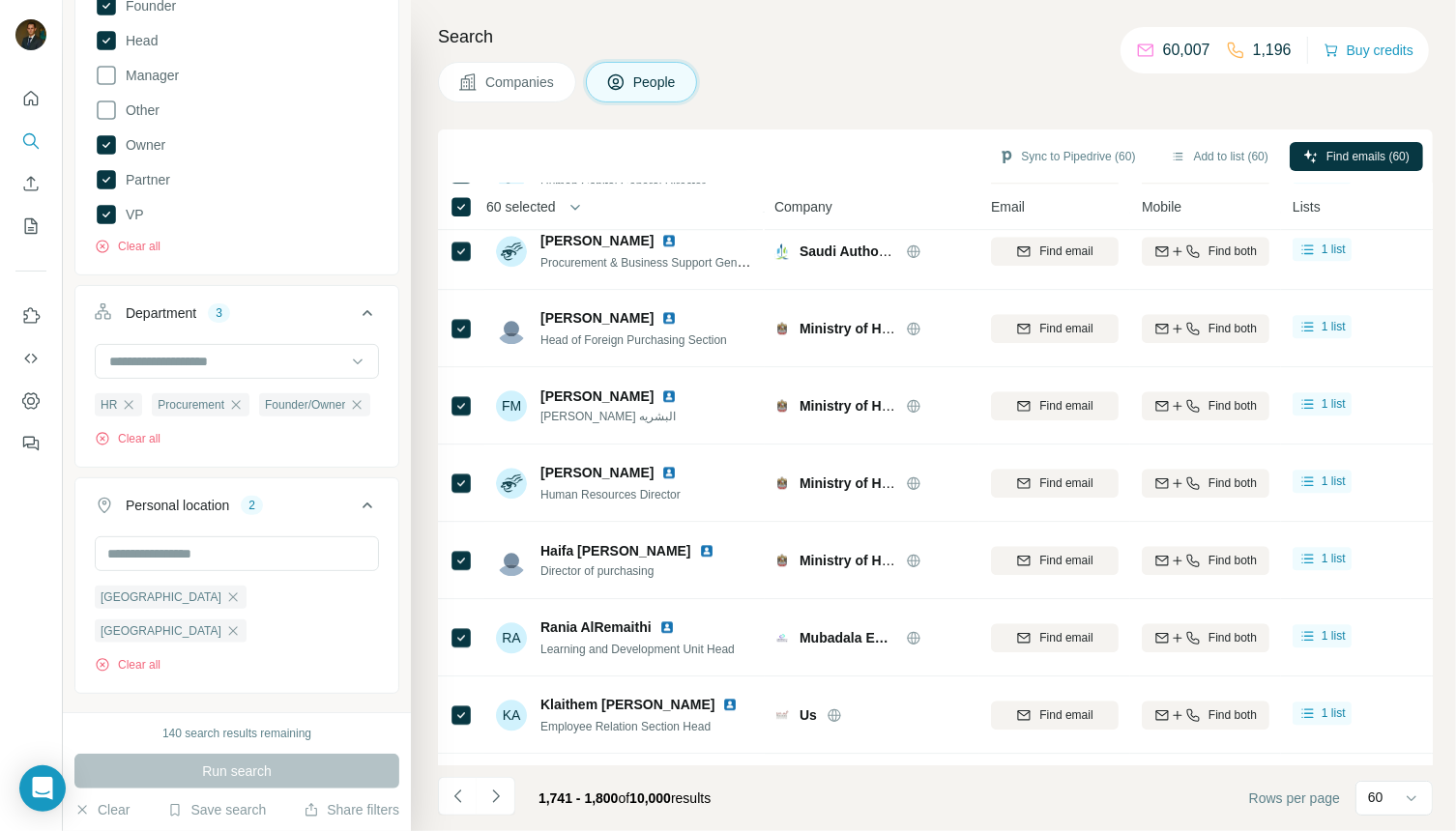
scroll to position [4103, 0]
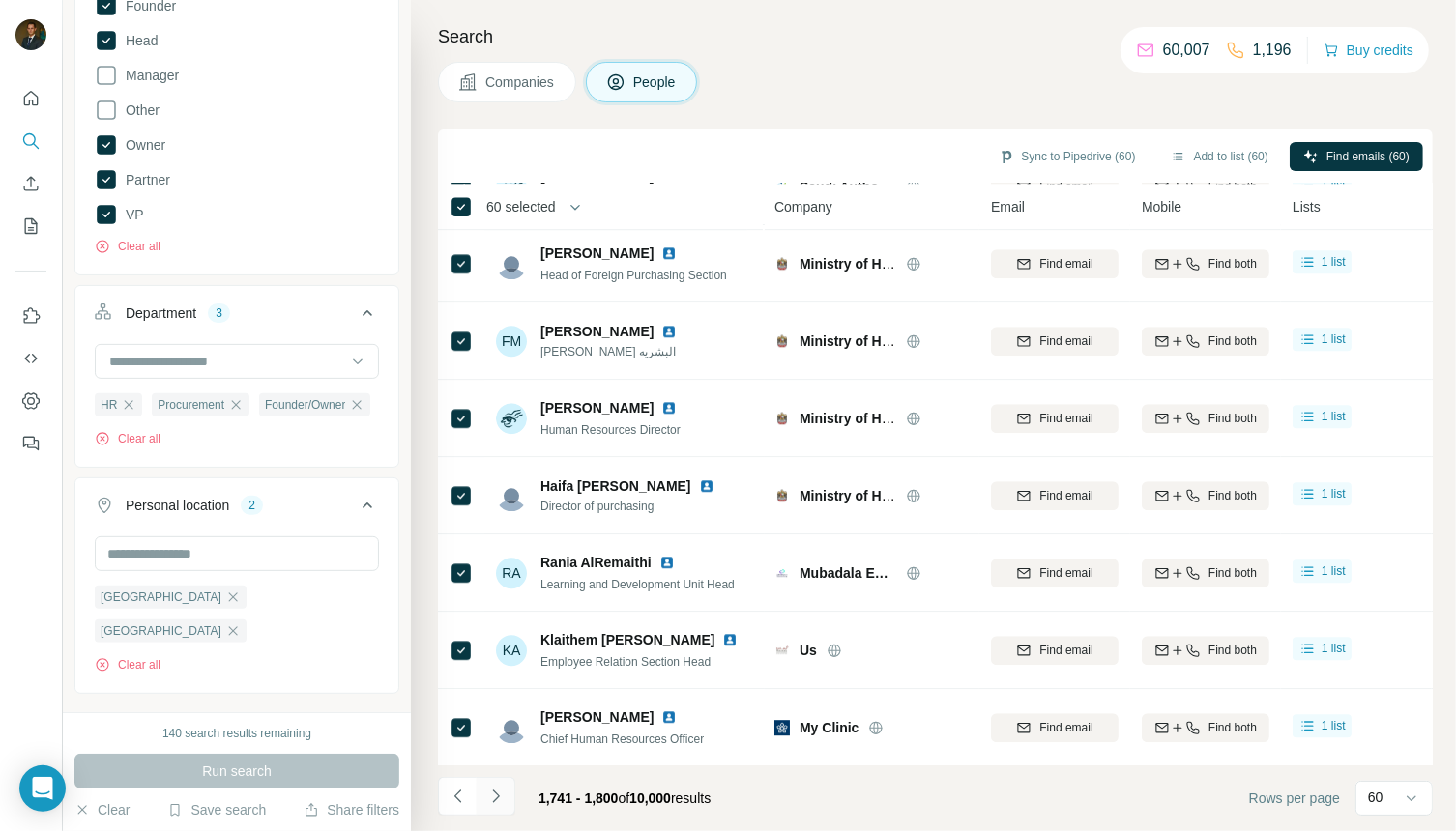
click at [497, 793] on icon "Navigate to next page" at bounding box center [496, 796] width 20 height 20
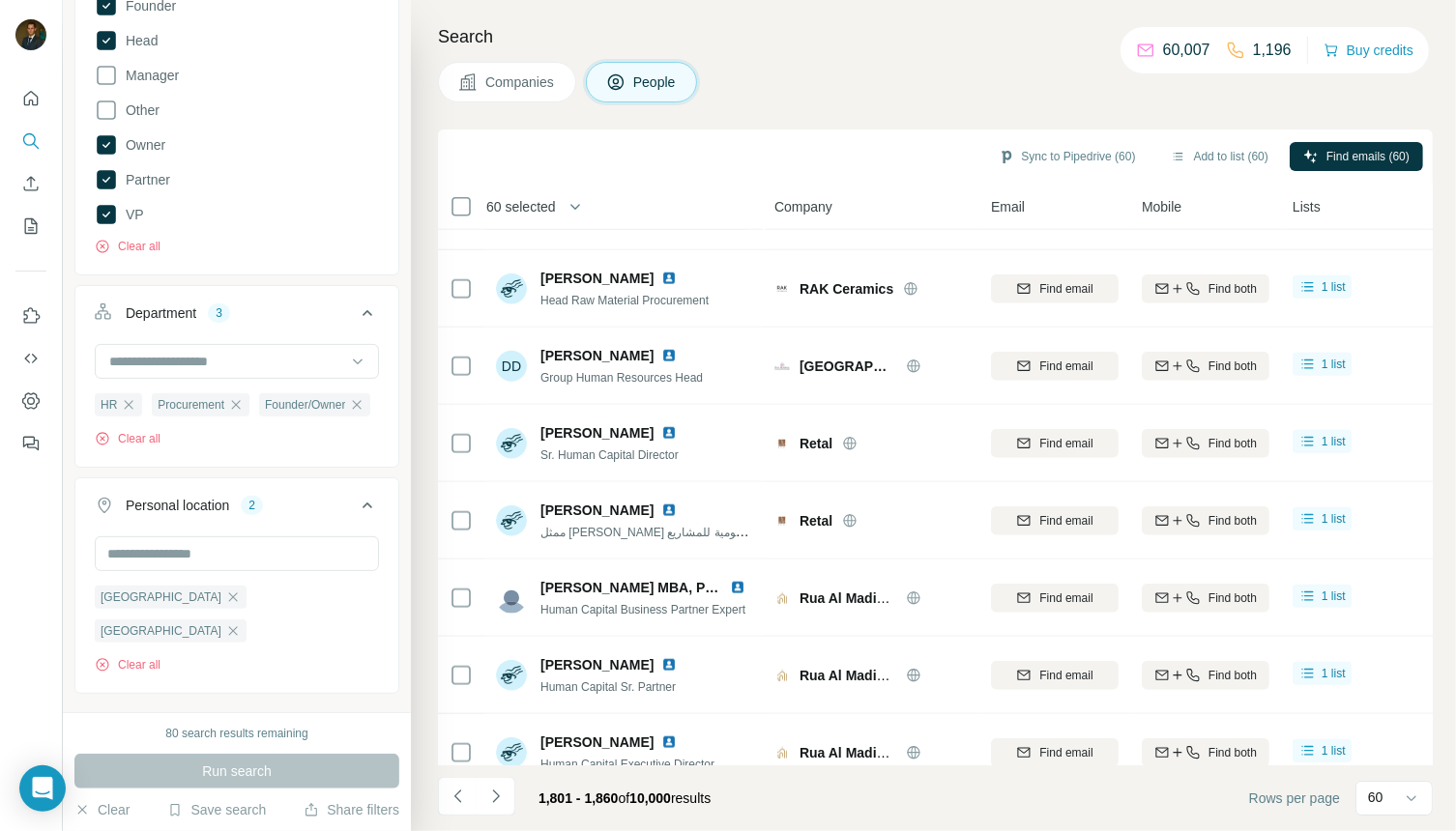
scroll to position [549, 0]
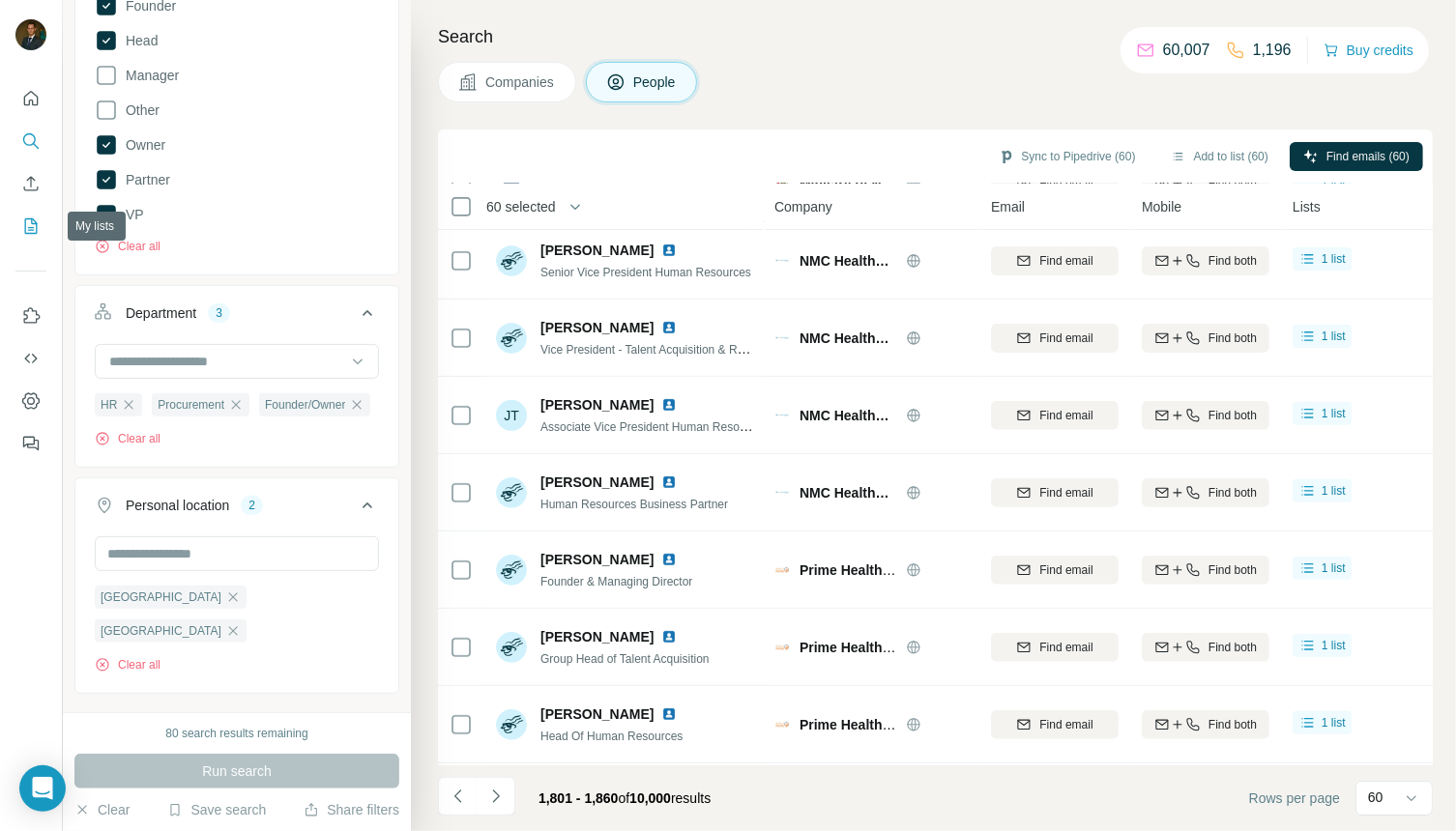
click at [30, 228] on icon "My lists" at bounding box center [32, 226] width 20 height 20
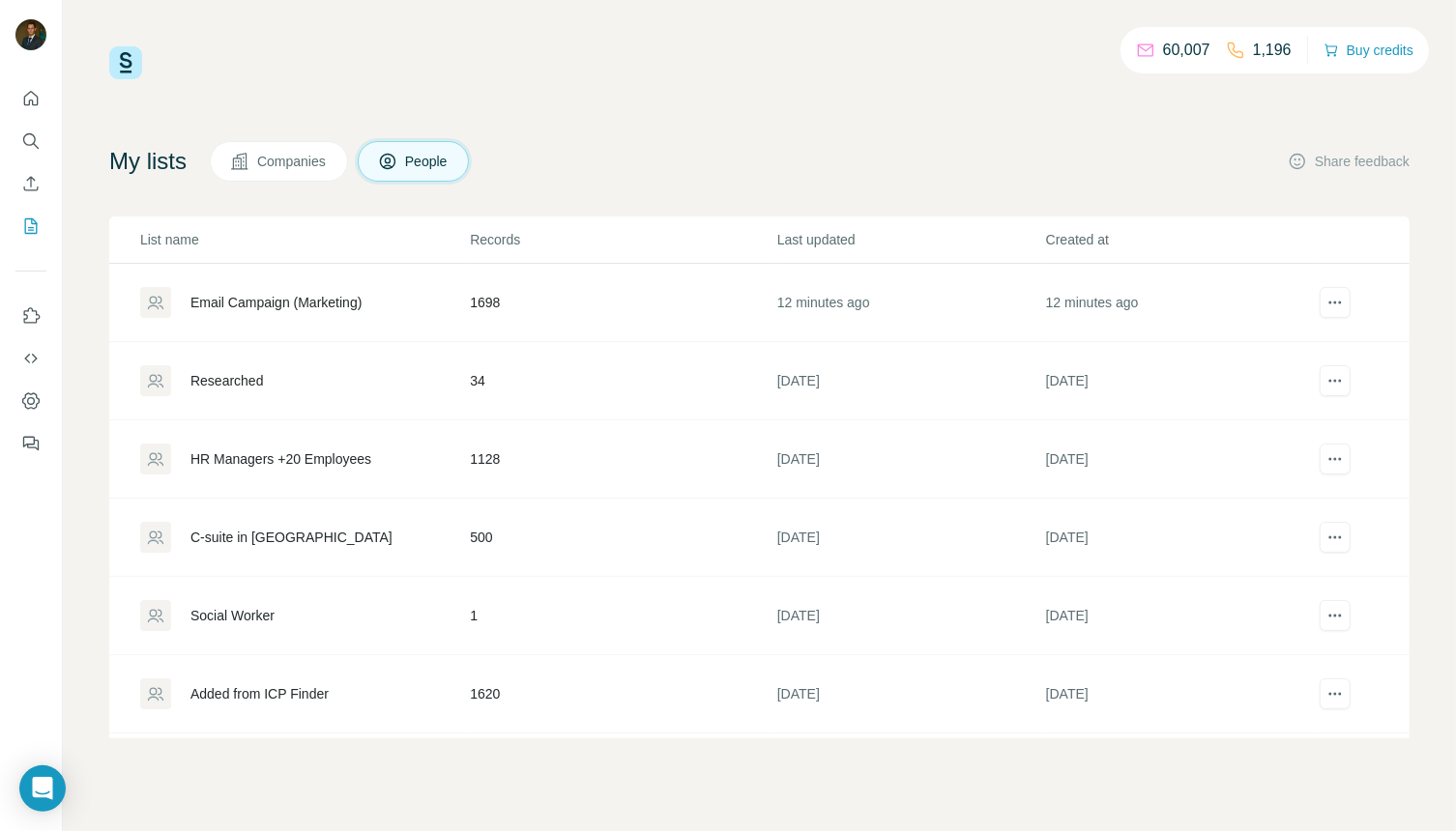
click at [338, 304] on div "Email Campaign (Marketing)" at bounding box center [276, 302] width 171 height 20
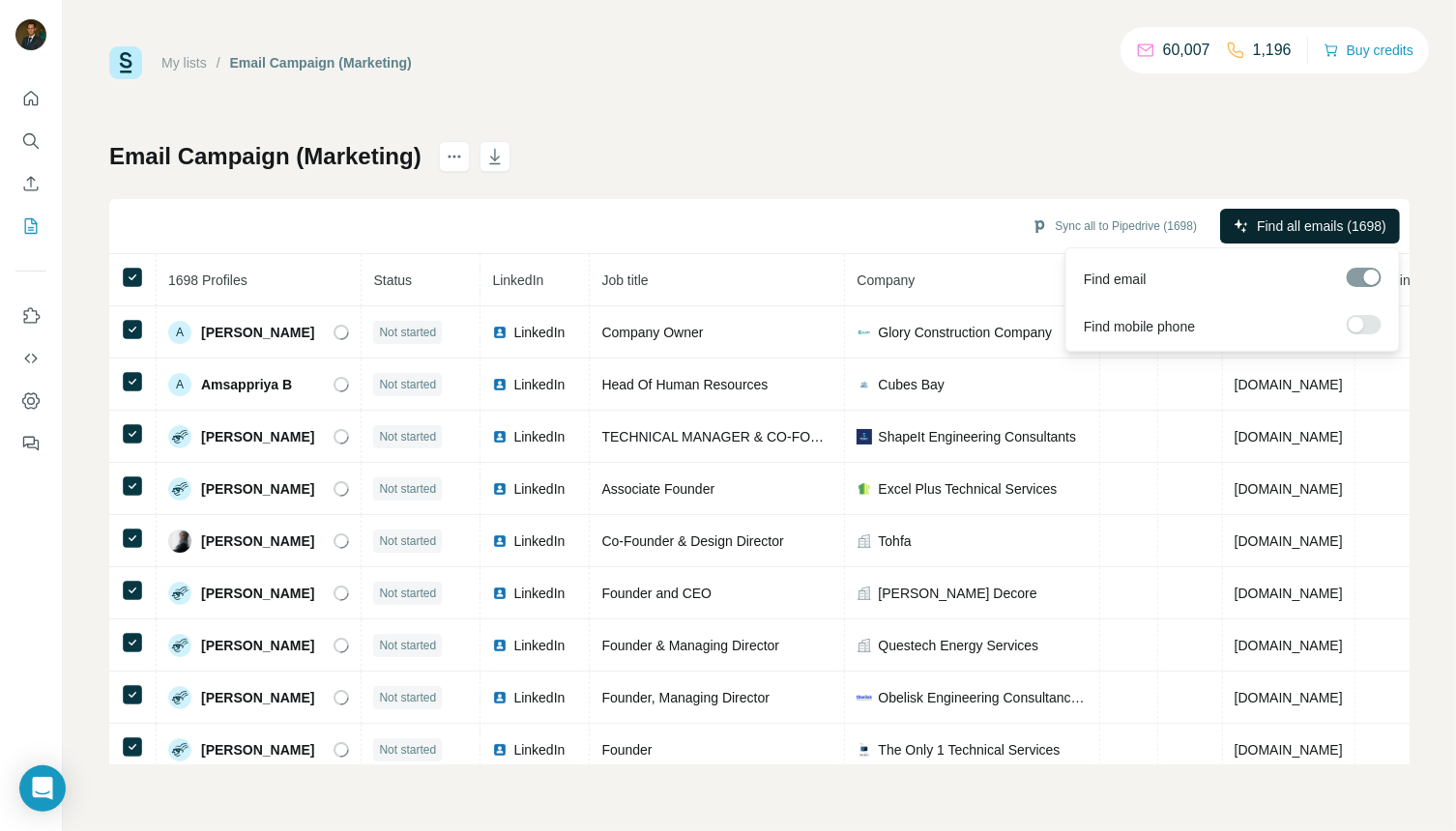
click at [1305, 228] on span "Find all emails (1698)" at bounding box center [1322, 226] width 129 height 20
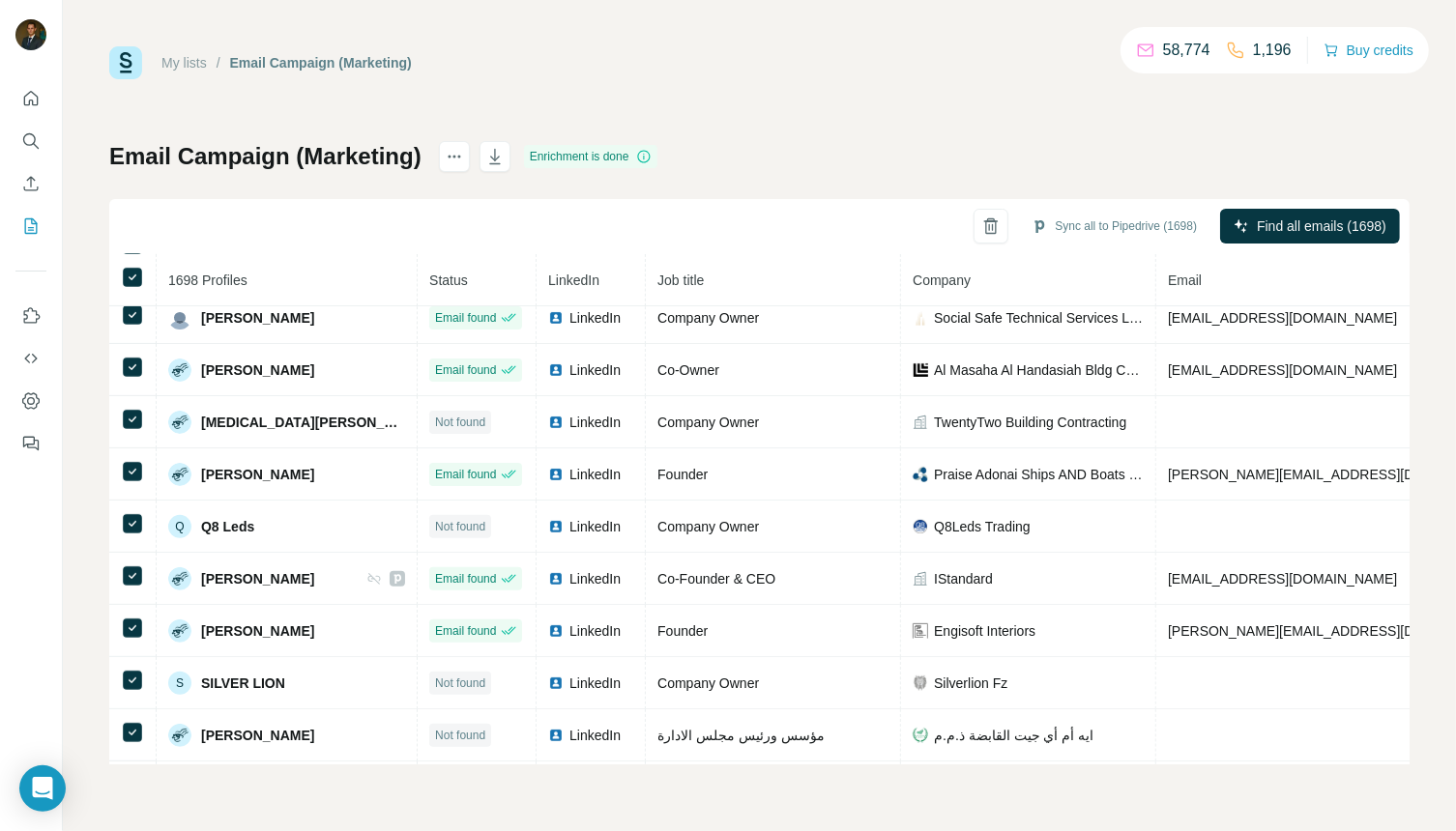
scroll to position [78, 0]
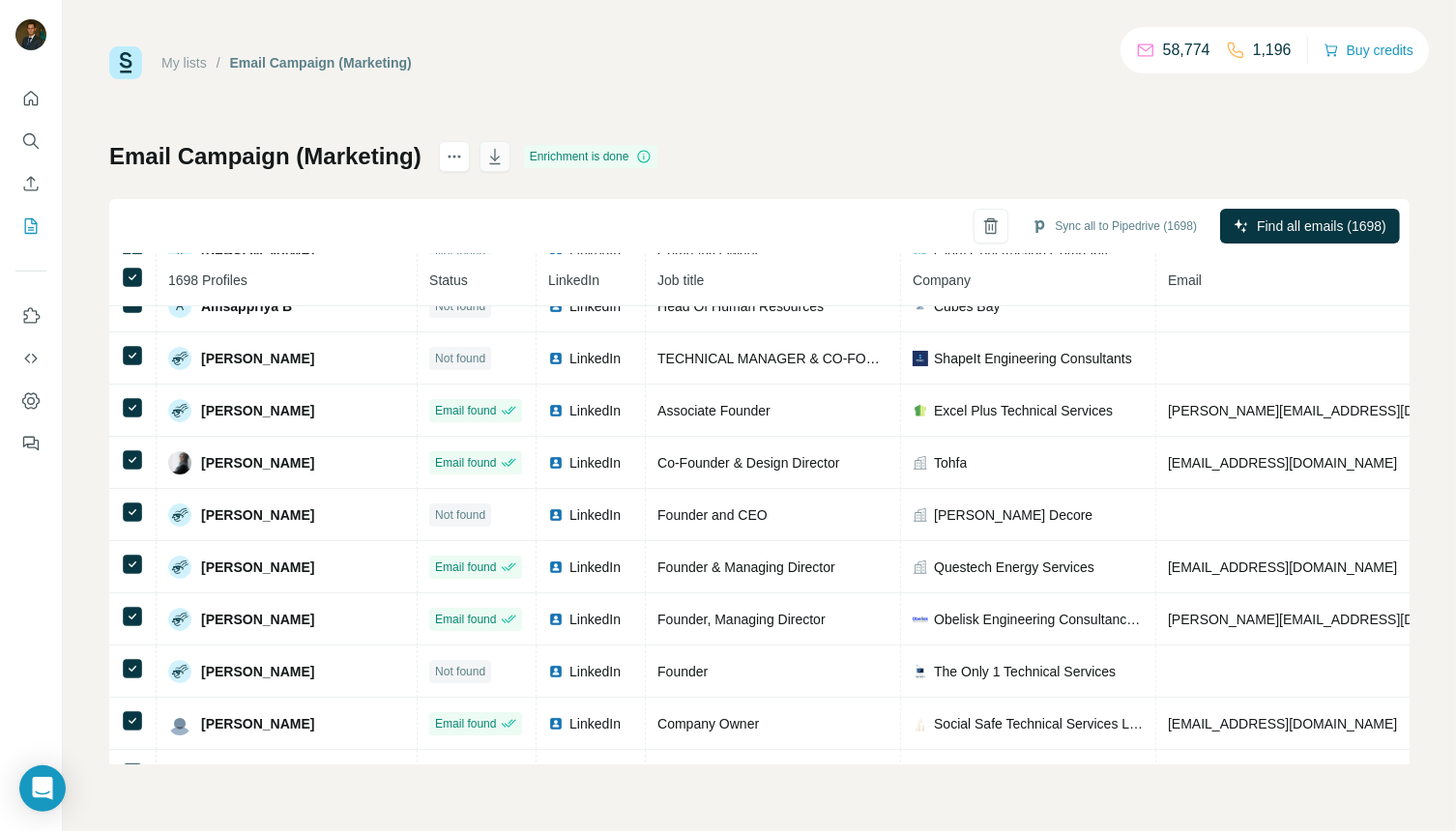
click at [498, 157] on icon "button" at bounding box center [494, 157] width 11 height 16
